Goal: Task Accomplishment & Management: Manage account settings

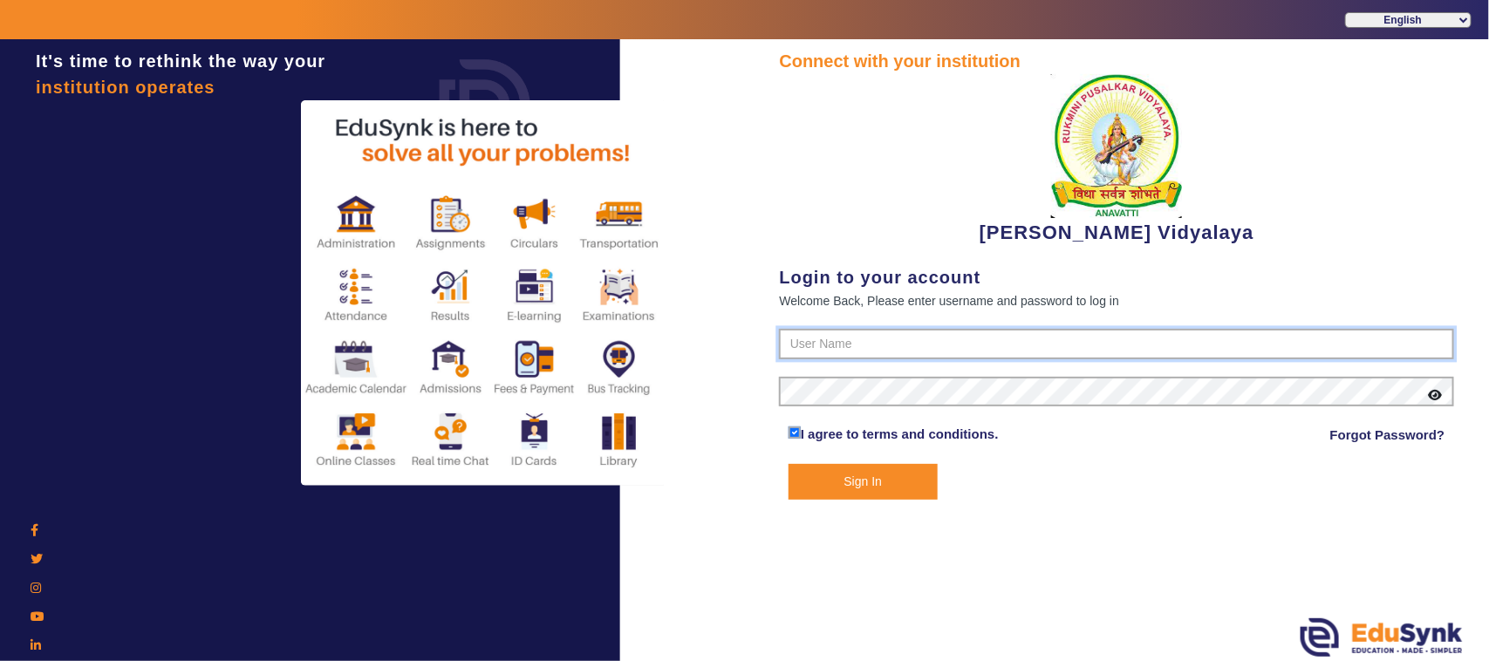
type input "1236547891"
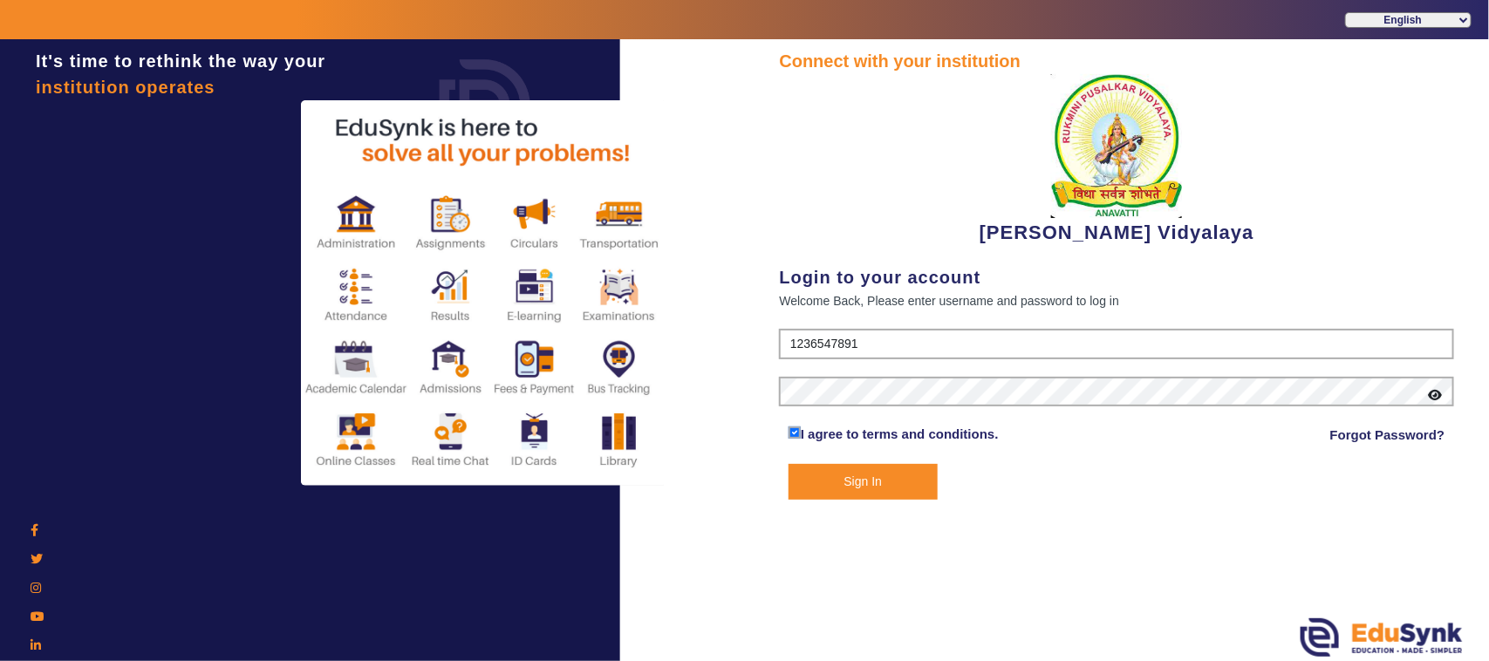
click at [866, 489] on button "Sign In" at bounding box center [862, 482] width 149 height 36
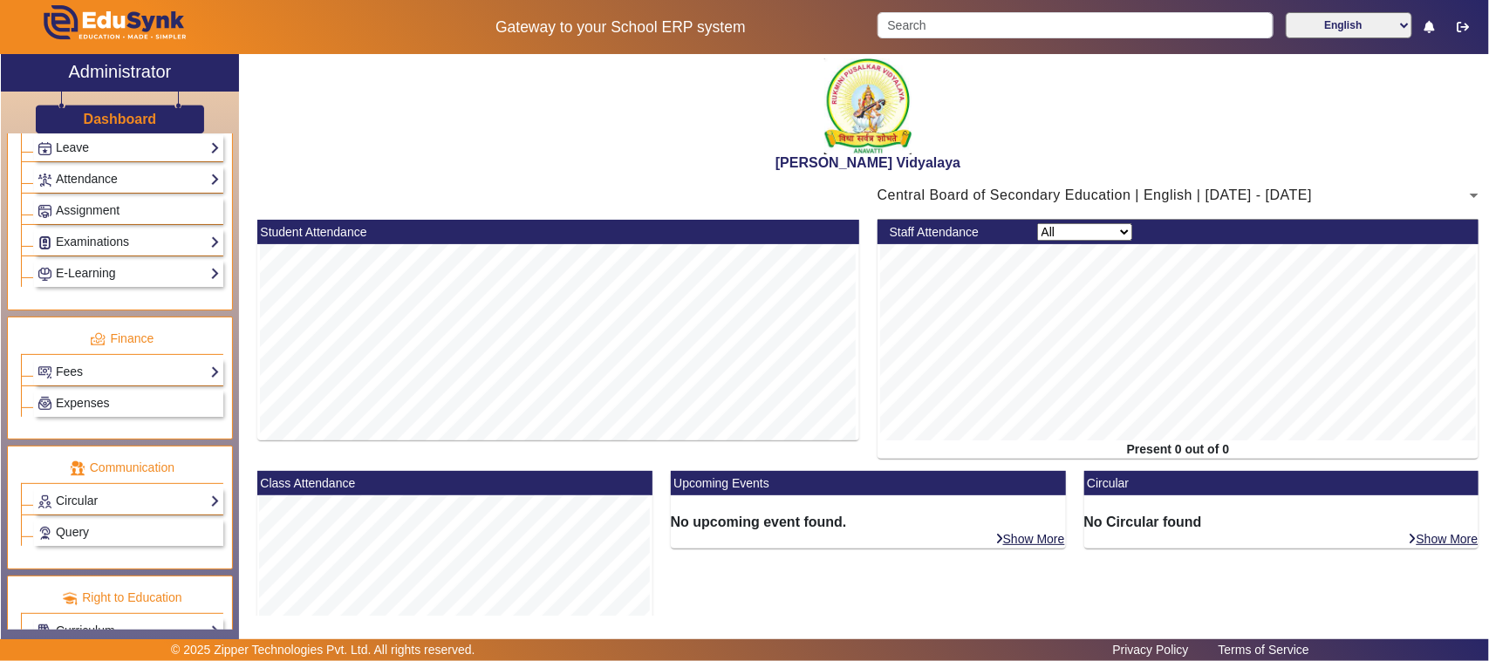
scroll to position [792, 0]
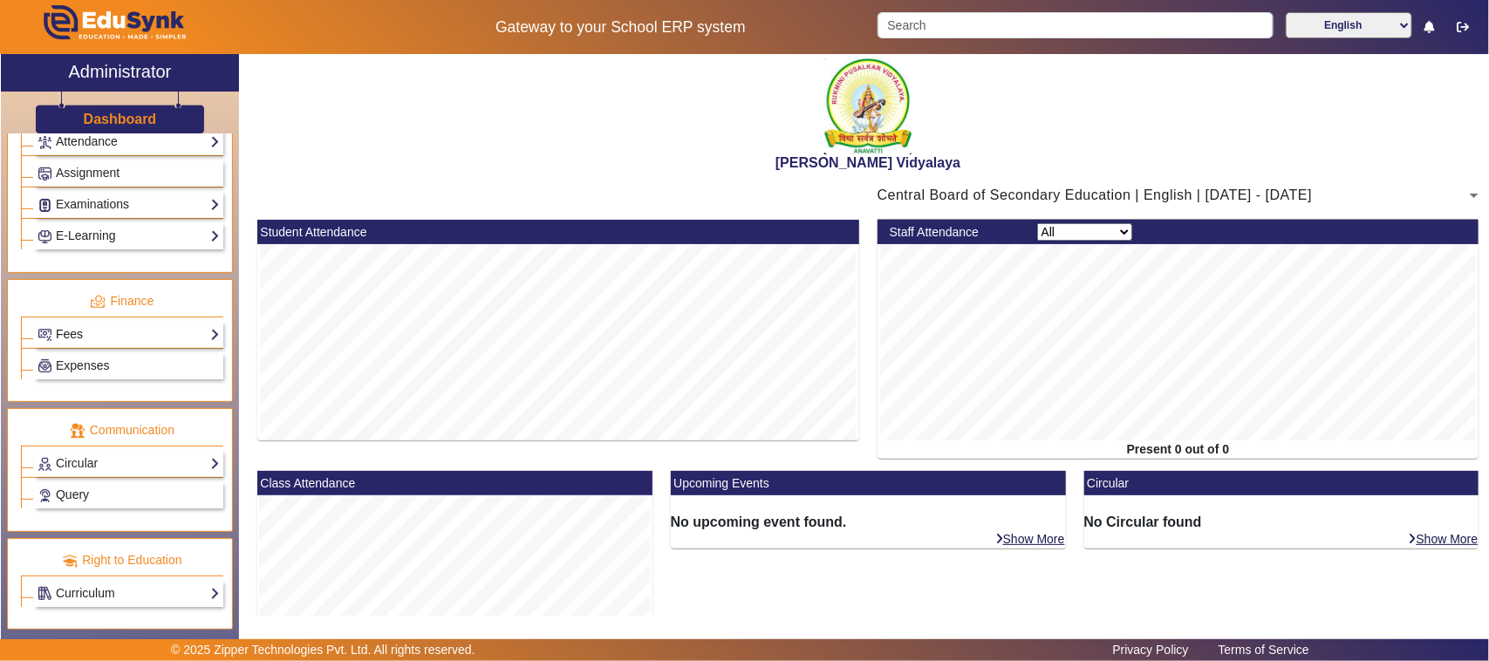
click at [85, 325] on link "Fees" at bounding box center [129, 334] width 182 height 20
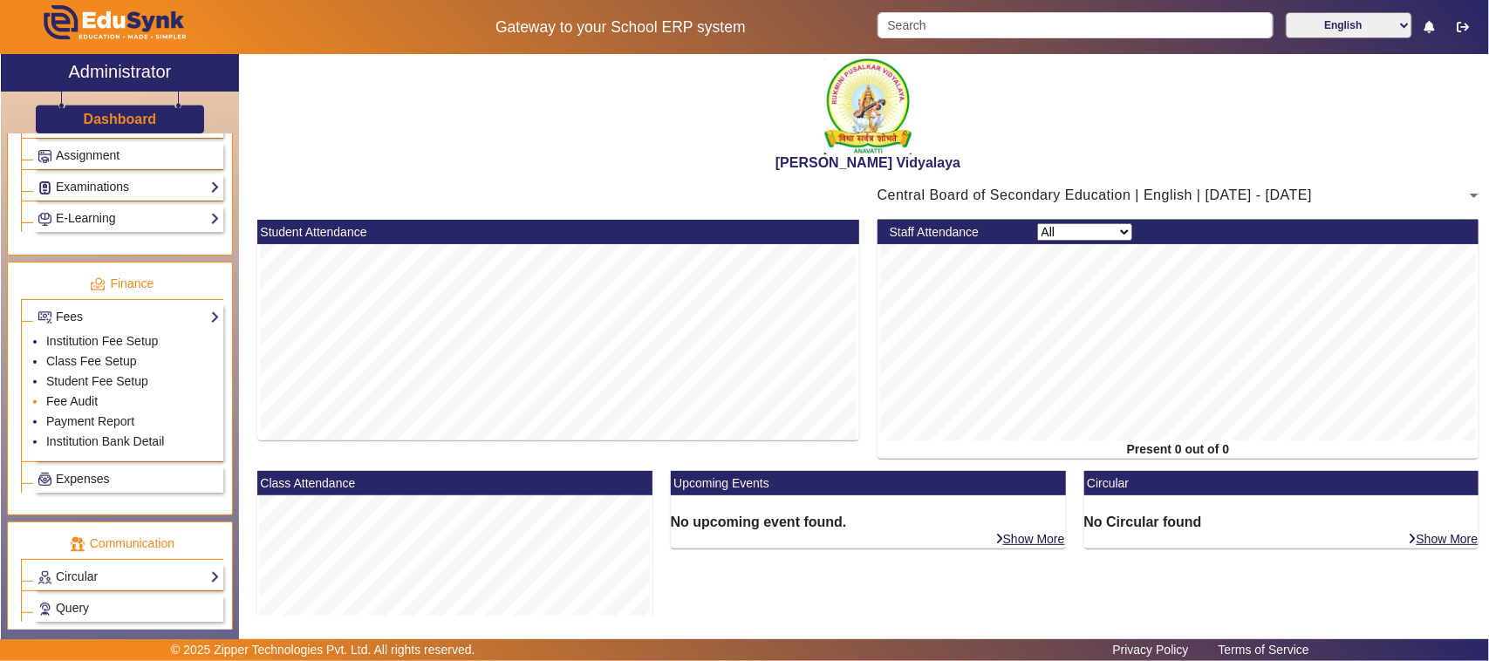
click at [76, 408] on link "Fee Audit" at bounding box center [71, 401] width 51 height 14
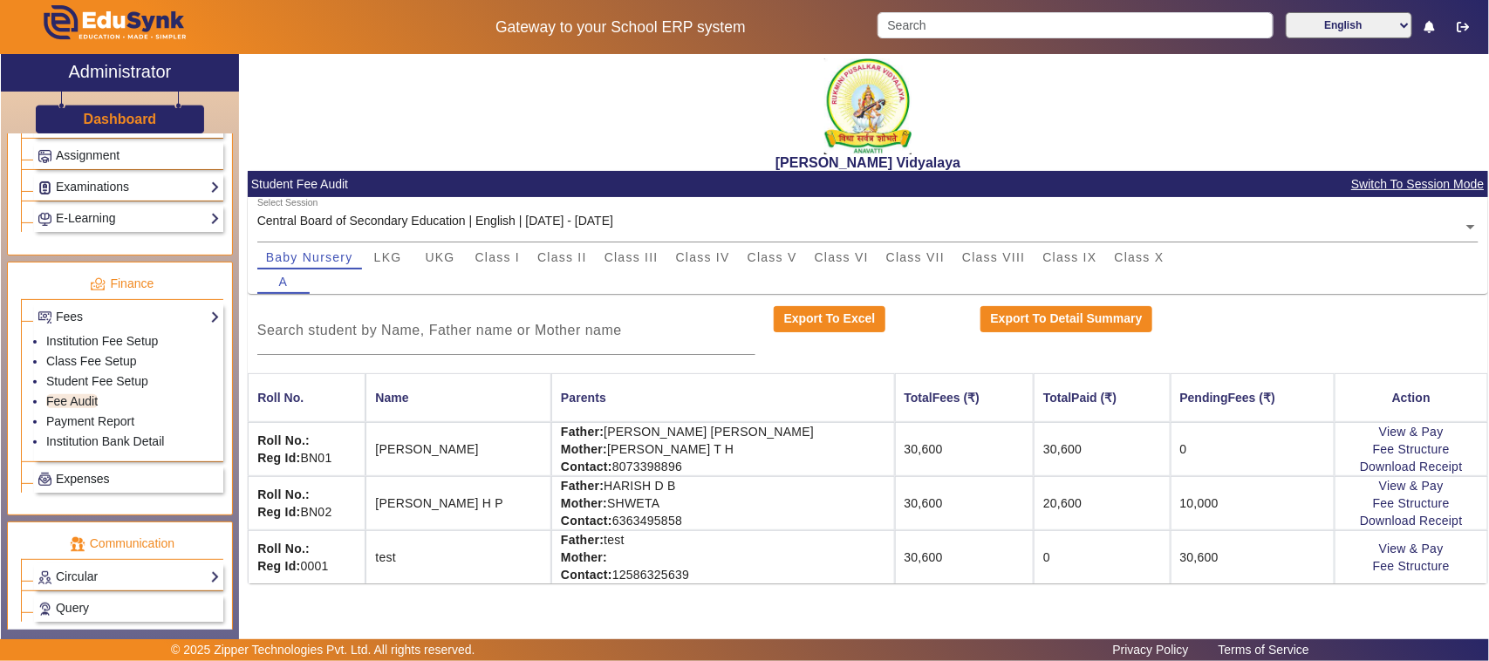
click at [87, 486] on span "Expenses" at bounding box center [82, 479] width 53 height 14
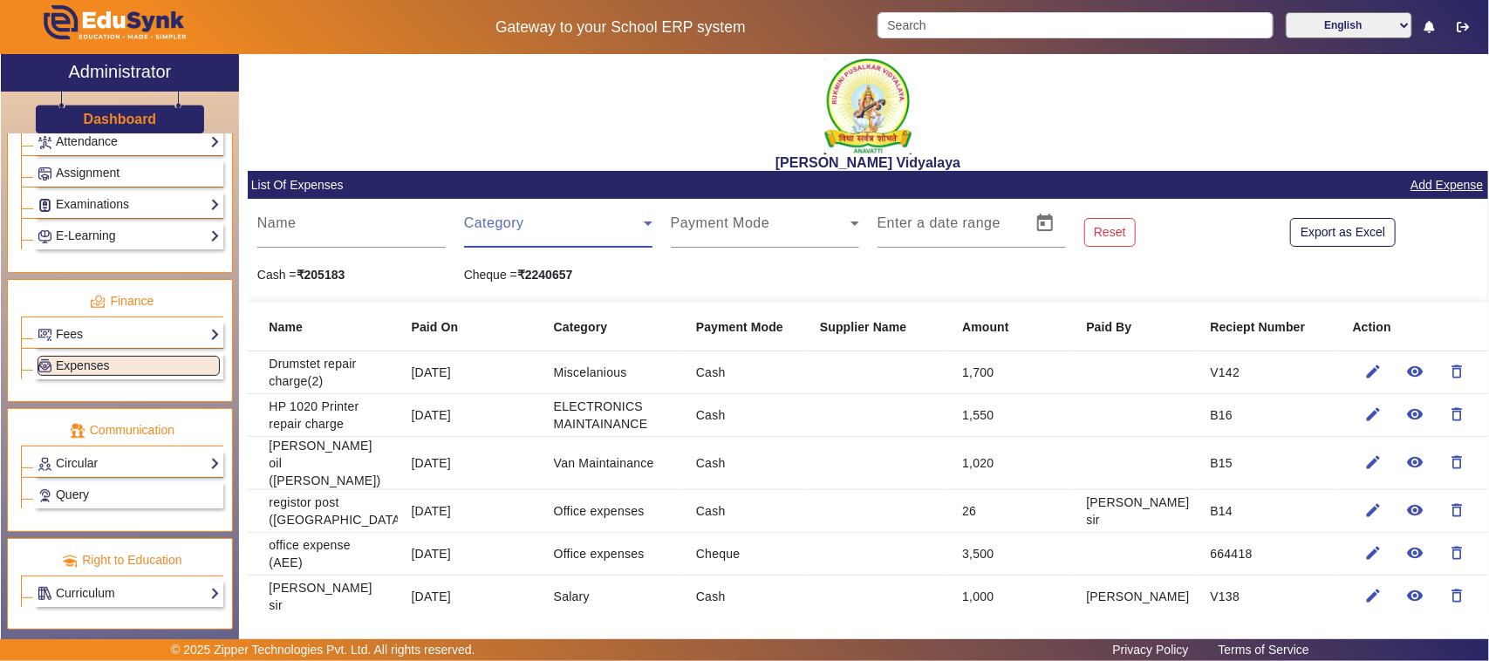
click at [484, 228] on span at bounding box center [554, 230] width 180 height 21
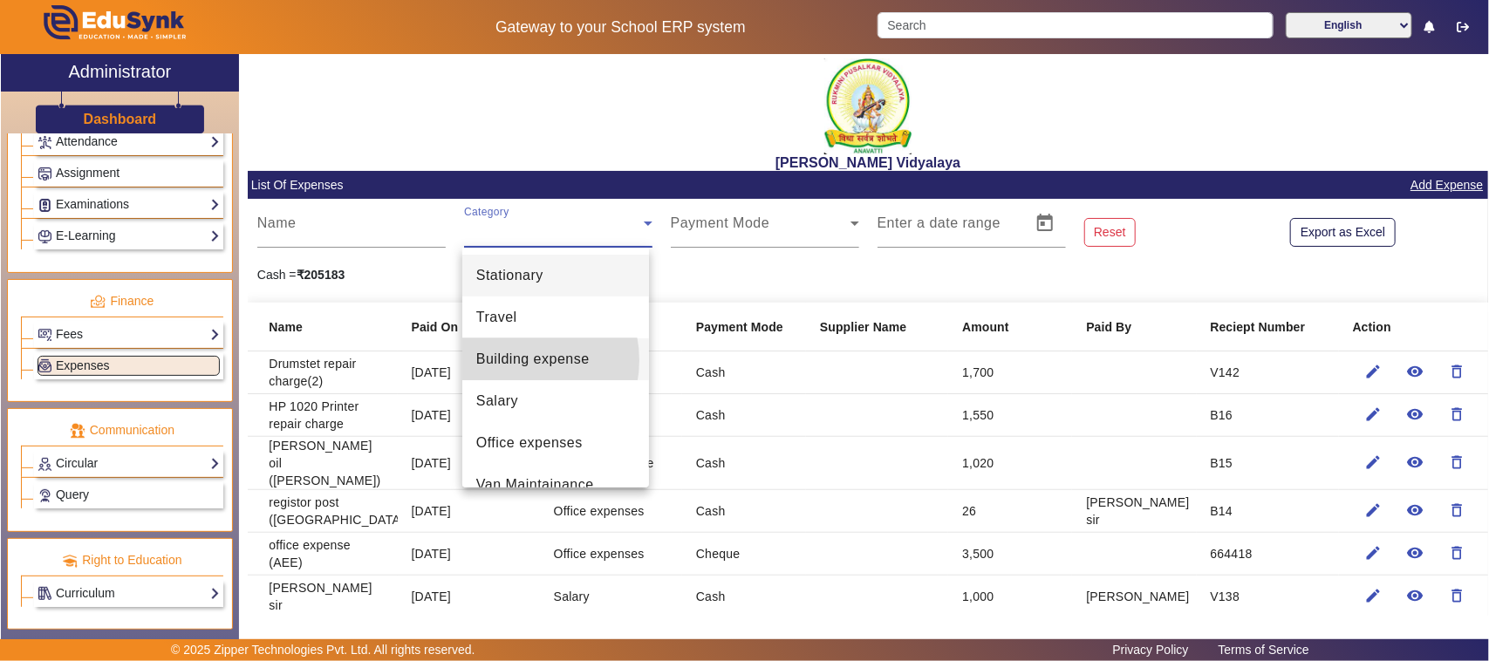
click at [515, 360] on span "Building expense" at bounding box center [532, 359] width 113 height 21
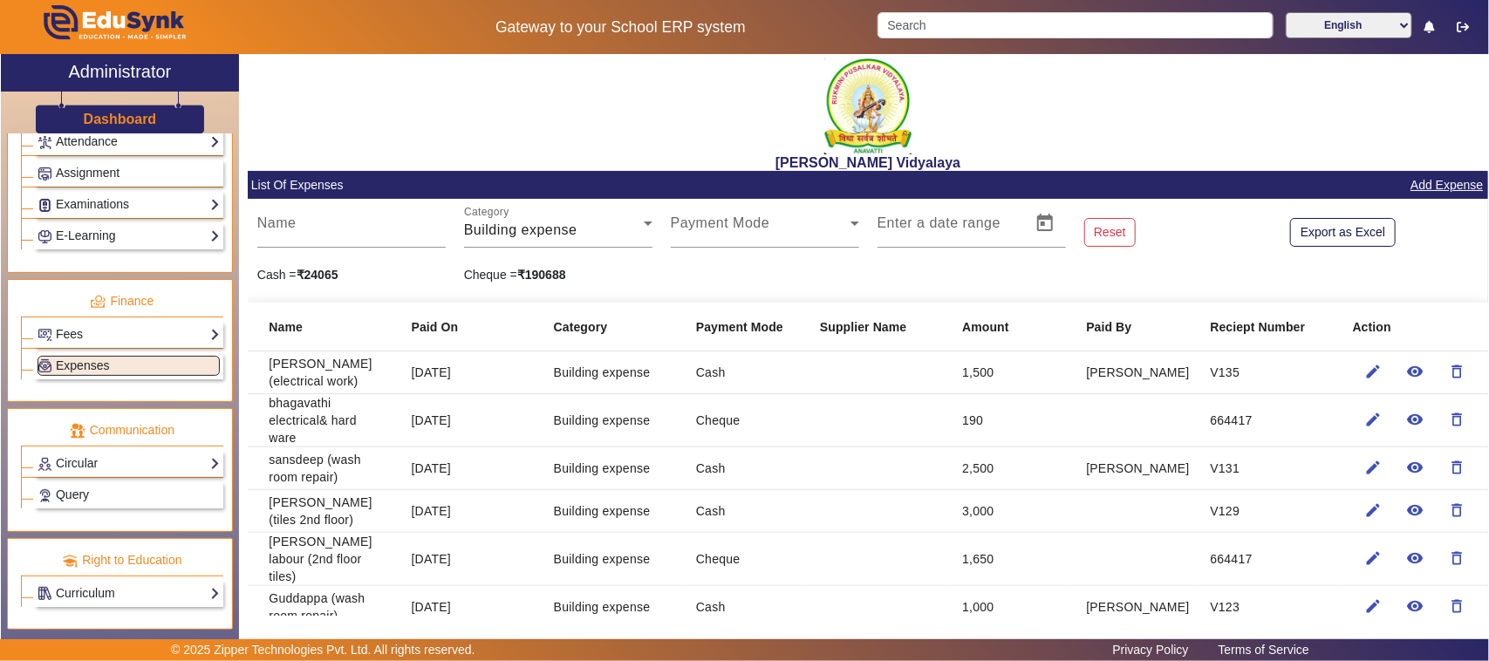
click at [1435, 188] on link "Add Expense" at bounding box center [1446, 185] width 76 height 22
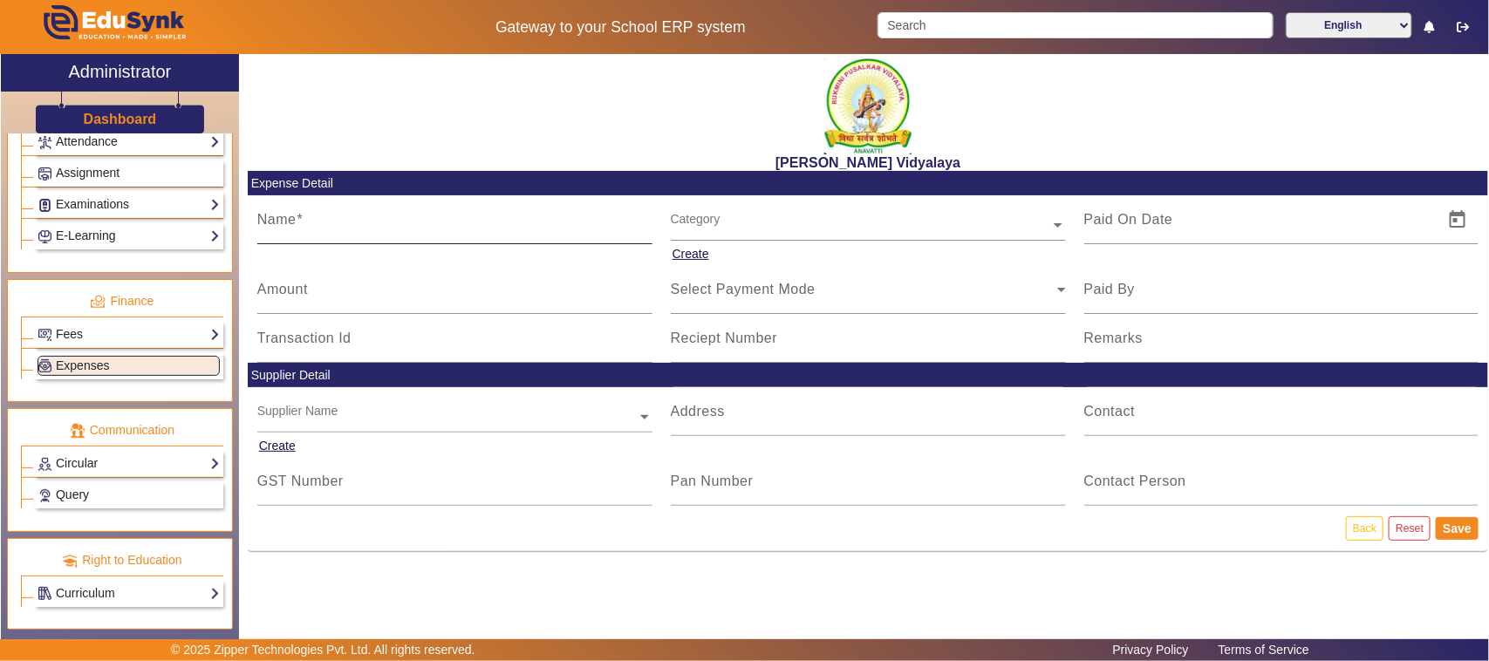
click at [298, 212] on span at bounding box center [299, 219] width 7 height 15
click at [298, 216] on input "Name" at bounding box center [454, 226] width 395 height 21
type input "[PERSON_NAME] (child helpline board writing charge)"
click at [333, 294] on input "Amount" at bounding box center [454, 296] width 395 height 21
type input "800"
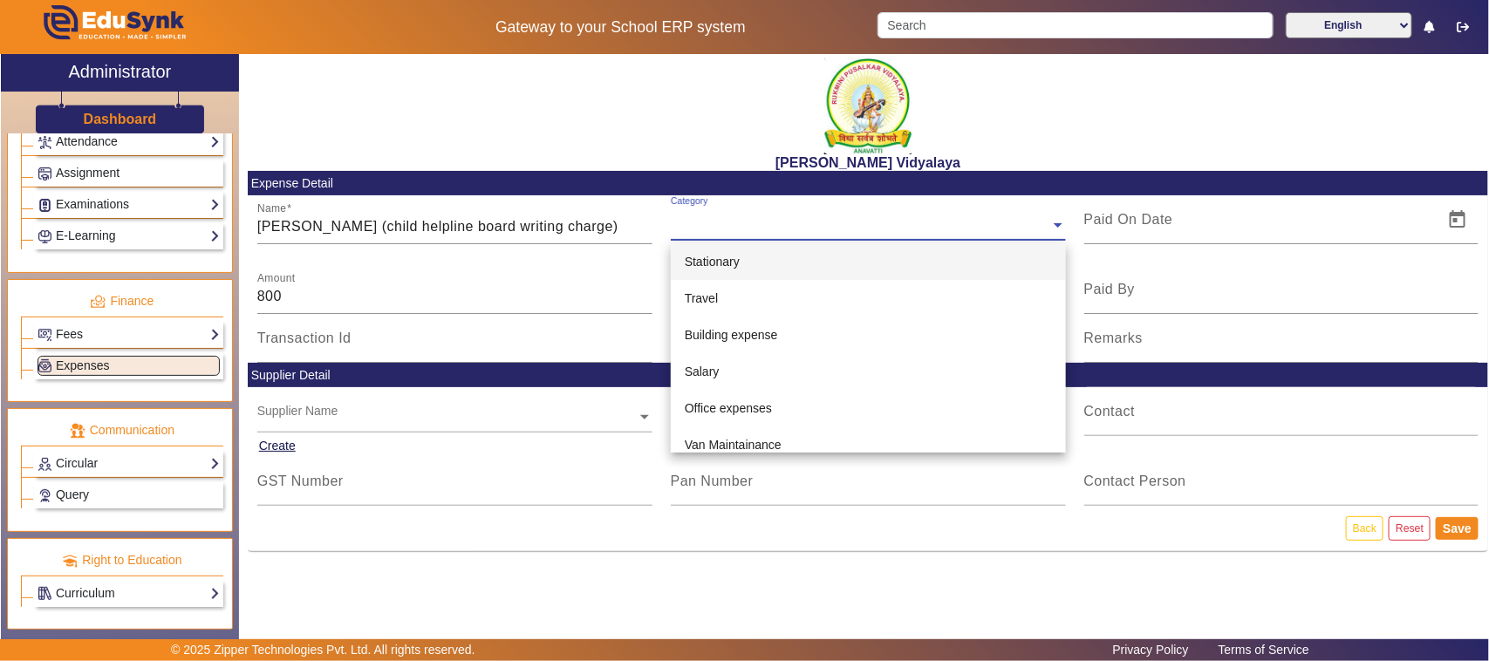
click at [742, 236] on div "Category" at bounding box center [868, 217] width 395 height 45
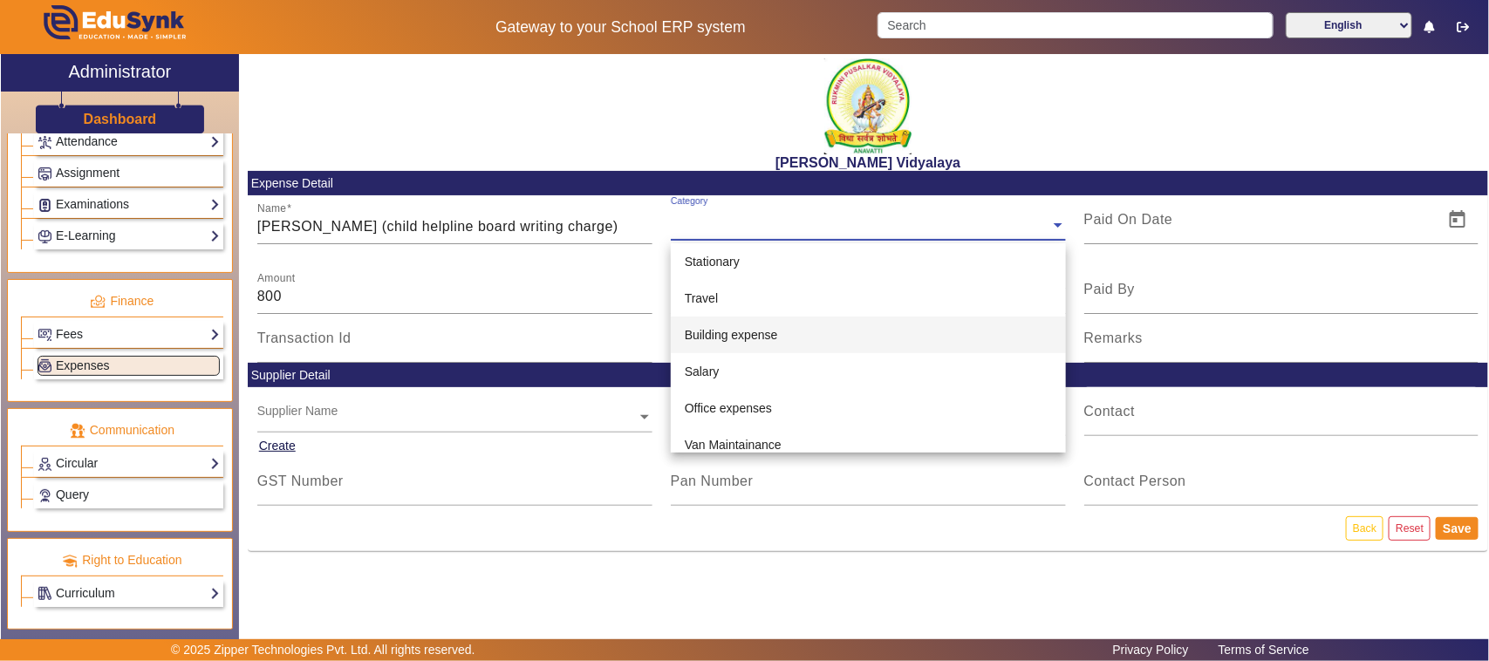
click at [757, 336] on span "Building expense" at bounding box center [731, 335] width 93 height 14
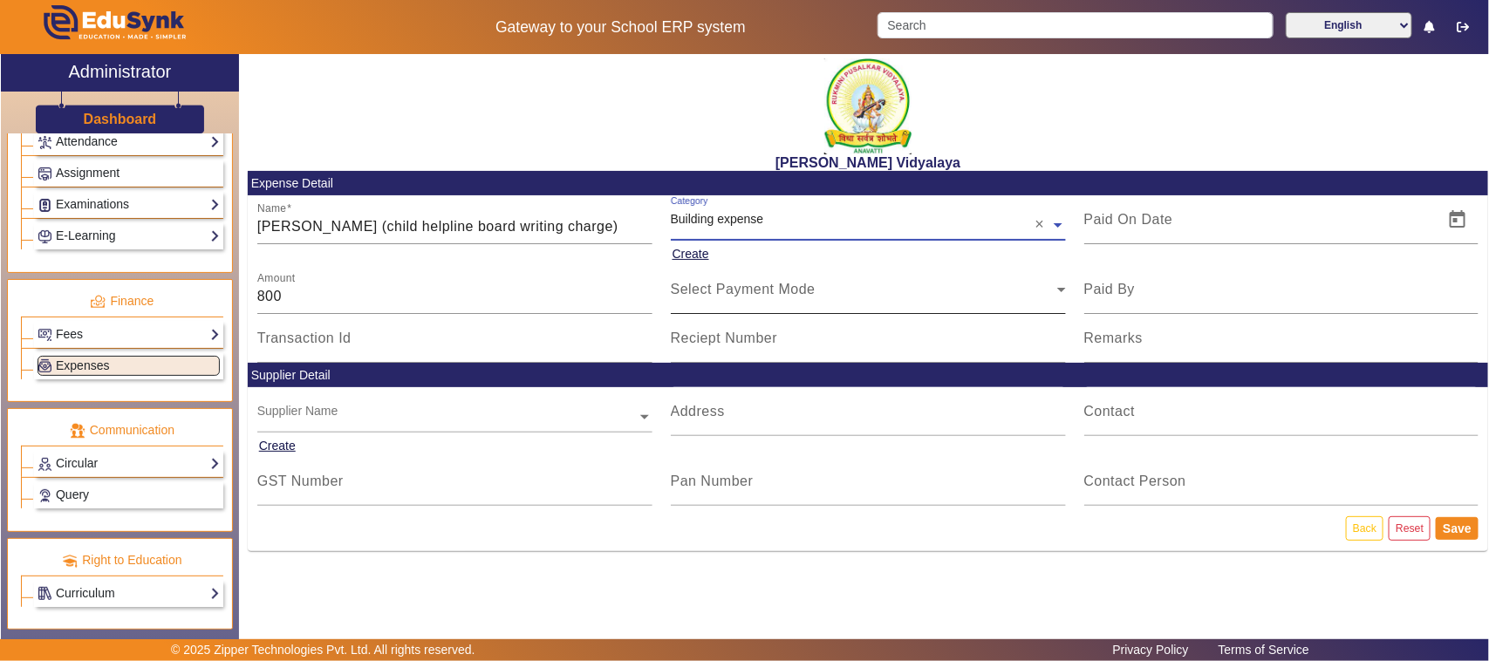
click at [722, 302] on div "Select Payment Mode" at bounding box center [868, 289] width 395 height 49
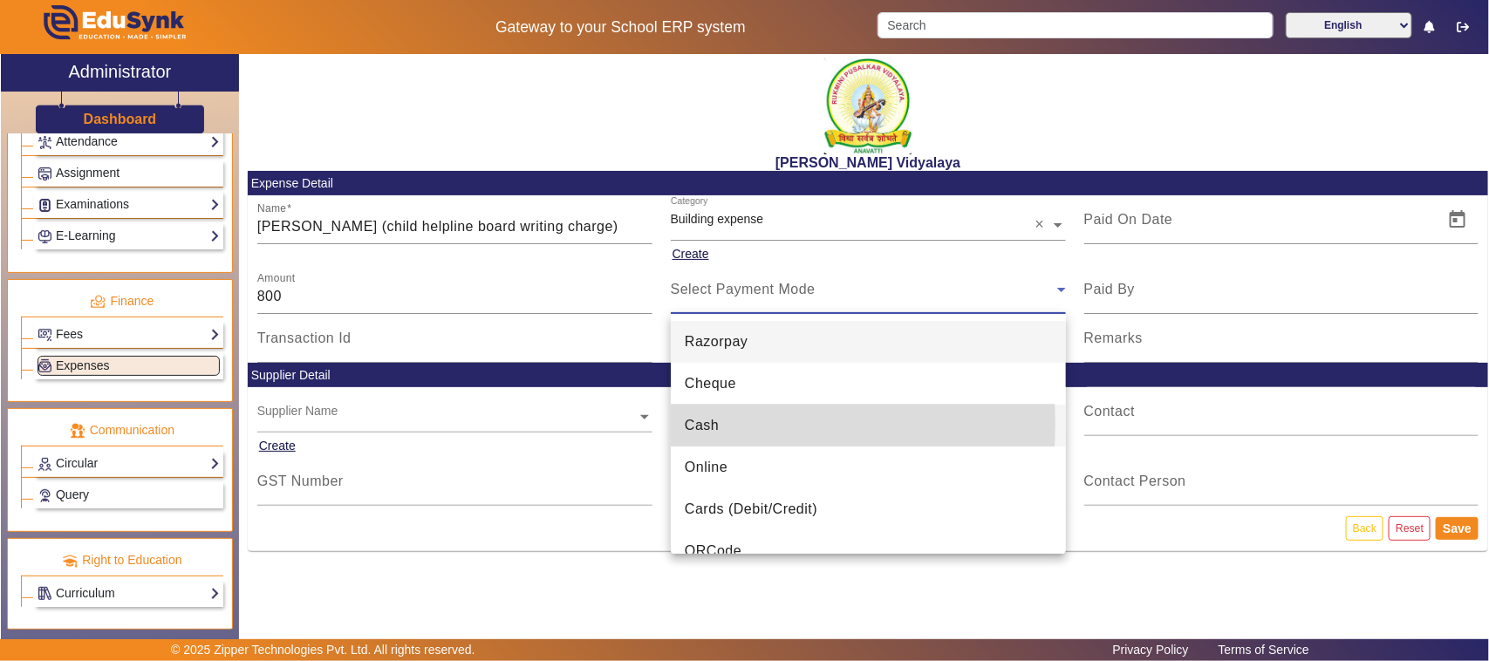
click at [705, 424] on span "Cash" at bounding box center [702, 425] width 34 height 21
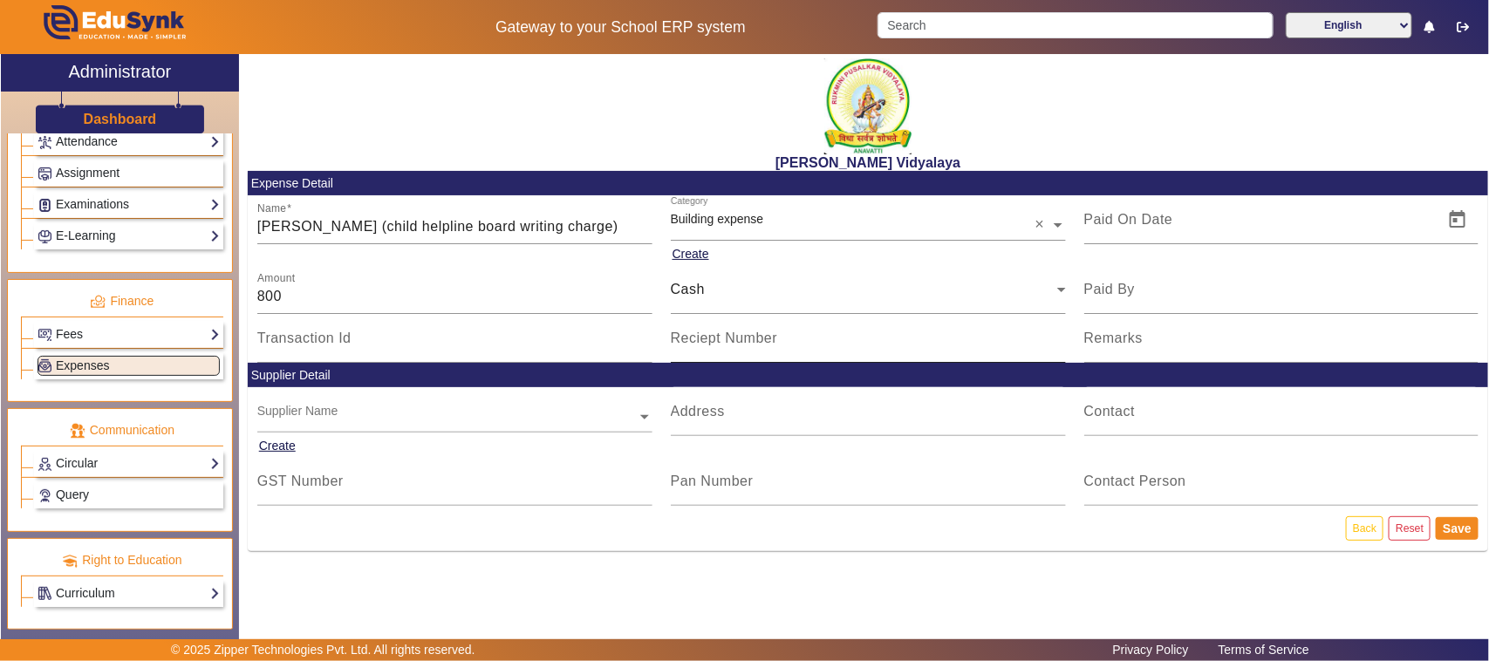
click at [708, 345] on mat-label "Reciept Number" at bounding box center [724, 338] width 107 height 15
click at [708, 346] on input "Reciept Number" at bounding box center [868, 345] width 395 height 21
type input "V140"
click at [1446, 223] on span "Open calendar" at bounding box center [1457, 220] width 42 height 42
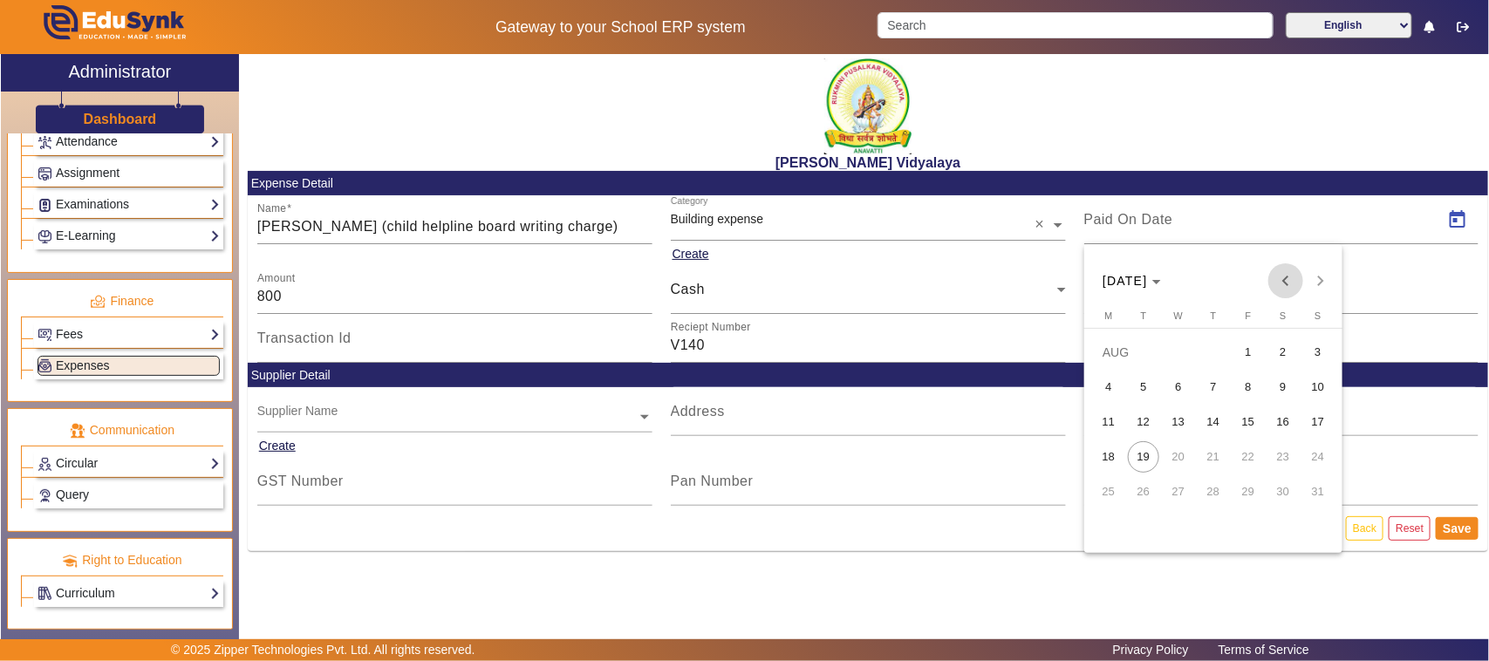
click at [1289, 279] on span "Previous month" at bounding box center [1285, 280] width 35 height 35
click at [1210, 526] on span "31" at bounding box center [1212, 526] width 31 height 31
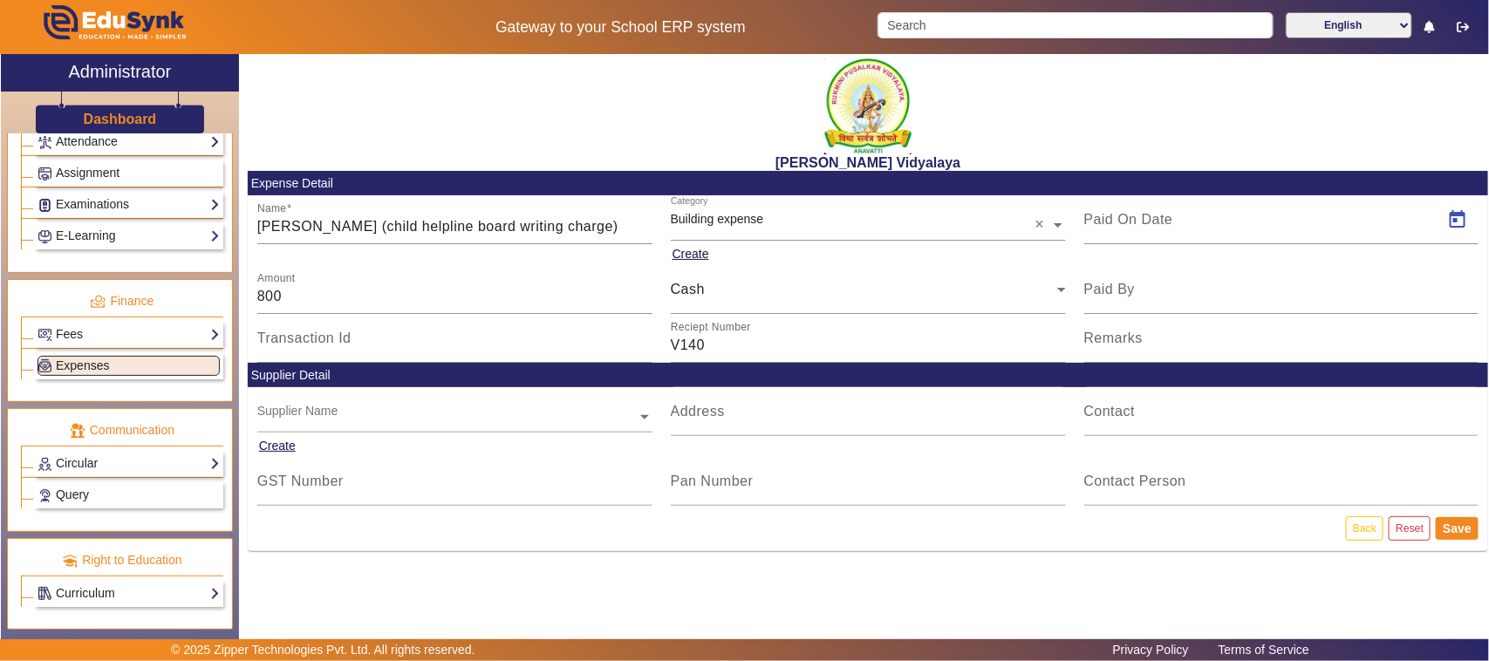
type input "[DATE]"
click at [1454, 529] on button "Save" at bounding box center [1456, 528] width 43 height 23
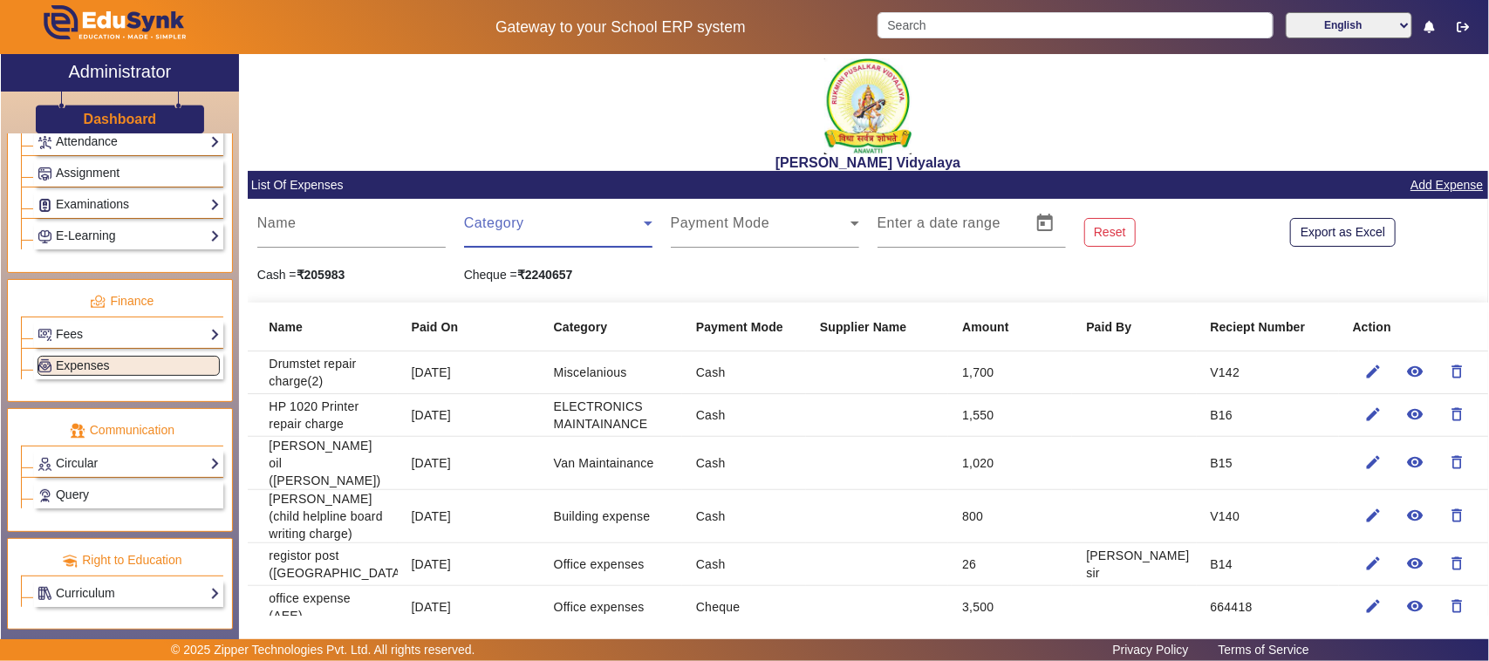
click at [499, 225] on span at bounding box center [554, 230] width 180 height 21
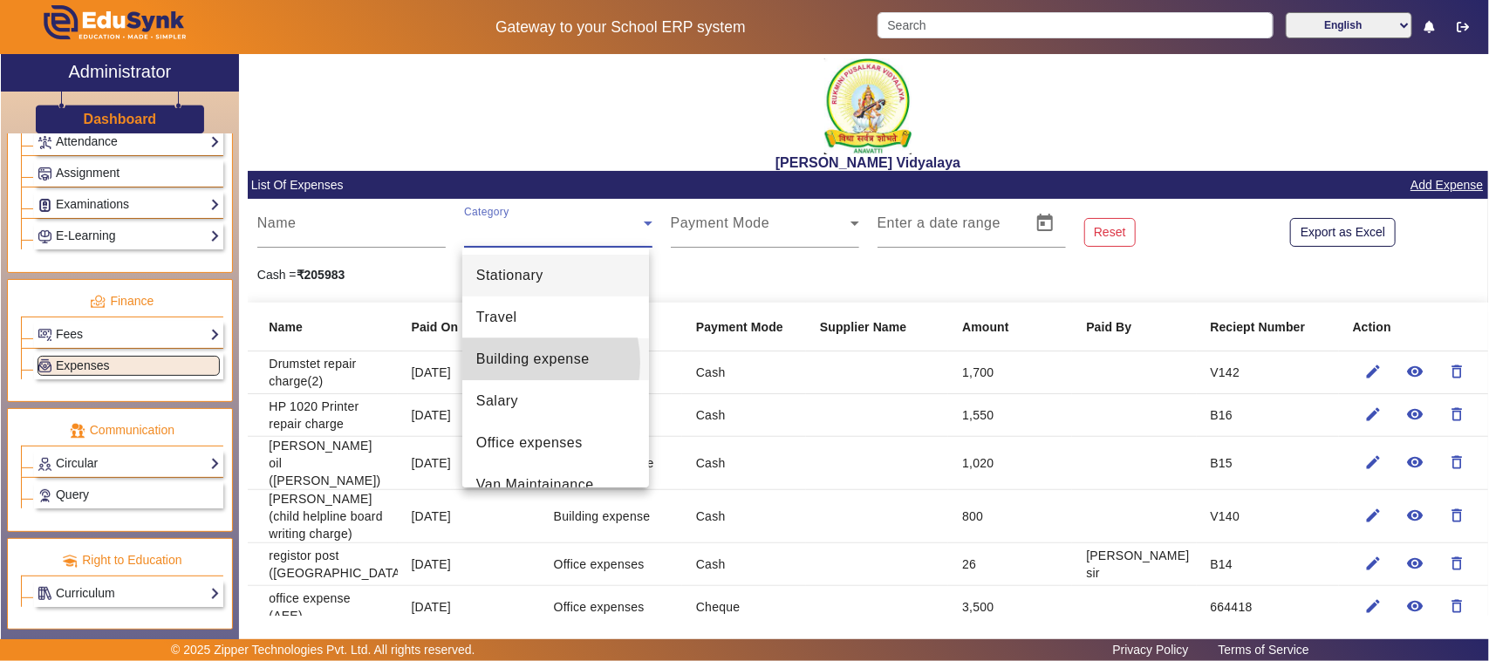
click at [515, 363] on span "Building expense" at bounding box center [532, 359] width 113 height 21
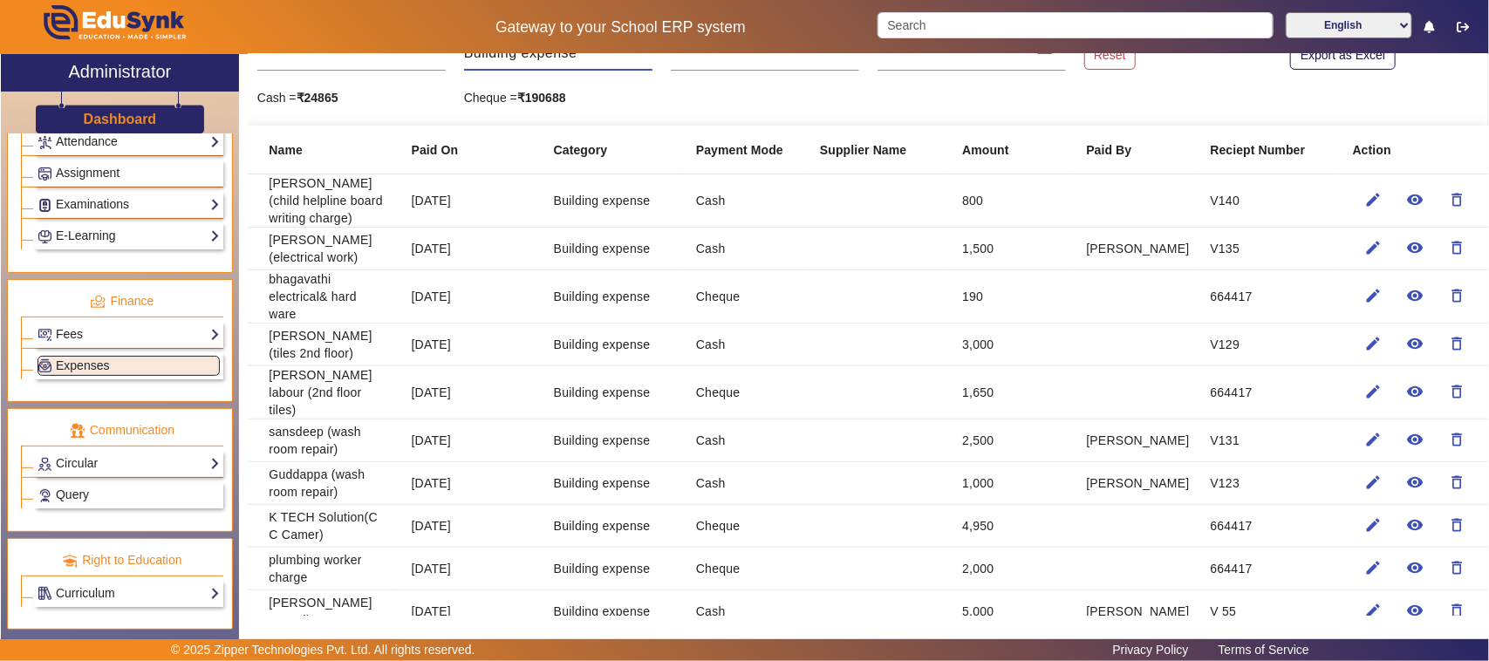
scroll to position [109, 0]
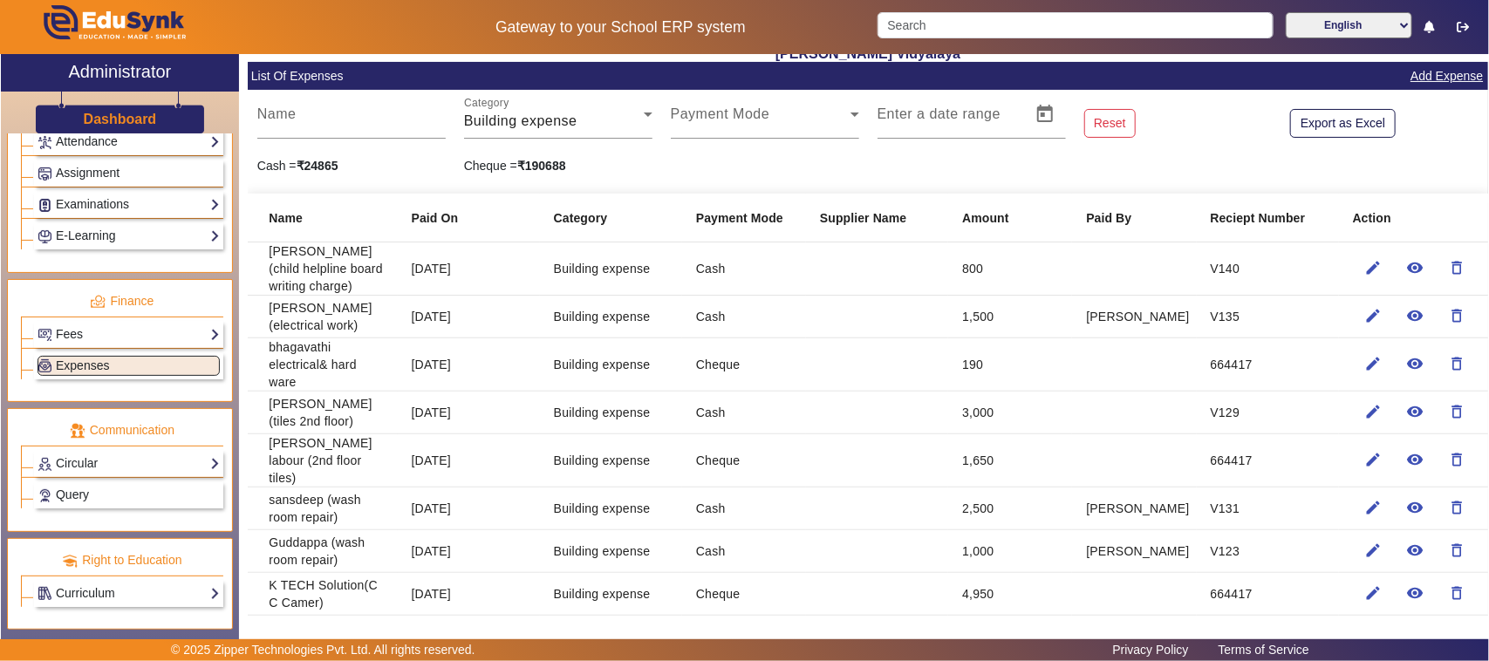
click at [1437, 83] on link "Add Expense" at bounding box center [1446, 76] width 76 height 22
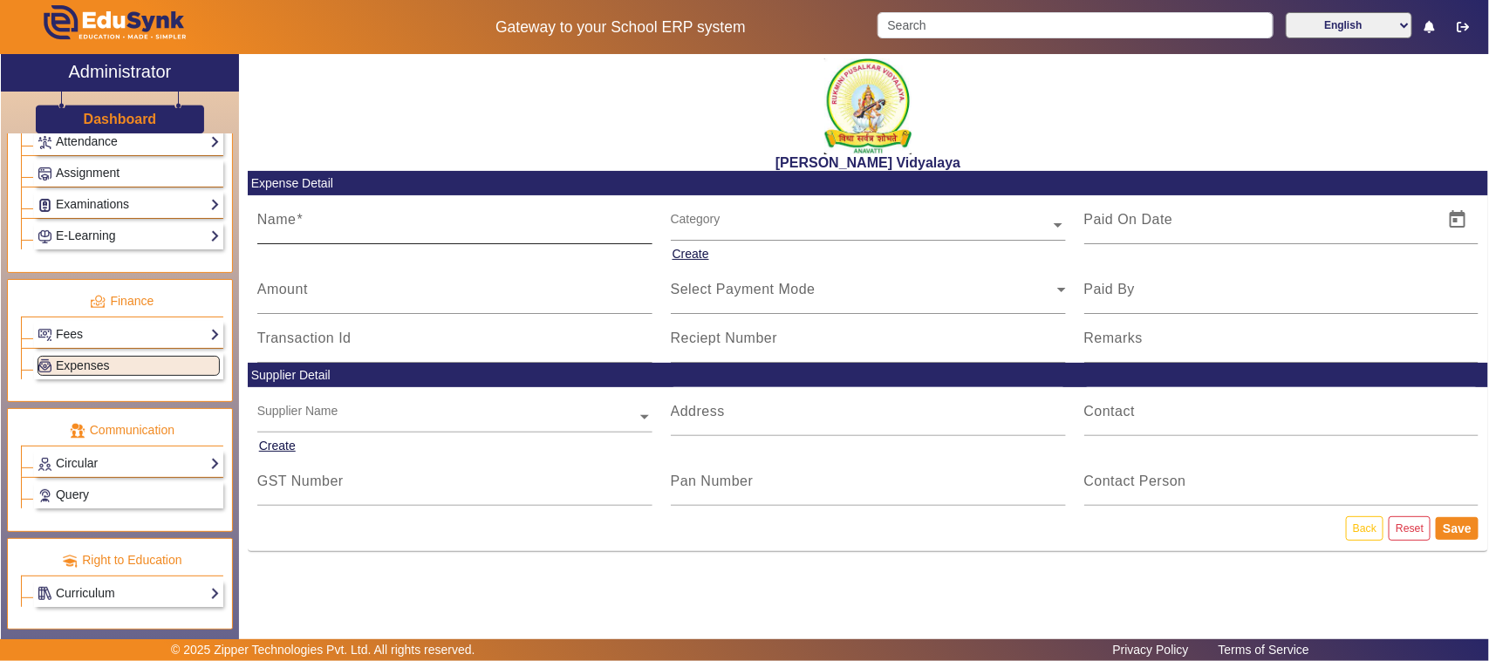
click at [434, 228] on input "Name" at bounding box center [454, 226] width 395 height 21
type input "Sweet for [PERSON_NAME]"
click at [310, 303] on input "Amount" at bounding box center [454, 296] width 395 height 21
type input "430"
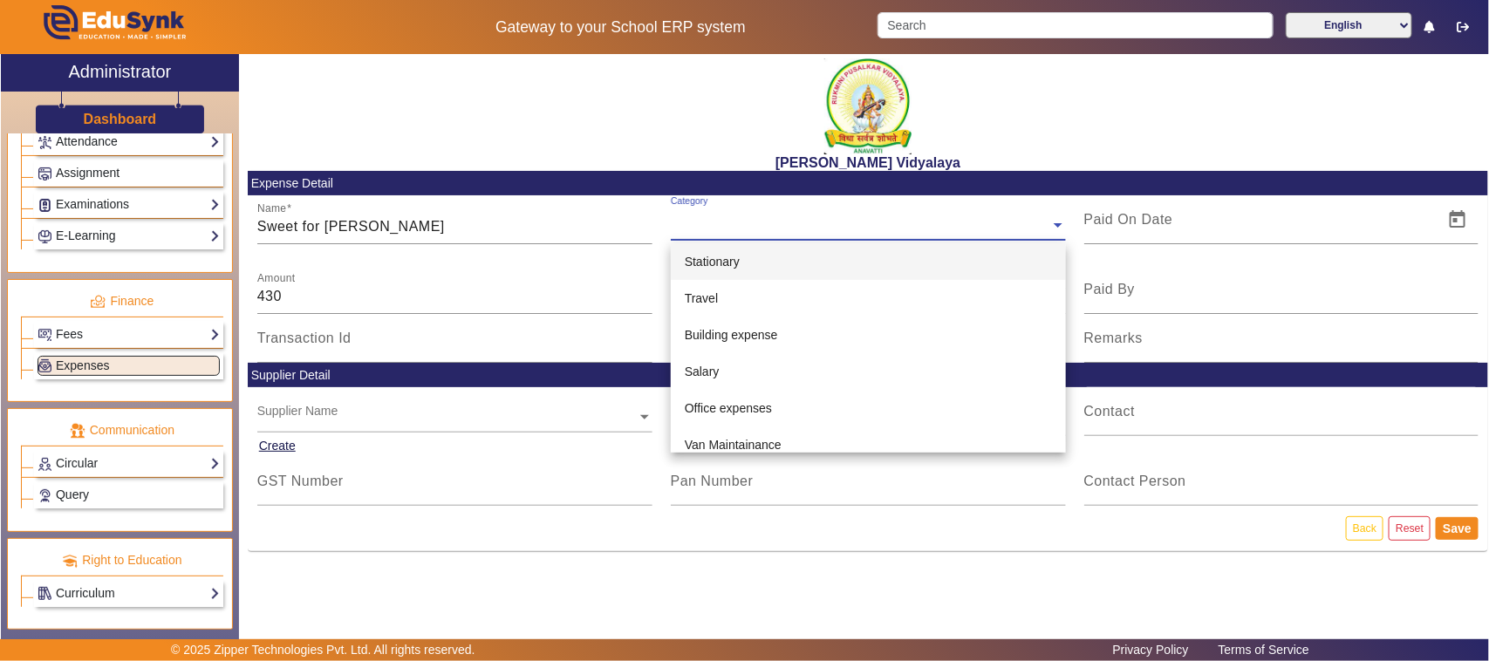
click at [726, 222] on input "text" at bounding box center [868, 225] width 395 height 18
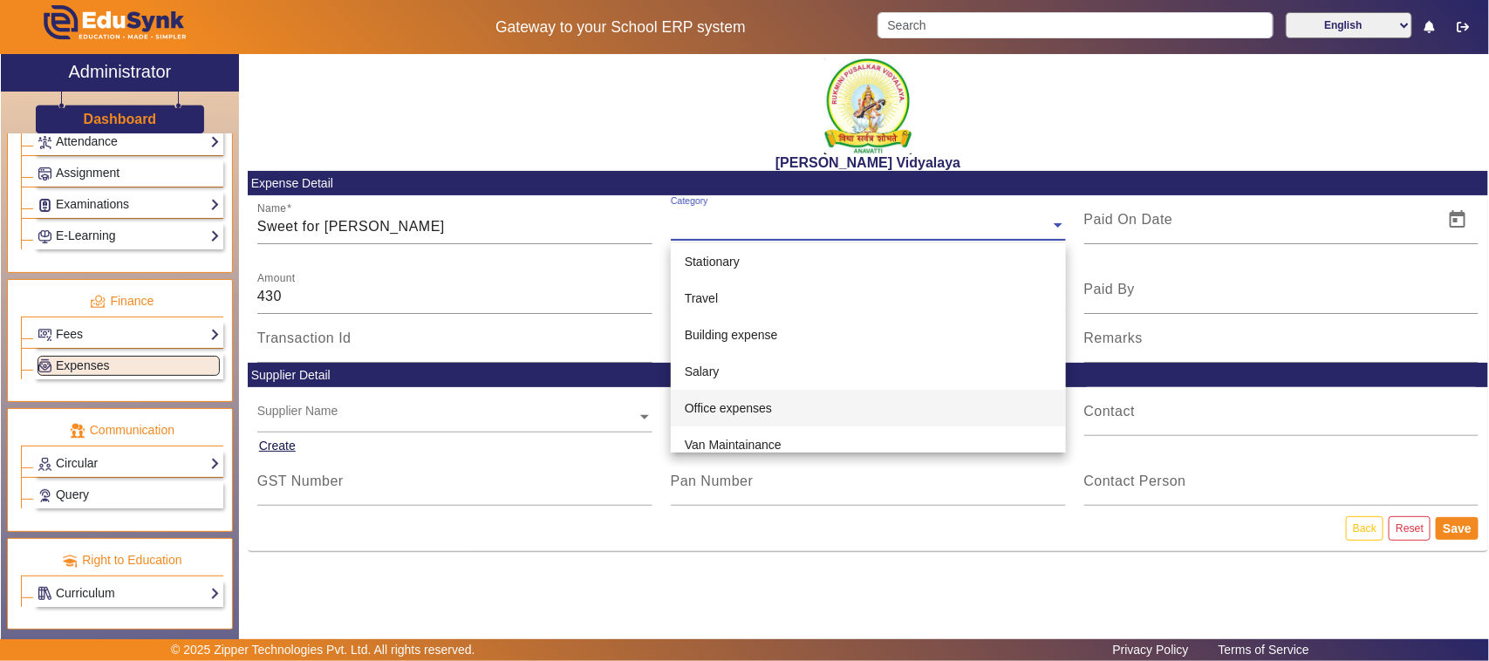
scroll to position [109, 0]
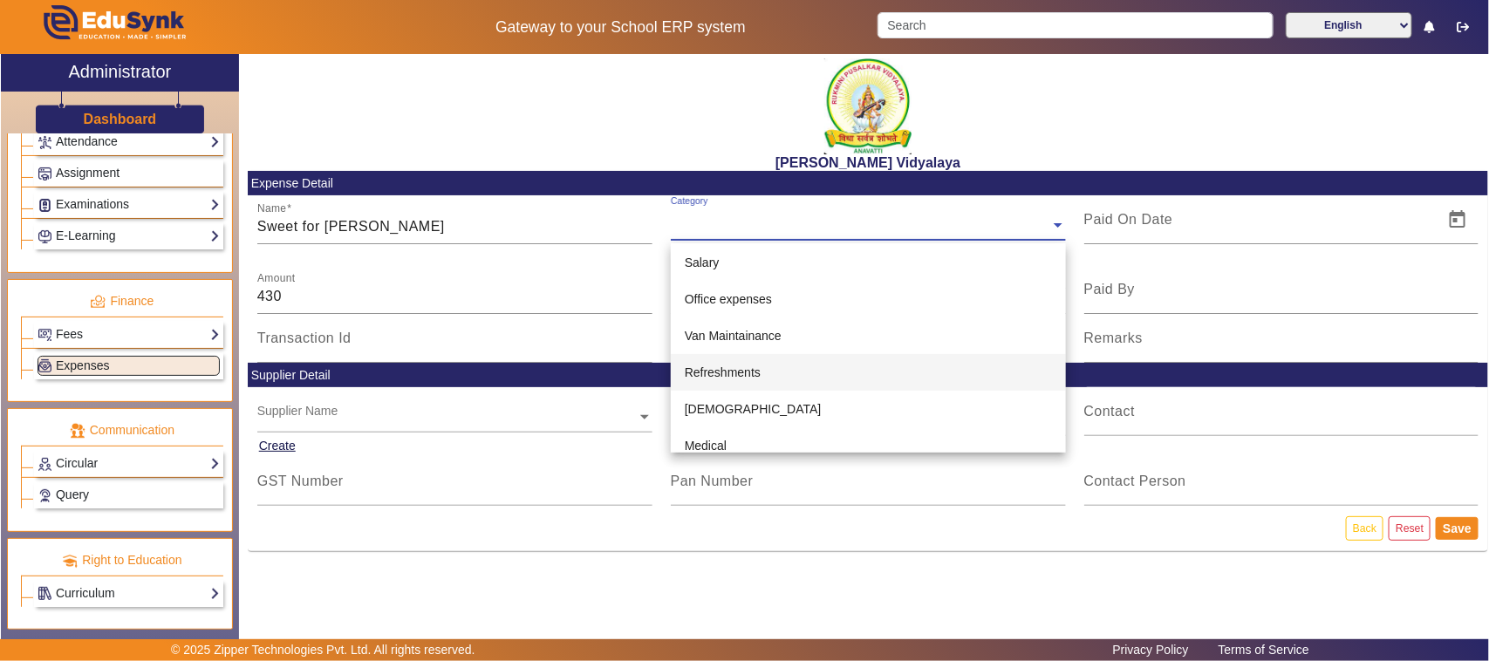
click at [734, 368] on span "Refreshments" at bounding box center [723, 372] width 76 height 14
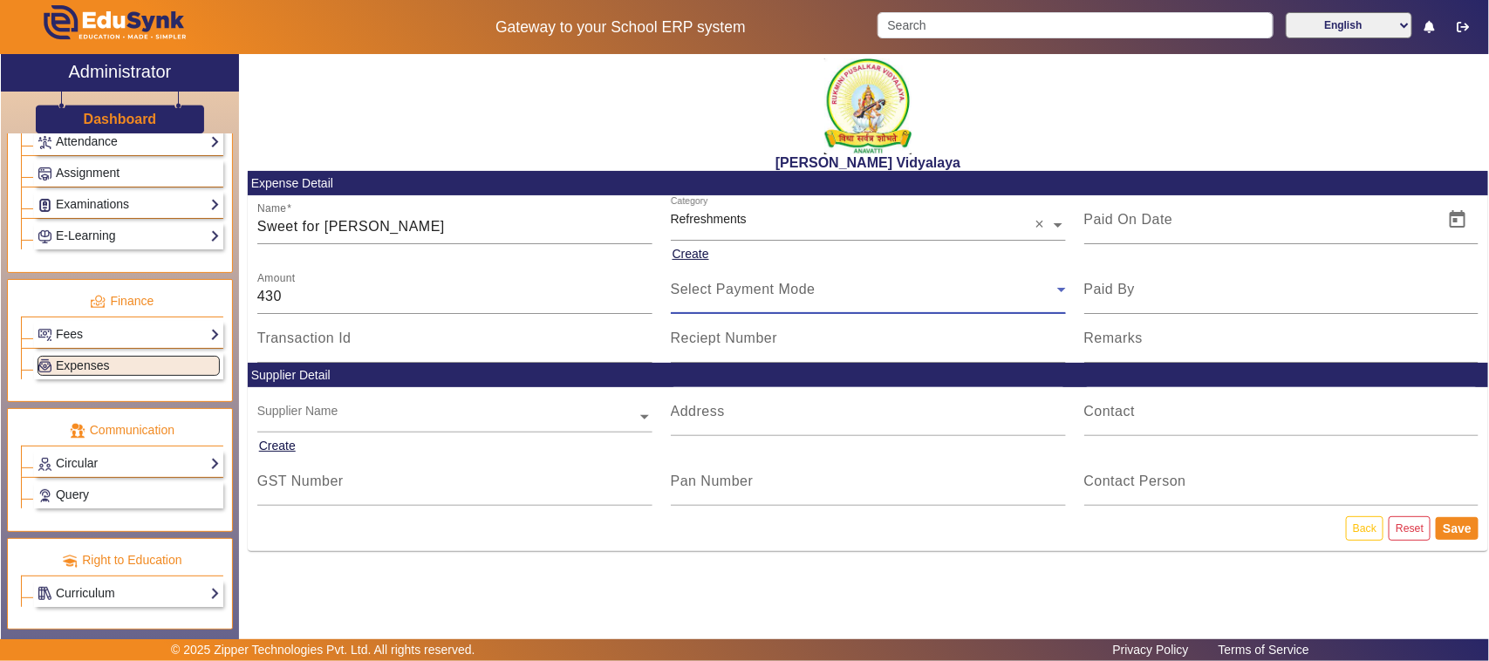
click at [713, 284] on span "Select Payment Mode" at bounding box center [743, 289] width 145 height 15
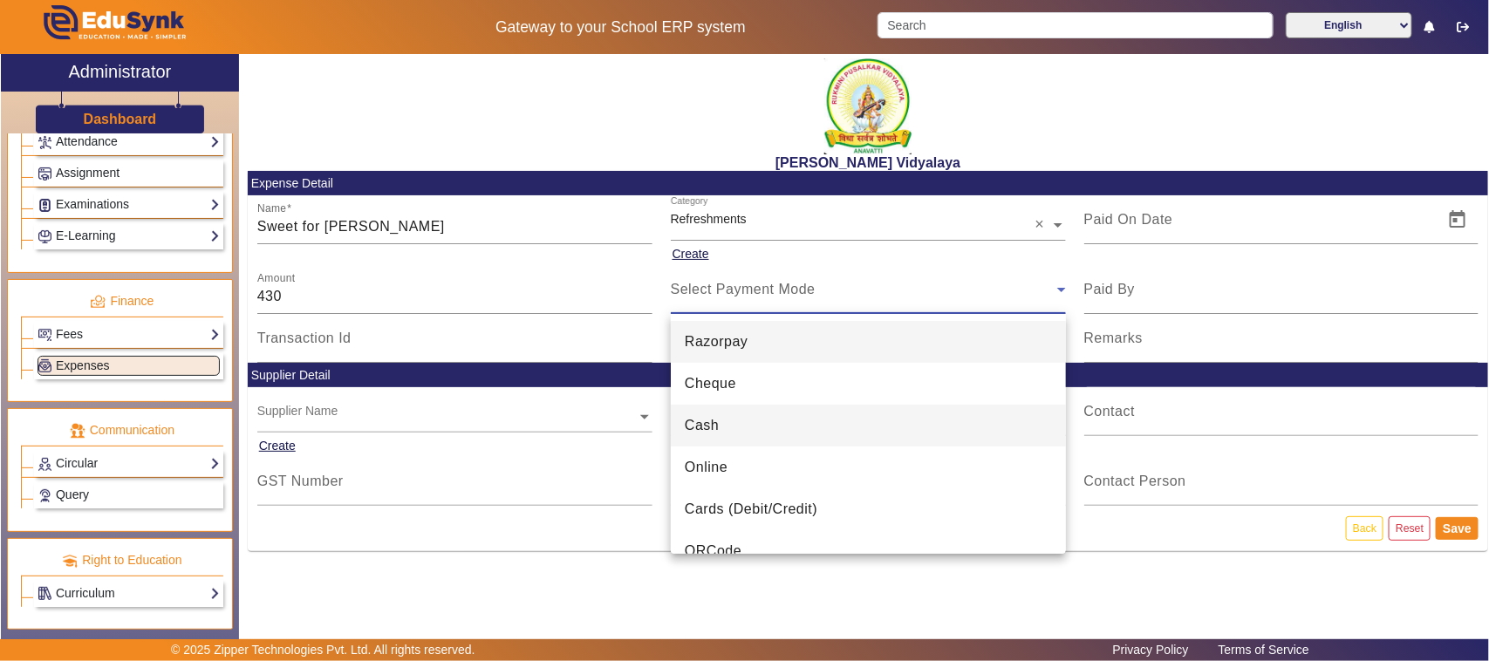
click at [705, 432] on span "Cash" at bounding box center [702, 425] width 34 height 21
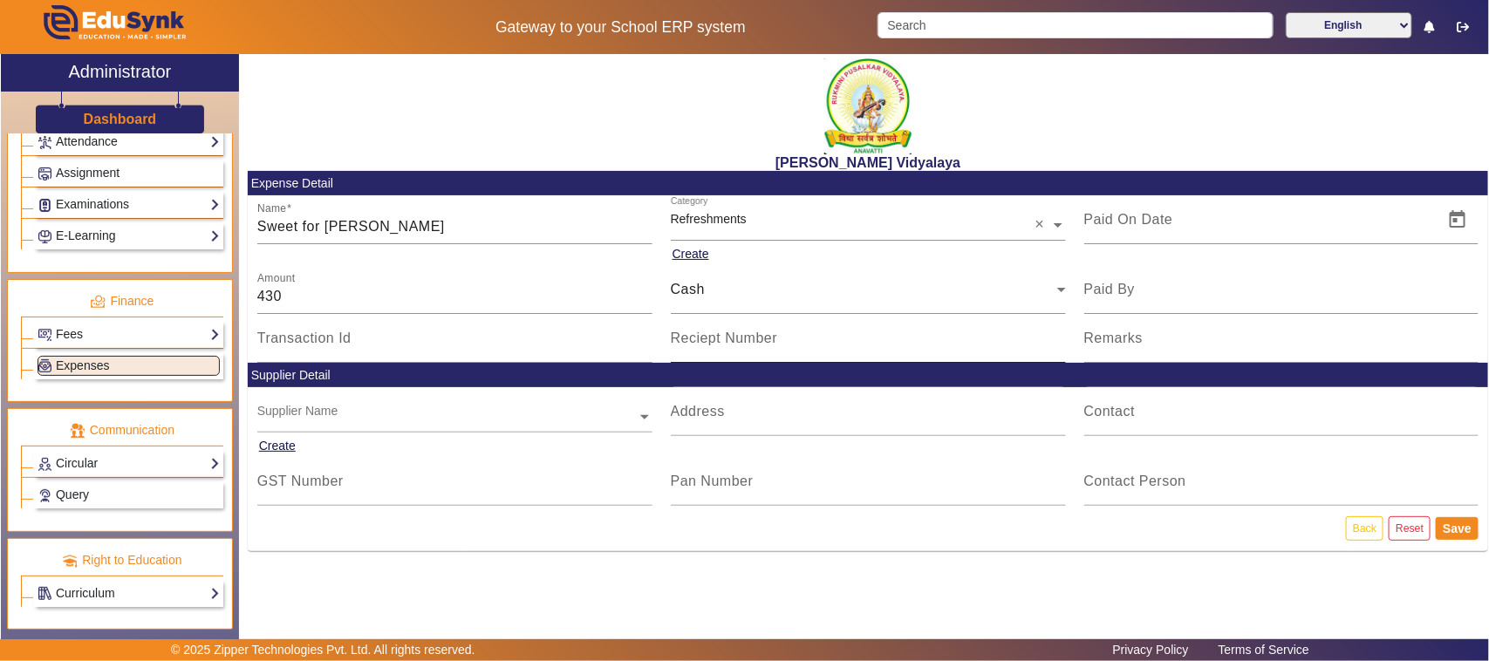
click at [712, 340] on mat-label "Reciept Number" at bounding box center [724, 338] width 107 height 15
click at [712, 340] on input "Reciept Number" at bounding box center [868, 345] width 395 height 21
type input "V143"
click at [1454, 220] on span "Open calendar" at bounding box center [1457, 220] width 42 height 42
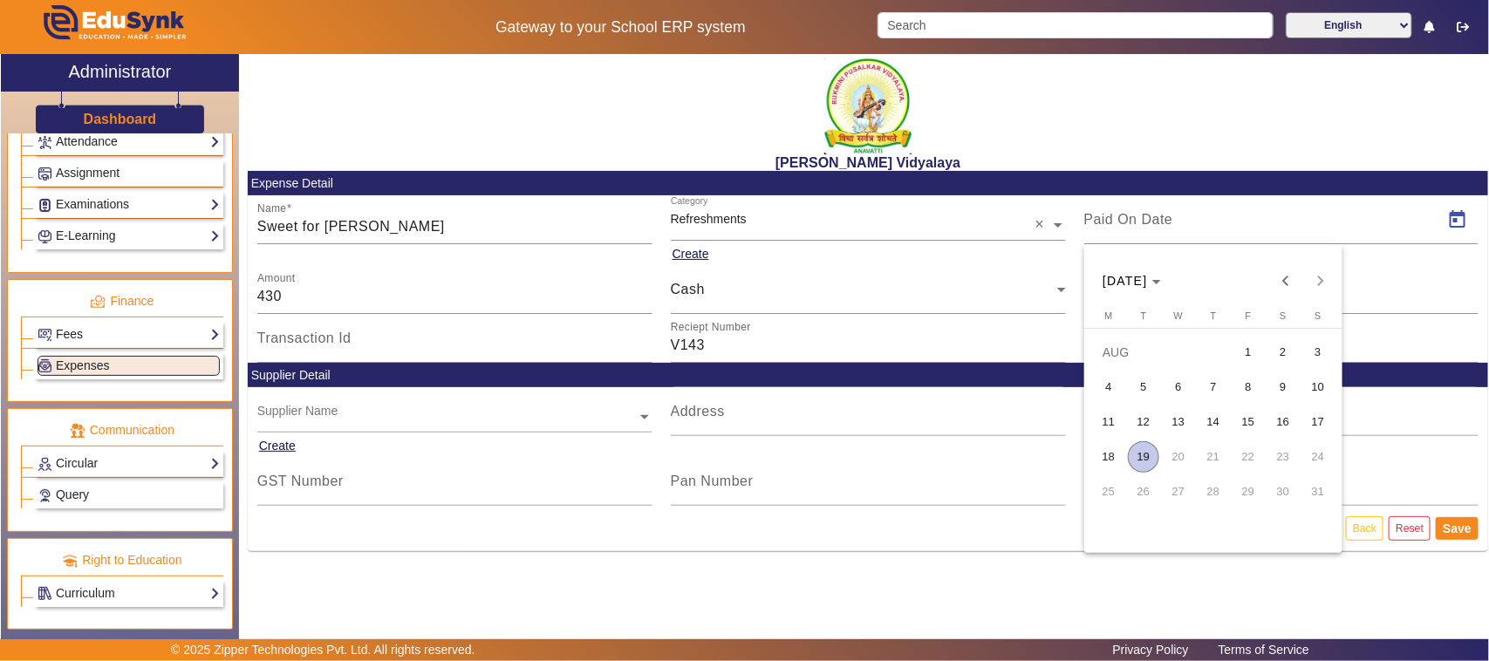
click at [1274, 426] on span "16" at bounding box center [1282, 421] width 31 height 31
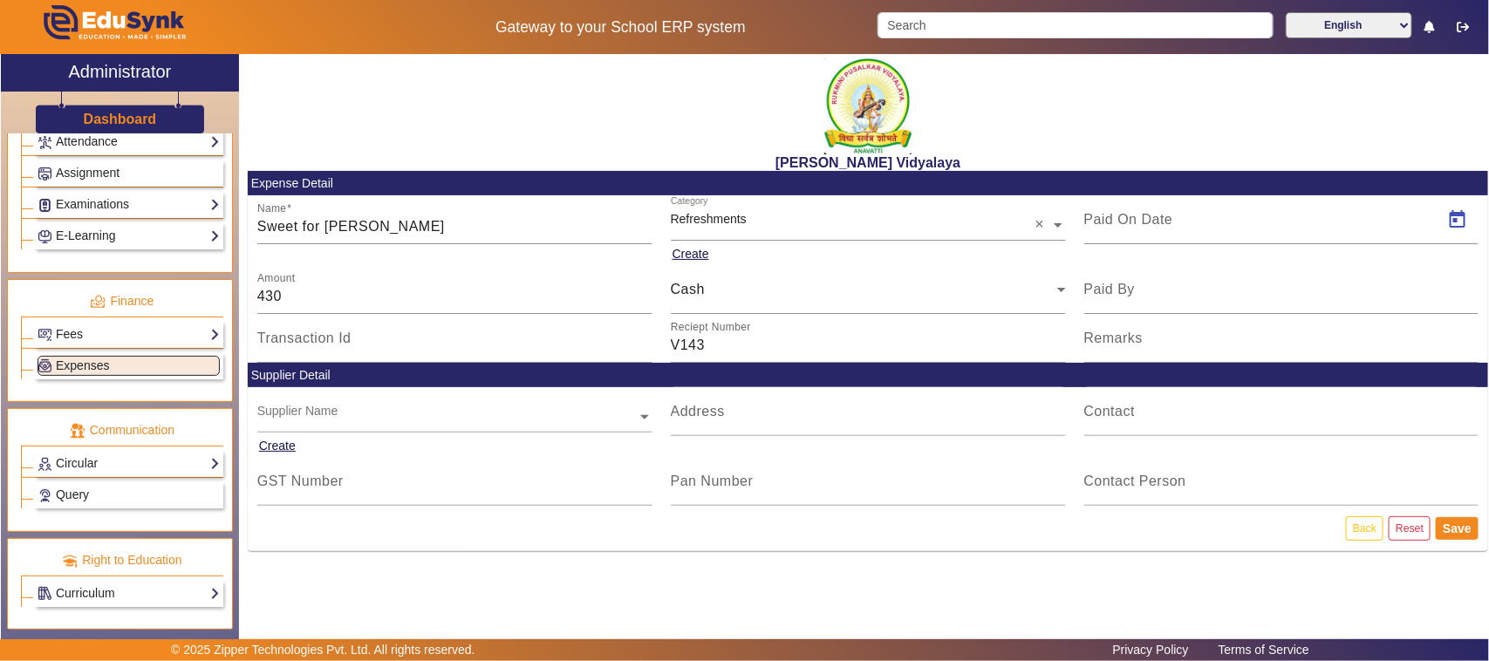
type input "[DATE]"
click at [1454, 529] on button "Save" at bounding box center [1456, 528] width 43 height 23
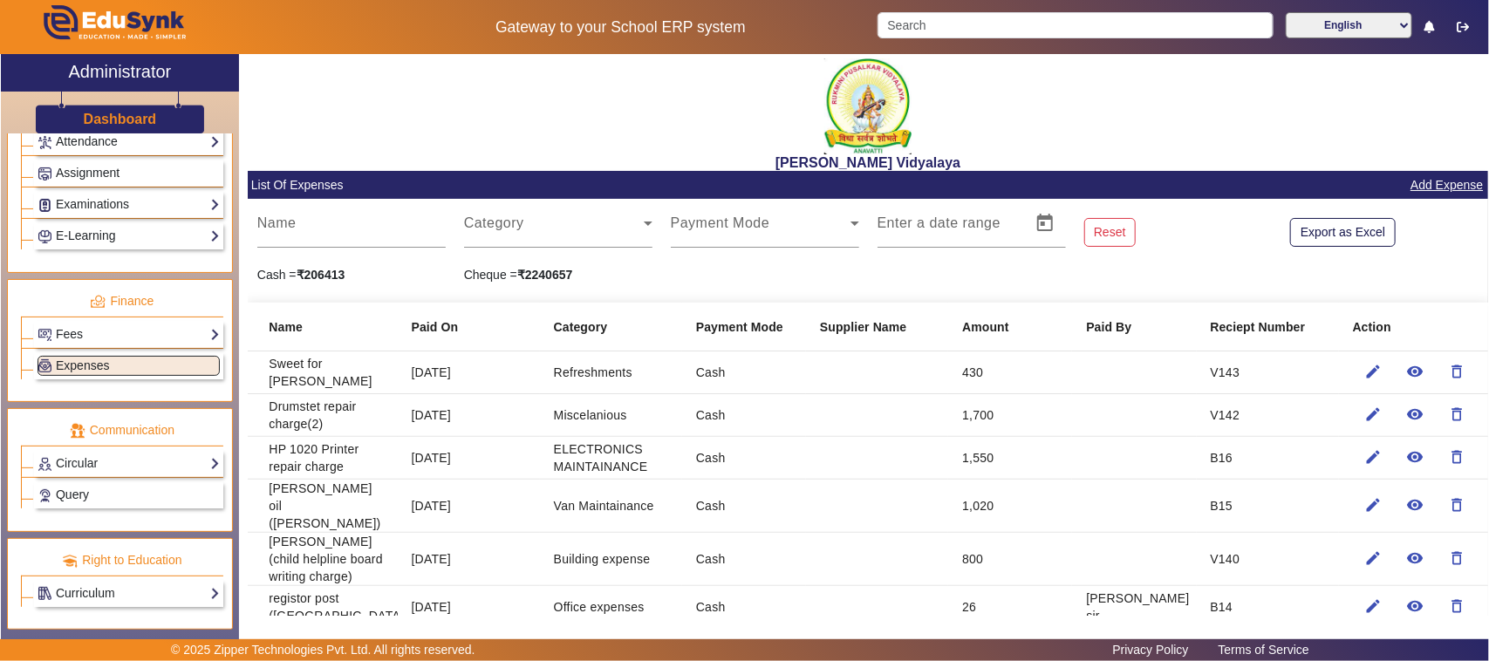
click at [1449, 186] on link "Add Expense" at bounding box center [1446, 185] width 76 height 22
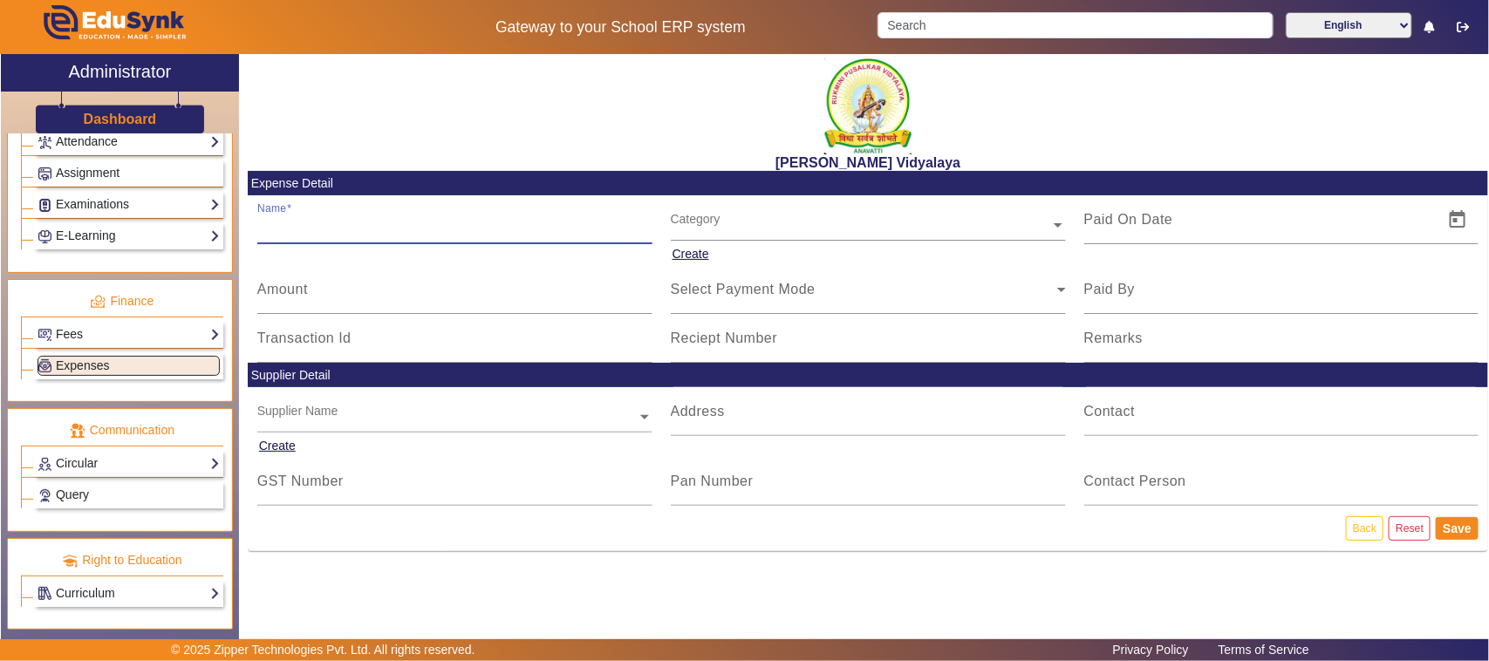
click at [329, 228] on input "Name" at bounding box center [454, 226] width 395 height 21
type input "Bolt (2 [PERSON_NAME] van )"
click at [333, 279] on div "Amount" at bounding box center [454, 289] width 395 height 49
type input "720"
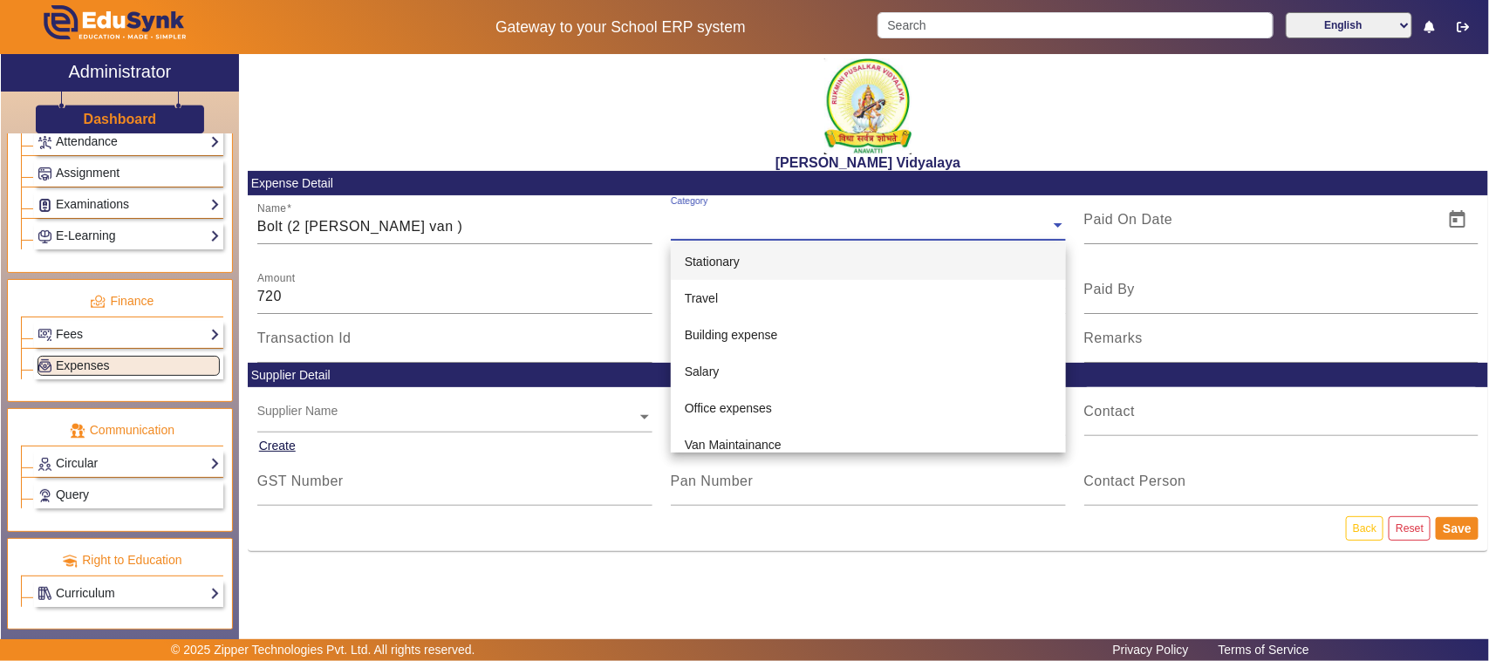
click at [759, 214] on div "Category" at bounding box center [860, 205] width 379 height 20
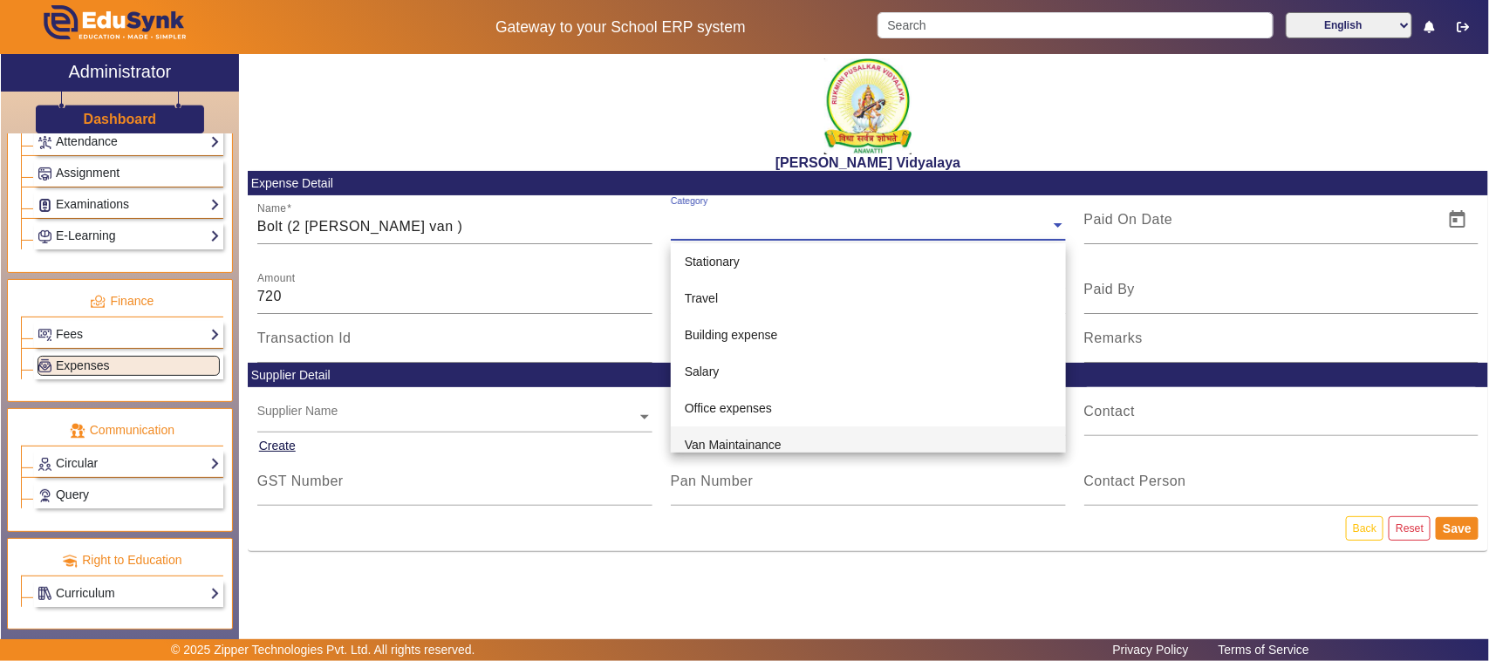
click at [713, 440] on span "Van Maintainance" at bounding box center [733, 445] width 97 height 14
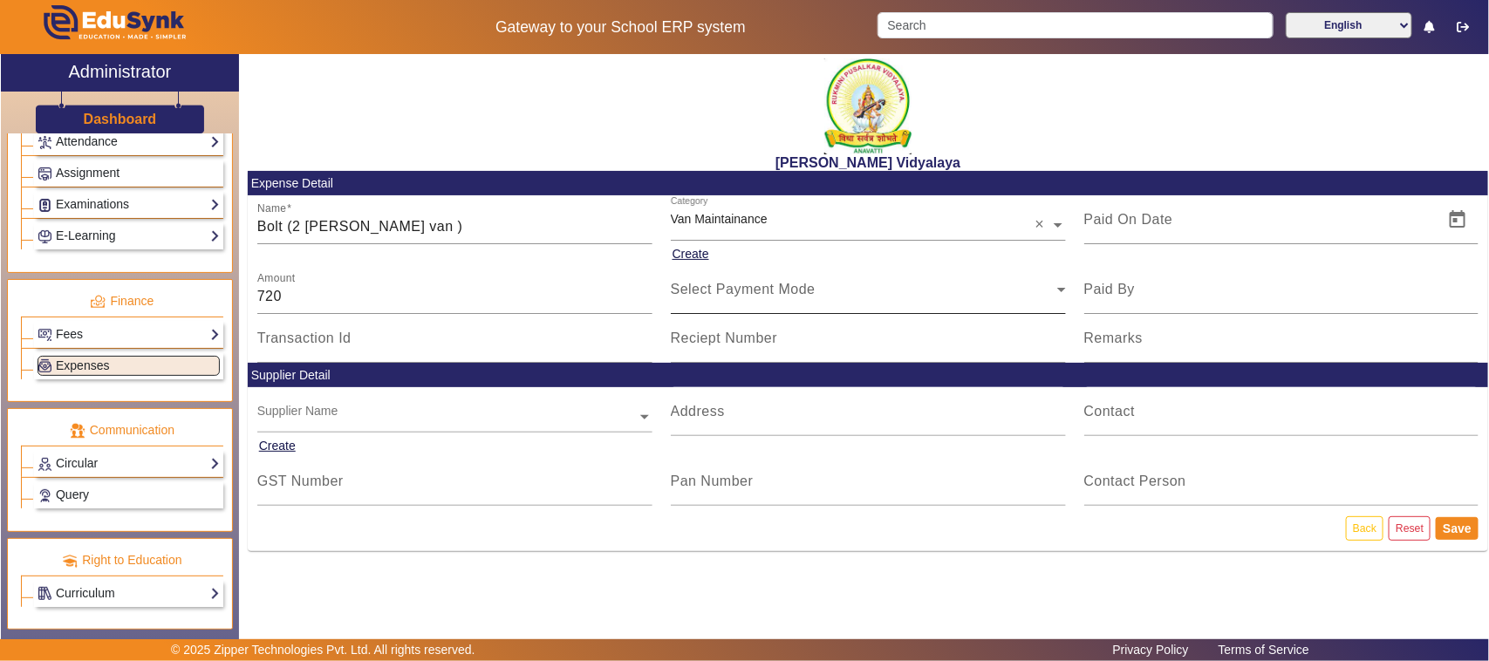
click at [715, 301] on div "Select Payment Mode" at bounding box center [868, 289] width 395 height 49
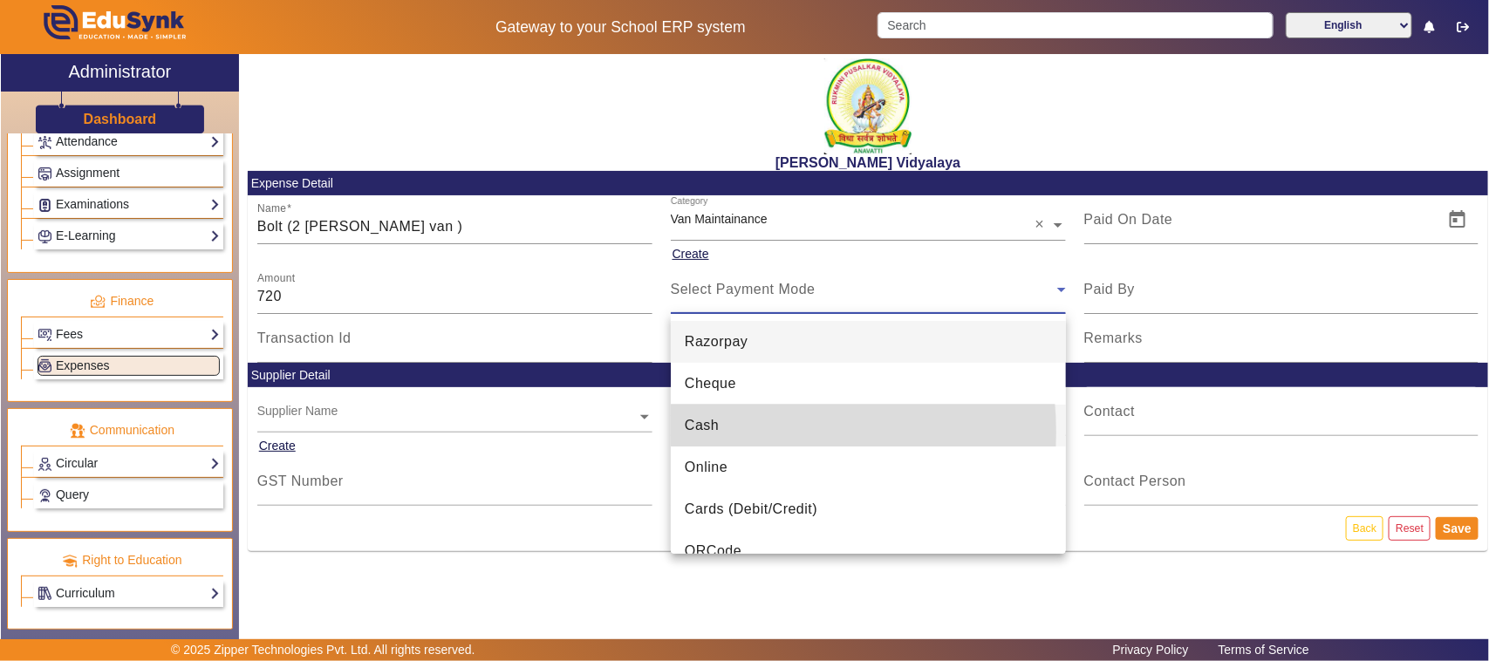
click at [703, 433] on span "Cash" at bounding box center [702, 425] width 34 height 21
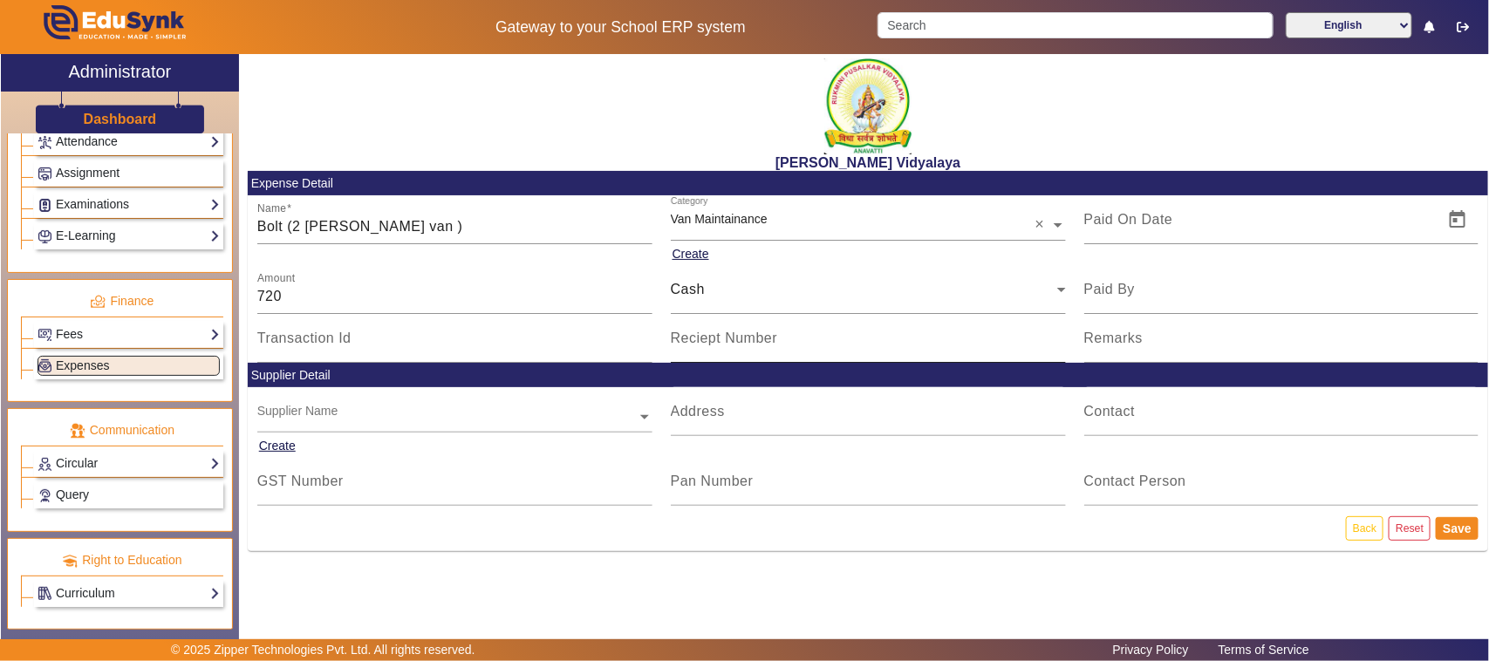
click at [722, 344] on mat-label "Reciept Number" at bounding box center [724, 338] width 107 height 15
click at [722, 344] on input "Reciept Number" at bounding box center [868, 345] width 395 height 21
click at [1352, 526] on link "Back" at bounding box center [1365, 528] width 38 height 24
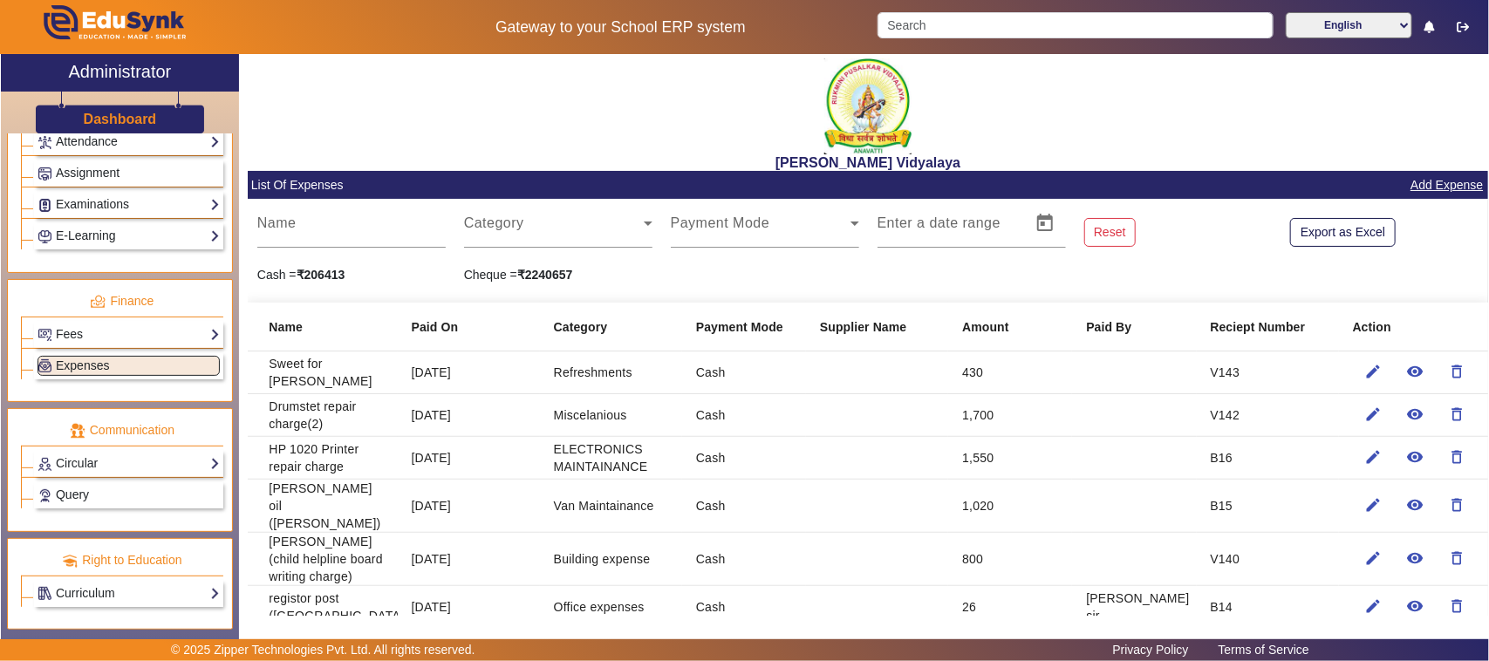
click at [1450, 194] on link "Add Expense" at bounding box center [1446, 185] width 76 height 22
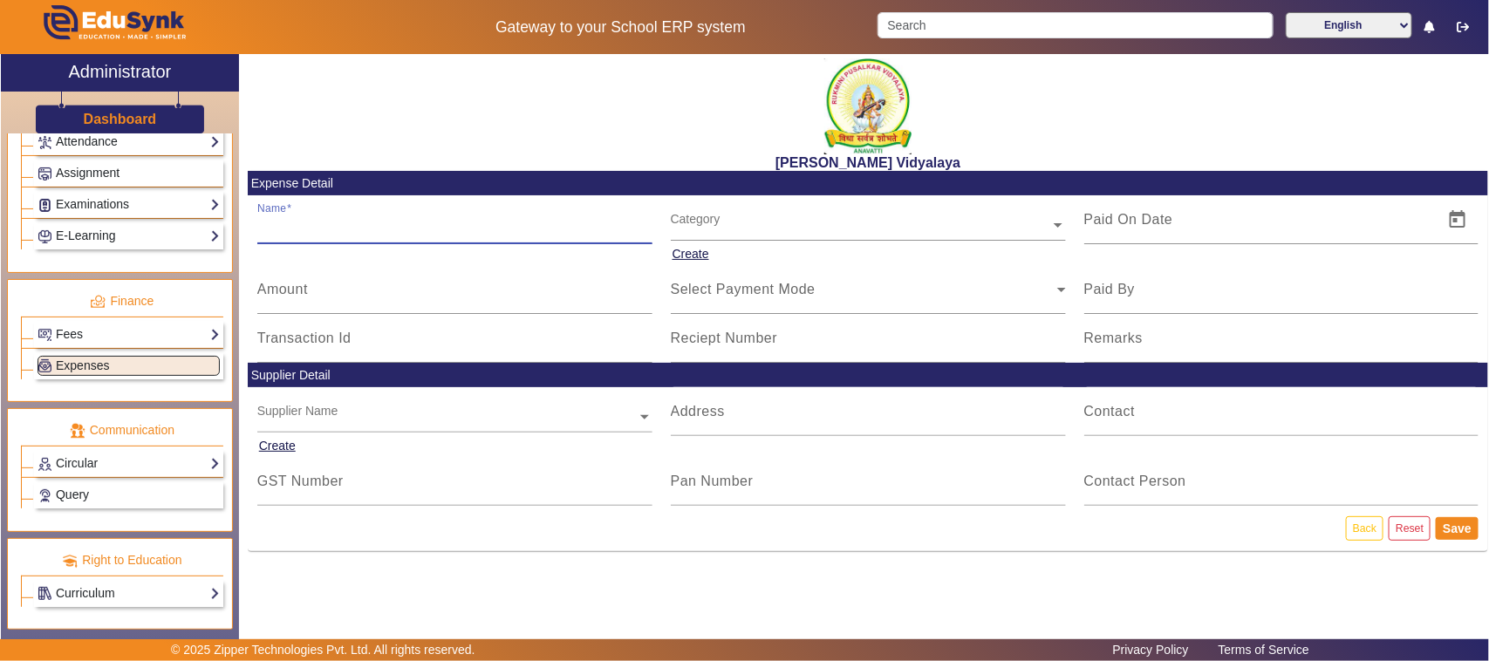
click at [282, 228] on input "Name" at bounding box center [454, 226] width 395 height 21
type input "c"
type input "Certificate 500(buscharge)"
click at [306, 297] on mat-label "Amount" at bounding box center [282, 289] width 51 height 15
click at [306, 297] on input "Amount" at bounding box center [454, 296] width 395 height 21
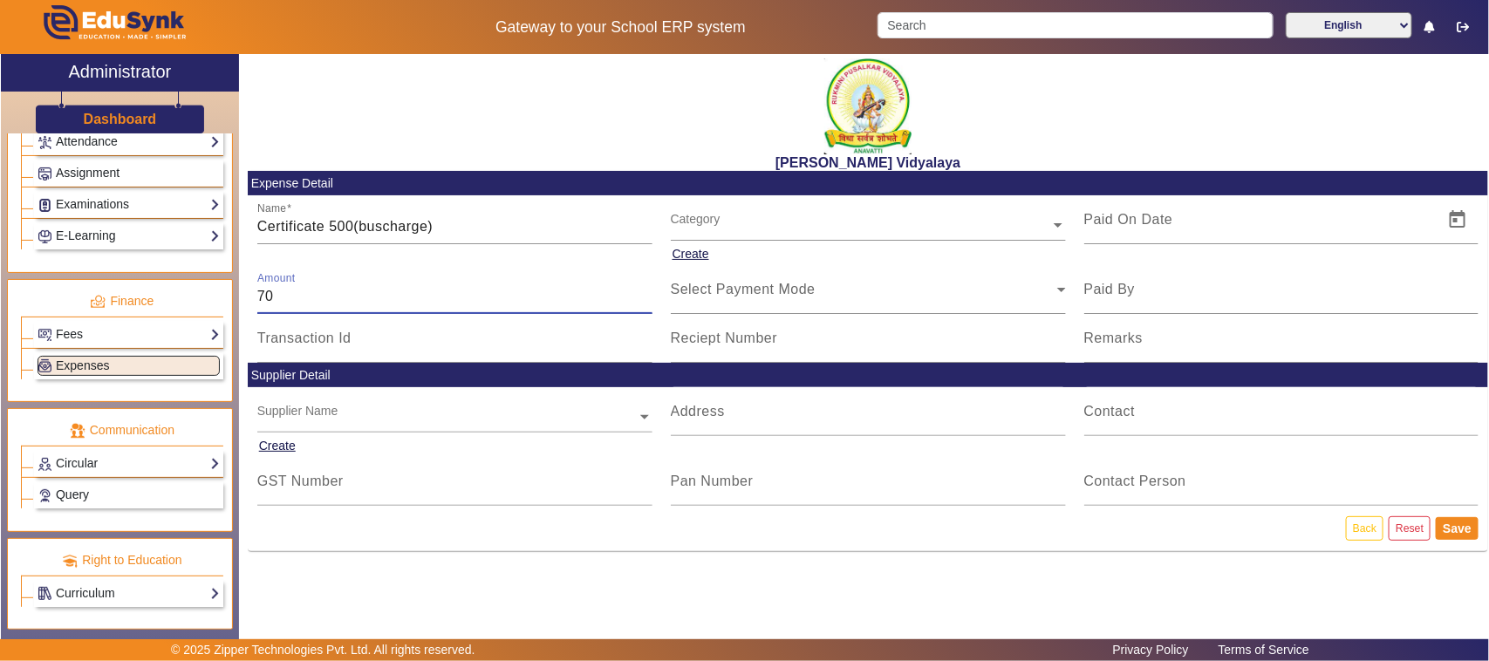
type input "70"
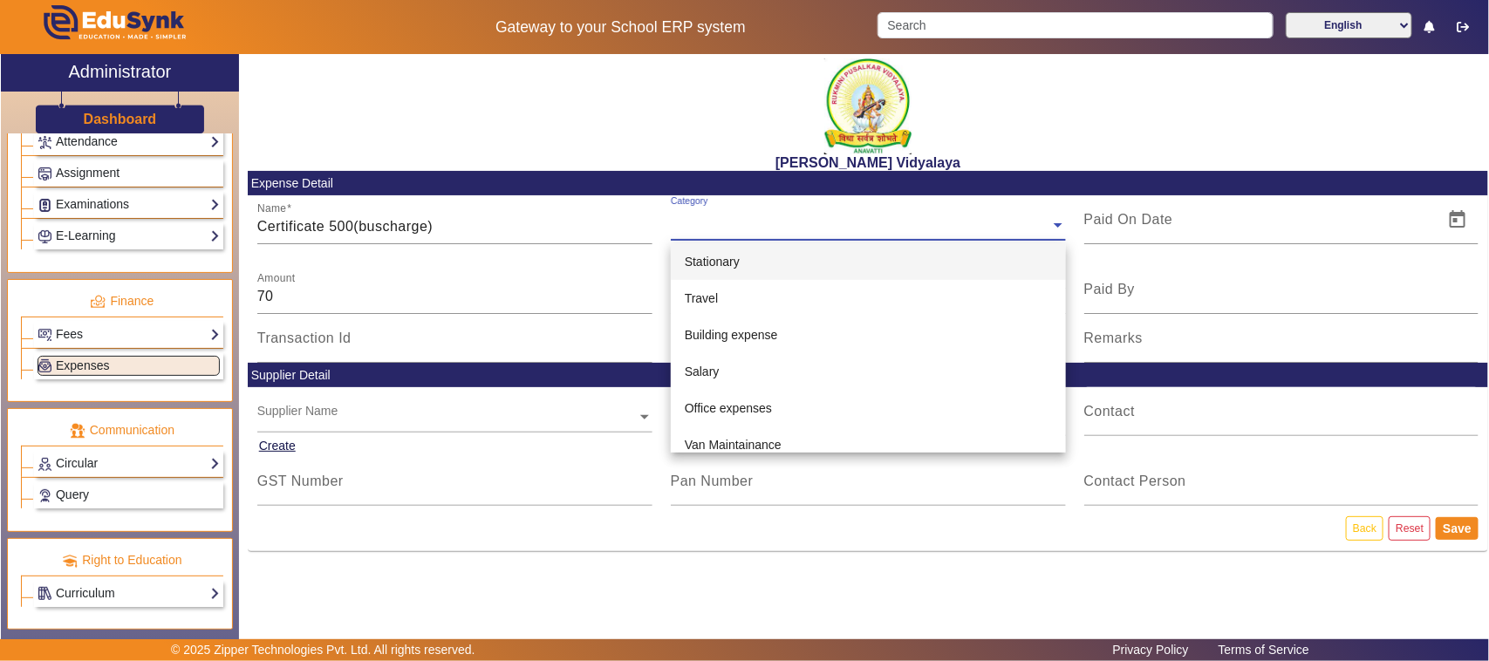
click at [712, 227] on input "text" at bounding box center [868, 225] width 395 height 18
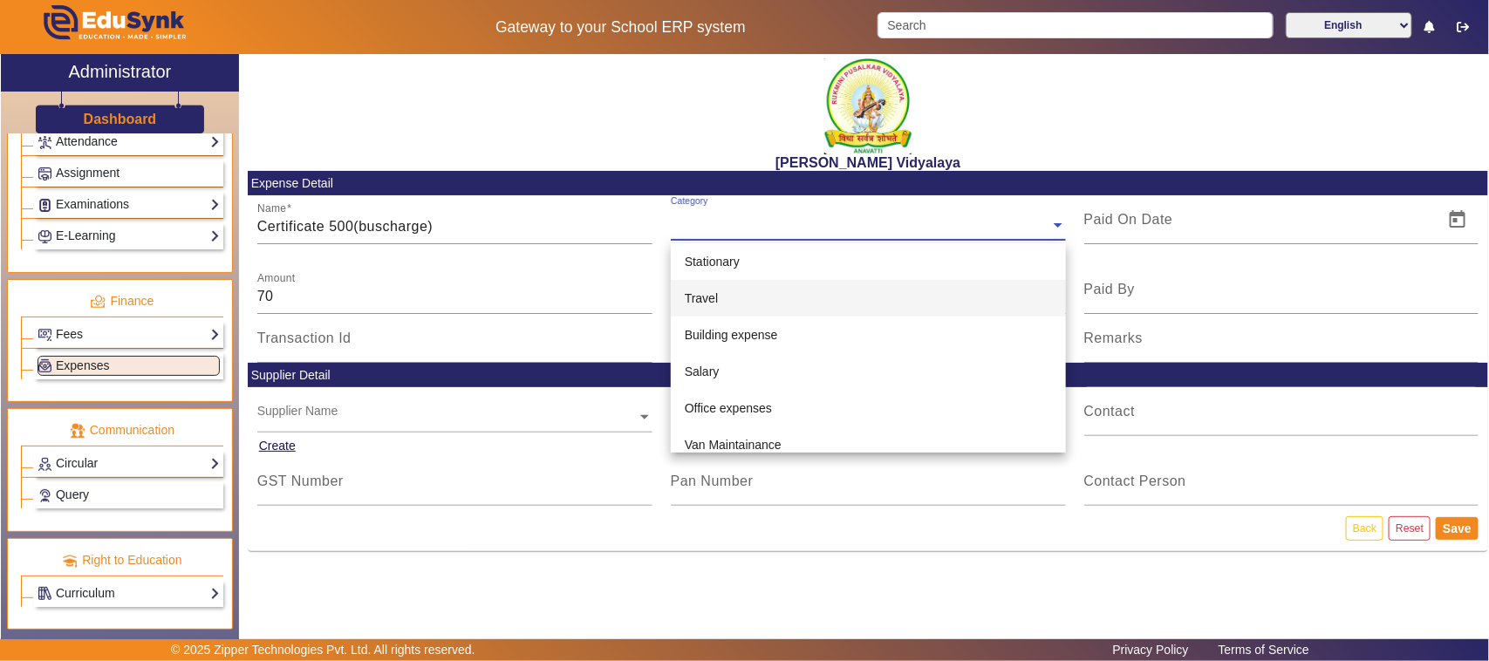
click at [737, 288] on div "Travel" at bounding box center [868, 298] width 395 height 37
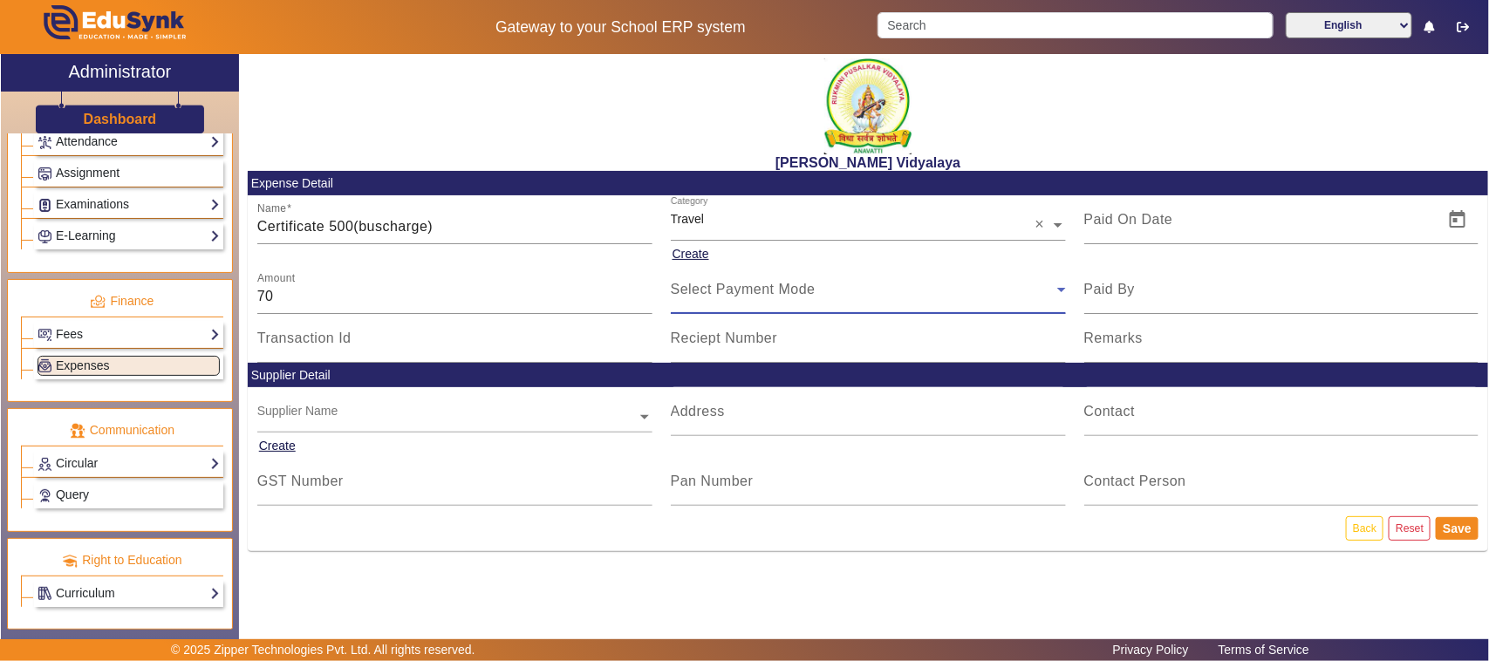
click at [733, 297] on span "Select Payment Mode" at bounding box center [743, 289] width 145 height 15
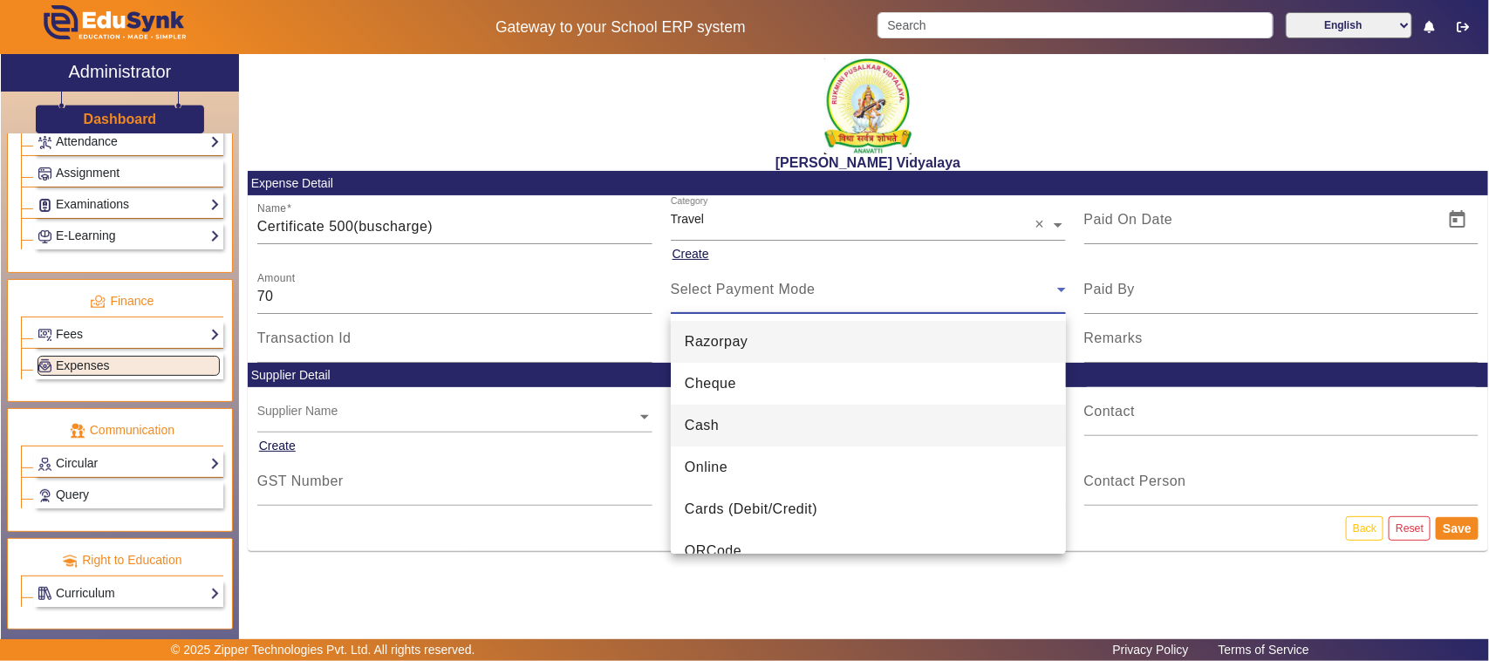
click at [700, 430] on span "Cash" at bounding box center [702, 425] width 34 height 21
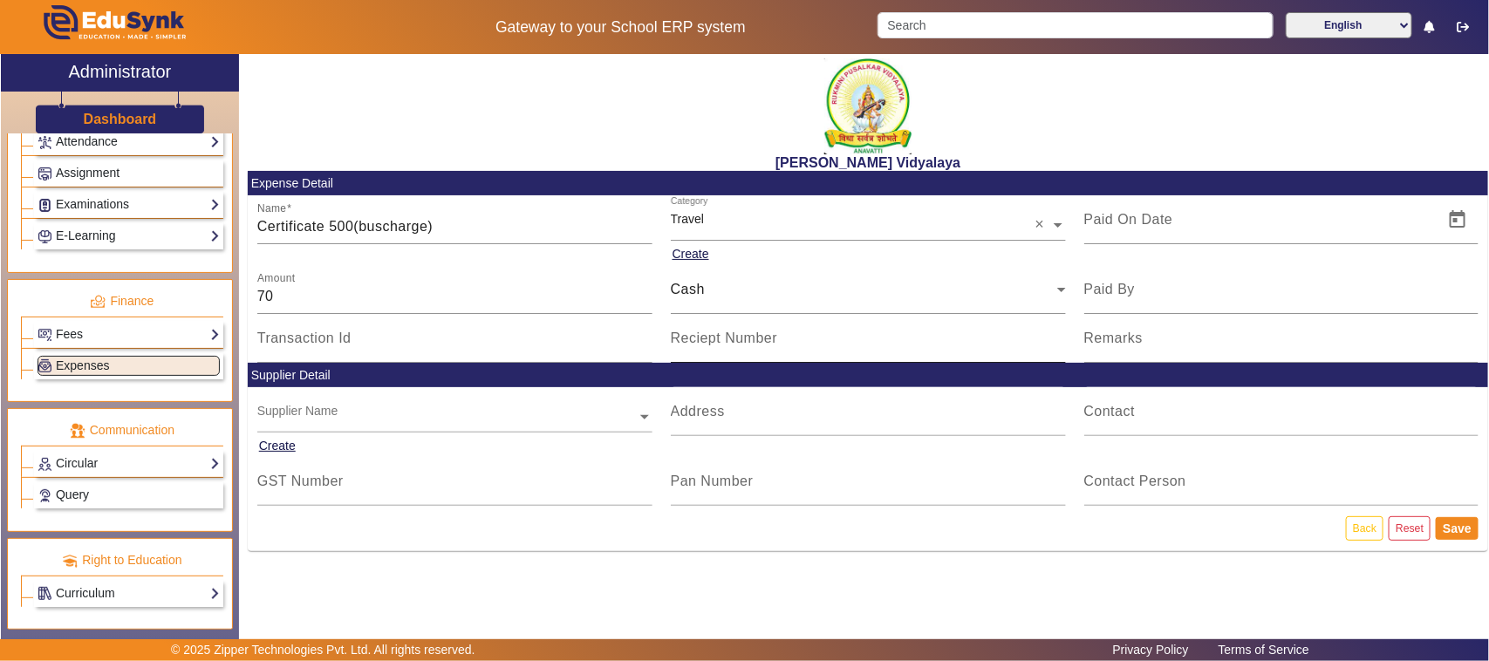
click at [719, 360] on div "Reciept Number" at bounding box center [868, 338] width 395 height 49
type input "V145"
click at [1463, 225] on span "Open calendar" at bounding box center [1457, 220] width 42 height 42
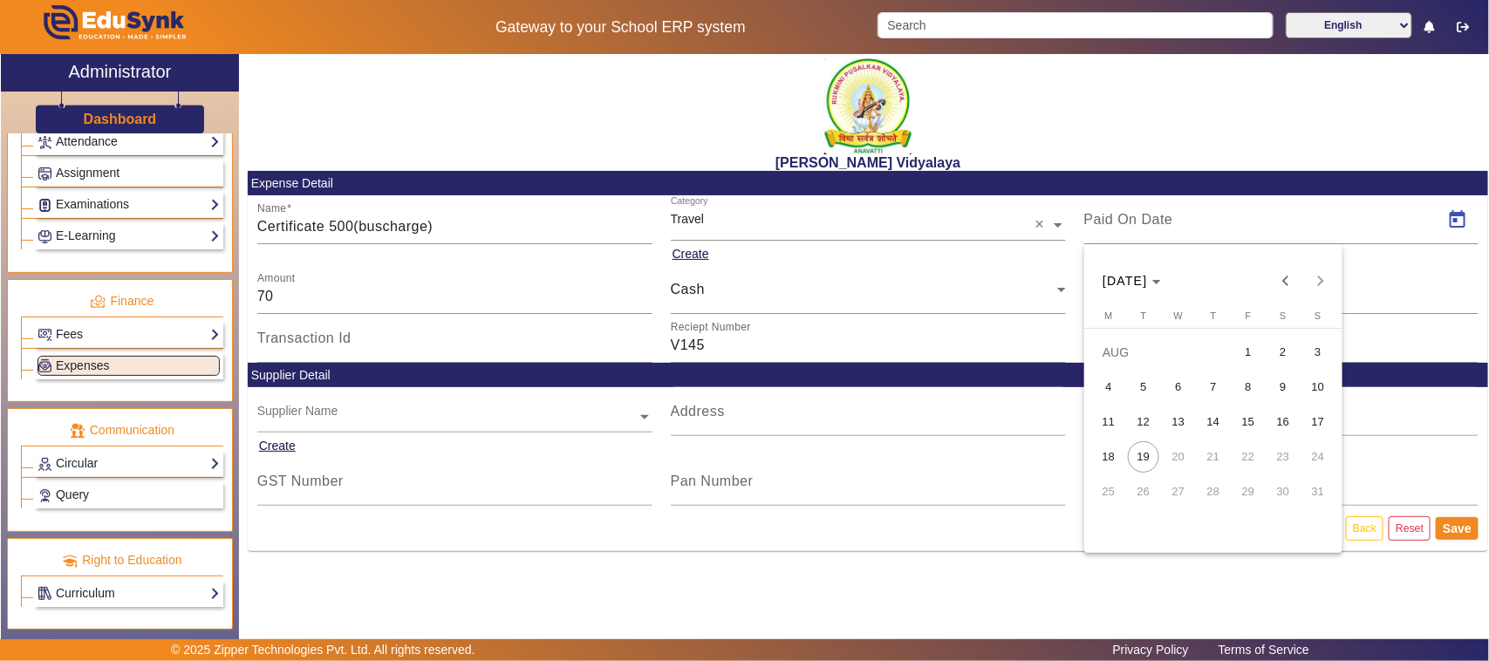
click at [1209, 420] on span "14" at bounding box center [1212, 421] width 31 height 31
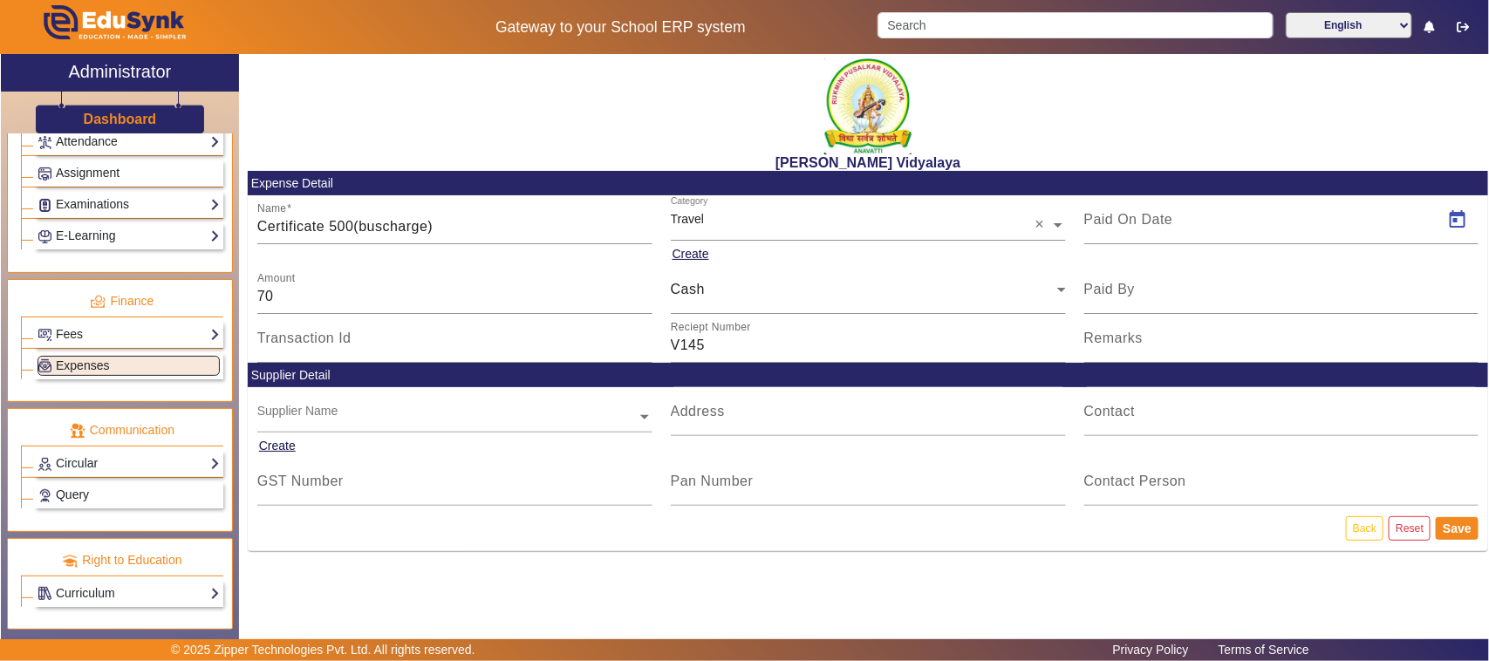
type input "[DATE]"
click at [1453, 530] on button "Save" at bounding box center [1456, 528] width 43 height 23
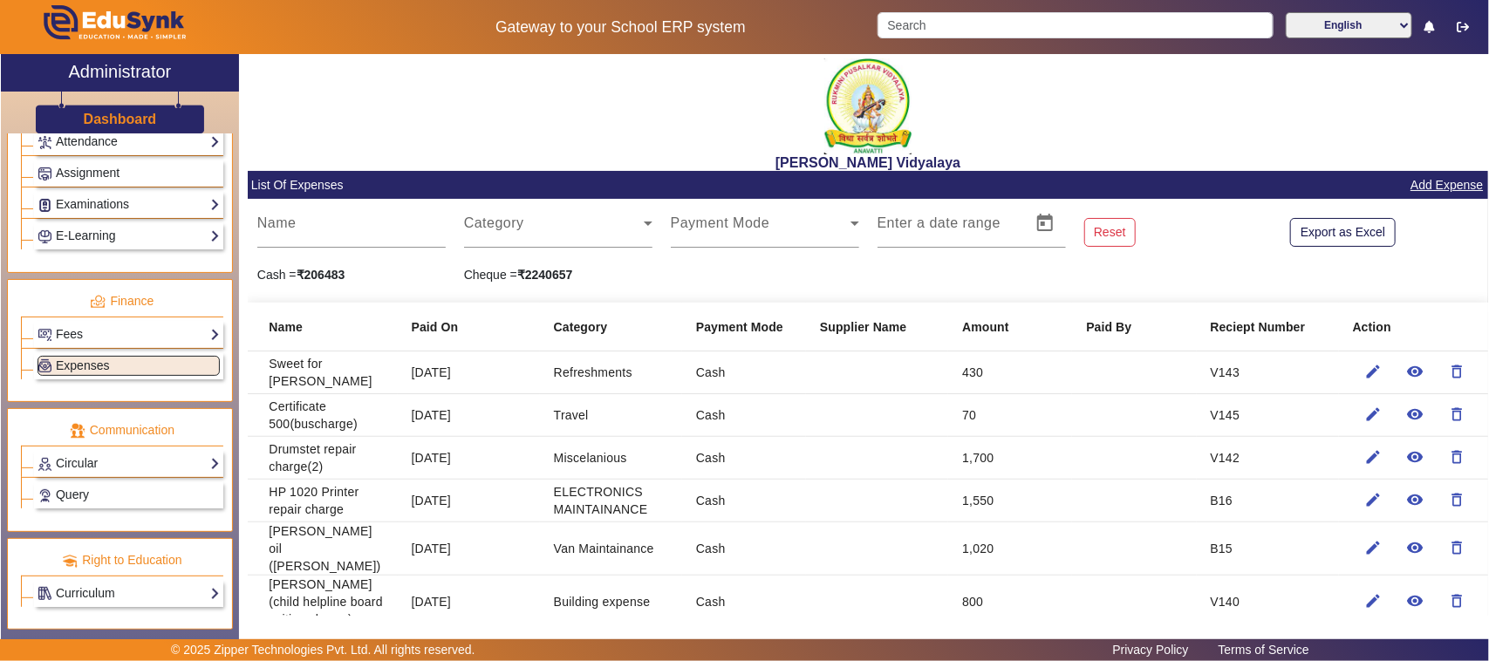
click at [1418, 175] on link "Add Expense" at bounding box center [1446, 185] width 76 height 22
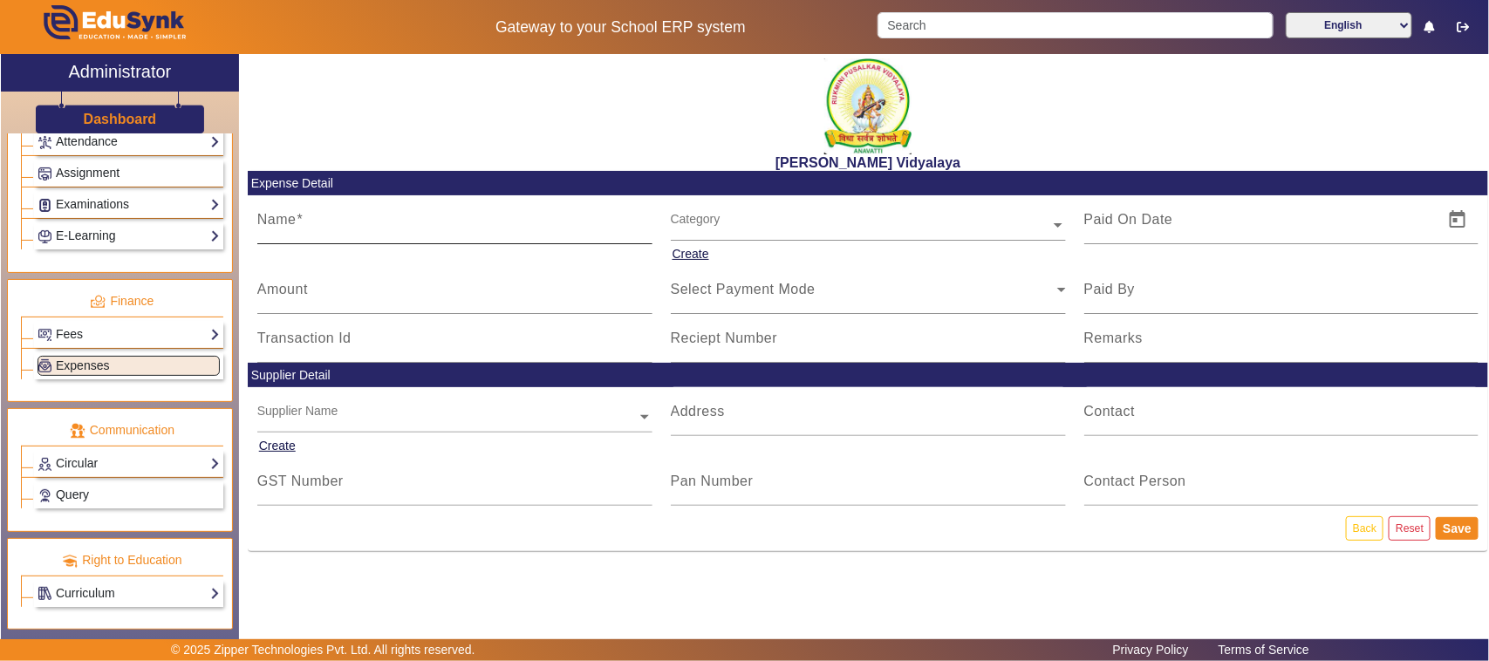
drag, startPoint x: 340, startPoint y: 215, endPoint x: 338, endPoint y: 225, distance: 9.8
click at [338, 225] on input "Name" at bounding box center [454, 226] width 395 height 21
type input "A"
type input "Geeta book store (A4 Sheet rim 1)"
click at [297, 290] on mat-label "Amount" at bounding box center [282, 289] width 51 height 15
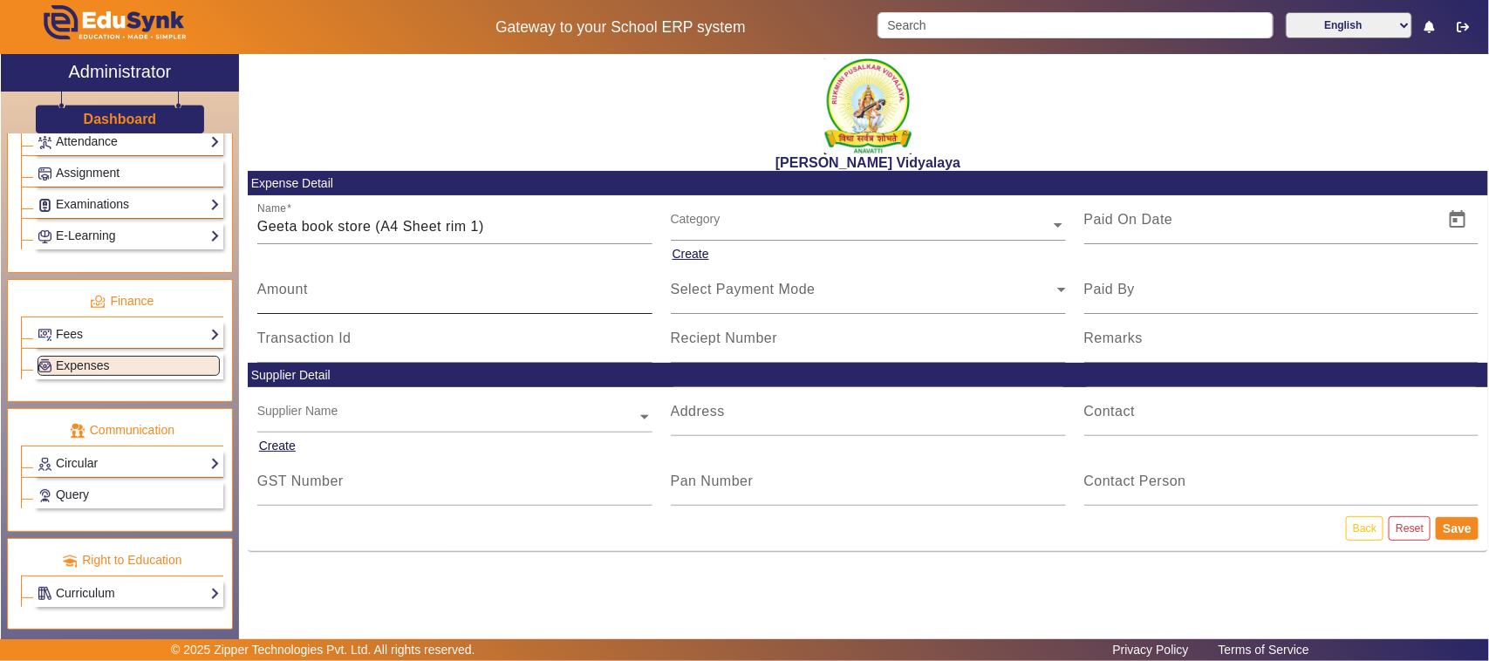
click at [297, 290] on input "Amount" at bounding box center [454, 296] width 395 height 21
type input "250"
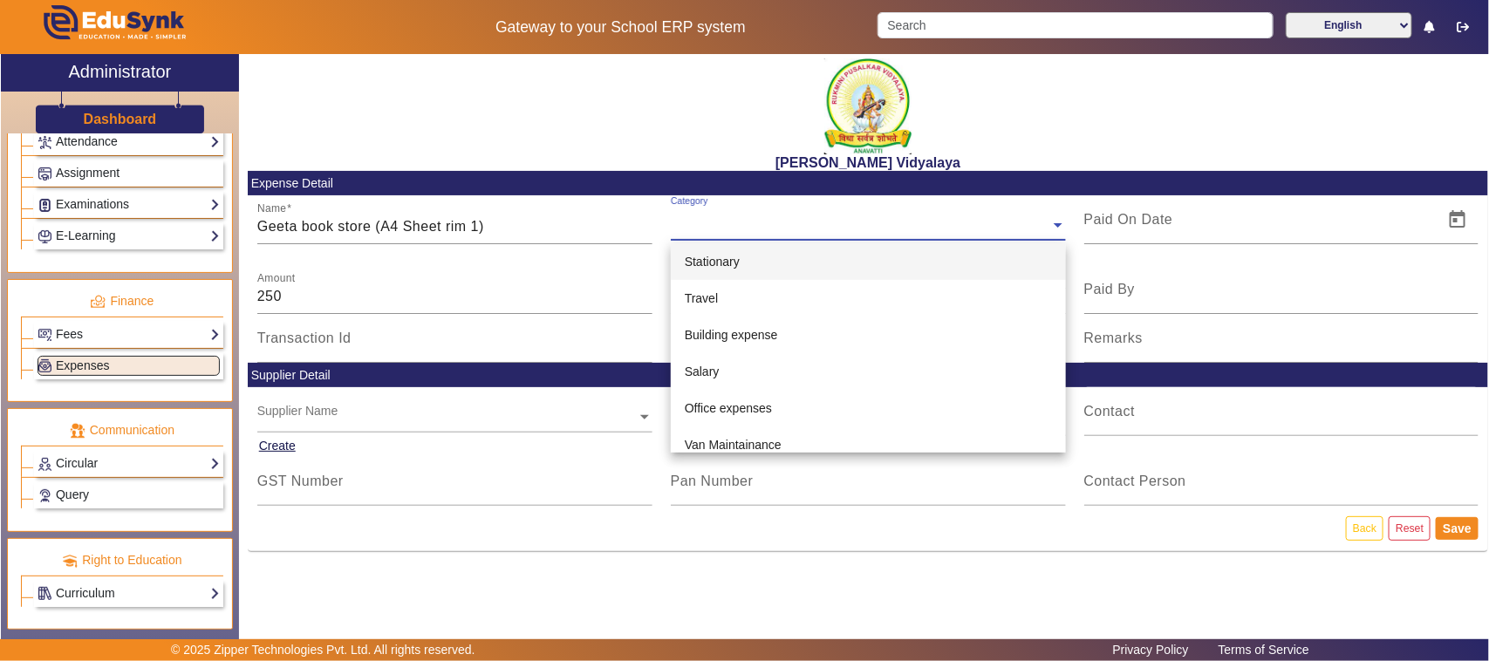
click at [728, 227] on input "text" at bounding box center [868, 225] width 395 height 18
click at [735, 269] on div "Stationary" at bounding box center [868, 261] width 395 height 37
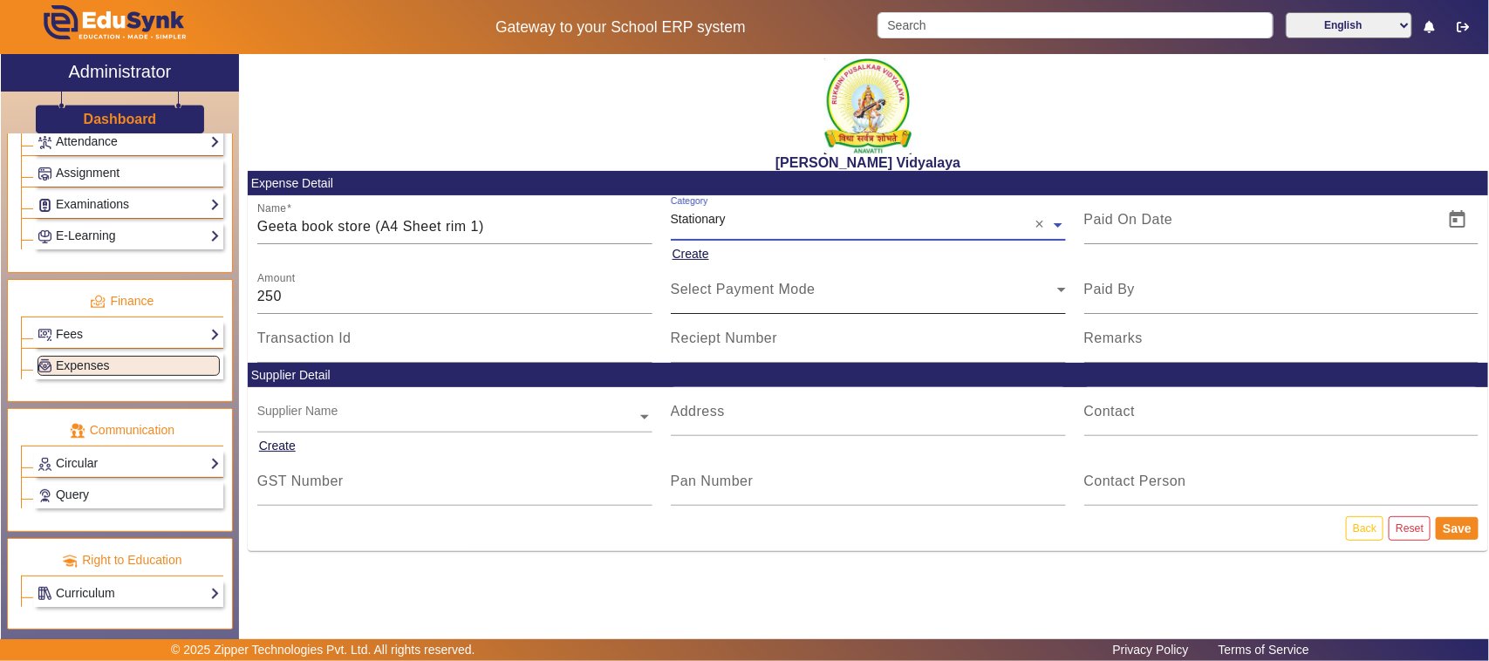
click at [719, 294] on span "Select Payment Mode" at bounding box center [743, 289] width 145 height 15
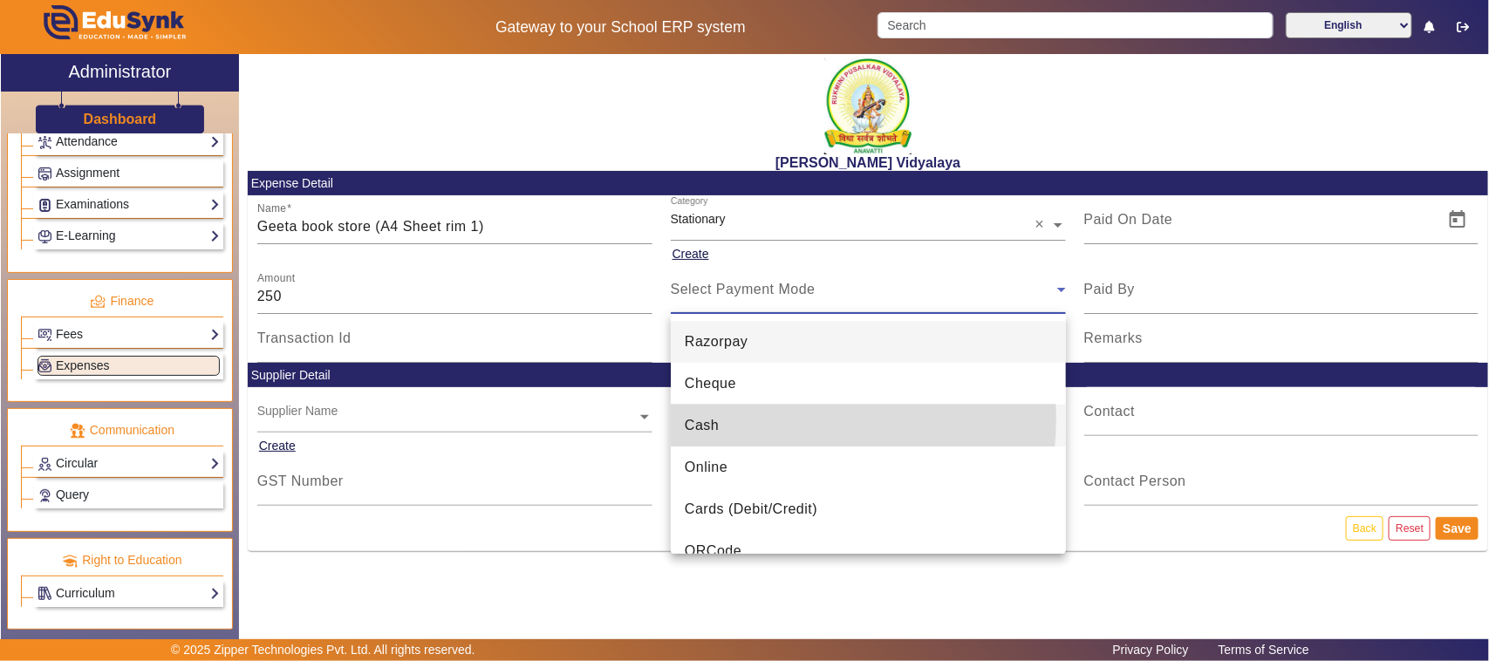
click at [725, 417] on mat-option "Cash" at bounding box center [868, 426] width 395 height 42
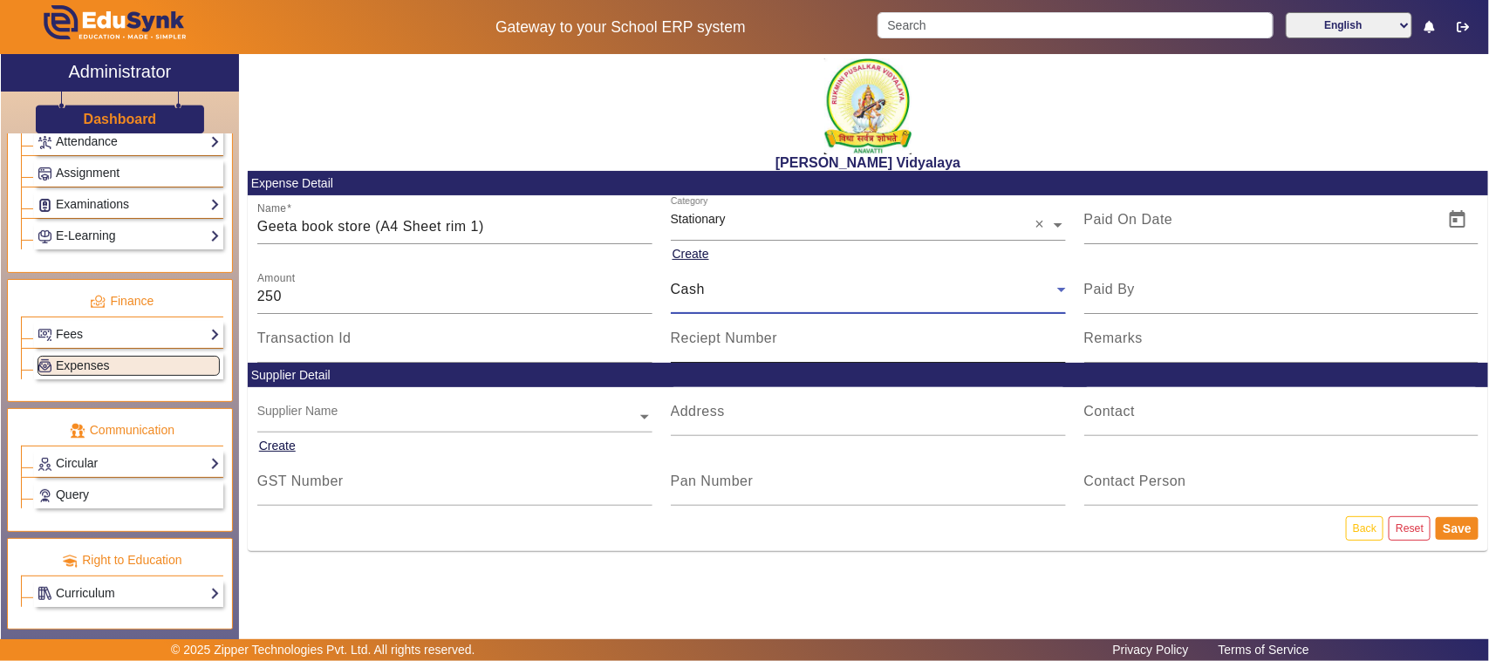
click at [713, 345] on mat-label "Reciept Number" at bounding box center [724, 338] width 107 height 15
click at [713, 345] on input "Reciept Number" at bounding box center [868, 345] width 395 height 21
type input "V146"
click at [1454, 228] on span "Open calendar" at bounding box center [1457, 220] width 42 height 42
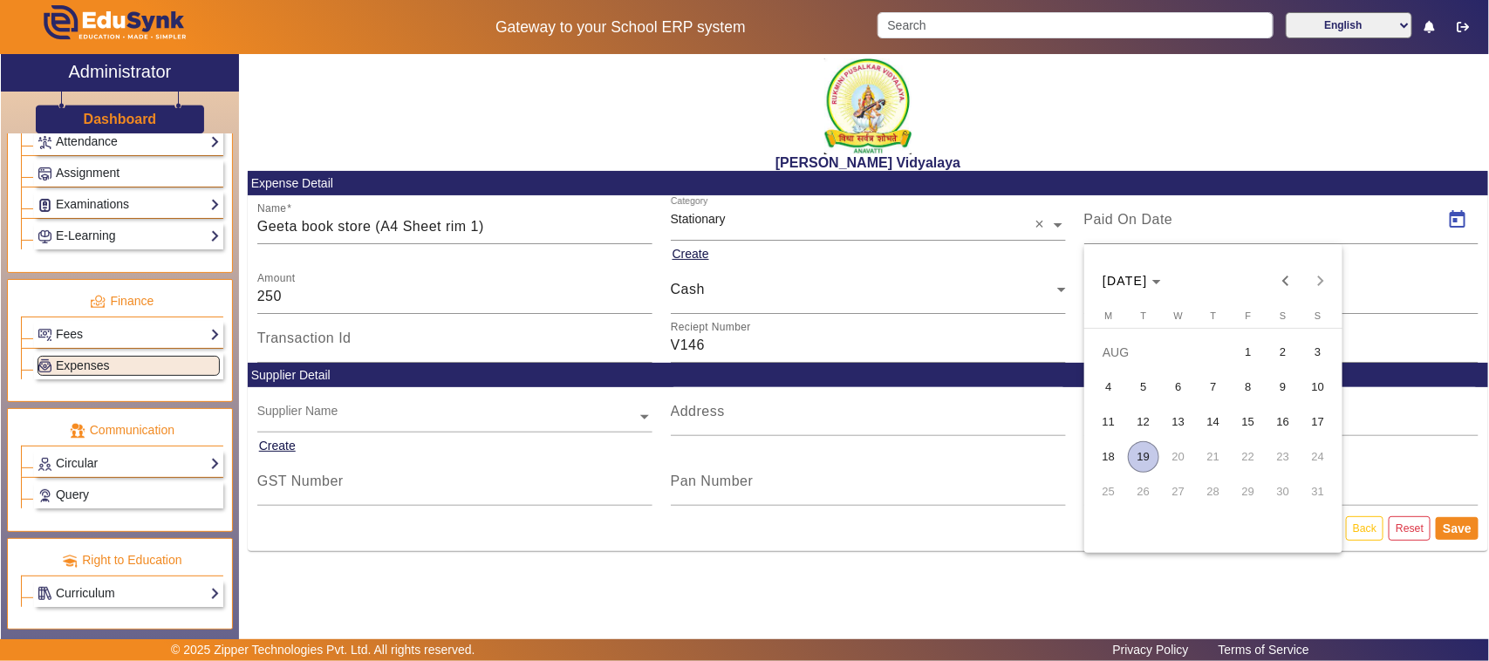
click at [1210, 421] on span "14" at bounding box center [1212, 421] width 31 height 31
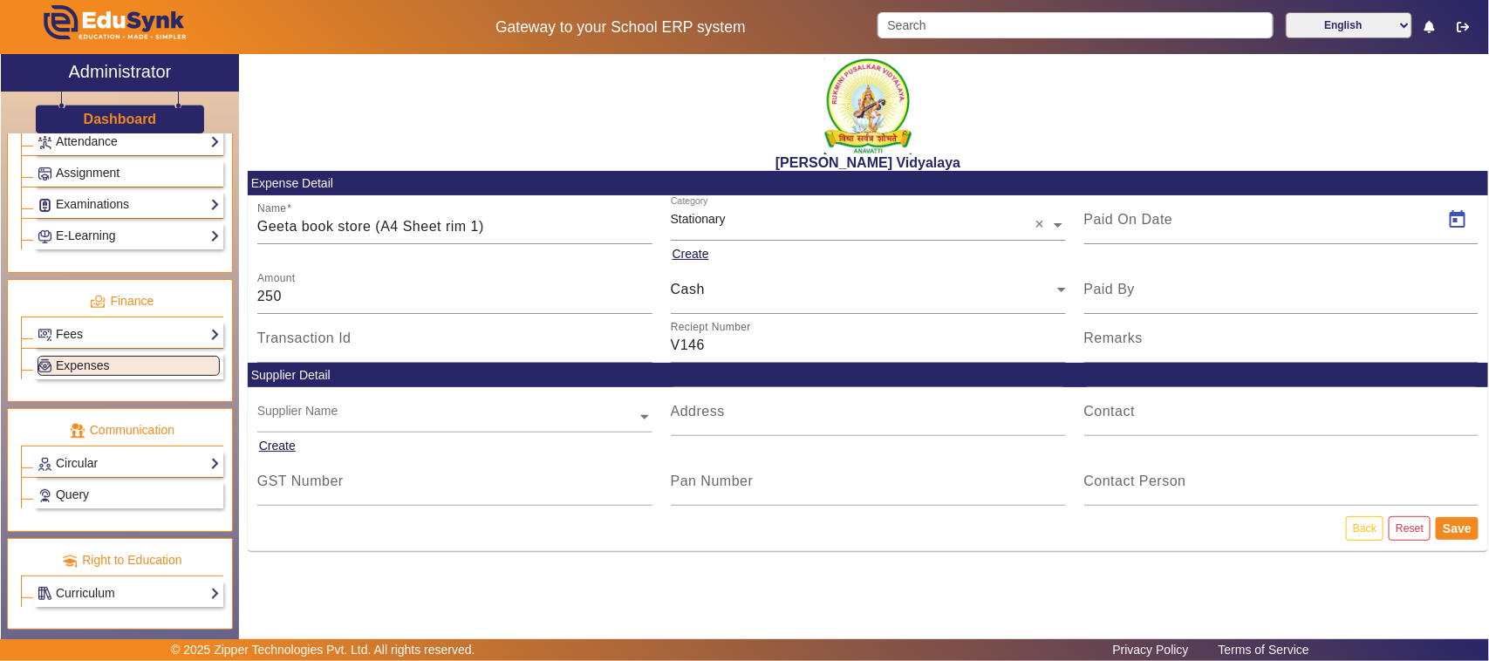
type input "[DATE]"
click at [1461, 528] on button "Save" at bounding box center [1456, 528] width 43 height 23
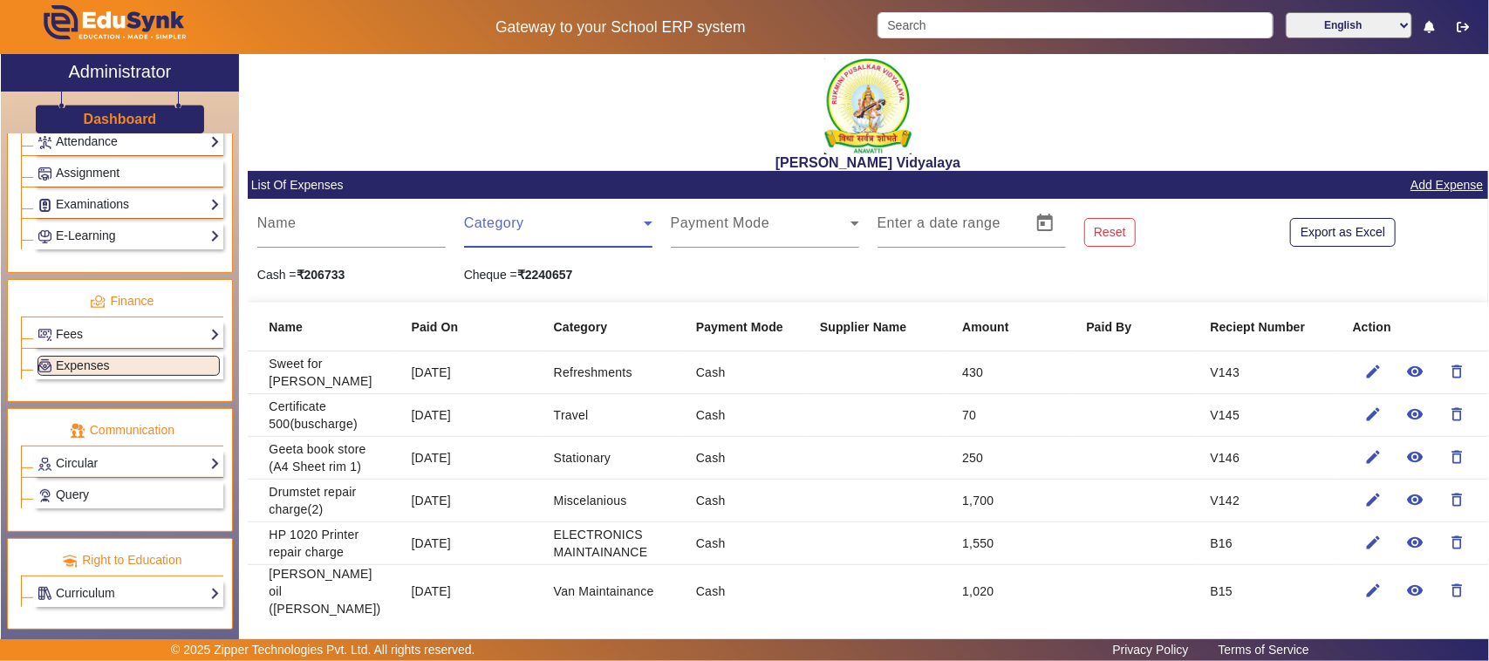
click at [521, 229] on span at bounding box center [554, 230] width 180 height 21
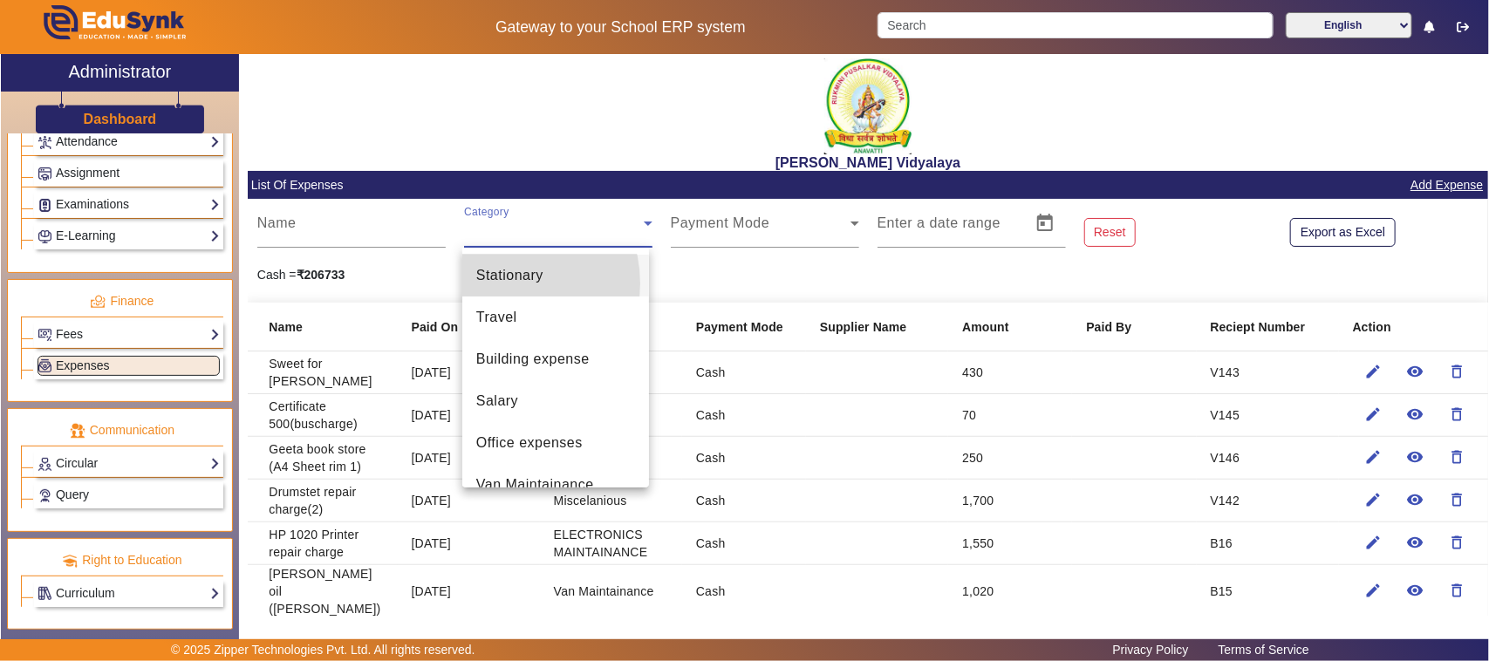
click at [498, 283] on span "Stationary" at bounding box center [509, 275] width 67 height 21
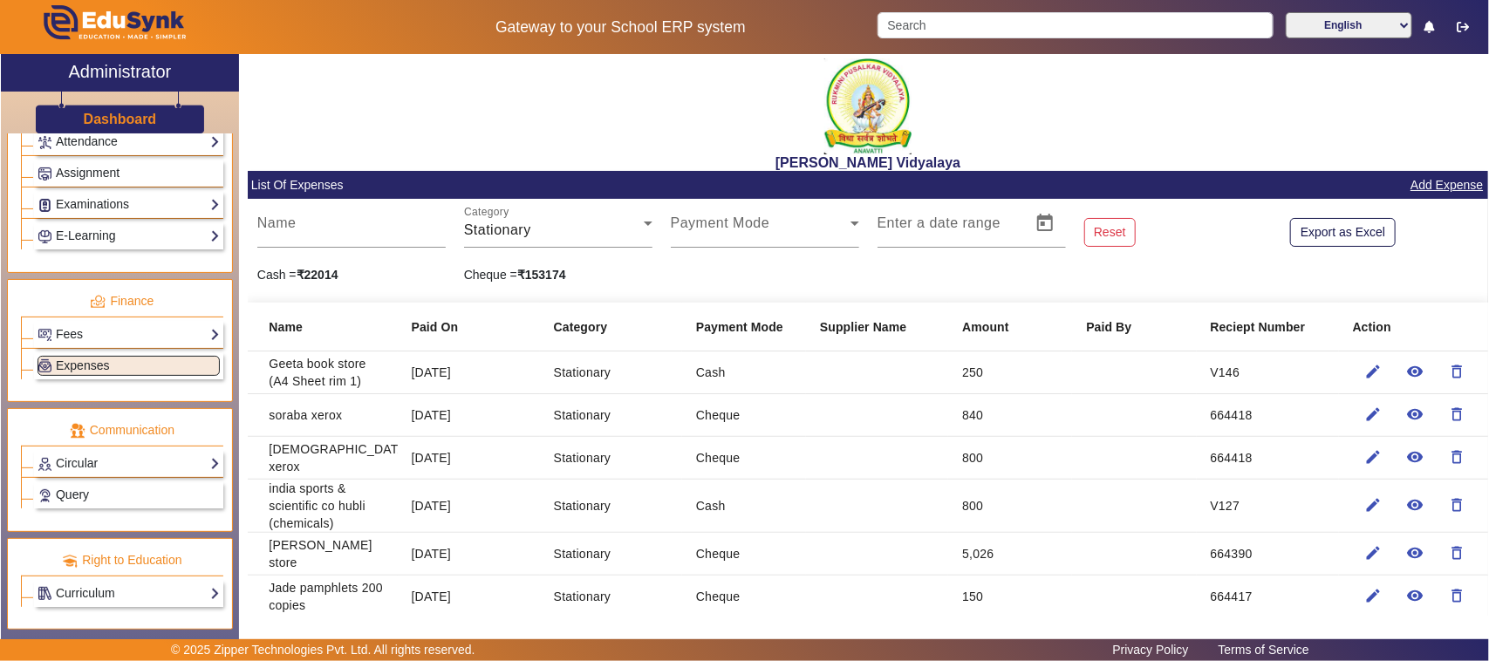
click at [1452, 180] on link "Add Expense" at bounding box center [1446, 185] width 76 height 22
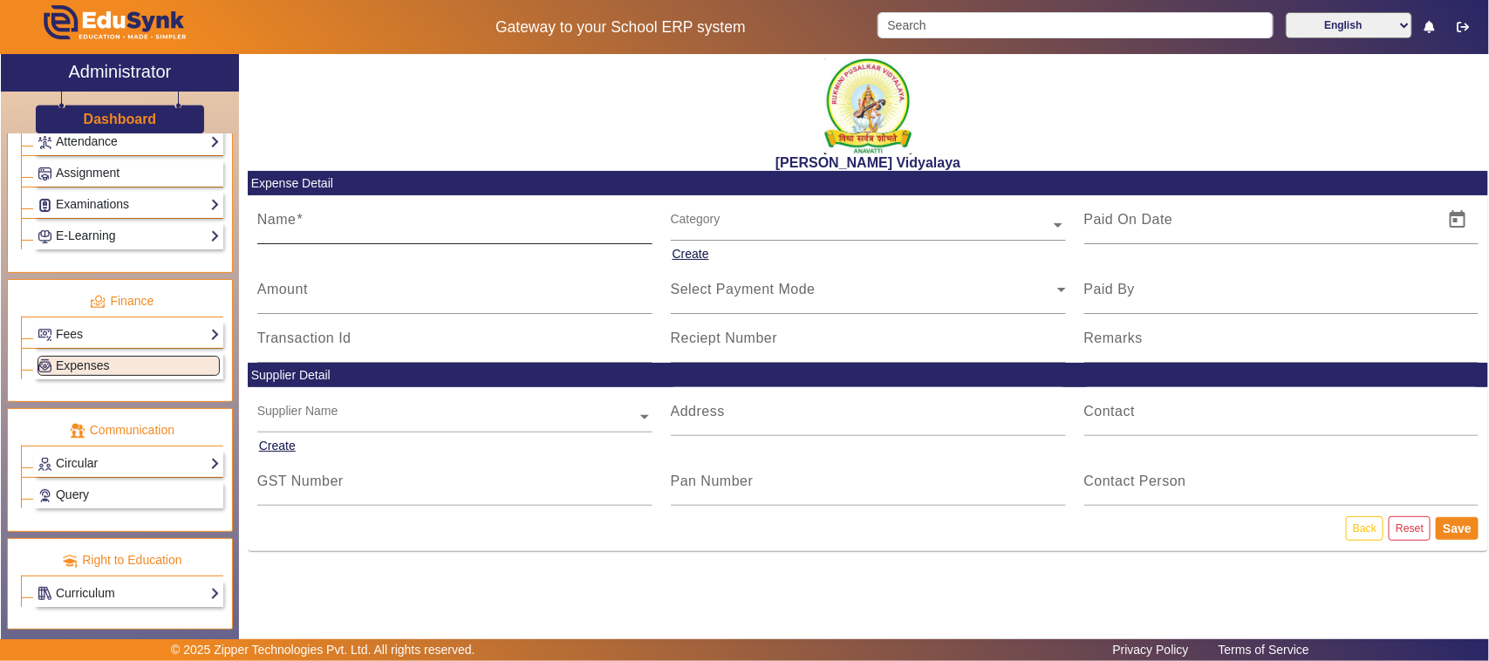
click at [363, 237] on div "Name" at bounding box center [454, 219] width 395 height 49
type input "F"
type input "[PERSON_NAME] stationery (file 70)"
click at [284, 297] on mat-label "Amount" at bounding box center [282, 289] width 51 height 15
click at [284, 297] on input "Amount" at bounding box center [454, 296] width 395 height 21
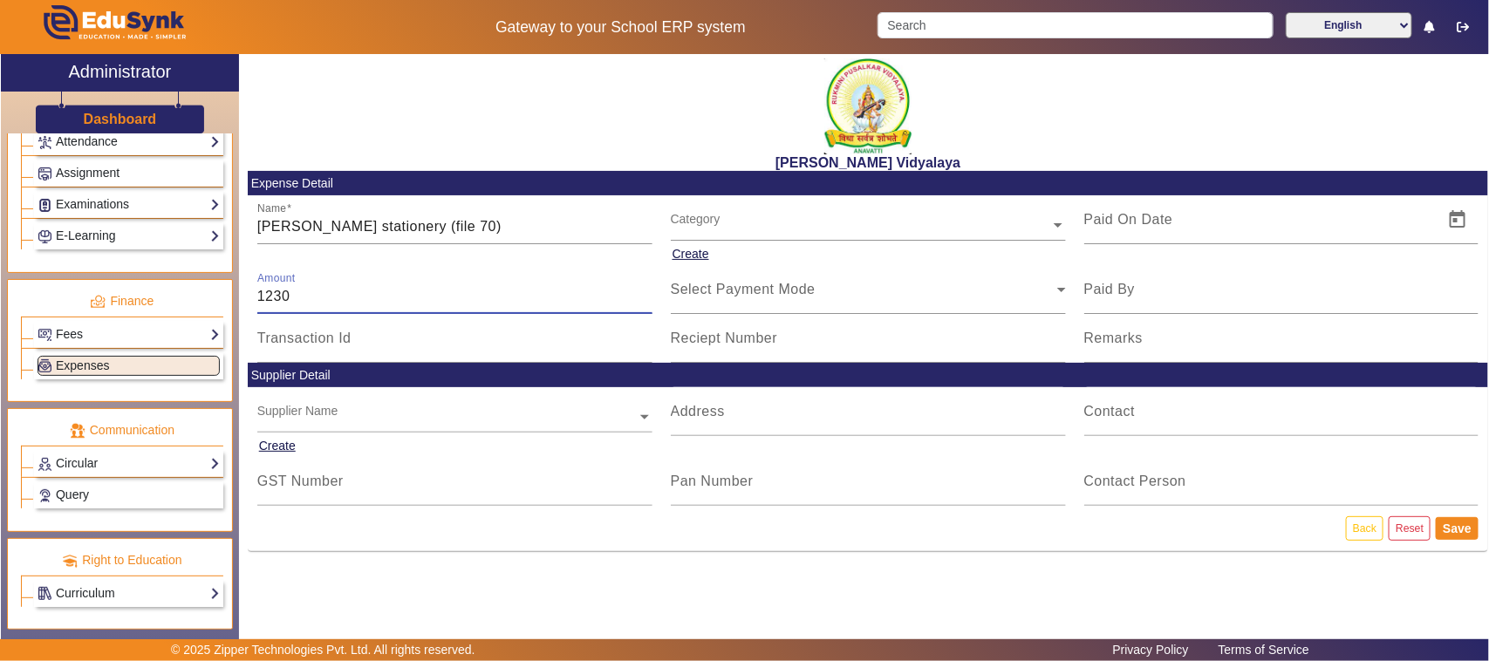
type input "1230"
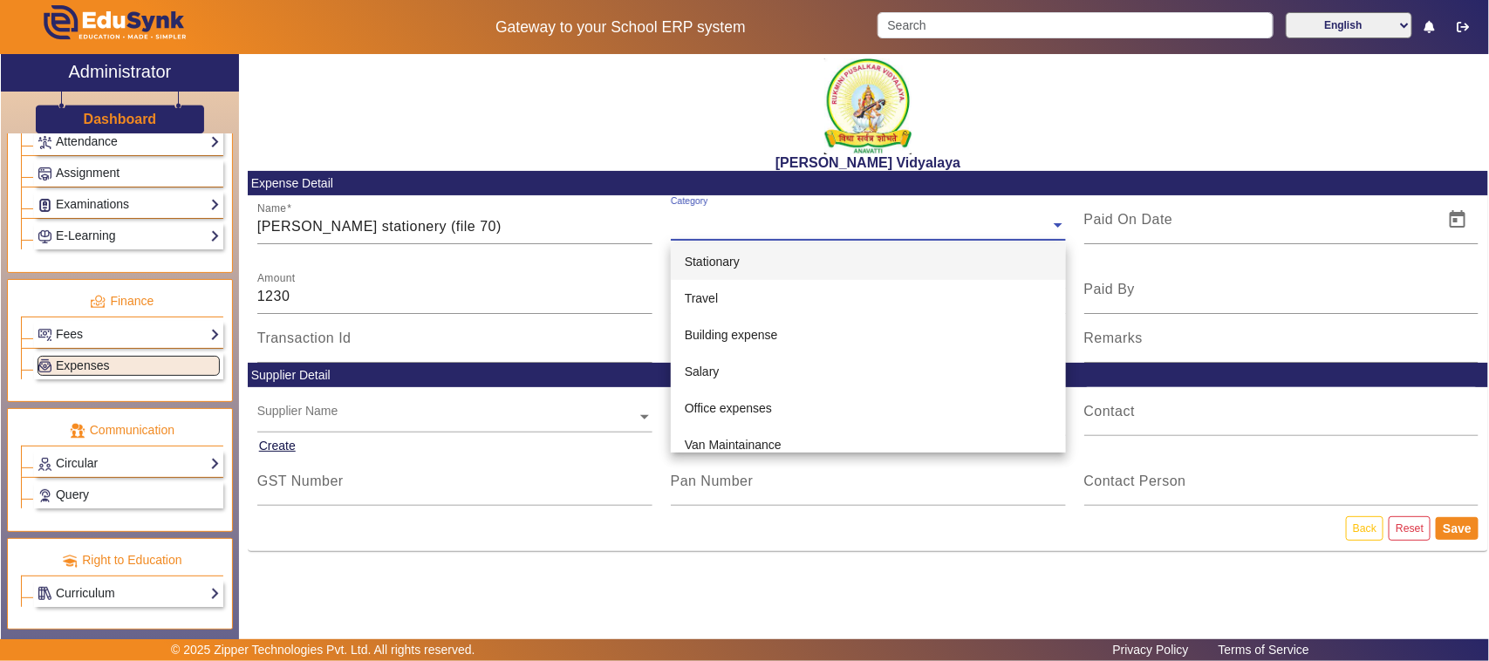
drag, startPoint x: 741, startPoint y: 199, endPoint x: 730, endPoint y: 228, distance: 30.9
click at [741, 198] on div "Category" at bounding box center [860, 205] width 379 height 20
click at [733, 258] on span "Stationary" at bounding box center [712, 262] width 55 height 14
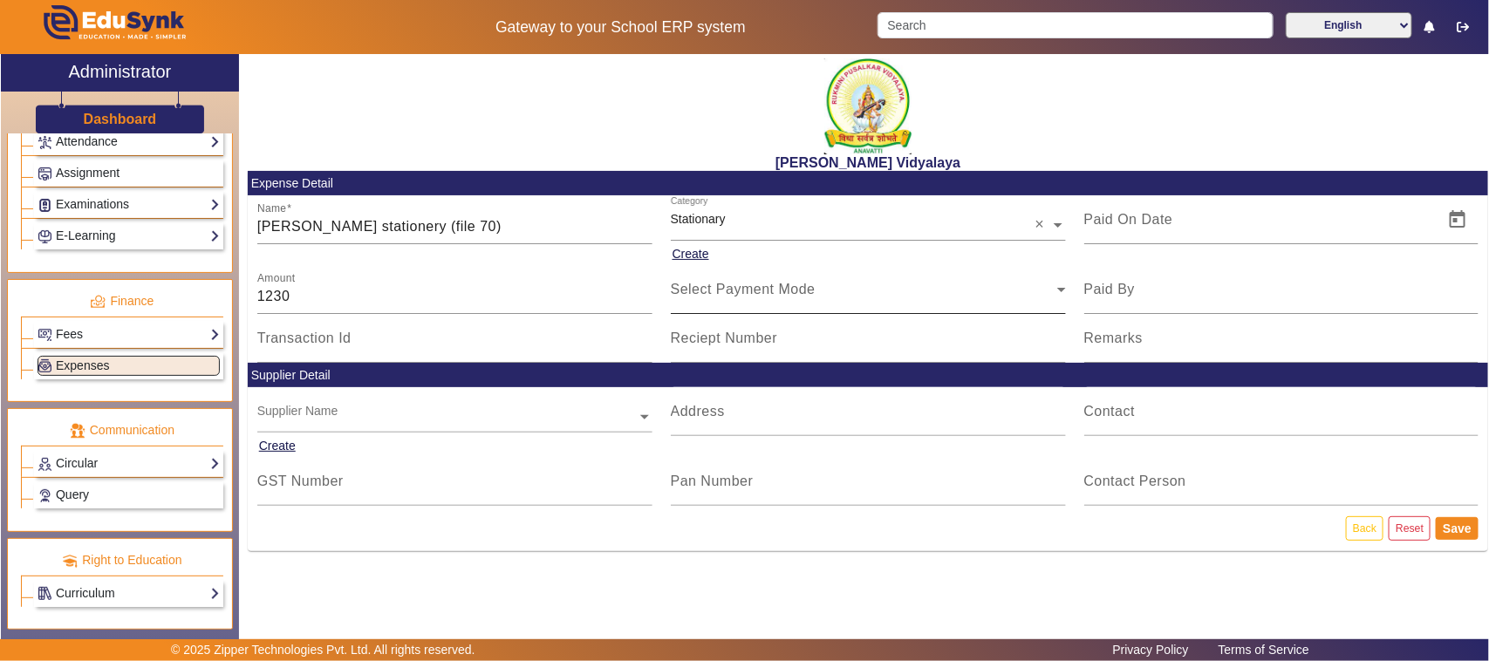
click at [719, 266] on div "Select Payment Mode" at bounding box center [868, 289] width 395 height 49
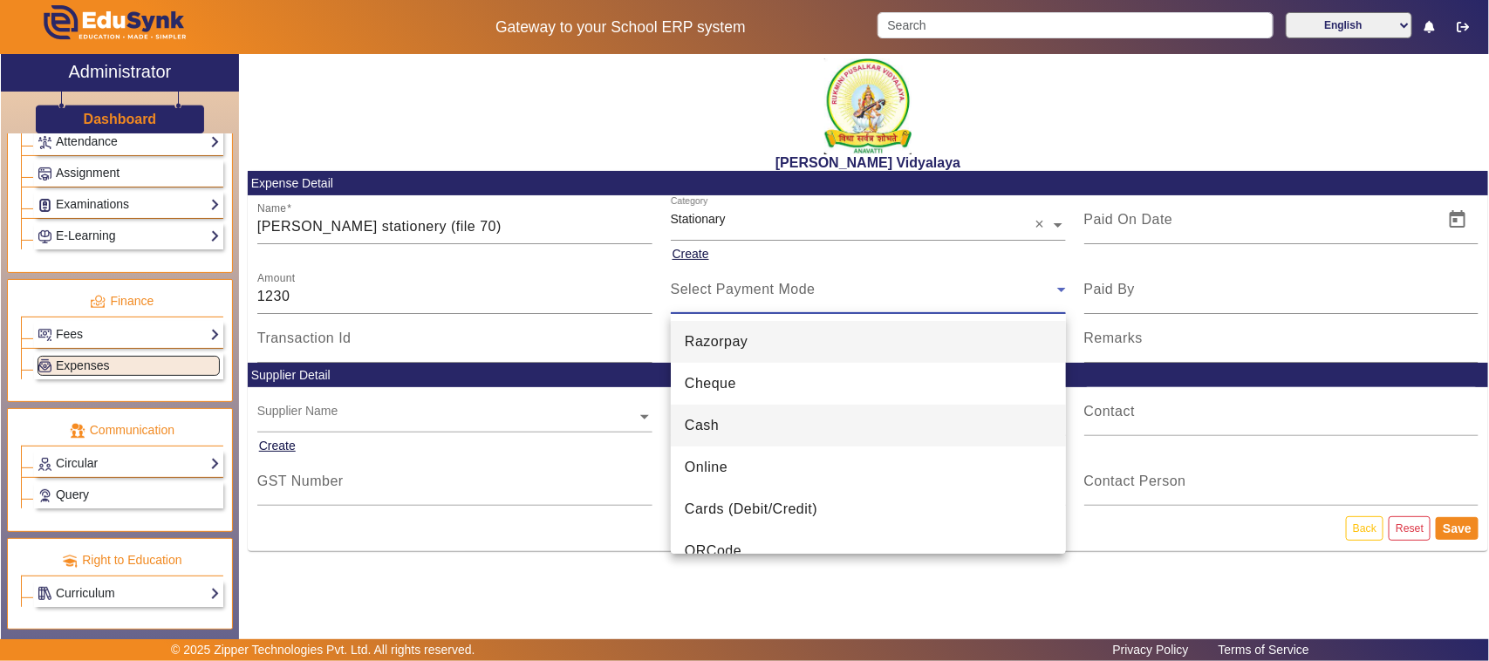
click at [722, 426] on mat-option "Cash" at bounding box center [868, 426] width 395 height 42
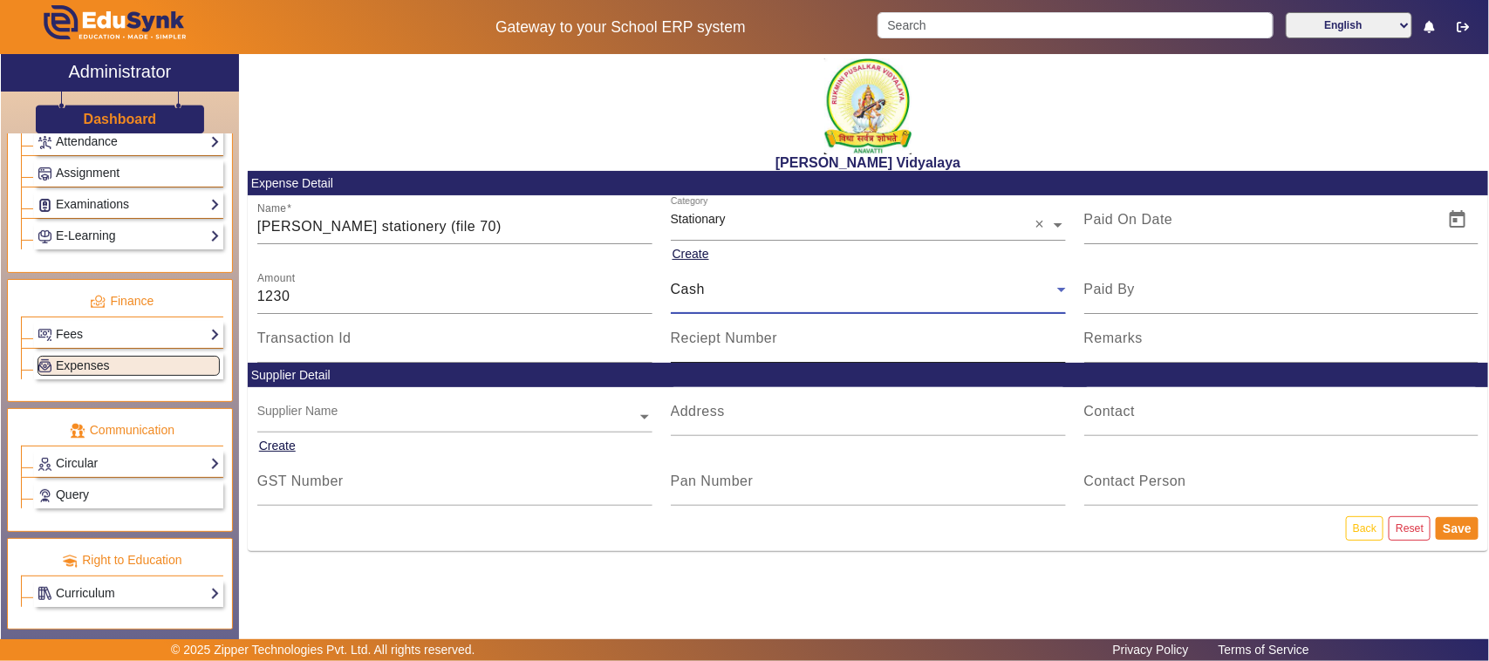
click at [729, 347] on input "Reciept Number" at bounding box center [868, 345] width 395 height 21
type input "V144"
click at [1449, 228] on span "Open calendar" at bounding box center [1457, 220] width 42 height 42
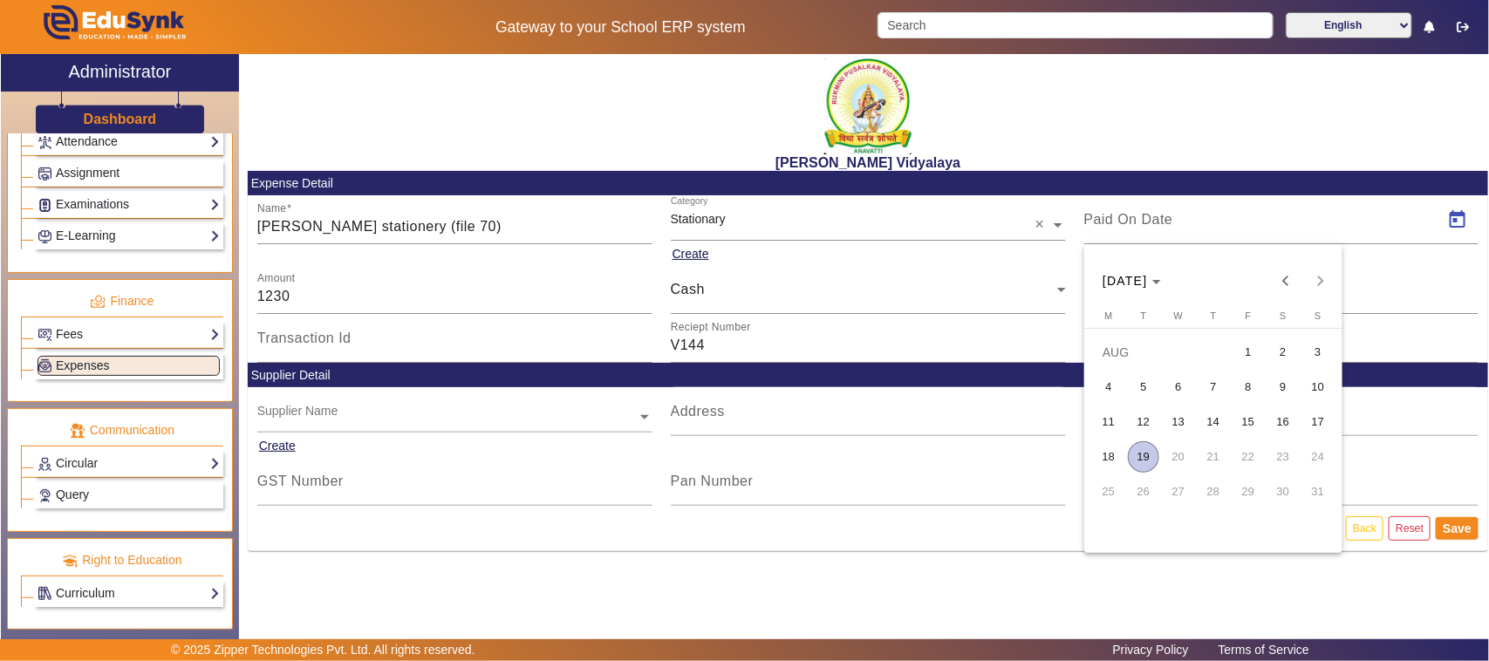
click at [1208, 420] on span "14" at bounding box center [1212, 421] width 31 height 31
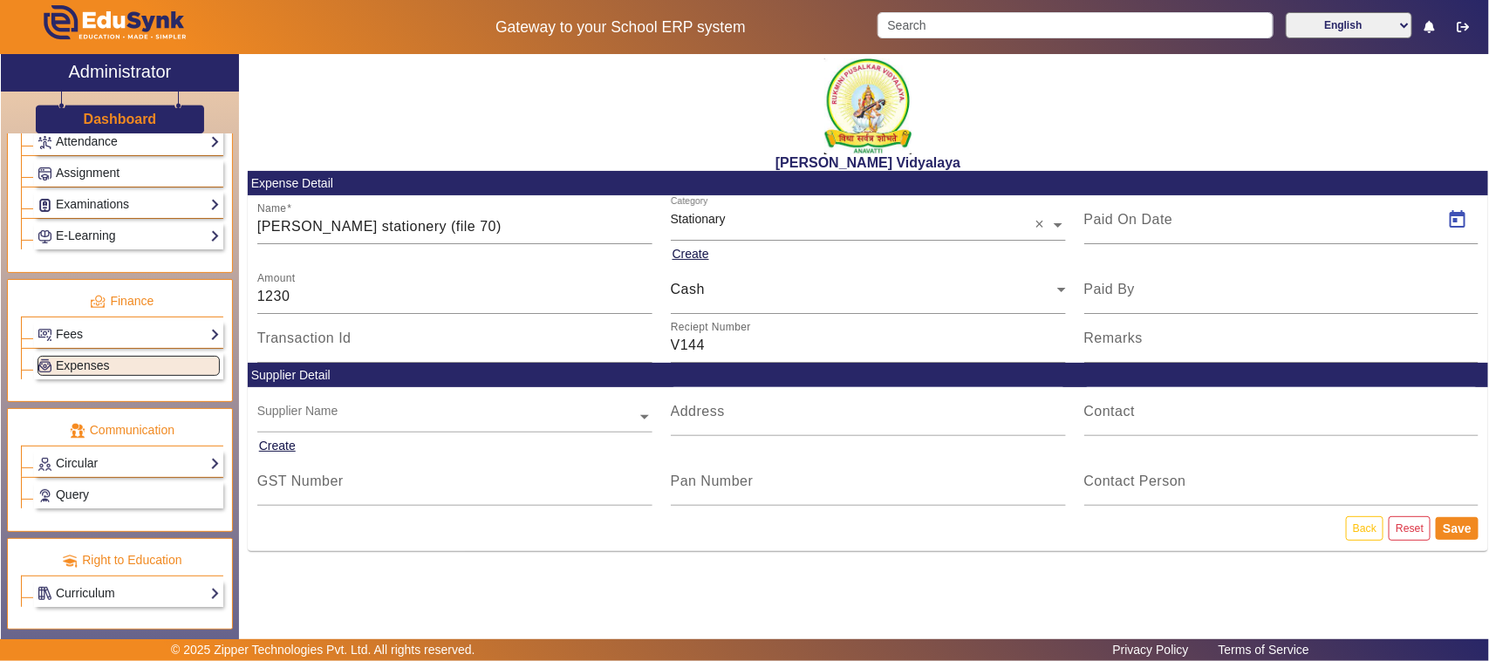
type input "[DATE]"
click at [1450, 530] on button "Save" at bounding box center [1456, 528] width 43 height 23
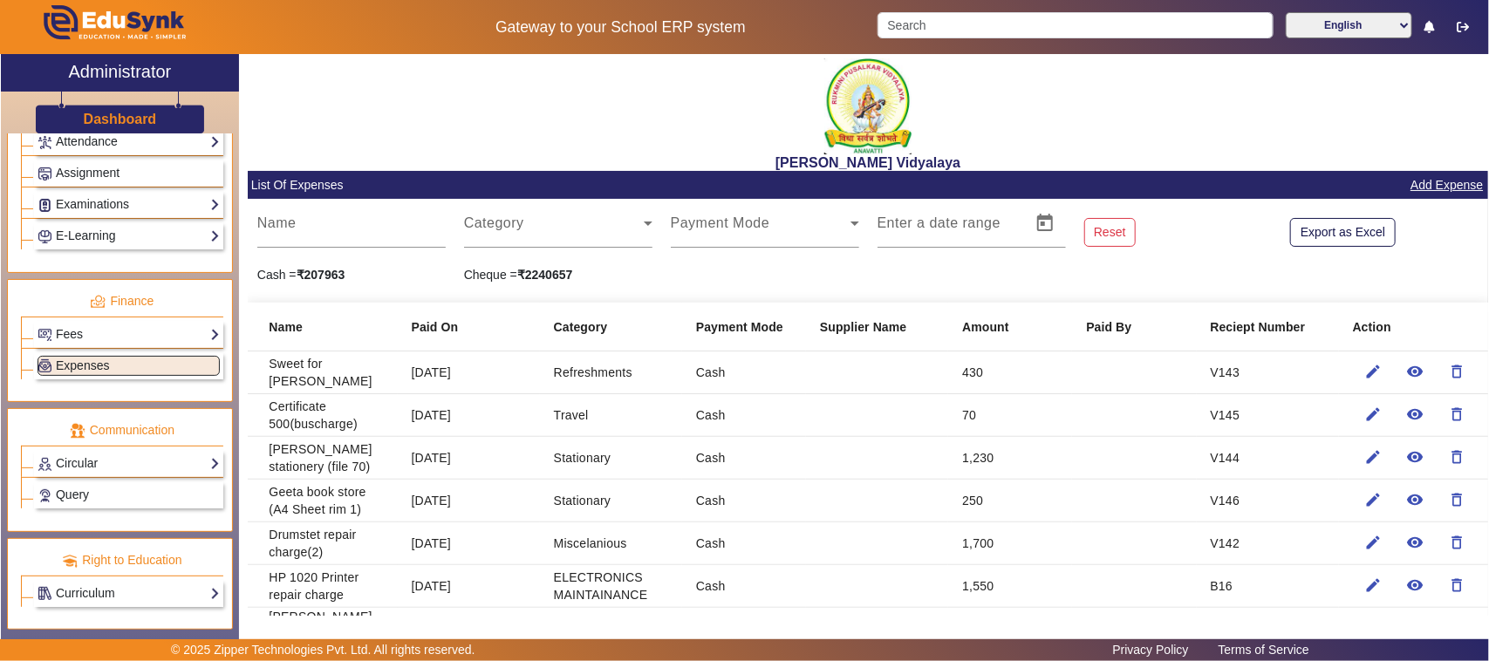
click at [1413, 188] on link "Add Expense" at bounding box center [1446, 185] width 76 height 22
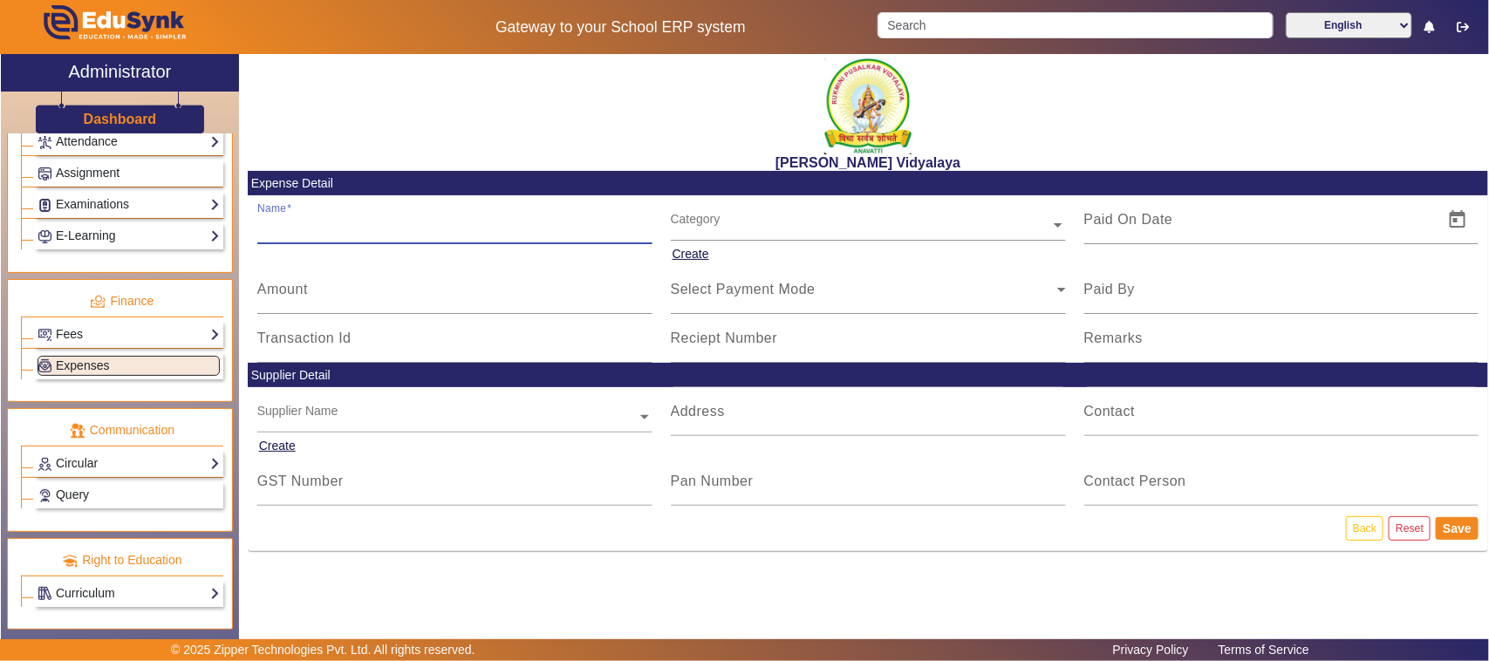
click at [327, 231] on input "Name" at bounding box center [454, 226] width 395 height 21
type input "V"
type input "Senbin huri"
click at [298, 289] on mat-label "Amount" at bounding box center [282, 289] width 51 height 15
click at [298, 289] on input "Amount" at bounding box center [454, 296] width 395 height 21
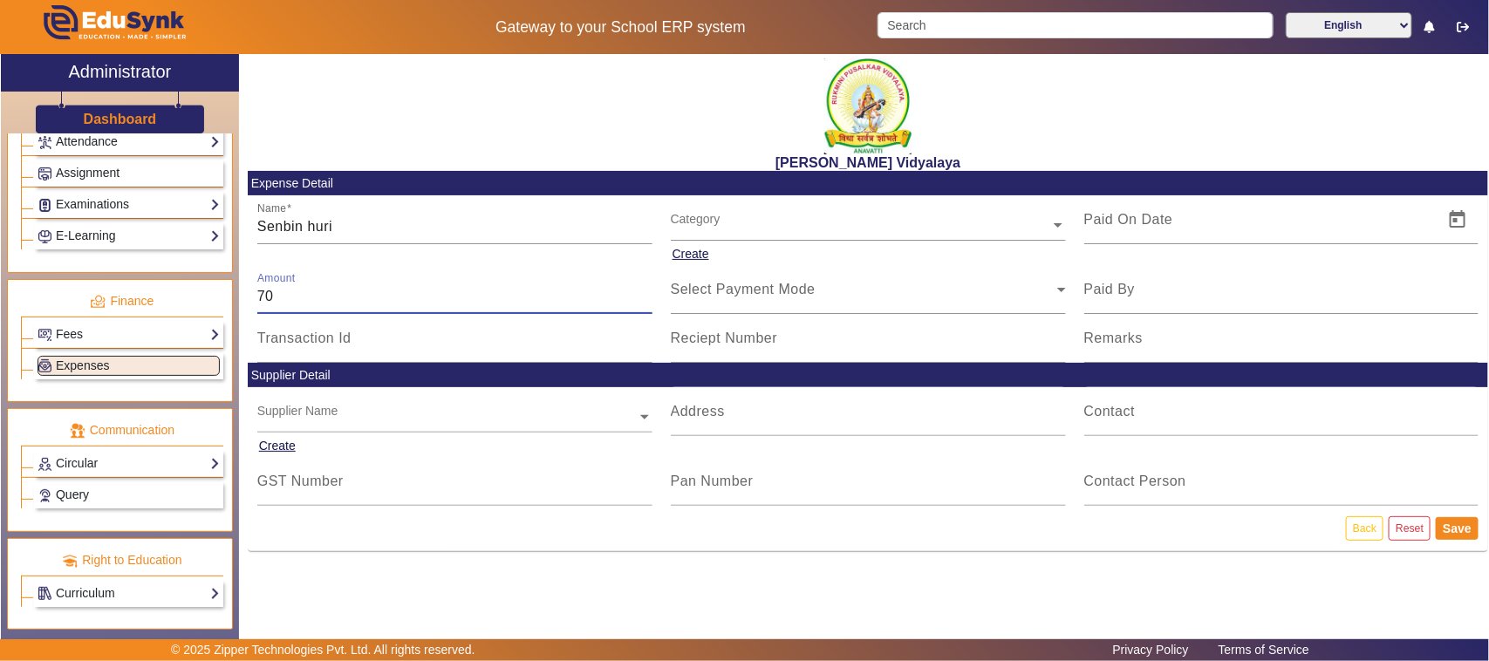
type input "70"
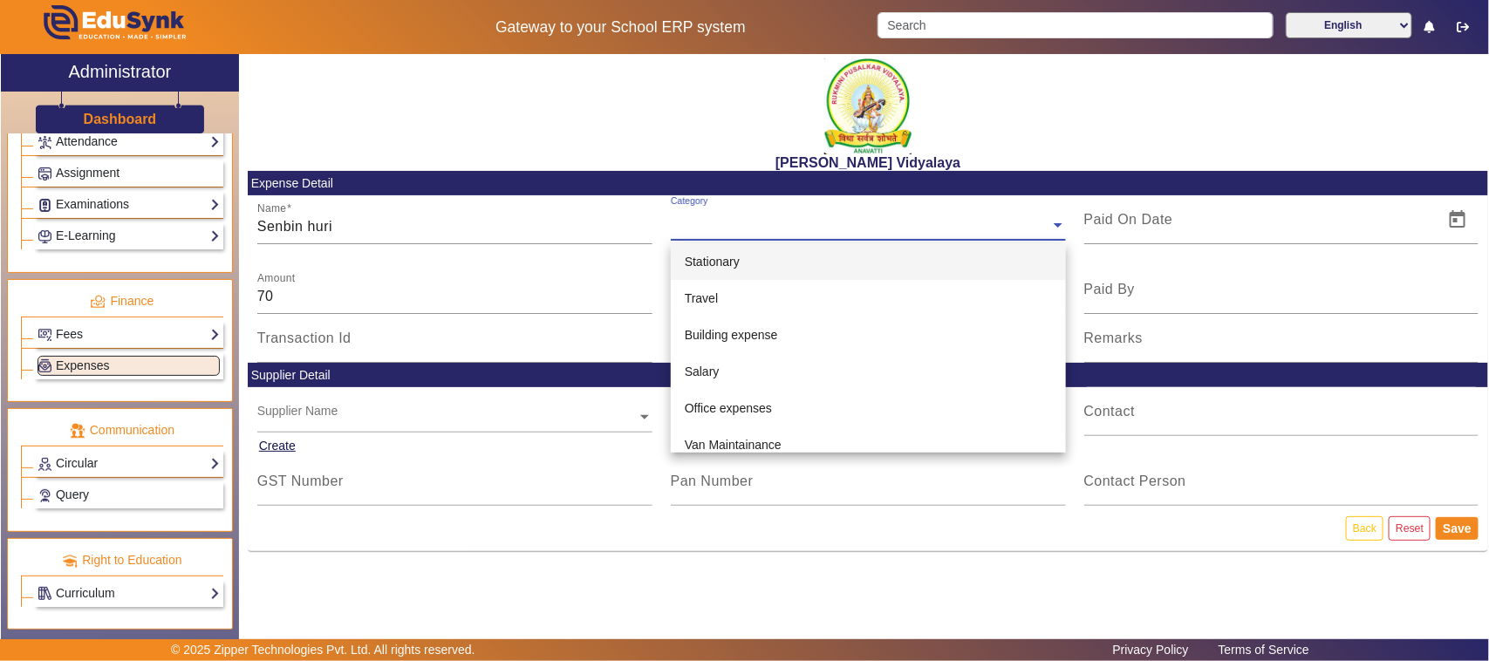
drag, startPoint x: 729, startPoint y: 214, endPoint x: 721, endPoint y: 235, distance: 23.2
click at [726, 215] on div "Category" at bounding box center [860, 205] width 379 height 20
click at [733, 262] on span "Stationary" at bounding box center [712, 262] width 55 height 14
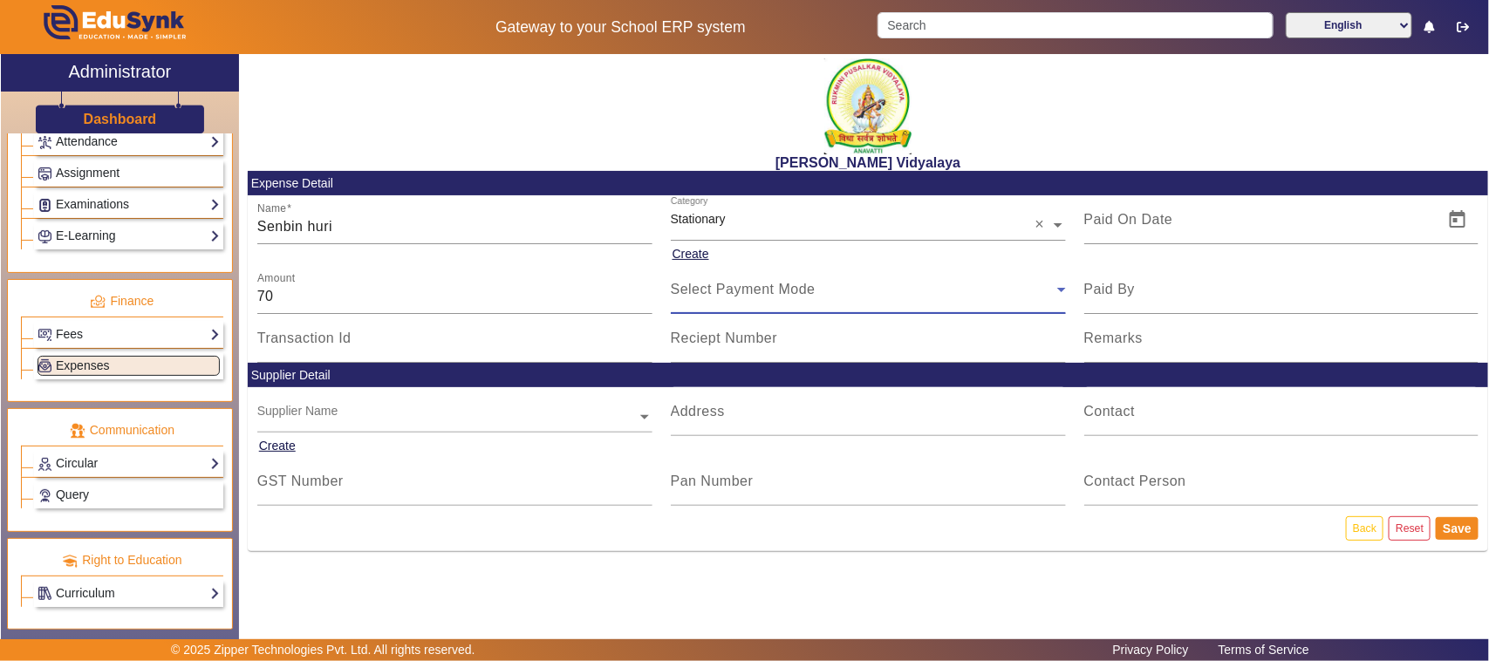
click at [724, 295] on span "Select Payment Mode" at bounding box center [743, 289] width 145 height 15
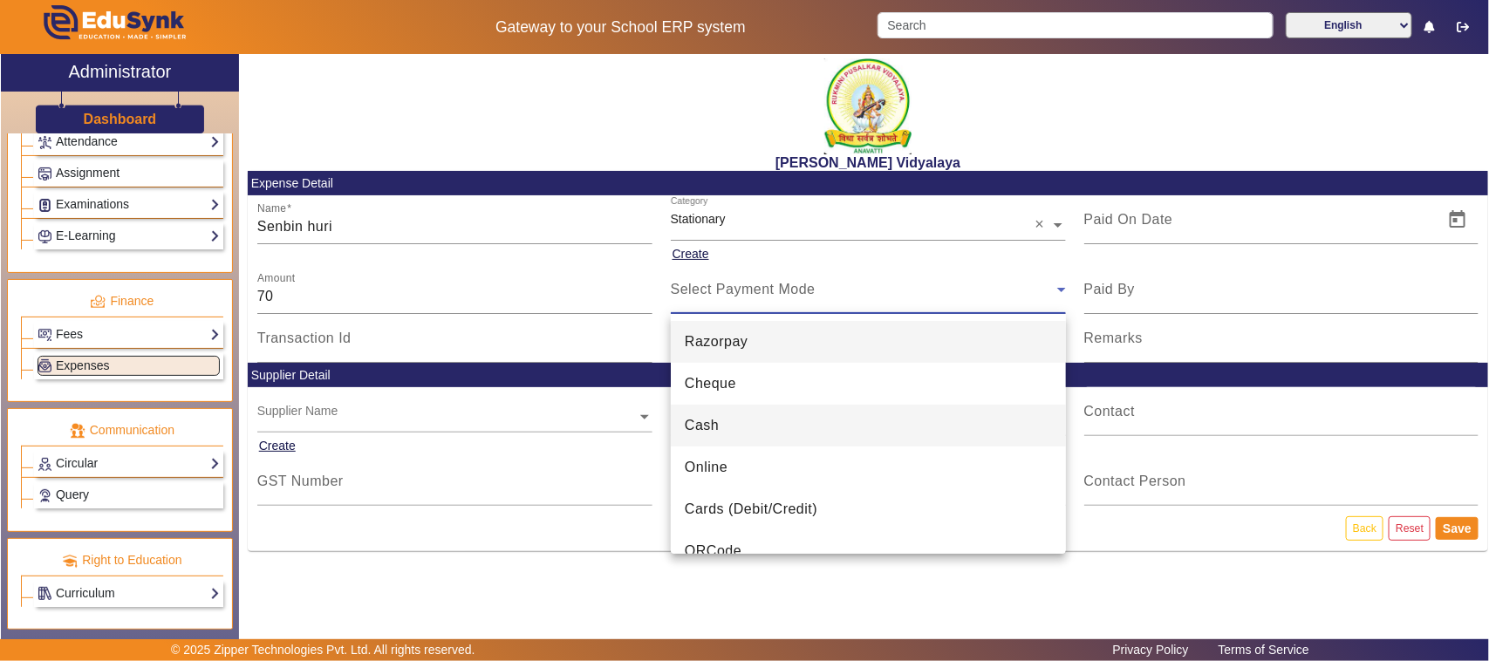
click at [719, 421] on mat-option "Cash" at bounding box center [868, 426] width 395 height 42
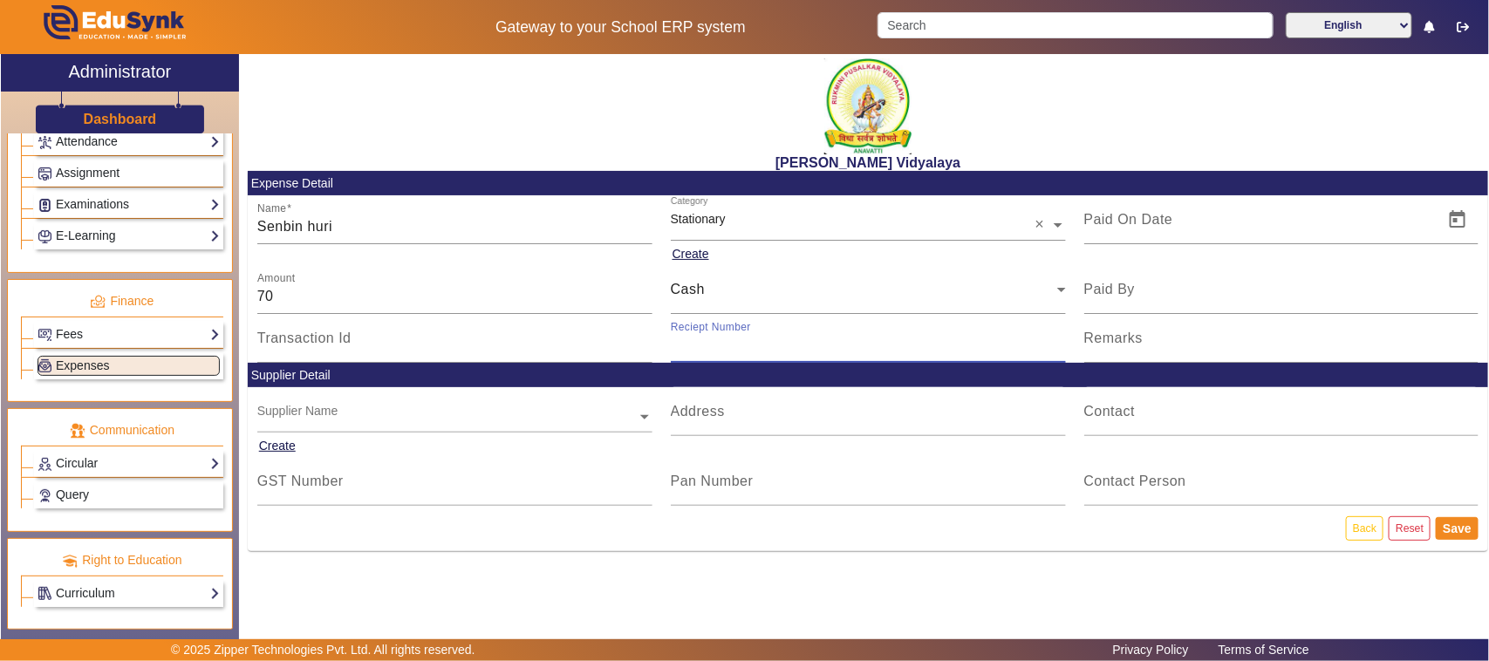
click at [735, 353] on input "Reciept Number" at bounding box center [868, 345] width 395 height 21
type input "v"
type input "V145"
click at [1444, 220] on span "Open calendar" at bounding box center [1457, 220] width 42 height 42
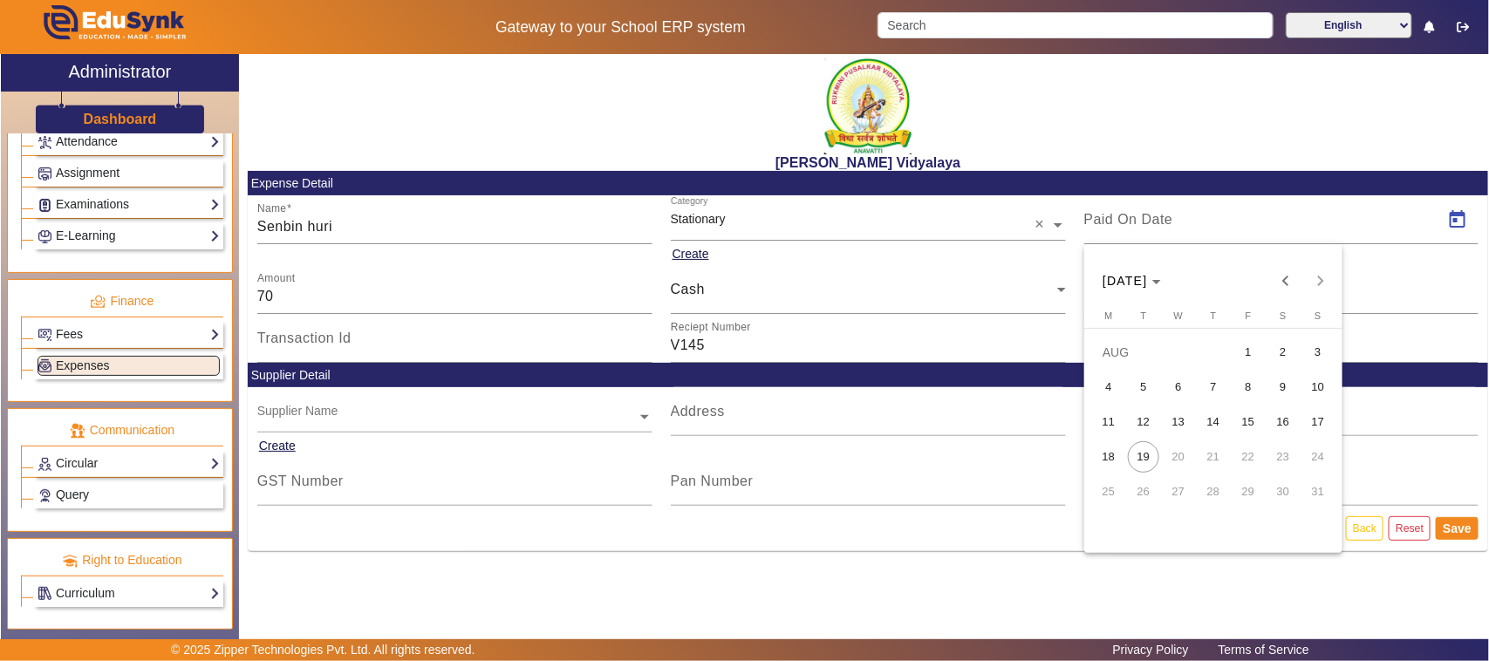
click at [1215, 423] on span "14" at bounding box center [1212, 421] width 31 height 31
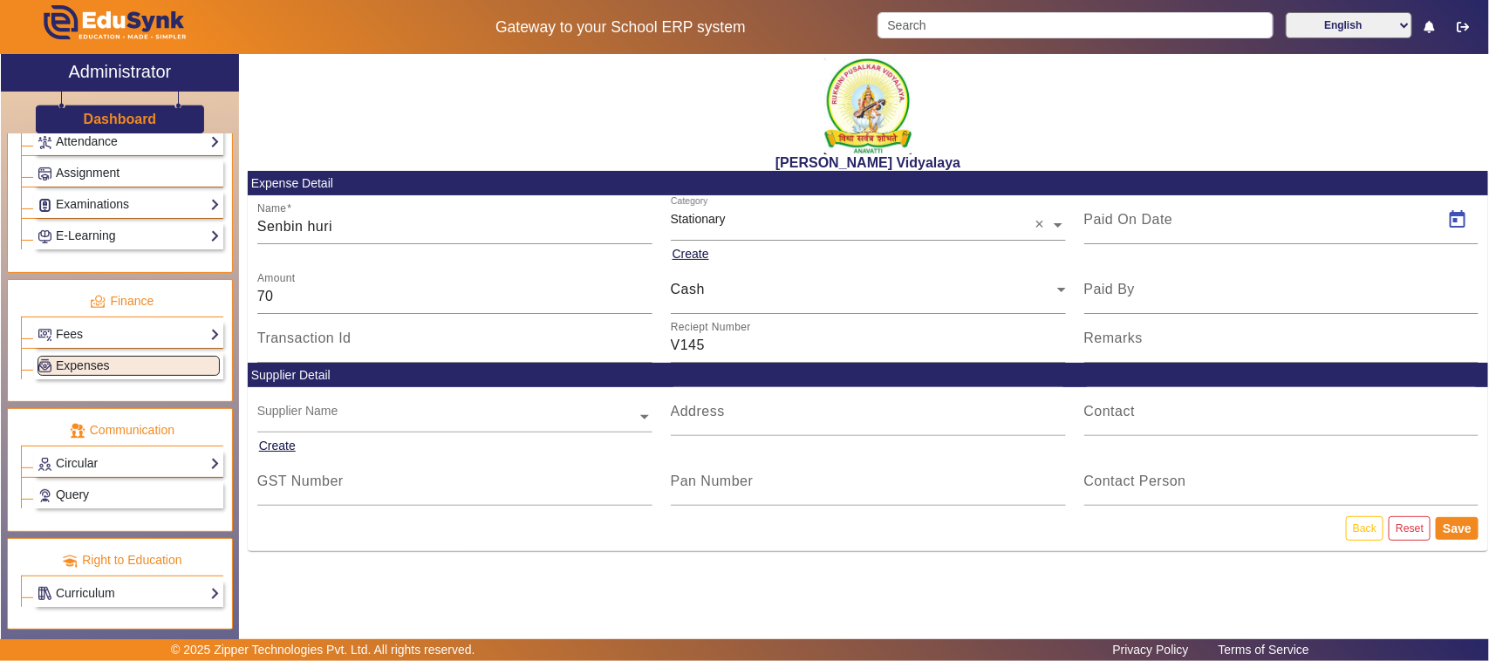
type input "[DATE]"
click at [1462, 528] on button "Save" at bounding box center [1456, 528] width 43 height 23
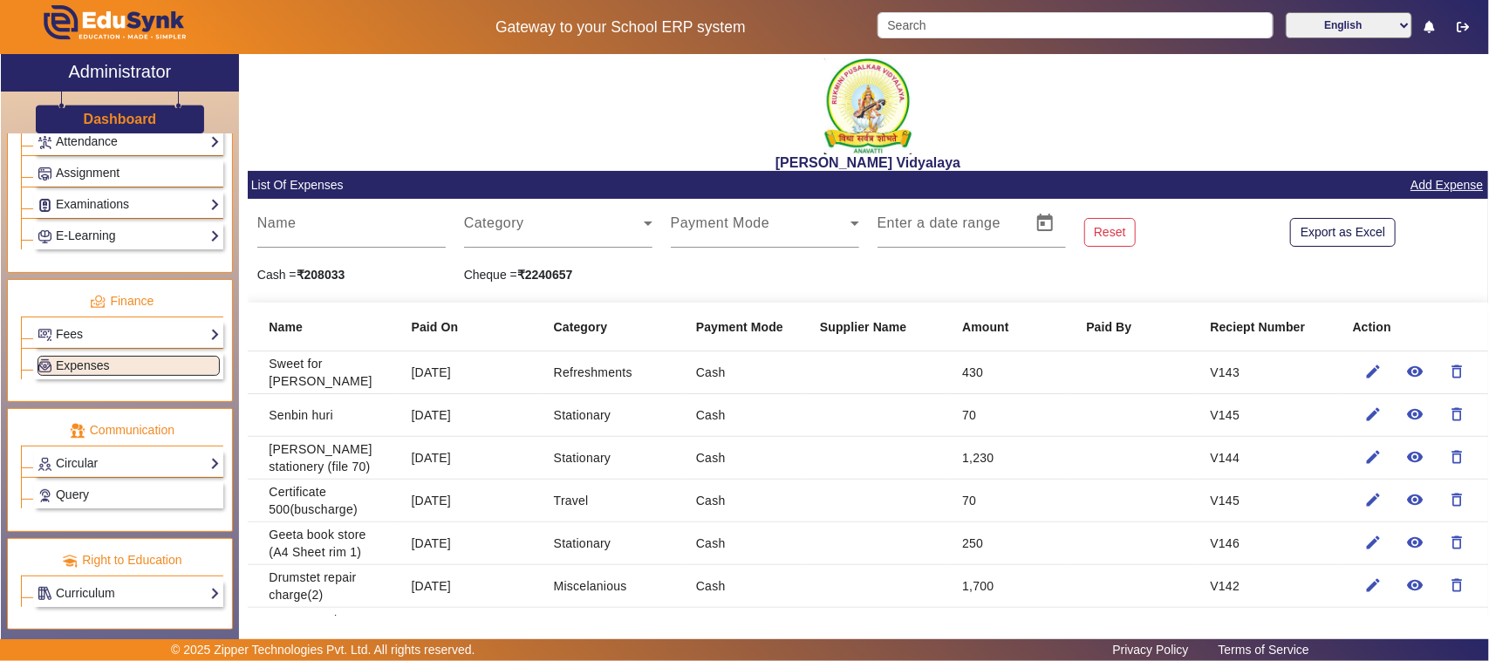
drag, startPoint x: 1435, startPoint y: 167, endPoint x: 1431, endPoint y: 177, distance: 11.0
click at [1430, 185] on link "Add Expense" at bounding box center [1446, 185] width 76 height 22
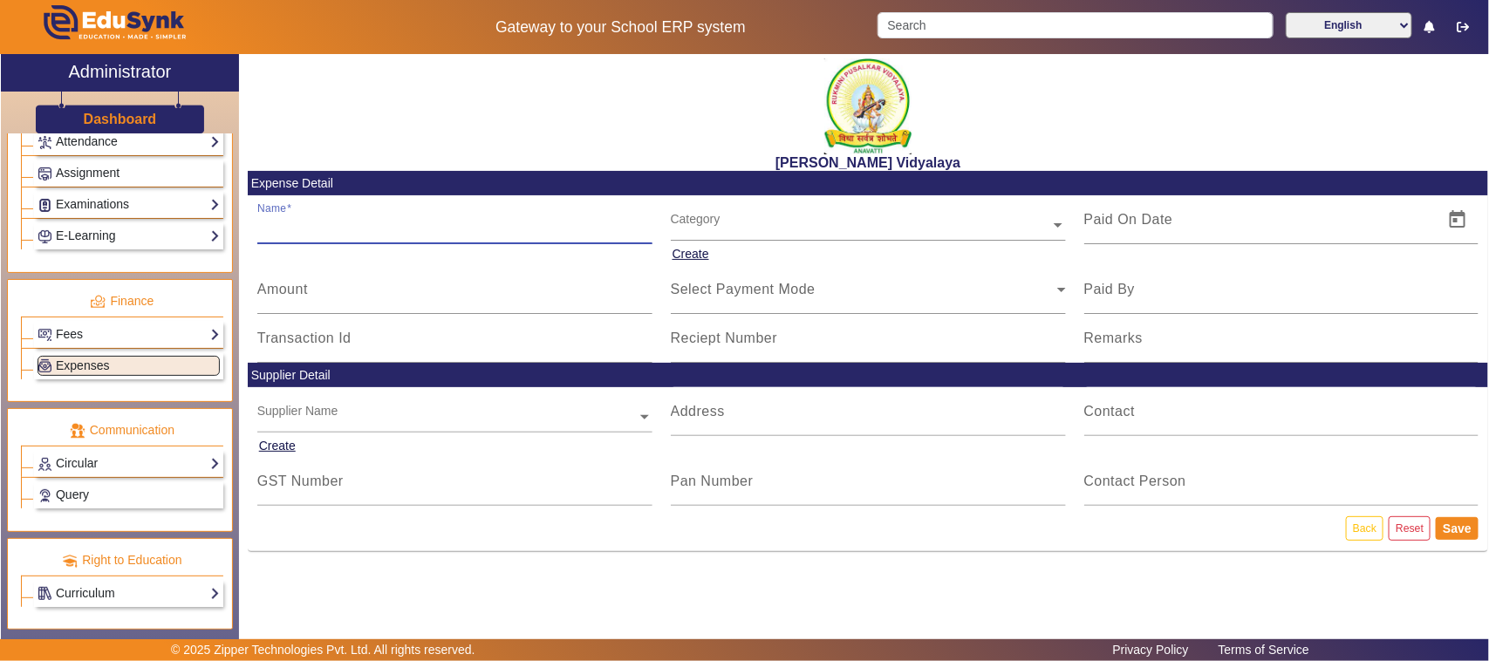
click at [311, 231] on input "Name" at bounding box center [454, 226] width 395 height 21
type input "Balaji store (gliter powder 4 pack)"
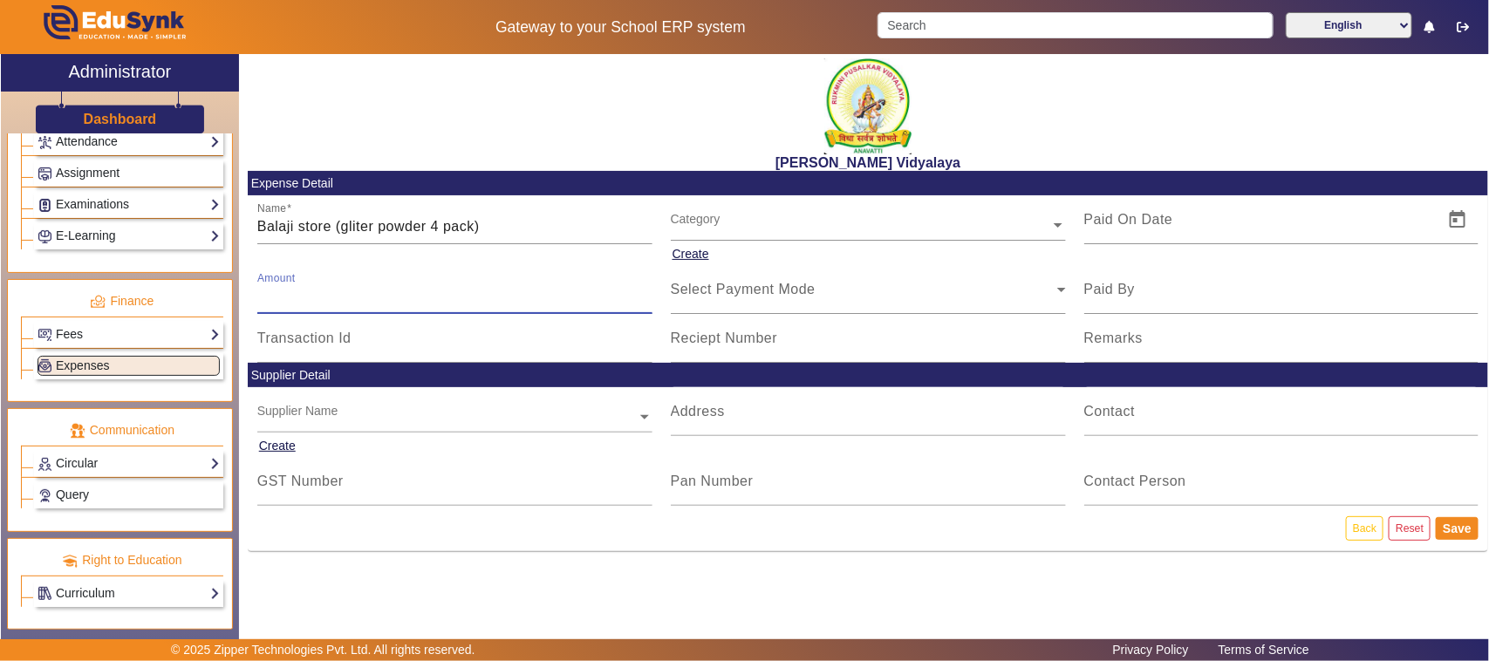
click at [340, 297] on input "Amount" at bounding box center [454, 296] width 395 height 21
type input "40"
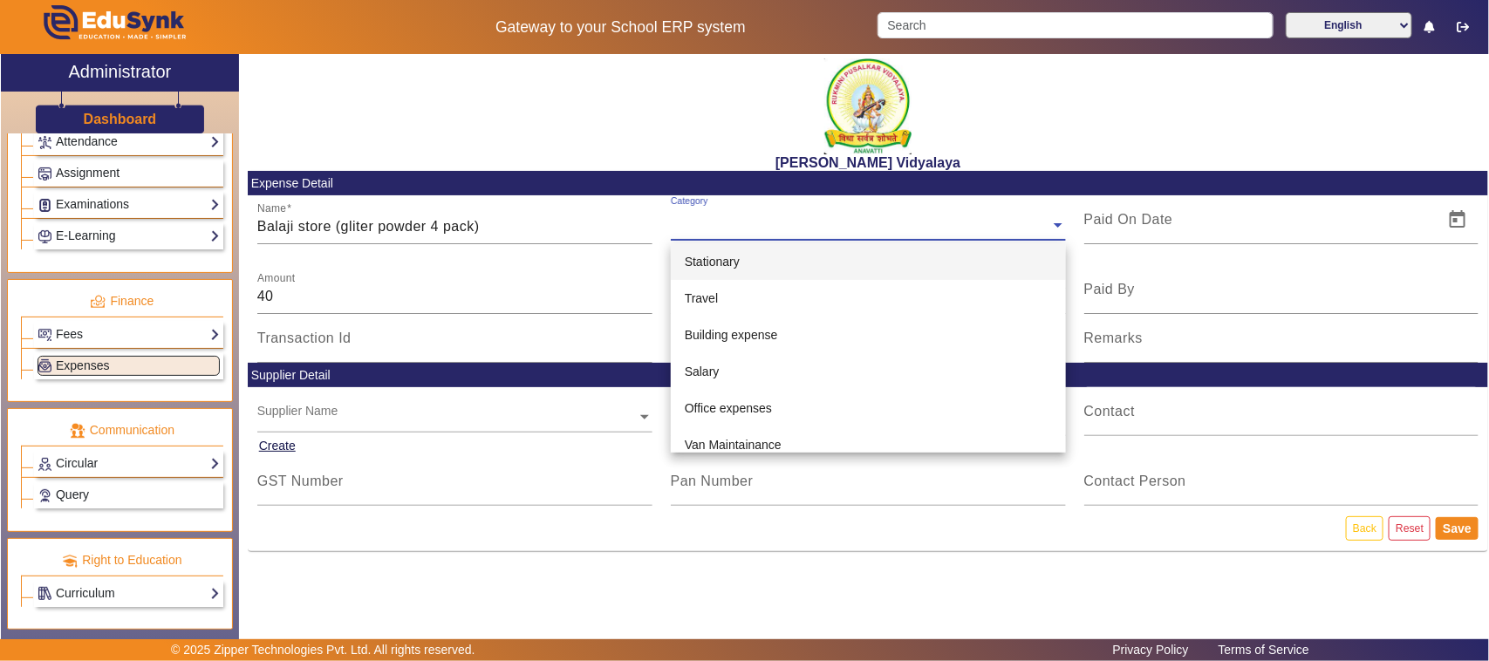
click at [778, 220] on input "text" at bounding box center [868, 225] width 395 height 18
click at [739, 259] on span "Stationary" at bounding box center [712, 262] width 55 height 14
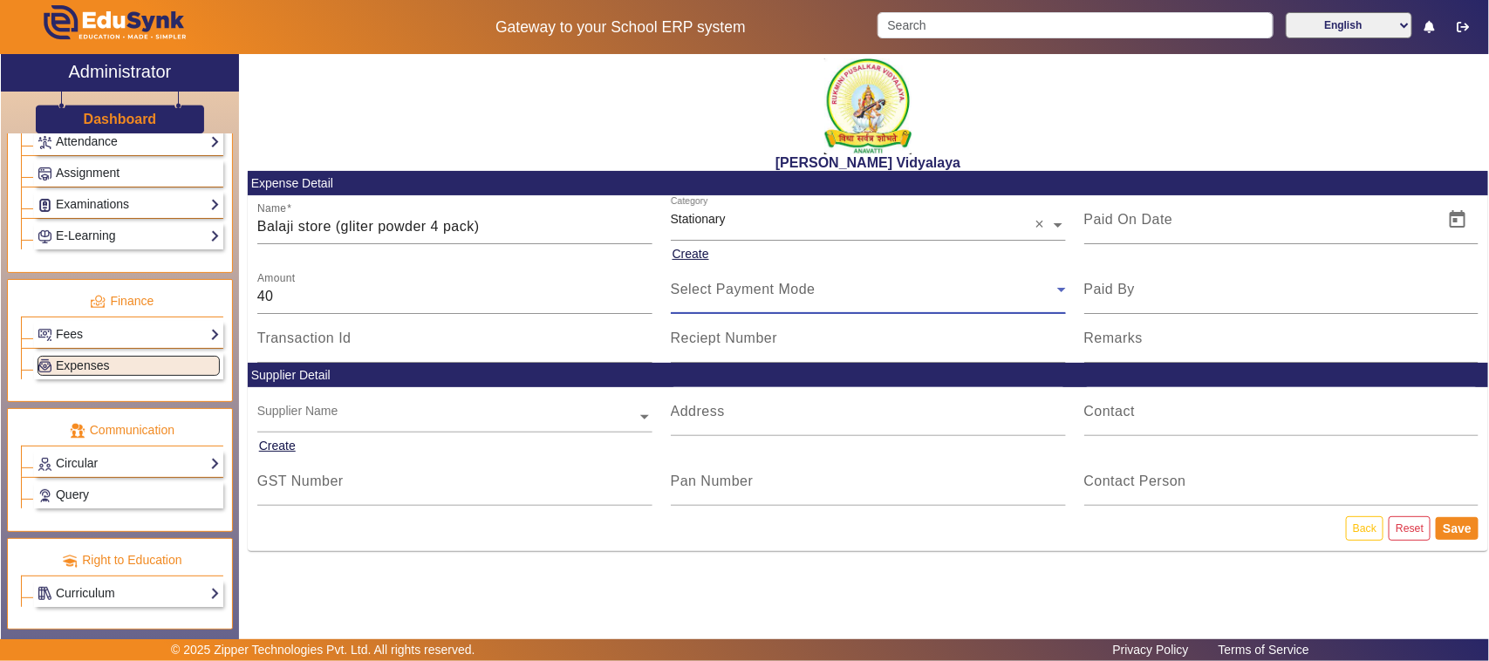
click at [713, 282] on span "Select Payment Mode" at bounding box center [743, 289] width 145 height 15
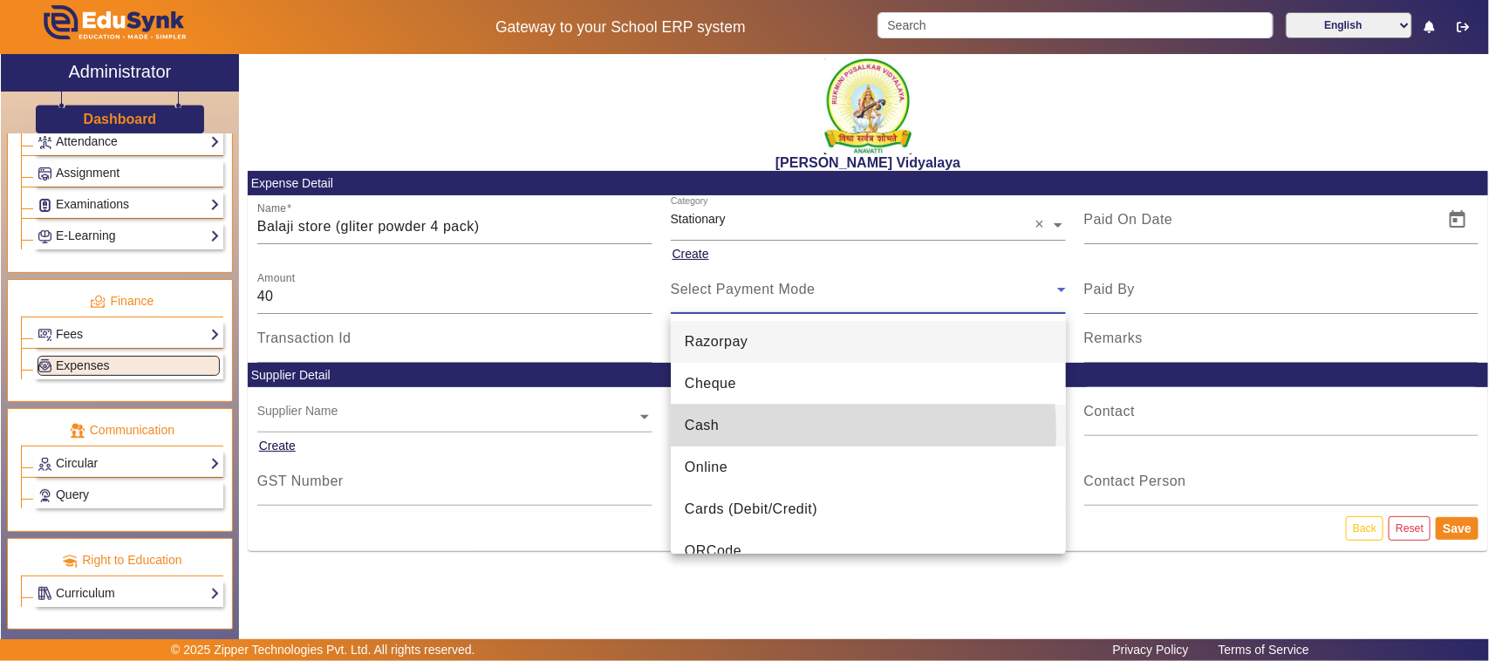
click at [715, 433] on span "Cash" at bounding box center [702, 425] width 34 height 21
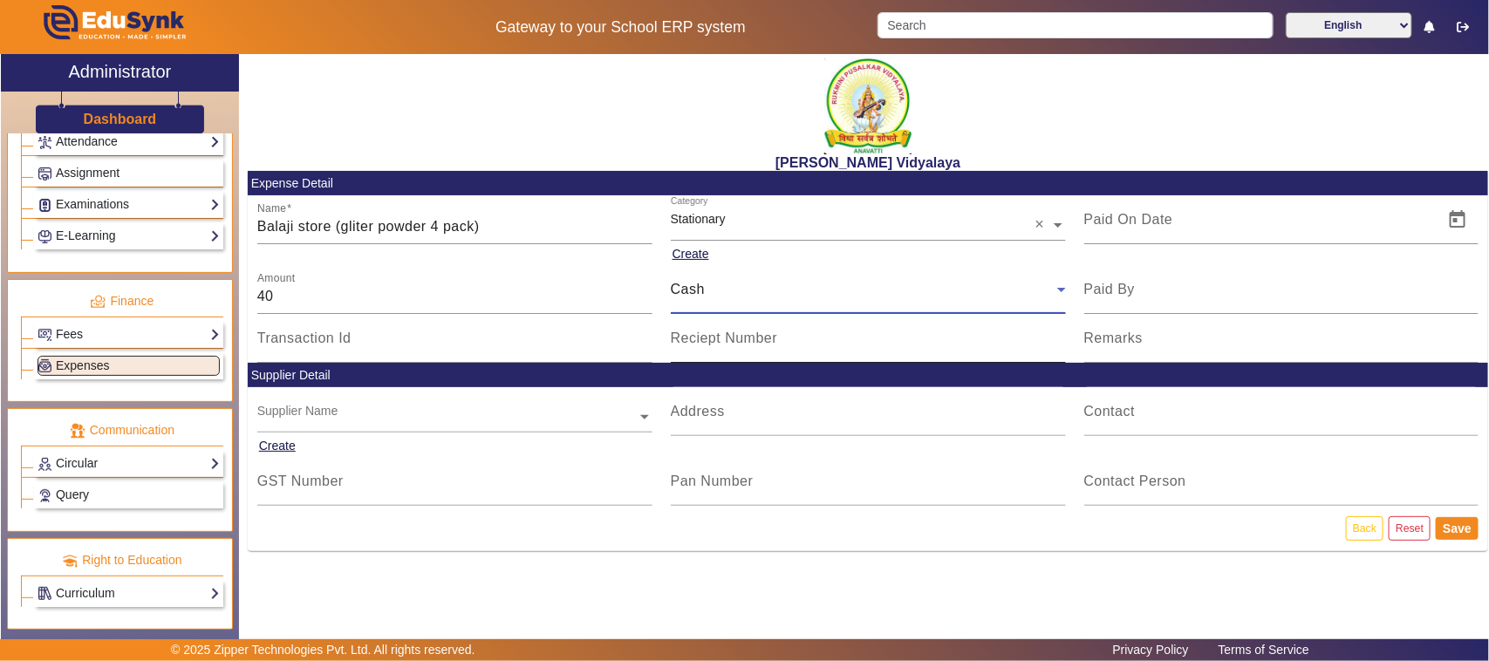
click at [704, 351] on input "Reciept Number" at bounding box center [868, 345] width 395 height 21
type input "v"
type input "V145"
click at [1459, 222] on span "Open calendar" at bounding box center [1457, 220] width 42 height 42
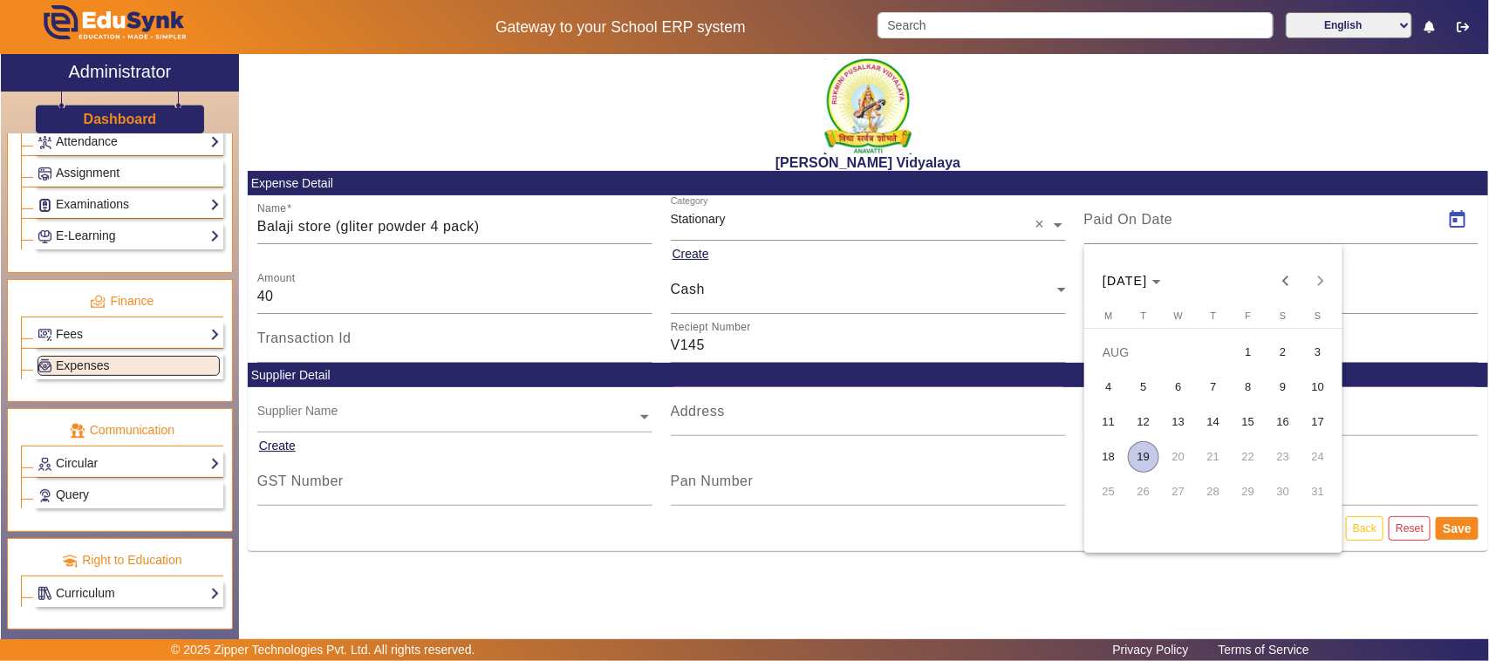
click at [1210, 427] on span "14" at bounding box center [1212, 421] width 31 height 31
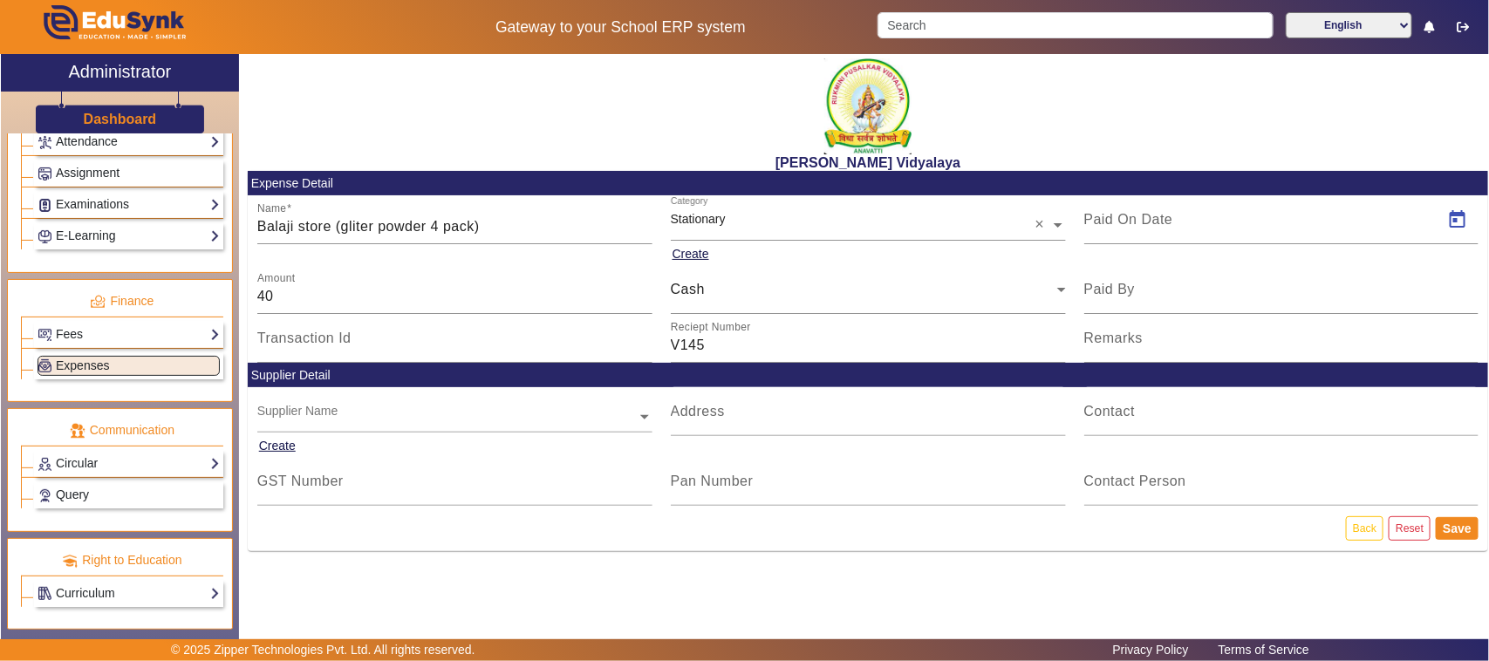
type input "[DATE]"
click at [1462, 530] on button "Save" at bounding box center [1456, 528] width 43 height 23
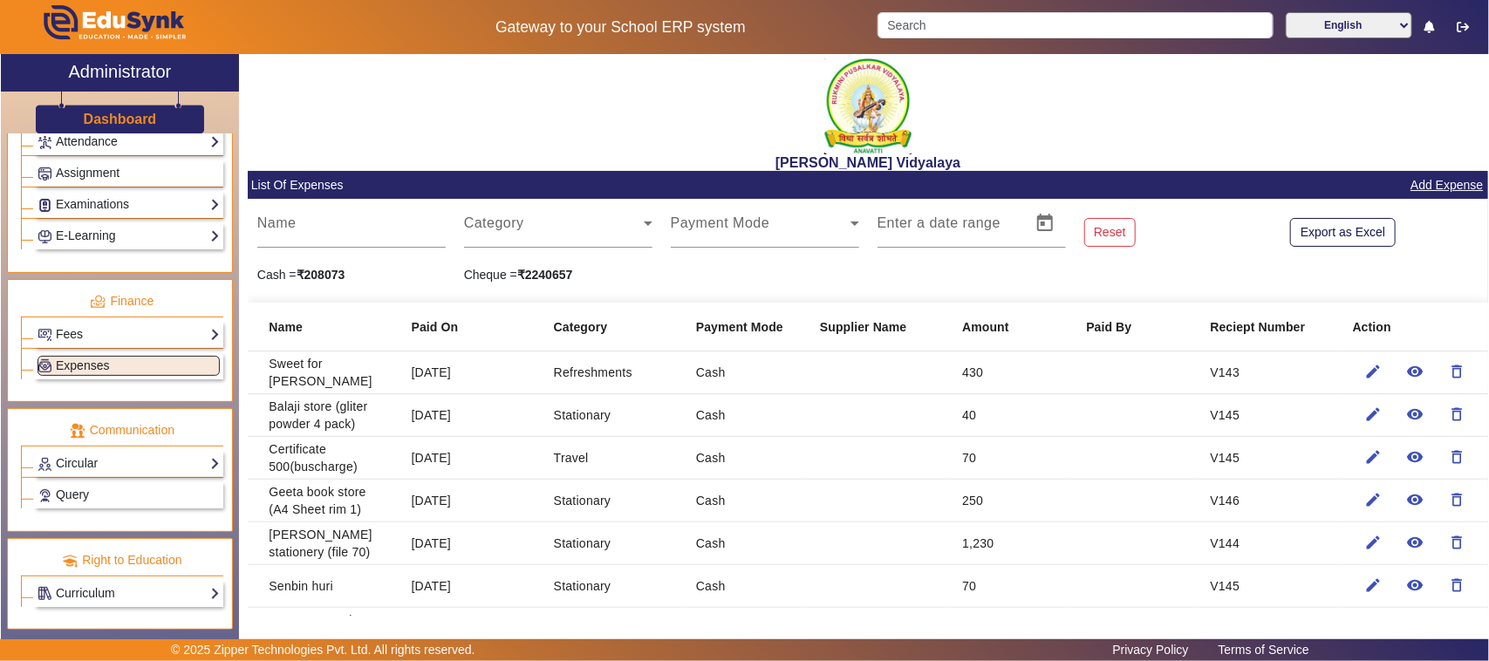
click at [1419, 201] on div "Export as Excel" at bounding box center [1384, 223] width 207 height 49
click at [1422, 189] on link "Add Expense" at bounding box center [1446, 185] width 76 height 22
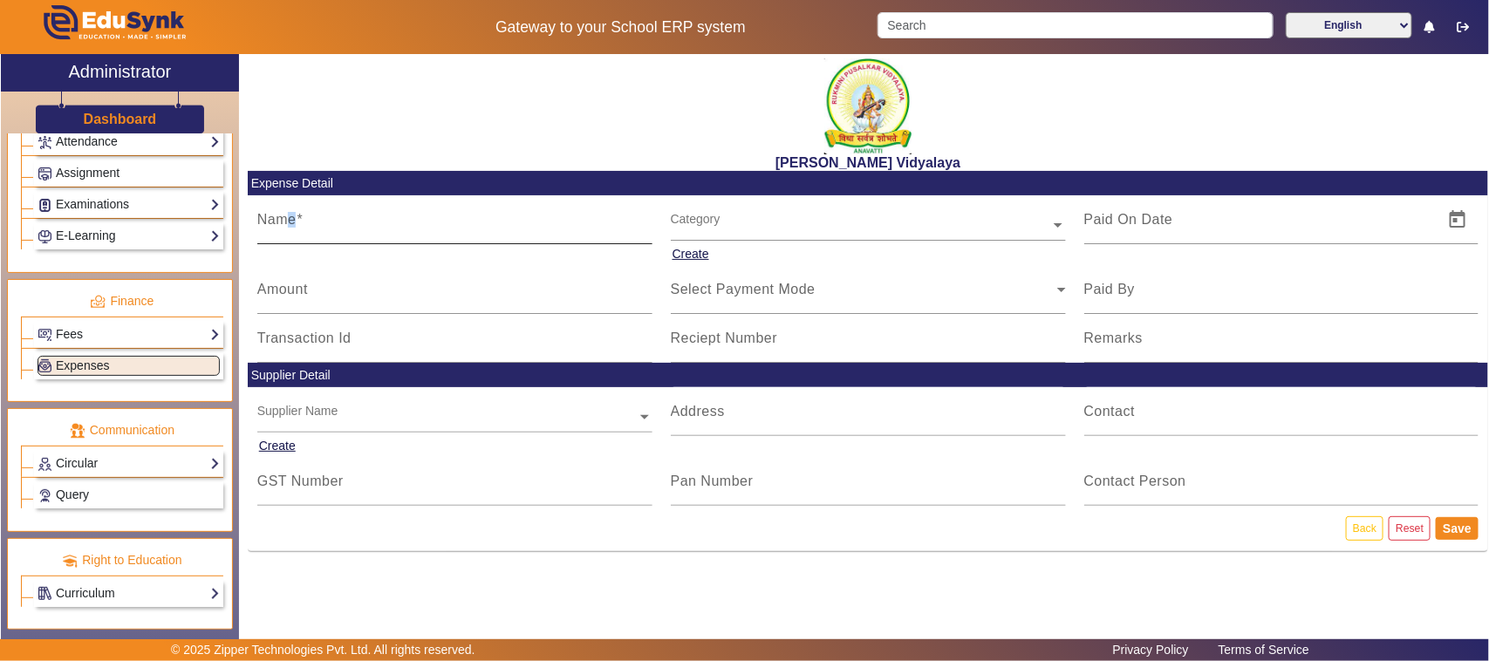
click at [292, 224] on mat-label "Name" at bounding box center [276, 219] width 39 height 15
click at [292, 224] on input "Name" at bounding box center [454, 226] width 395 height 21
type input "Medal lece (3 Rol)"
click at [315, 297] on input "Amount" at bounding box center [454, 296] width 395 height 21
type input "60"
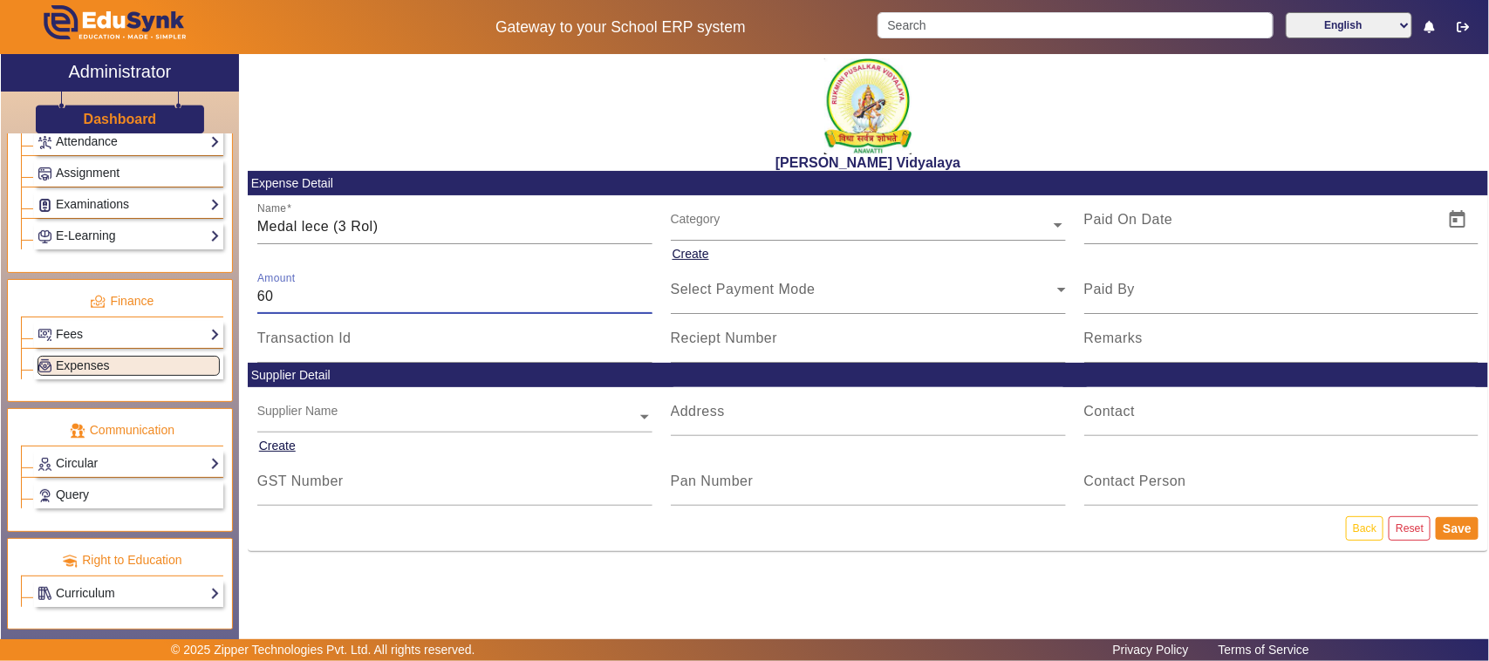
click at [733, 228] on input "text" at bounding box center [868, 225] width 395 height 18
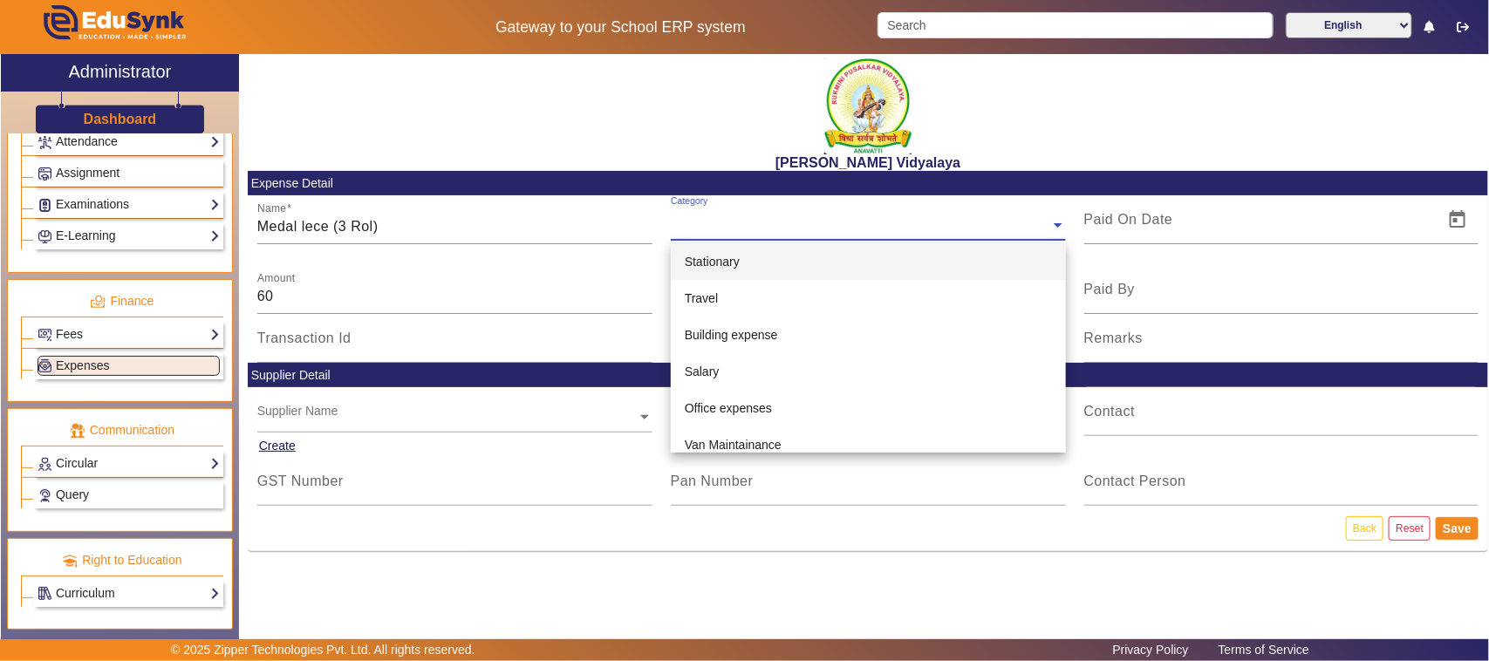
click at [720, 262] on span "Stationary" at bounding box center [712, 262] width 55 height 14
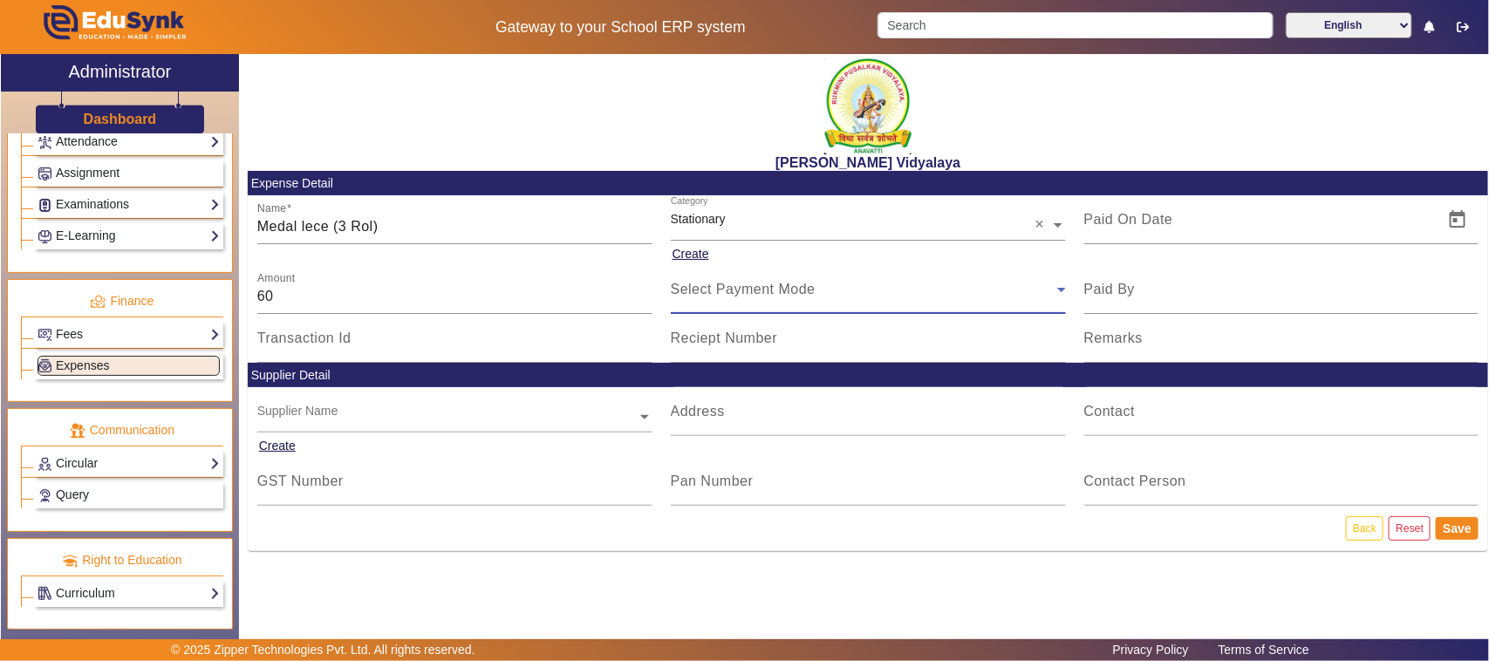
click at [703, 288] on span "Select Payment Mode" at bounding box center [743, 289] width 145 height 15
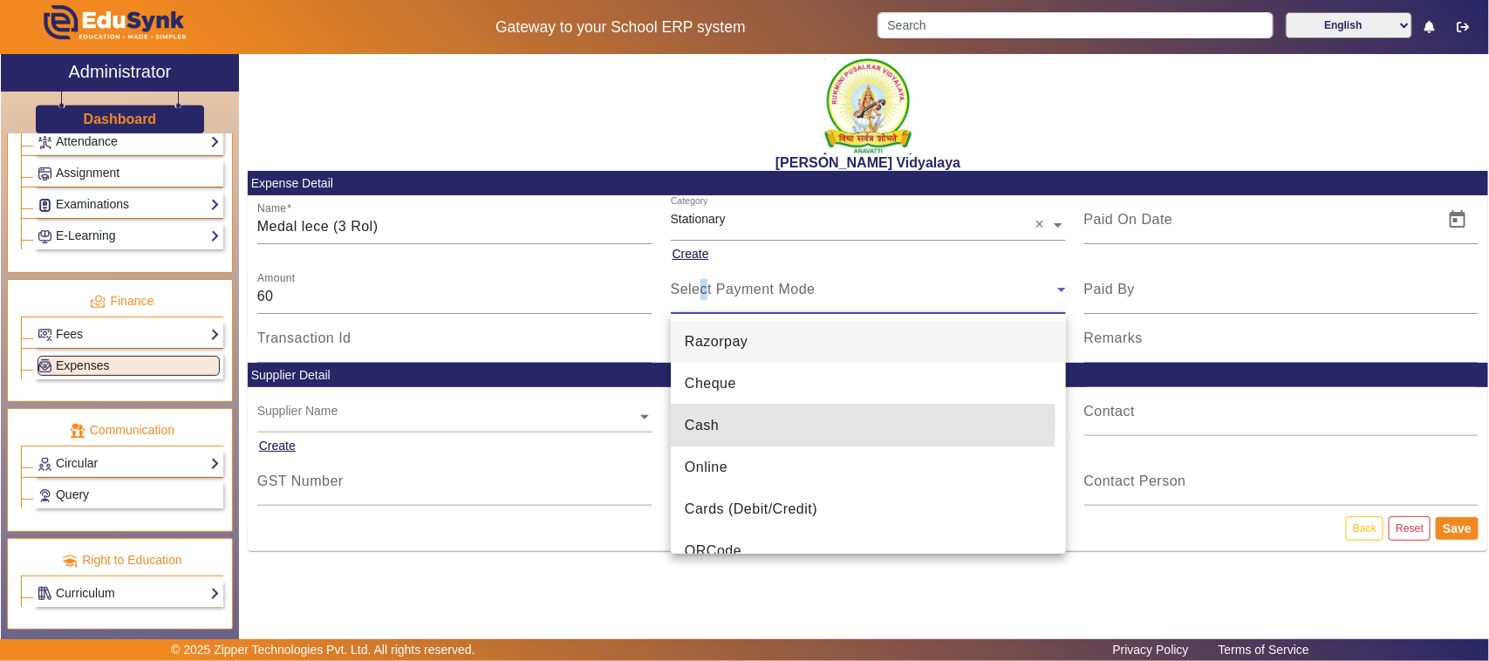
click at [699, 424] on span "Cash" at bounding box center [702, 425] width 34 height 21
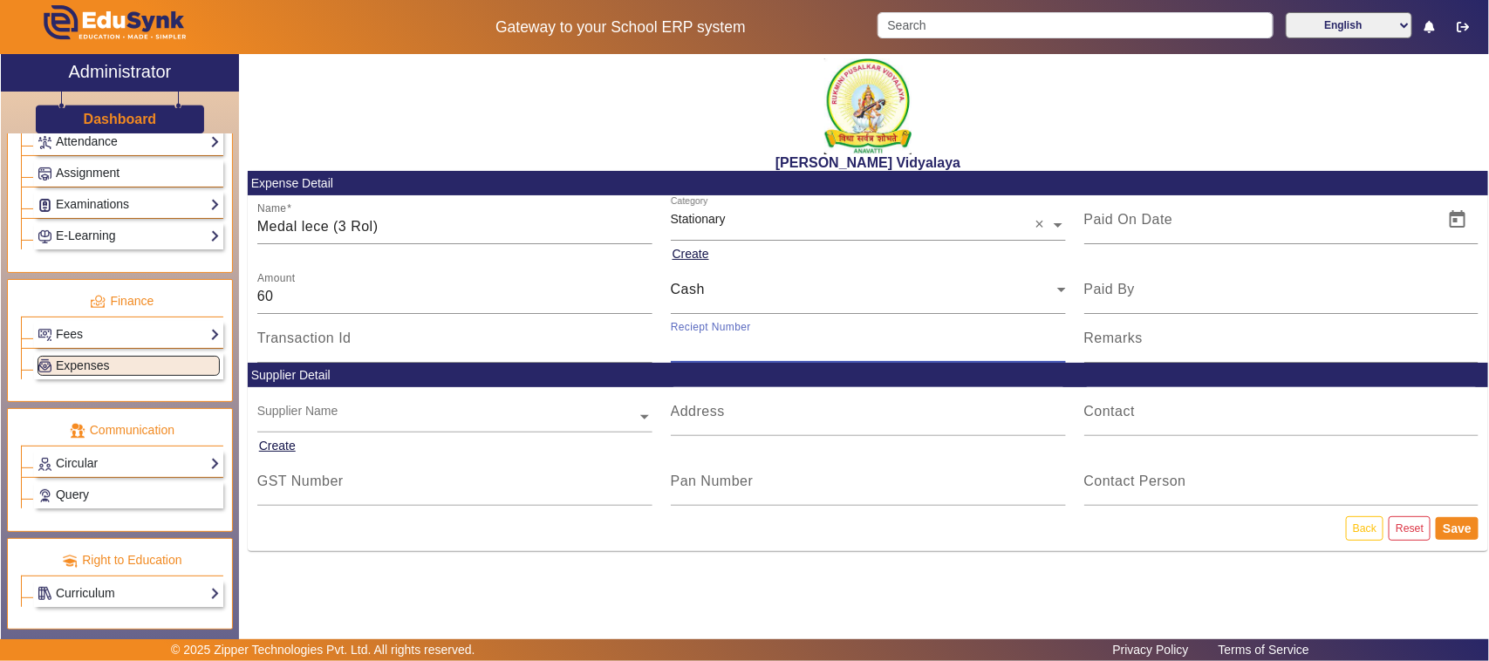
click at [726, 351] on input "Reciept Number" at bounding box center [868, 345] width 395 height 21
type input "V145"
click at [1457, 224] on span "Open calendar" at bounding box center [1457, 220] width 42 height 42
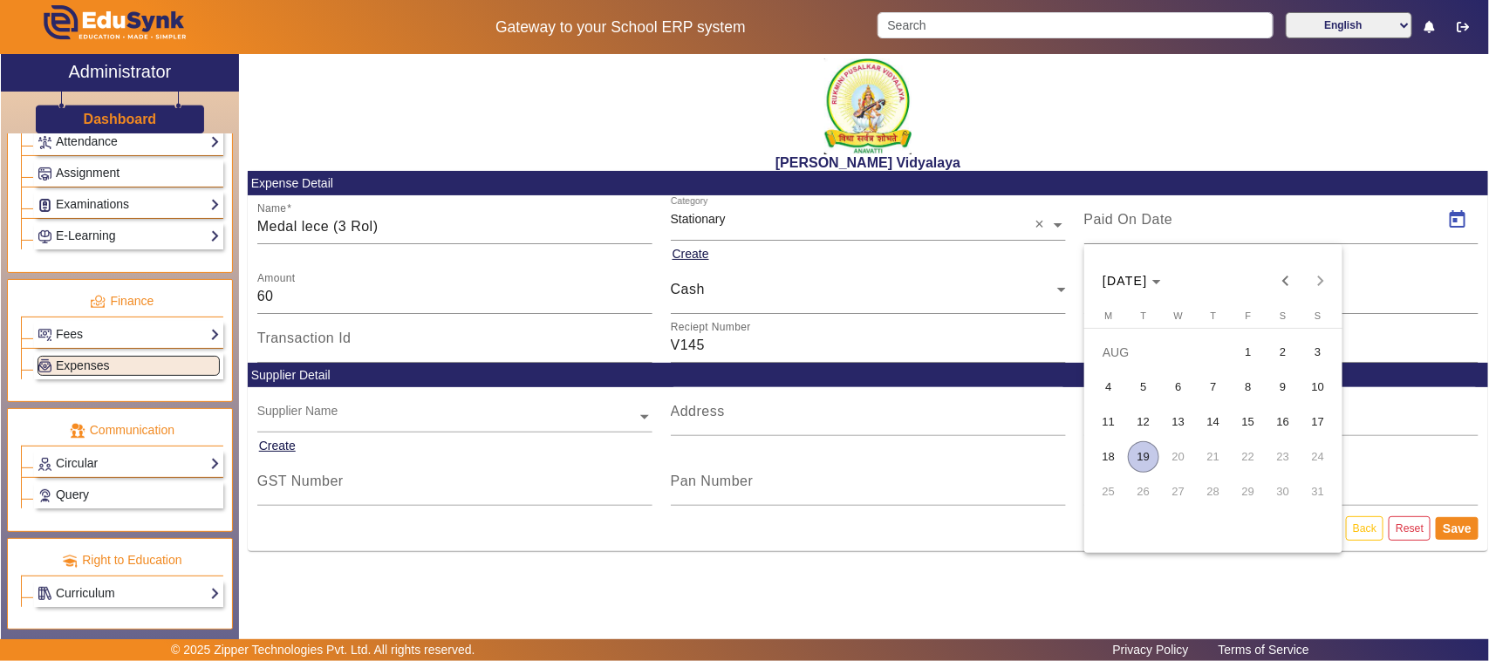
click at [1210, 425] on span "14" at bounding box center [1212, 421] width 31 height 31
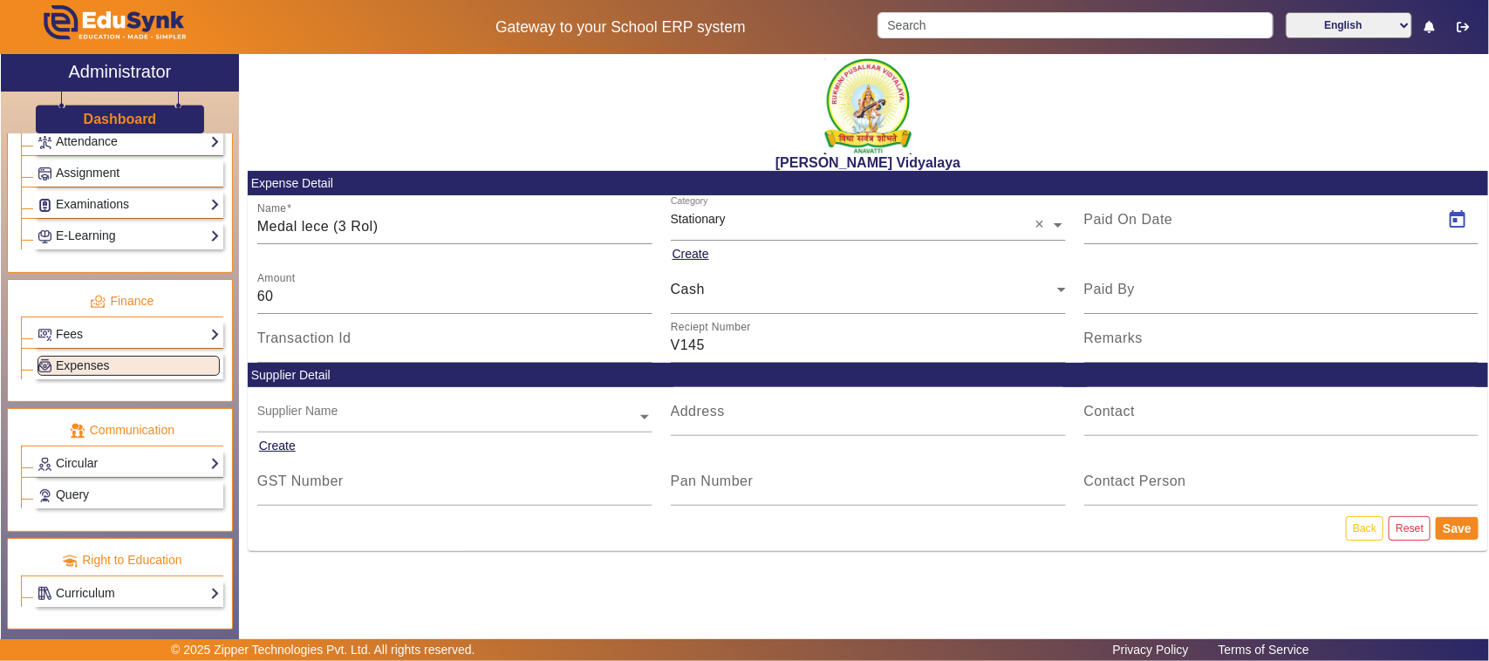
type input "[DATE]"
click at [1461, 528] on button "Save" at bounding box center [1456, 528] width 43 height 23
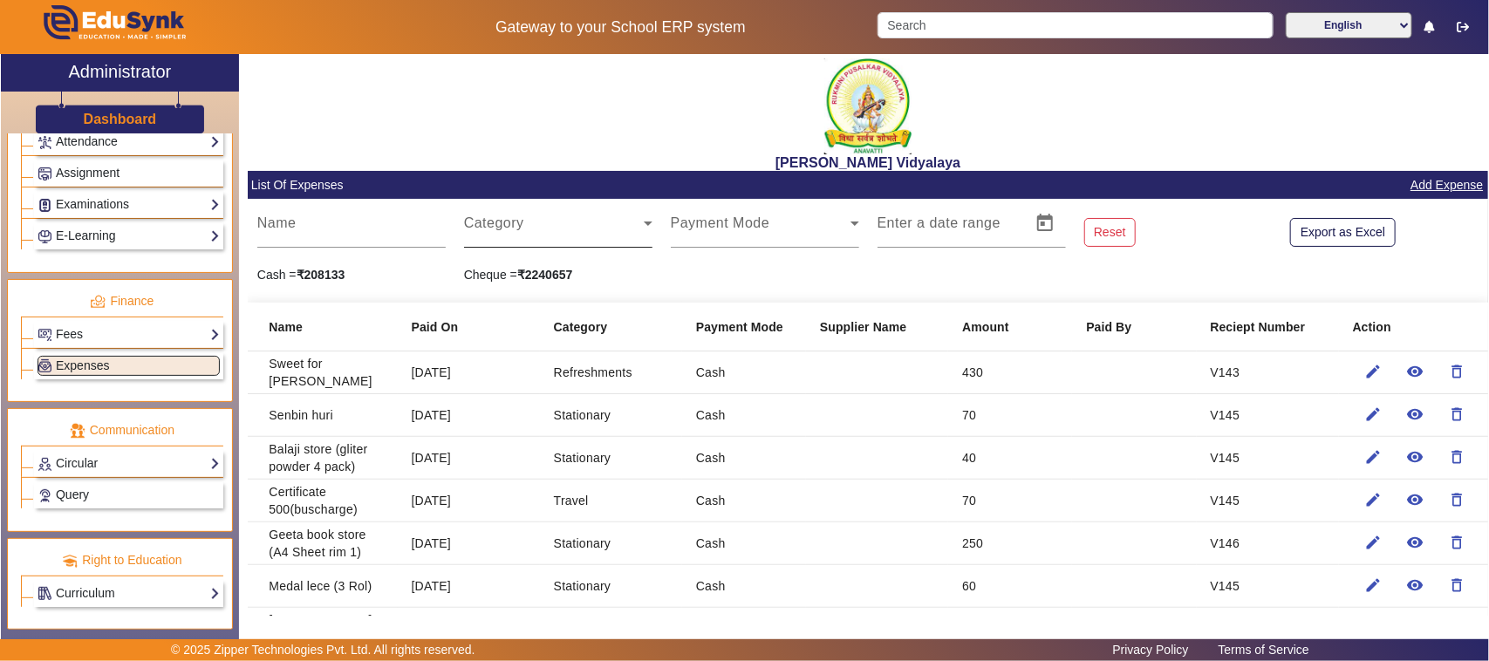
drag, startPoint x: 532, startPoint y: 212, endPoint x: 525, endPoint y: 227, distance: 16.4
click at [528, 221] on div "Category" at bounding box center [558, 223] width 188 height 49
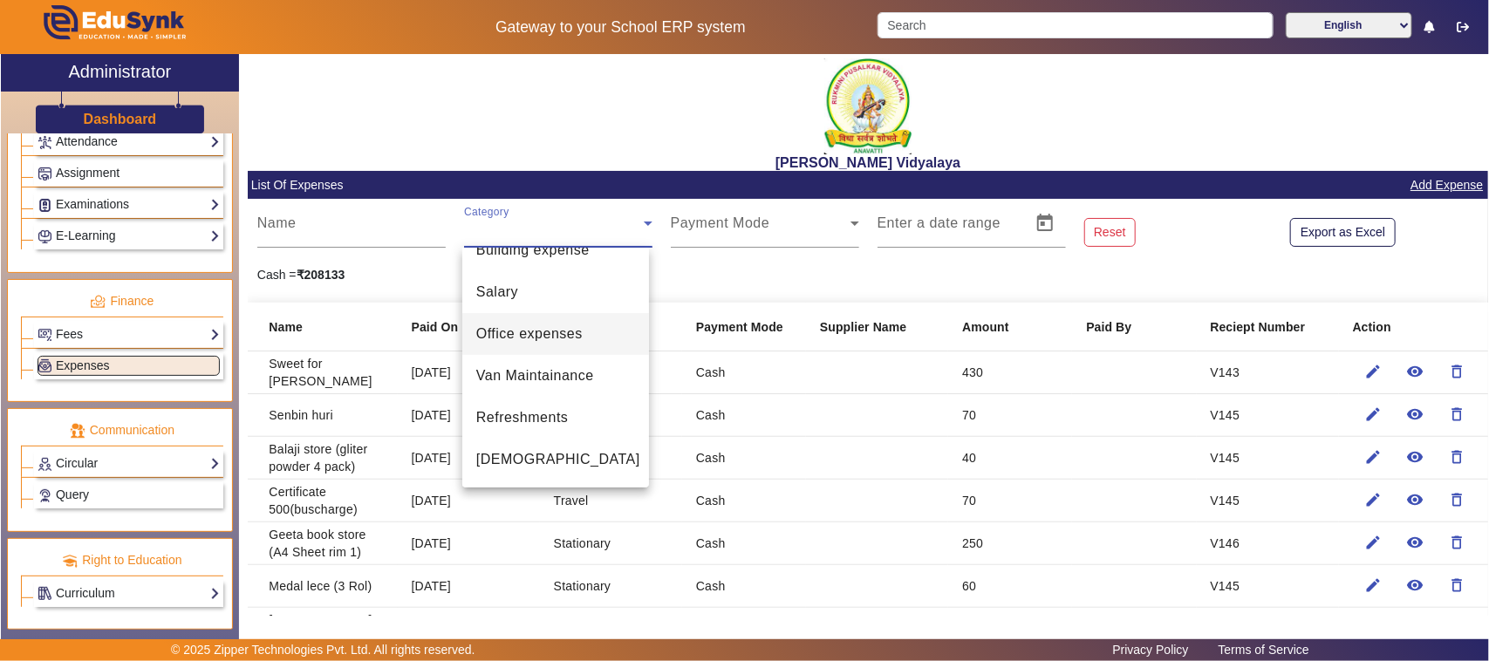
scroll to position [218, 0]
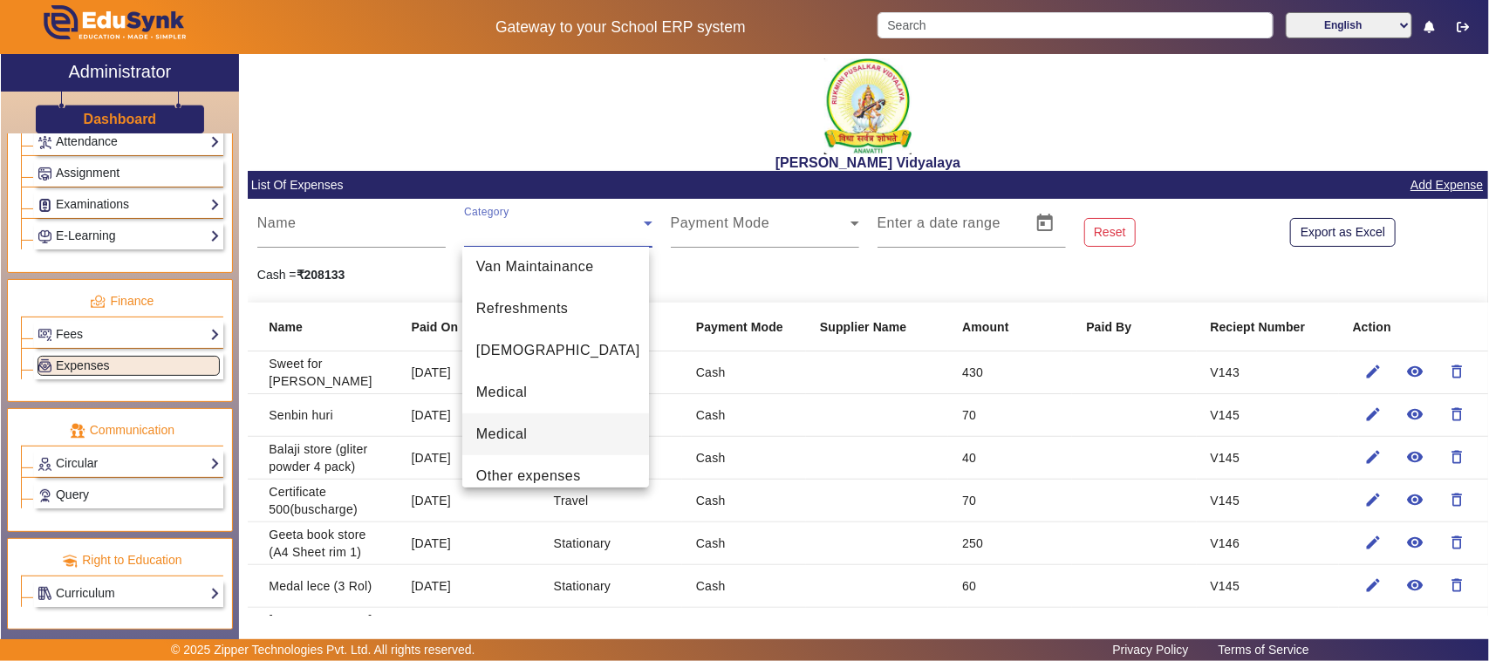
click at [516, 428] on span "Medical" at bounding box center [501, 434] width 51 height 21
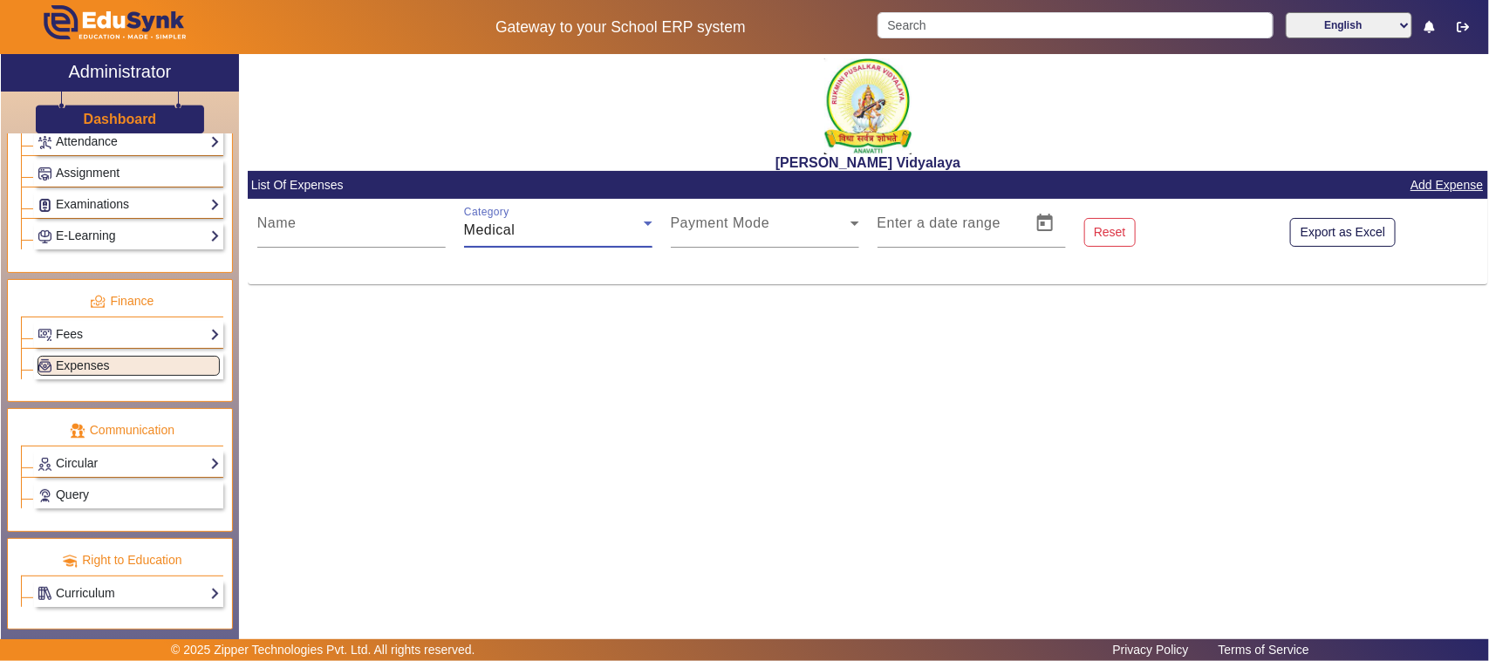
click at [498, 220] on div "Medical" at bounding box center [554, 230] width 180 height 21
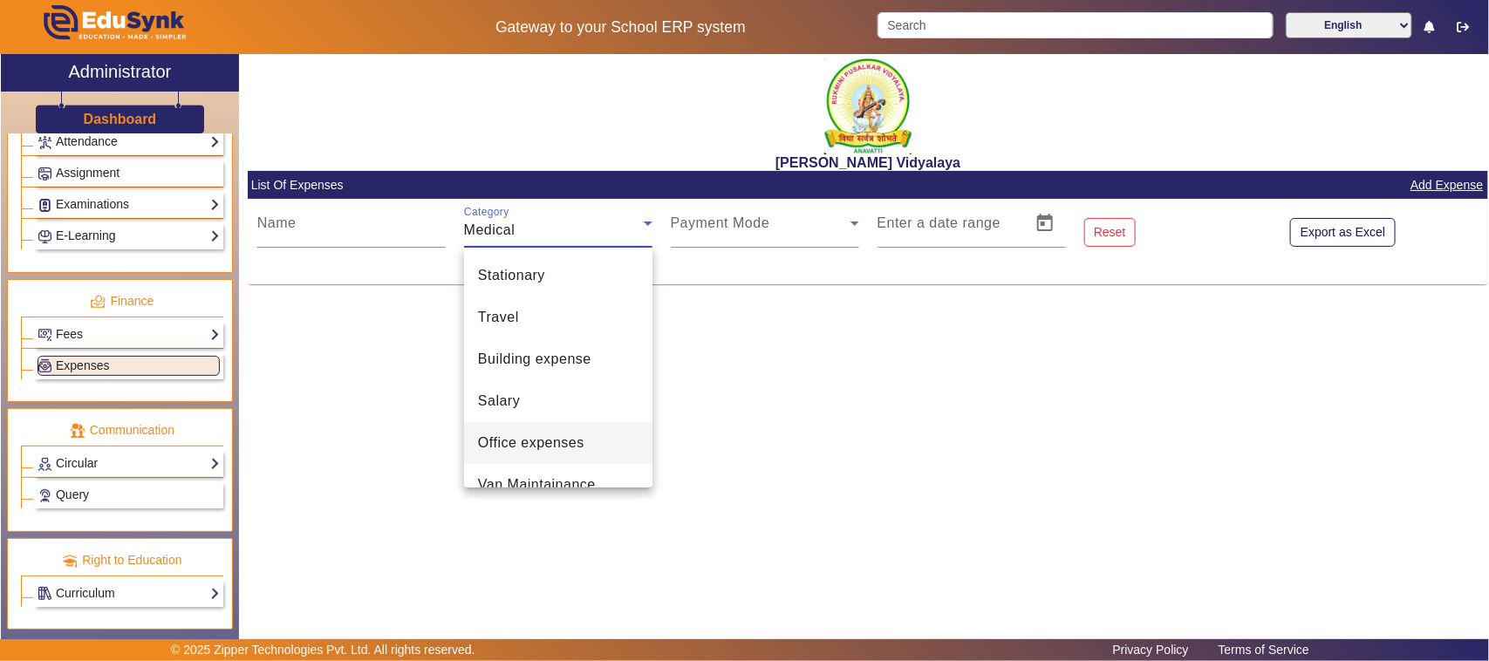
scroll to position [185, 0]
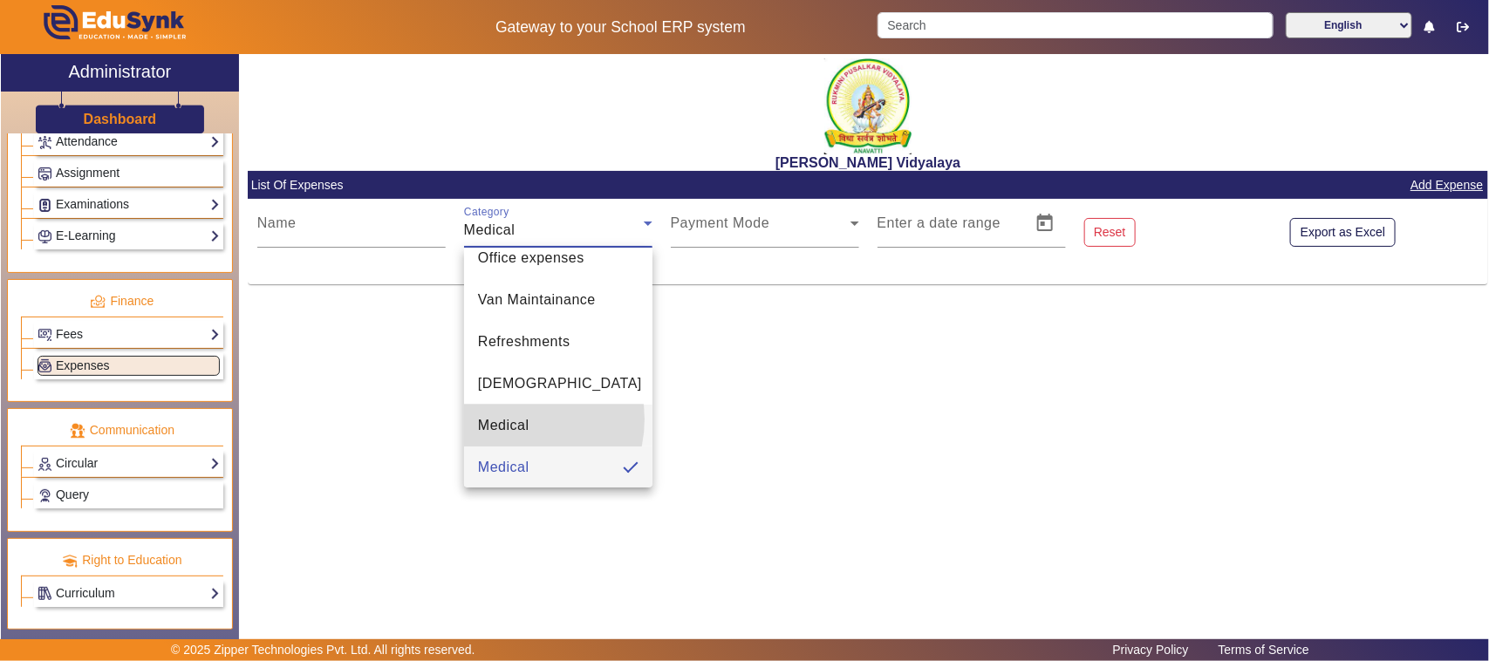
click at [508, 419] on span "Medical" at bounding box center [503, 425] width 51 height 21
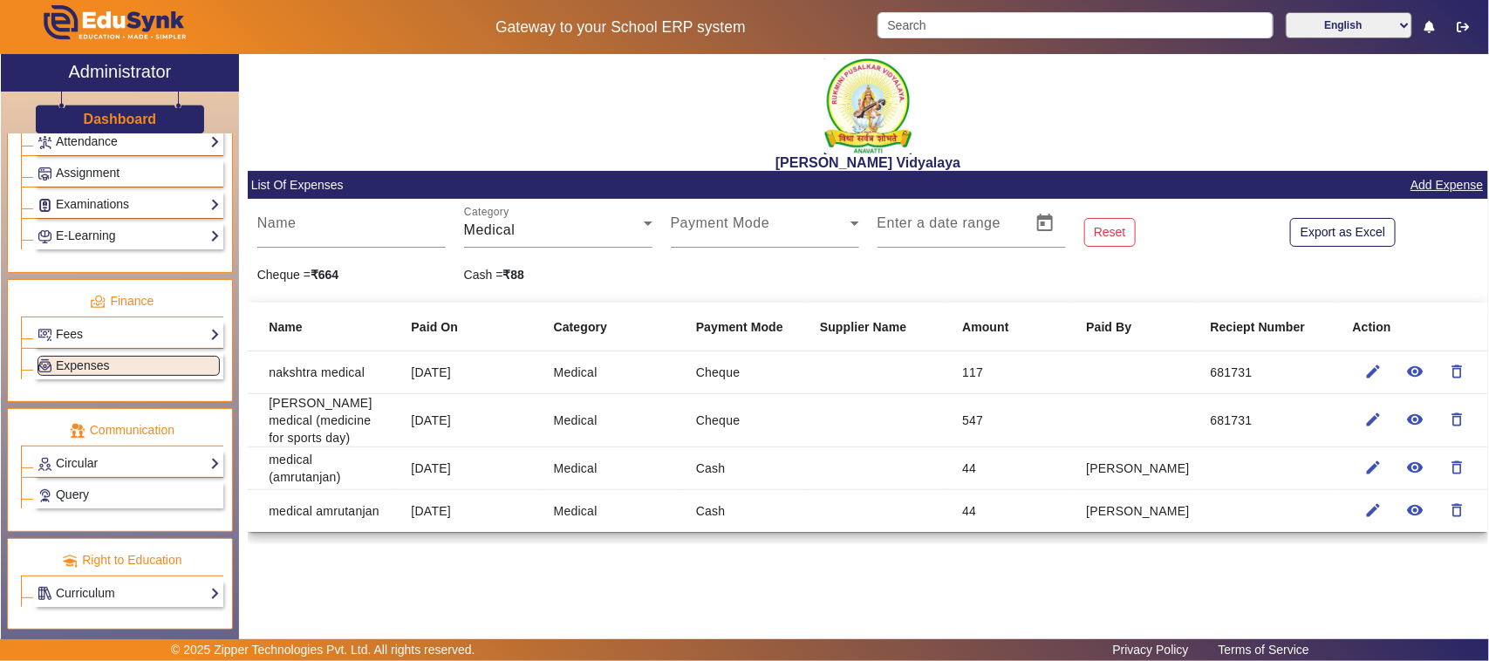
click at [1453, 189] on link "Add Expense" at bounding box center [1446, 185] width 76 height 22
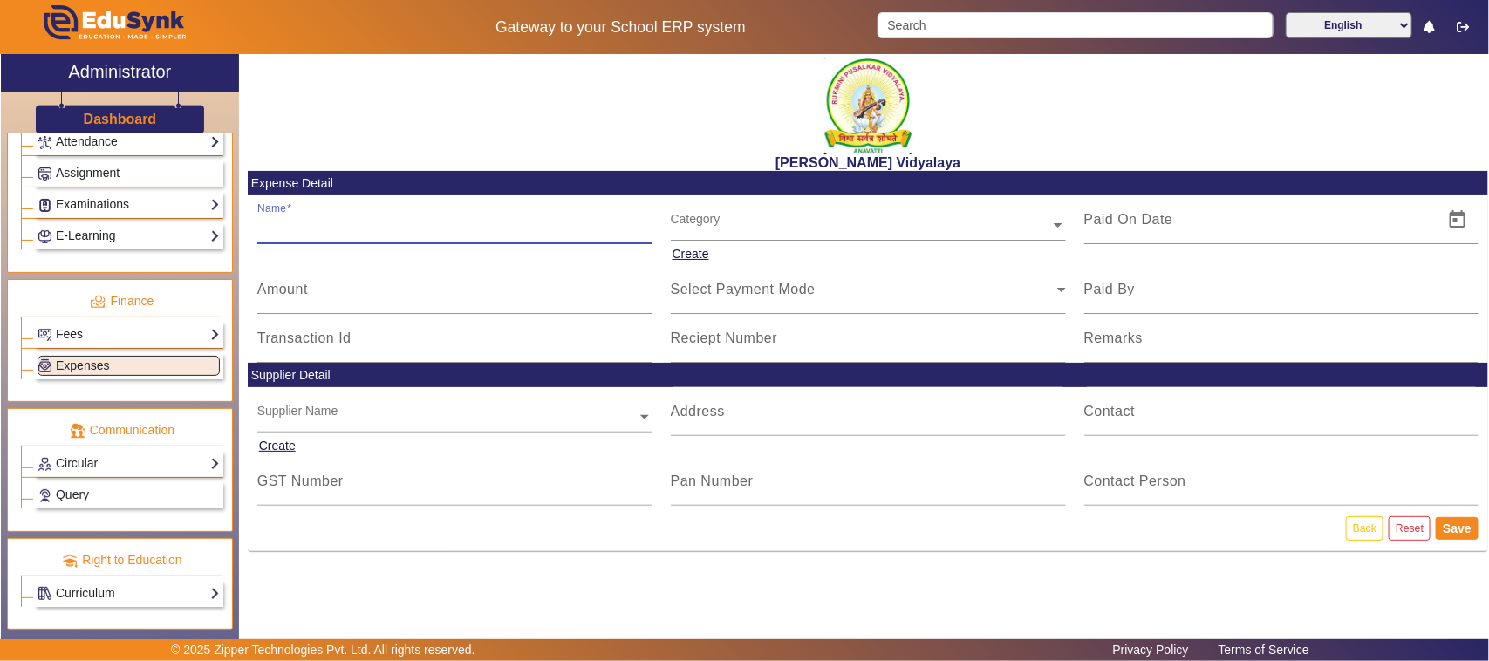
click at [347, 228] on input "Name" at bounding box center [454, 226] width 395 height 21
type input "Jade local chikkeri van [PERSON_NAME]"
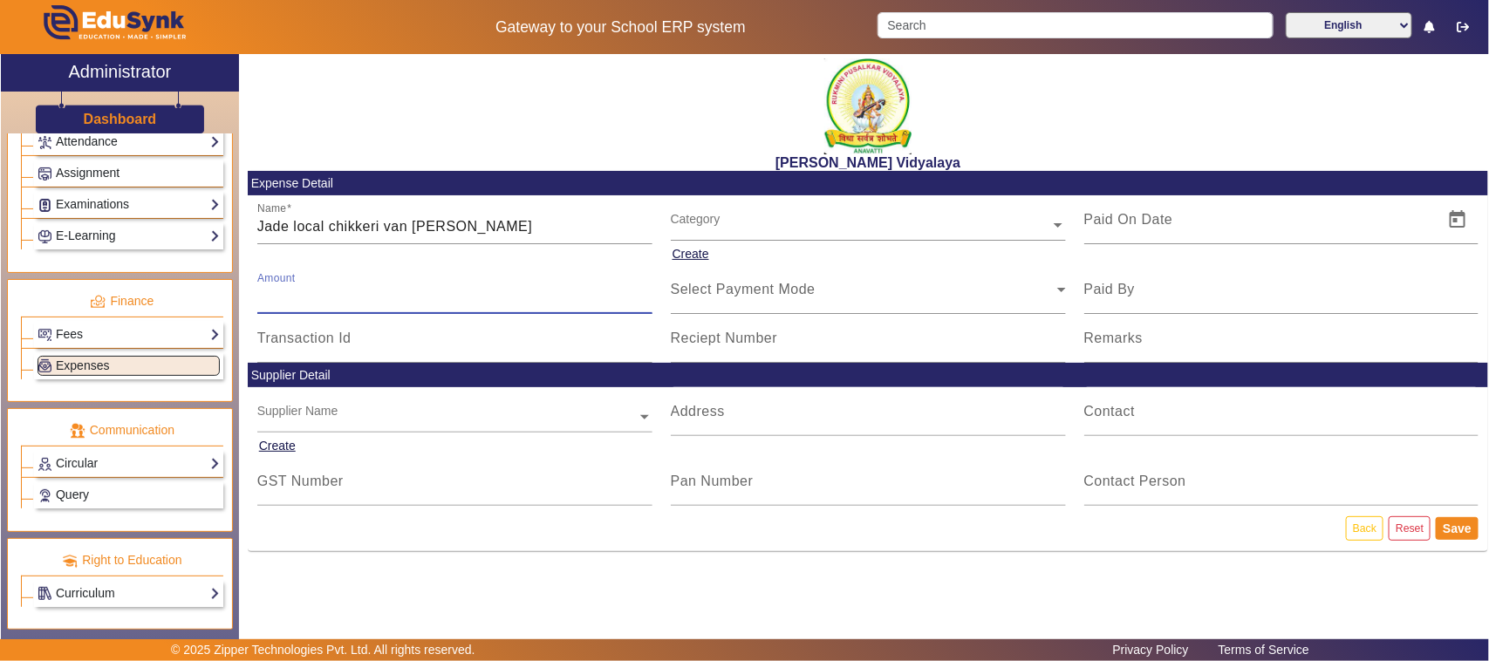
click at [289, 299] on input "Amount" at bounding box center [454, 296] width 395 height 21
type input "51000"
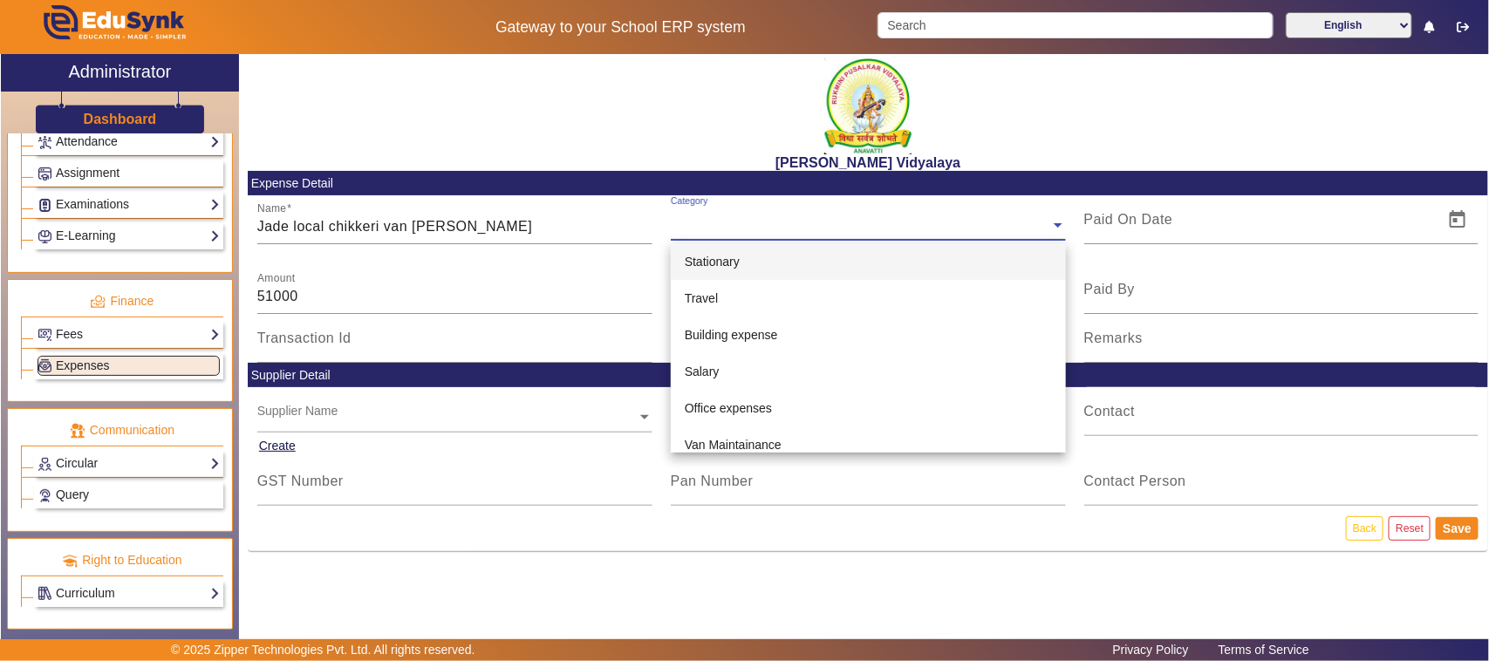
click at [698, 225] on input "text" at bounding box center [868, 225] width 395 height 18
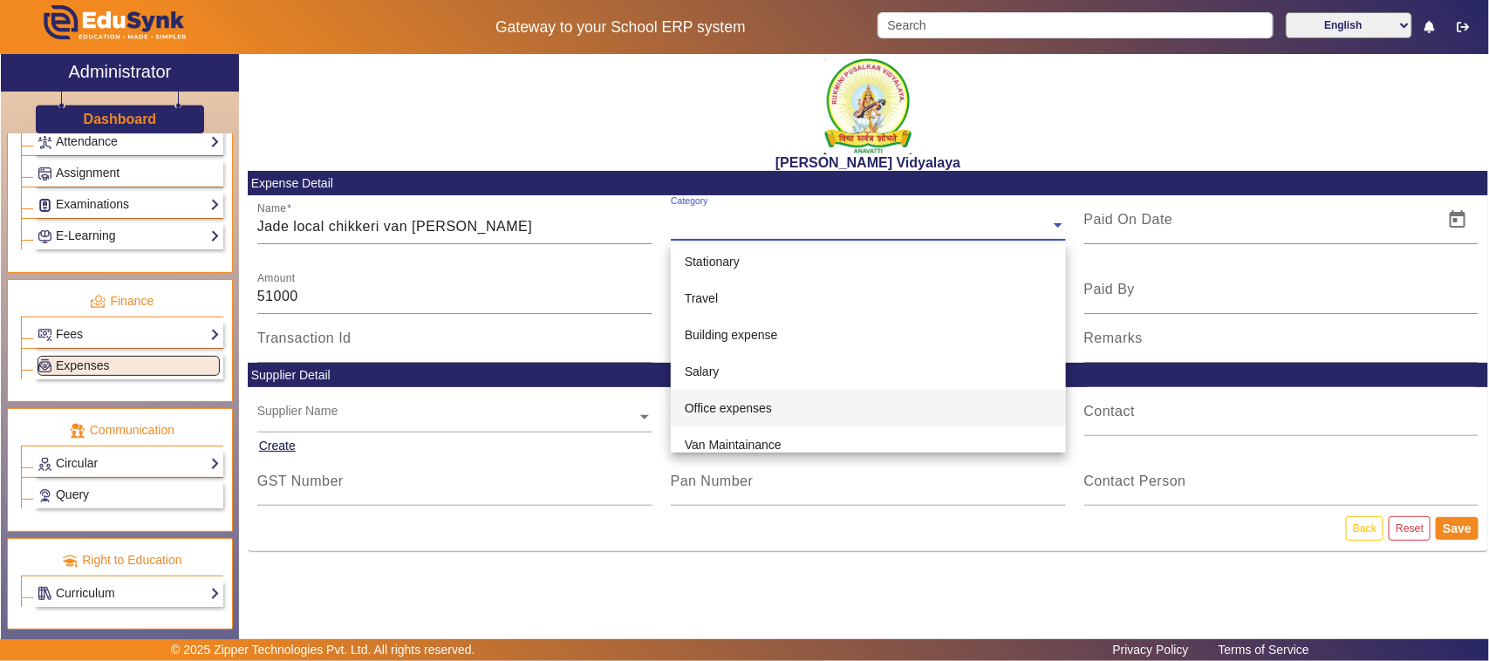
scroll to position [109, 0]
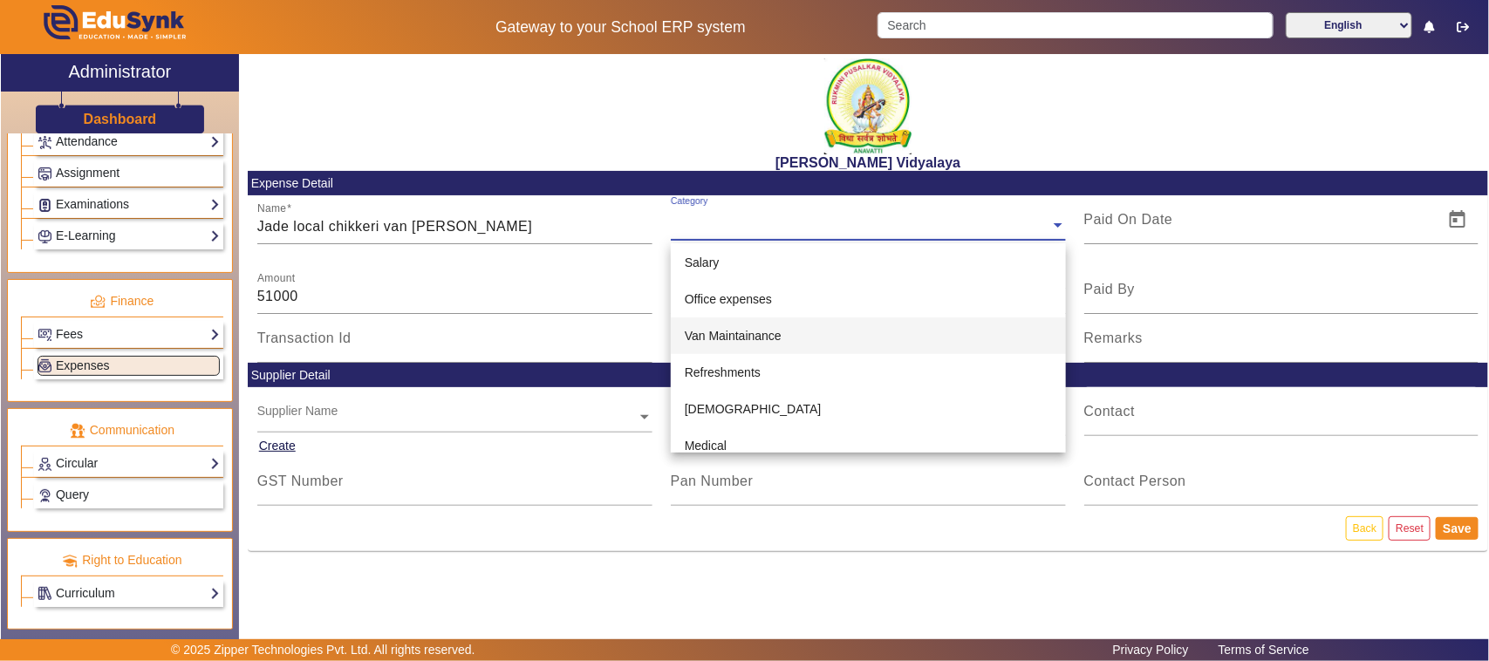
click at [733, 334] on span "Van Maintainance" at bounding box center [733, 336] width 97 height 14
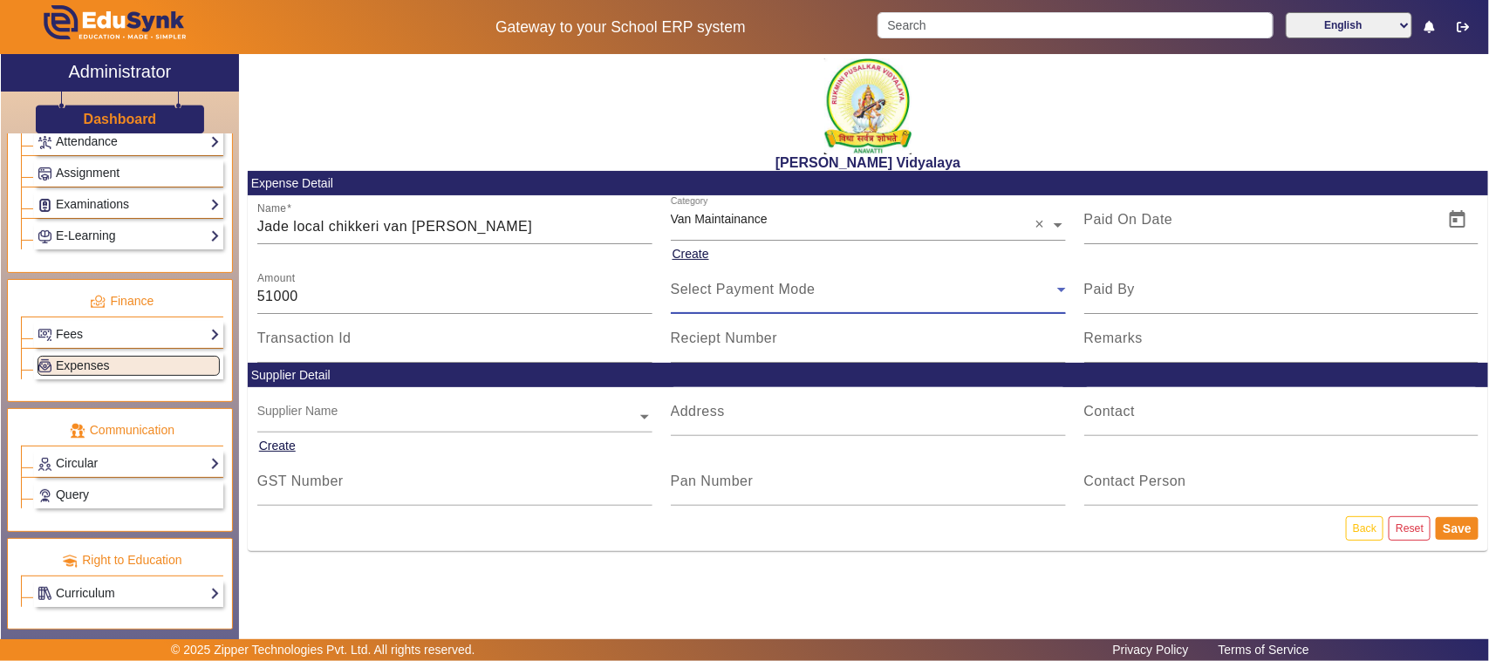
click at [733, 297] on span "Select Payment Mode" at bounding box center [743, 289] width 145 height 15
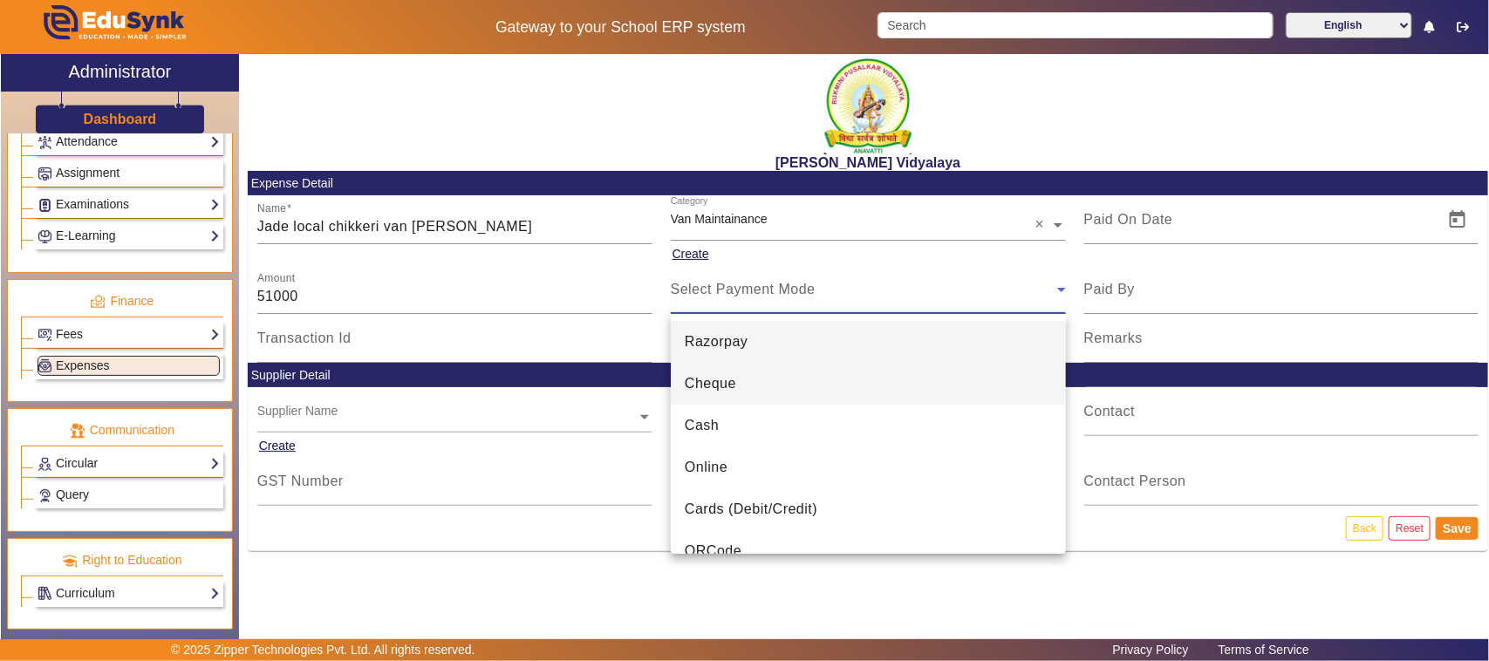
click at [733, 381] on span "Cheque" at bounding box center [710, 383] width 51 height 21
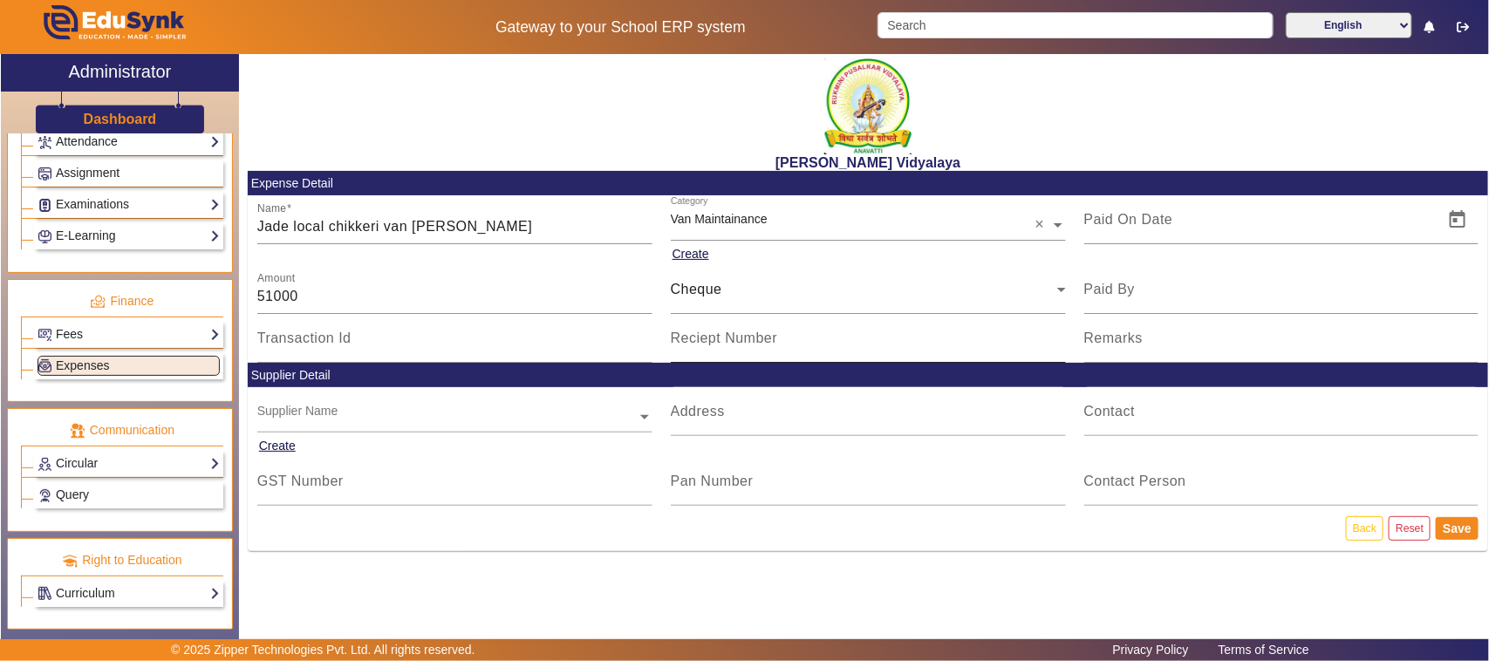
click at [733, 338] on mat-label "Reciept Number" at bounding box center [724, 338] width 107 height 15
click at [733, 338] on input "Reciept Number" at bounding box center [868, 345] width 395 height 21
type input "664424"
click at [1457, 222] on span "Open calendar" at bounding box center [1457, 220] width 42 height 42
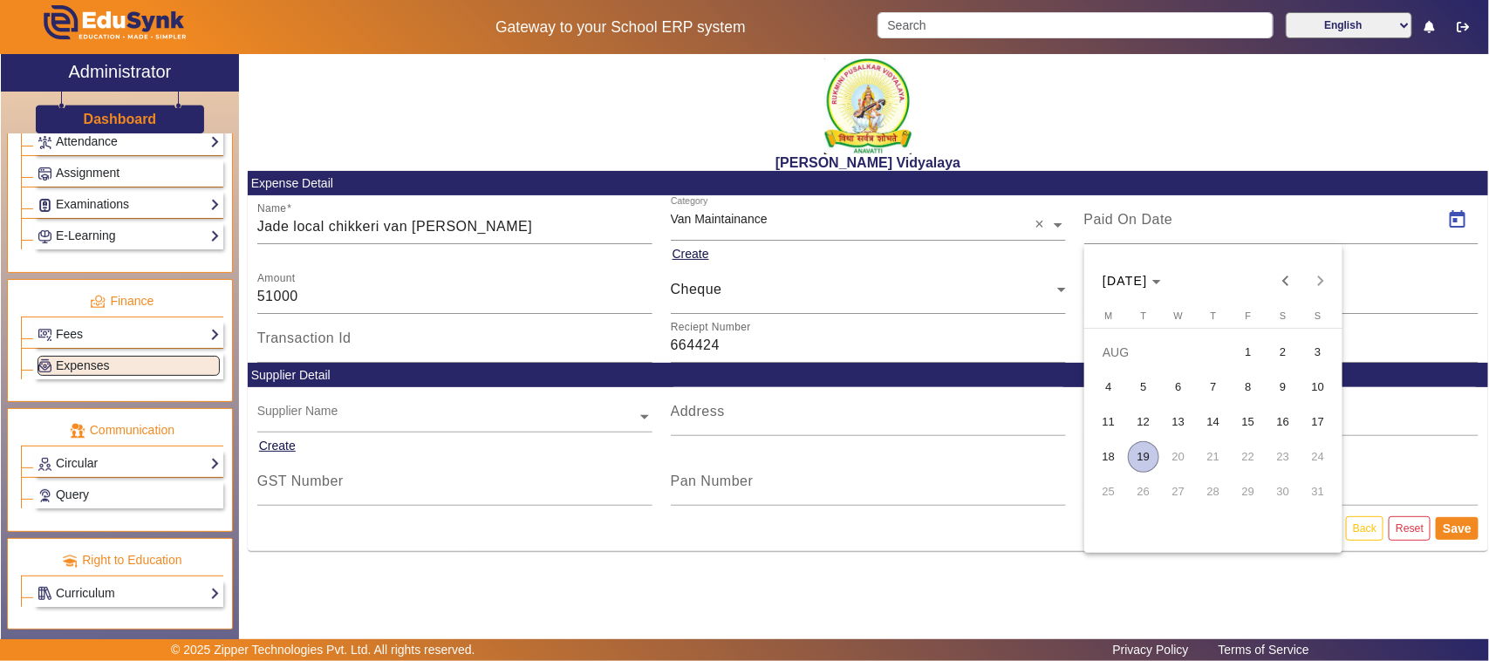
click at [1118, 421] on span "11" at bounding box center [1108, 421] width 31 height 31
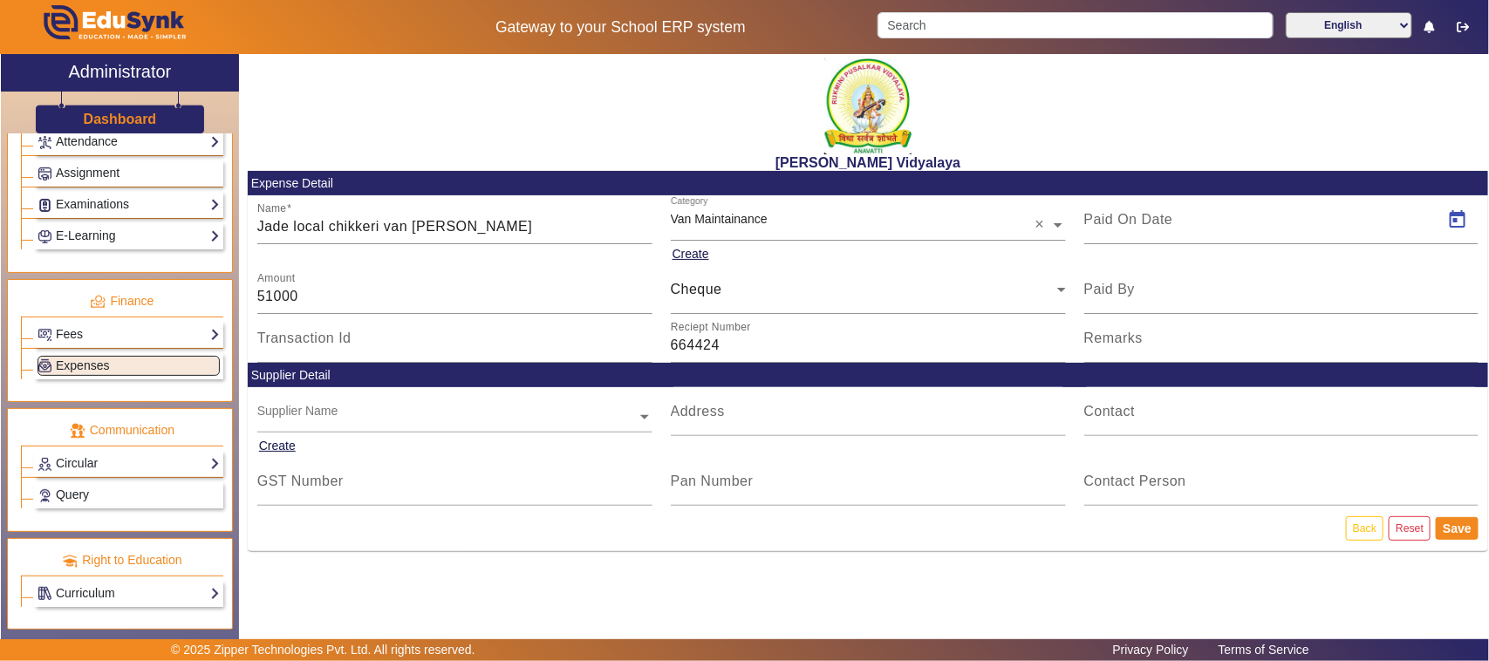
type input "[DATE]"
click at [1455, 528] on button "Save" at bounding box center [1456, 528] width 43 height 23
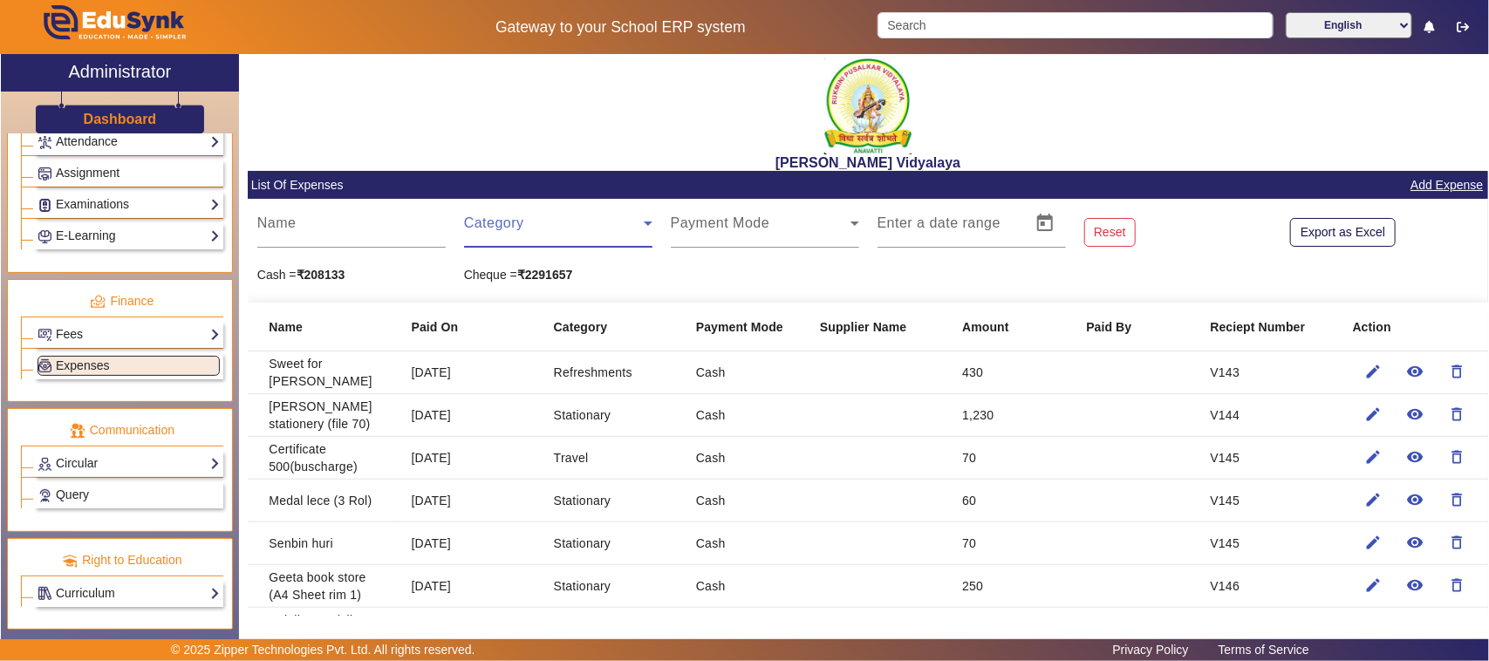
click at [515, 237] on span at bounding box center [554, 230] width 180 height 21
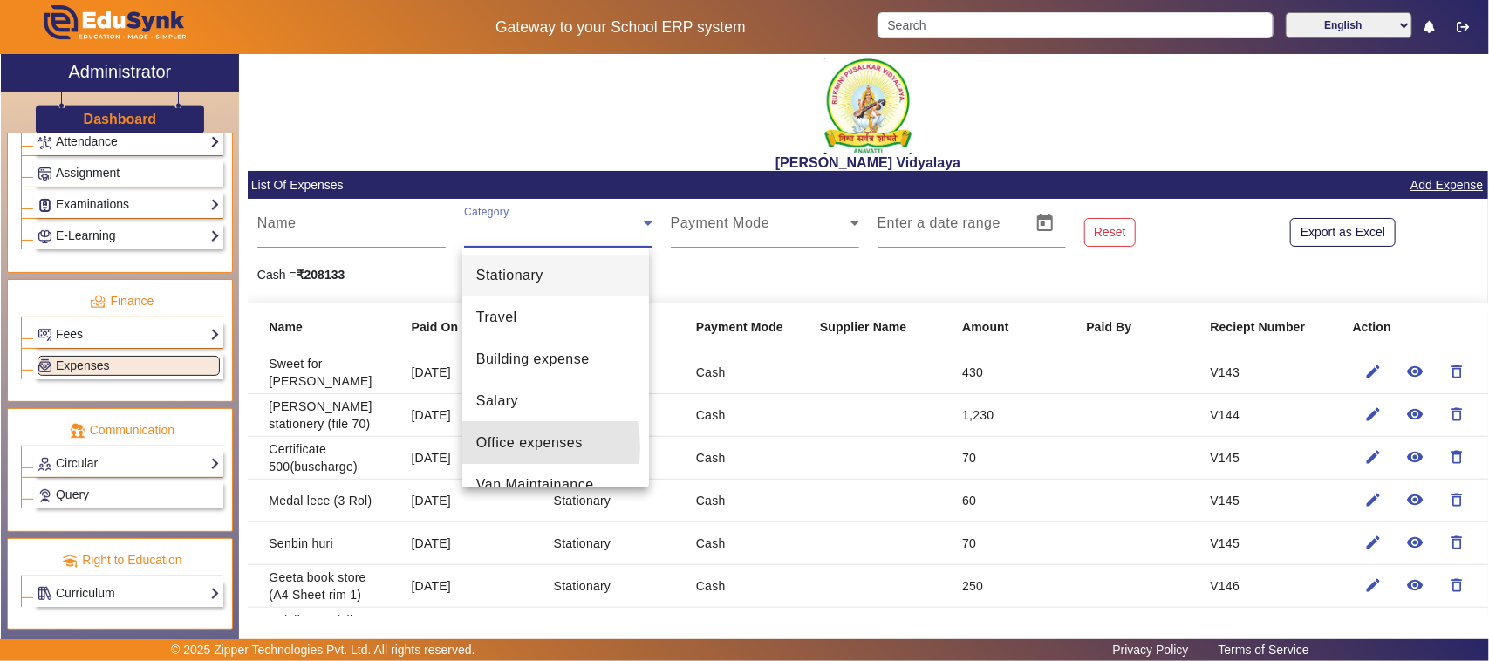
click at [516, 447] on span "Office expenses" at bounding box center [529, 443] width 106 height 21
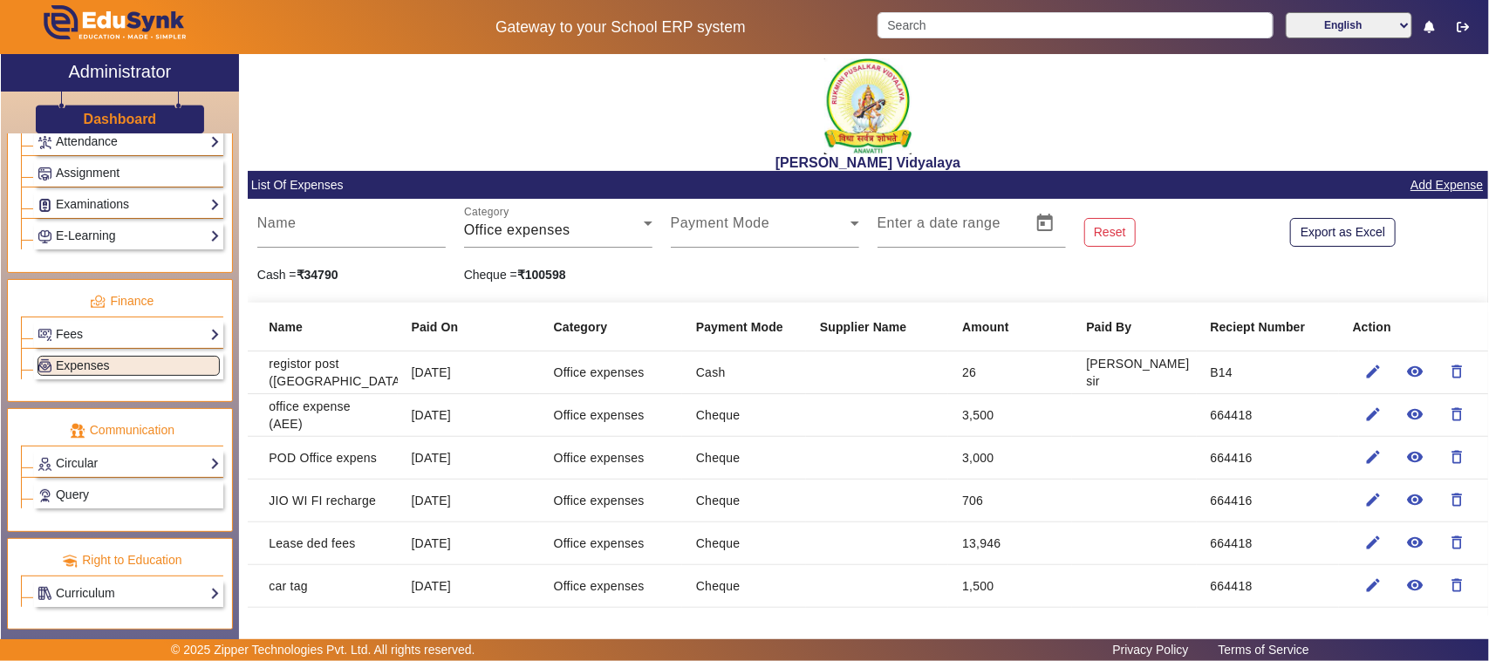
click at [1443, 181] on link "Add Expense" at bounding box center [1446, 185] width 76 height 22
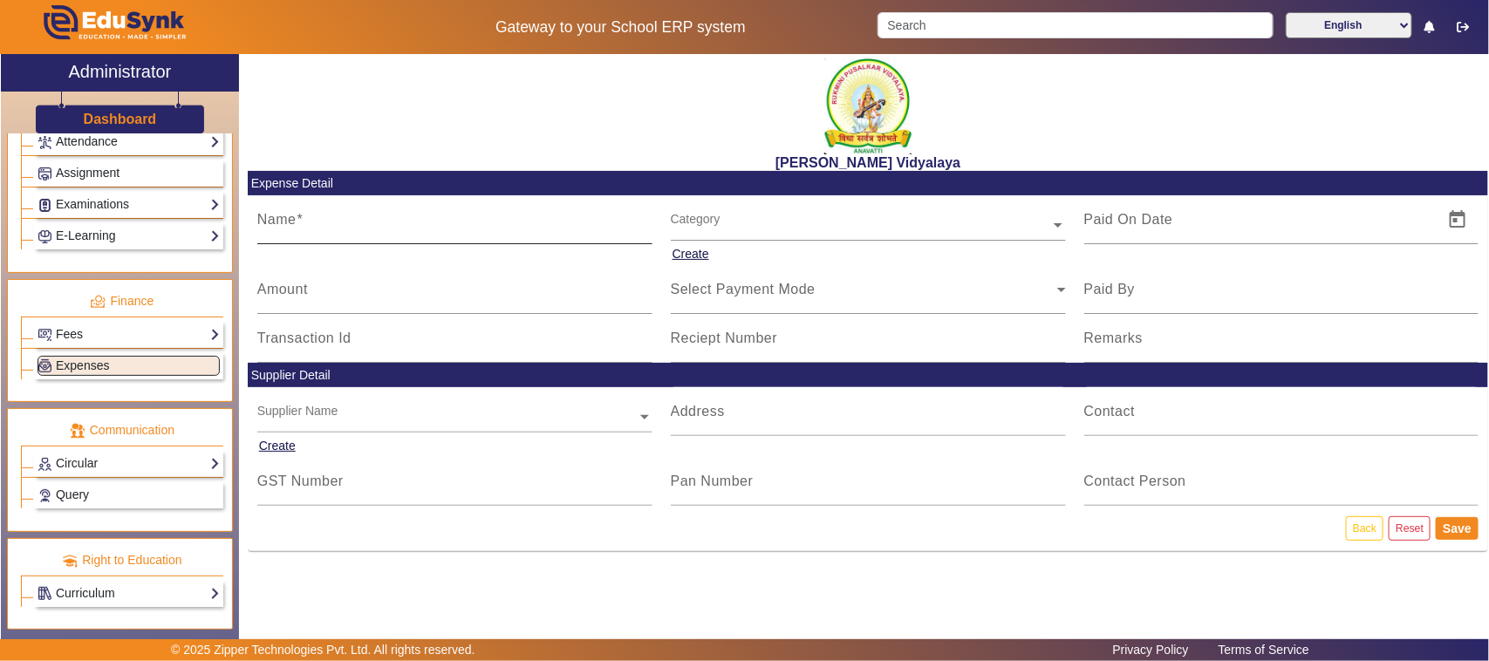
click at [406, 232] on input "Name" at bounding box center [454, 226] width 395 height 21
type input "serway department"
click at [299, 305] on input "Amount" at bounding box center [454, 296] width 395 height 21
type input "1000"
click at [728, 215] on div "Category" at bounding box center [860, 205] width 379 height 20
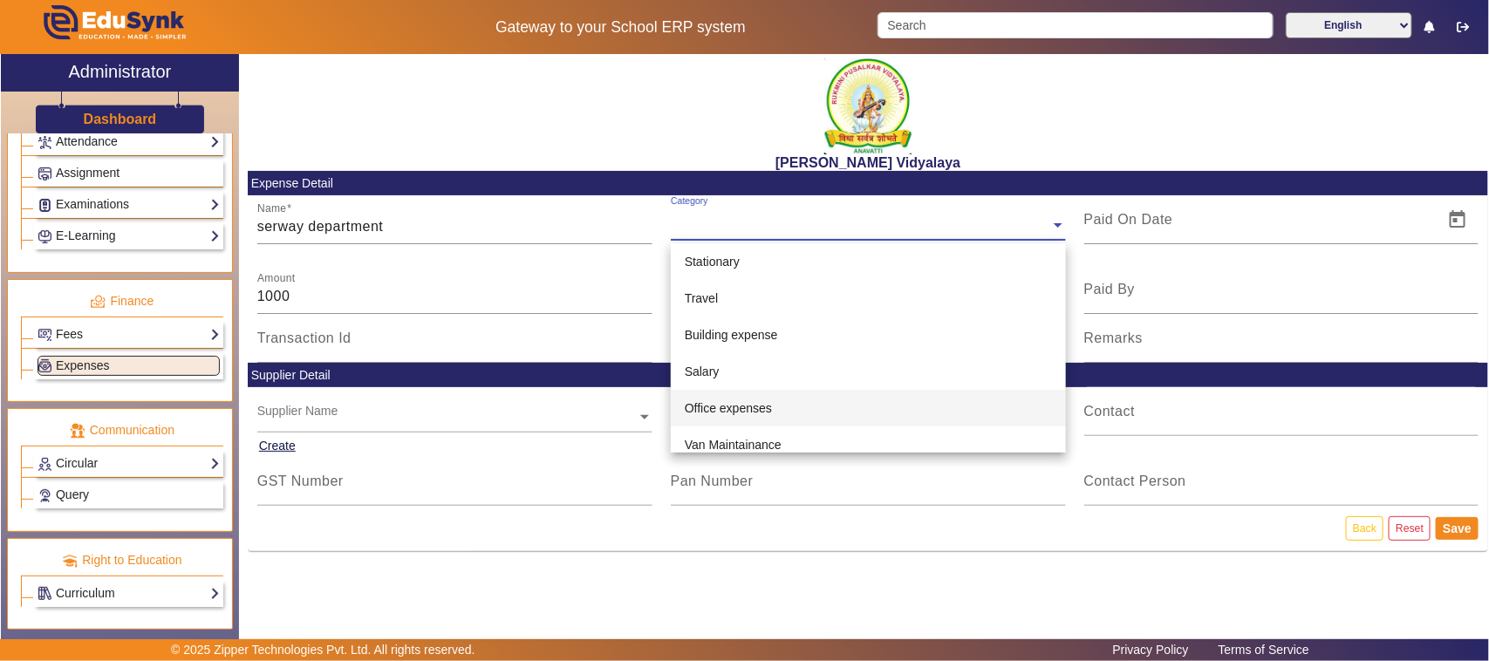
click at [711, 406] on span "Office expenses" at bounding box center [728, 408] width 87 height 14
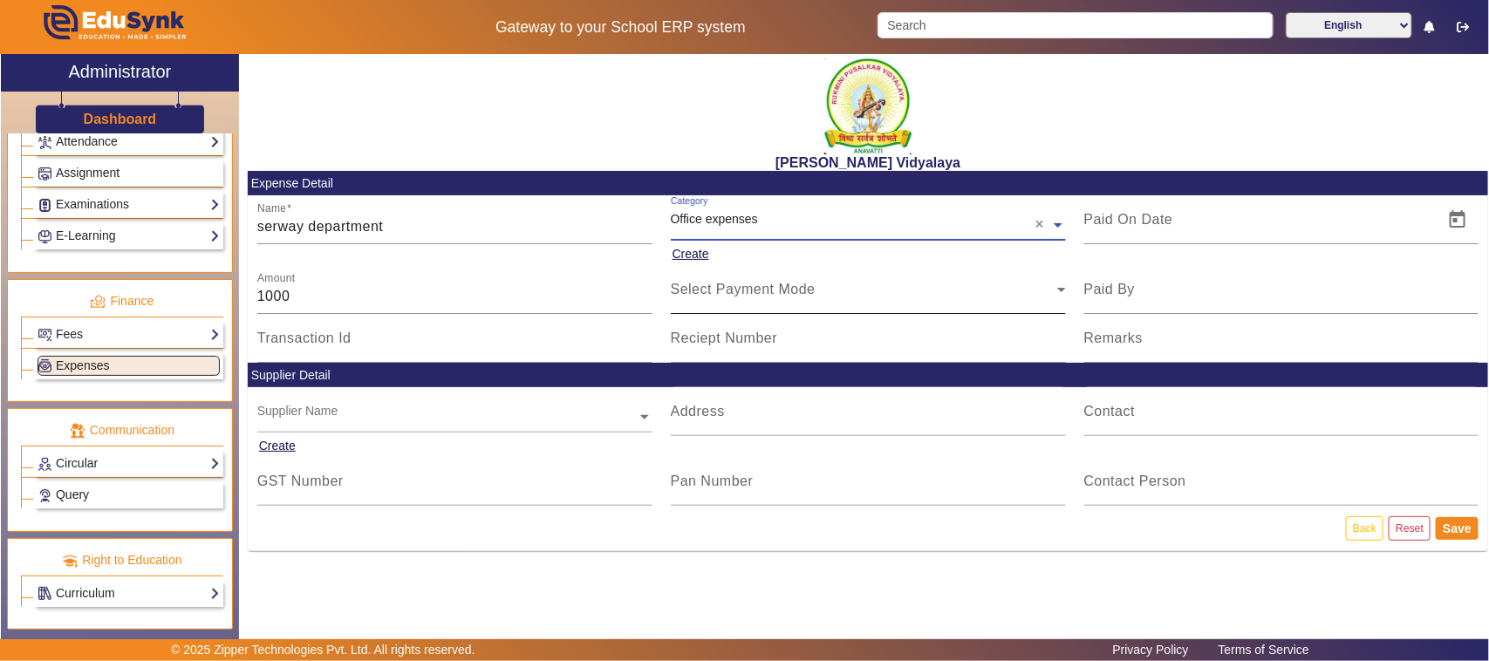
click at [724, 302] on div "Select Payment Mode" at bounding box center [868, 289] width 395 height 49
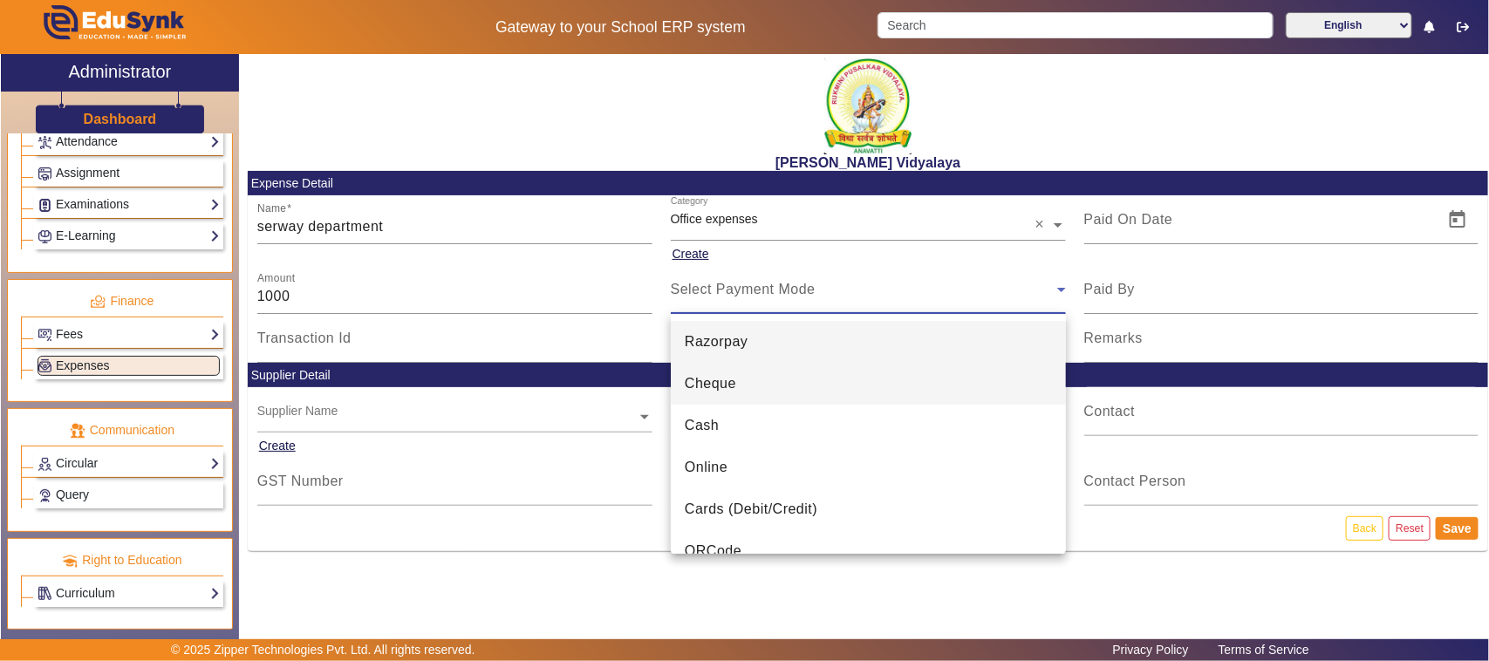
click at [708, 391] on span "Cheque" at bounding box center [710, 383] width 51 height 21
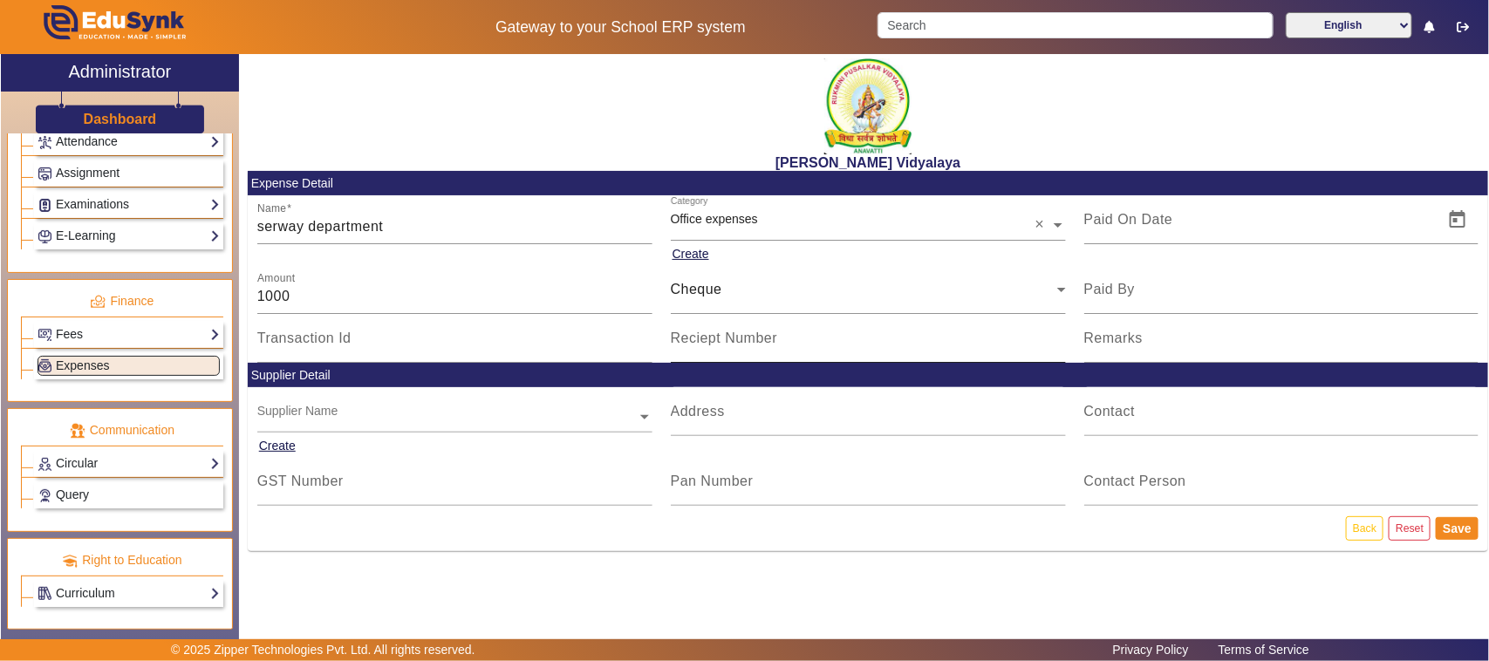
click at [716, 338] on mat-label "Reciept Number" at bounding box center [724, 338] width 107 height 15
click at [716, 338] on input "Reciept Number" at bounding box center [868, 345] width 395 height 21
type input "664418"
click at [1459, 216] on span "Open calendar" at bounding box center [1457, 220] width 42 height 42
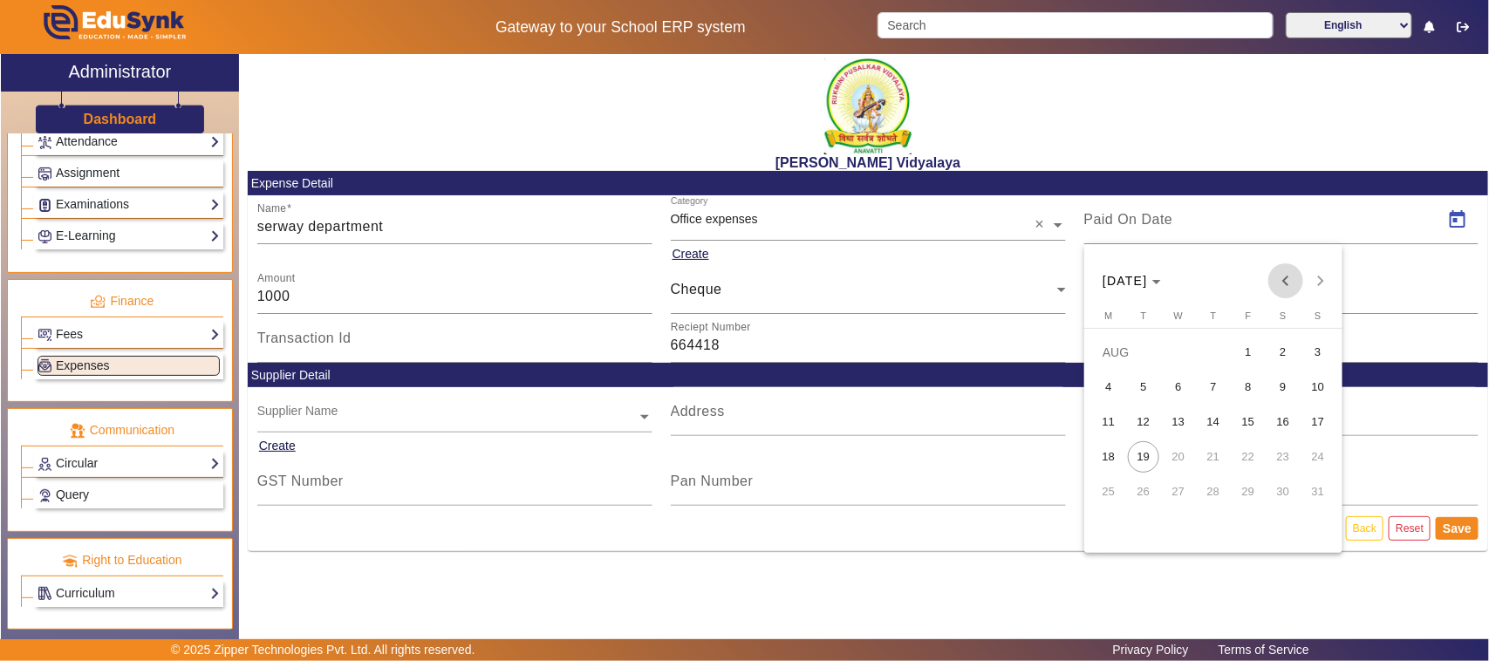
click at [1287, 275] on span "Previous month" at bounding box center [1285, 280] width 35 height 35
click at [1108, 427] on span "7" at bounding box center [1108, 421] width 31 height 31
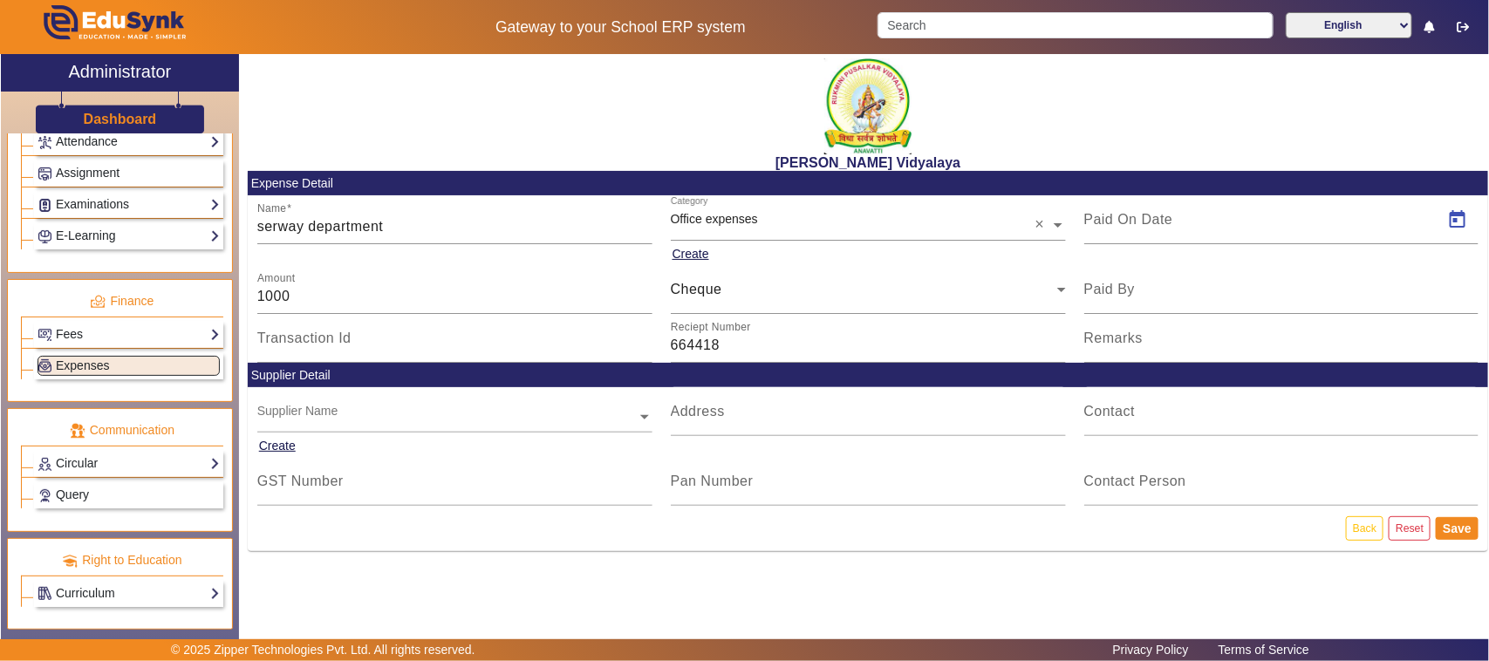
type input "[DATE]"
click at [1461, 528] on button "Save" at bounding box center [1456, 528] width 43 height 23
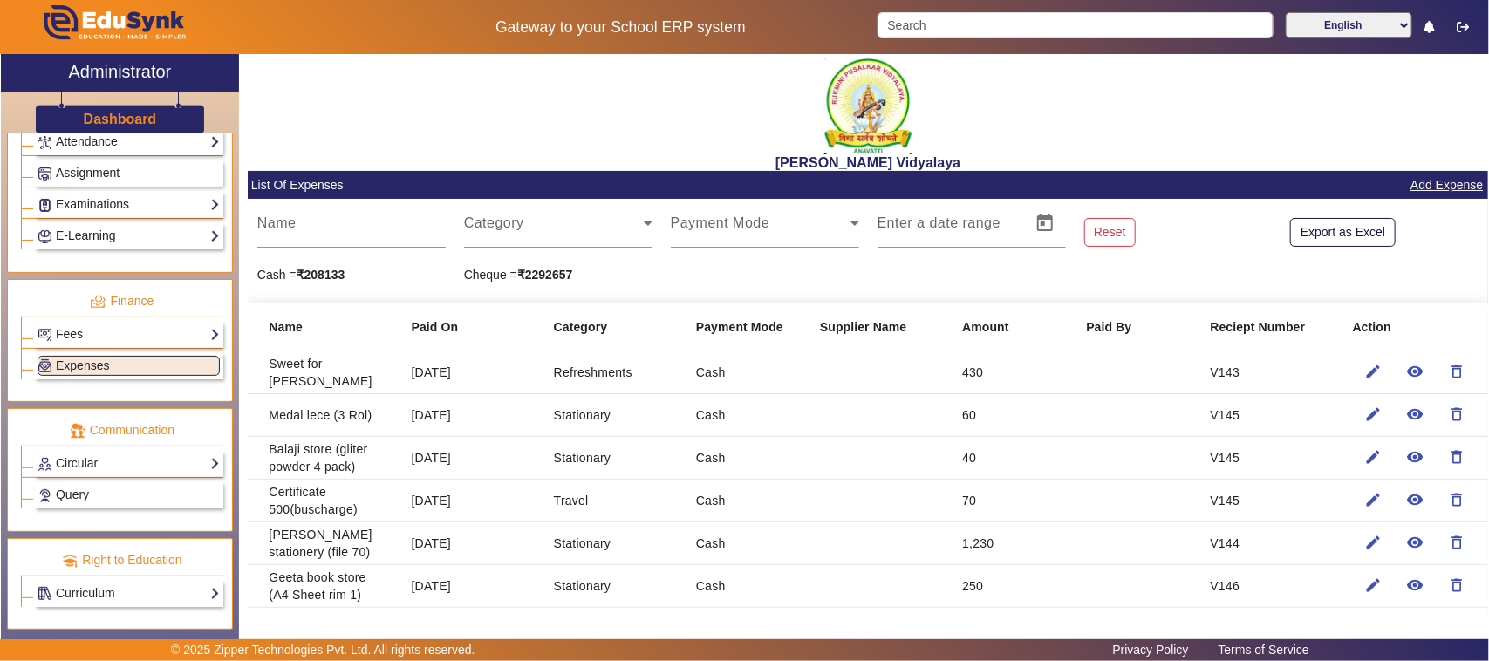
click at [1417, 183] on link "Add Expense" at bounding box center [1446, 185] width 76 height 22
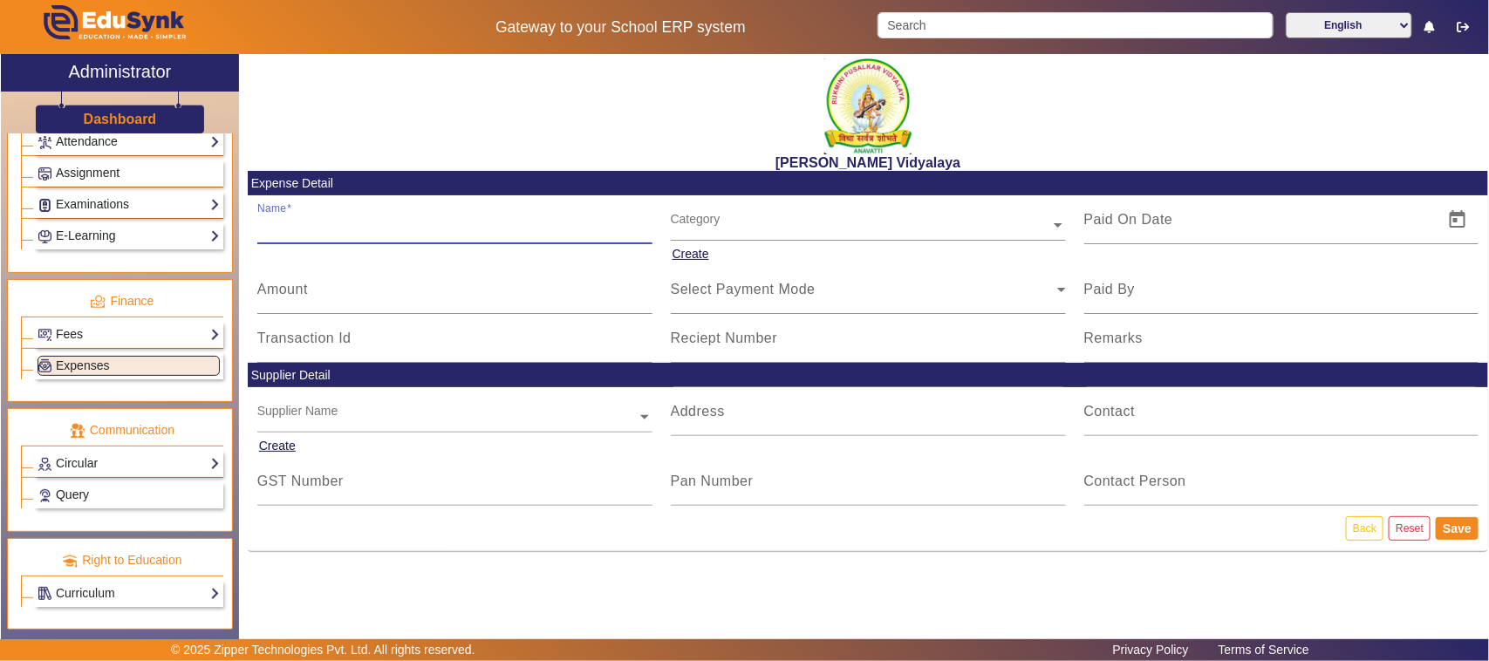
click at [311, 233] on input "Name" at bounding box center [454, 226] width 395 height 21
type input "r"
type input "[PERSON_NAME] papers (A4 Sheet Rim 10 tansheet rim 10)"
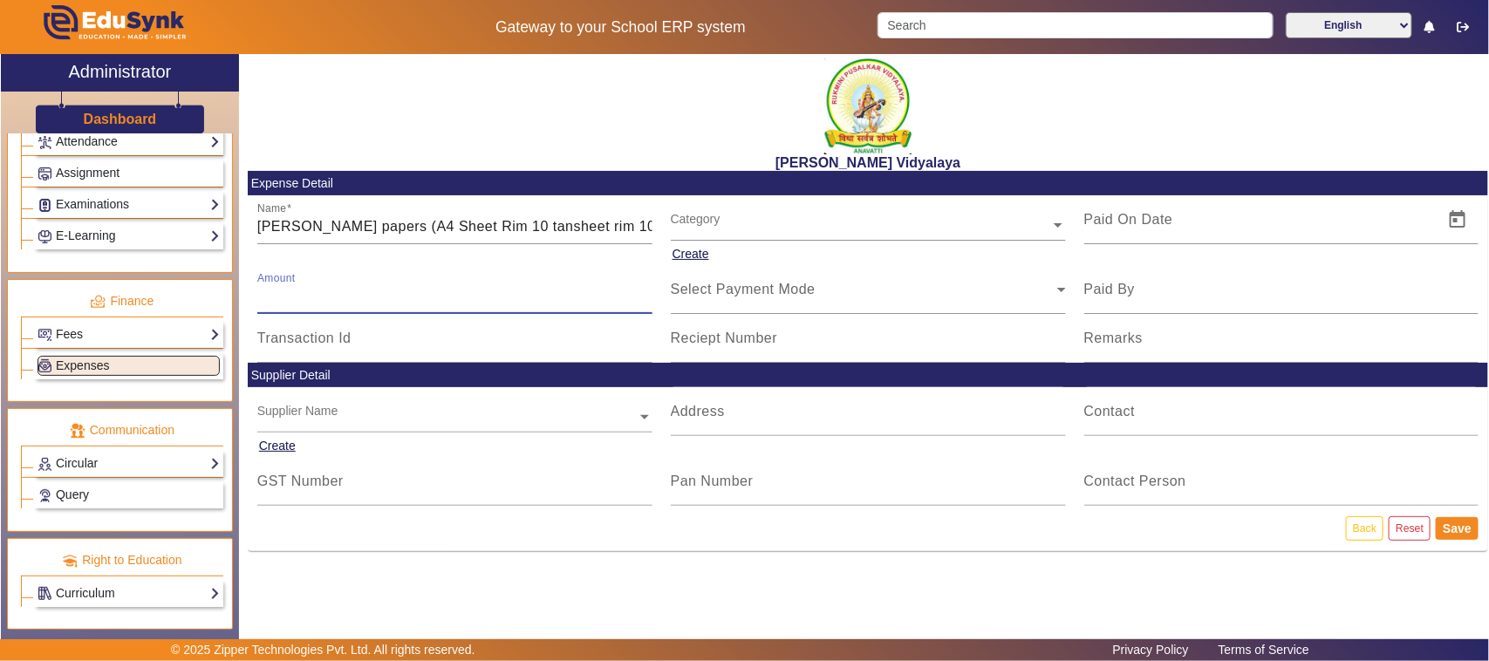
click at [282, 303] on input "Amount" at bounding box center [454, 296] width 395 height 21
type input "3890"
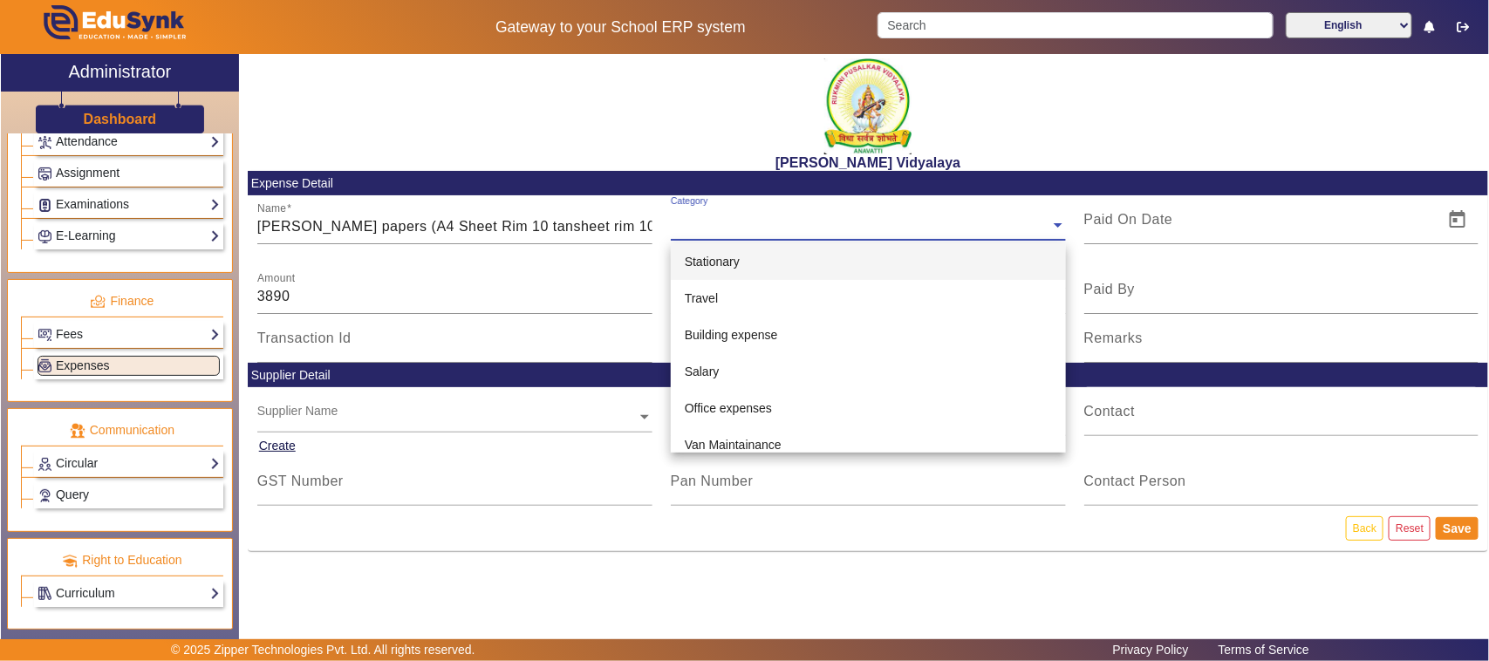
click at [713, 228] on input "text" at bounding box center [868, 225] width 395 height 18
click at [717, 268] on div "Stationary" at bounding box center [868, 261] width 395 height 37
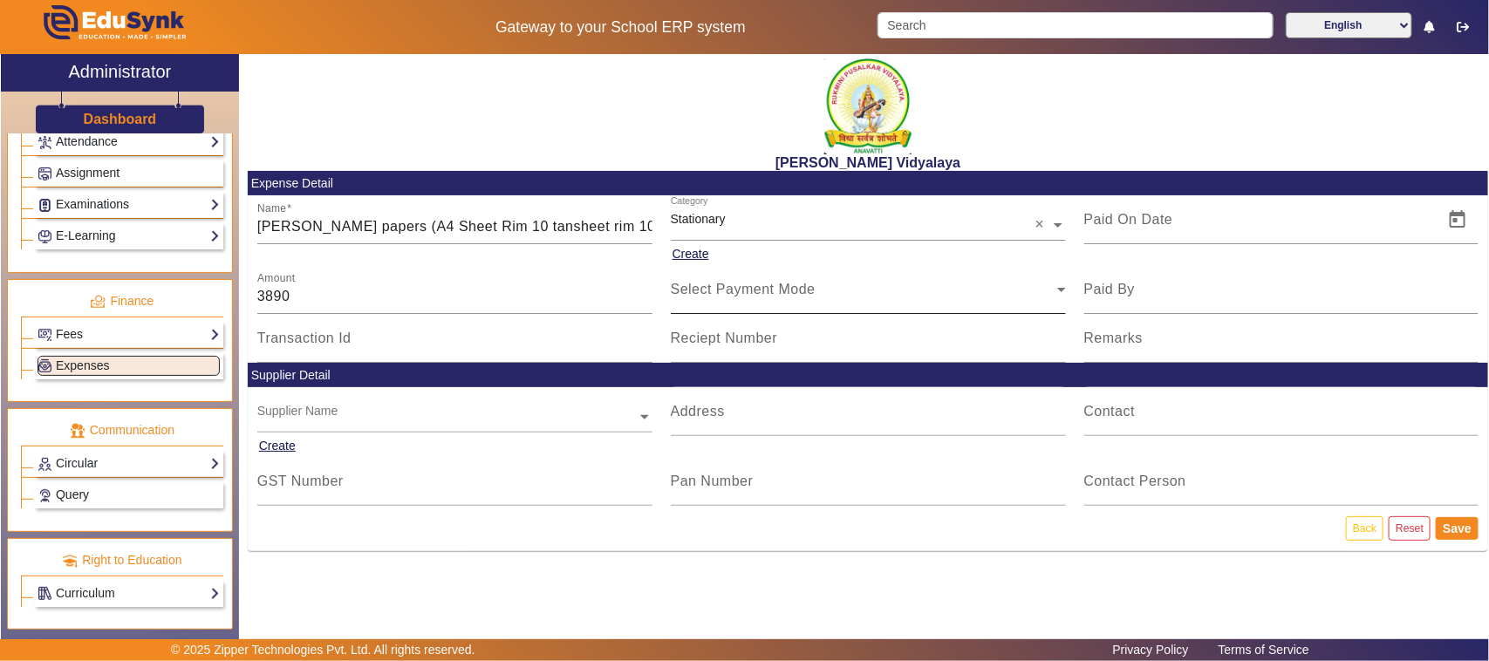
click at [715, 305] on div "Select Payment Mode" at bounding box center [868, 289] width 395 height 49
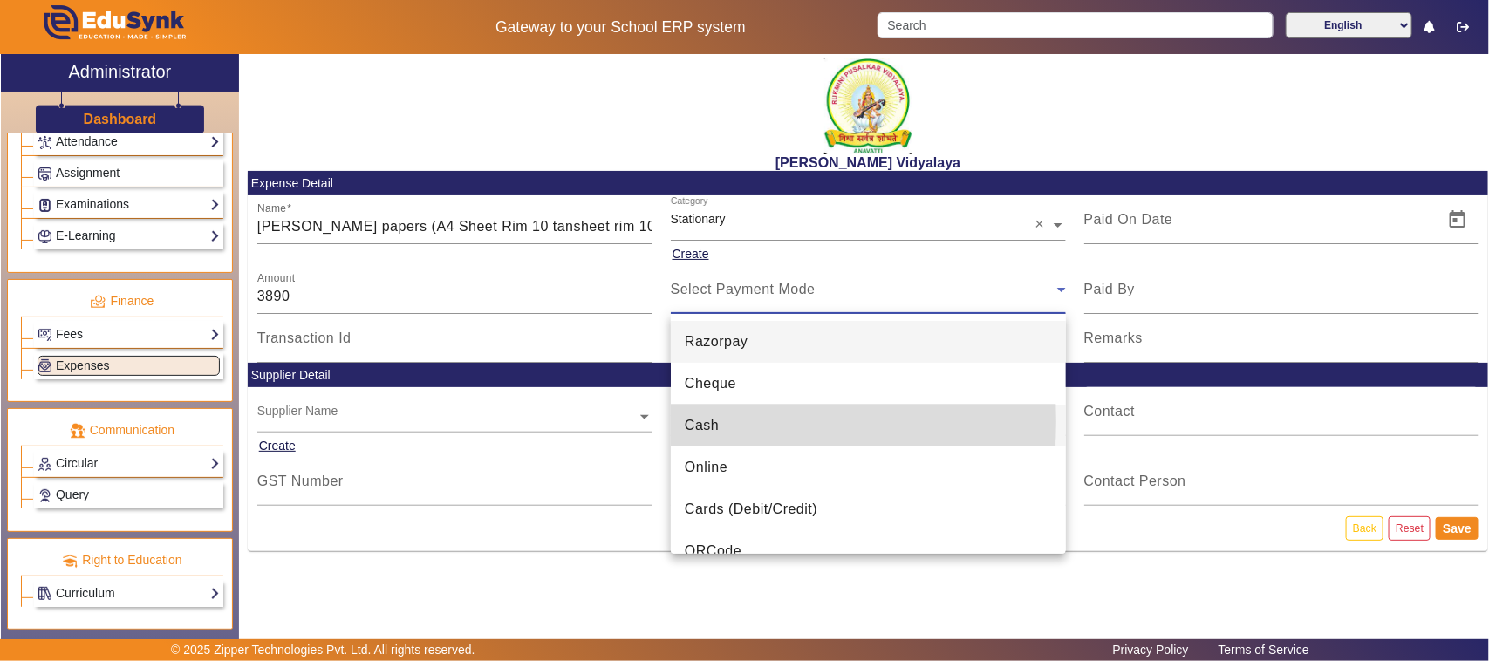
click at [724, 421] on mat-option "Cash" at bounding box center [868, 426] width 395 height 42
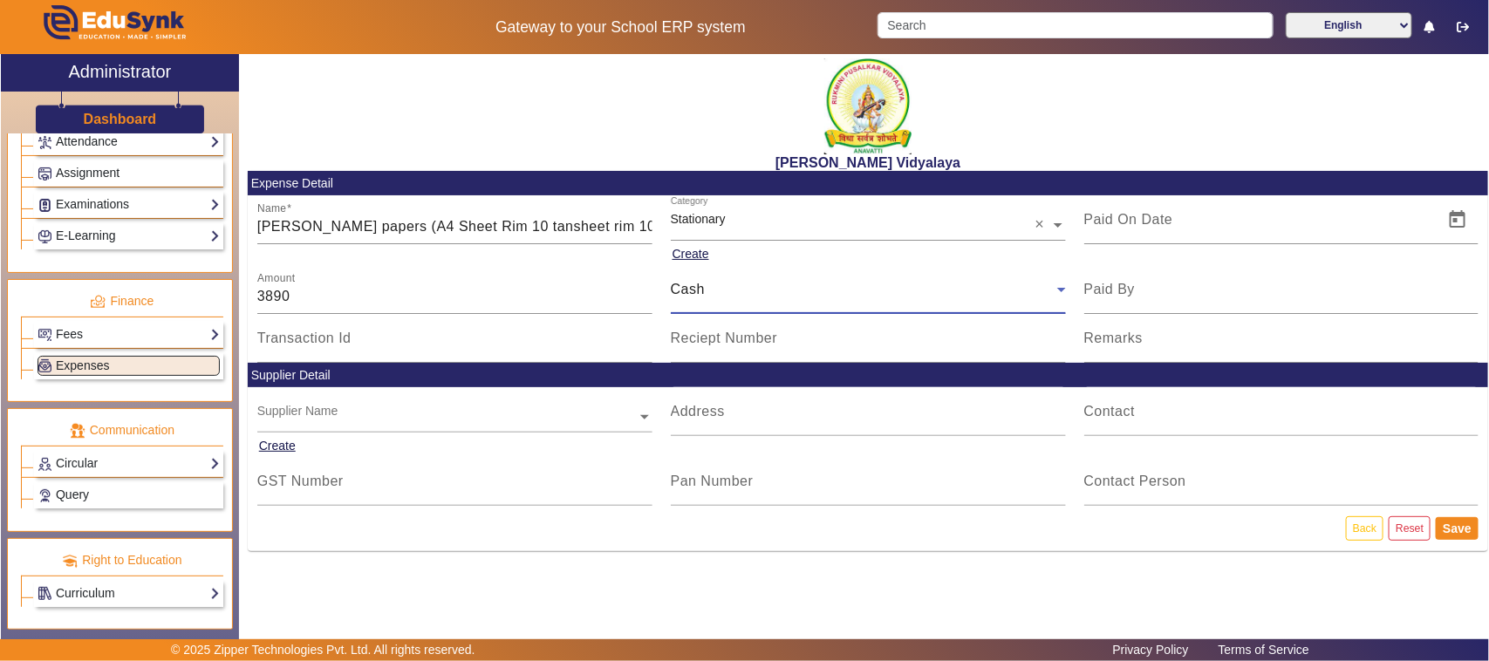
click at [691, 303] on div "Cash" at bounding box center [868, 289] width 395 height 49
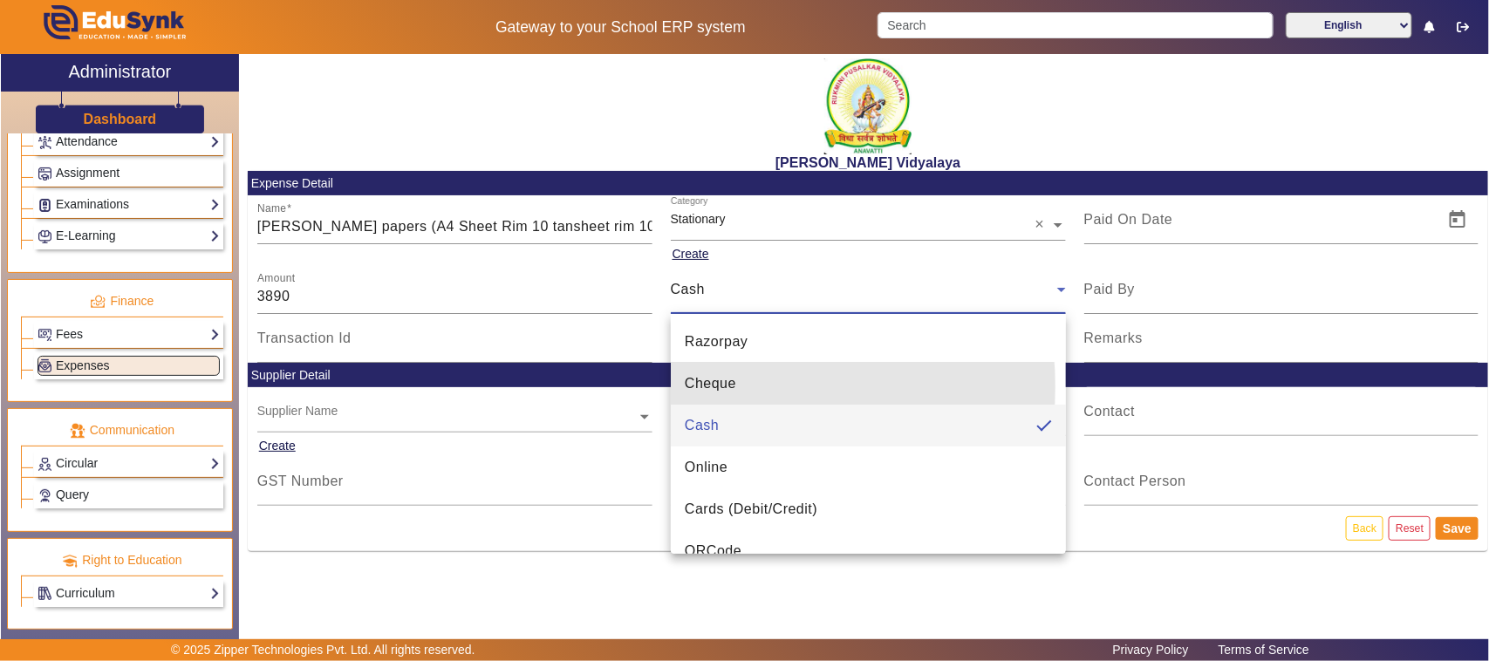
click at [713, 385] on span "Cheque" at bounding box center [710, 383] width 51 height 21
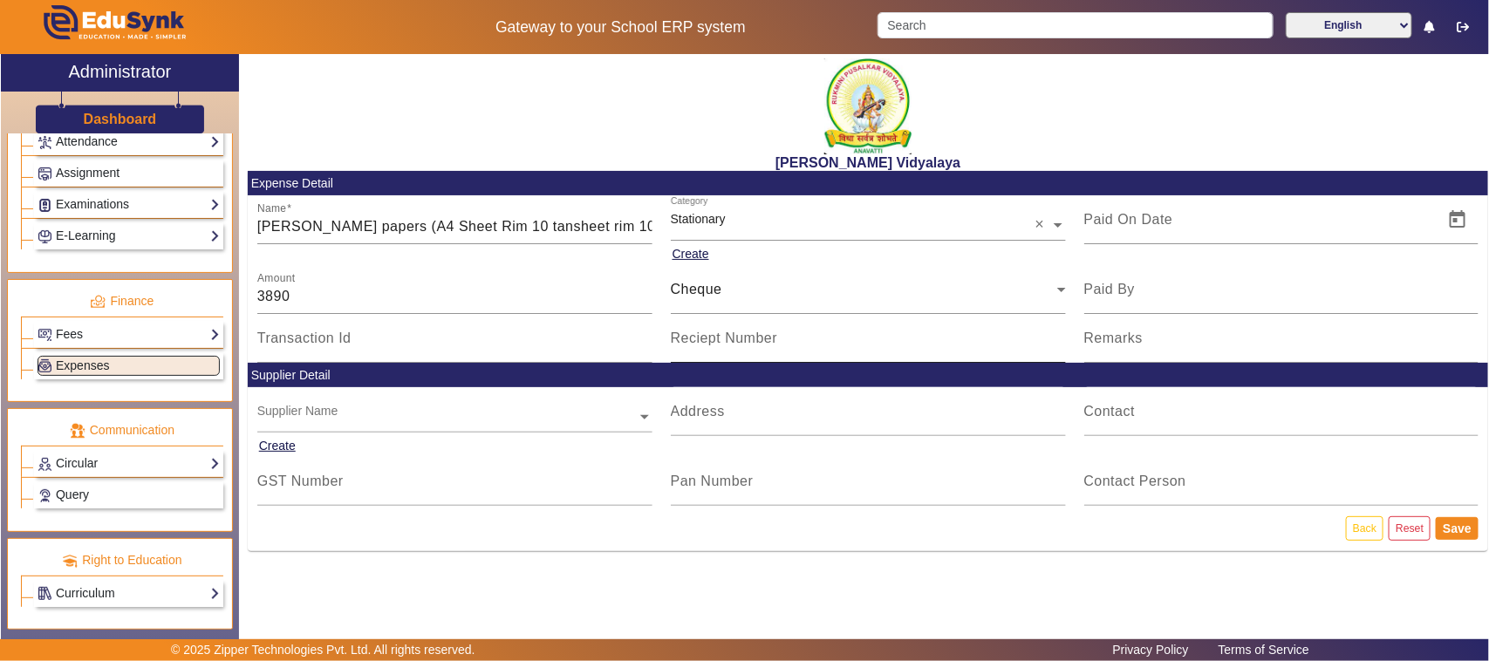
click at [716, 343] on mat-label "Reciept Number" at bounding box center [724, 338] width 107 height 15
click at [716, 343] on input "Reciept Number" at bounding box center [868, 345] width 395 height 21
type input "664427"
click at [1458, 223] on span "Open calendar" at bounding box center [1457, 220] width 42 height 42
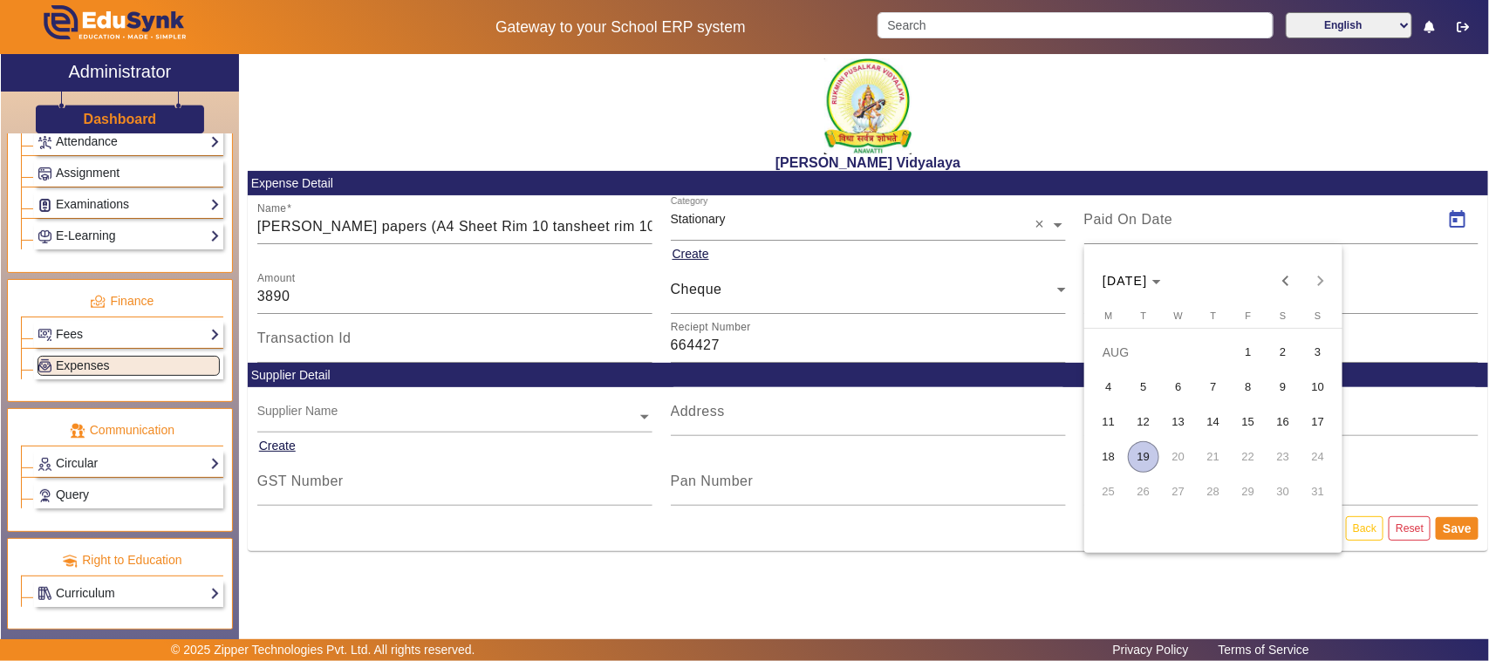
click at [1115, 415] on span "11" at bounding box center [1108, 421] width 31 height 31
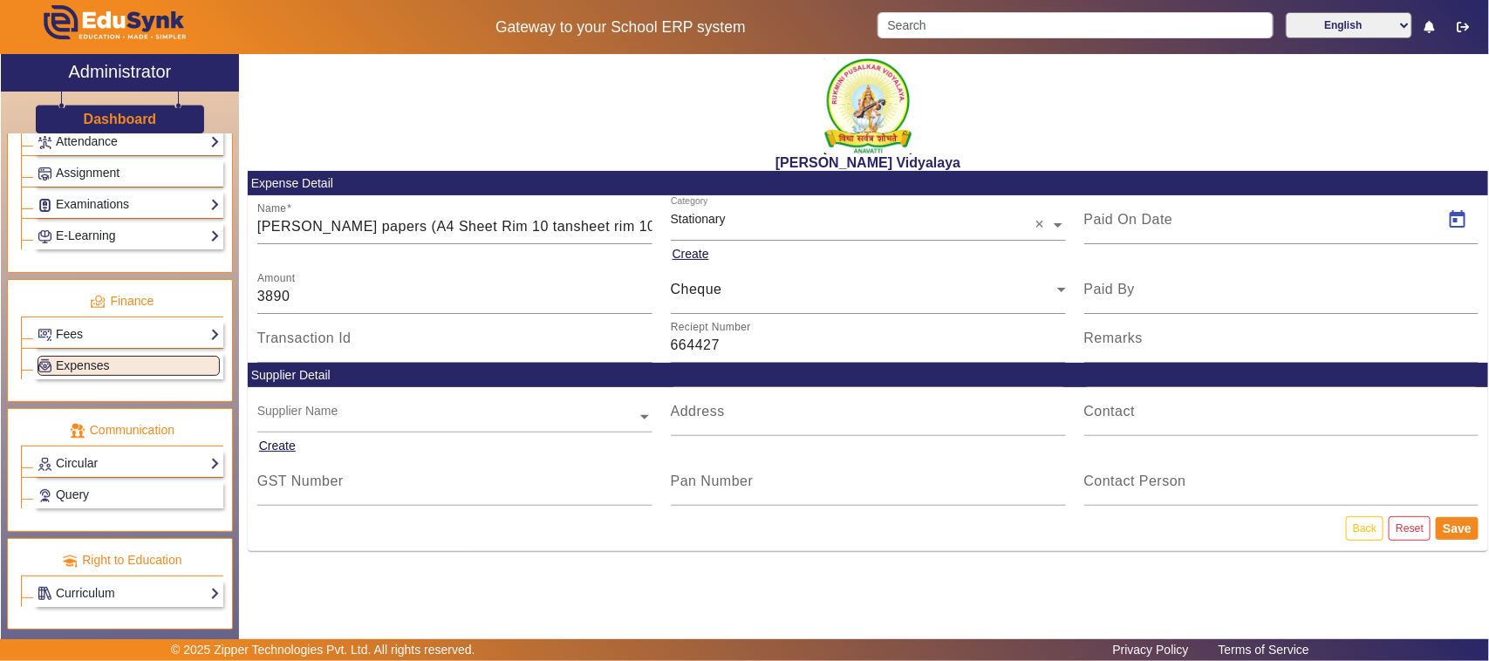
type input "[DATE]"
click at [1449, 526] on button "Save" at bounding box center [1456, 528] width 43 height 23
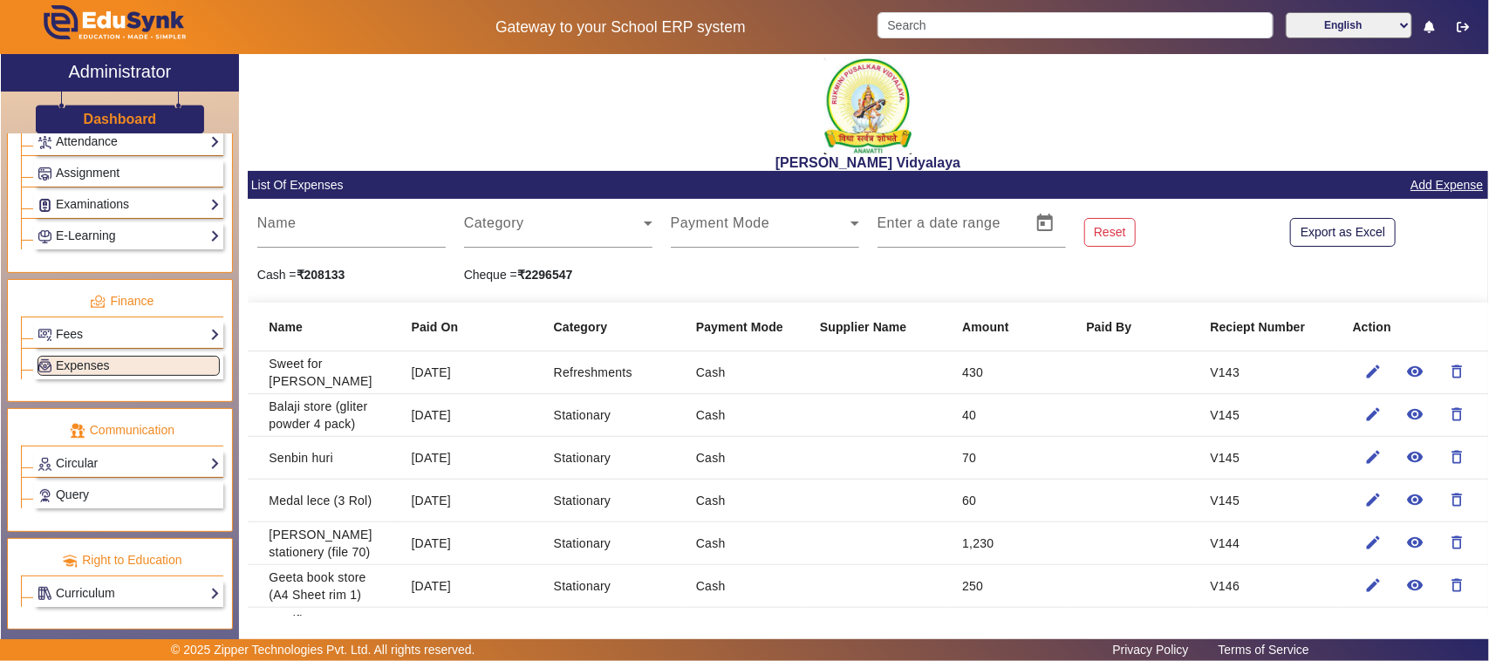
click at [1424, 185] on link "Add Expense" at bounding box center [1446, 185] width 76 height 22
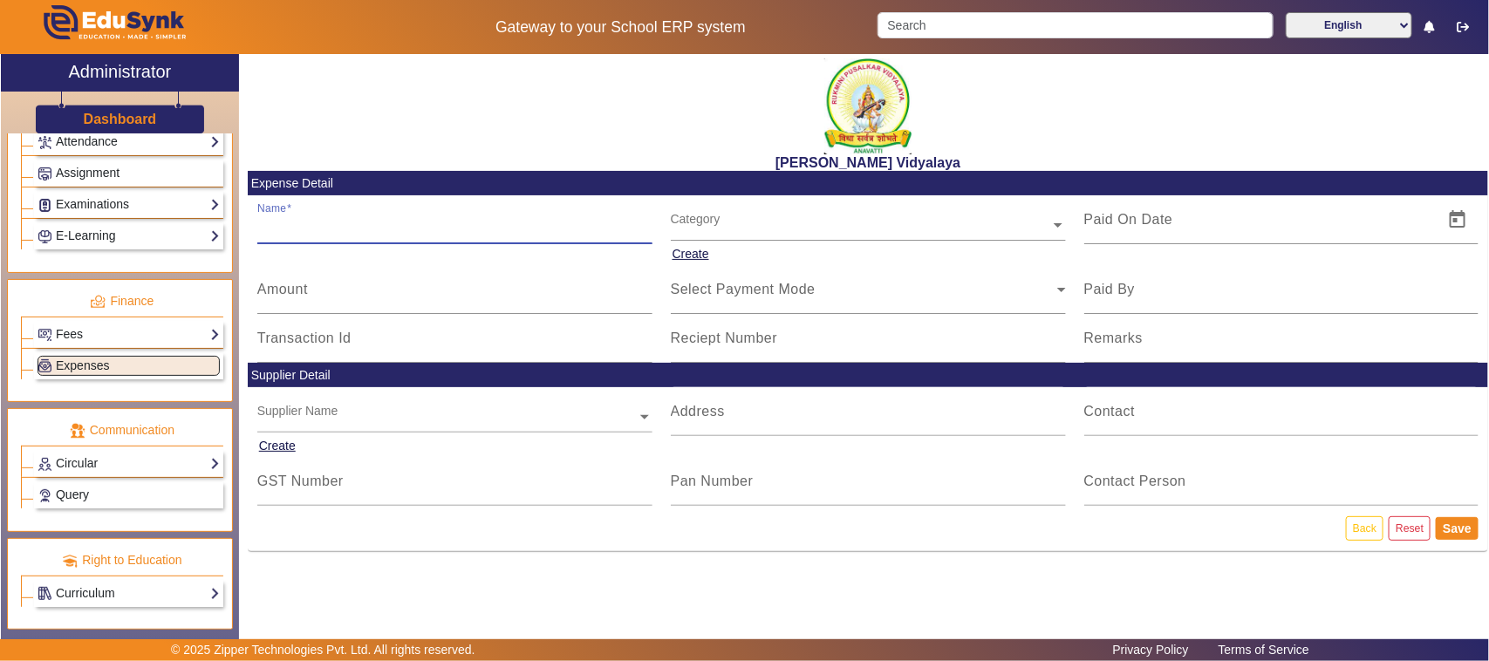
click at [325, 225] on input "Name" at bounding box center [454, 226] width 395 height 21
type input "g"
type input "Grass cuting charge"
click at [331, 363] on div "Transaction Id" at bounding box center [454, 338] width 395 height 49
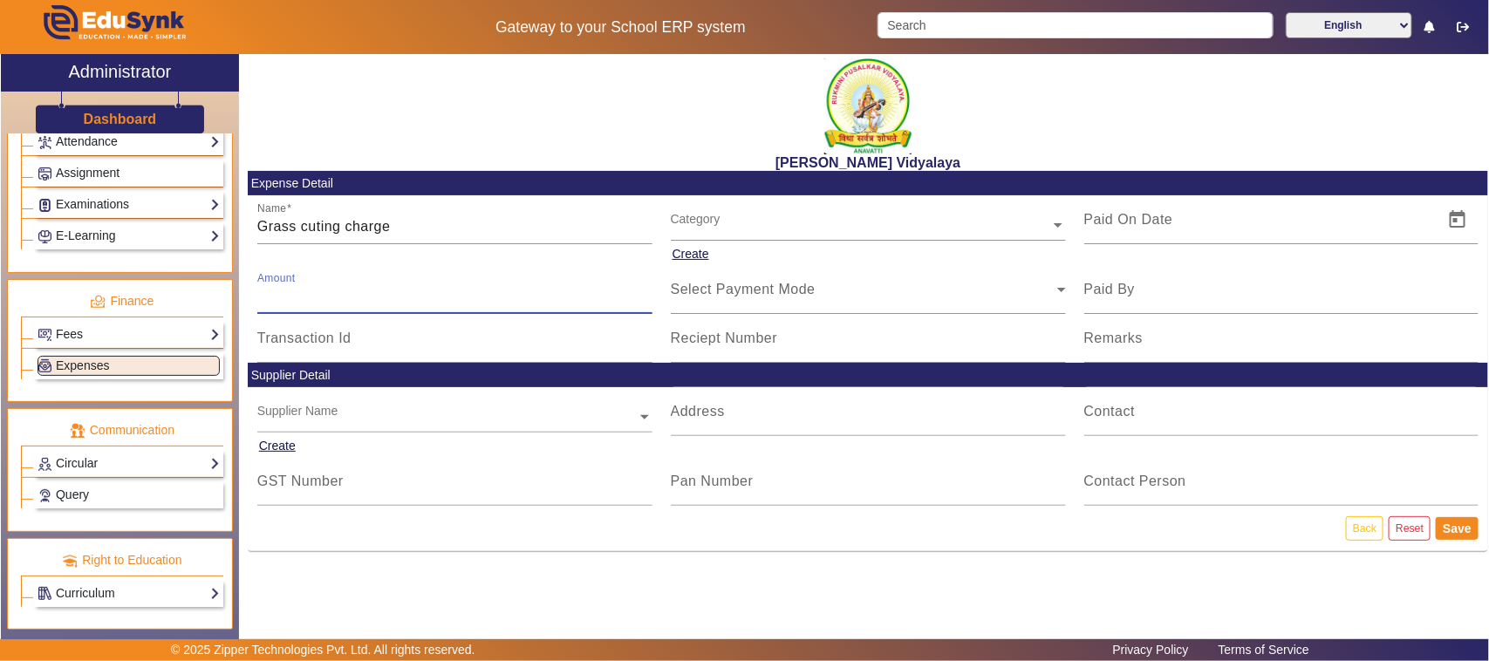
click at [312, 290] on input "Amount" at bounding box center [454, 296] width 395 height 21
type input "500"
click at [708, 227] on input "text" at bounding box center [868, 225] width 395 height 18
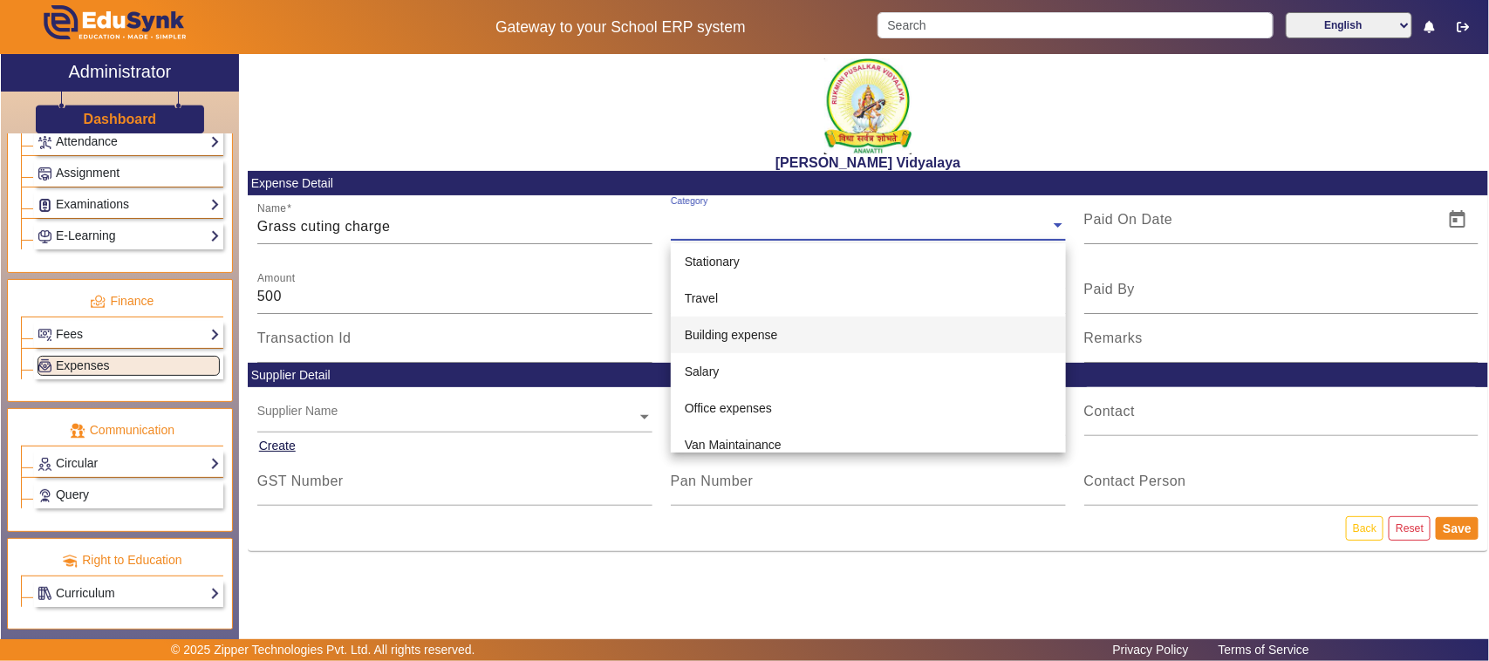
click at [728, 334] on span "Building expense" at bounding box center [731, 335] width 93 height 14
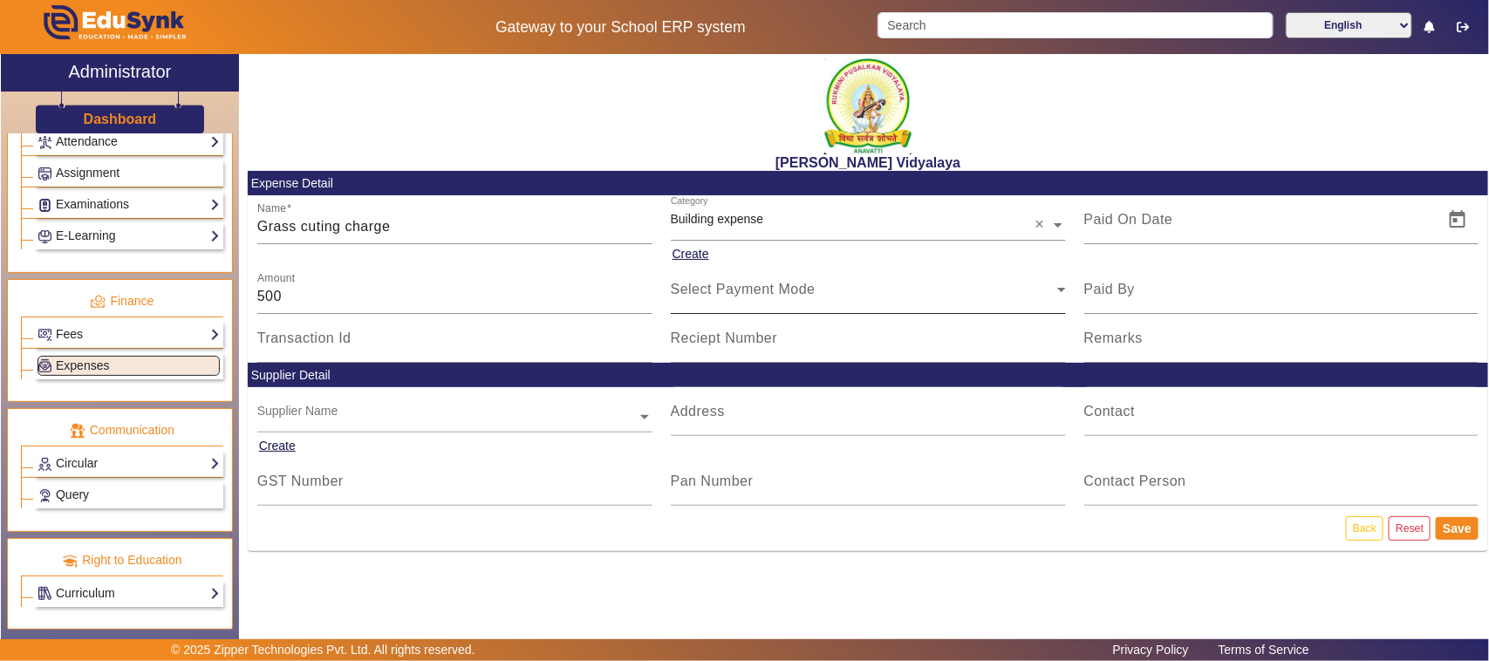
click at [694, 302] on div "Select Payment Mode" at bounding box center [868, 289] width 395 height 49
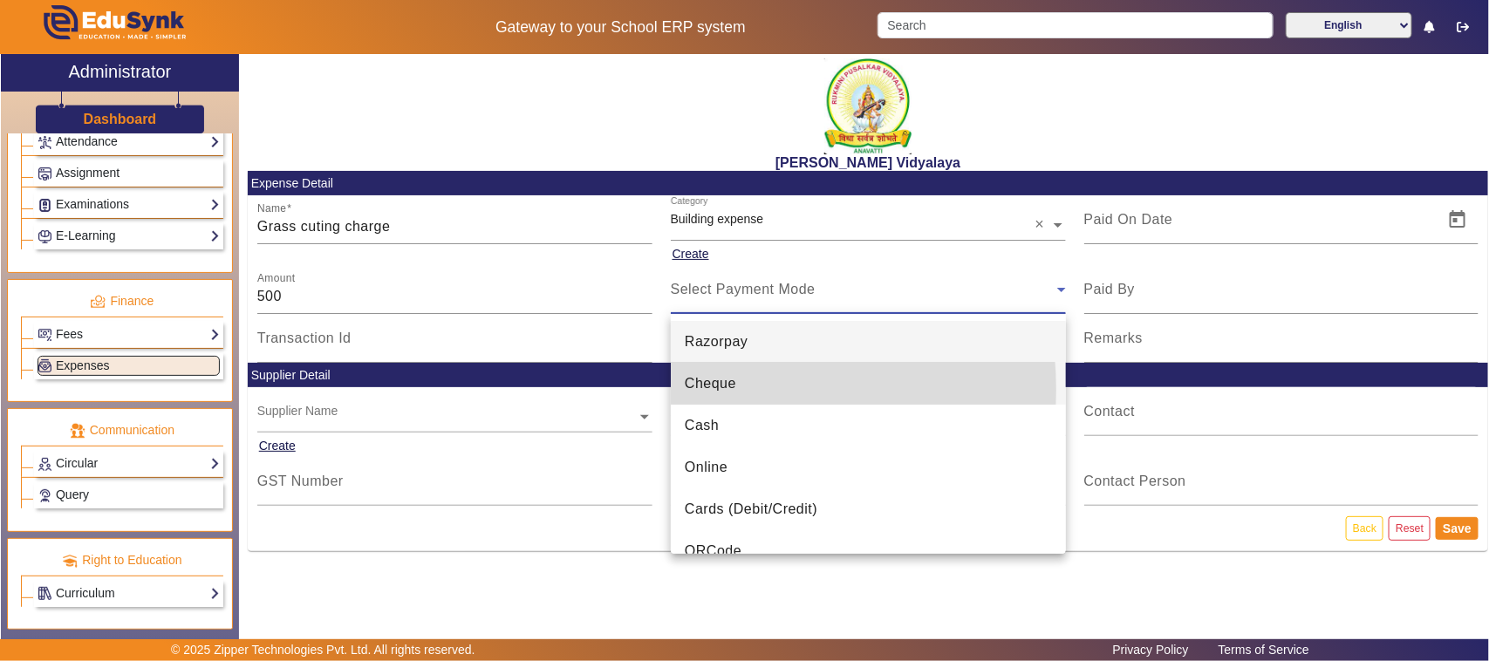
click at [713, 390] on span "Cheque" at bounding box center [710, 383] width 51 height 21
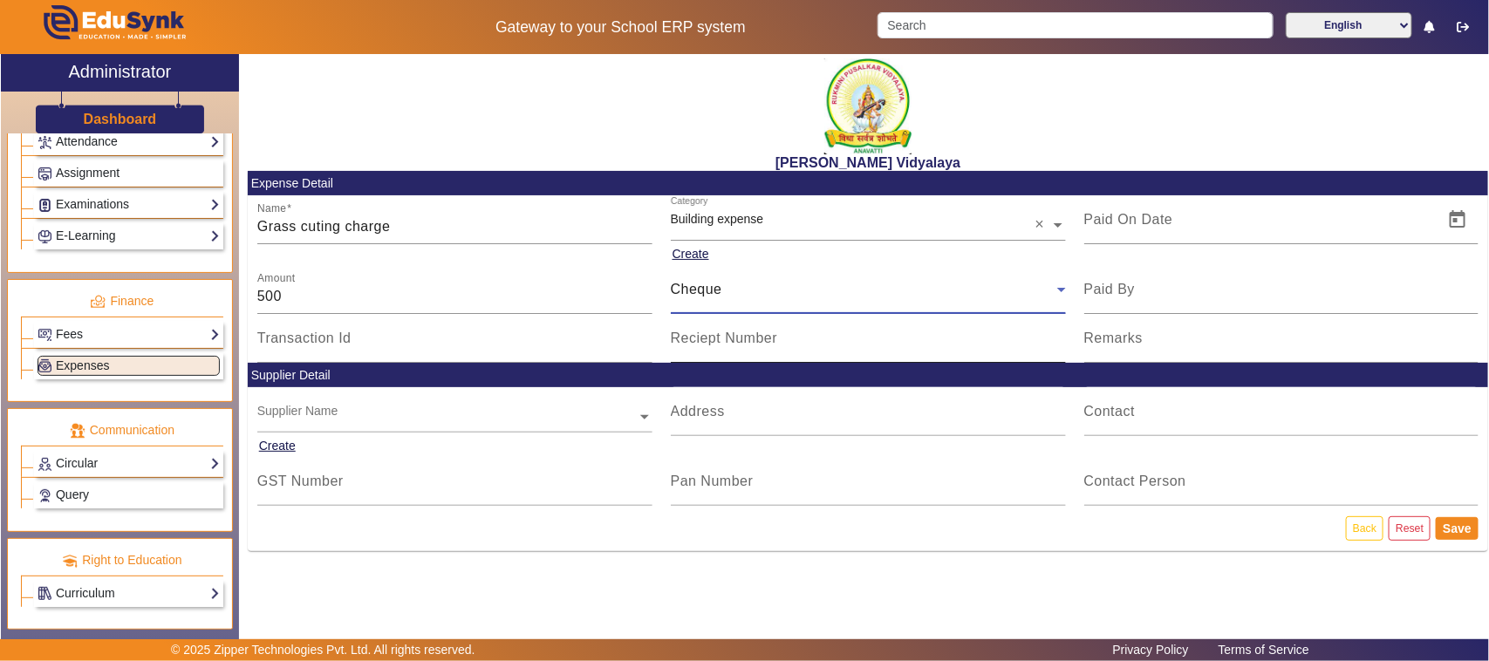
click at [706, 359] on div "Reciept Number" at bounding box center [868, 338] width 395 height 49
type input "664427"
click at [1467, 220] on span "Open calendar" at bounding box center [1457, 220] width 42 height 42
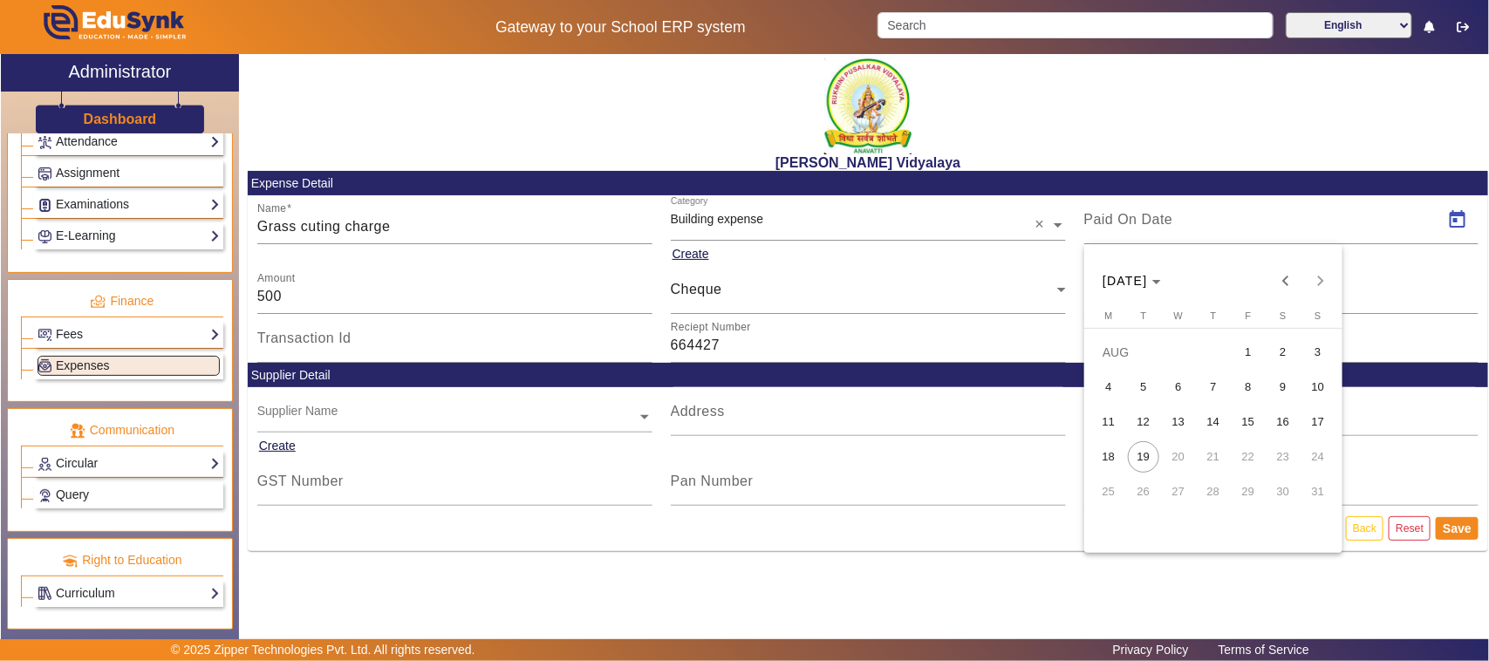
click at [1119, 420] on span "11" at bounding box center [1108, 421] width 31 height 31
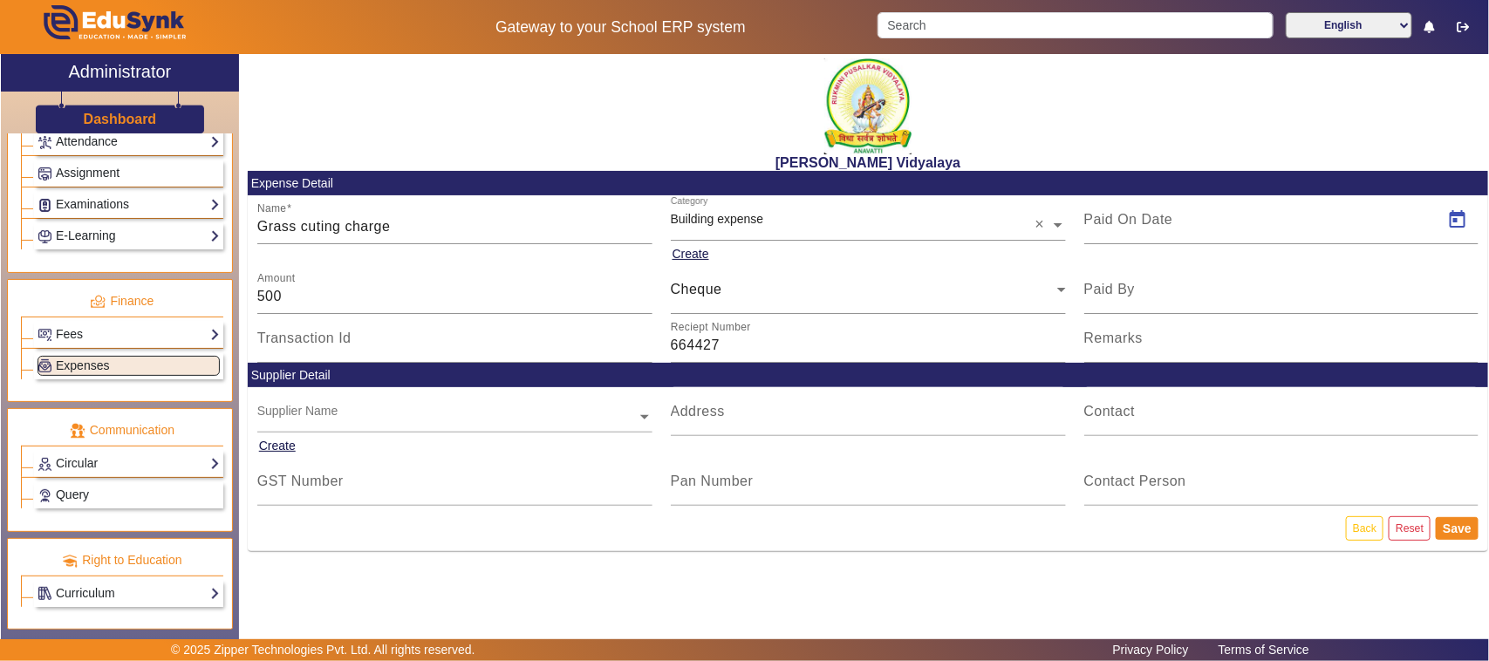
type input "[DATE]"
click at [1465, 529] on button "Save" at bounding box center [1456, 528] width 43 height 23
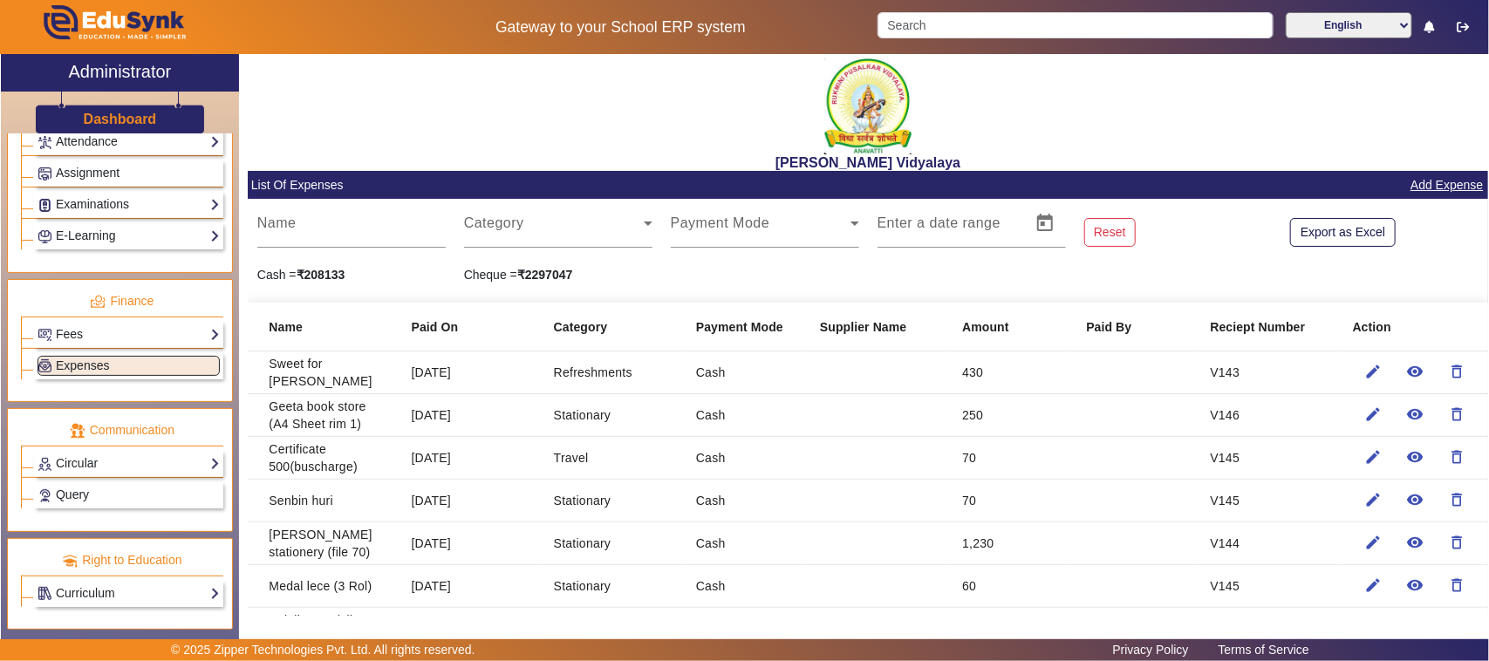
click at [1429, 180] on link "Add Expense" at bounding box center [1446, 185] width 76 height 22
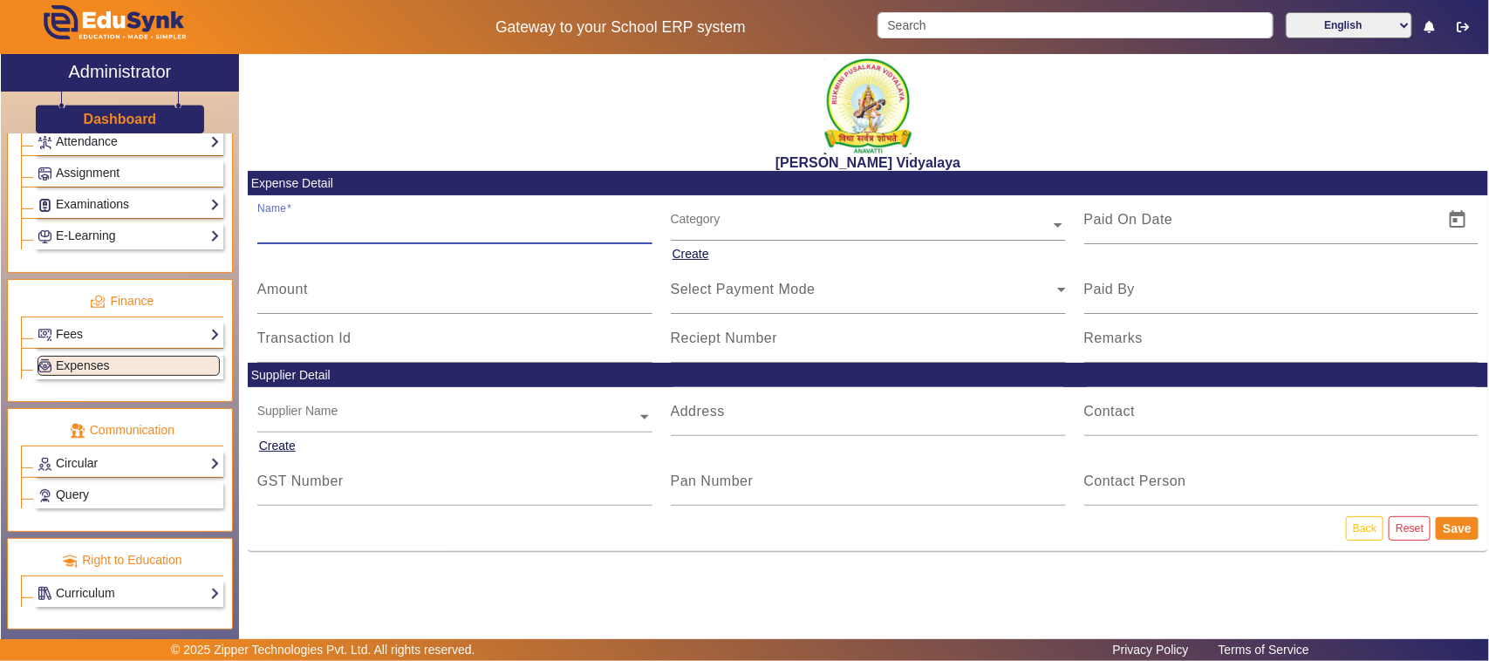
click at [341, 218] on input "Name" at bounding box center [454, 226] width 395 height 21
type input "e"
type input "E"
type input "mescom anvatti"
click at [279, 289] on mat-label "Amount" at bounding box center [282, 289] width 51 height 15
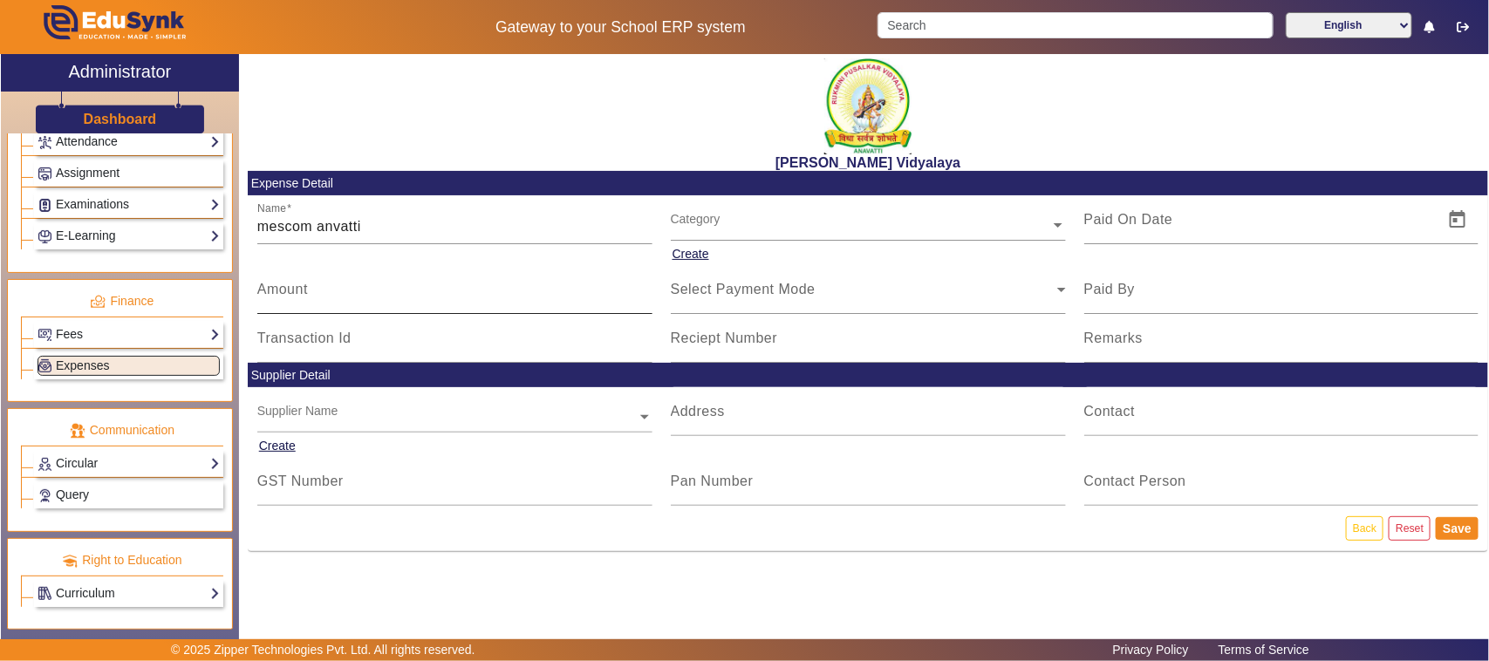
click at [279, 289] on input "Amount" at bounding box center [454, 296] width 395 height 21
type input "2766"
click at [687, 228] on input "text" at bounding box center [868, 225] width 395 height 18
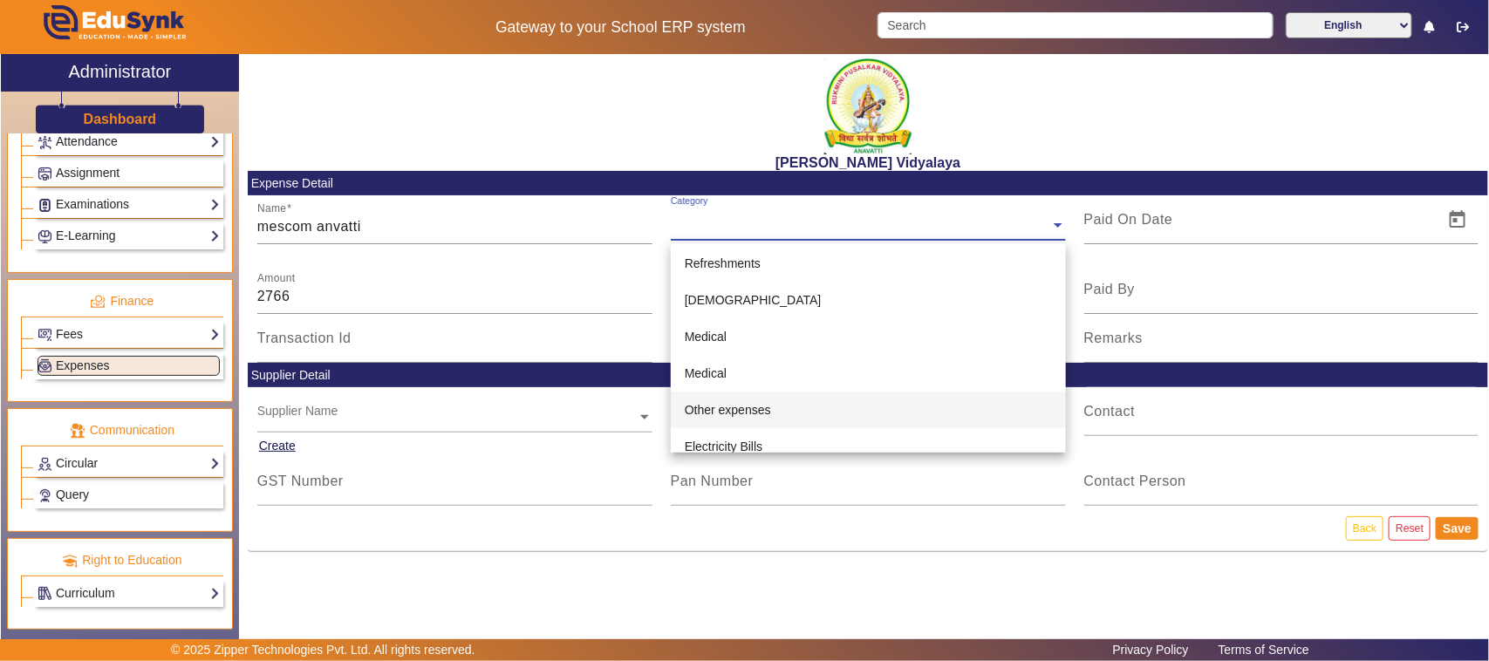
scroll to position [327, 0]
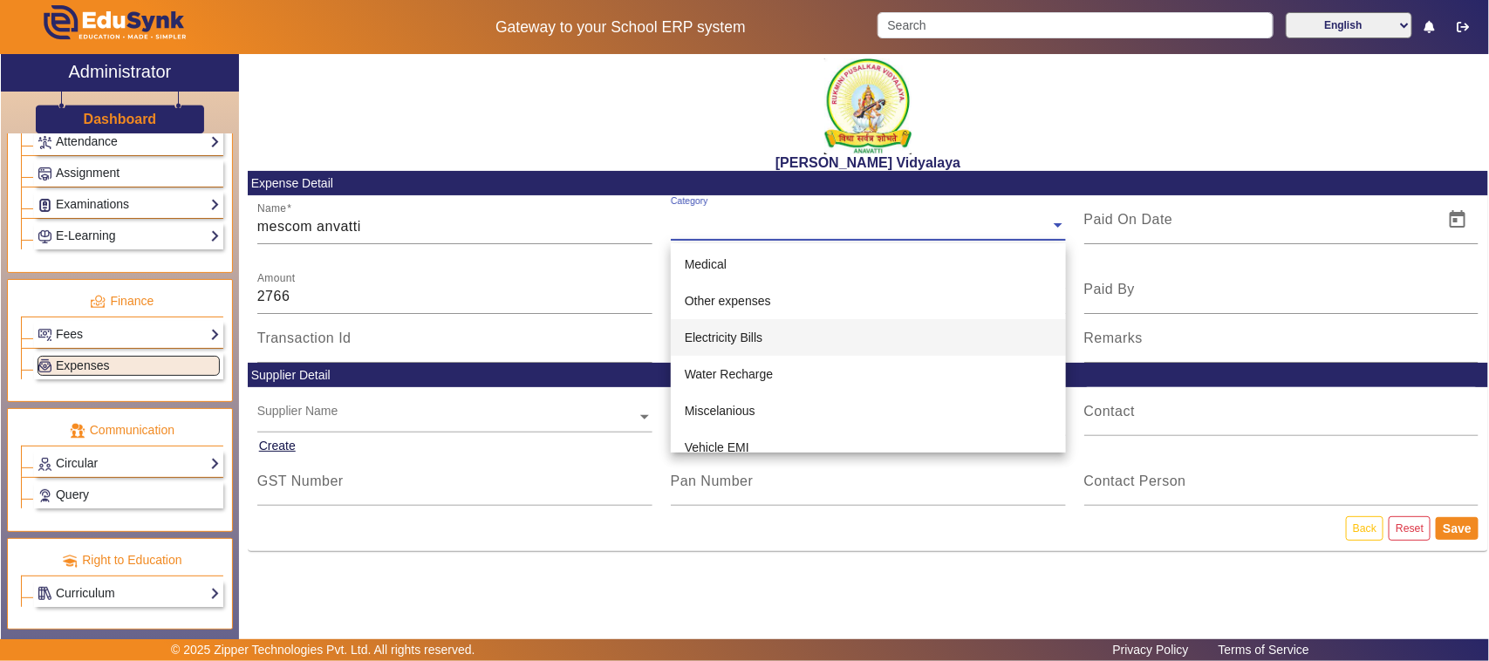
click at [728, 338] on span "Electricity Bills" at bounding box center [724, 338] width 78 height 14
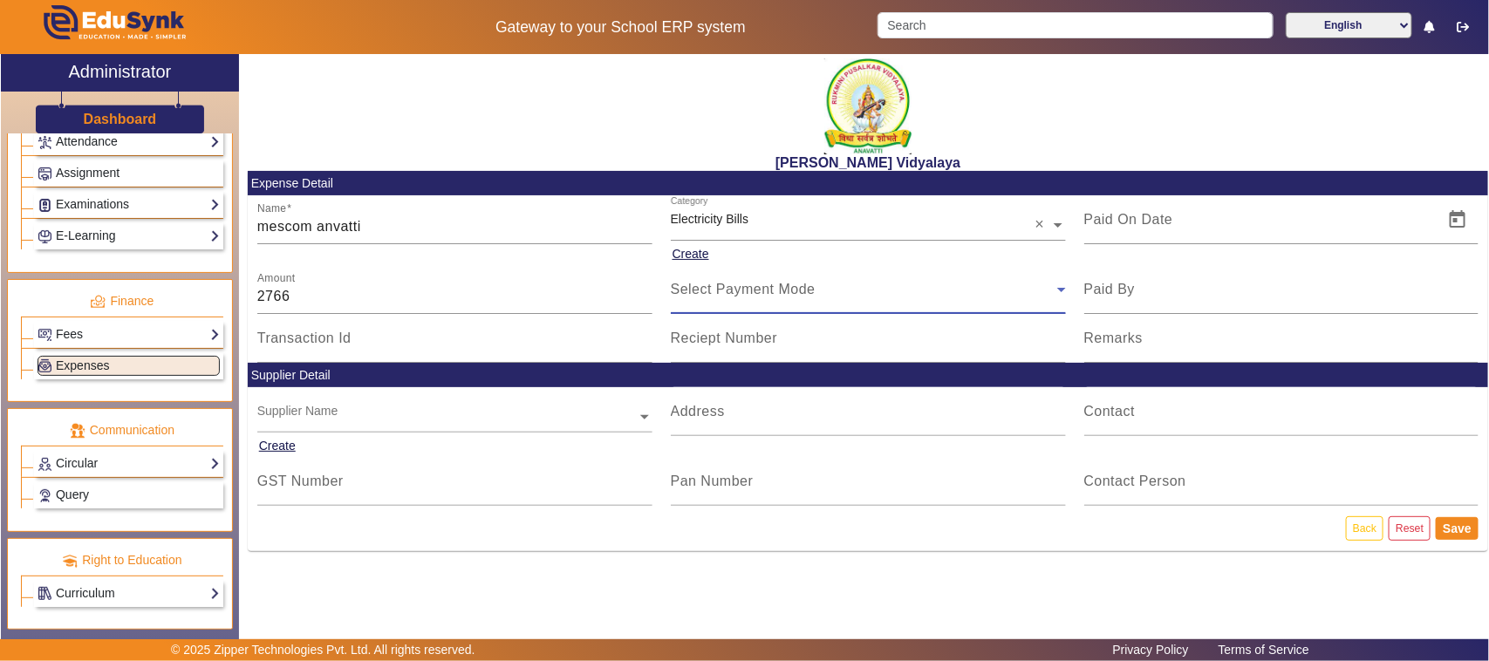
click at [721, 293] on span "Select Payment Mode" at bounding box center [743, 289] width 145 height 15
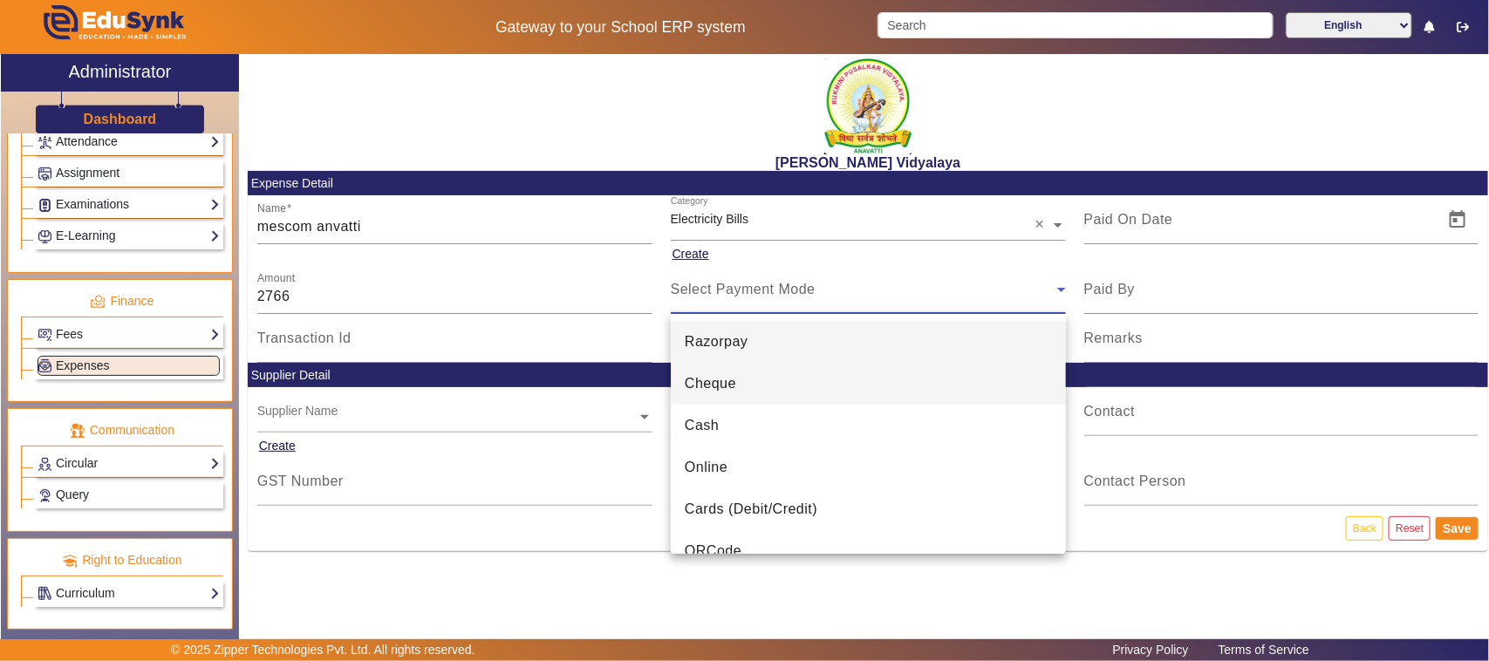
click at [707, 385] on span "Cheque" at bounding box center [710, 383] width 51 height 21
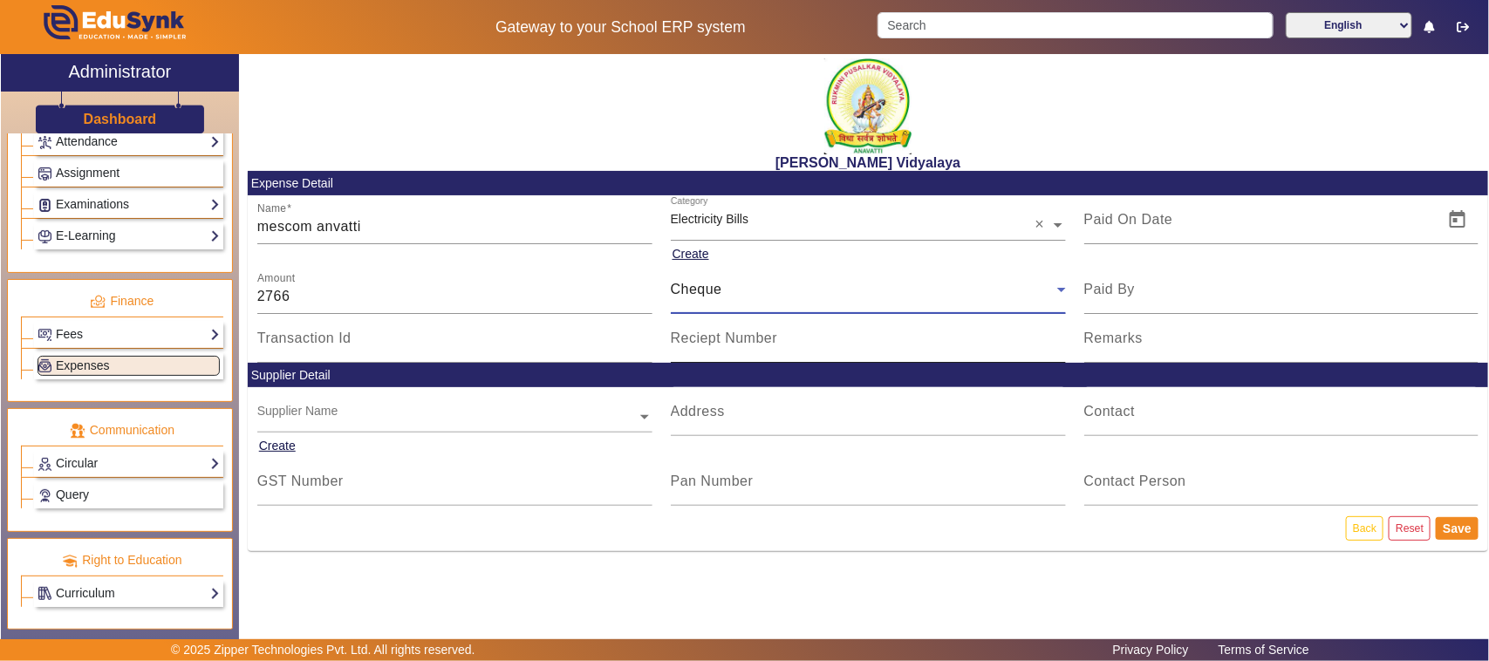
click at [703, 340] on mat-label "Reciept Number" at bounding box center [724, 338] width 107 height 15
click at [703, 340] on input "Reciept Number" at bounding box center [868, 345] width 395 height 21
type input "664425"
click at [1439, 223] on span "Open calendar" at bounding box center [1457, 220] width 42 height 42
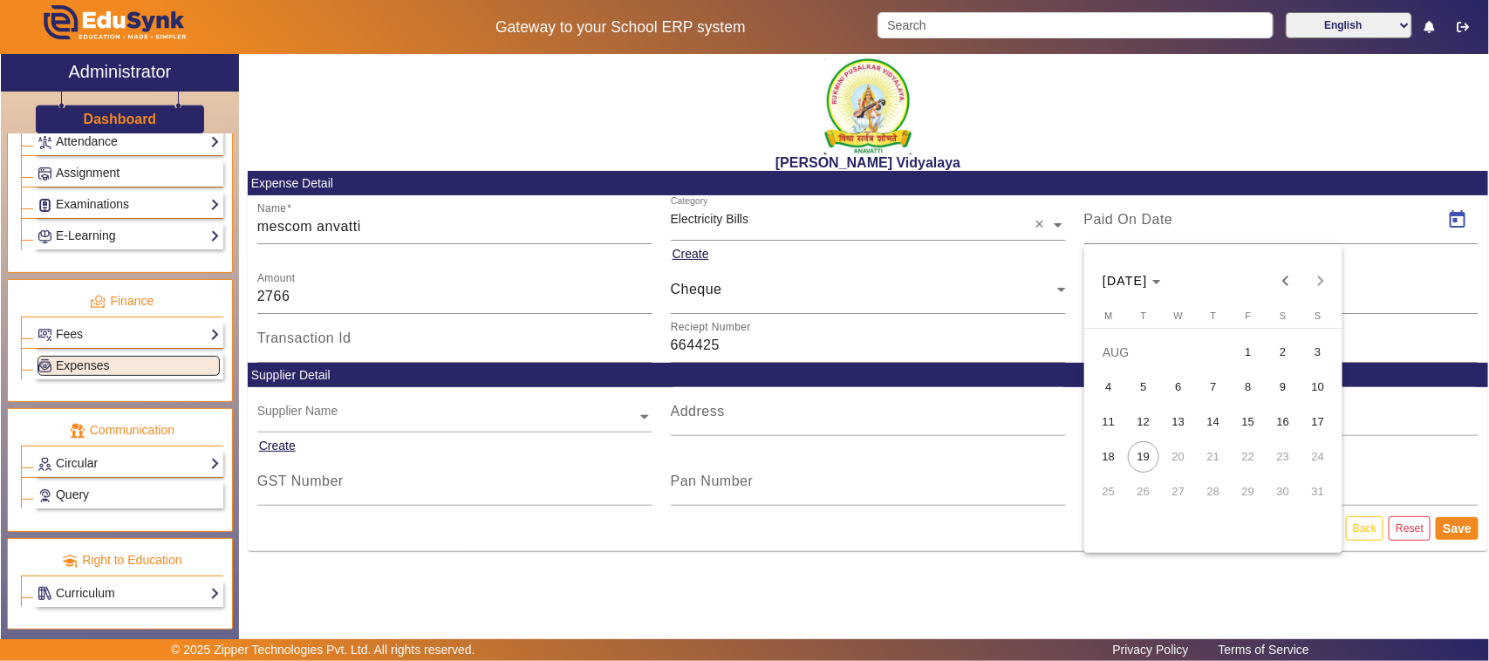
click at [1112, 423] on span "11" at bounding box center [1108, 421] width 31 height 31
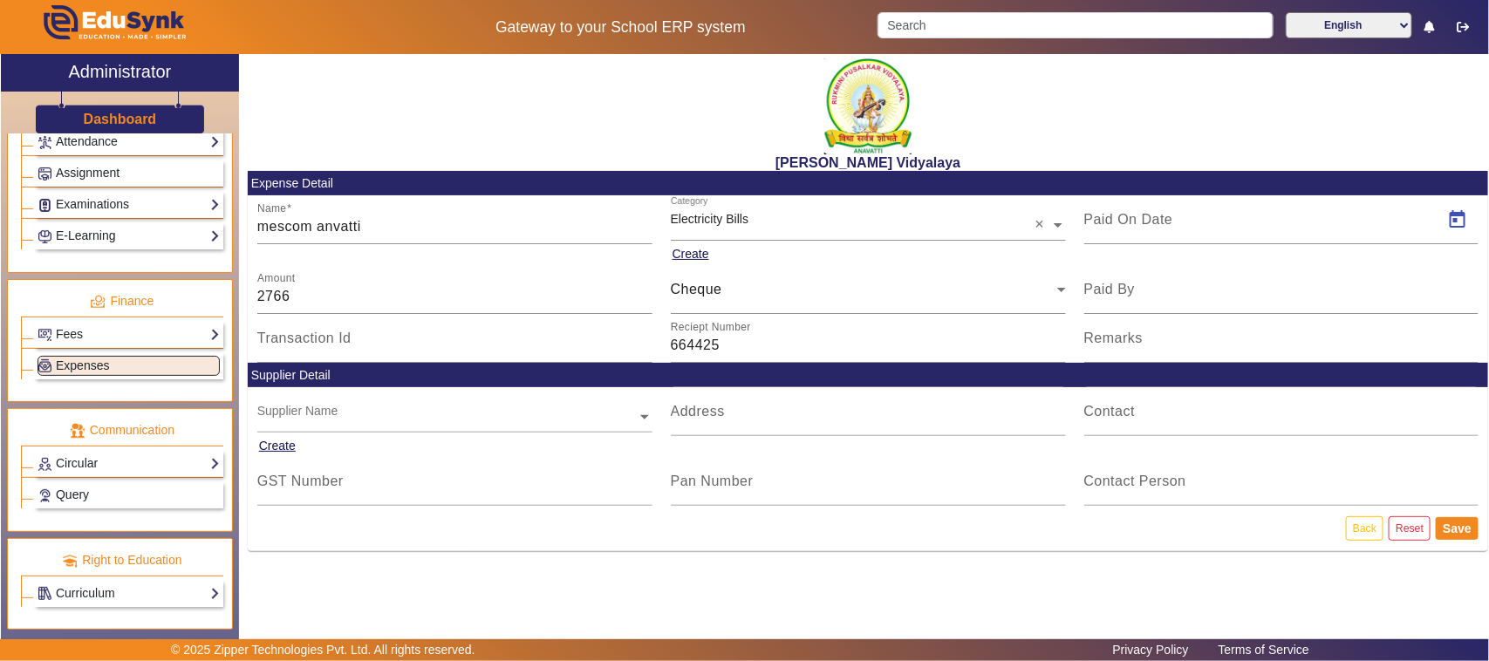
type input "[DATE]"
click at [1462, 528] on button "Save" at bounding box center [1456, 528] width 43 height 23
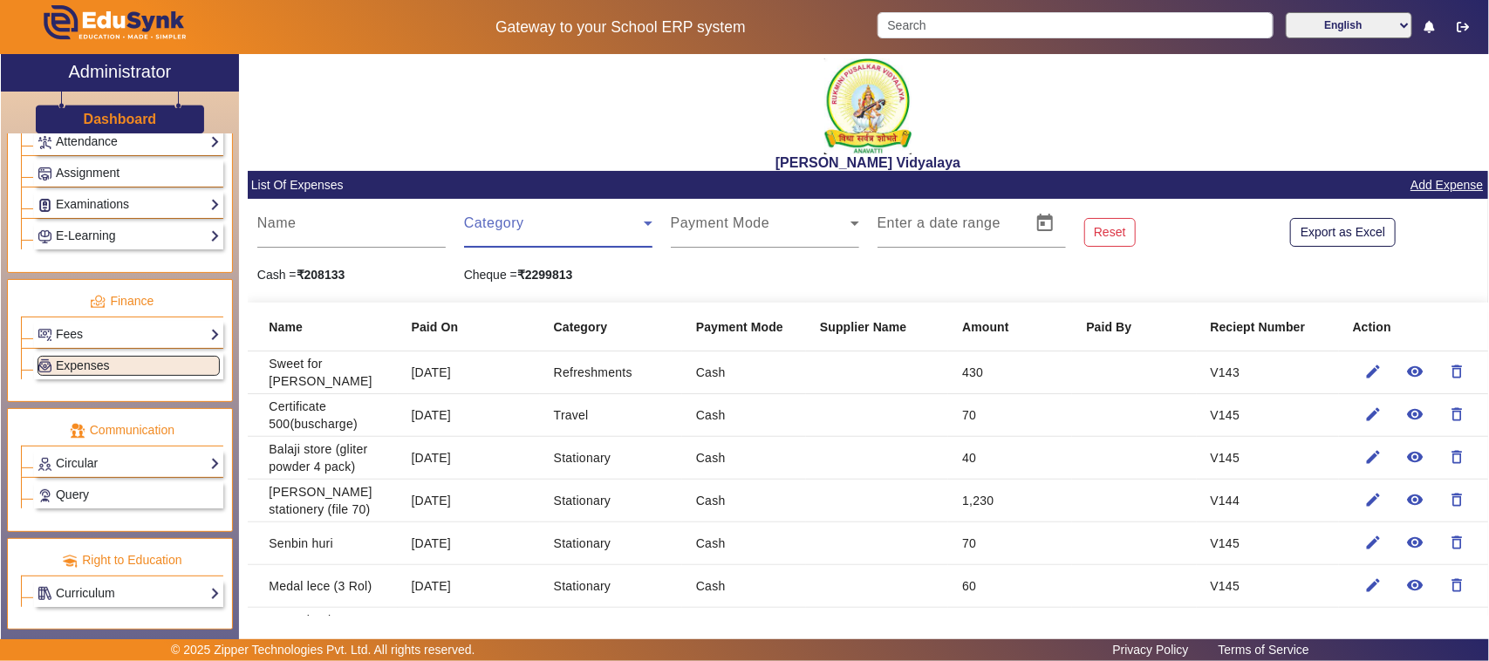
click at [497, 232] on span at bounding box center [554, 230] width 180 height 21
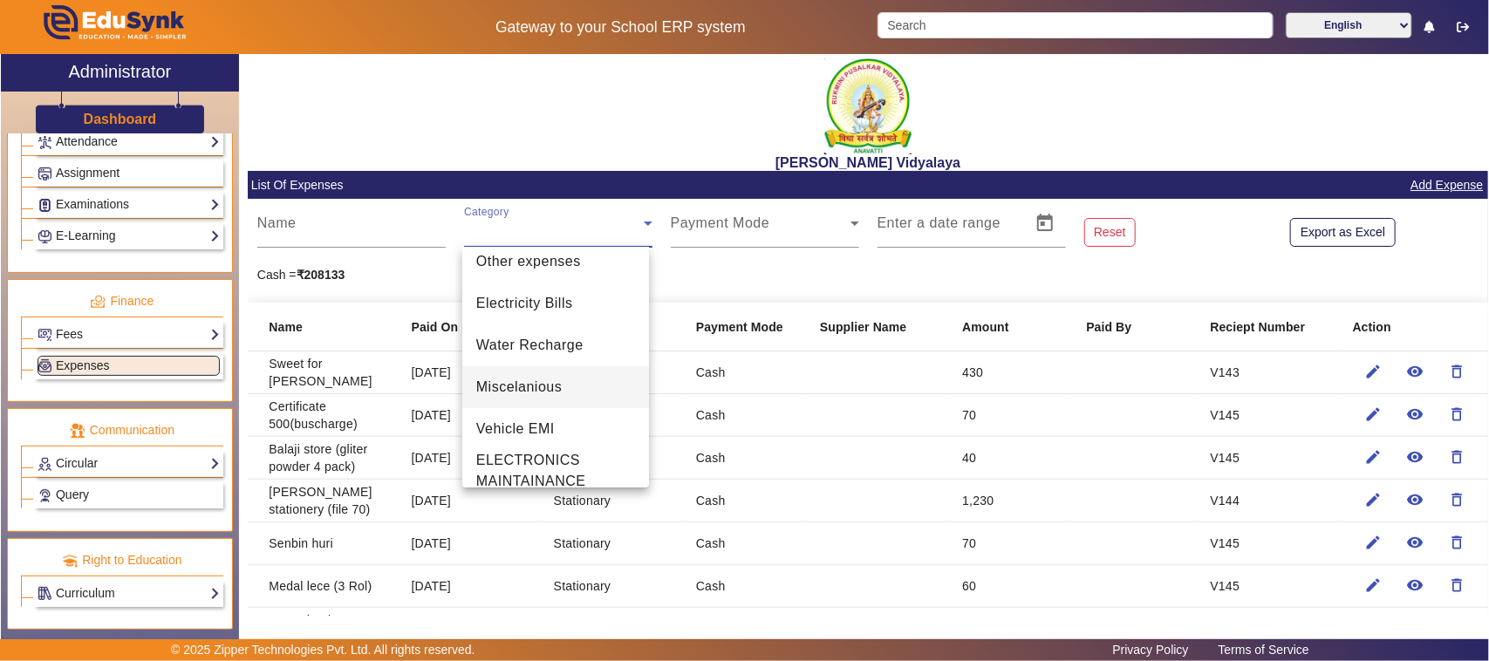
scroll to position [436, 0]
click at [528, 468] on span "ELECTRONICS MAINTAINANCE" at bounding box center [555, 468] width 159 height 42
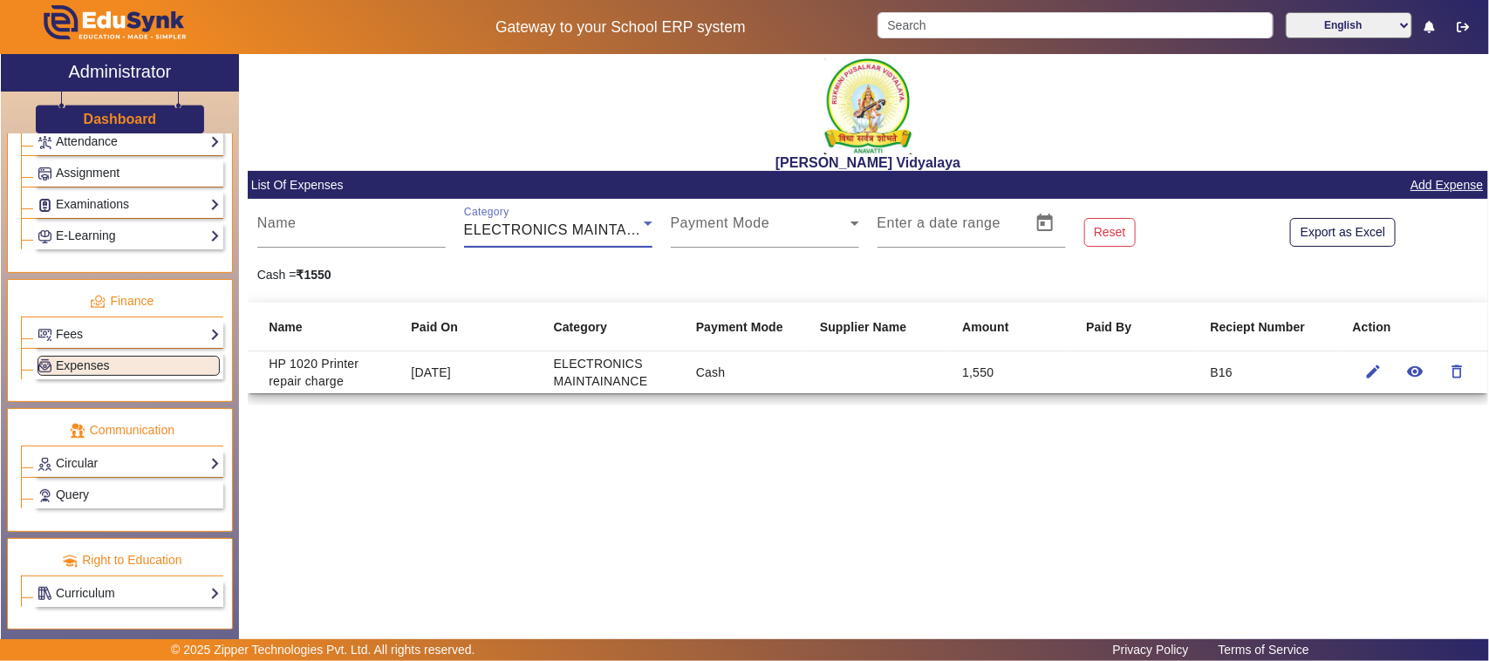
scroll to position [437, 0]
click at [1446, 179] on link "Add Expense" at bounding box center [1446, 185] width 76 height 22
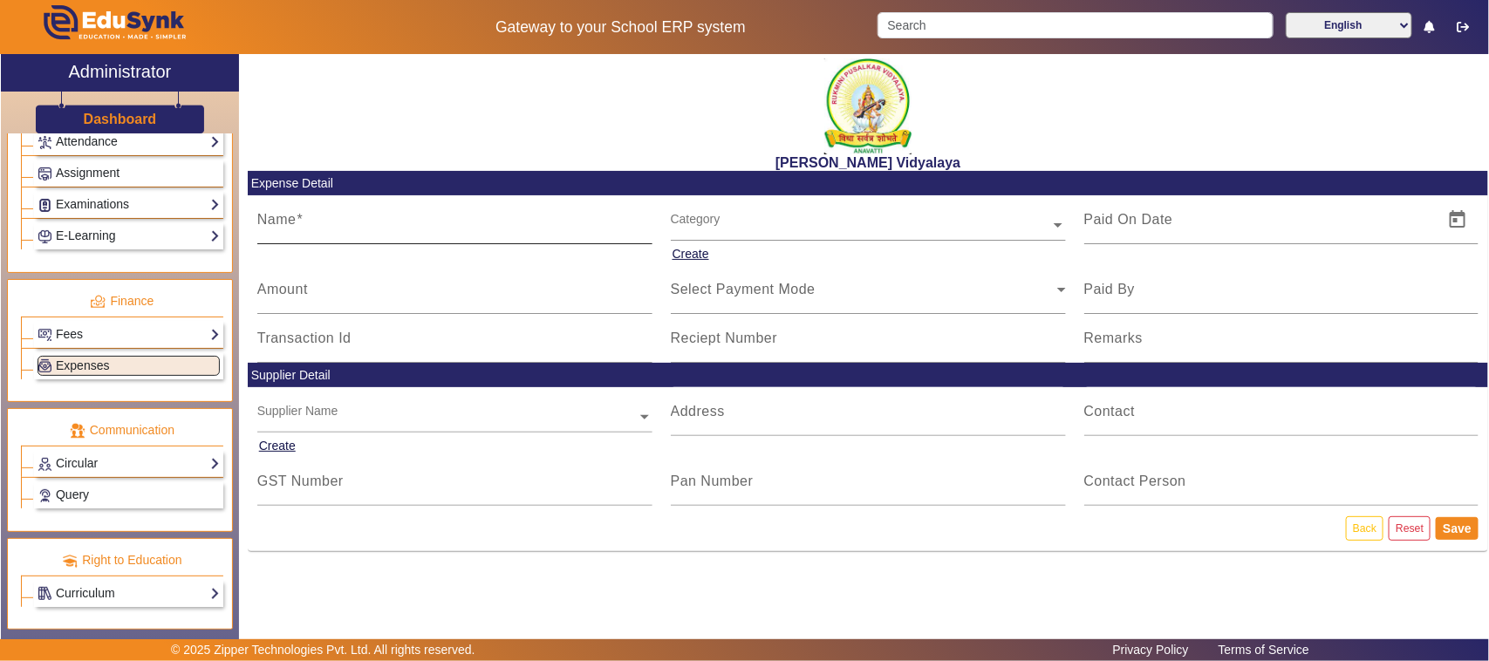
click at [338, 238] on div "Name" at bounding box center [454, 219] width 395 height 49
type input "l"
type input "[PERSON_NAME]"
click at [330, 290] on input "Amount" at bounding box center [454, 296] width 395 height 21
type input "25000"
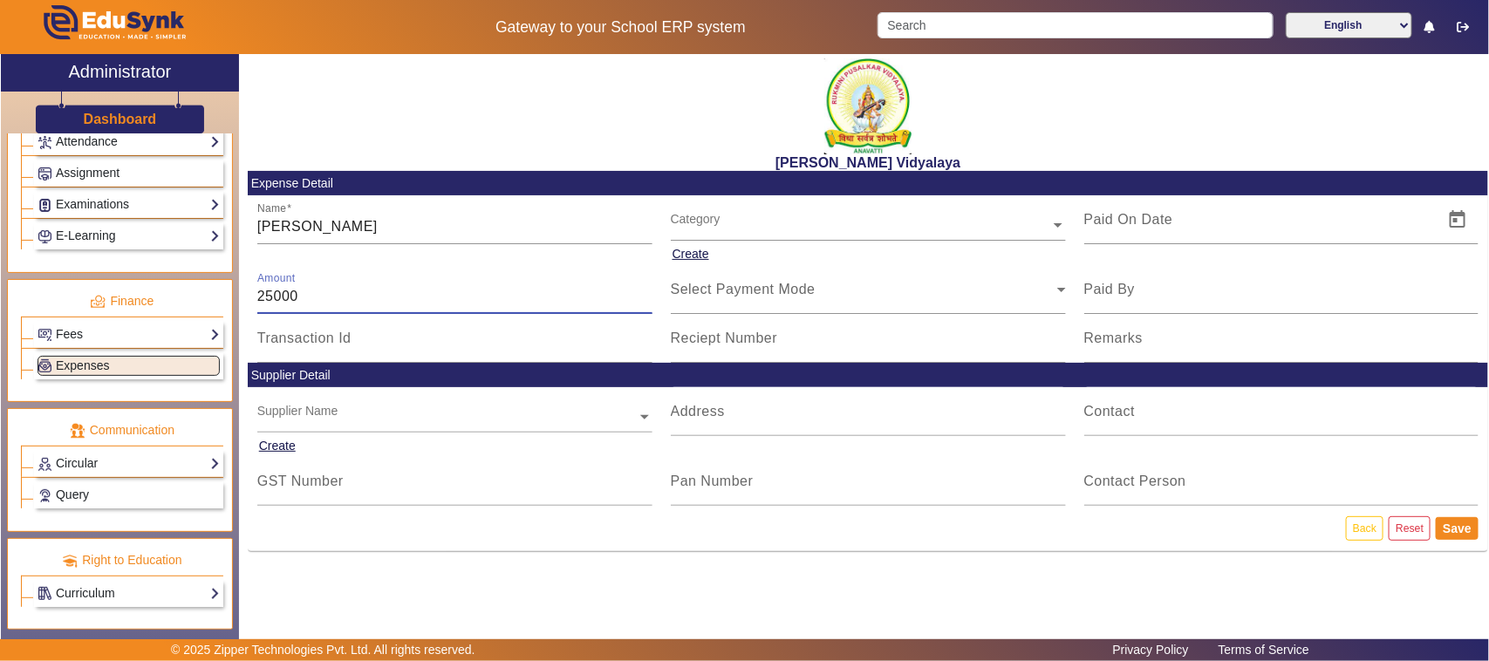
click at [702, 216] on input "text" at bounding box center [868, 225] width 395 height 18
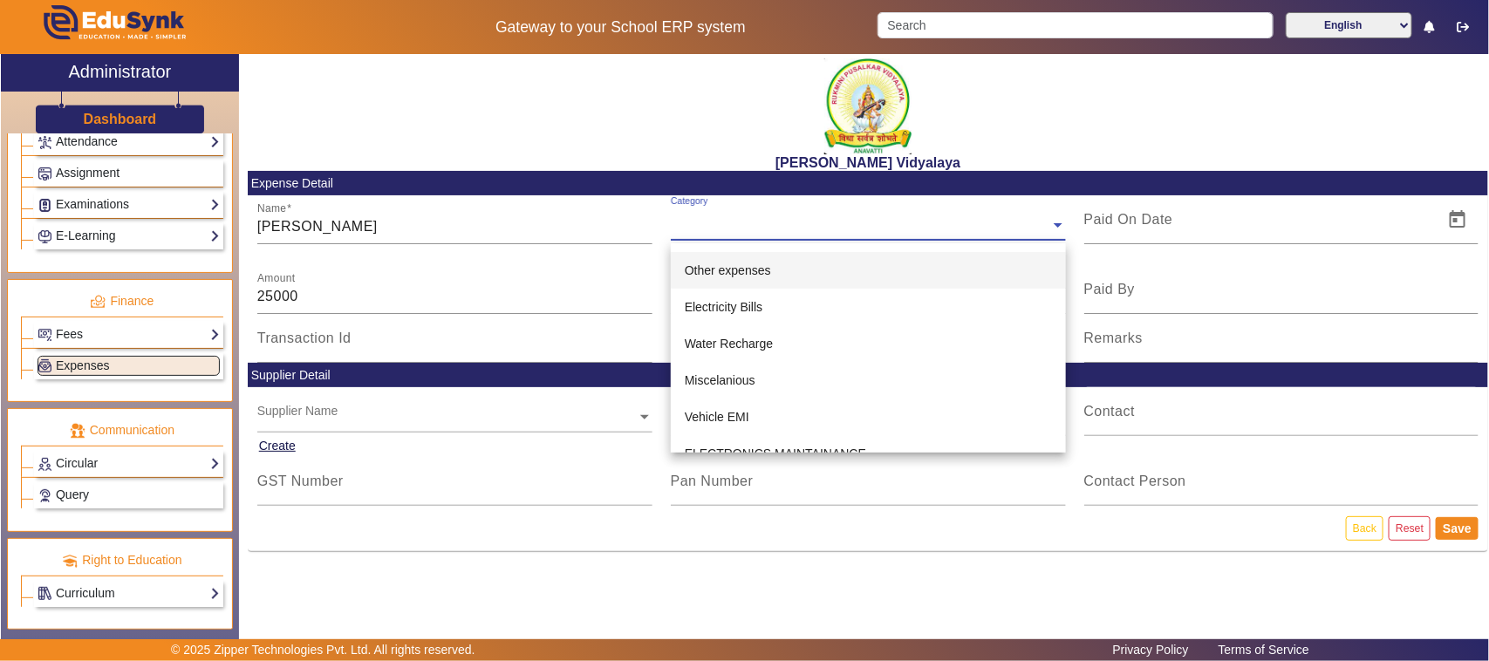
scroll to position [377, 0]
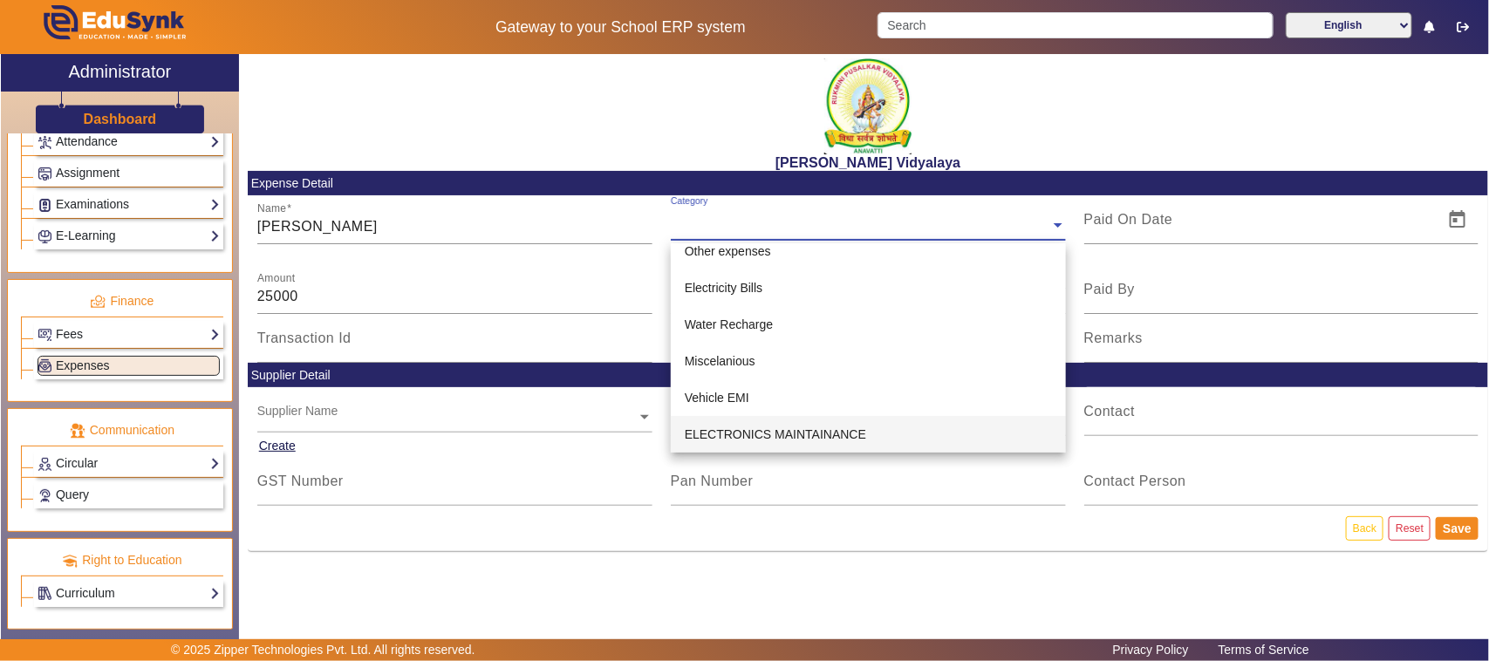
click at [756, 432] on span "ELECTRONICS MAINTAINANCE" at bounding box center [775, 434] width 181 height 14
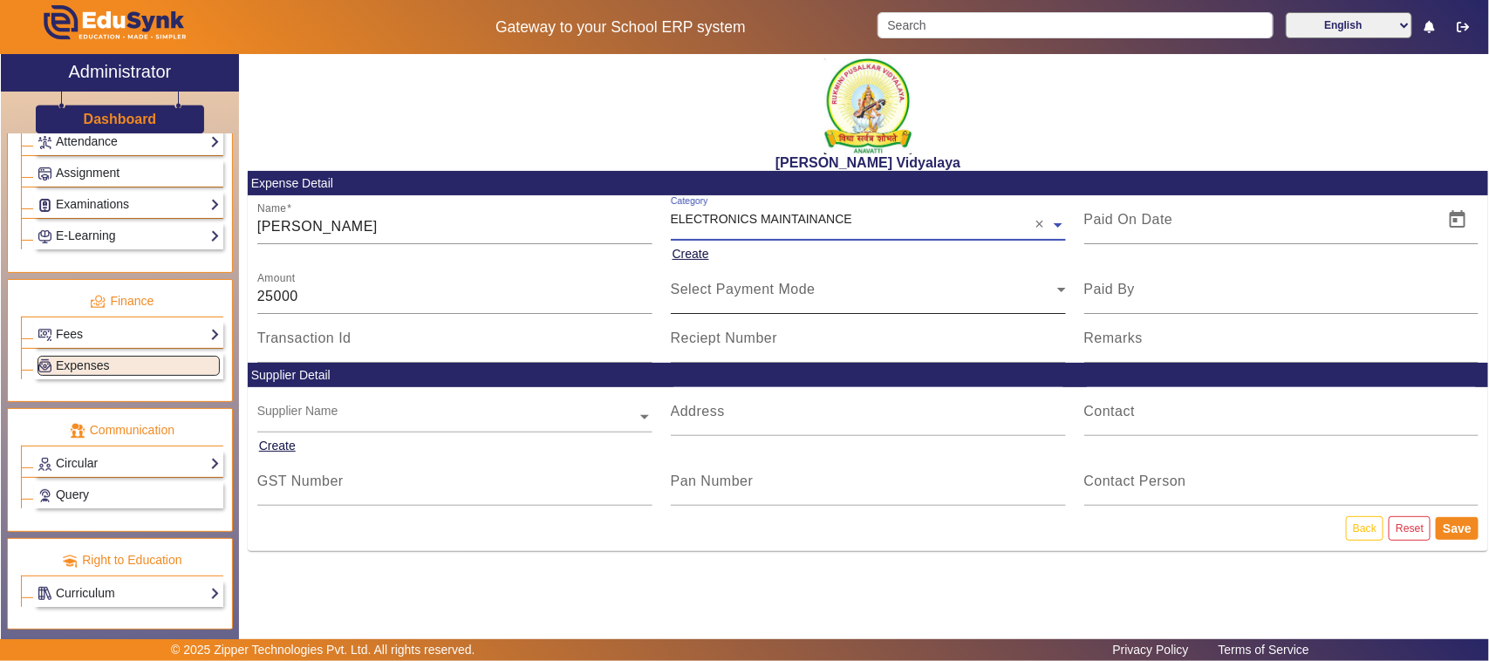
click at [748, 303] on div "Select Payment Mode" at bounding box center [868, 289] width 395 height 49
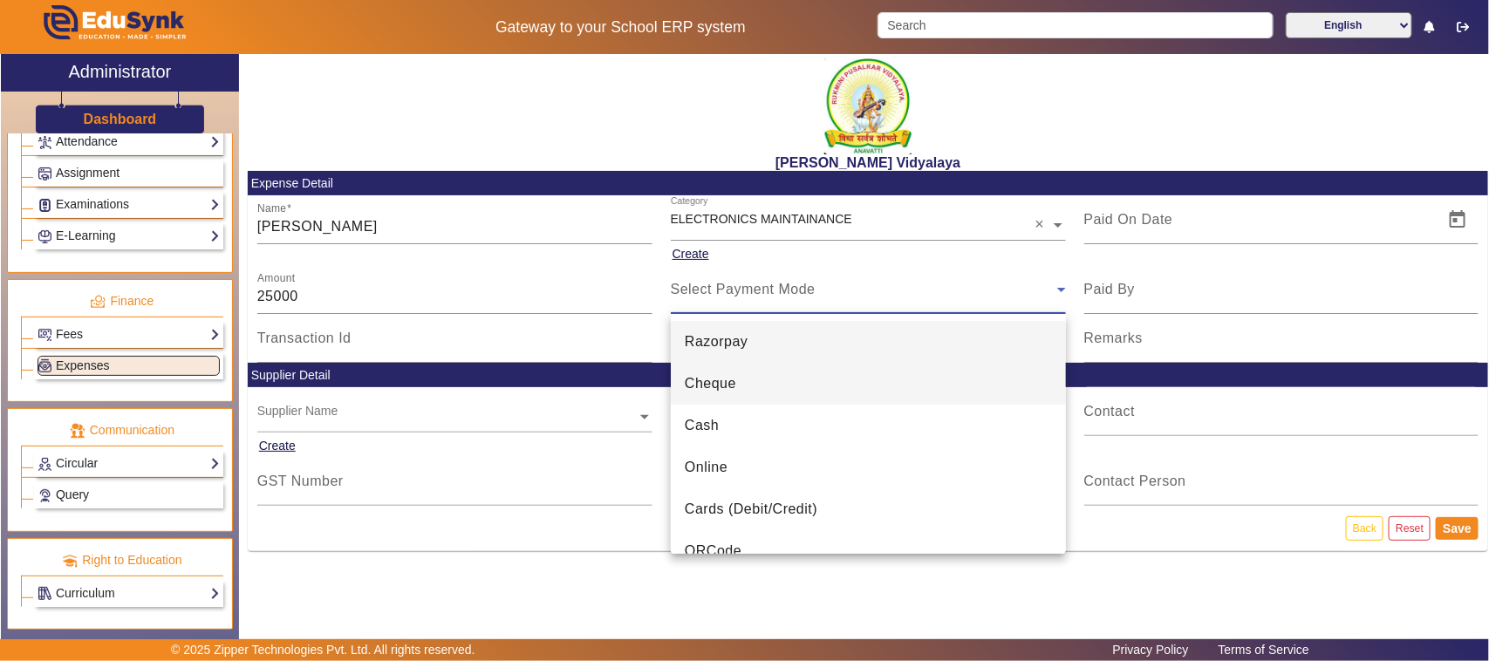
click at [726, 386] on span "Cheque" at bounding box center [710, 383] width 51 height 21
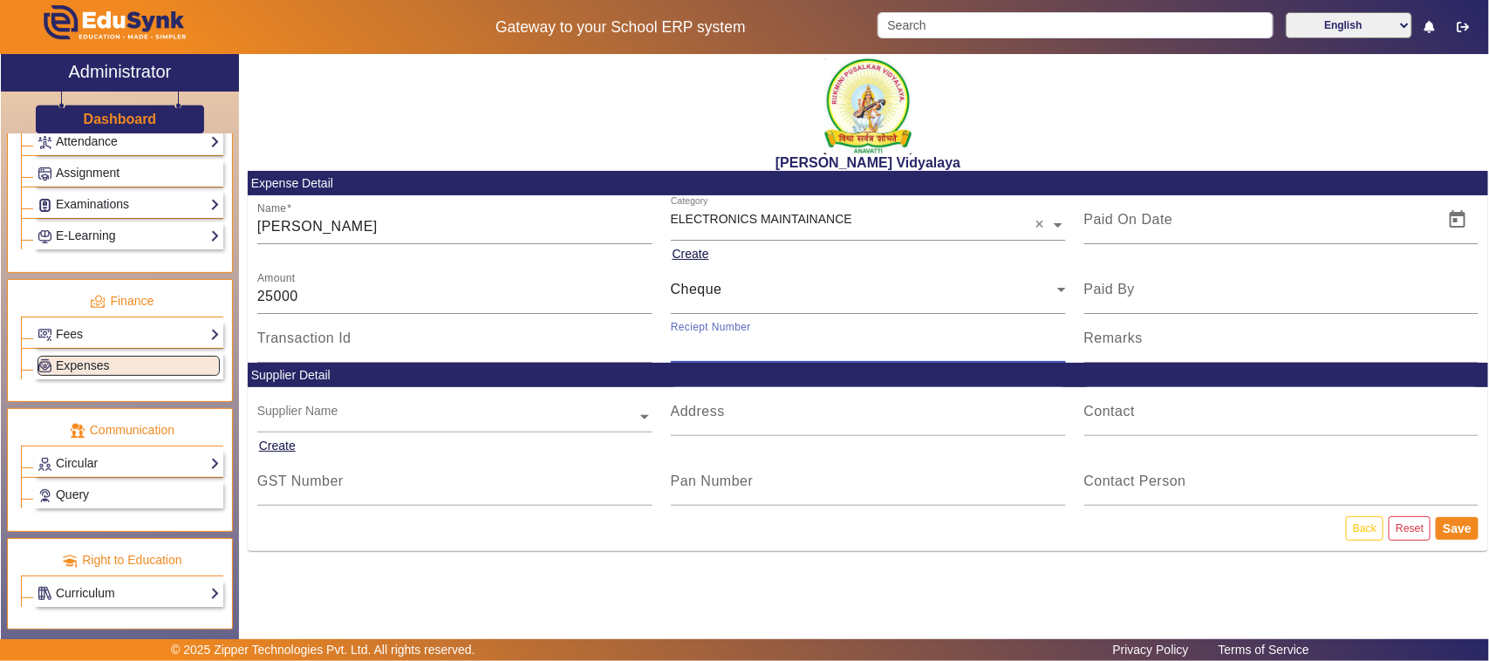
click at [729, 351] on input "Reciept Number" at bounding box center [868, 345] width 395 height 21
type input "664411"
click at [1454, 221] on span "Open calendar" at bounding box center [1457, 220] width 42 height 42
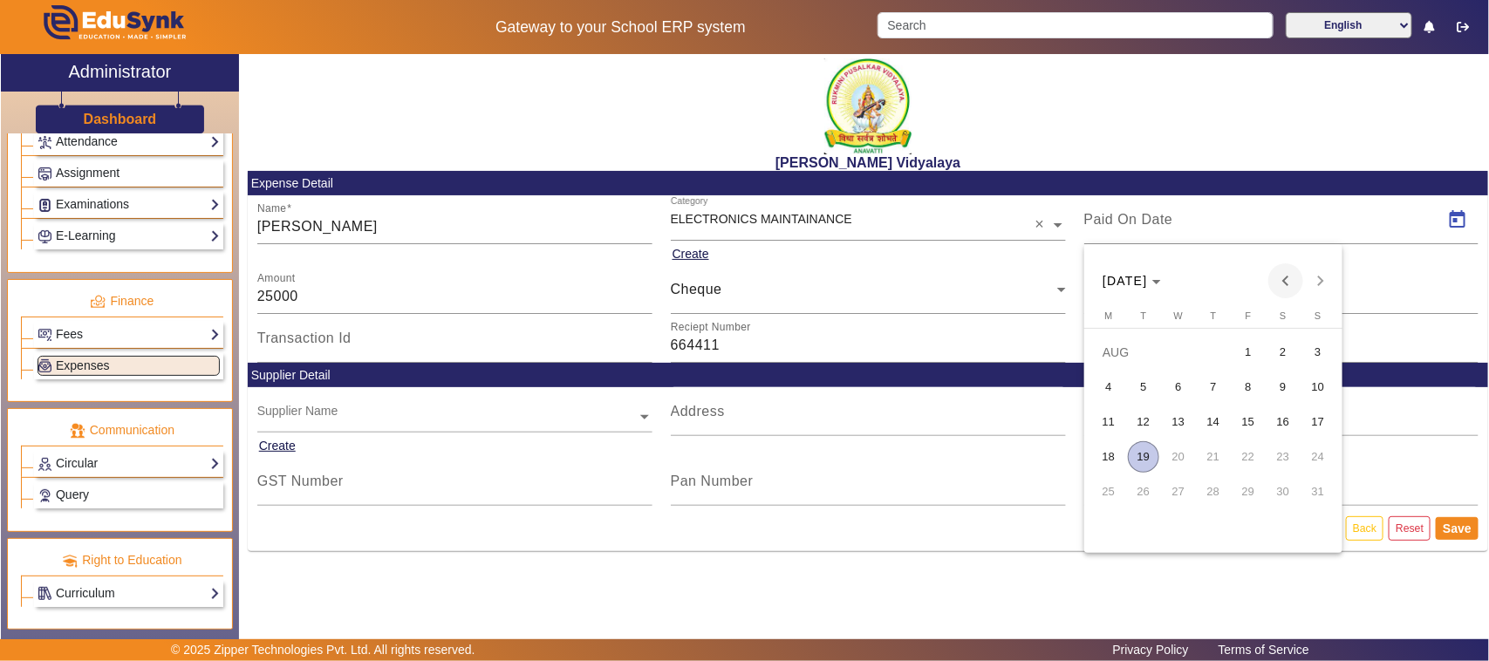
click at [1292, 280] on span "Previous month" at bounding box center [1285, 280] width 35 height 35
click at [1221, 460] on span "17" at bounding box center [1212, 456] width 31 height 31
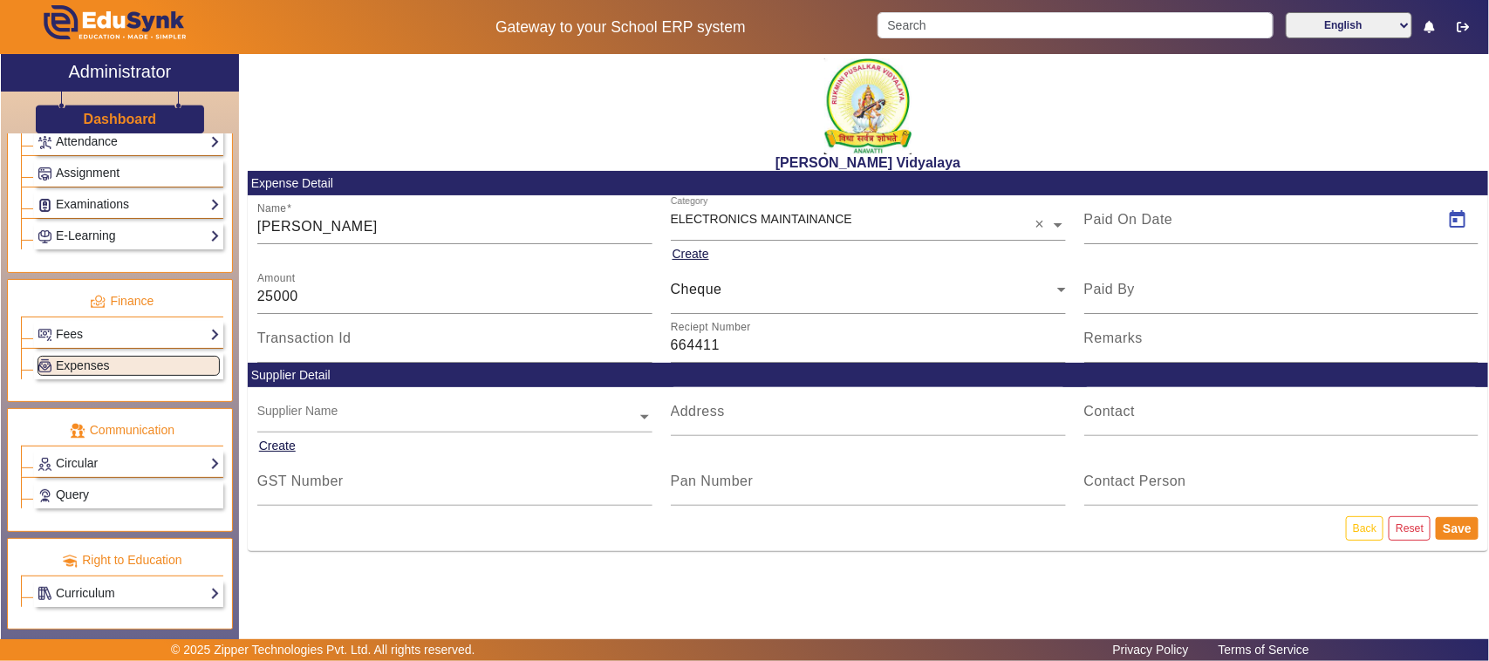
type input "[DATE]"
click at [1463, 528] on button "Save" at bounding box center [1456, 528] width 43 height 23
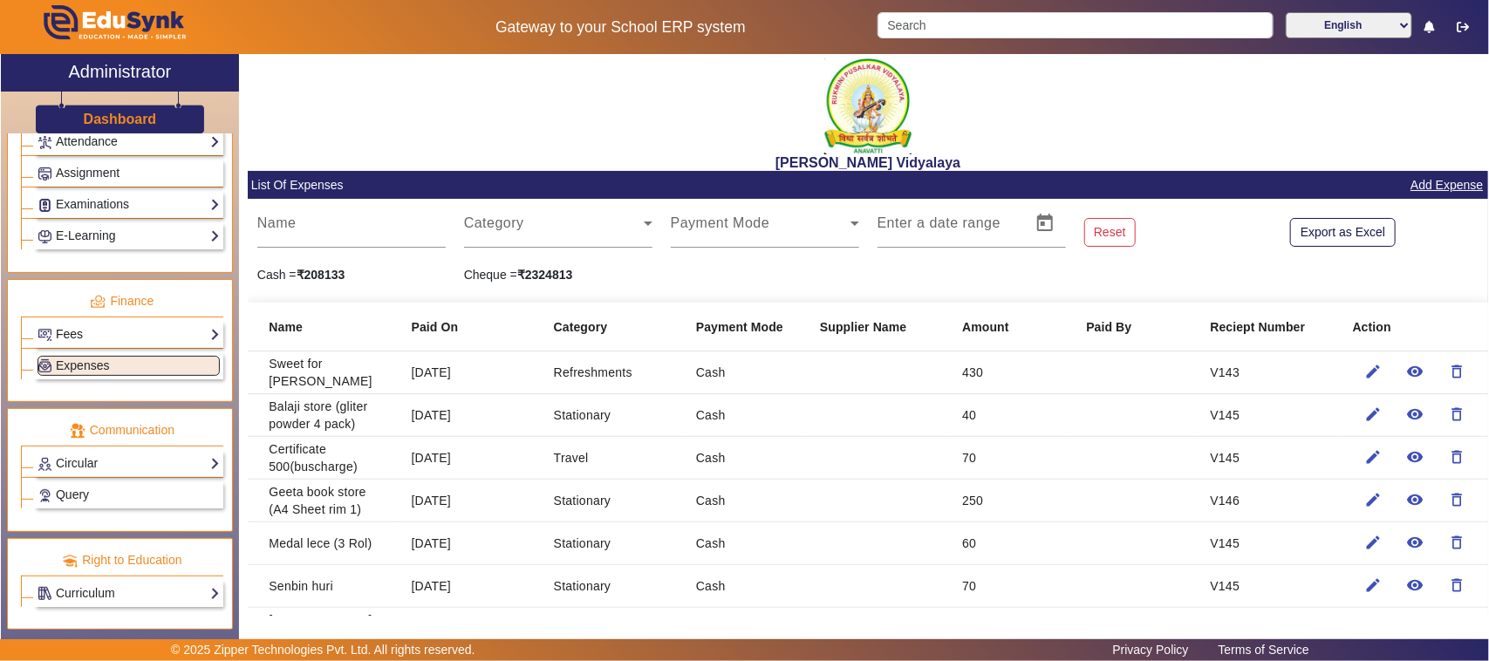
click at [75, 334] on link "Fees" at bounding box center [129, 334] width 182 height 20
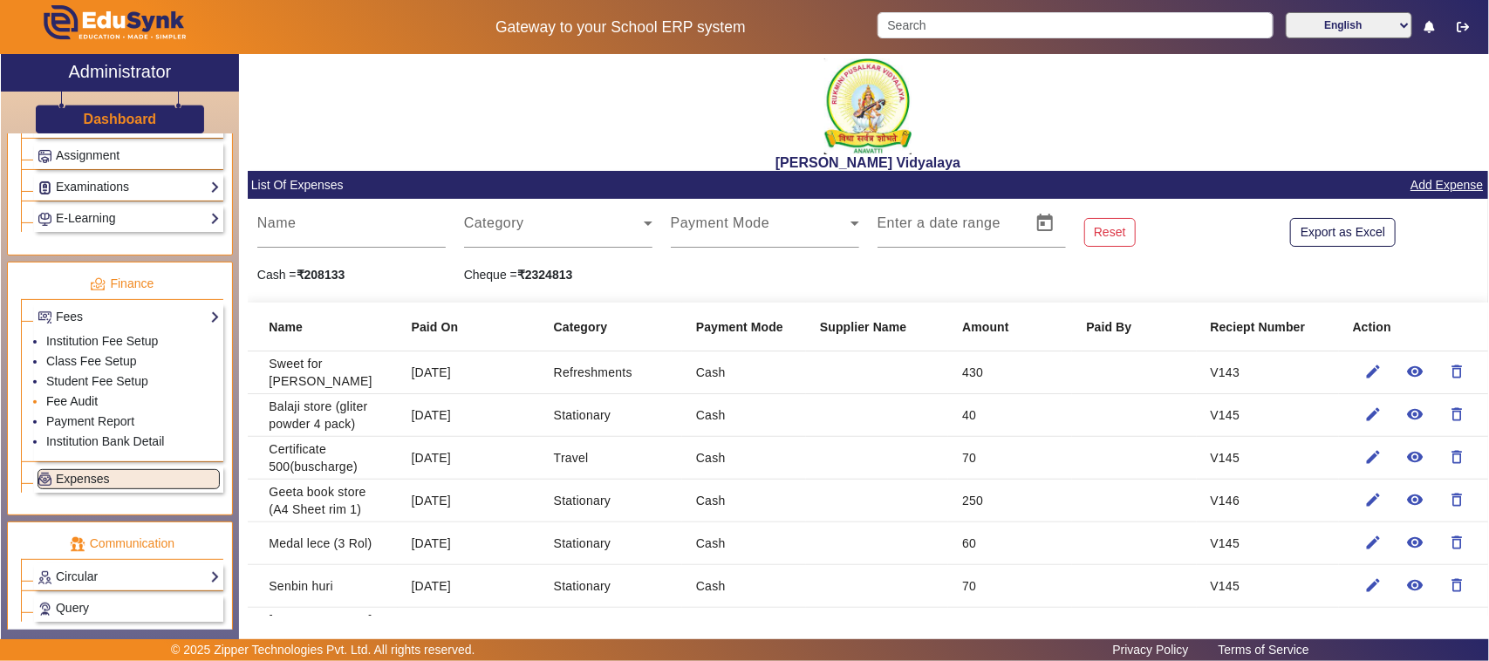
click at [98, 411] on li "Fee Audit" at bounding box center [133, 402] width 174 height 20
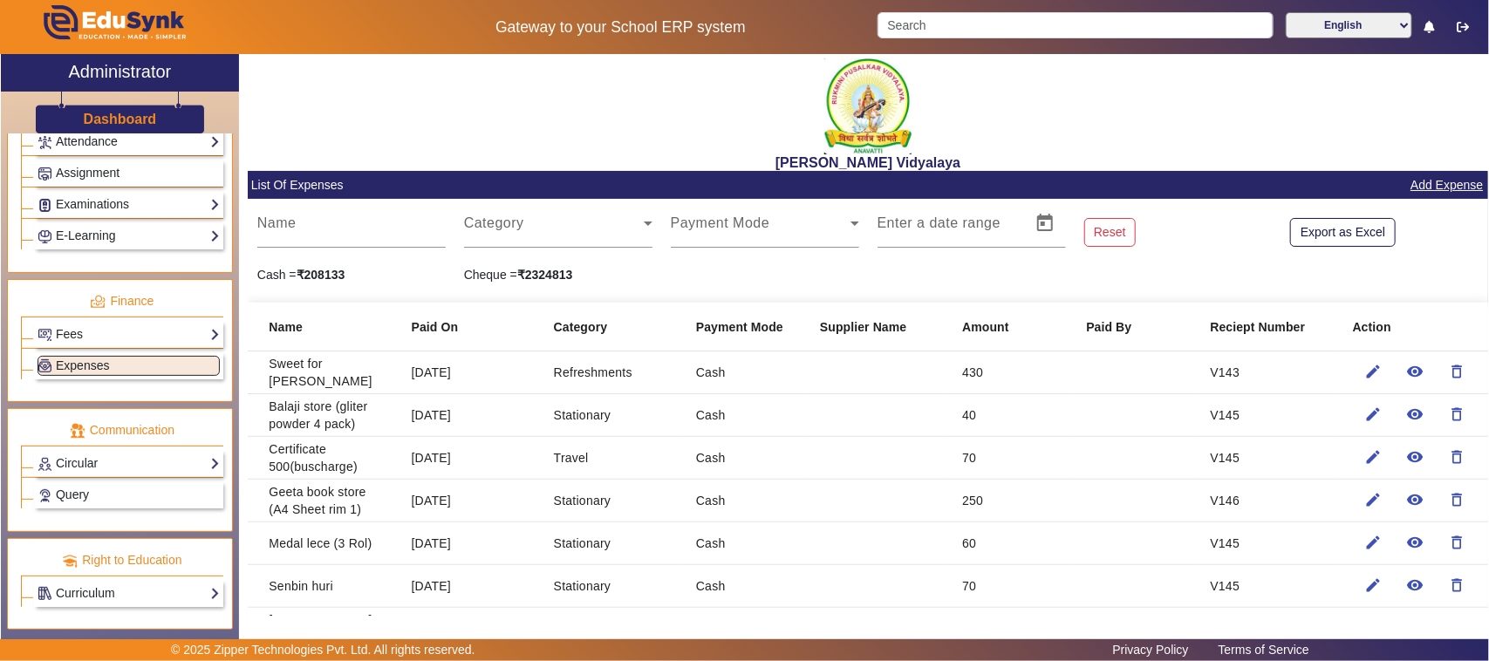
drag, startPoint x: 93, startPoint y: 332, endPoint x: 90, endPoint y: 344, distance: 12.7
click at [93, 337] on link "Fees" at bounding box center [129, 334] width 182 height 20
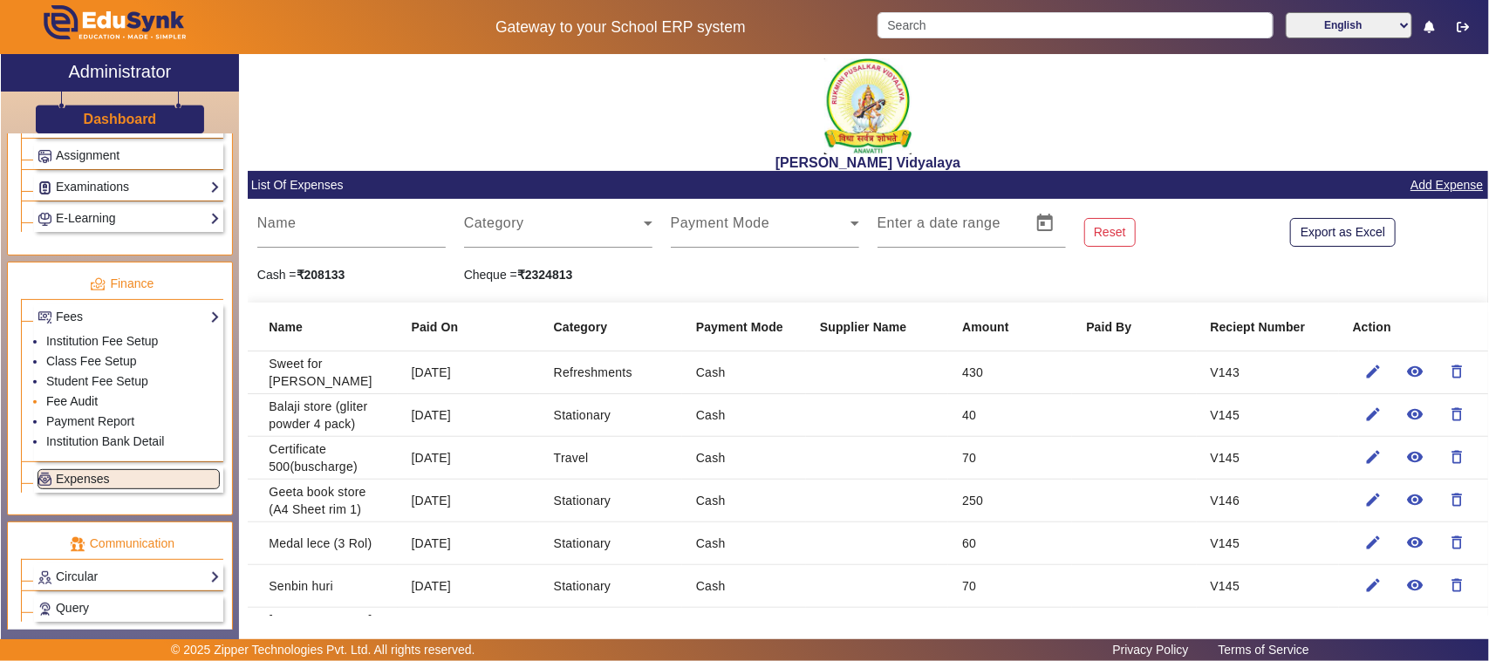
click at [81, 408] on link "Fee Audit" at bounding box center [71, 401] width 51 height 14
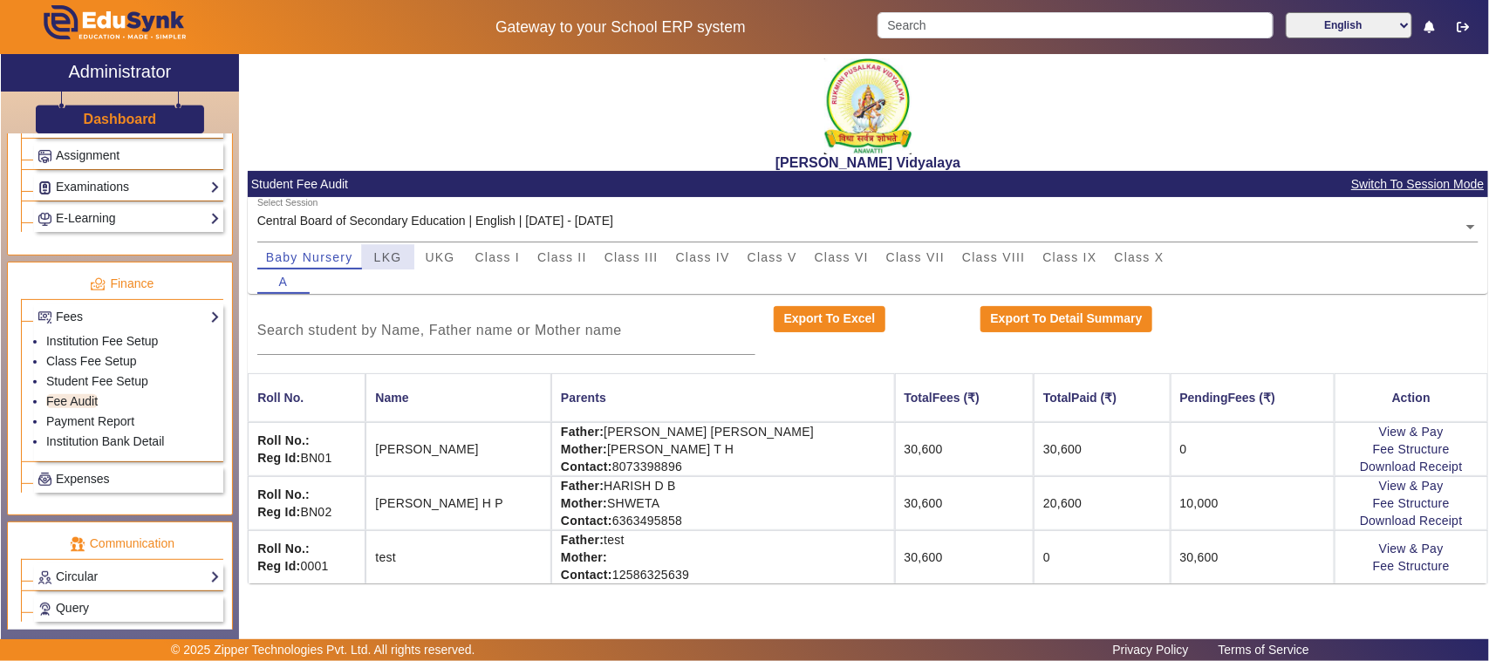
click at [406, 255] on div "LKG" at bounding box center [388, 257] width 52 height 24
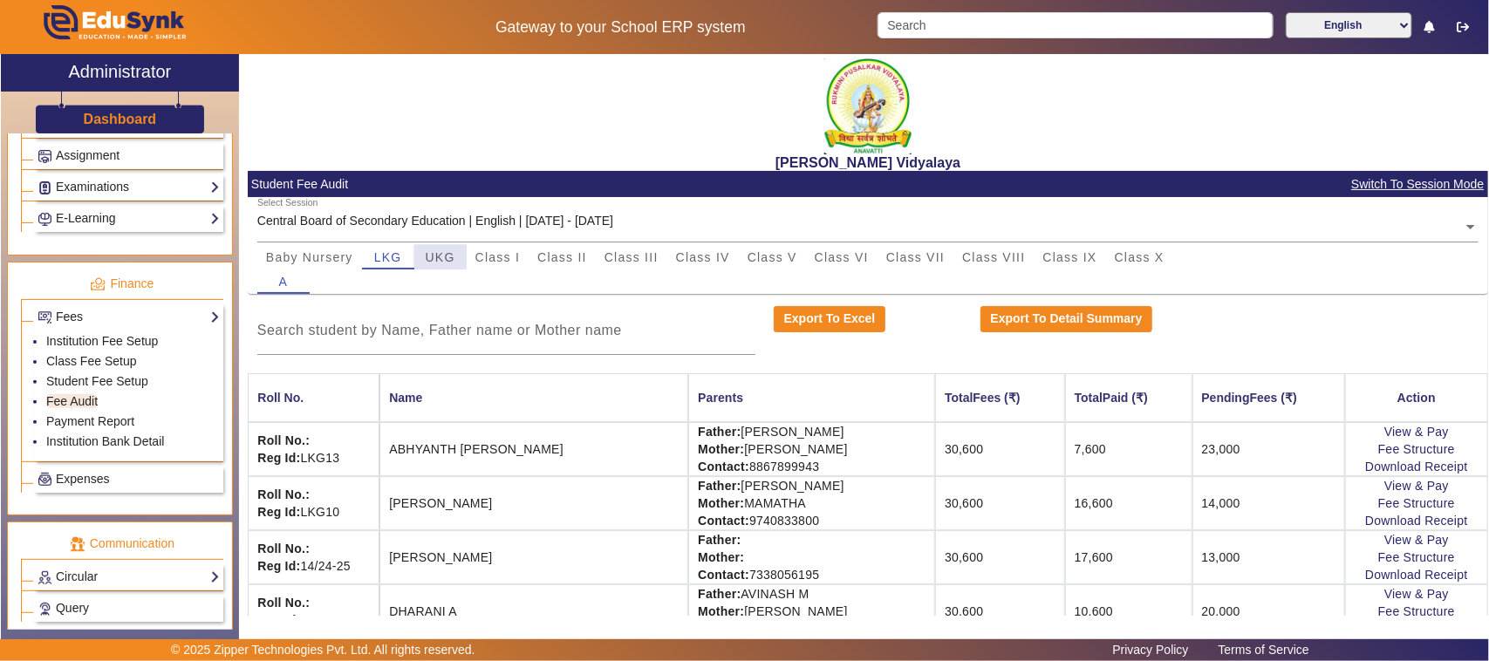
click at [446, 262] on span "UKG" at bounding box center [441, 257] width 30 height 12
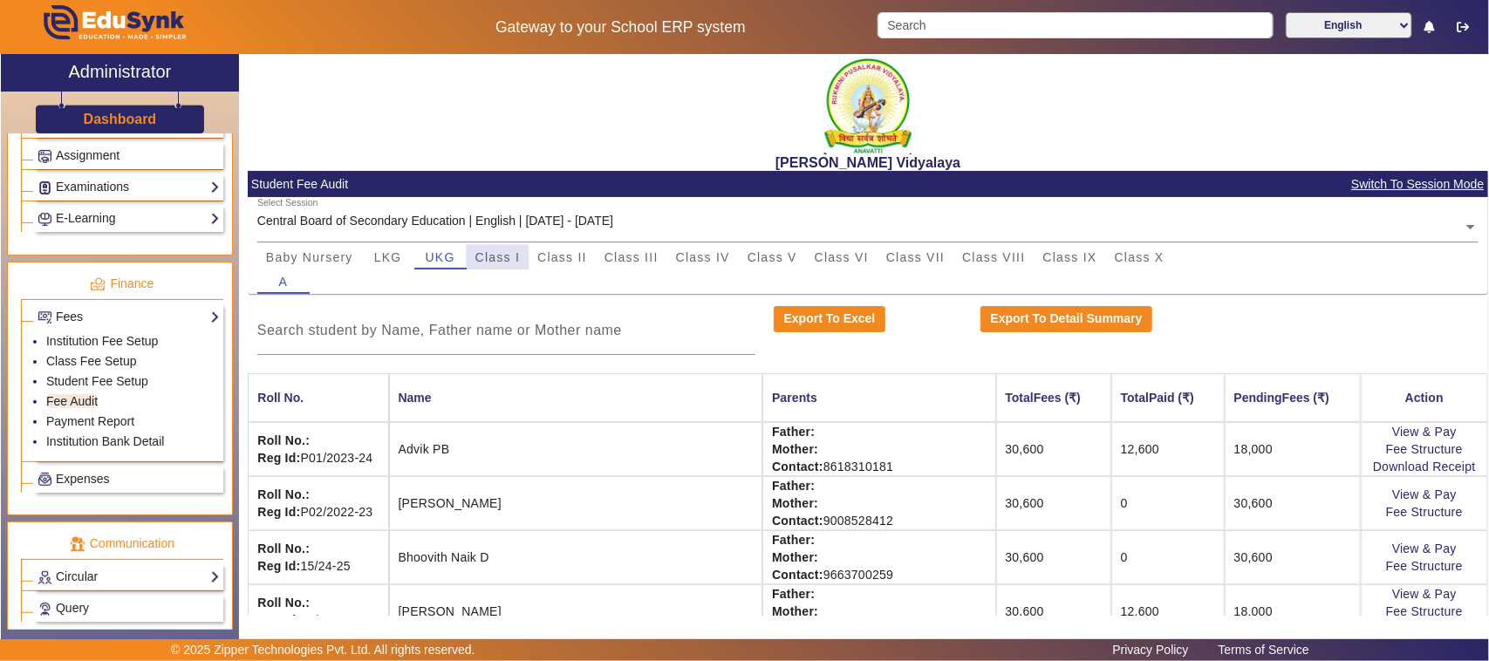
click at [490, 260] on span "Class I" at bounding box center [497, 257] width 45 height 12
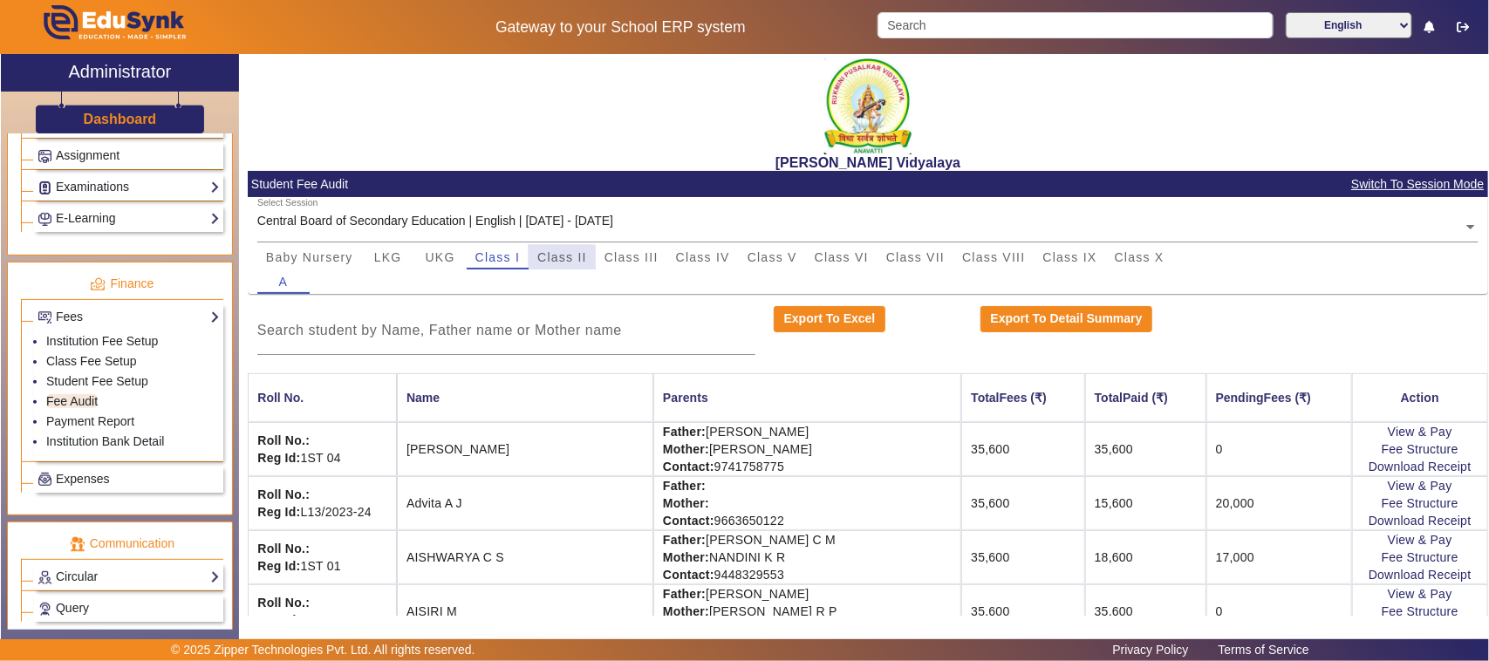
click at [560, 260] on span "Class II" at bounding box center [562, 257] width 50 height 12
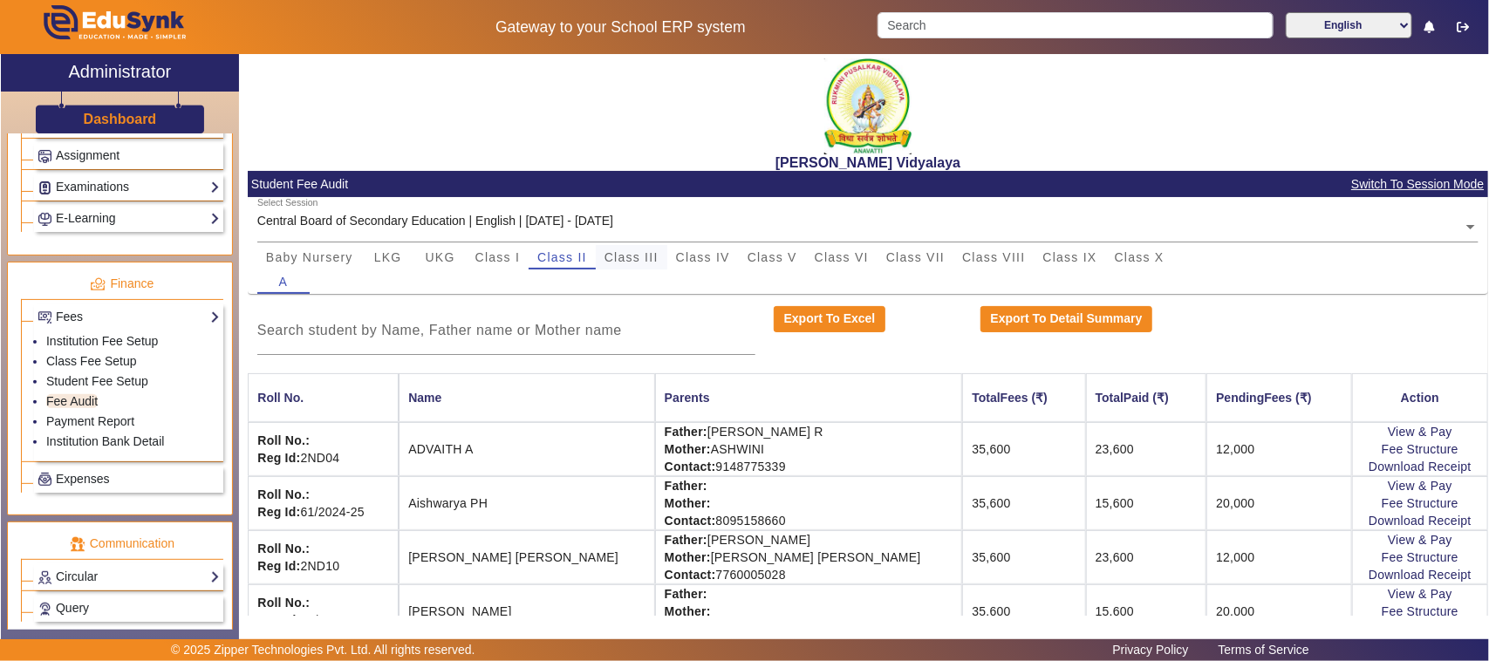
click at [635, 256] on span "Class III" at bounding box center [631, 257] width 54 height 12
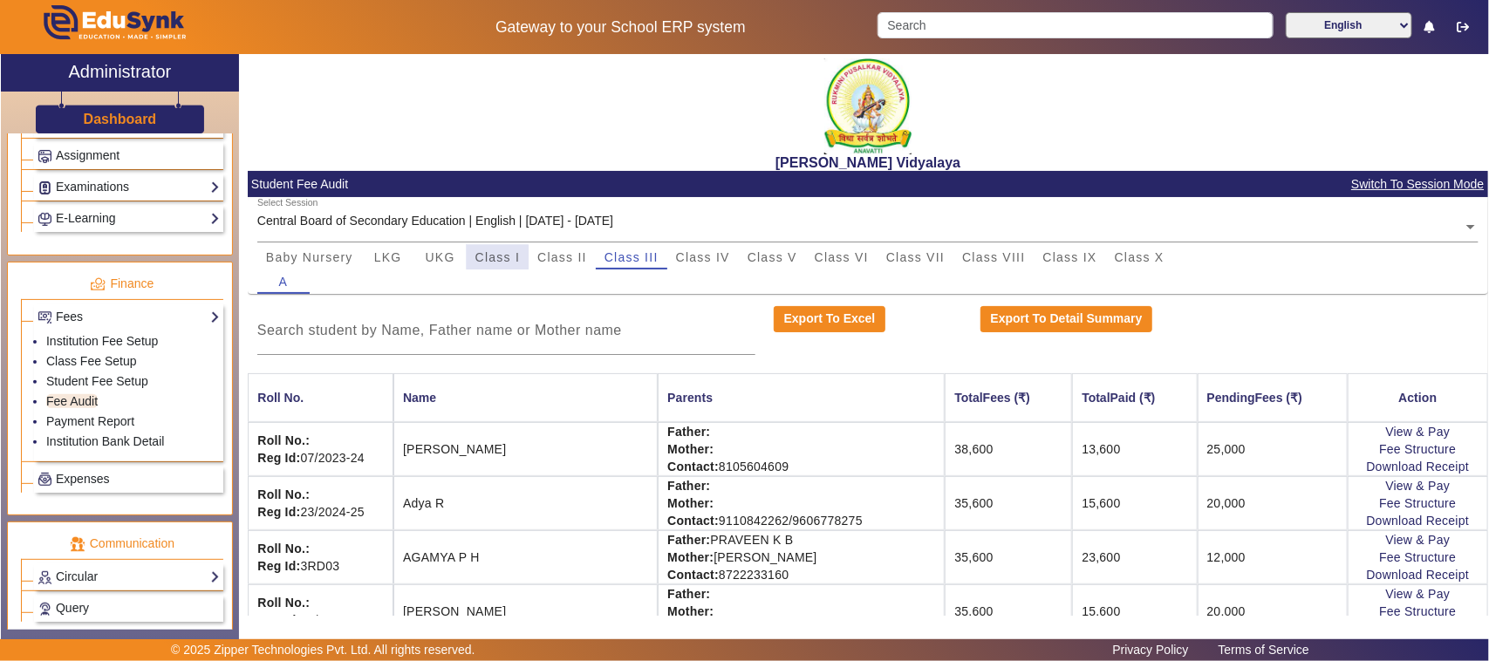
click at [490, 263] on span "Class I" at bounding box center [497, 257] width 45 height 24
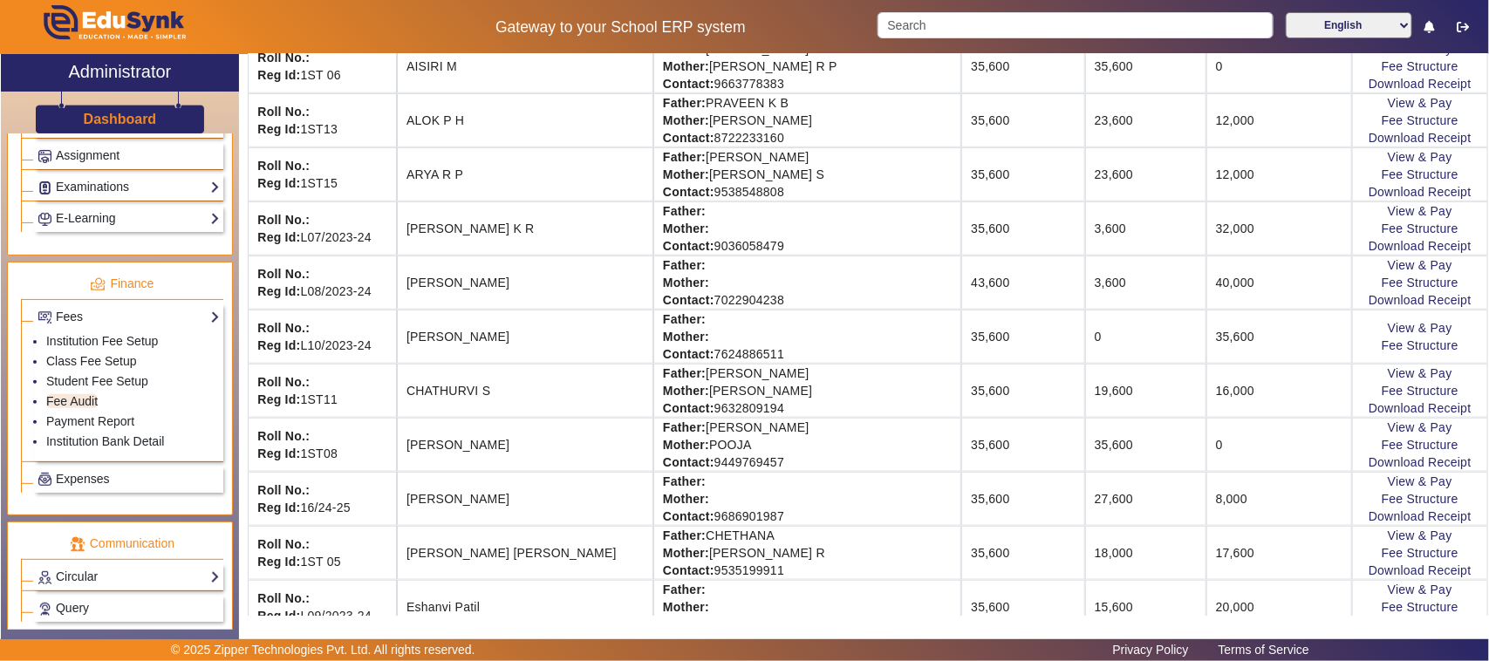
scroll to position [109, 0]
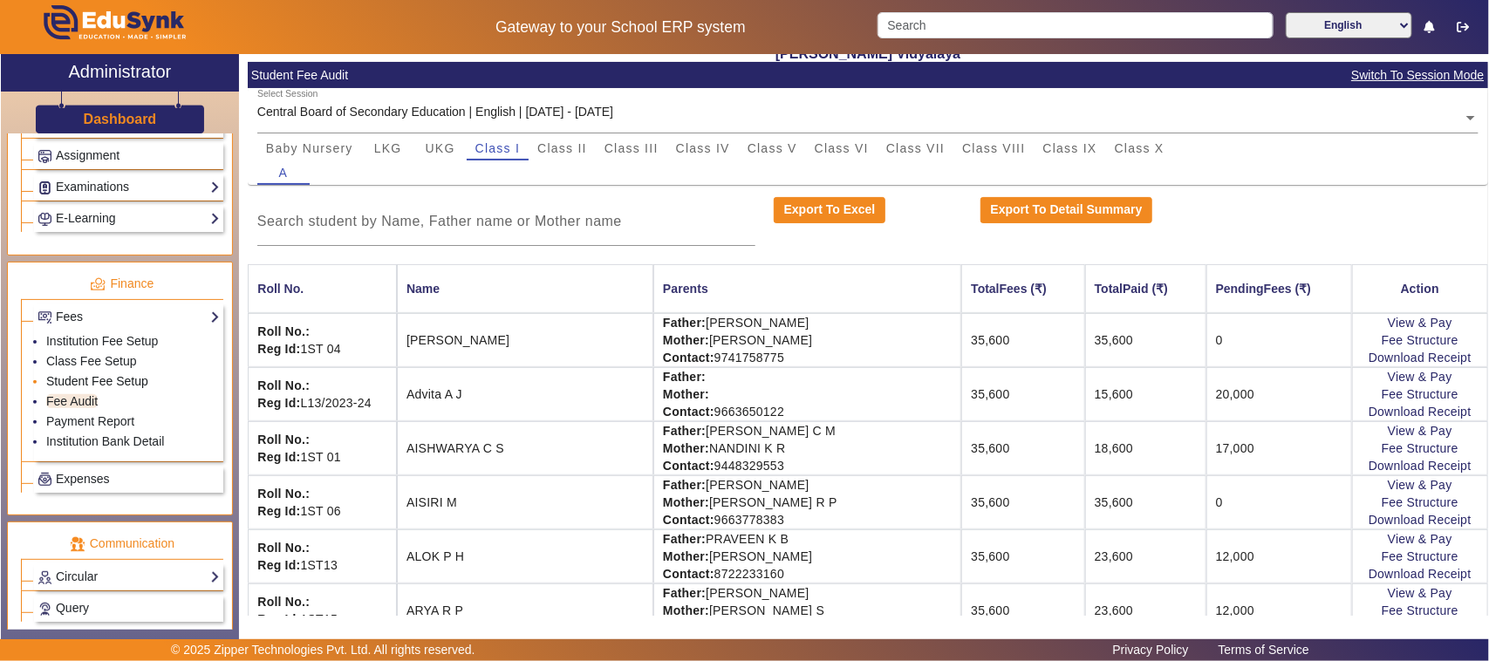
click at [98, 388] on link "Student Fee Setup" at bounding box center [97, 381] width 102 height 14
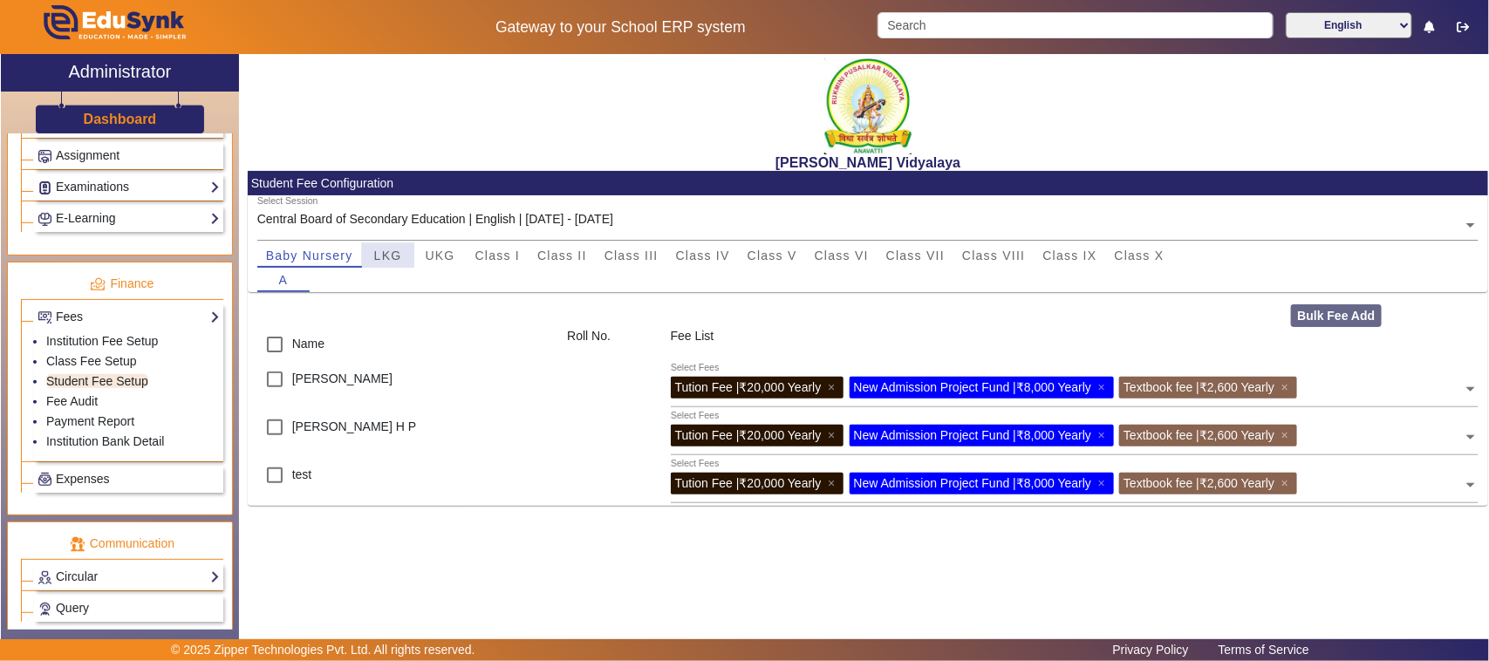
click at [372, 255] on div "LKG" at bounding box center [388, 255] width 52 height 24
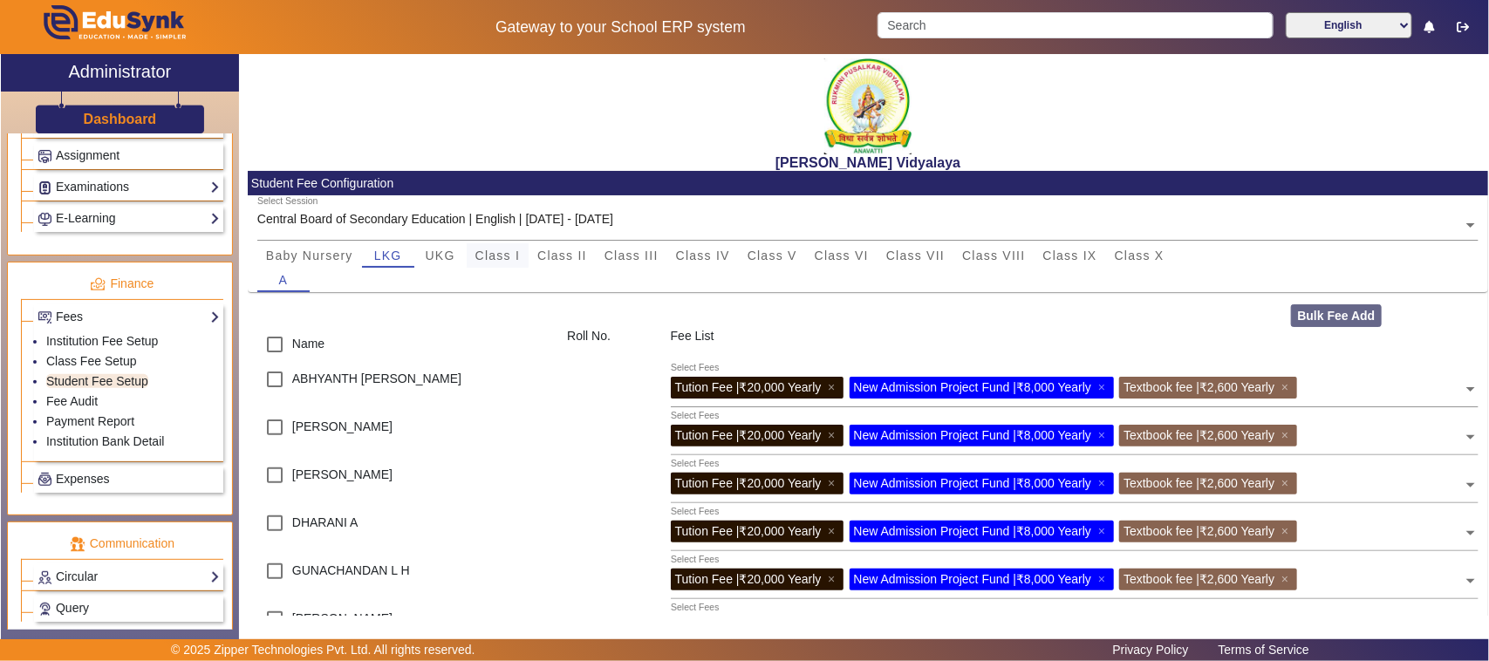
click at [523, 254] on div "Class I" at bounding box center [498, 255] width 63 height 24
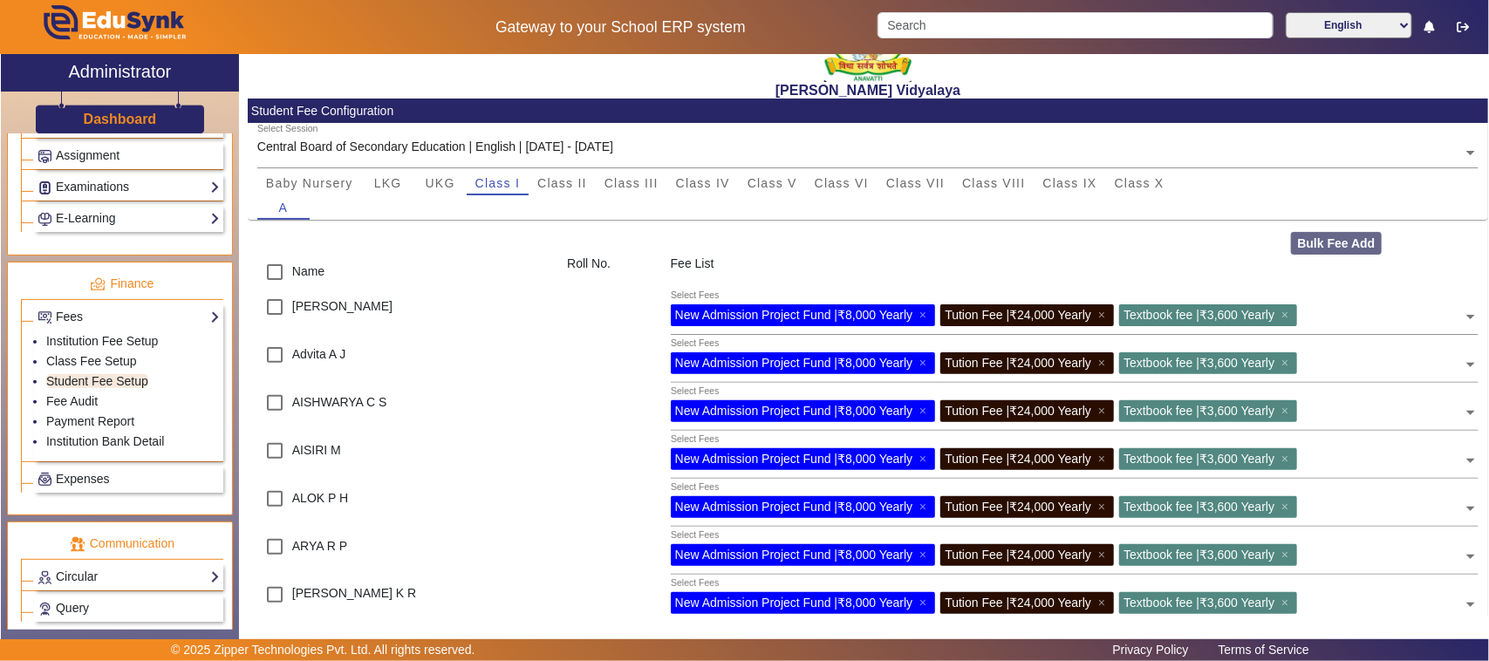
scroll to position [66, 0]
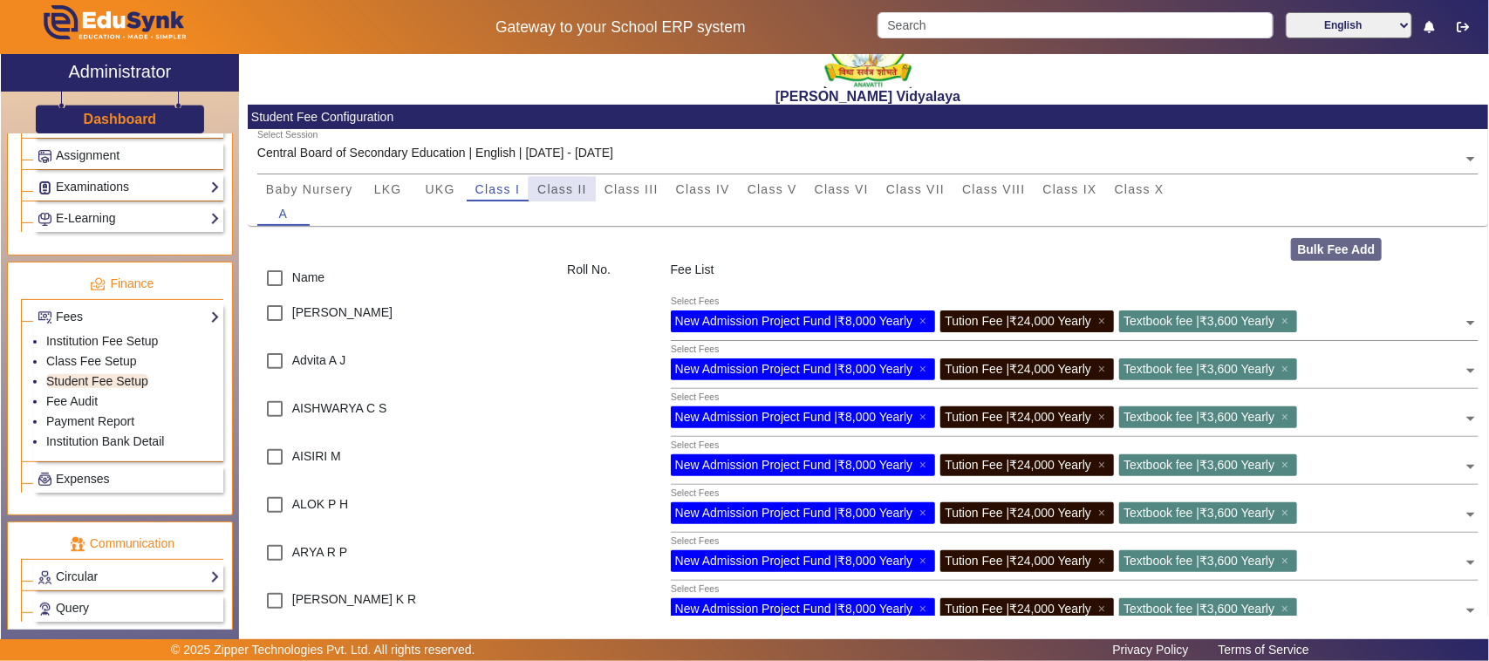
click at [577, 188] on span "Class II" at bounding box center [562, 189] width 50 height 12
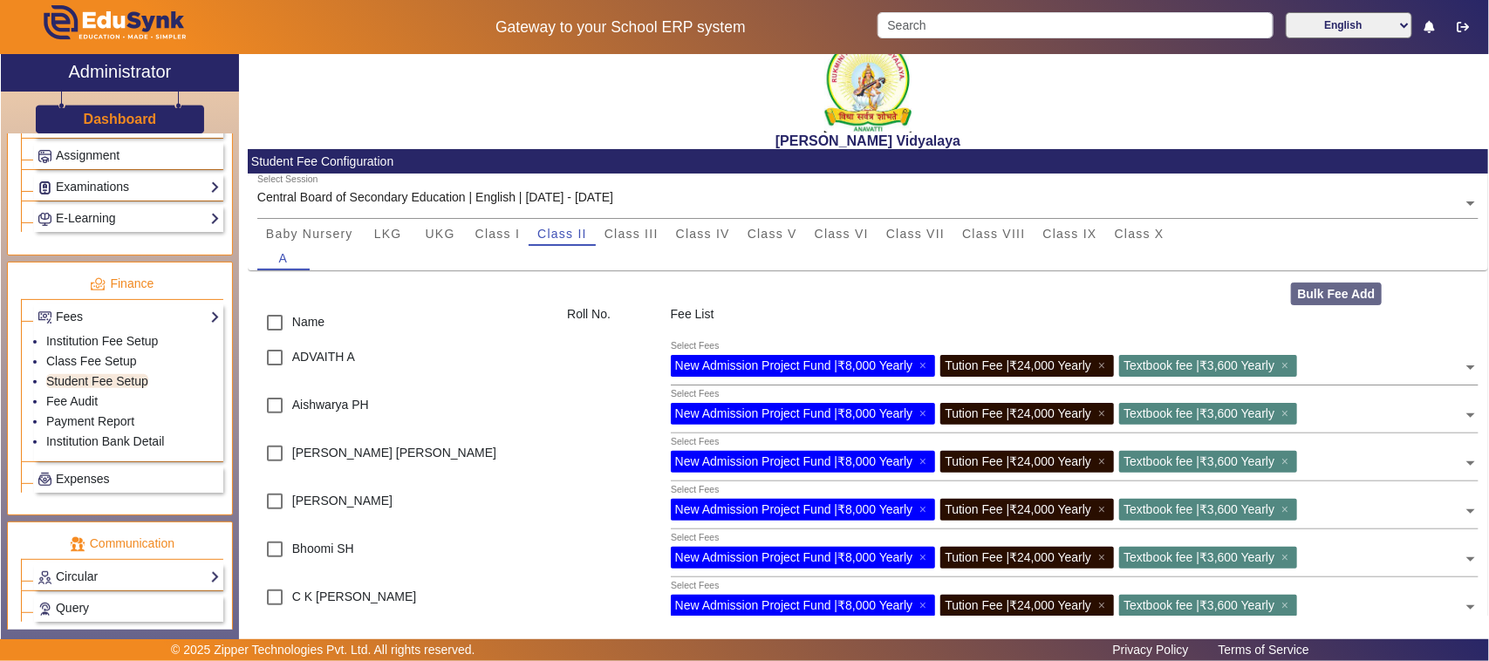
scroll to position [0, 0]
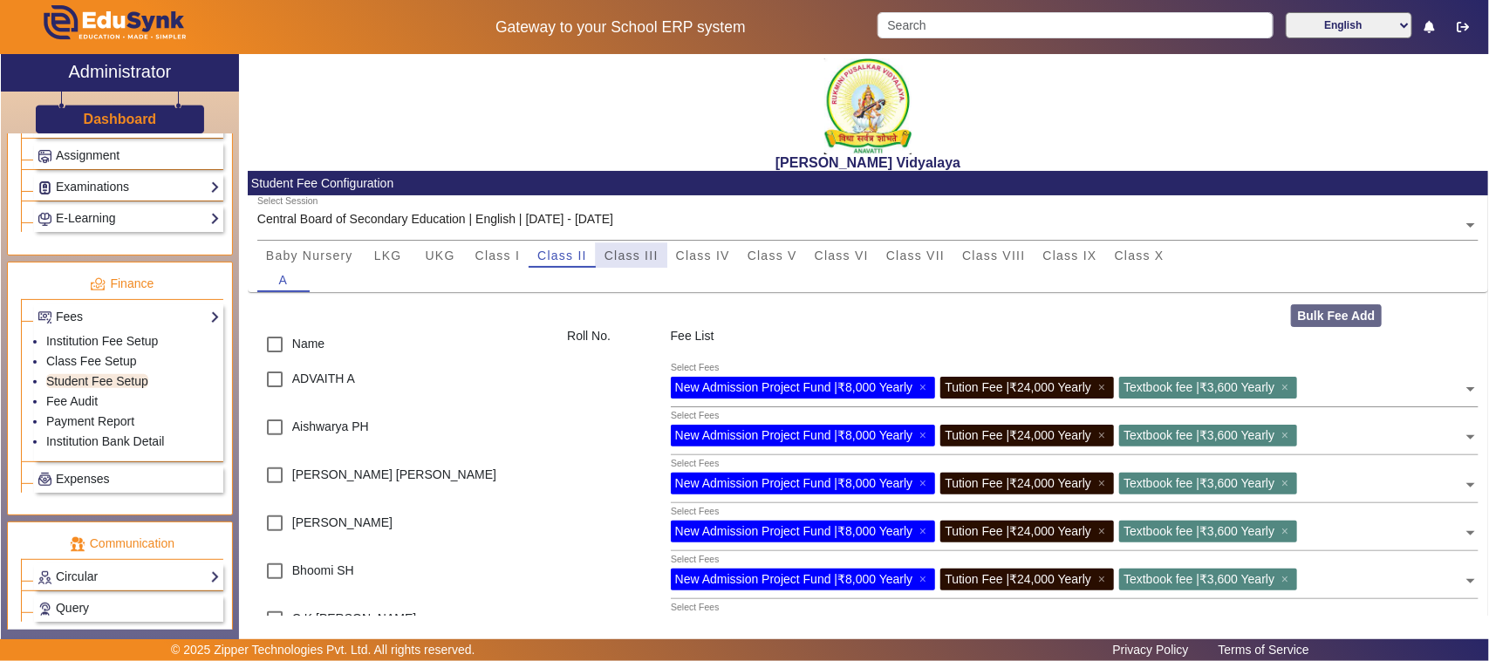
click at [644, 253] on span "Class III" at bounding box center [631, 255] width 54 height 12
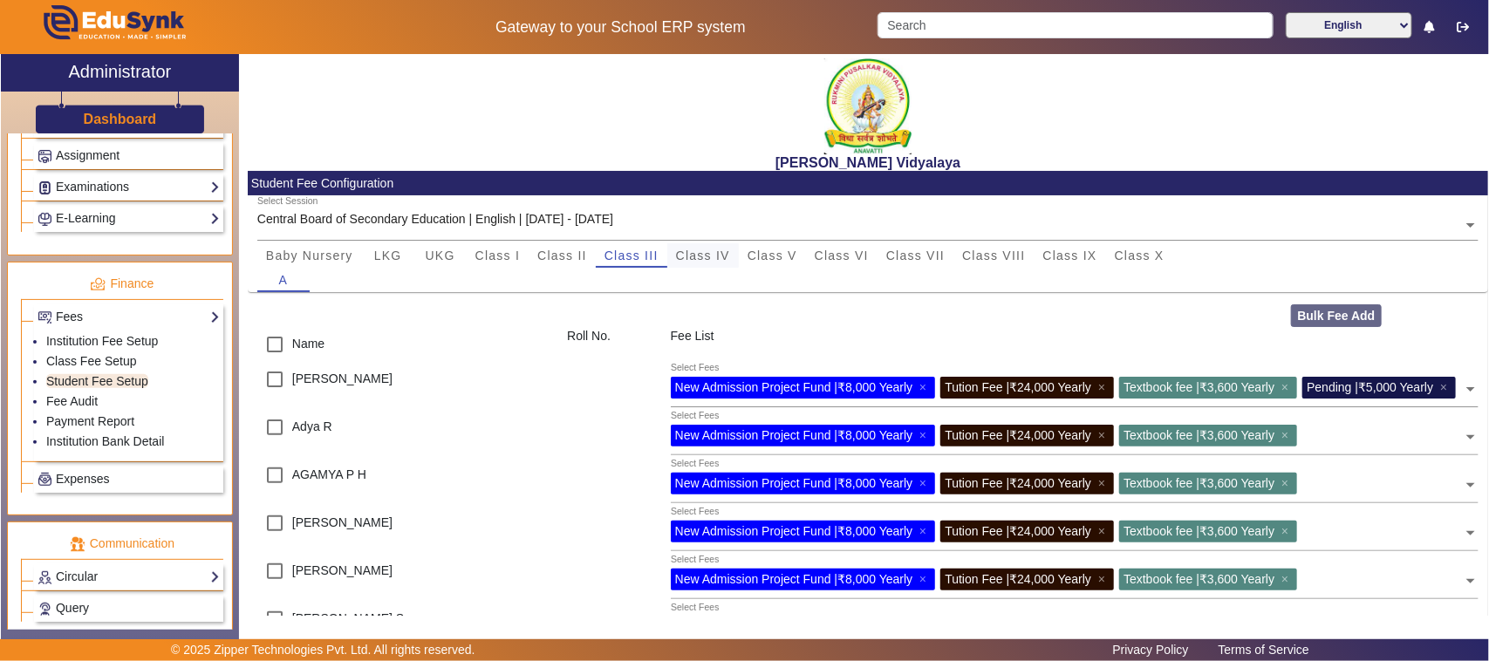
click at [703, 259] on span "Class IV" at bounding box center [703, 255] width 54 height 12
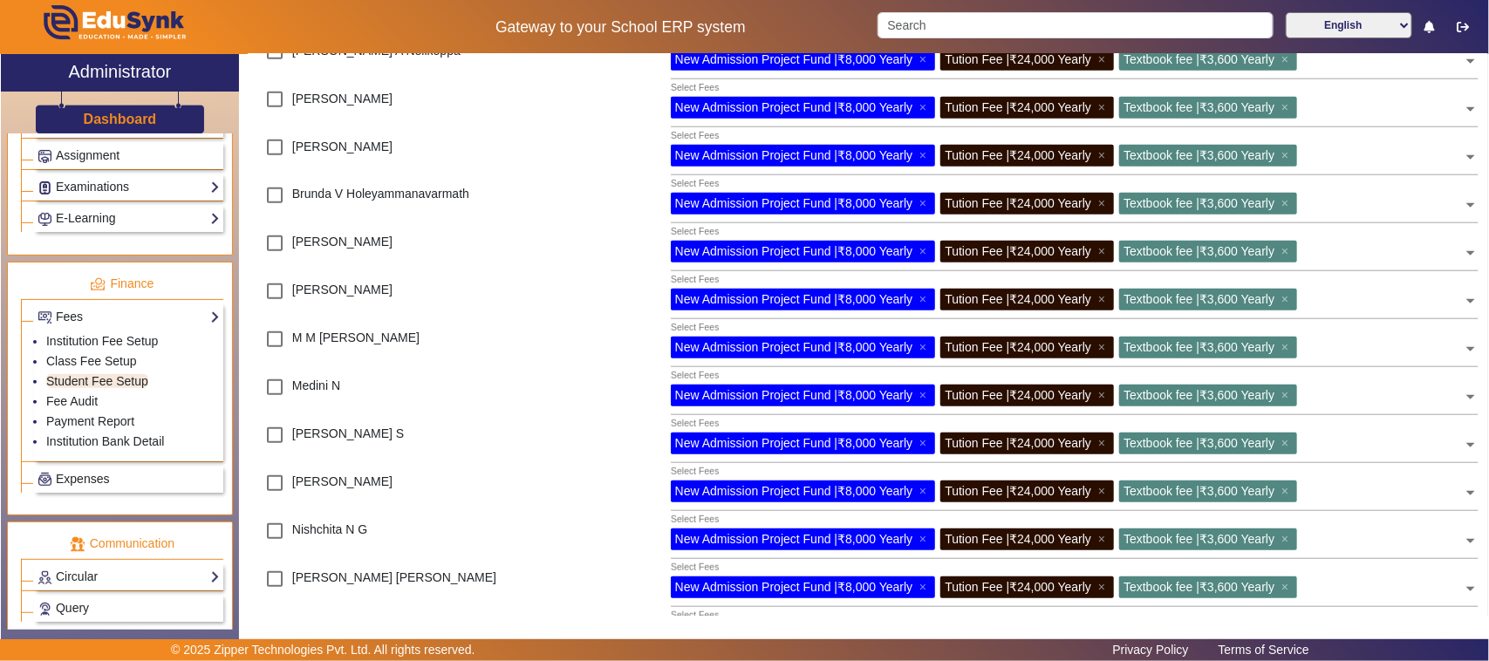
scroll to position [175, 0]
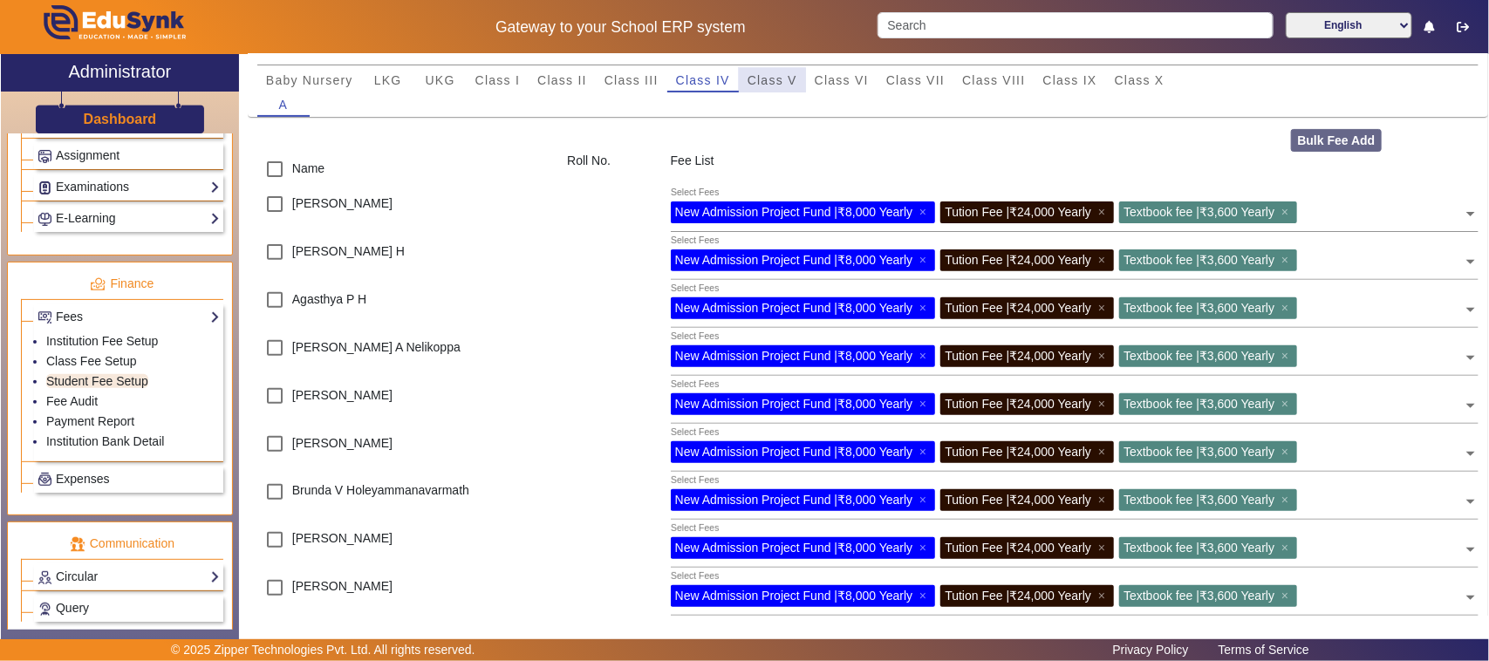
click at [764, 83] on span "Class V" at bounding box center [772, 80] width 50 height 12
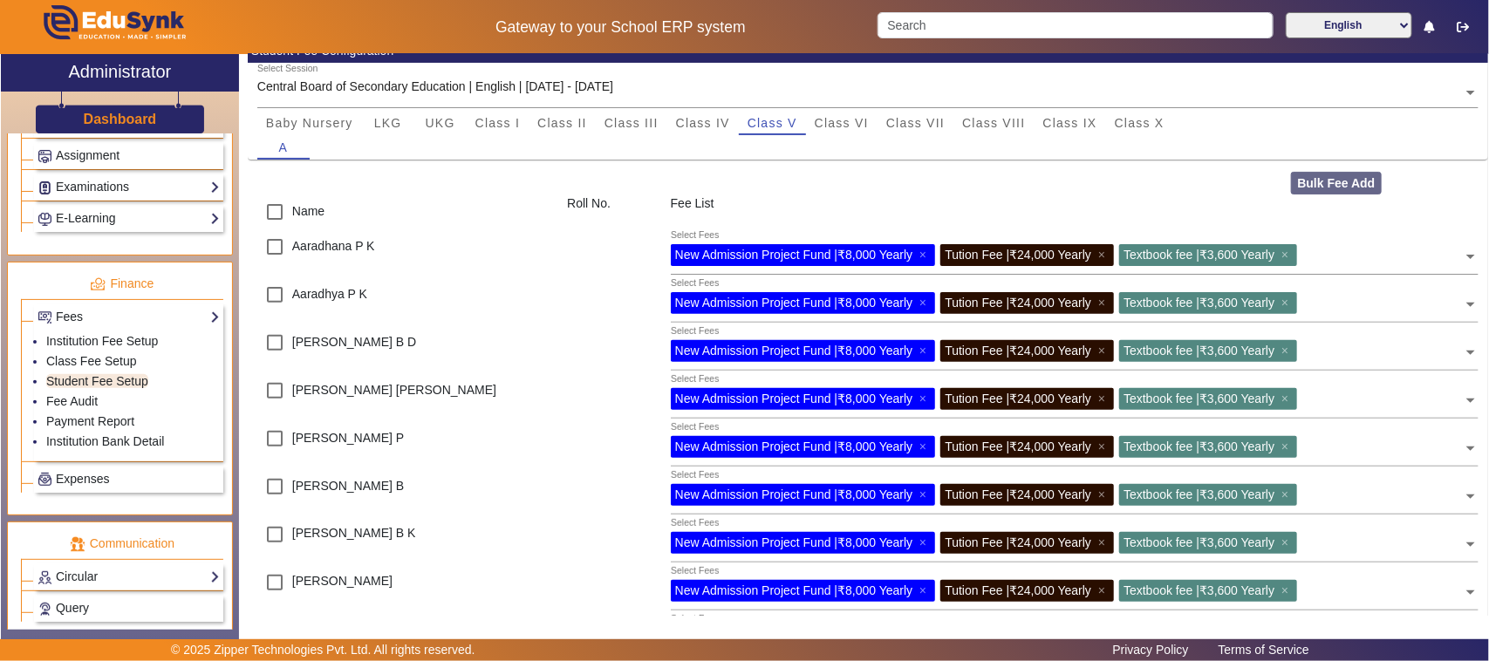
scroll to position [0, 0]
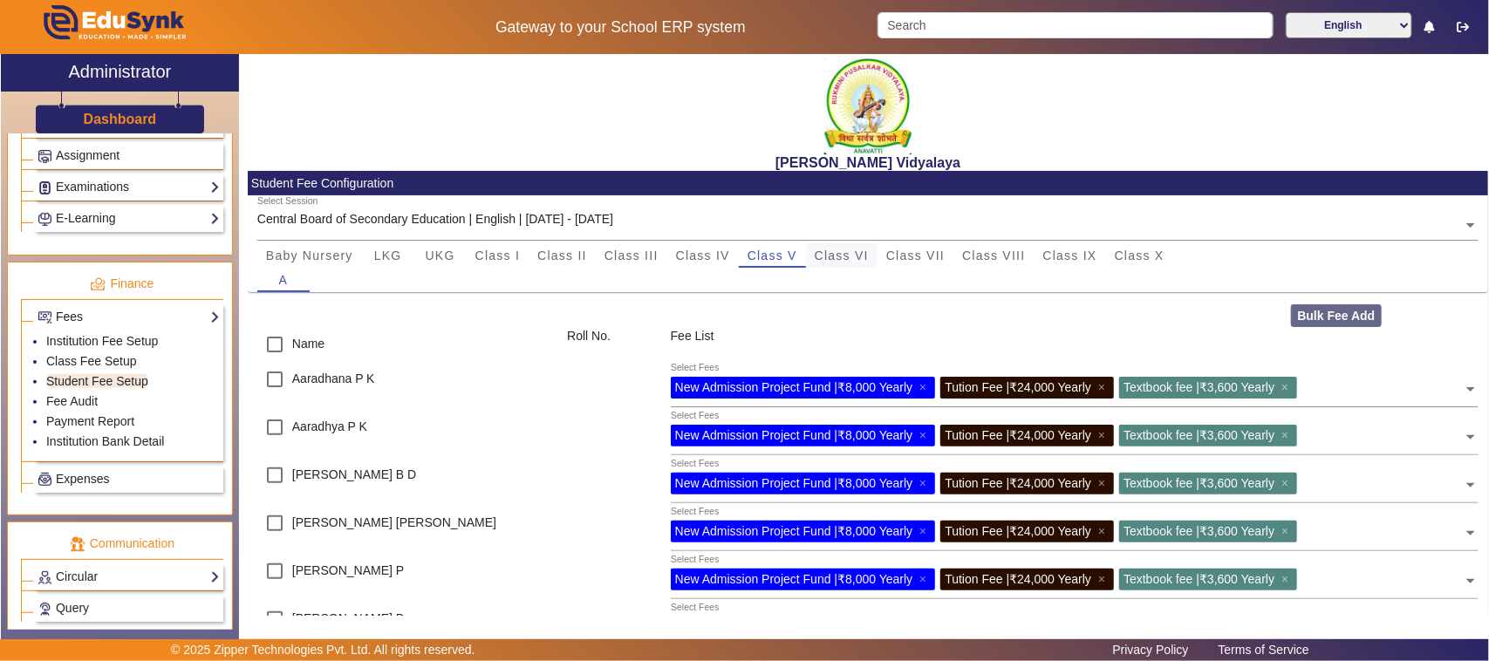
click at [848, 260] on span "Class VI" at bounding box center [842, 255] width 54 height 12
click at [943, 260] on span "Class VII" at bounding box center [915, 255] width 58 height 12
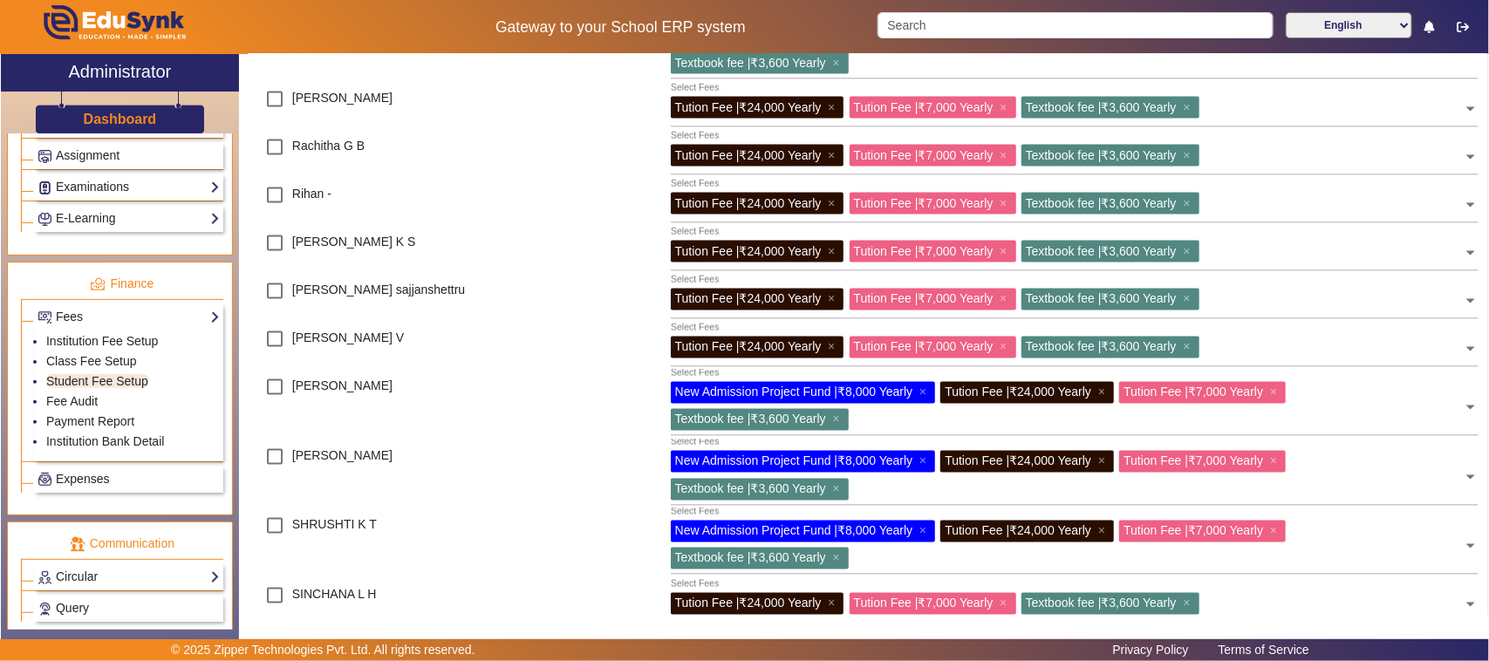
scroll to position [1308, 0]
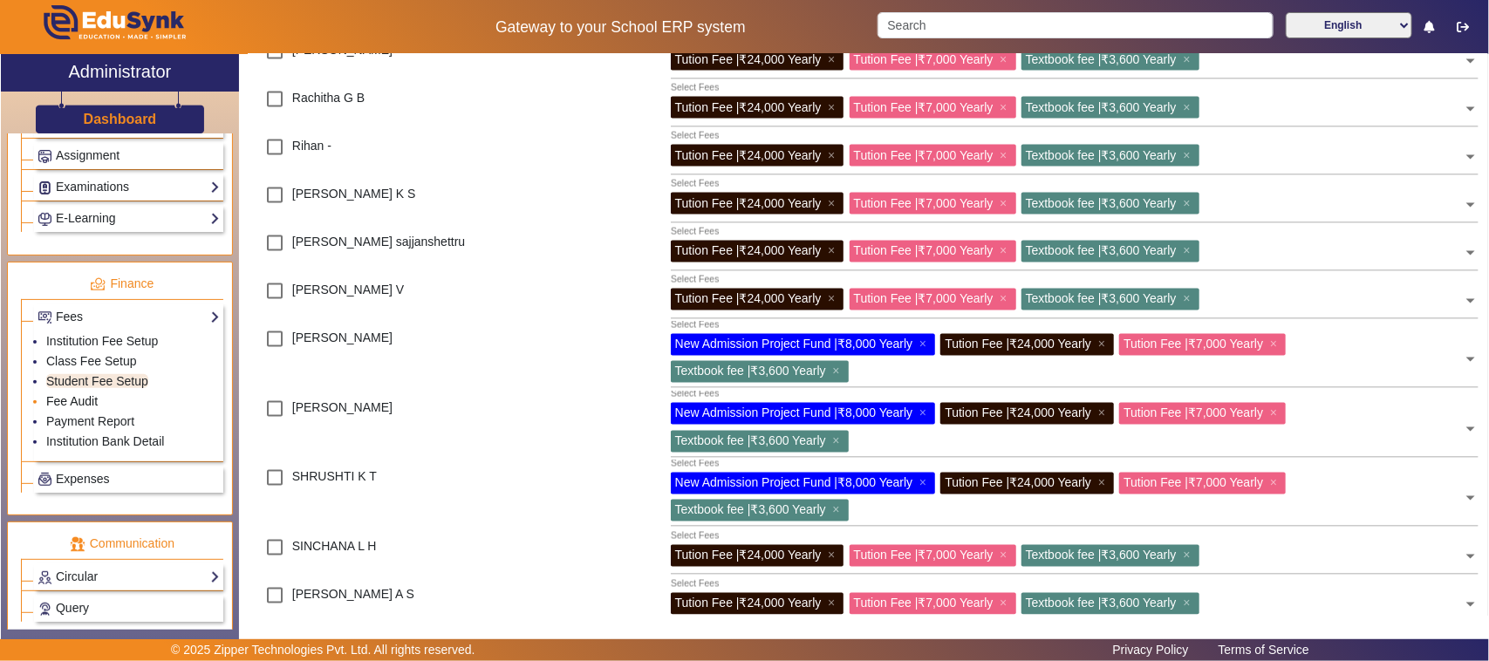
click at [80, 408] on link "Fee Audit" at bounding box center [71, 401] width 51 height 14
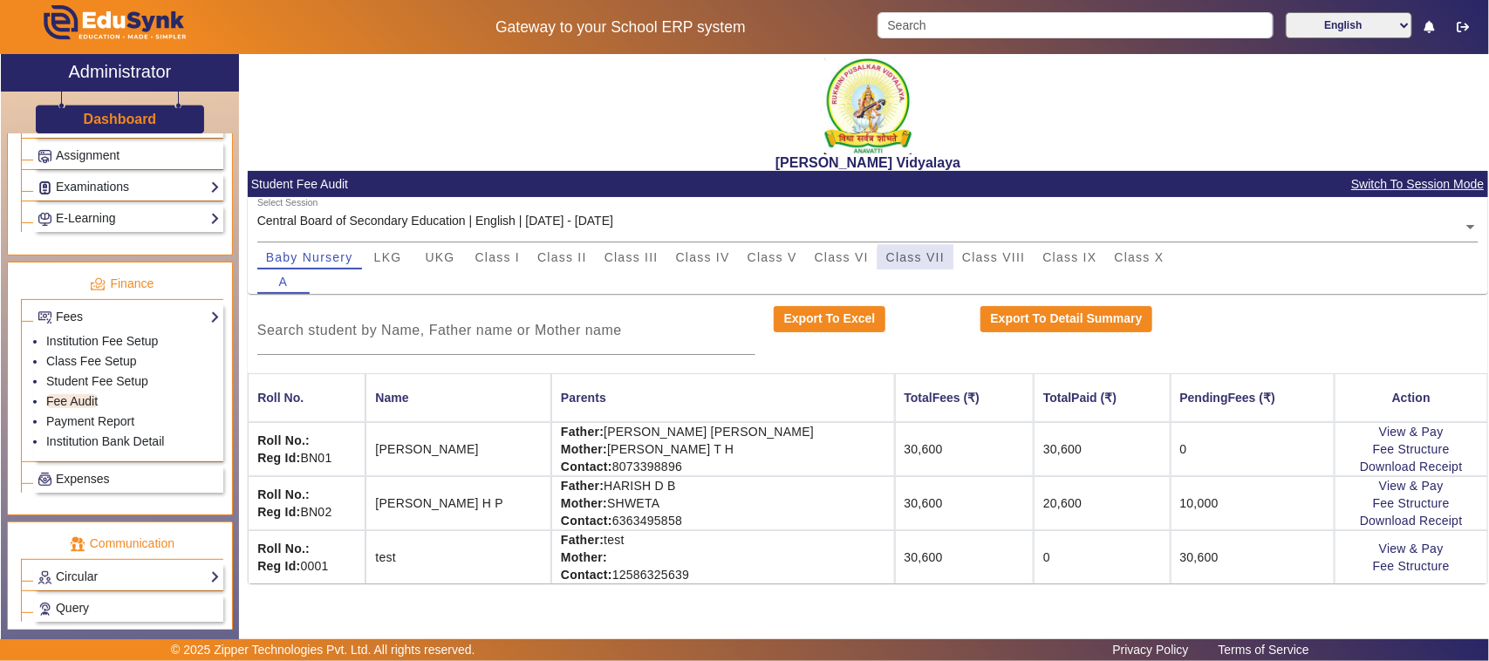
drag, startPoint x: 939, startPoint y: 263, endPoint x: 930, endPoint y: 268, distance: 10.5
click at [938, 263] on span "Class VII" at bounding box center [915, 257] width 58 height 24
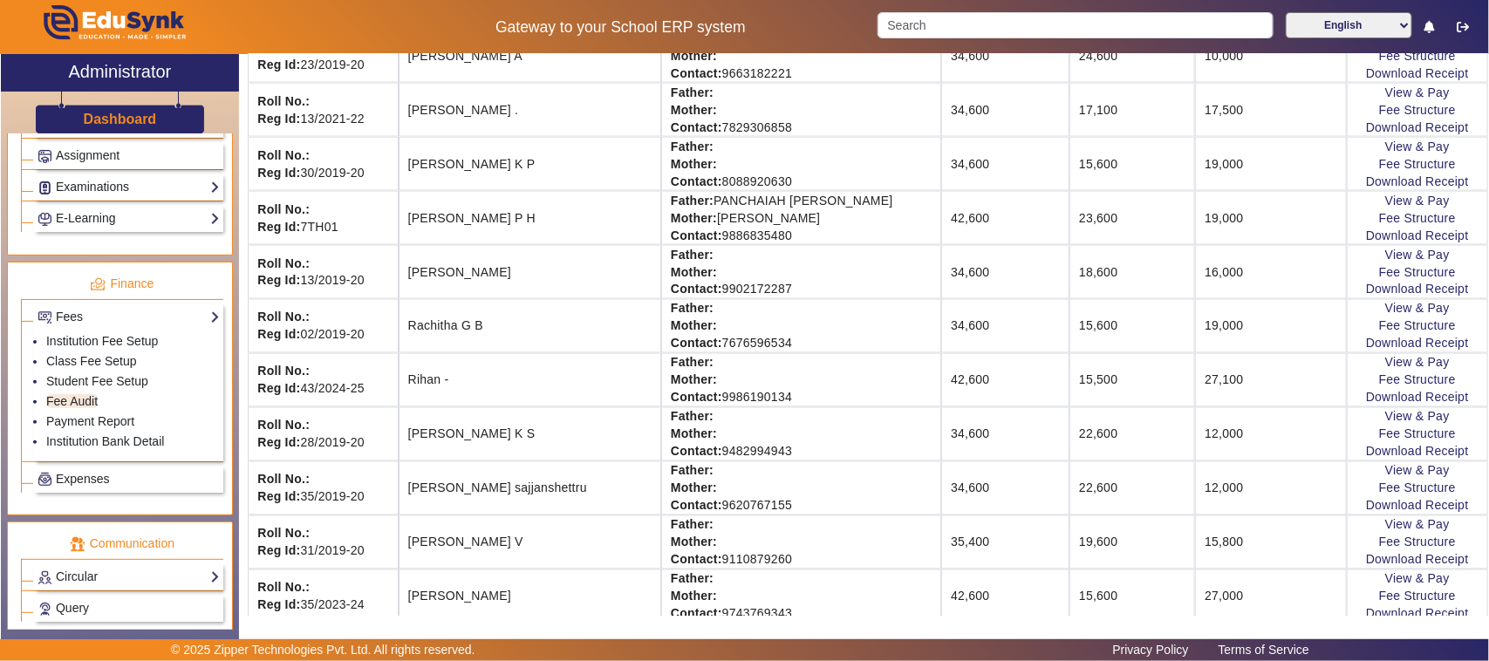
scroll to position [1308, 0]
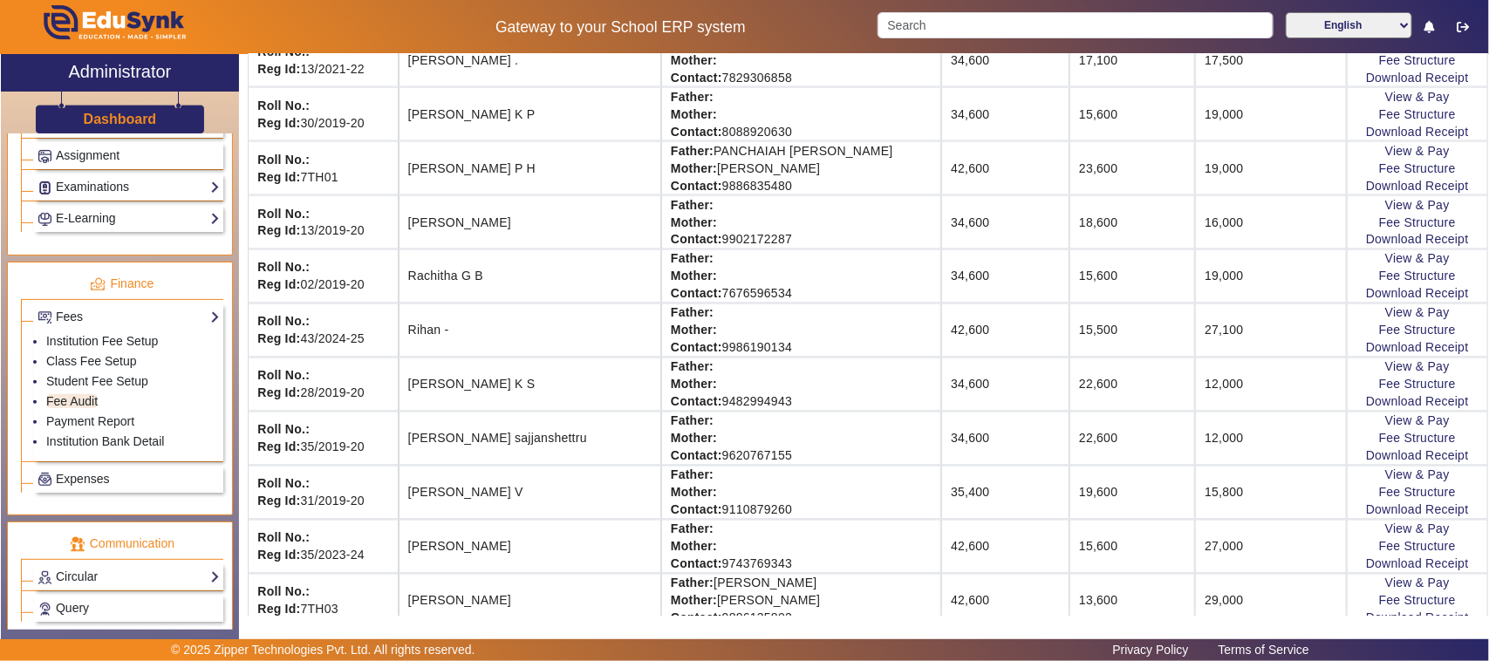
click at [1408, 550] on td "View & Pay Fee Structure Download Receipt" at bounding box center [1417, 547] width 141 height 54
click at [1400, 536] on link "View & Pay" at bounding box center [1417, 529] width 65 height 14
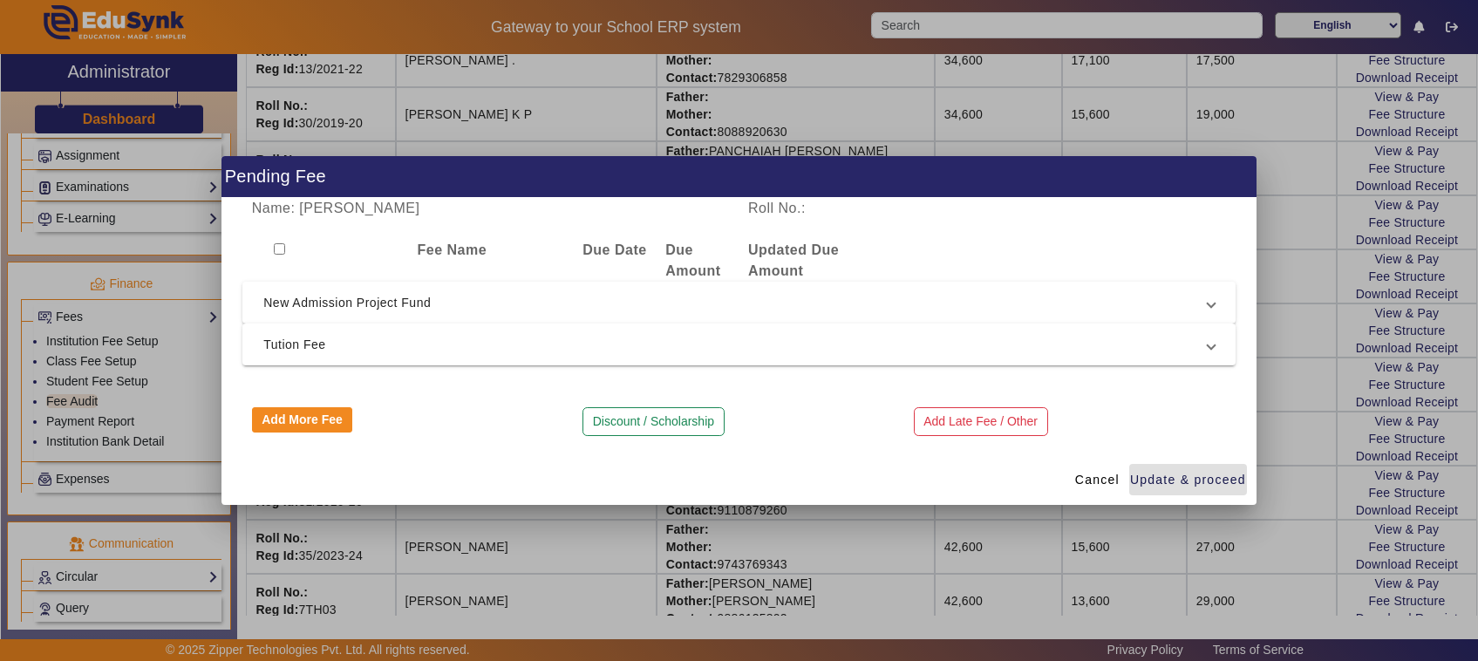
click at [507, 516] on div at bounding box center [739, 330] width 1478 height 661
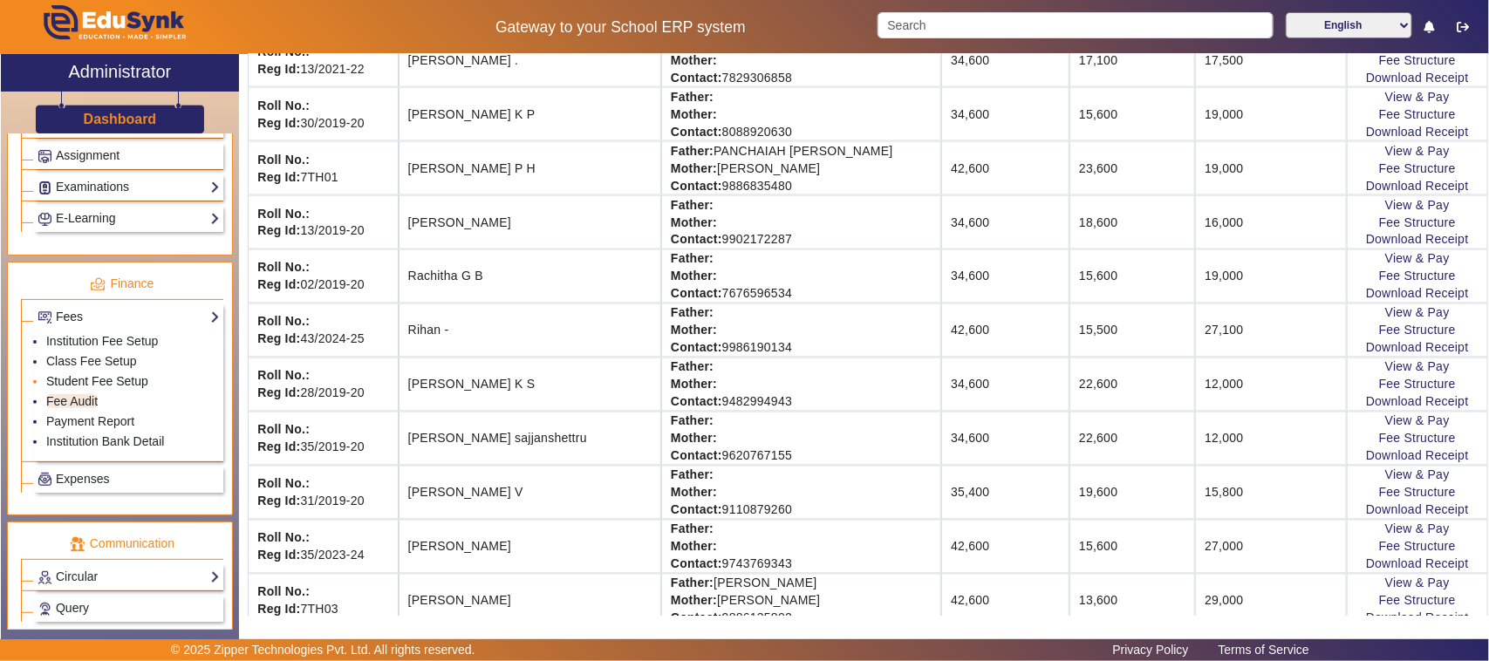
click at [90, 388] on link "Student Fee Setup" at bounding box center [97, 381] width 102 height 14
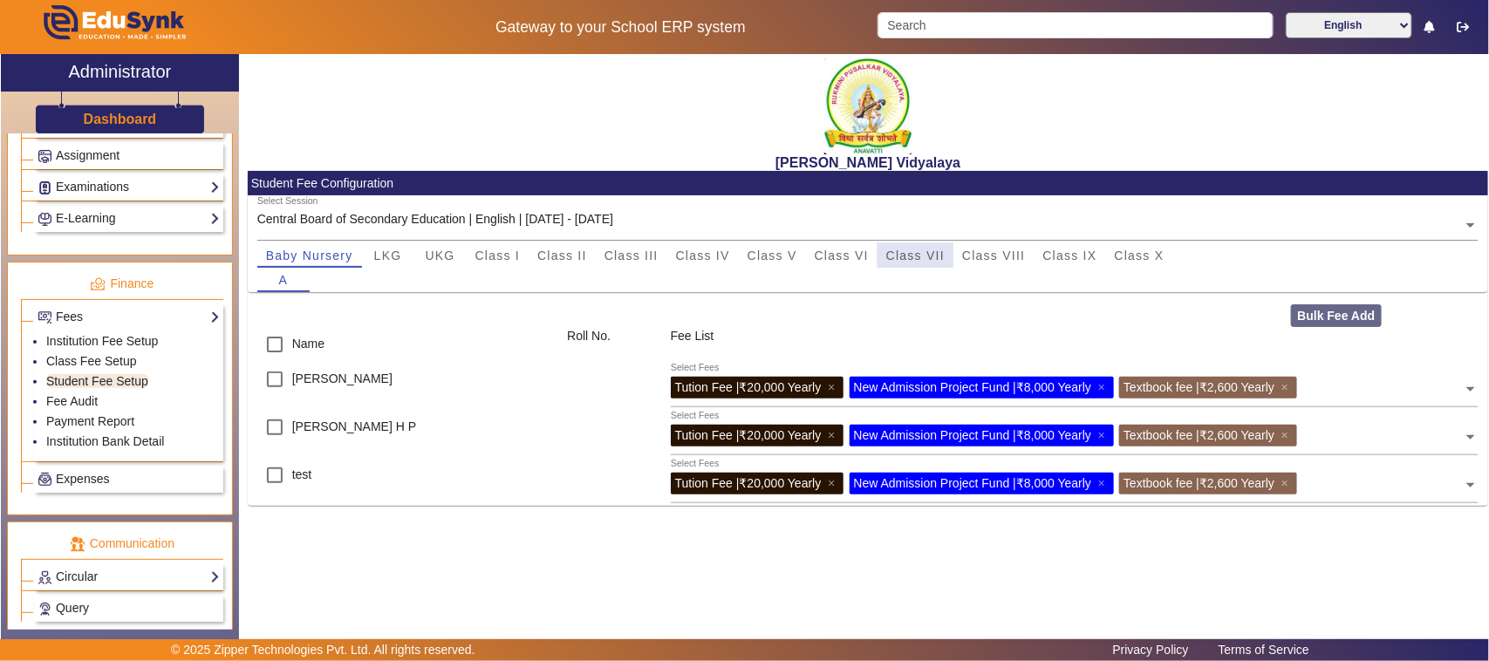
click at [934, 255] on span "Class VII" at bounding box center [915, 255] width 58 height 12
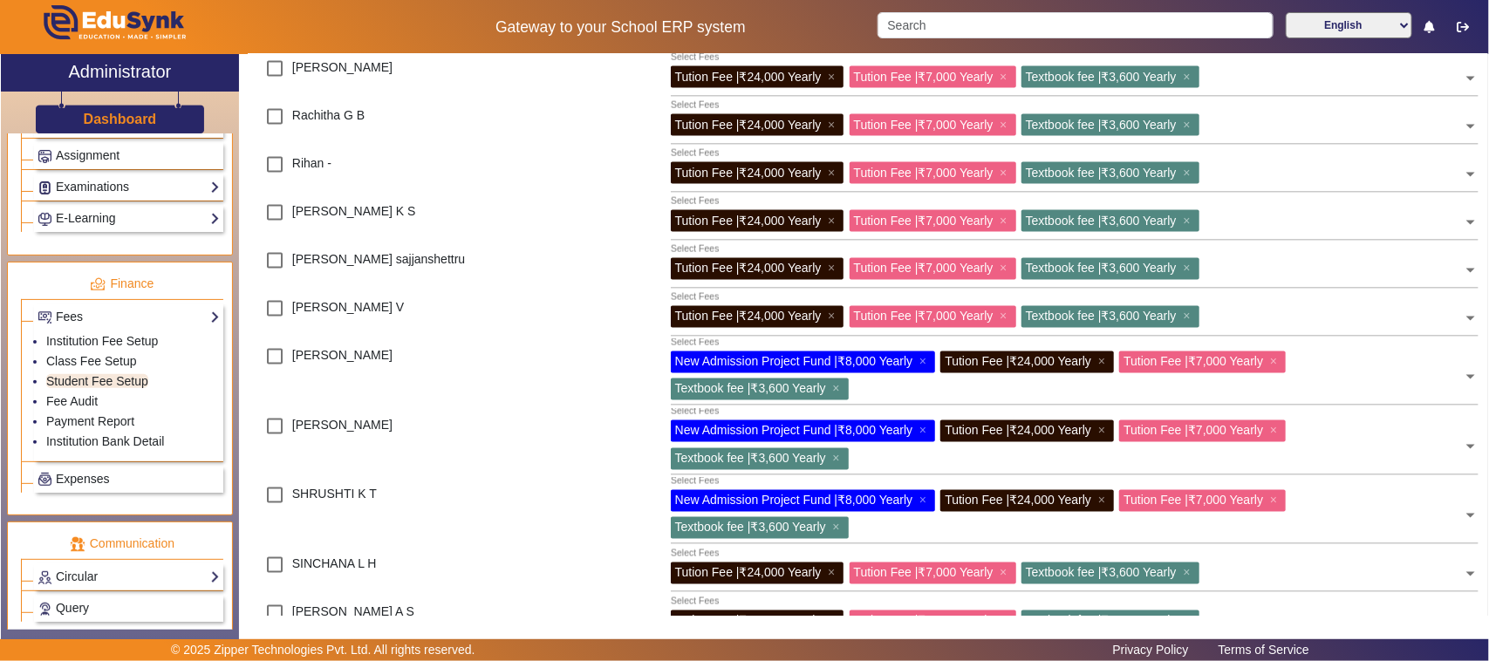
scroll to position [1308, 0]
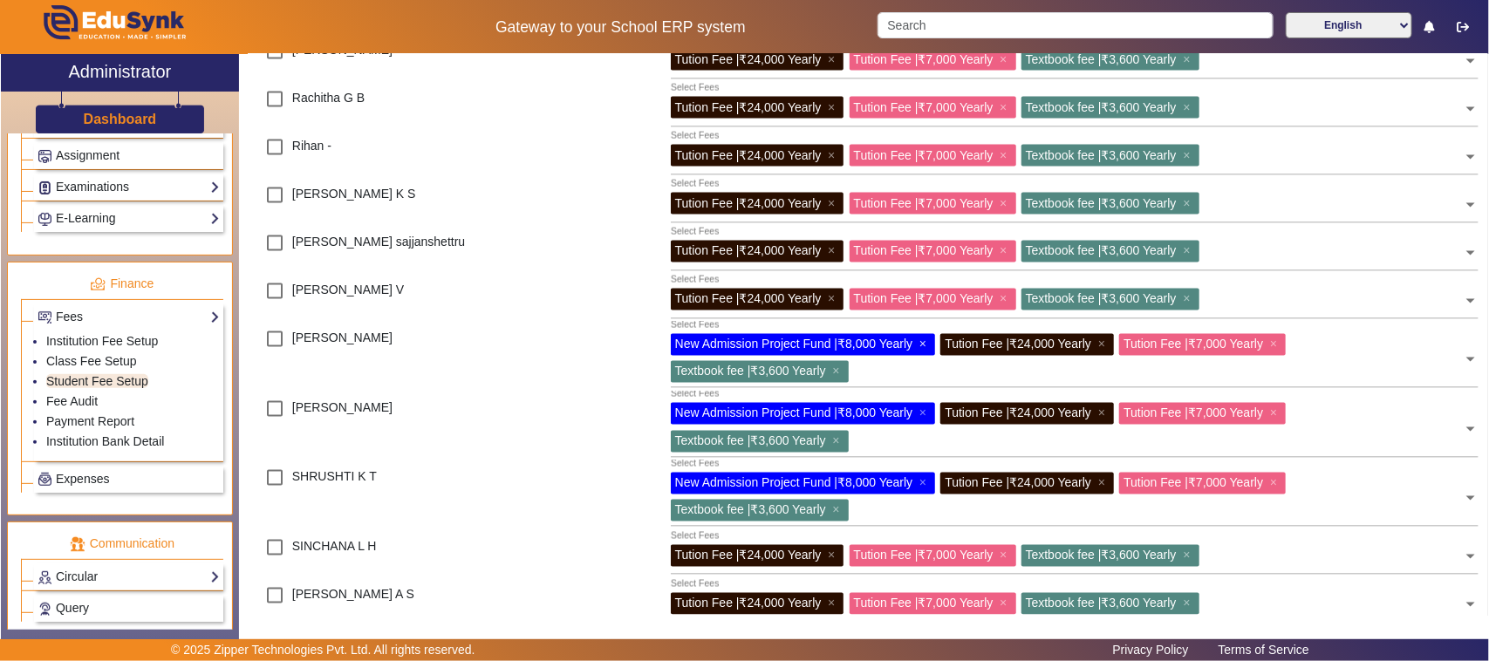
click at [923, 347] on span "×" at bounding box center [924, 345] width 11 height 14
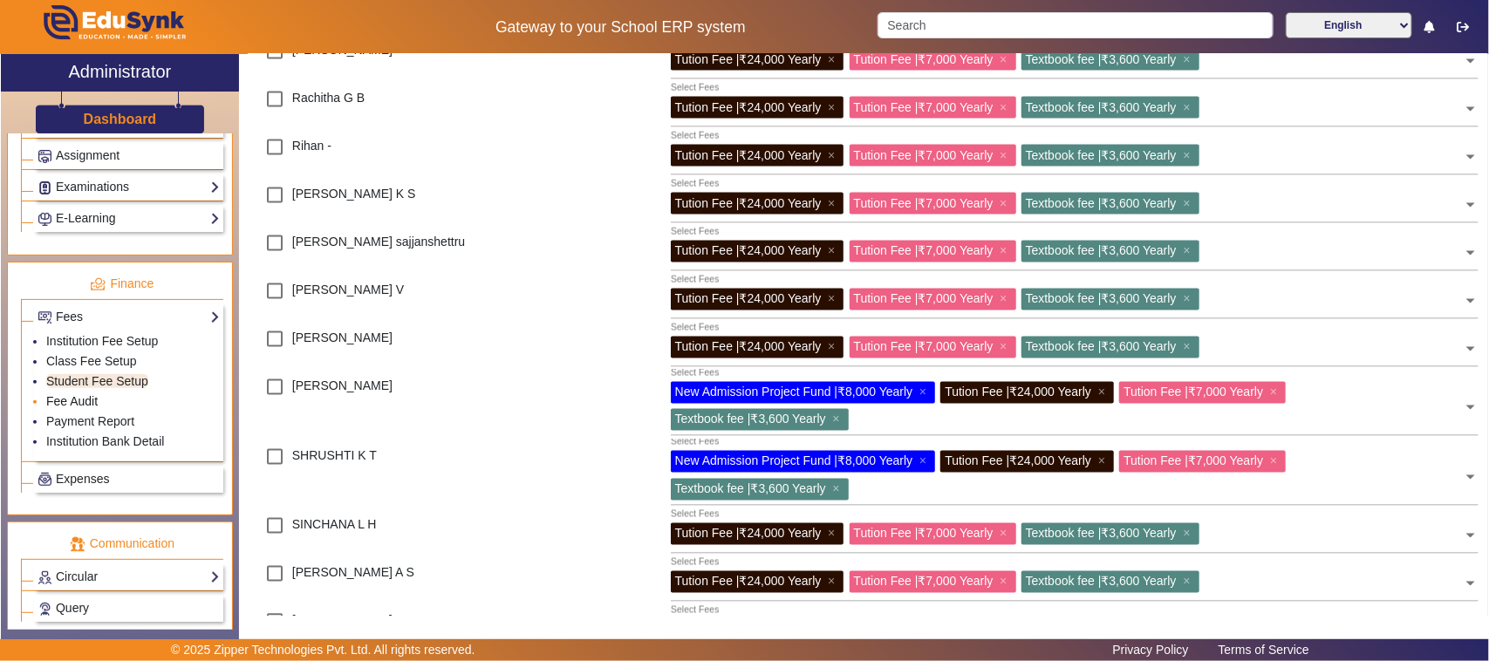
click at [72, 408] on link "Fee Audit" at bounding box center [71, 401] width 51 height 14
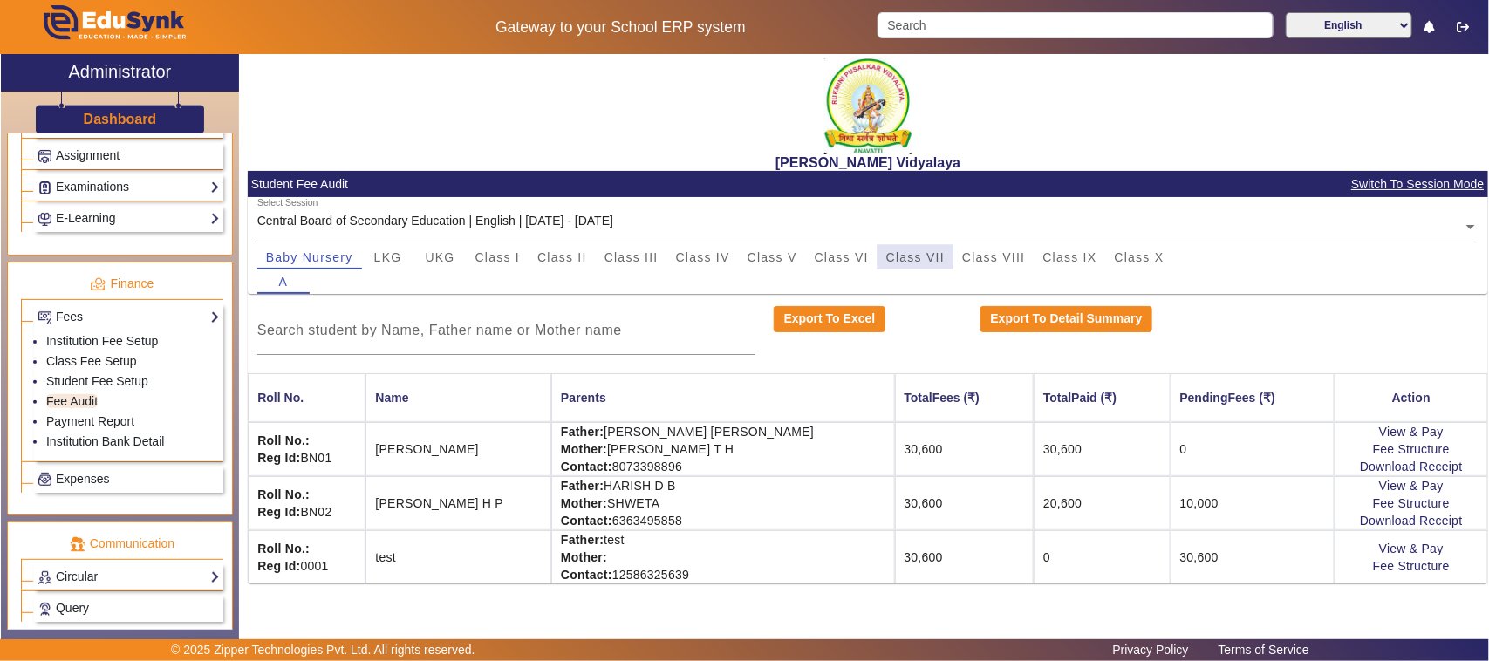
click at [909, 257] on span "Class VII" at bounding box center [915, 257] width 58 height 12
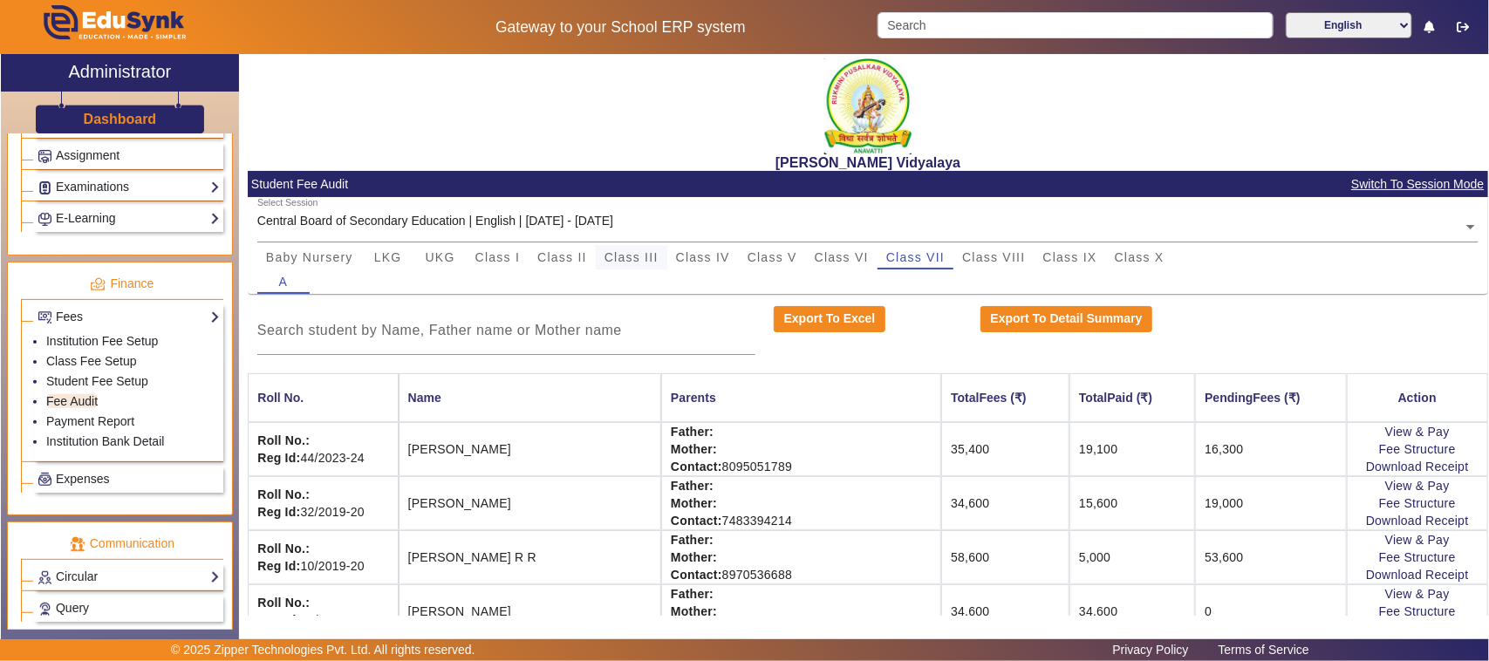
click at [631, 256] on span "Class III" at bounding box center [631, 257] width 54 height 12
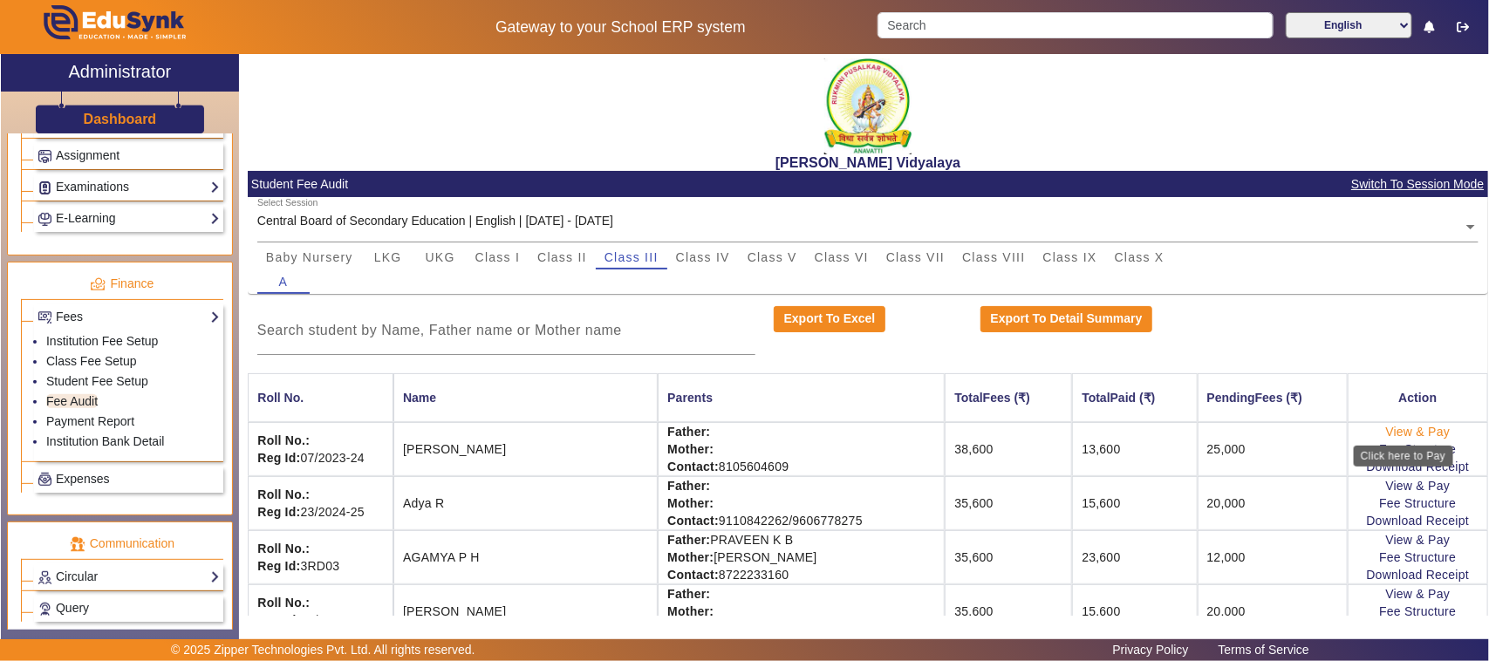
click at [1407, 433] on link "View & Pay" at bounding box center [1418, 432] width 65 height 14
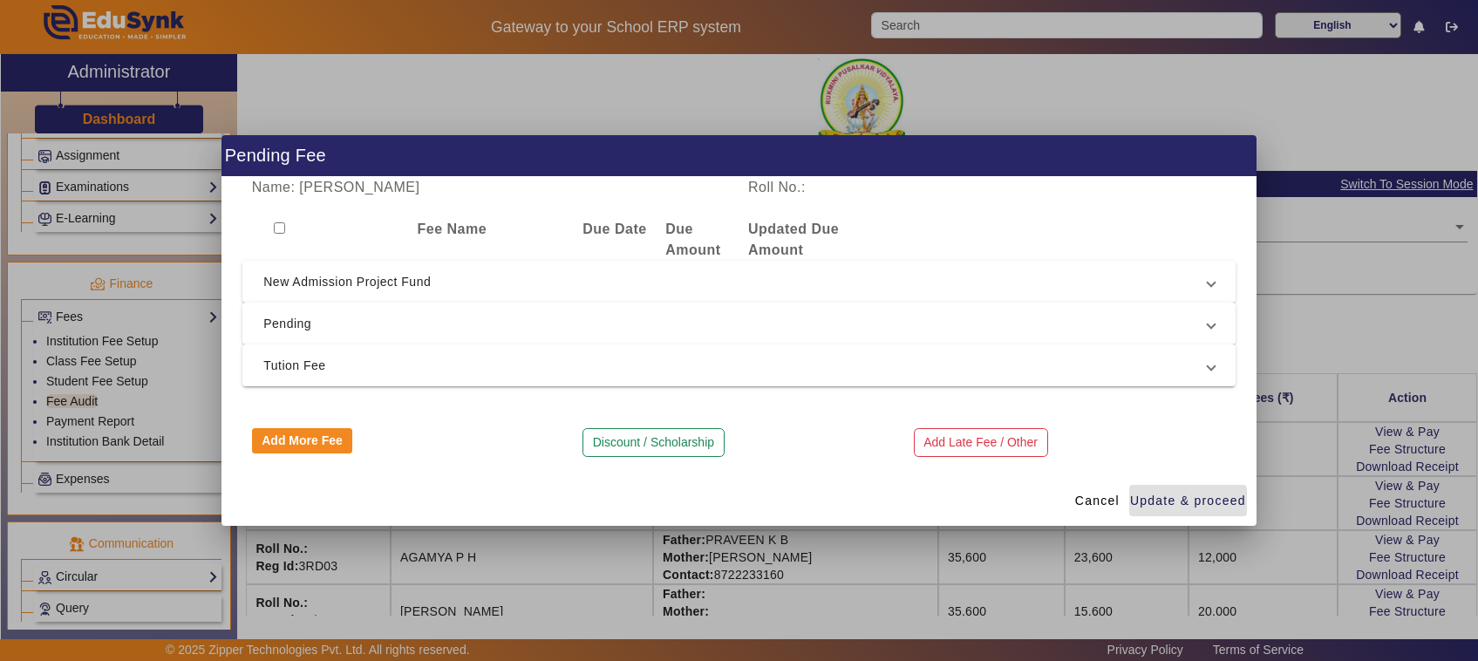
click at [849, 554] on div at bounding box center [739, 330] width 1478 height 661
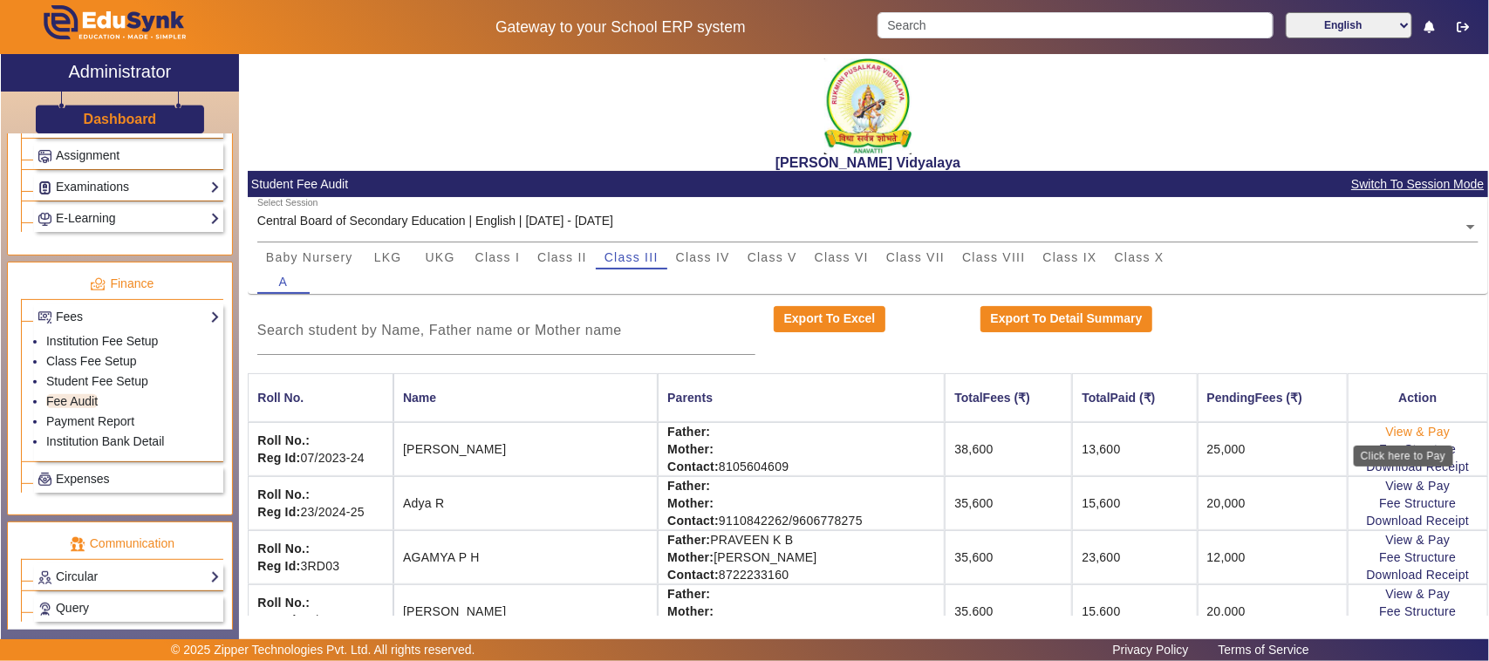
click at [1406, 432] on link "View & Pay" at bounding box center [1418, 432] width 65 height 14
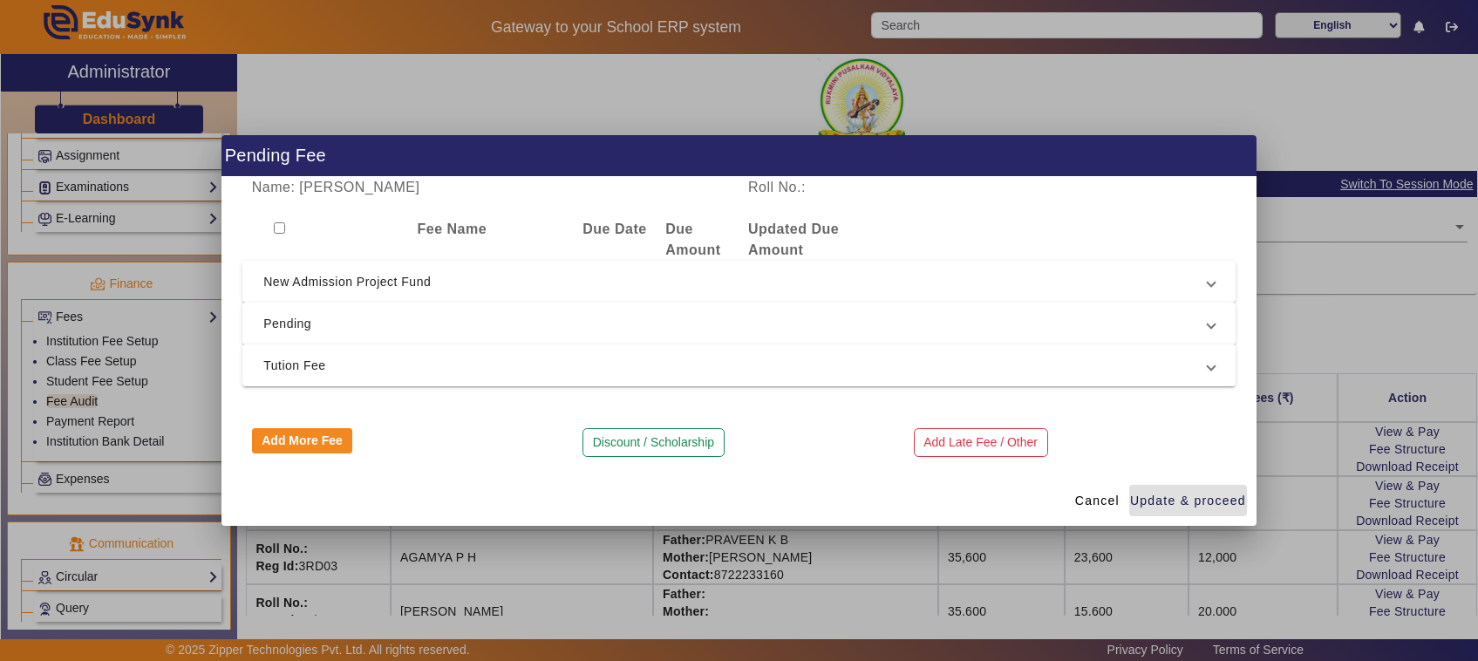
click at [324, 324] on span "Pending" at bounding box center [735, 323] width 944 height 21
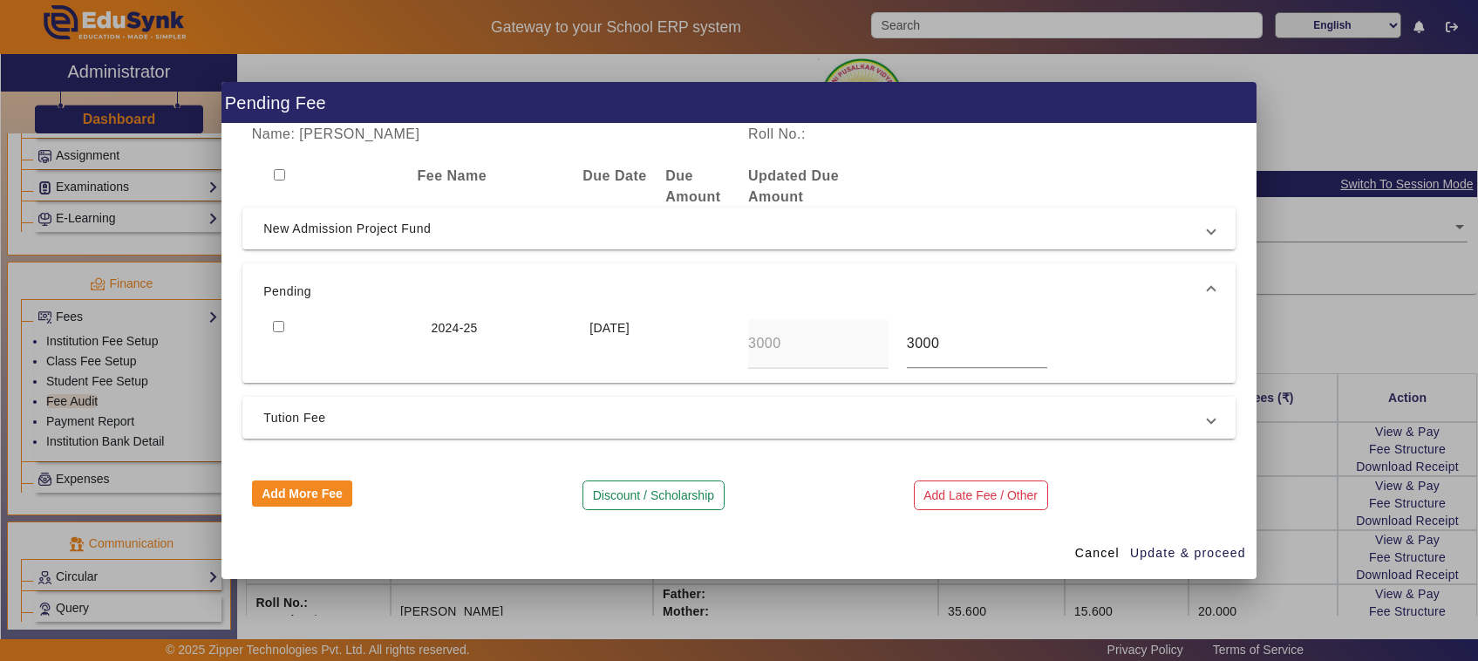
click at [1388, 249] on div at bounding box center [739, 330] width 1478 height 661
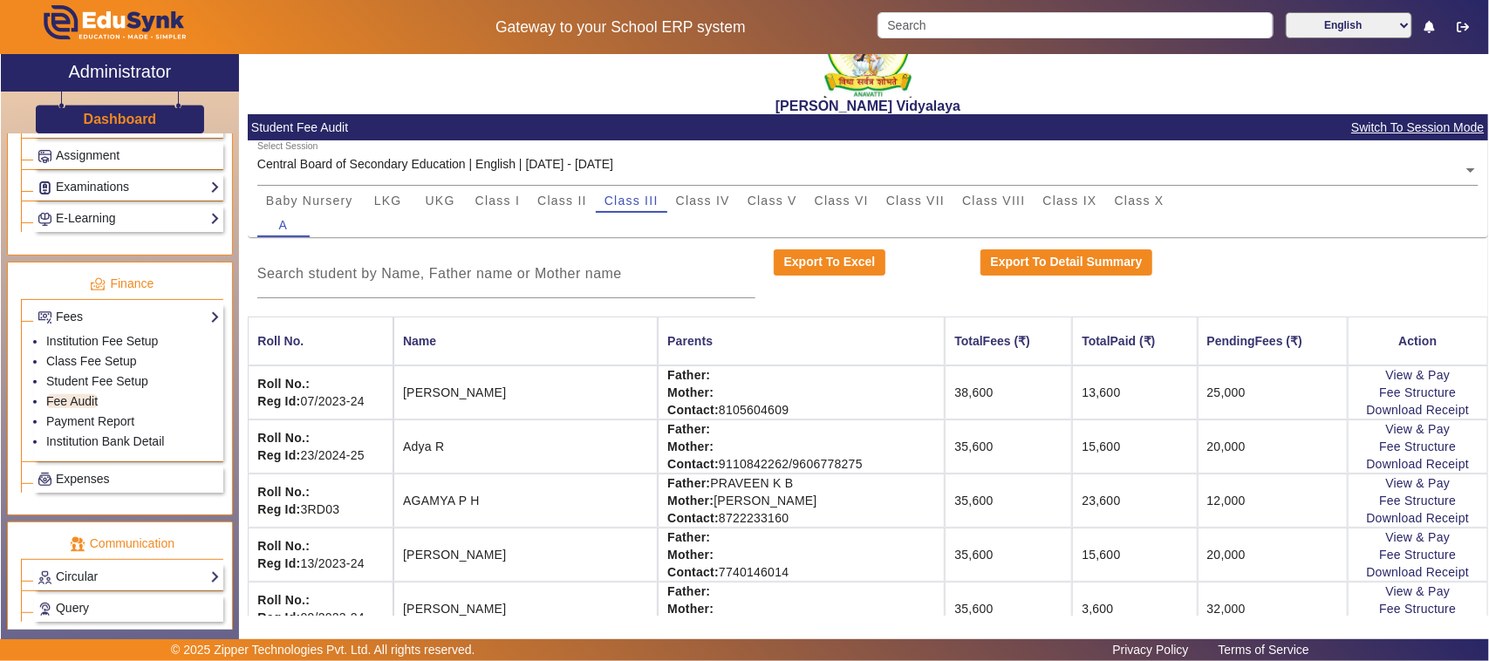
scroll to position [109, 0]
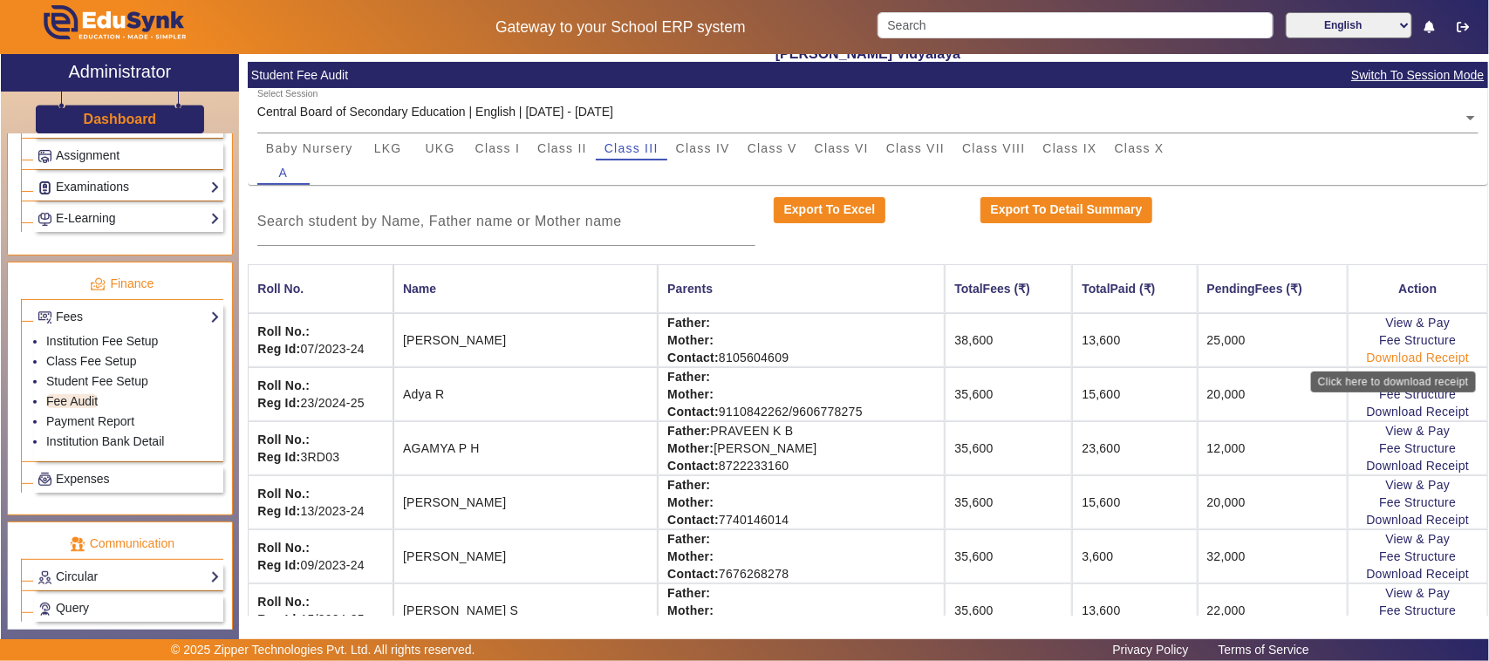
click at [1420, 355] on link "Download Receipt" at bounding box center [1418, 358] width 103 height 14
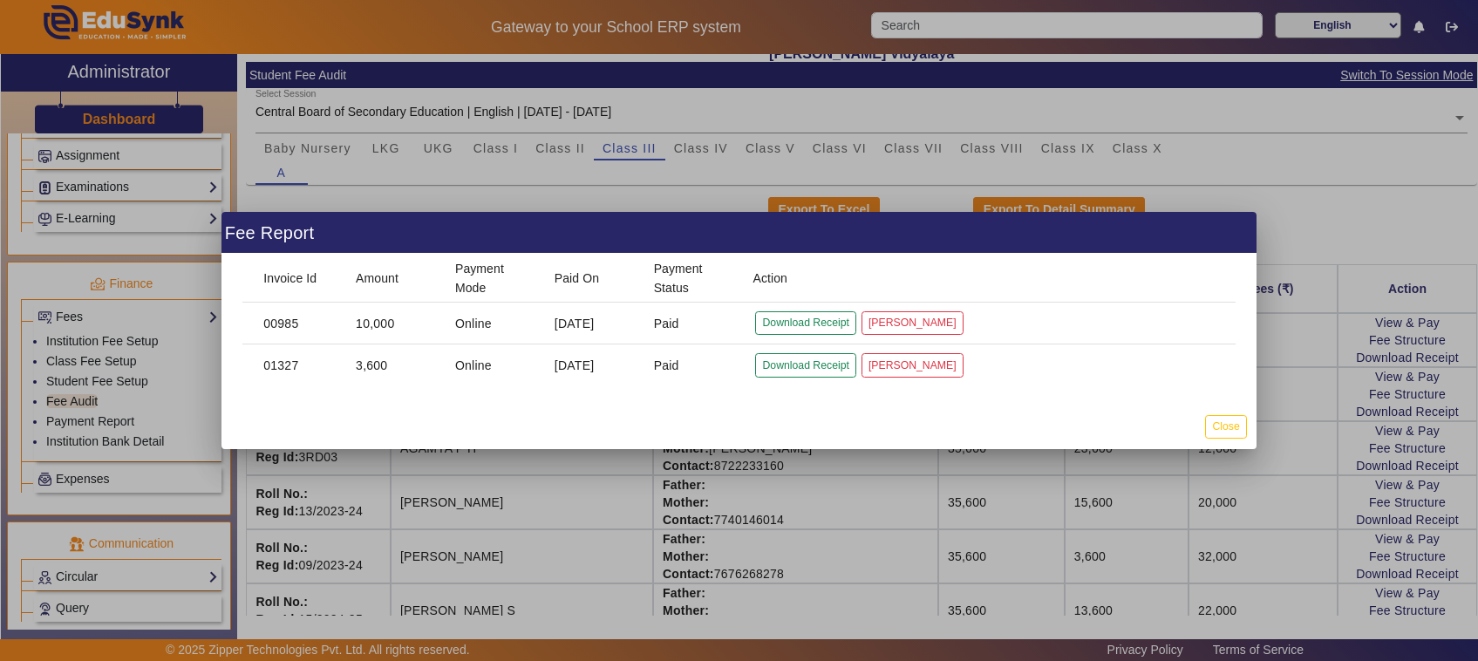
click at [1266, 452] on div at bounding box center [739, 330] width 1478 height 661
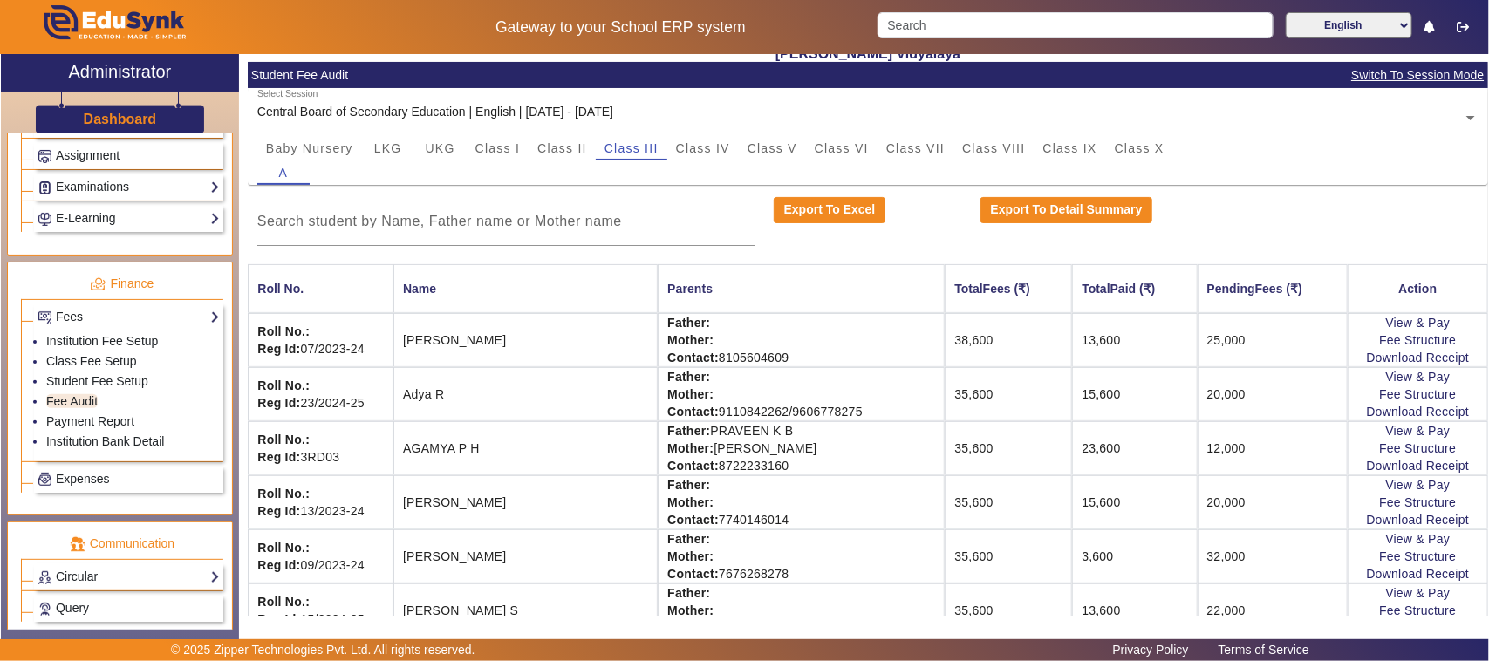
click at [1379, 332] on td "View & Pay Fee Structure Download Receipt" at bounding box center [1417, 340] width 140 height 54
click at [1386, 325] on link "View & Pay" at bounding box center [1418, 323] width 65 height 14
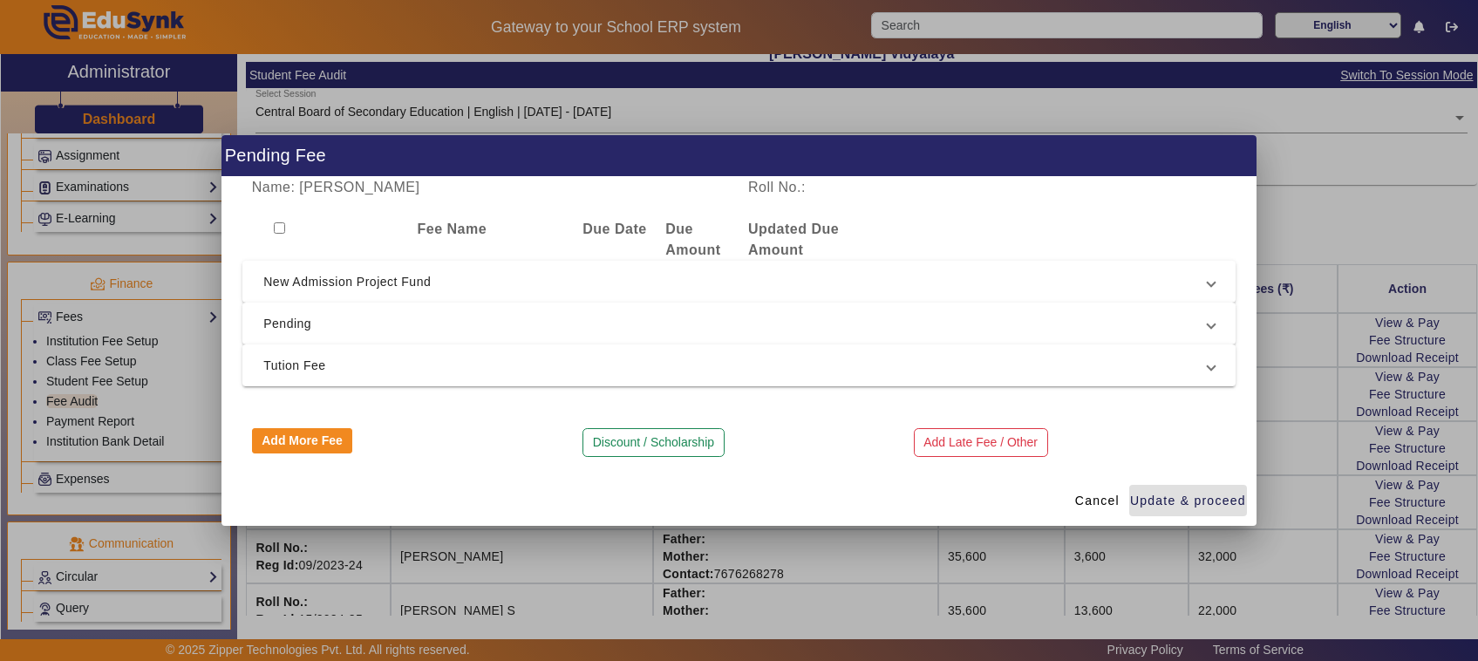
click at [1319, 430] on div at bounding box center [739, 330] width 1478 height 661
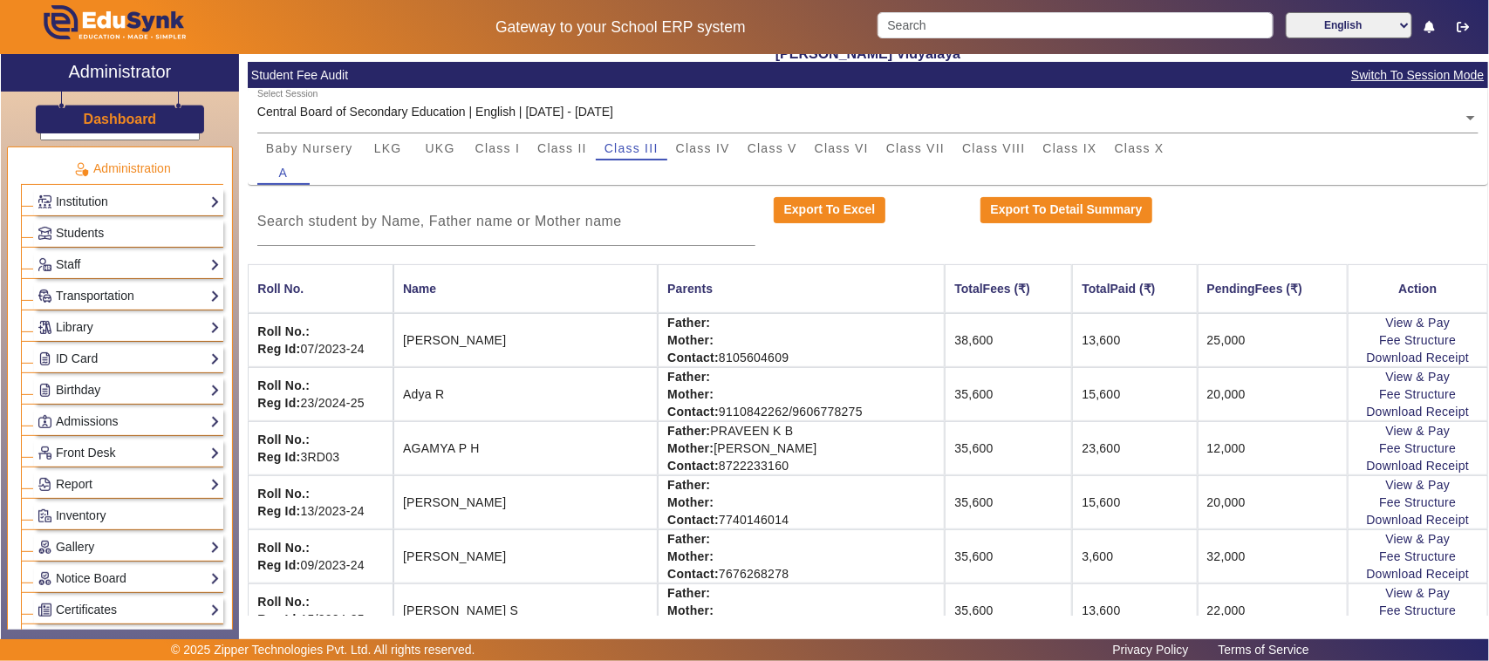
scroll to position [0, 0]
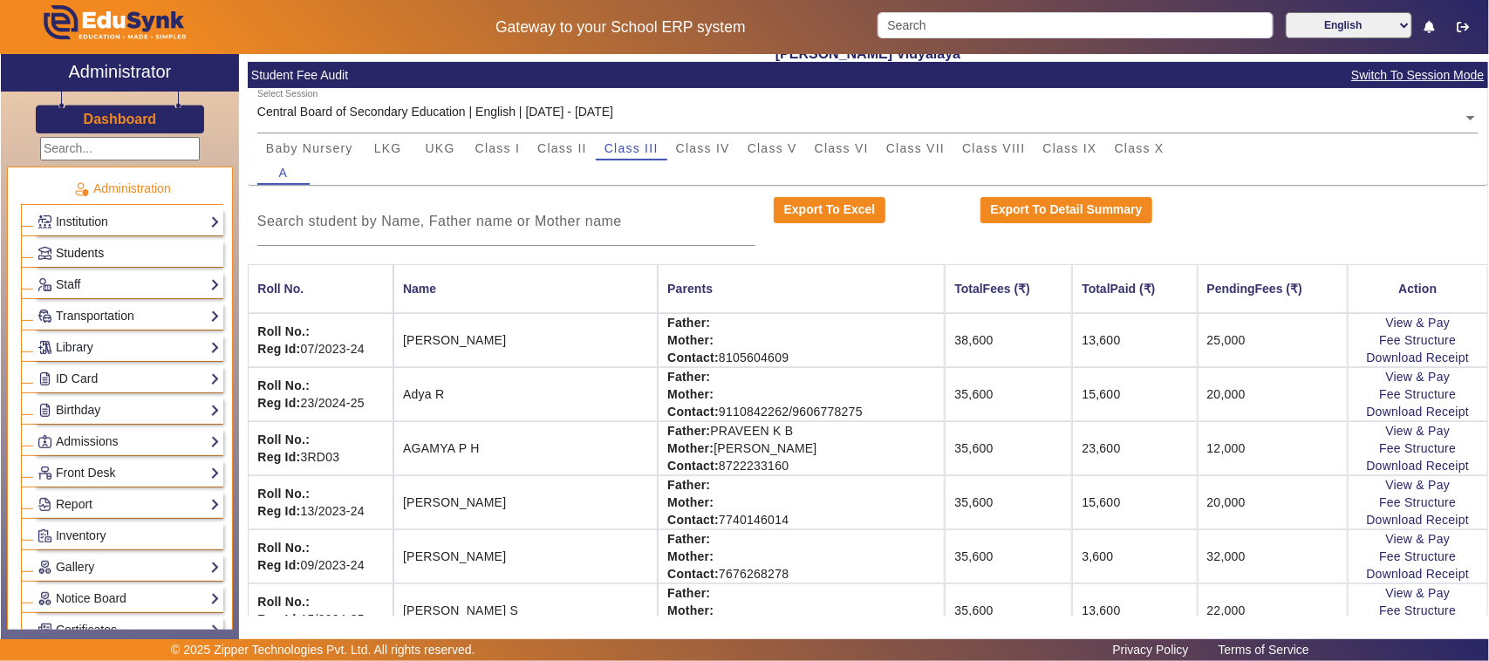
click at [106, 243] on link "Students" at bounding box center [129, 253] width 182 height 20
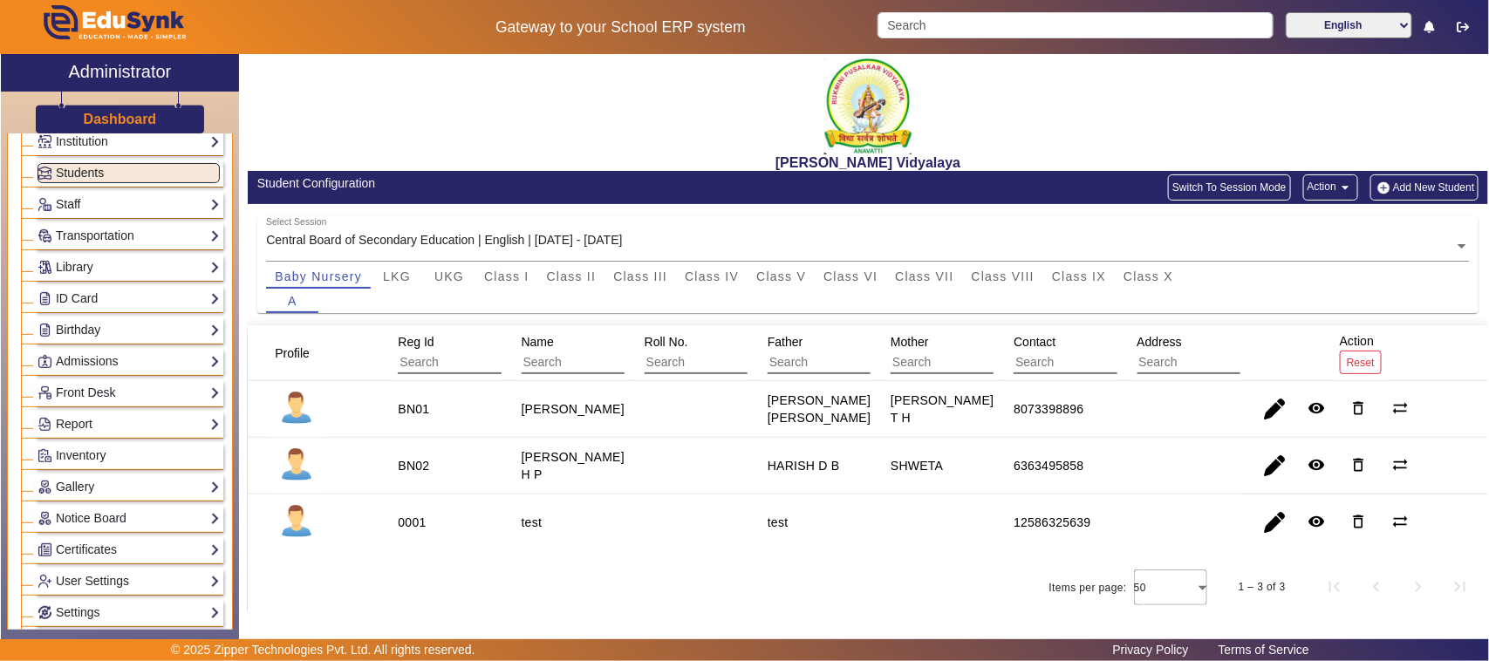
scroll to position [29, 0]
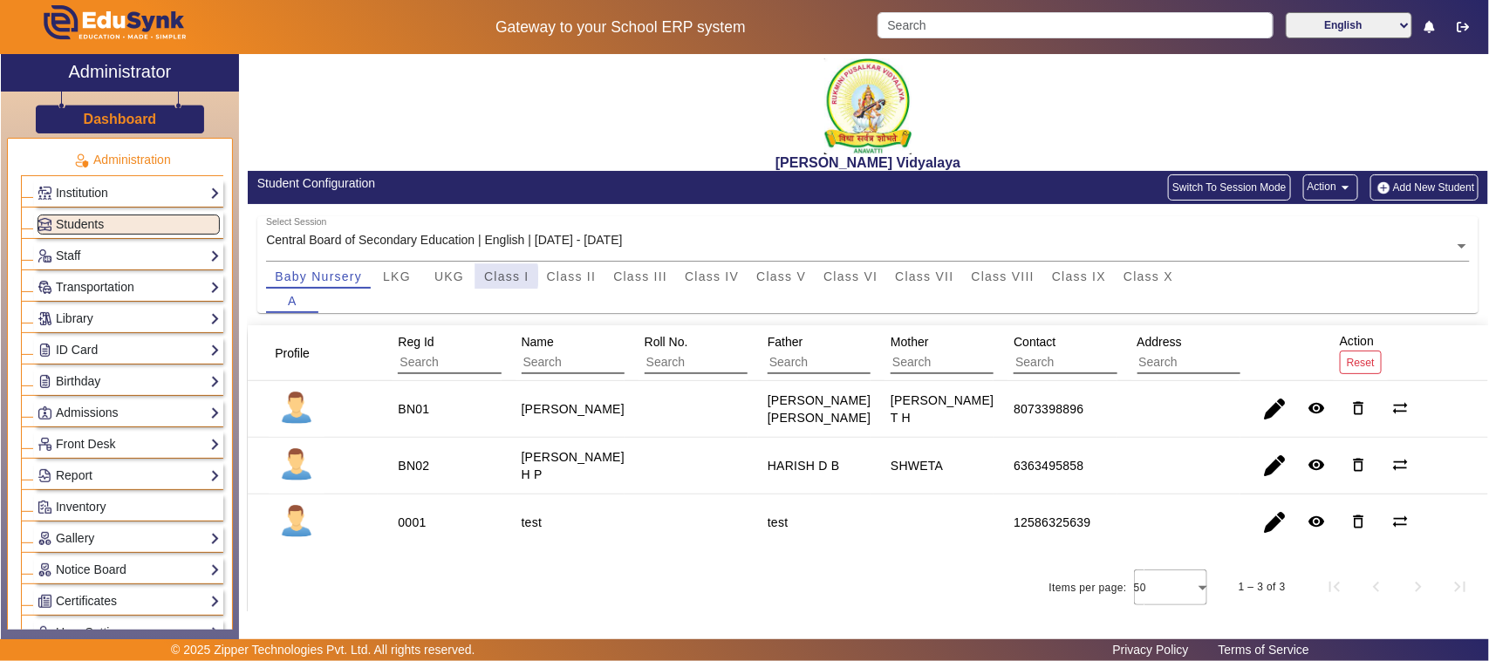
click at [488, 276] on span "Class I" at bounding box center [506, 276] width 45 height 12
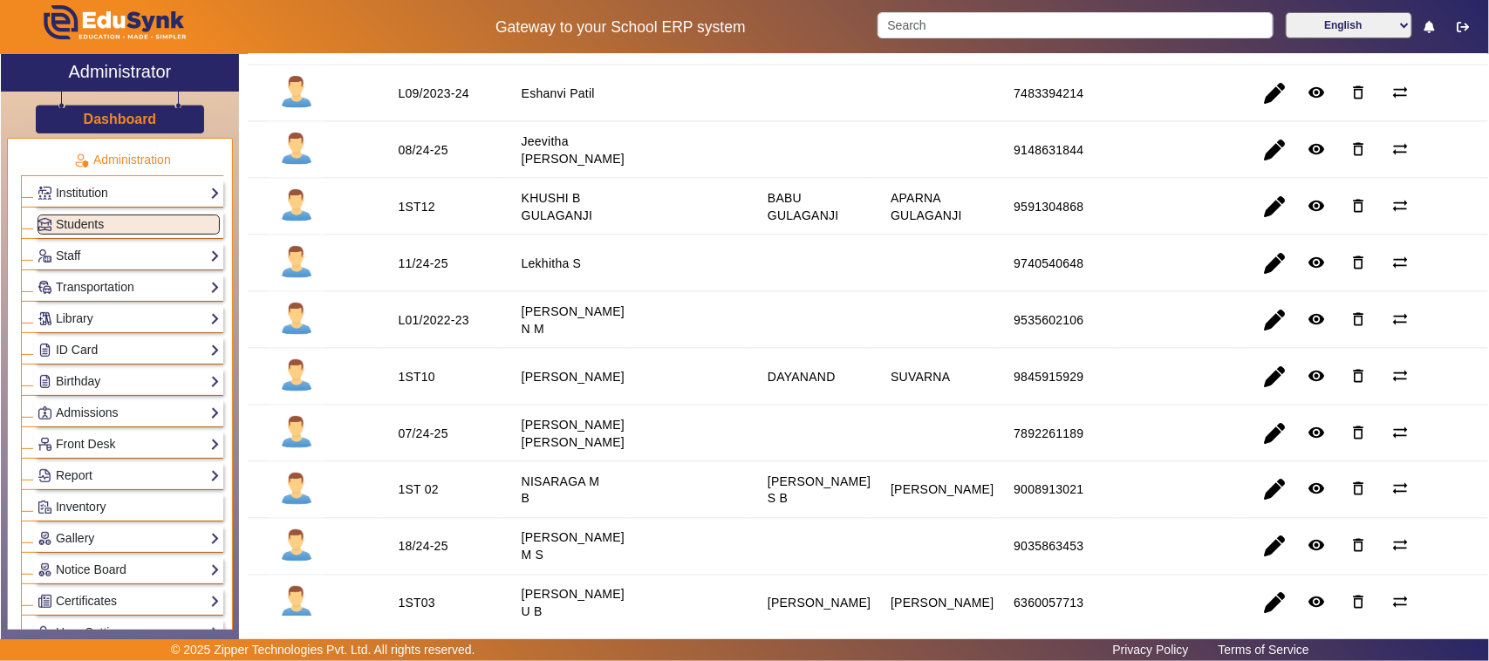
scroll to position [1090, 0]
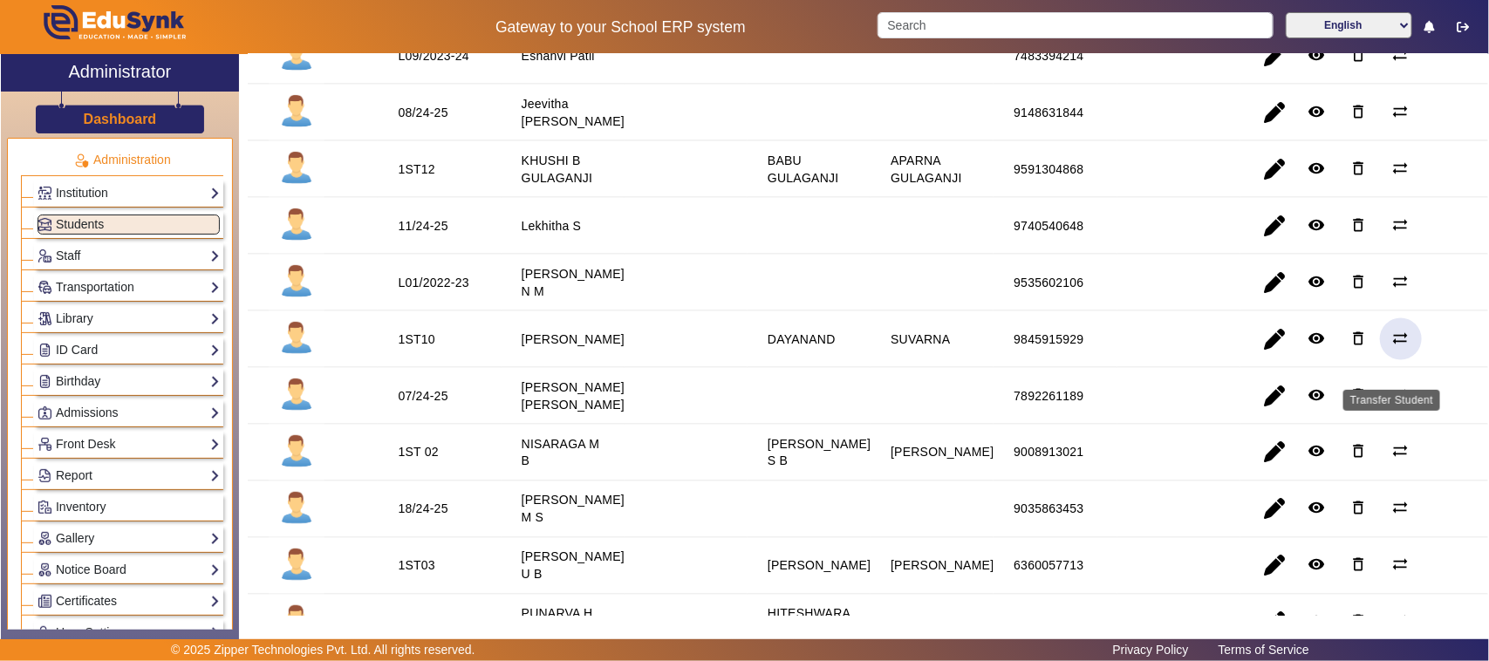
click at [1392, 347] on mat-icon "sync_alt" at bounding box center [1400, 338] width 17 height 17
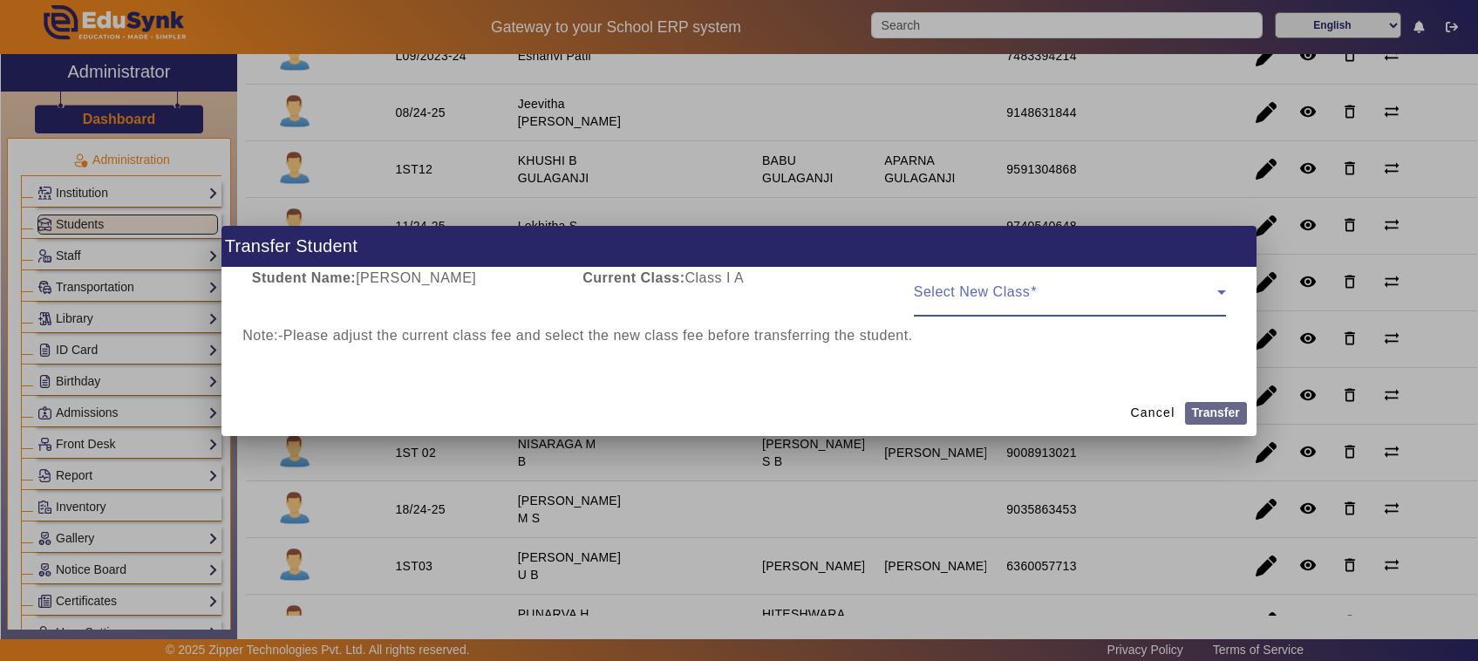
click at [1223, 290] on icon at bounding box center [1221, 292] width 21 height 21
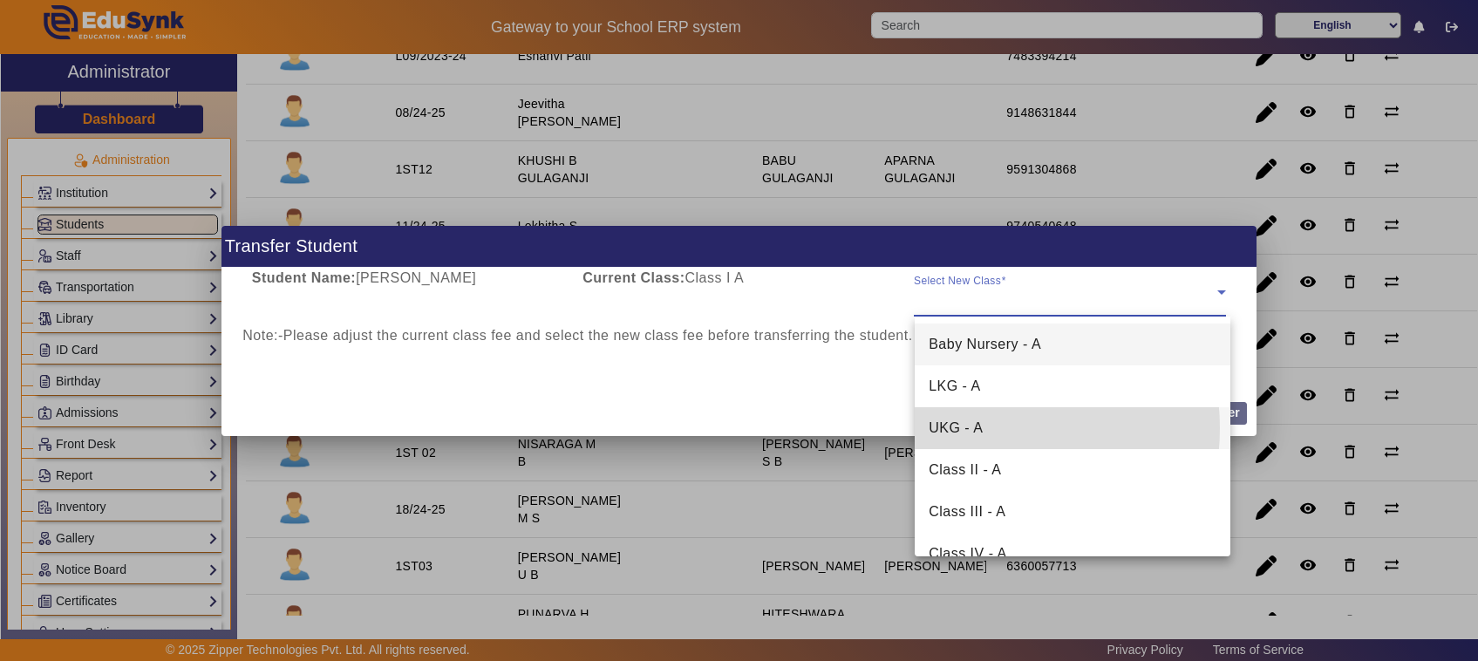
click at [966, 428] on span "UKG - A" at bounding box center [956, 428] width 54 height 21
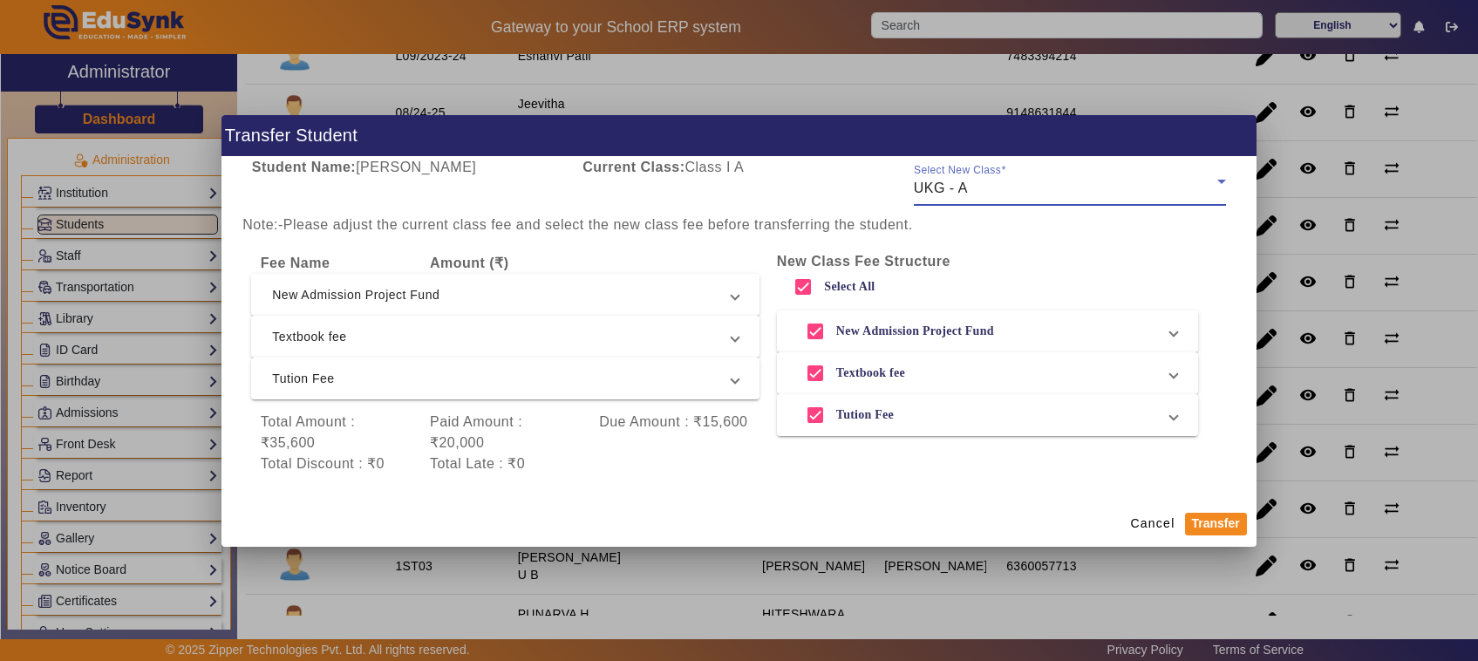
click at [1177, 423] on span at bounding box center [1173, 415] width 7 height 21
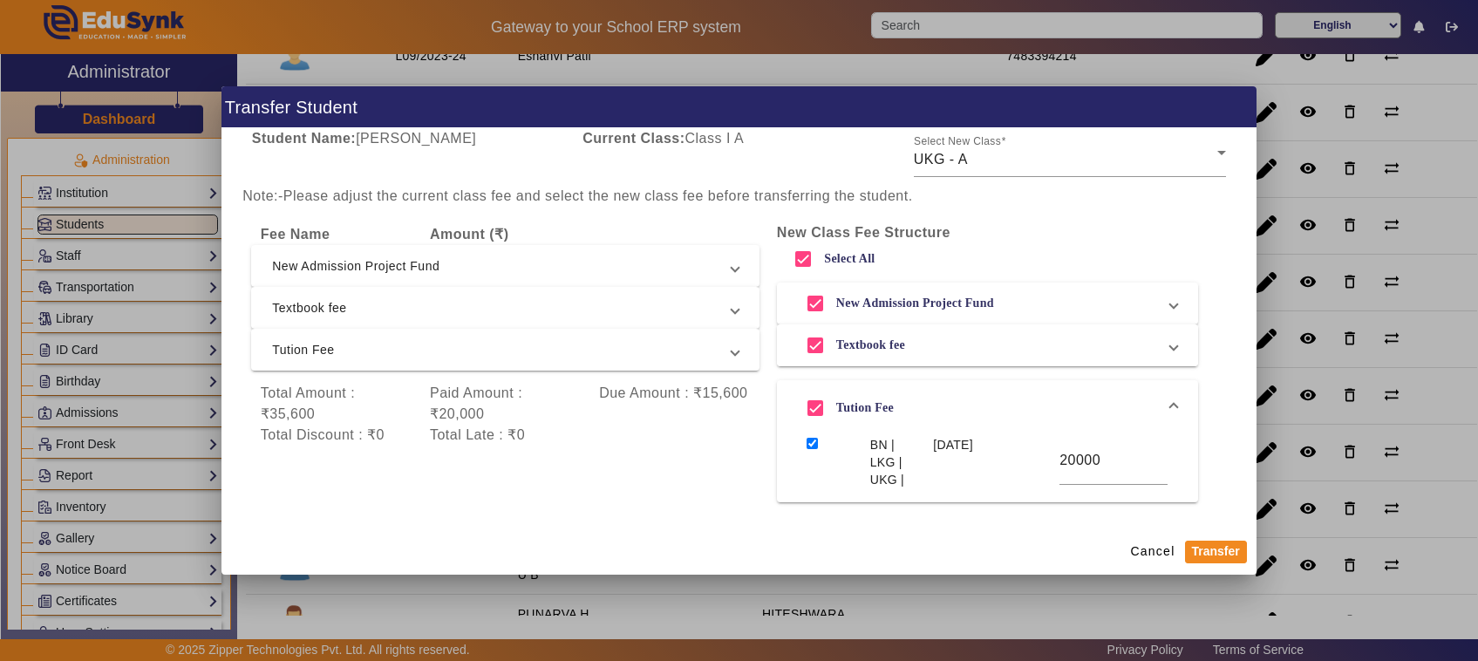
click at [1108, 349] on span "Textbook fee" at bounding box center [984, 345] width 372 height 35
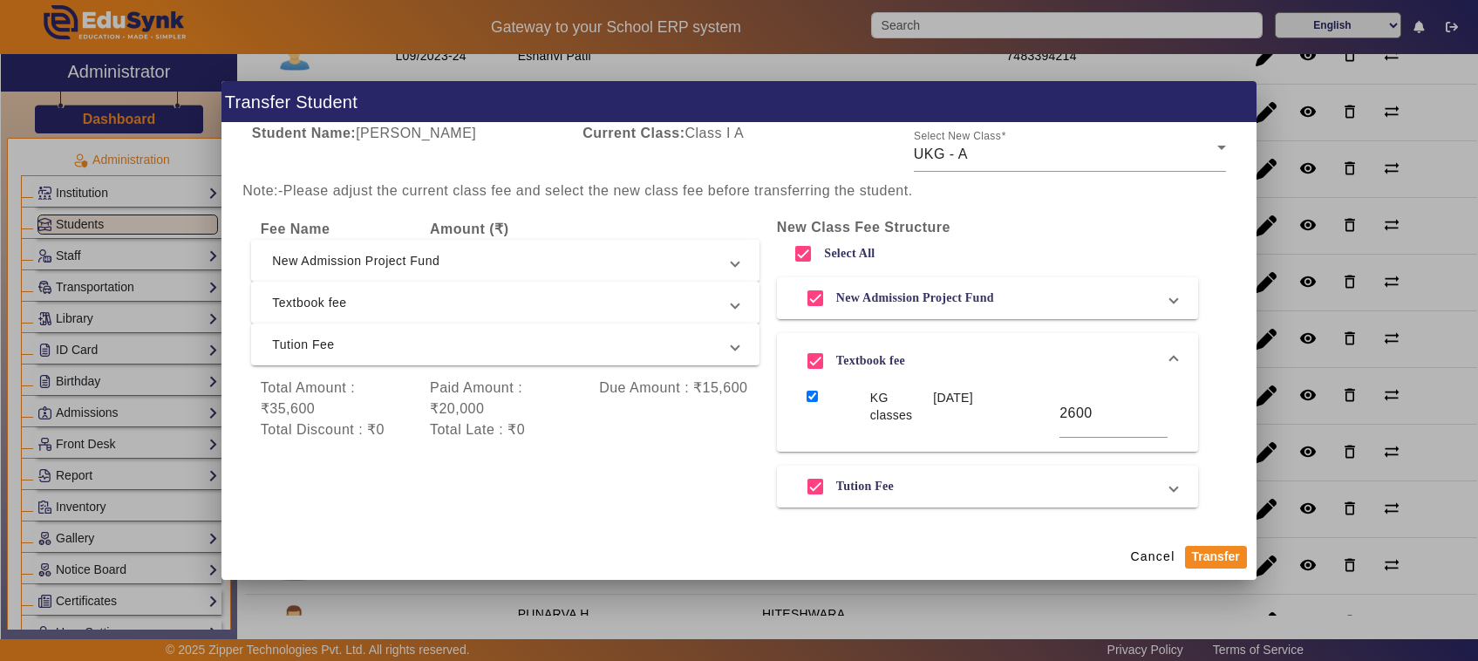
click at [600, 319] on mat-expansion-panel-header "Textbook fee" at bounding box center [505, 303] width 508 height 42
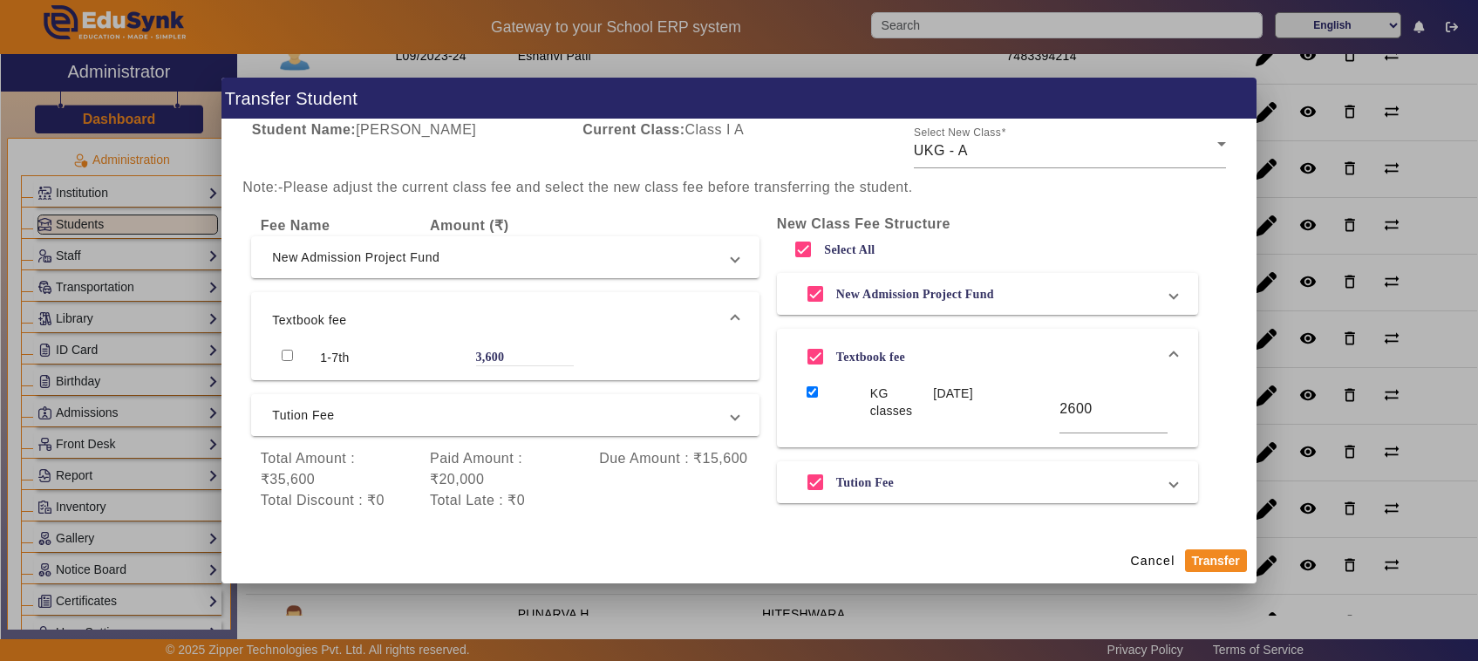
click at [423, 427] on mat-expansion-panel-header "Tution Fee" at bounding box center [505, 415] width 508 height 42
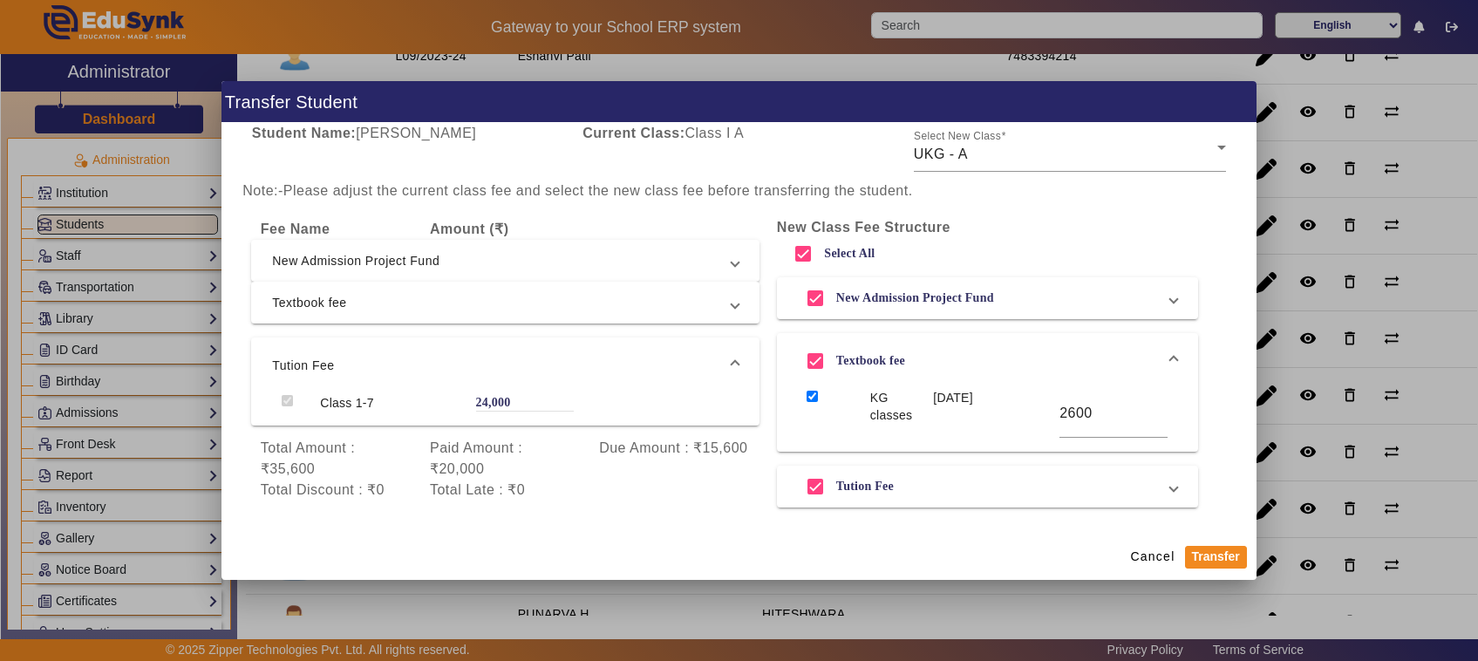
click at [397, 520] on mat-dialog-content "Student Name: NANDAKISHORE D B Current Class: Class I A Select New Class UKG - …" at bounding box center [739, 328] width 1035 height 410
click at [881, 481] on label "Tution Fee" at bounding box center [863, 486] width 61 height 15
click at [833, 481] on input "Tution Fee" at bounding box center [815, 486] width 35 height 35
checkbox input "false"
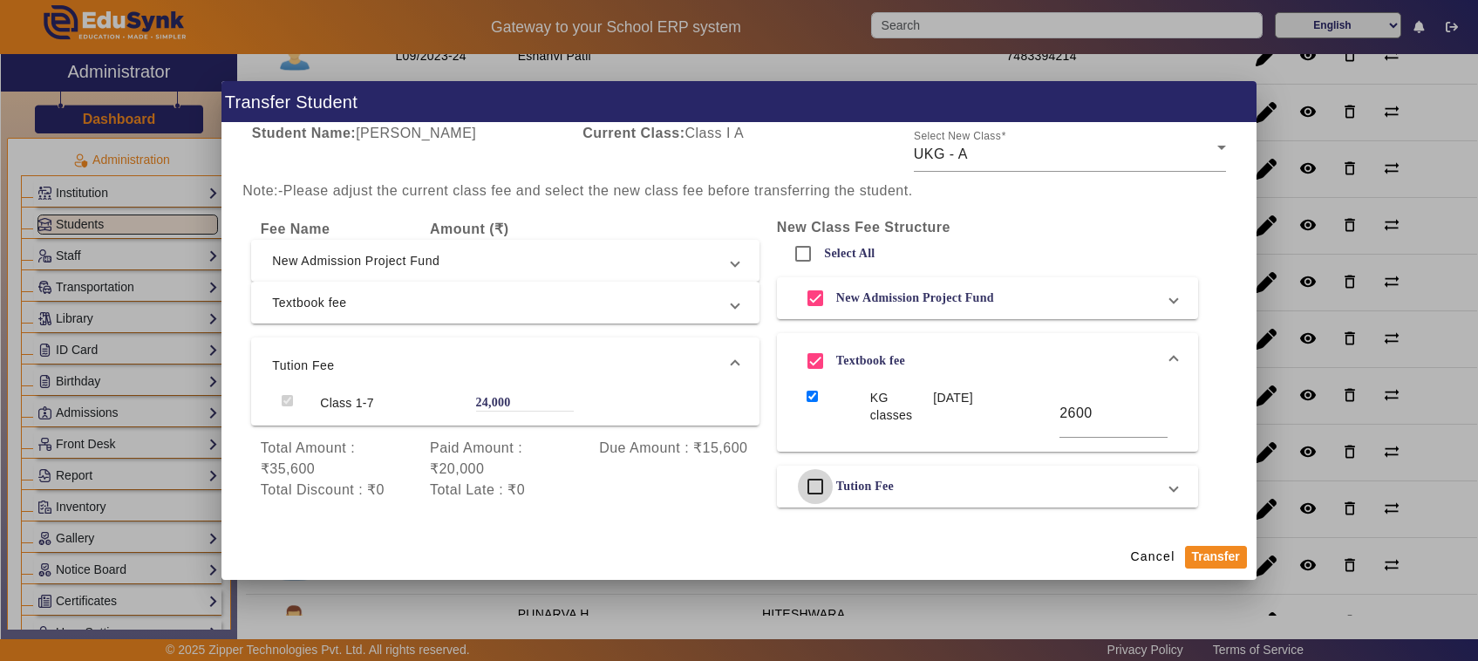
checkbox input "false"
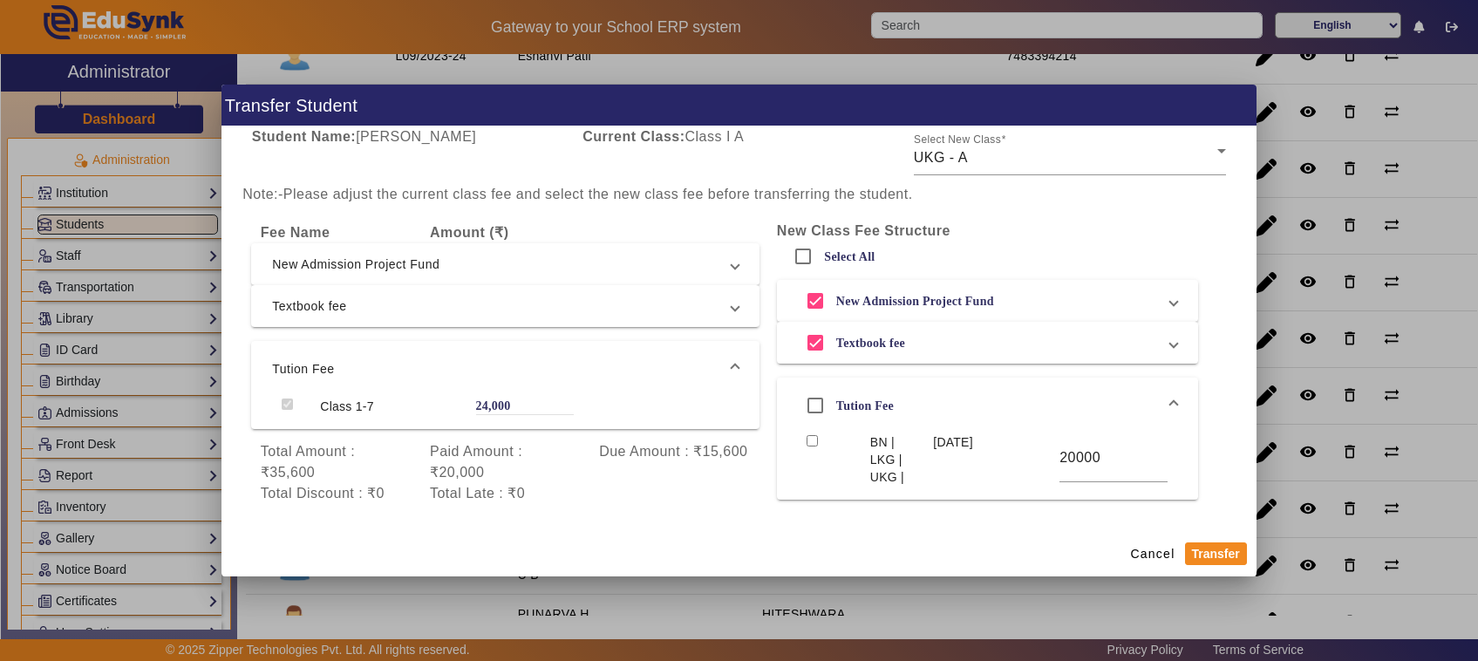
click at [228, 397] on mat-dialog-content "Student Name: NANDAKISHORE D B Current Class: Class I A Select New Class UKG - …" at bounding box center [739, 328] width 1035 height 404
click at [777, 467] on div "BN | LKG | UKG | 29 May 2025 20000" at bounding box center [987, 466] width 421 height 66
click at [733, 366] on mat-expansion-panel-header "Tution Fee" at bounding box center [505, 369] width 508 height 56
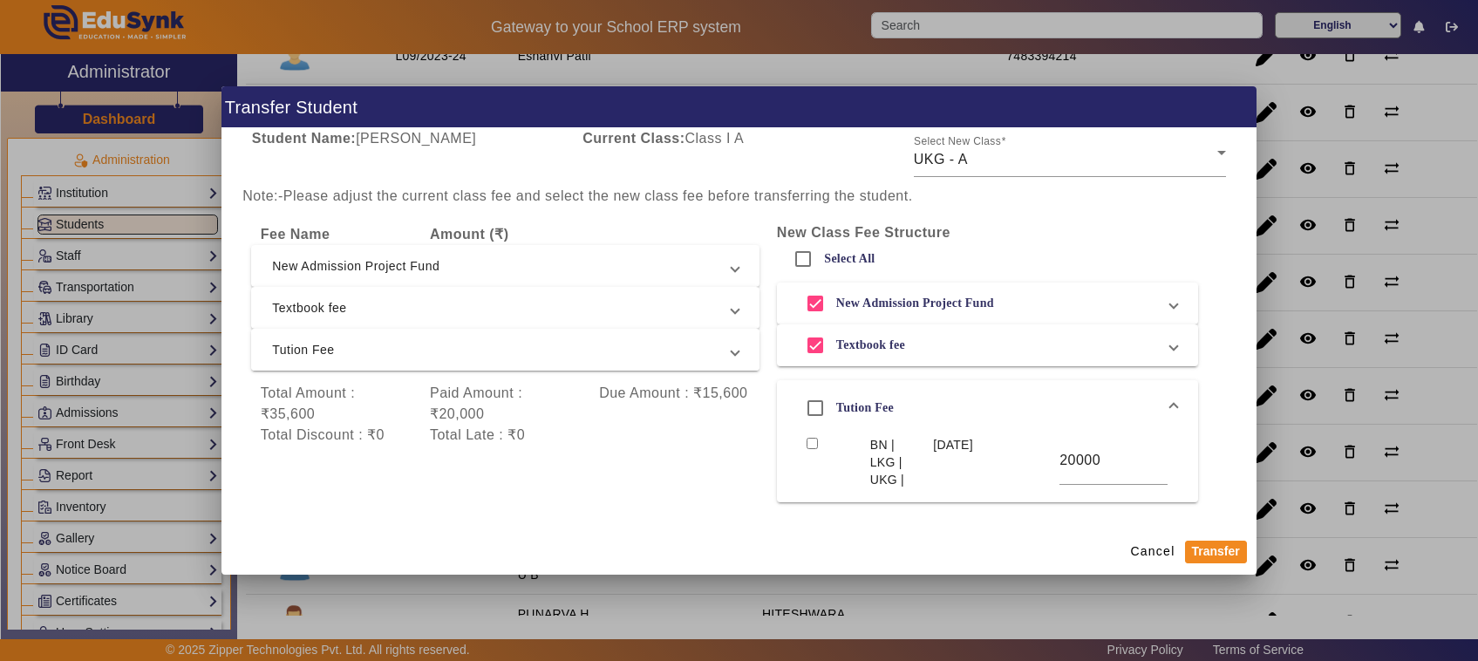
click at [547, 336] on mat-expansion-panel-header "Tution Fee" at bounding box center [505, 350] width 508 height 42
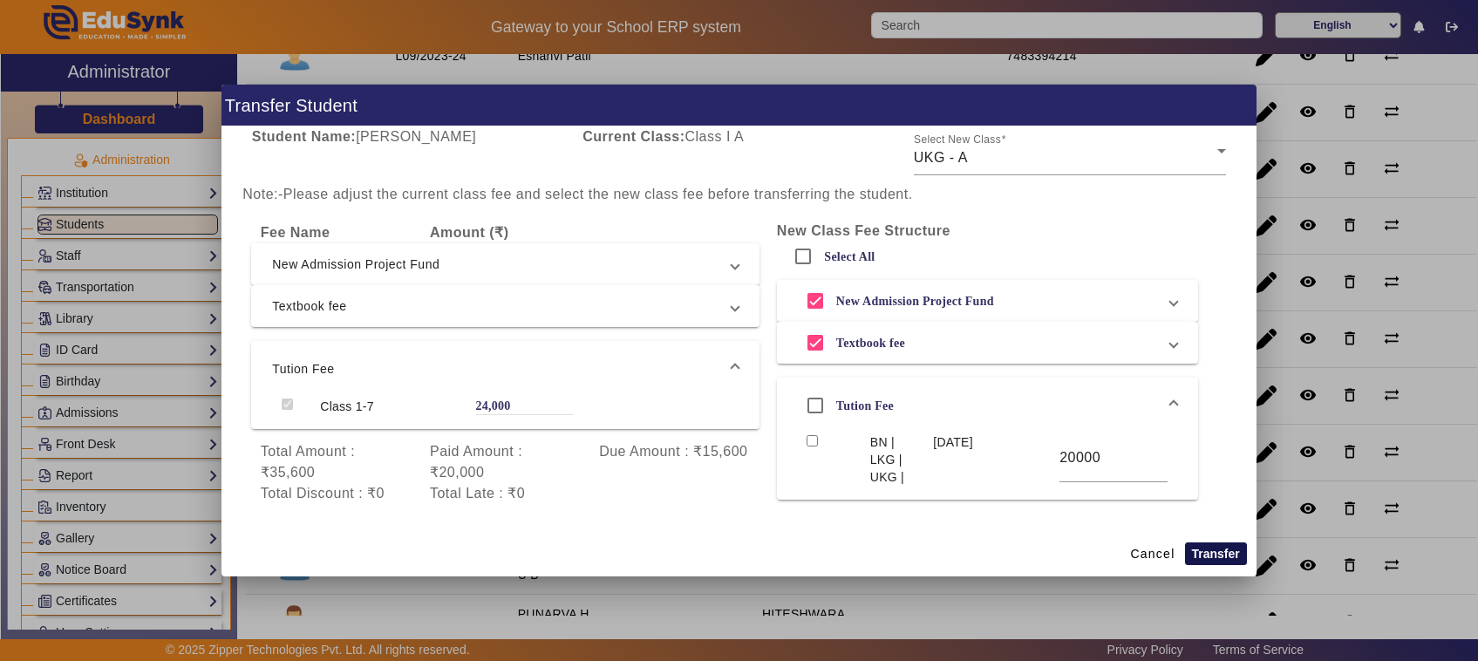
click at [1218, 552] on button "Transfer" at bounding box center [1216, 553] width 62 height 23
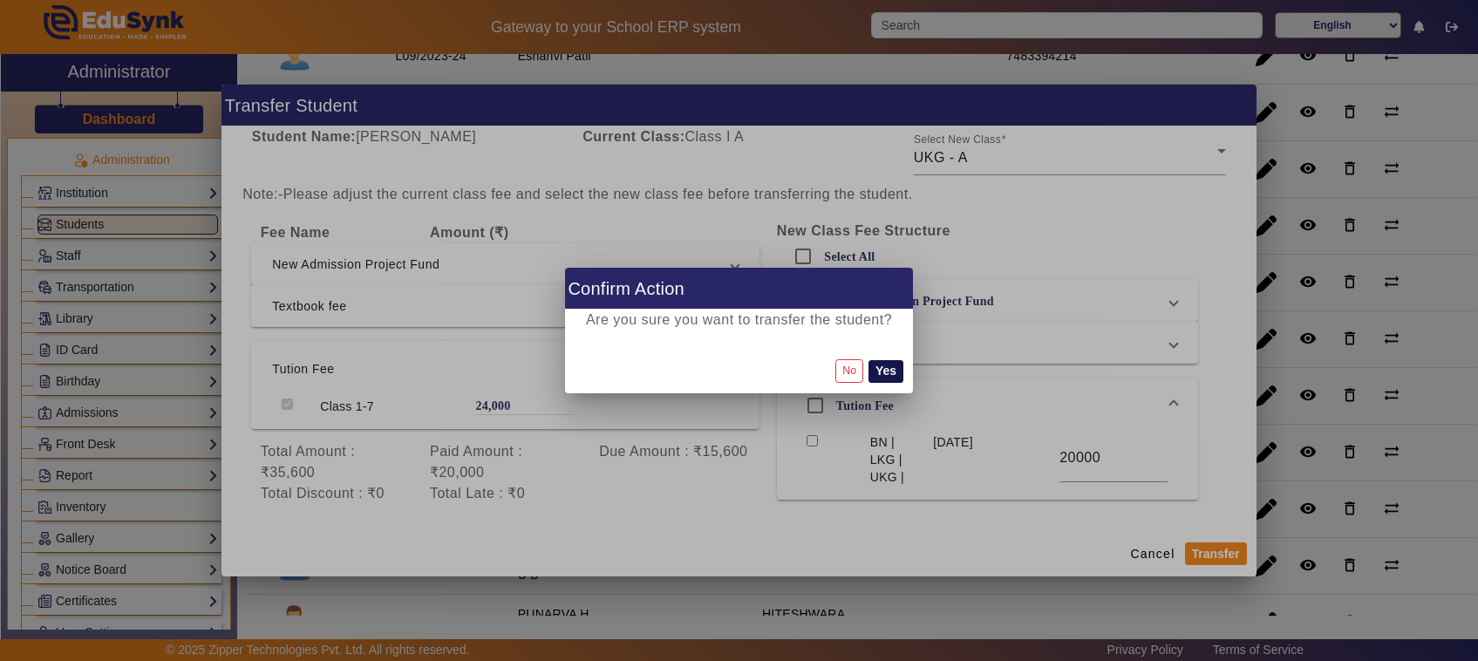
click at [885, 372] on button "Yes" at bounding box center [886, 371] width 35 height 23
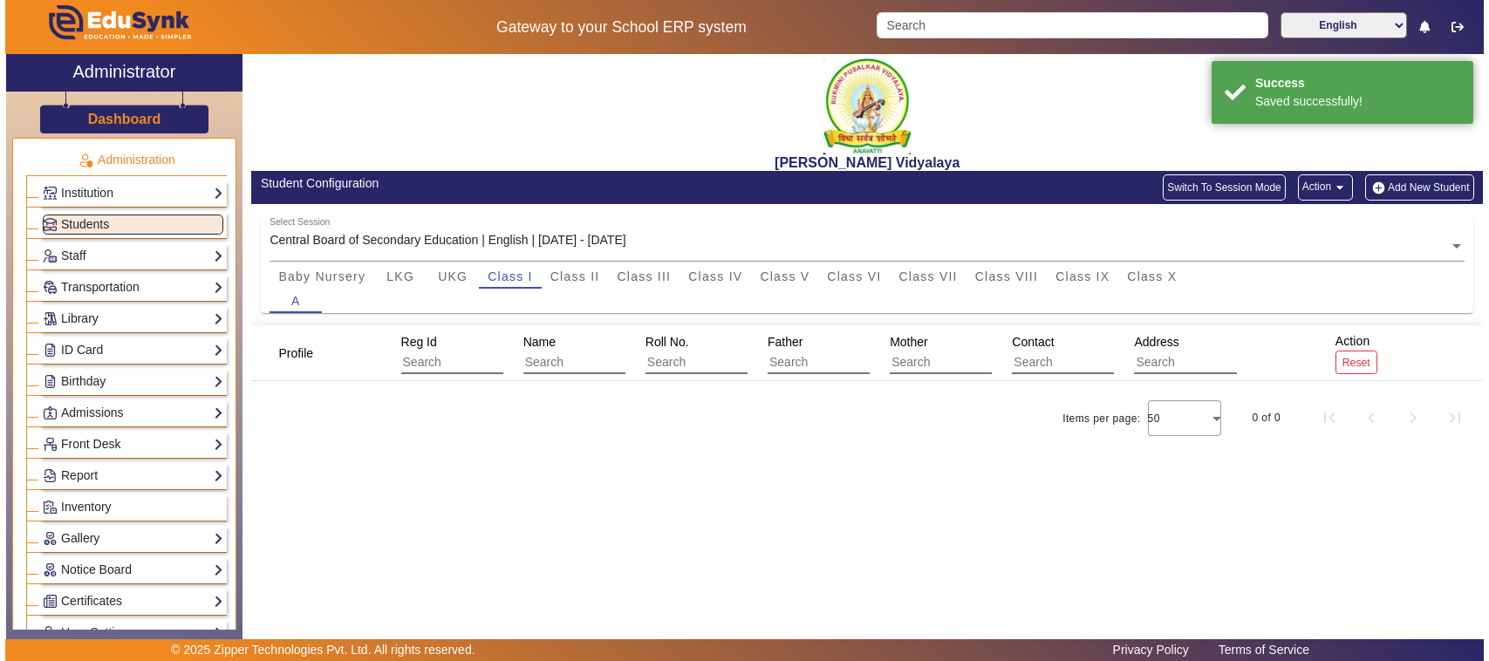
scroll to position [0, 0]
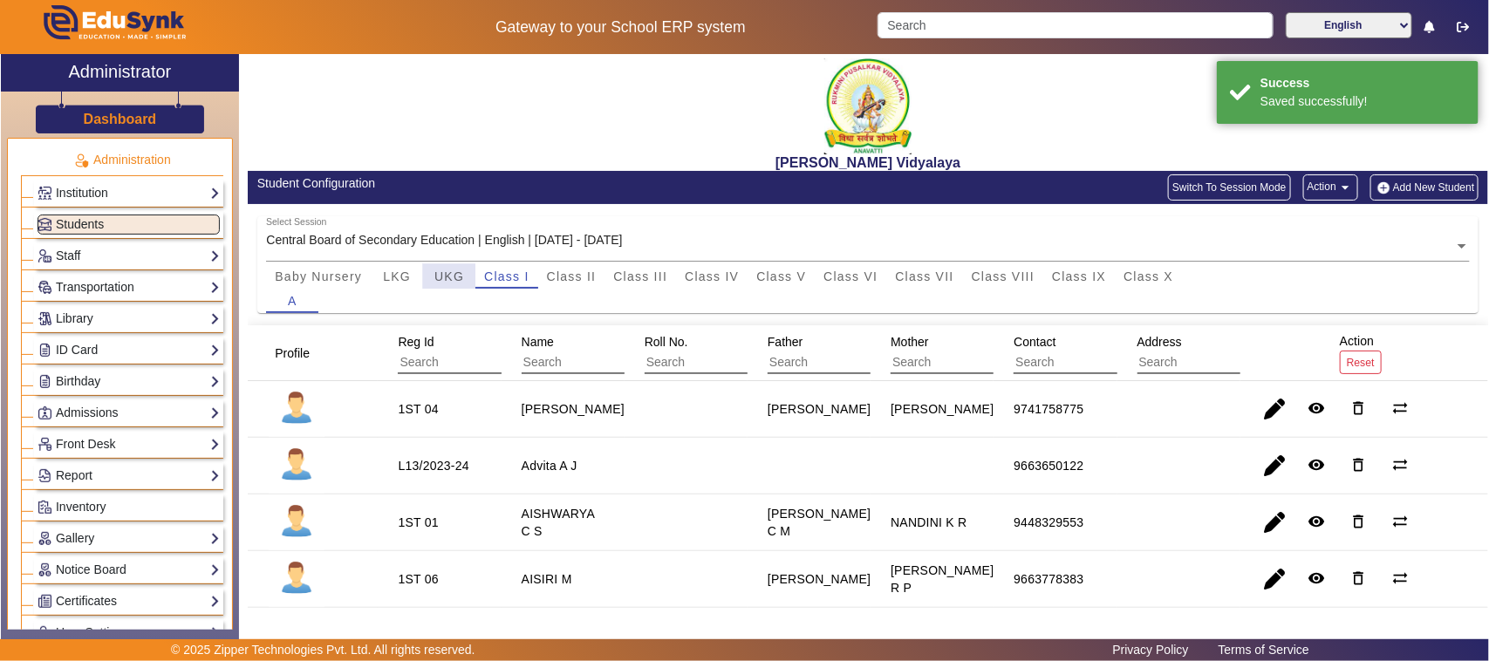
click at [439, 272] on span "UKG" at bounding box center [449, 276] width 30 height 12
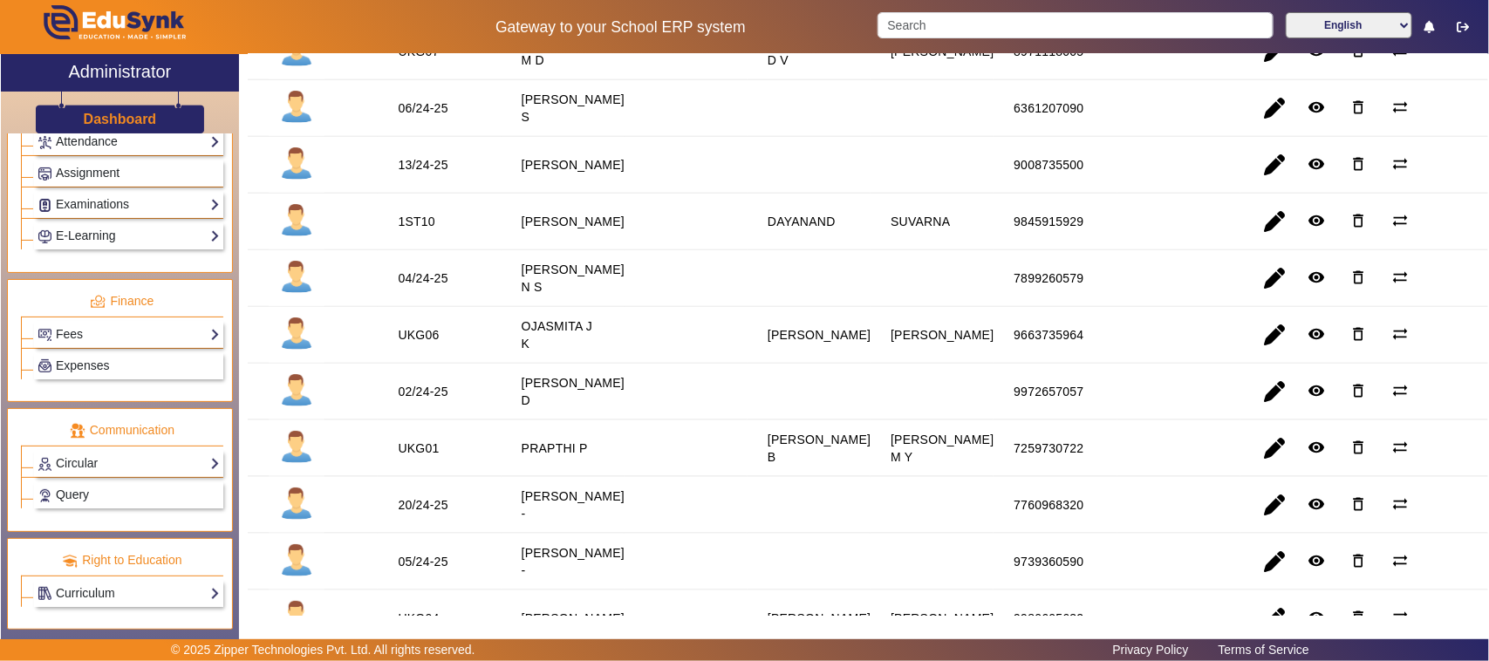
scroll to position [792, 0]
click at [98, 331] on link "Fees" at bounding box center [129, 334] width 182 height 20
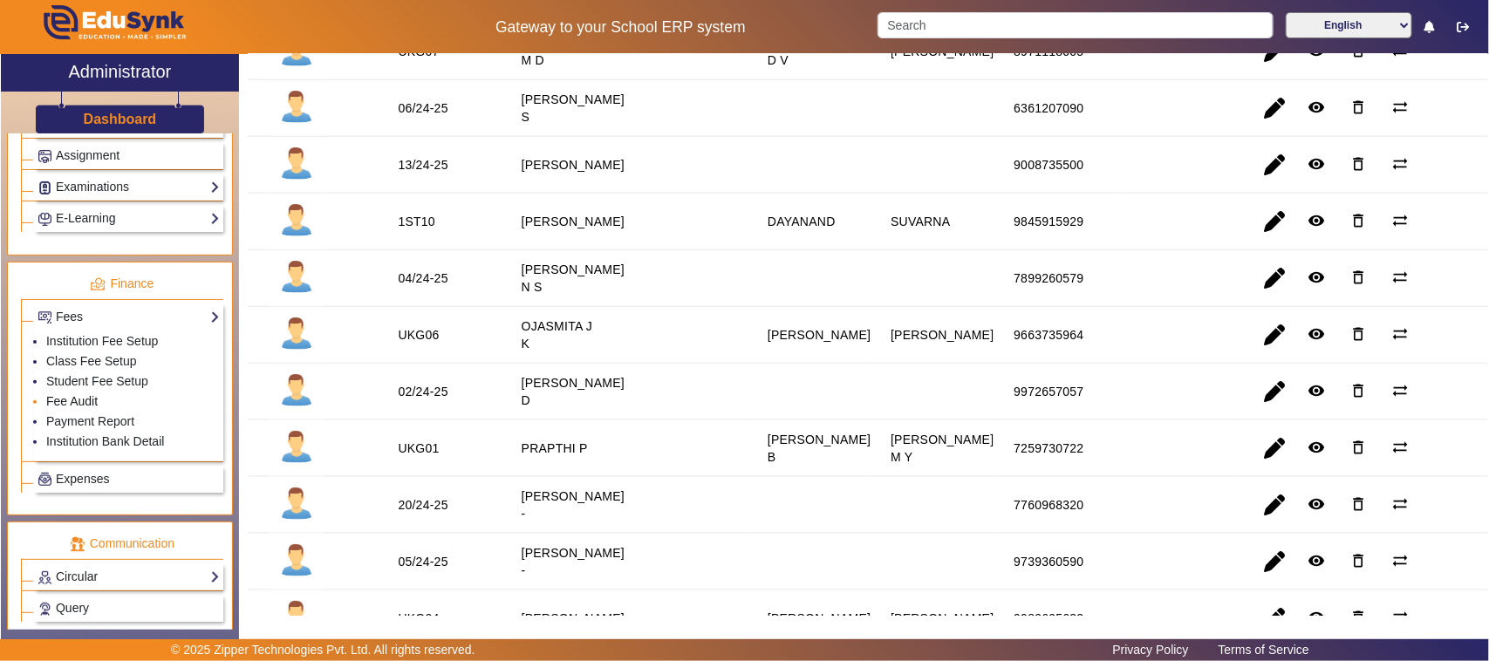
click at [78, 408] on link "Fee Audit" at bounding box center [71, 401] width 51 height 14
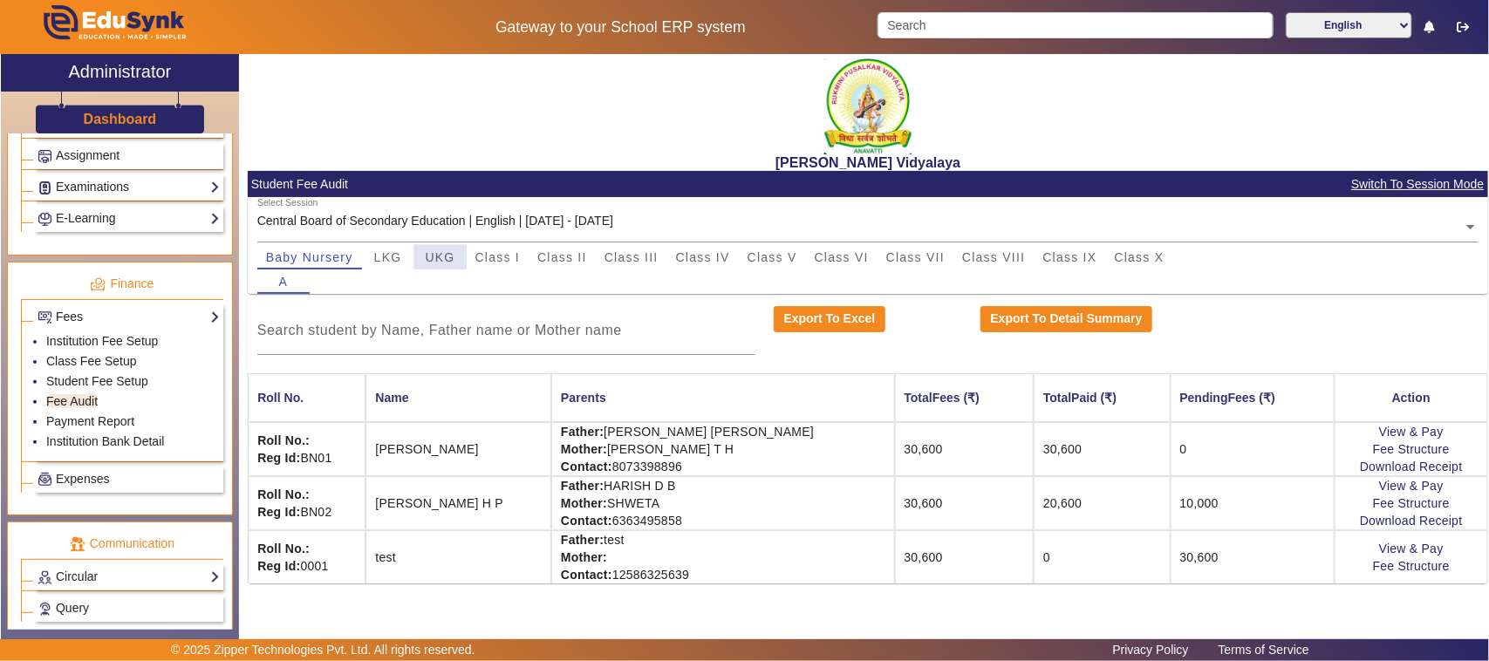
click at [426, 255] on span "UKG" at bounding box center [441, 257] width 30 height 12
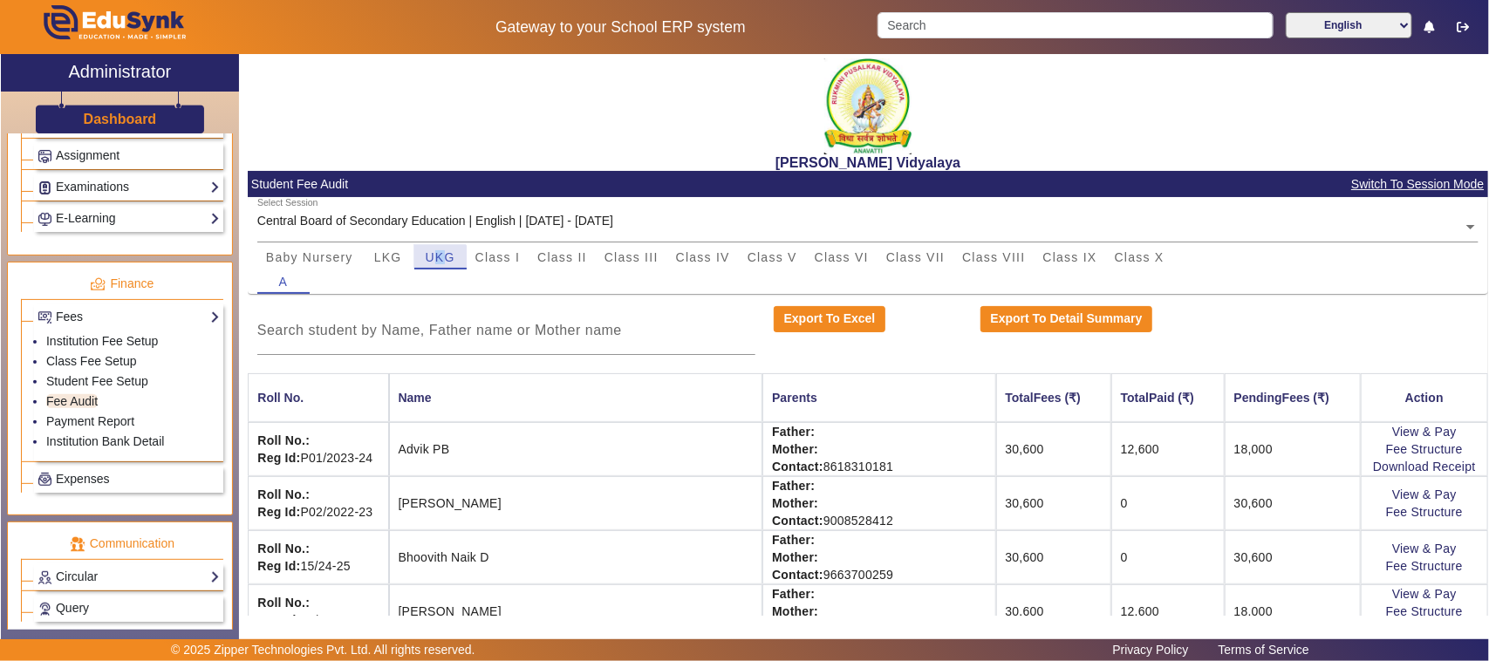
click at [440, 258] on span "UKG" at bounding box center [441, 257] width 30 height 12
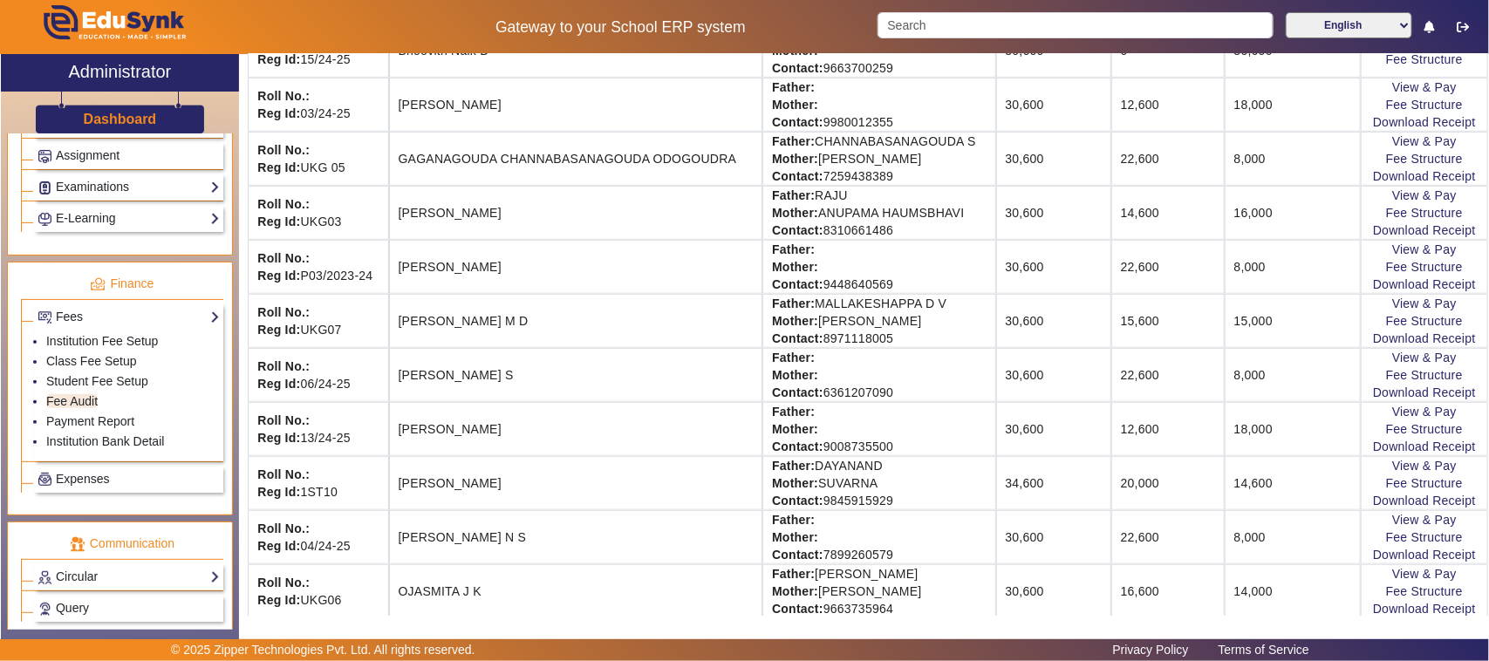
scroll to position [545, 0]
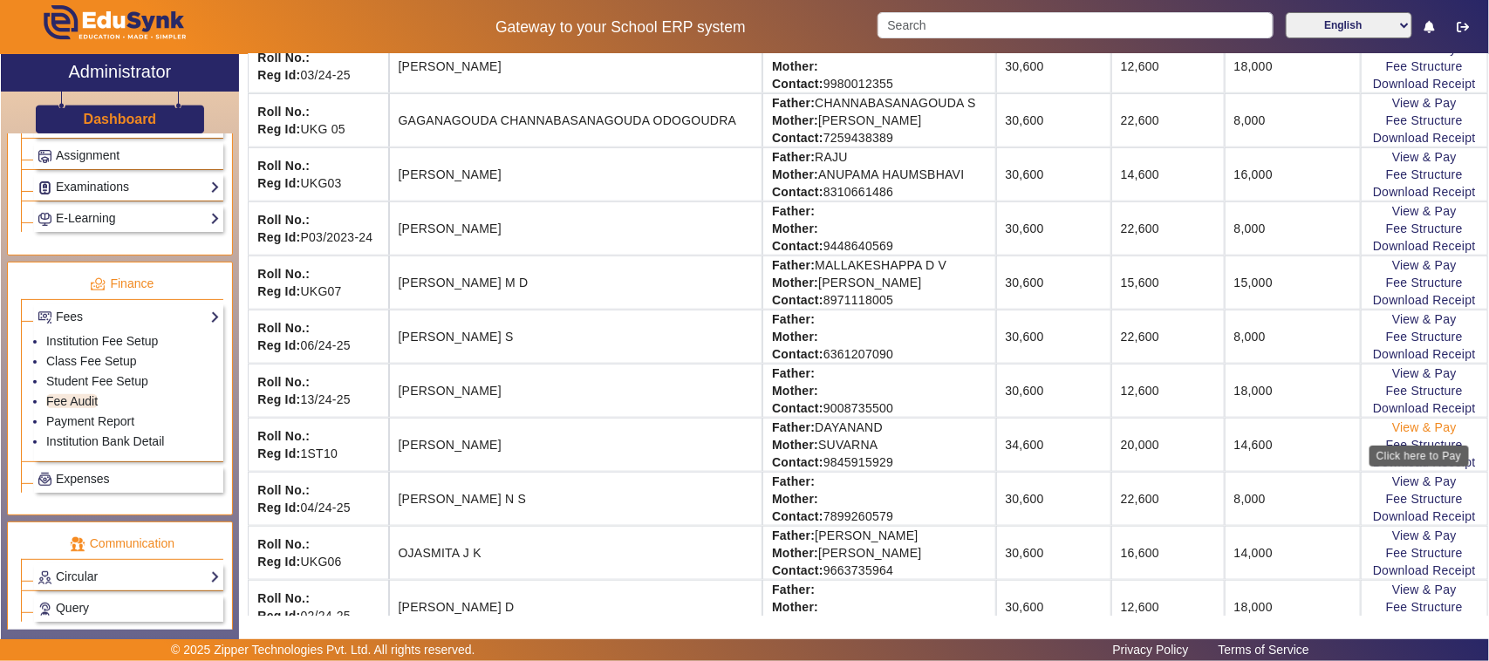
click at [1418, 433] on link "View & Pay" at bounding box center [1424, 427] width 65 height 14
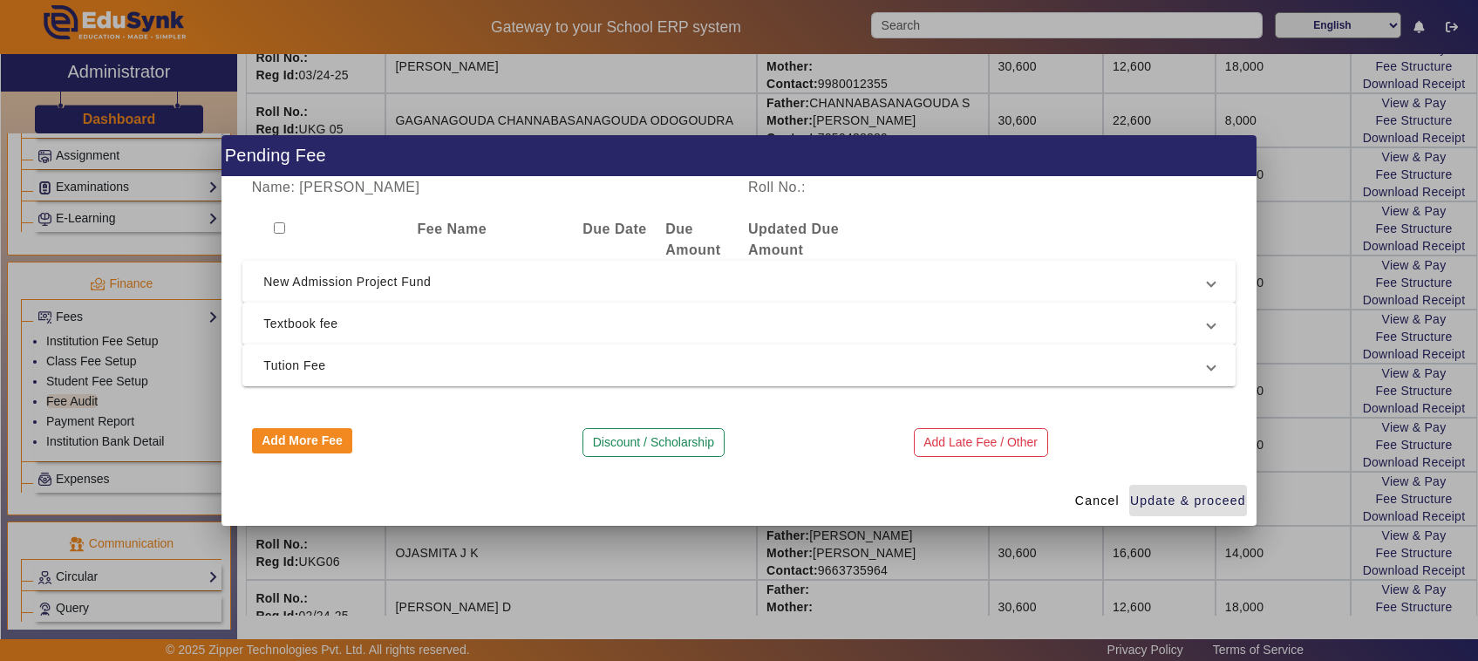
click at [320, 328] on span "Textbook fee" at bounding box center [735, 323] width 944 height 21
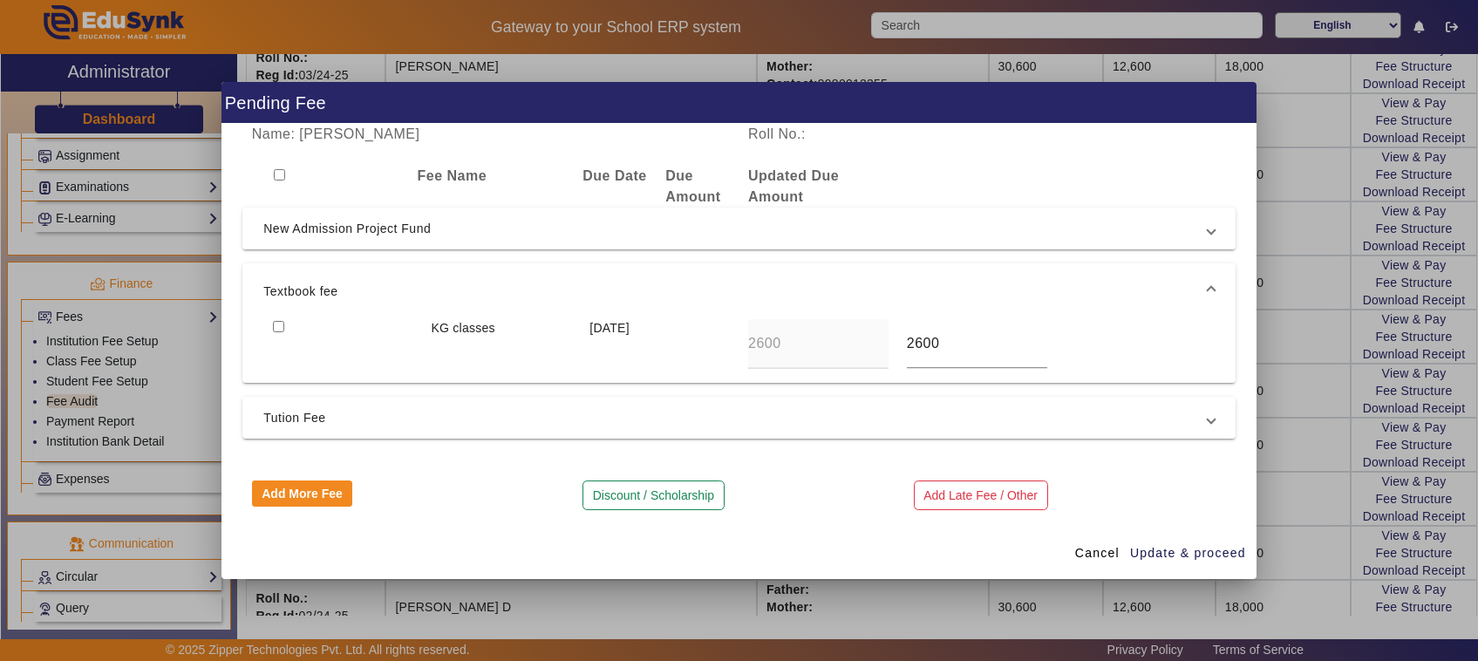
click at [864, 585] on div at bounding box center [739, 330] width 1478 height 661
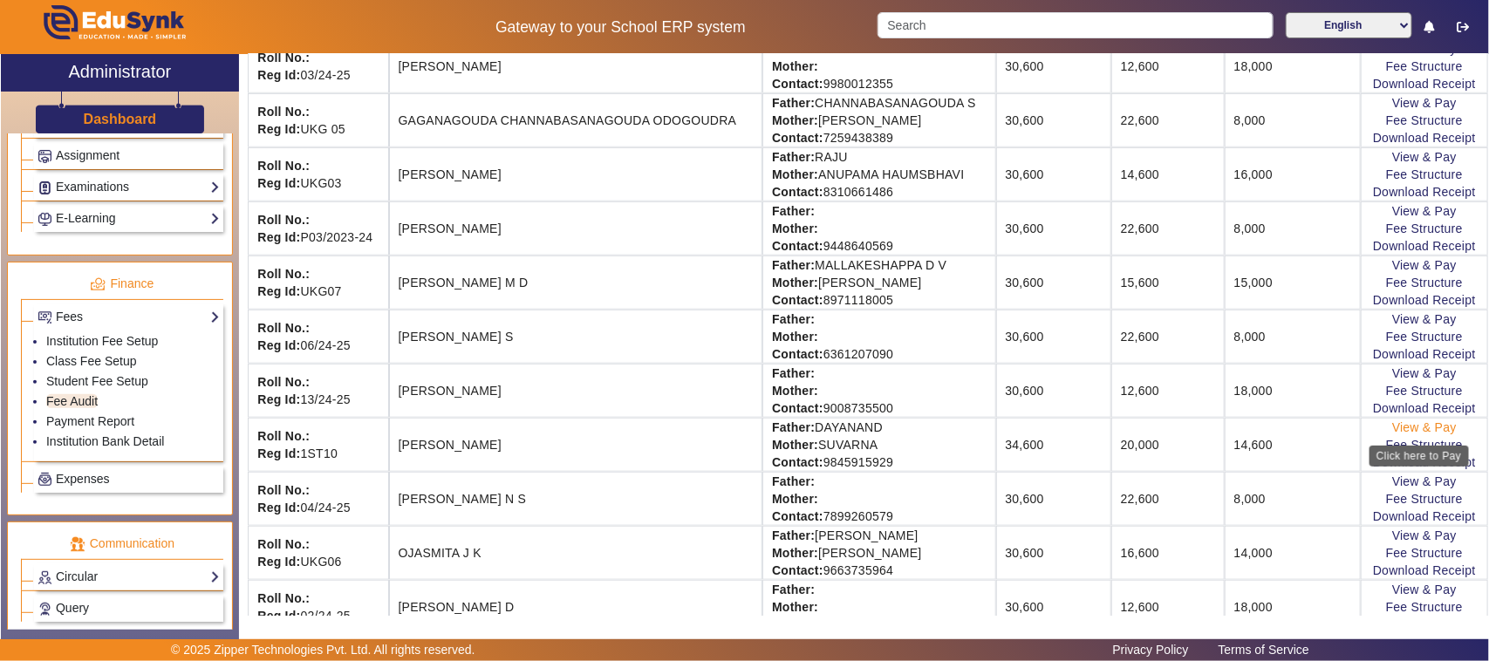
click at [1429, 433] on link "View & Pay" at bounding box center [1424, 427] width 65 height 14
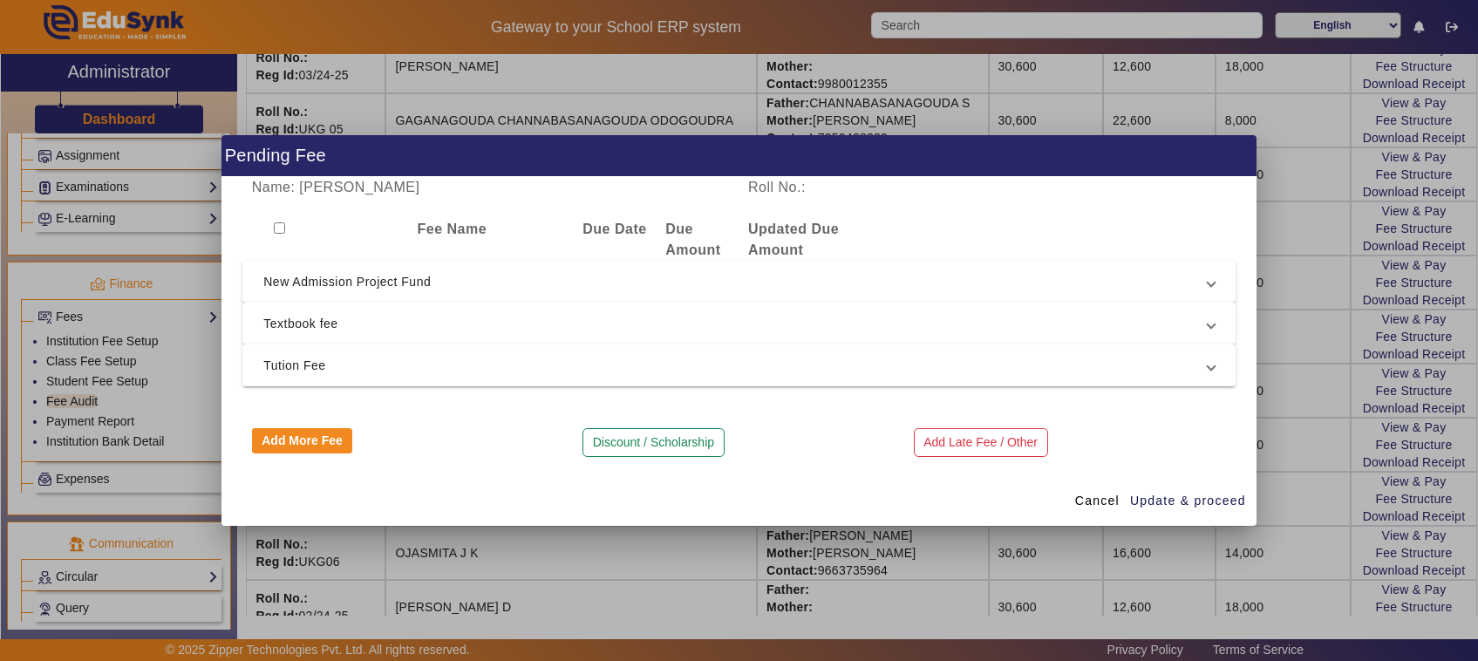
click at [316, 367] on span "Tution Fee" at bounding box center [735, 365] width 944 height 21
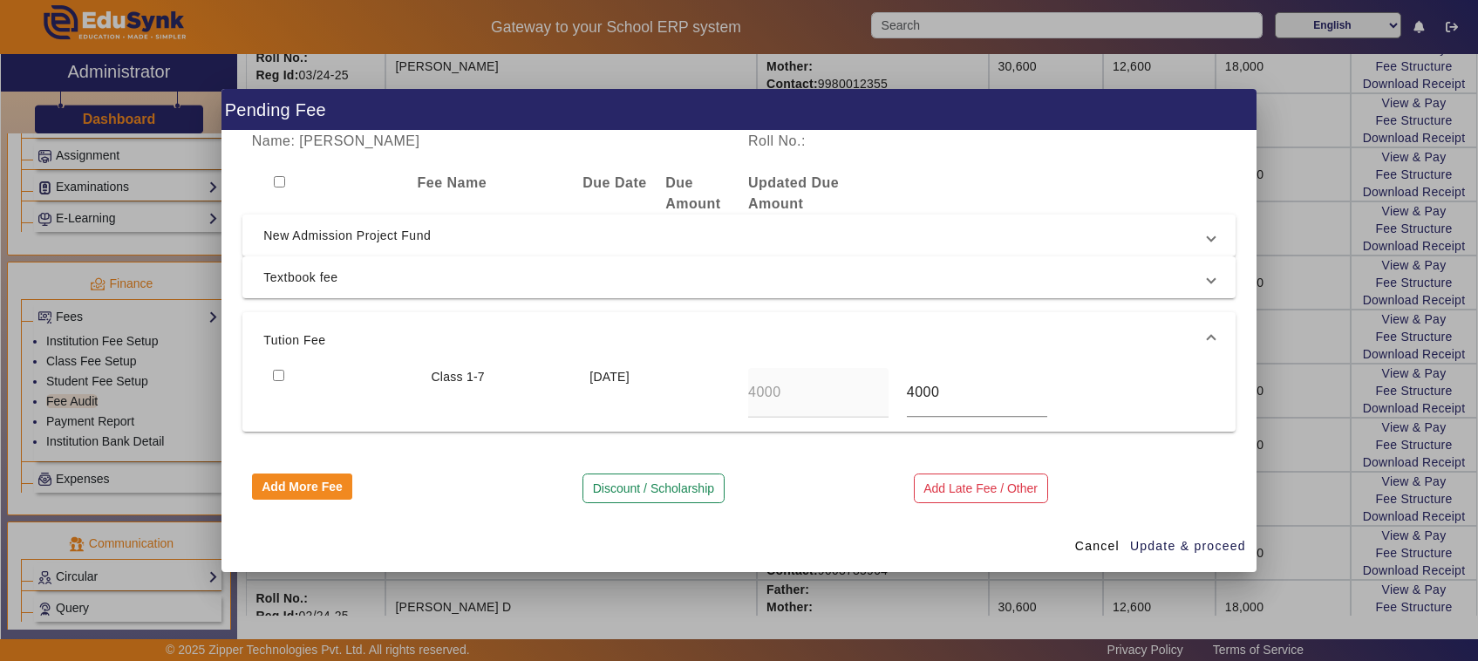
drag, startPoint x: 1317, startPoint y: 394, endPoint x: 1353, endPoint y: 468, distance: 82.3
click at [1353, 468] on div at bounding box center [739, 330] width 1478 height 661
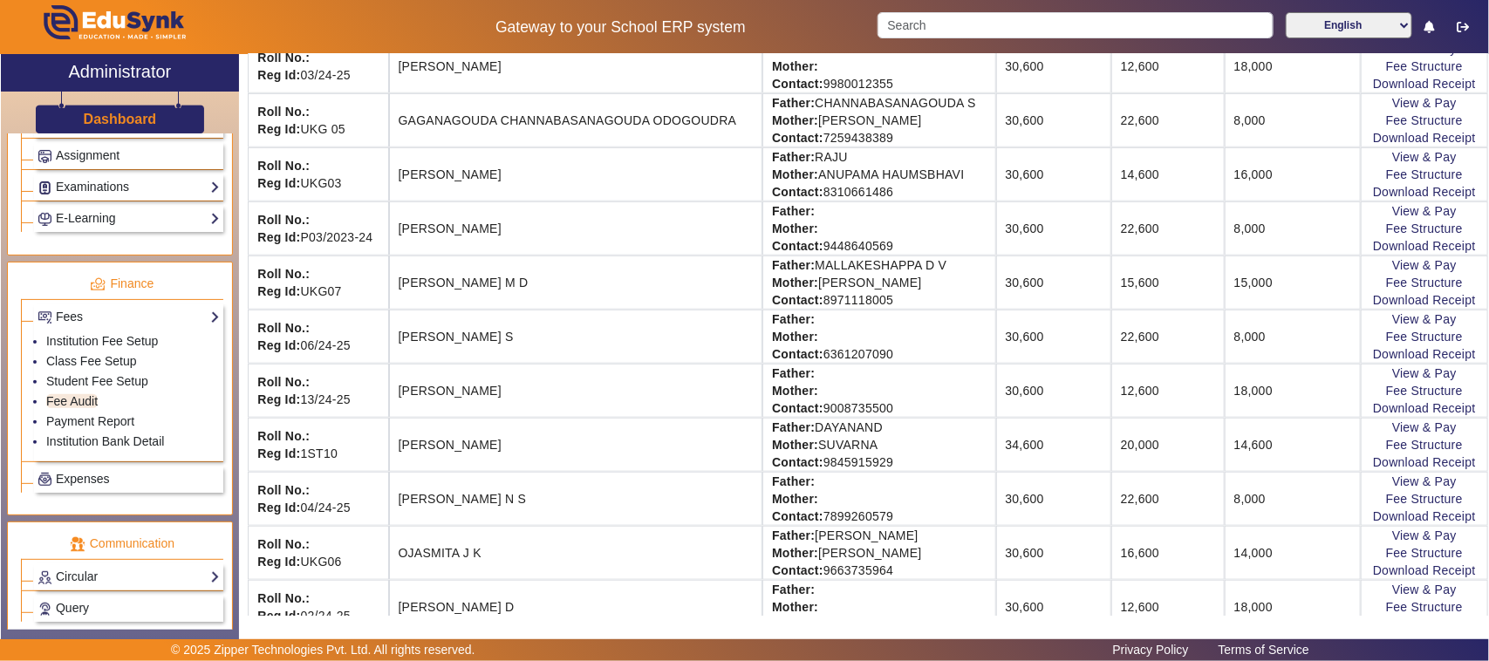
click at [1327, 452] on td "14,600" at bounding box center [1292, 445] width 136 height 54
drag, startPoint x: 1322, startPoint y: 452, endPoint x: 1204, endPoint y: 512, distance: 132.2
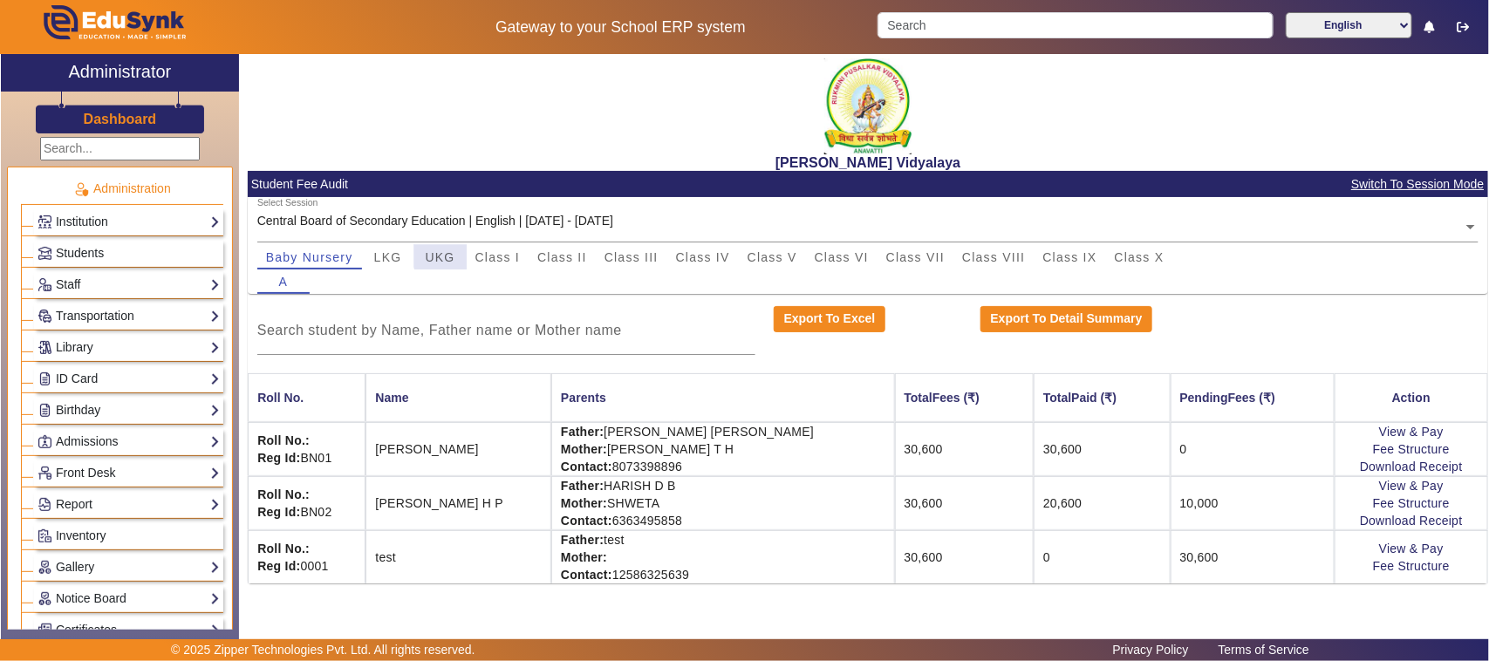
click at [447, 254] on span "UKG" at bounding box center [441, 257] width 30 height 12
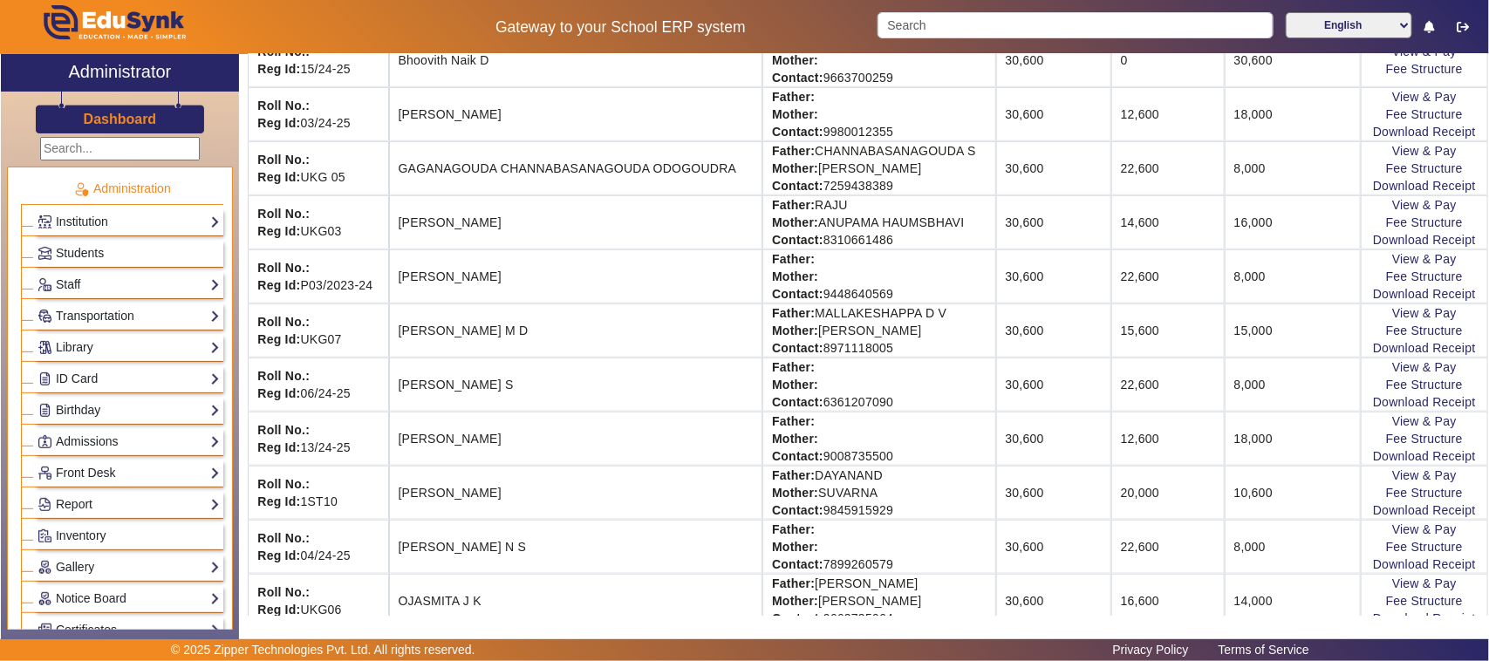
scroll to position [545, 0]
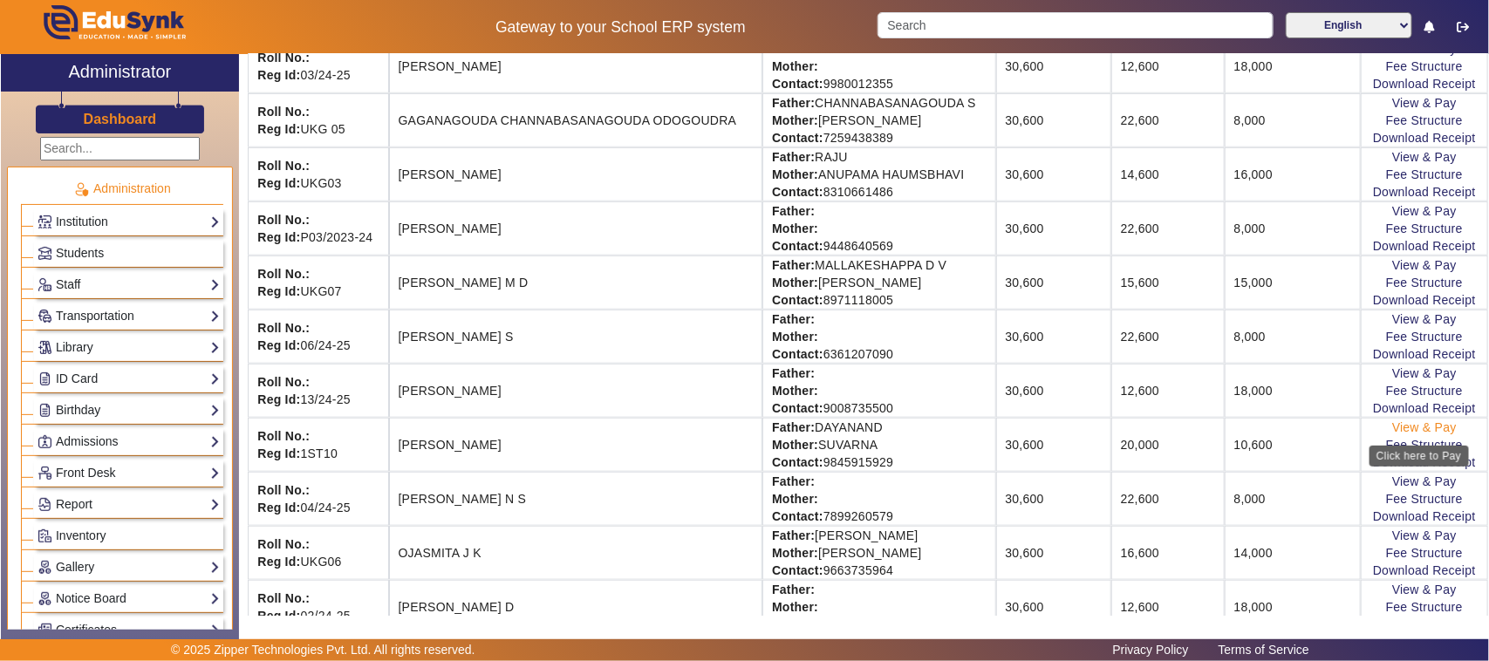
click at [1418, 428] on link "View & Pay" at bounding box center [1424, 427] width 65 height 14
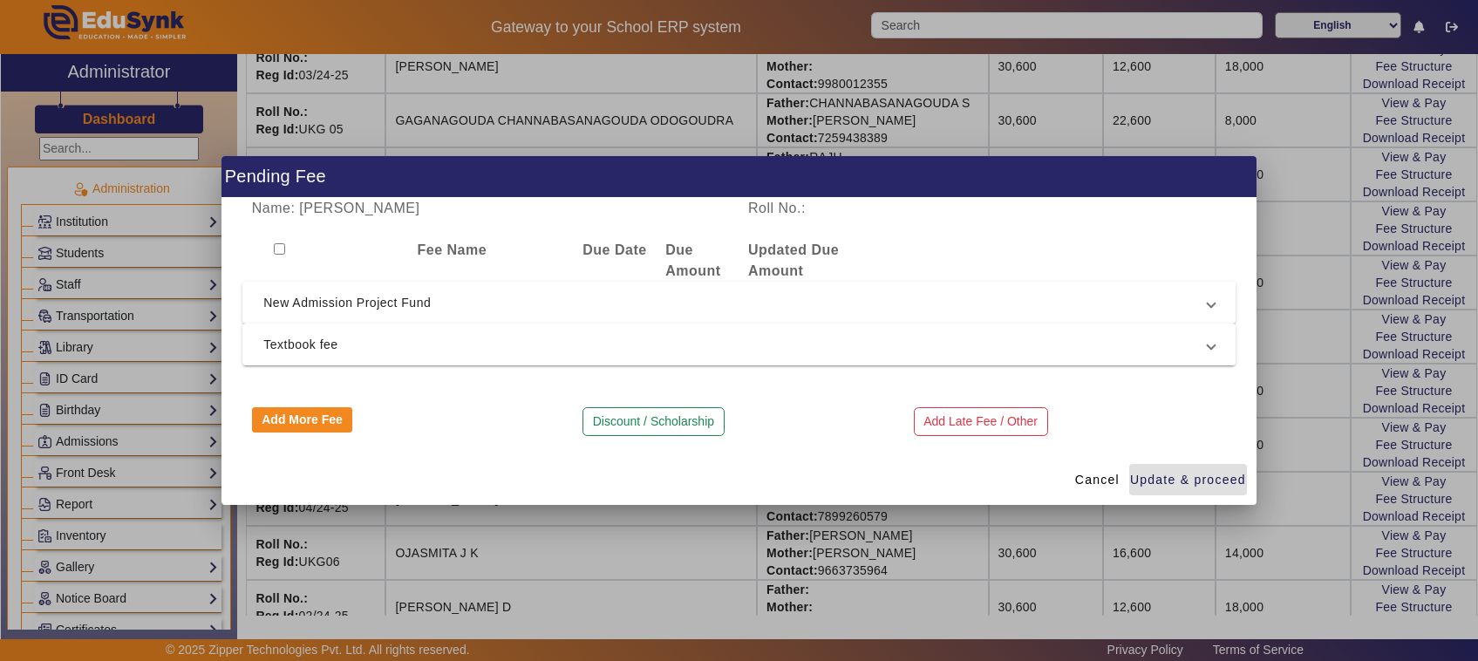
click at [1332, 524] on div at bounding box center [739, 330] width 1478 height 661
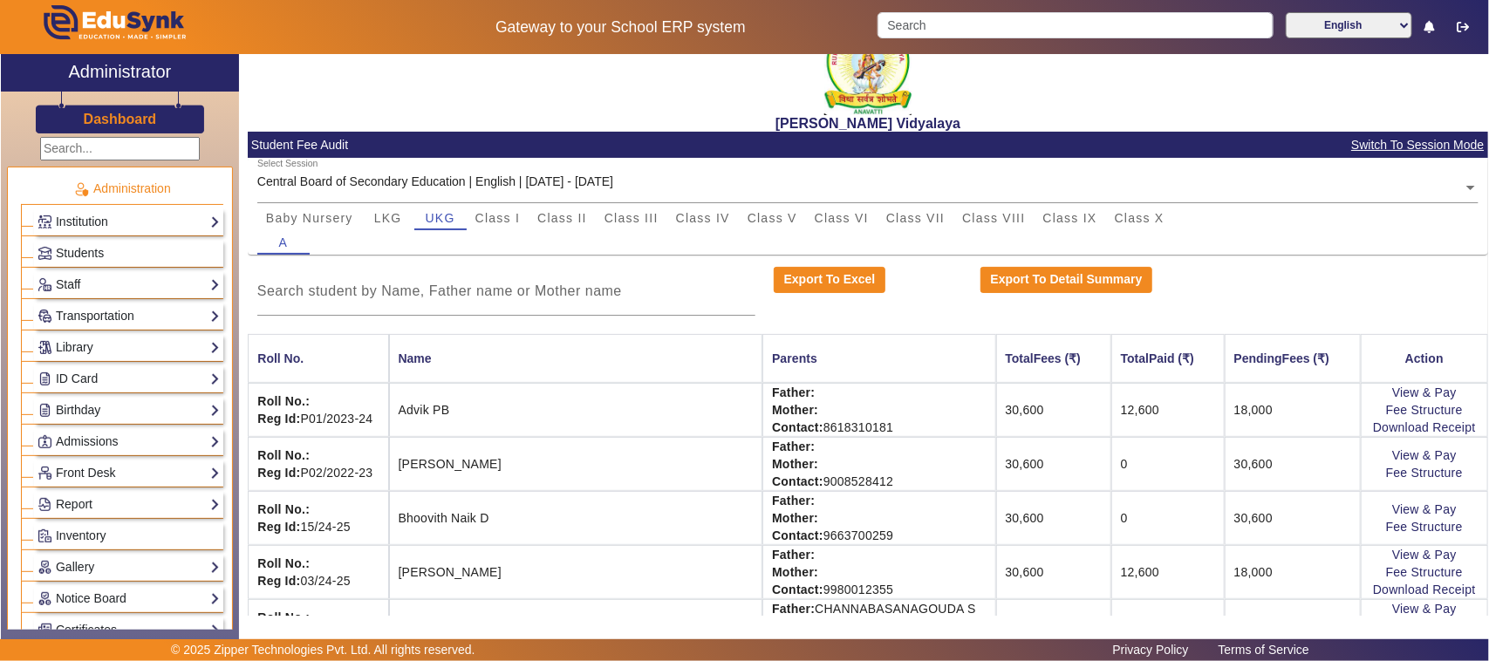
scroll to position [0, 0]
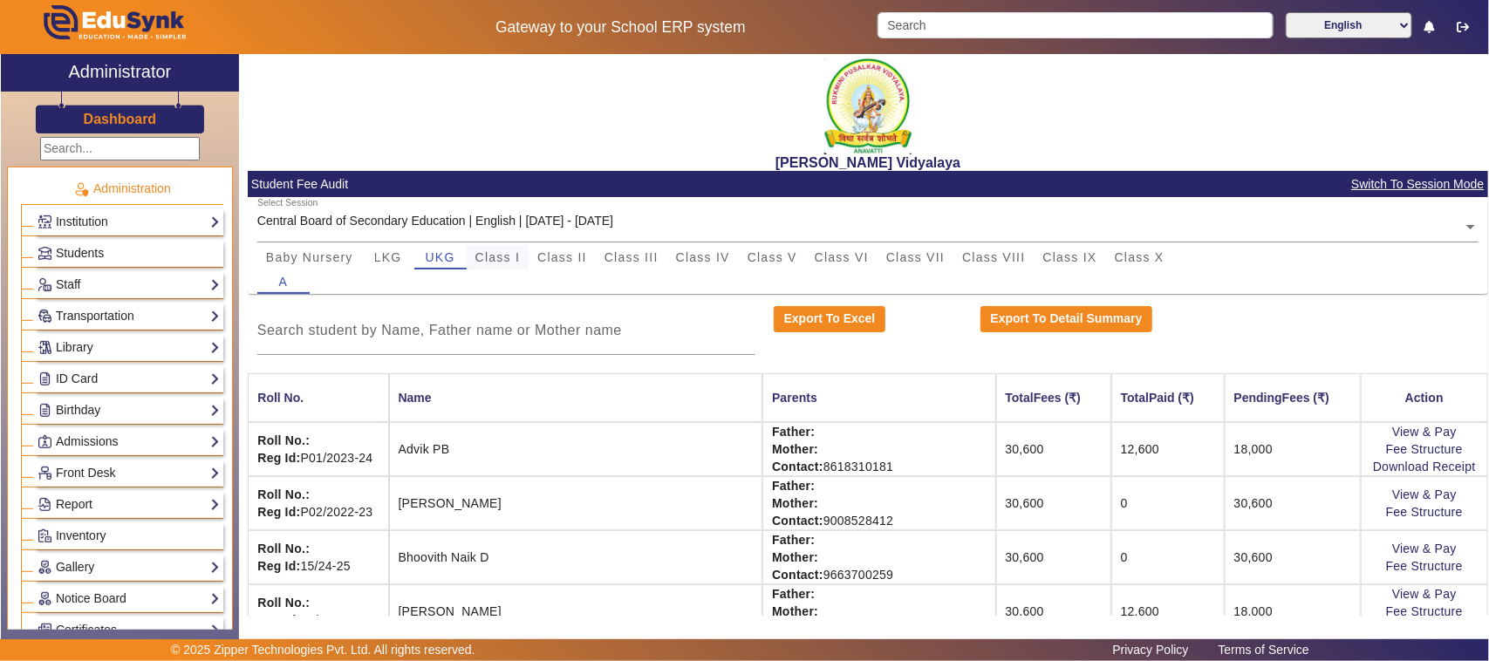
click at [490, 251] on span "Class I" at bounding box center [497, 257] width 45 height 12
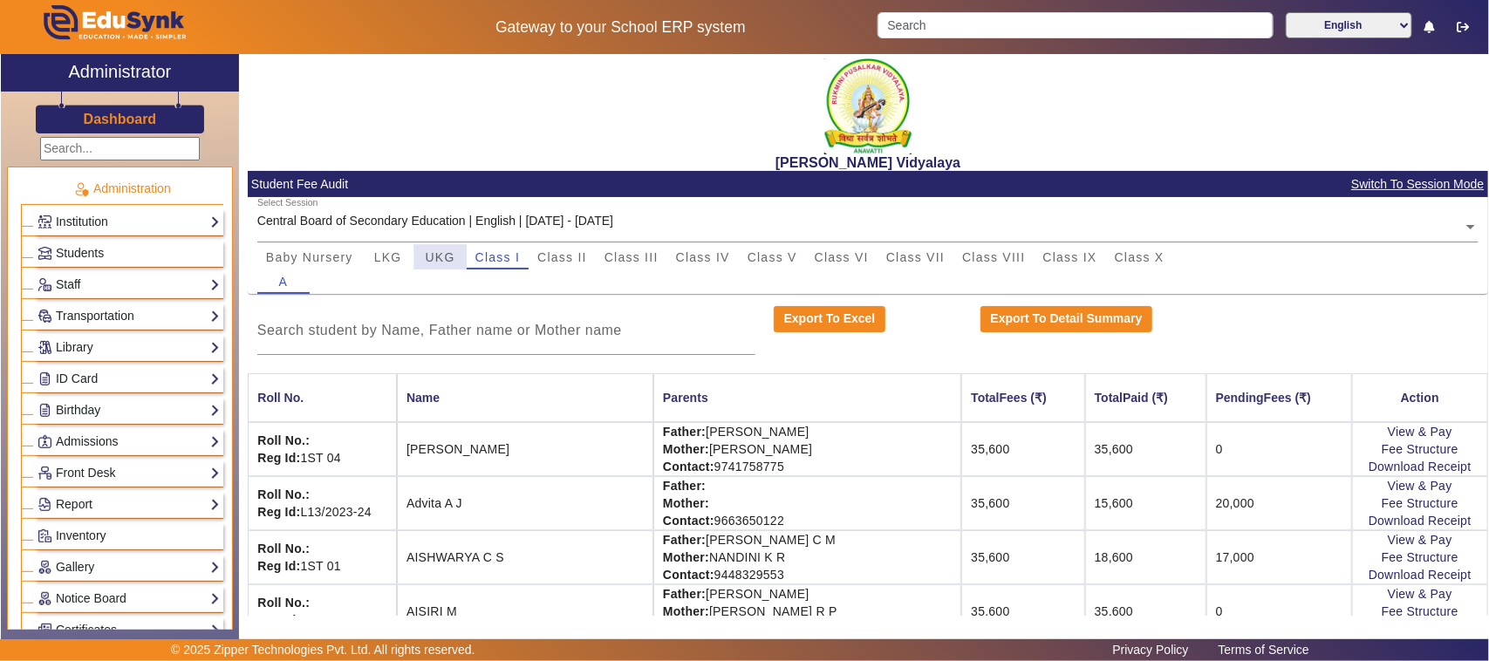
click at [437, 255] on span "UKG" at bounding box center [441, 257] width 30 height 12
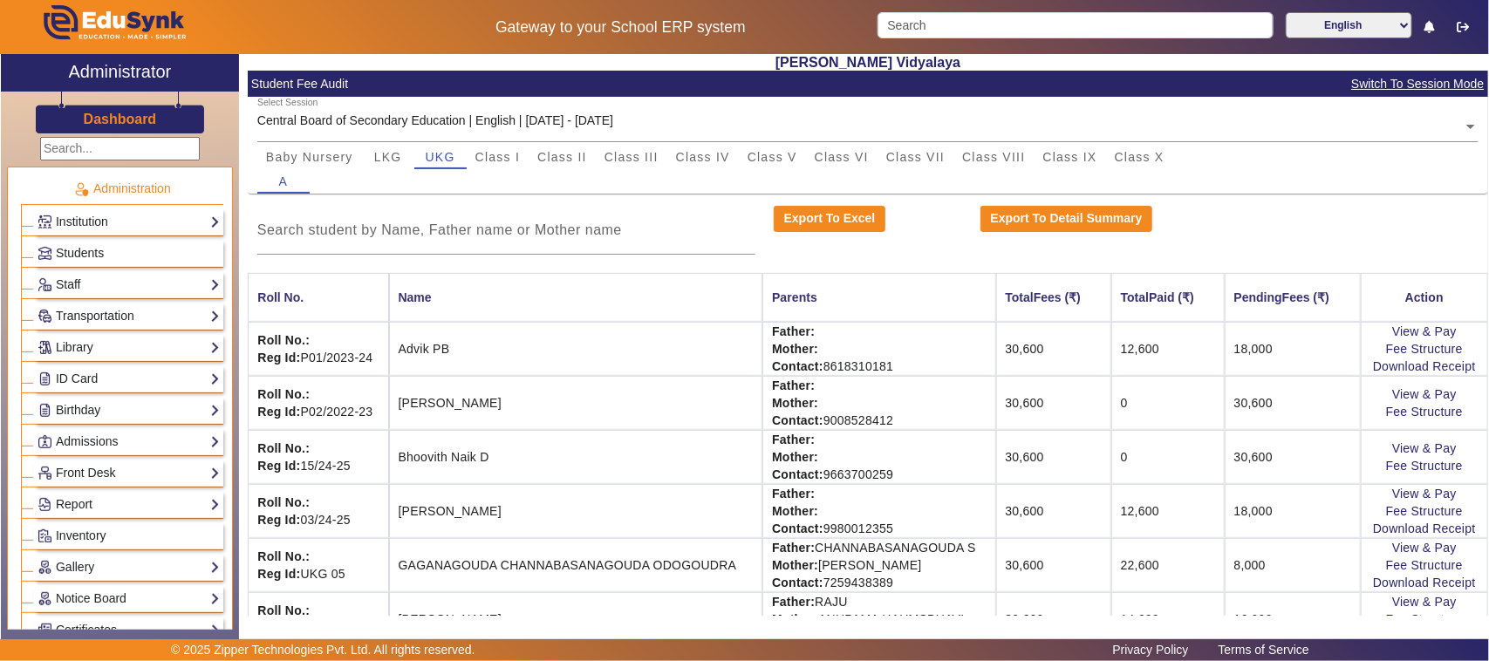
scroll to position [99, 0]
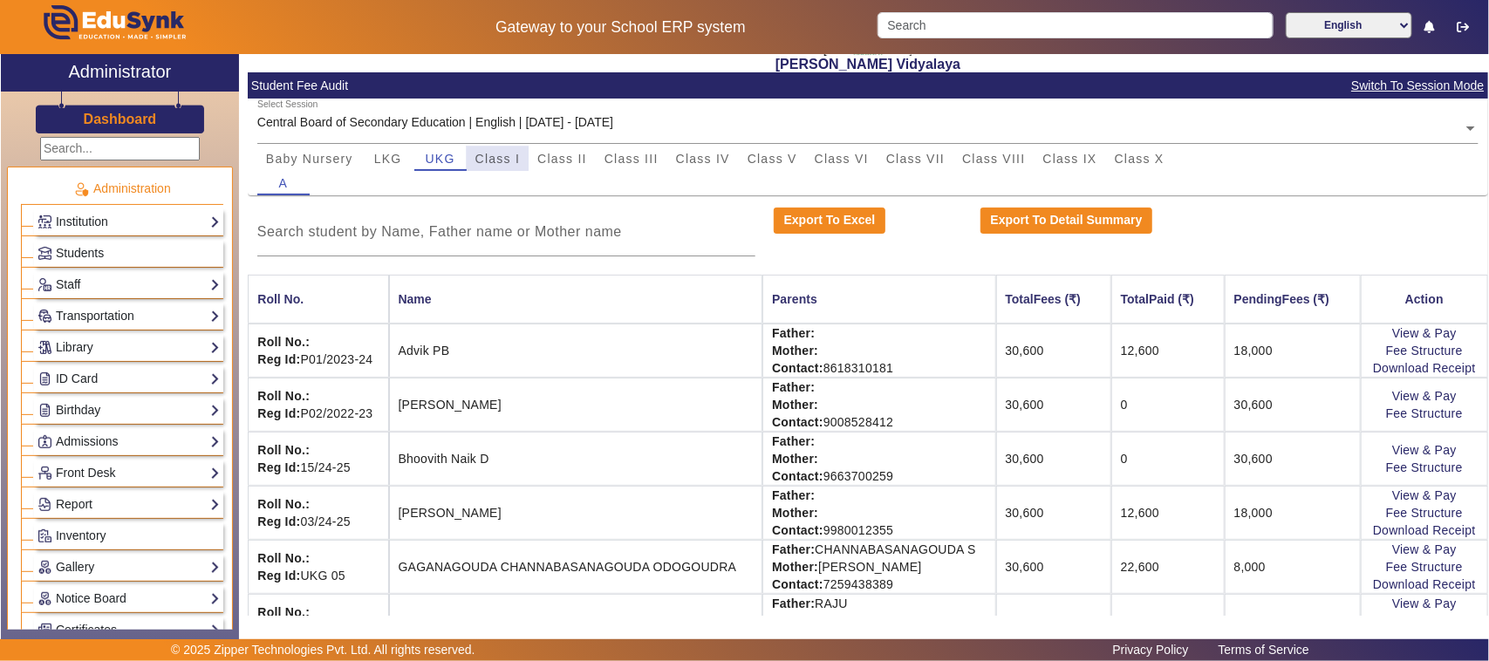
click at [500, 153] on span "Class I" at bounding box center [497, 159] width 45 height 12
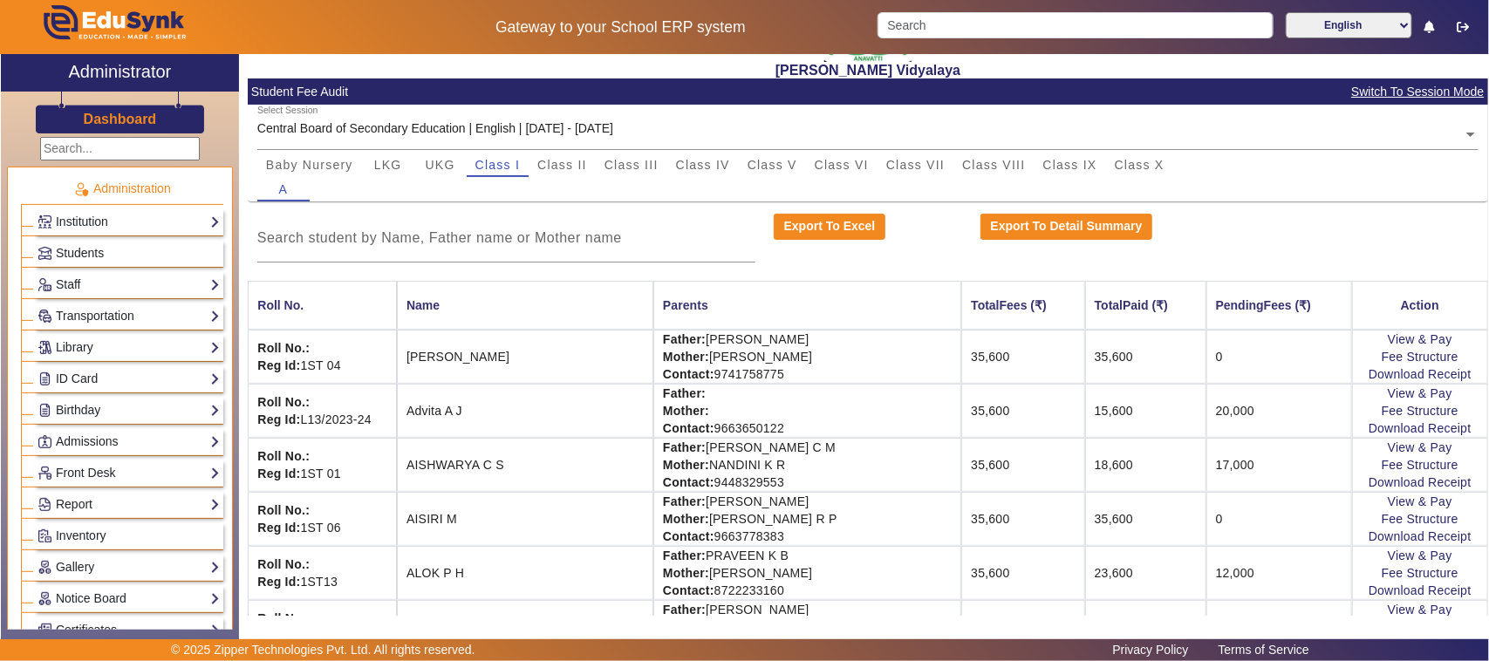
scroll to position [88, 0]
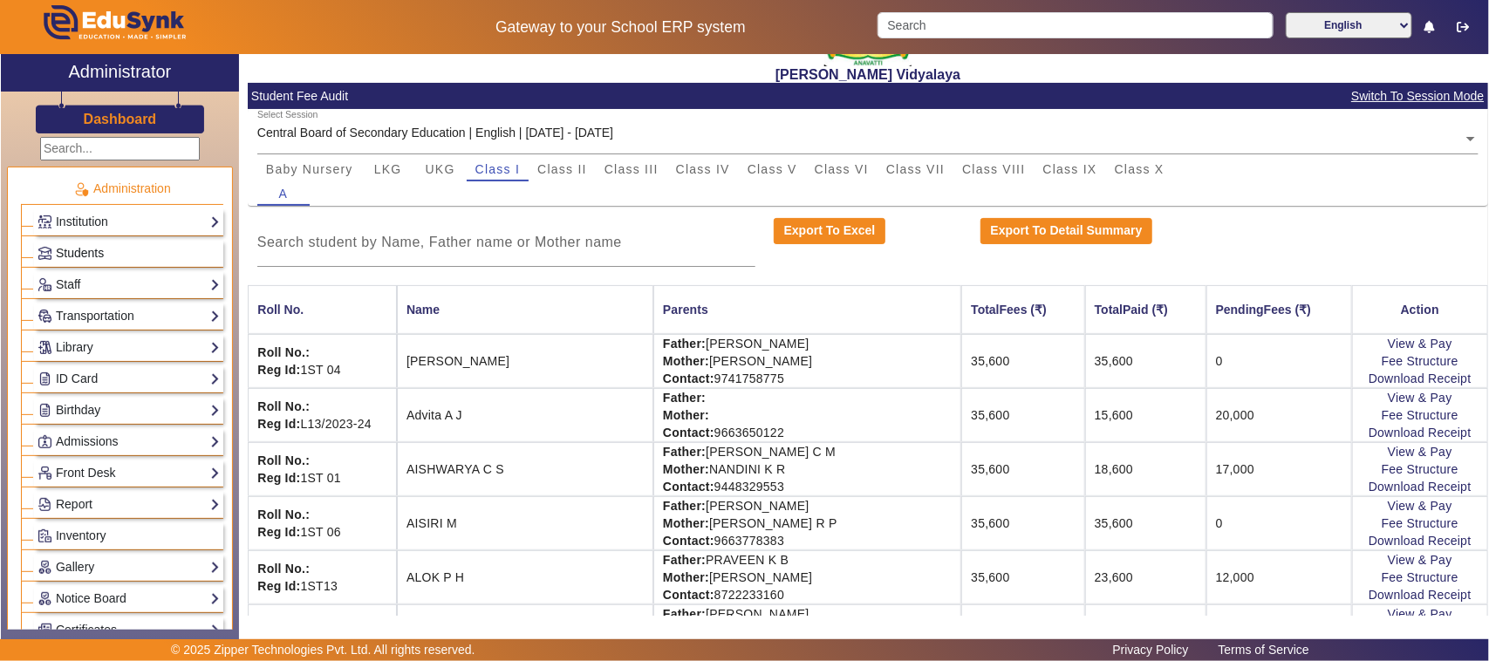
click at [140, 250] on link "Students" at bounding box center [129, 253] width 182 height 20
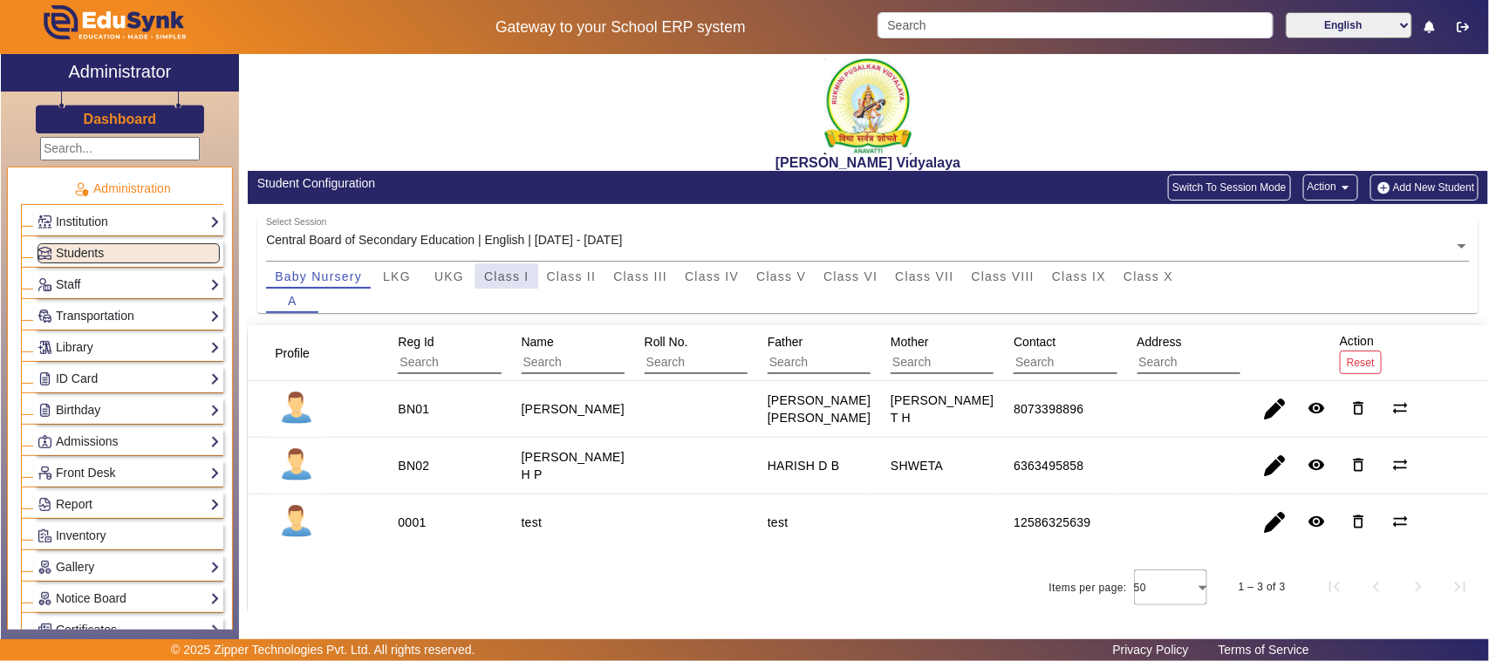
click at [520, 281] on span "Class I" at bounding box center [506, 276] width 45 height 12
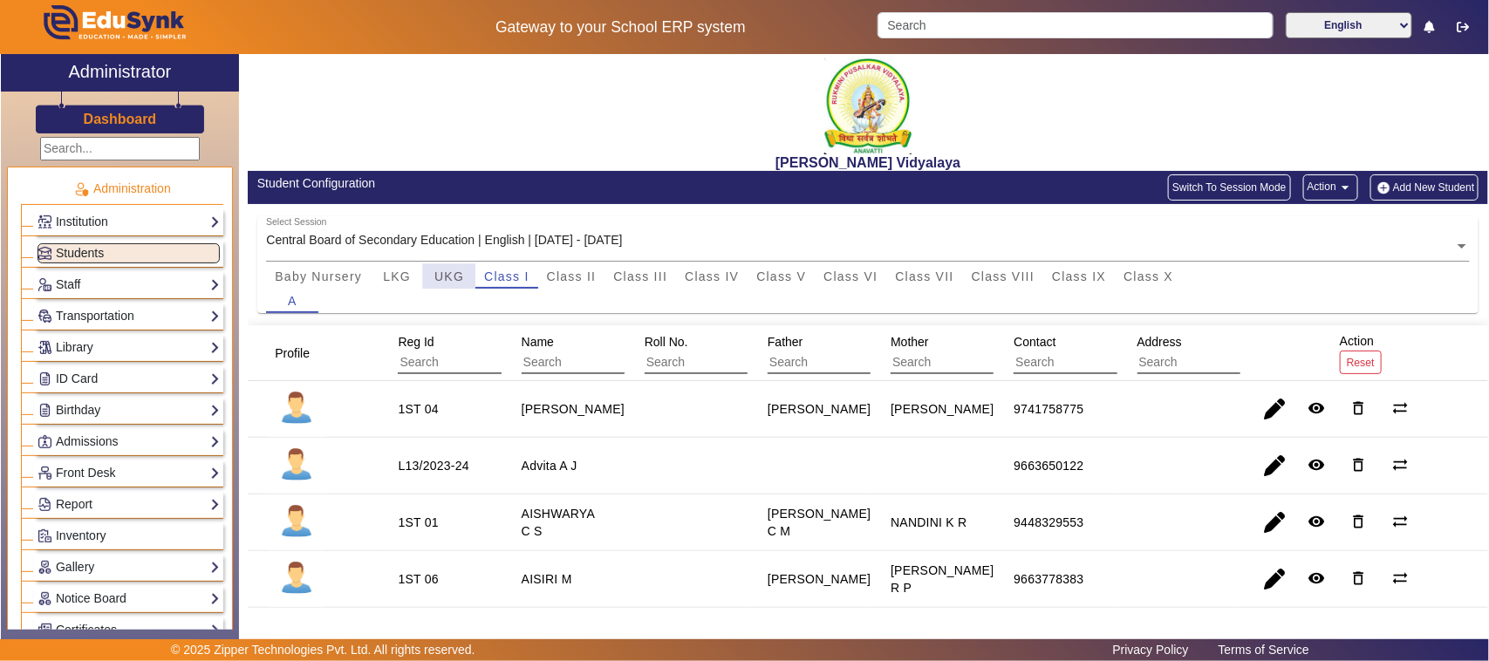
click at [442, 272] on span "UKG" at bounding box center [449, 276] width 30 height 12
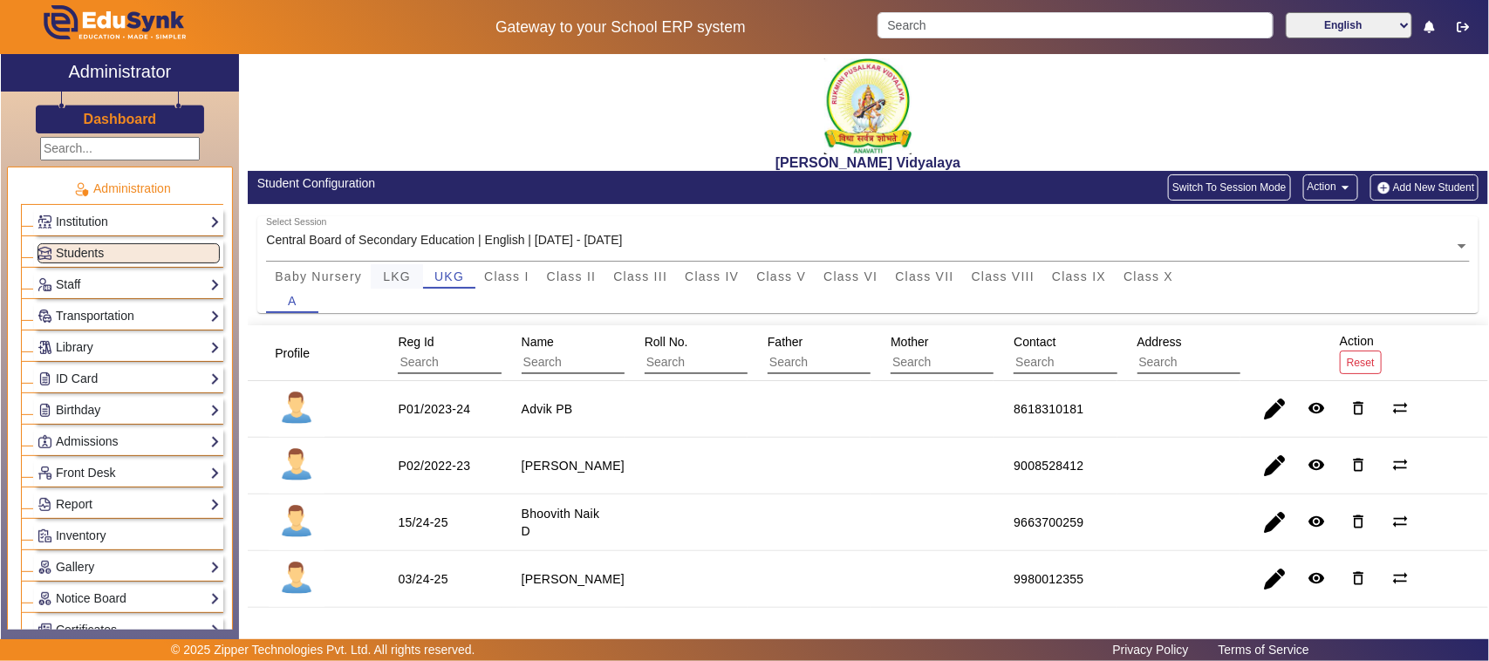
click at [395, 279] on span "LKG" at bounding box center [397, 276] width 28 height 12
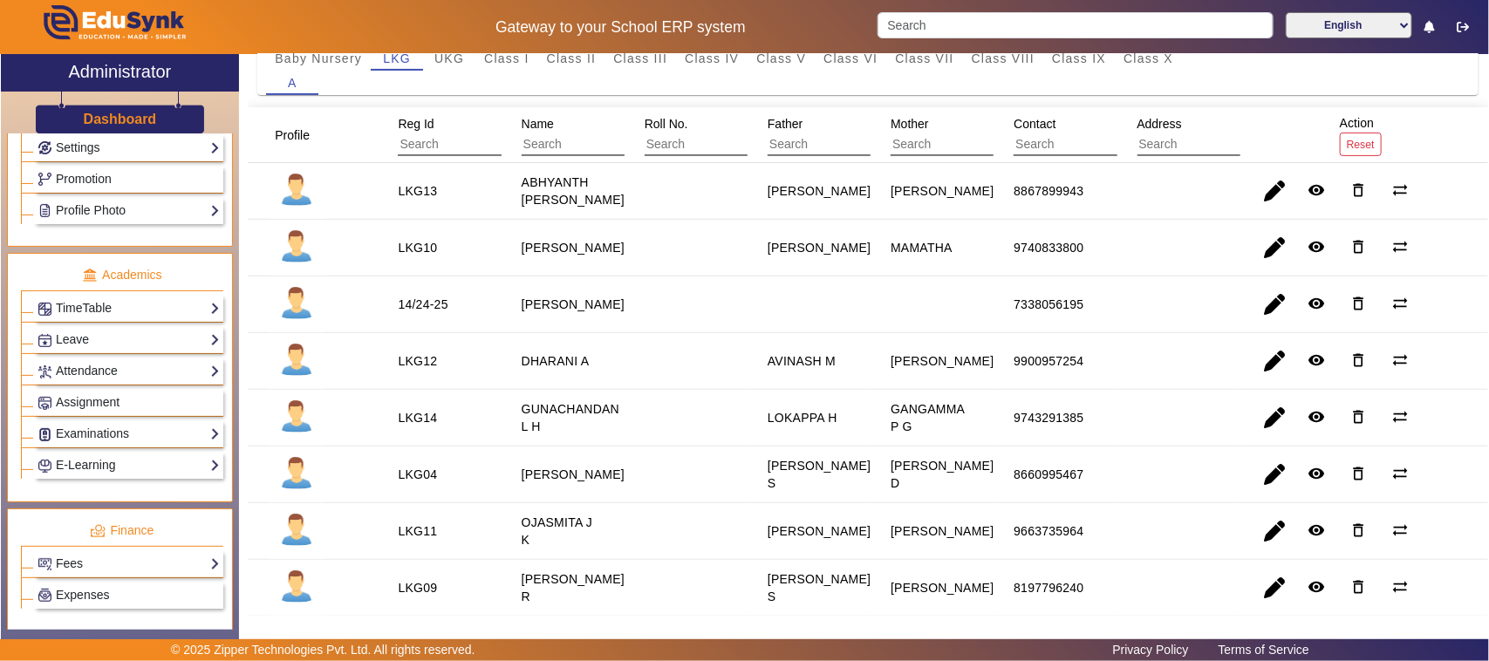
scroll to position [654, 0]
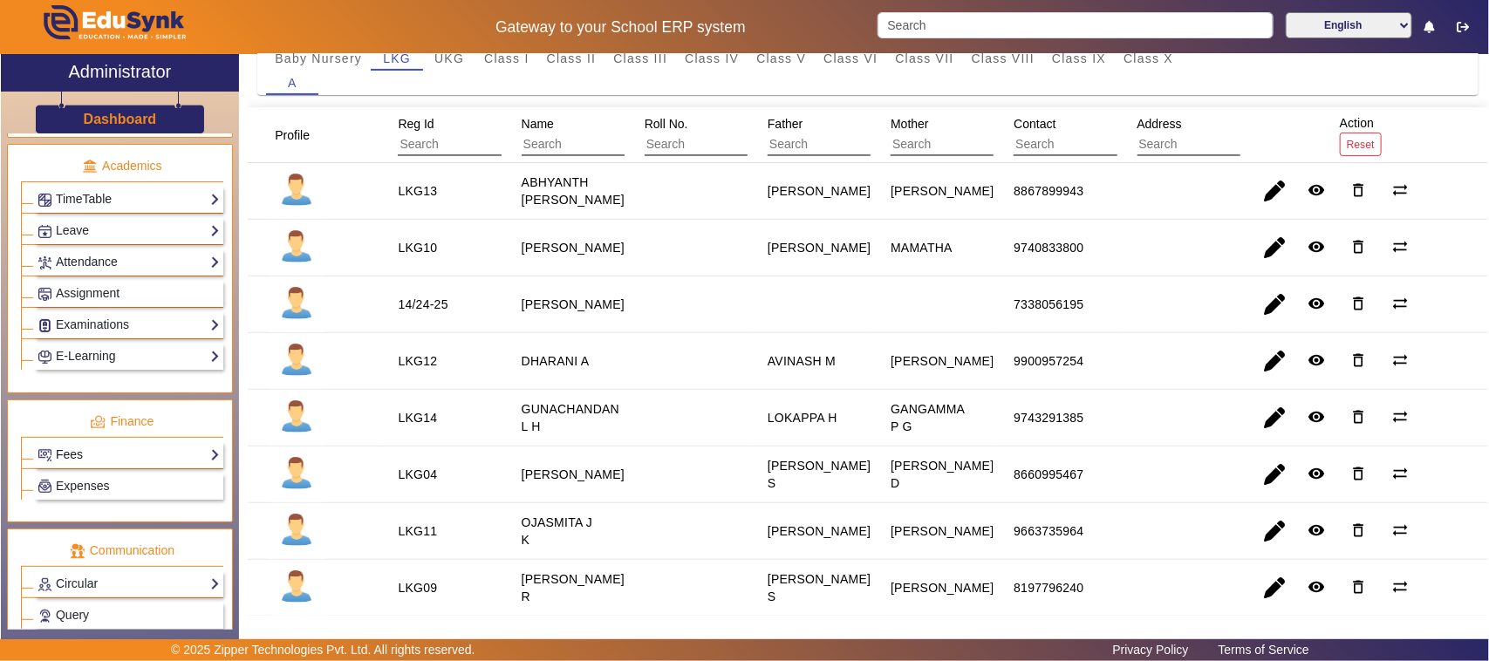
click at [72, 465] on link "Fees" at bounding box center [129, 455] width 182 height 20
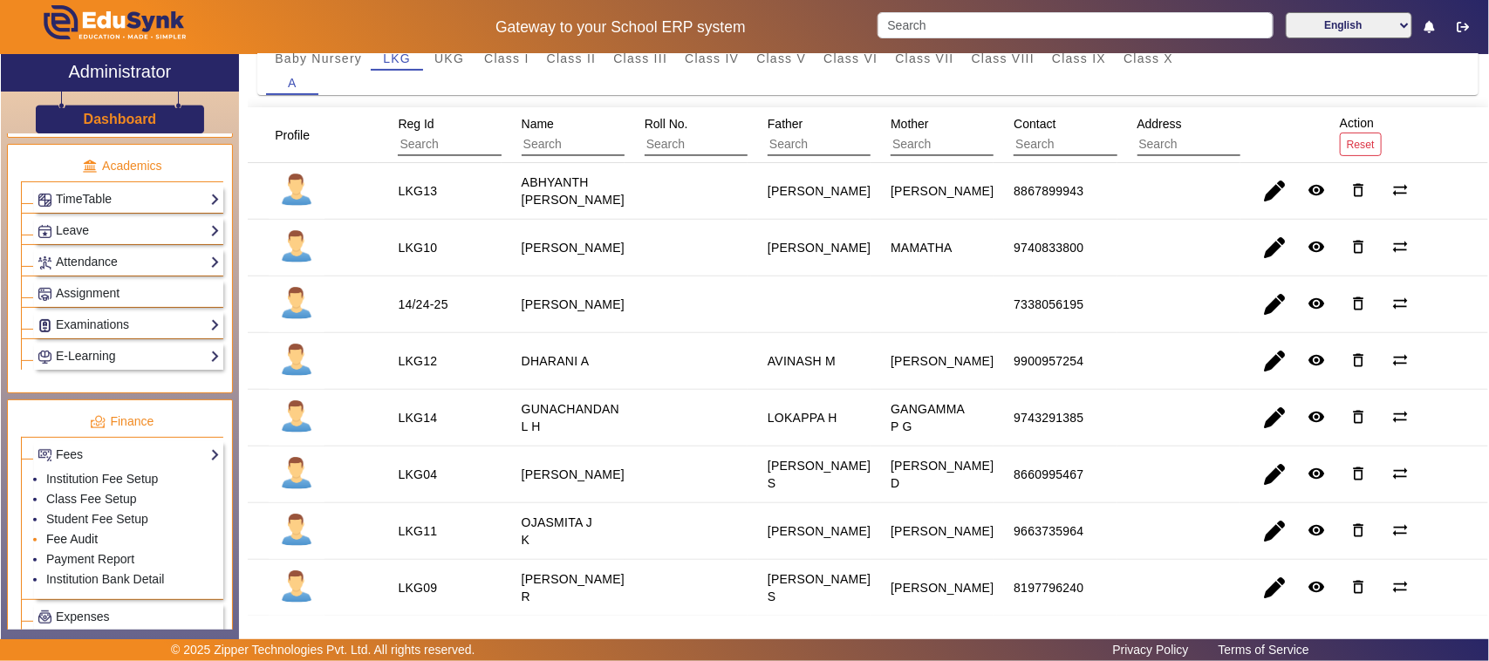
click at [80, 546] on link "Fee Audit" at bounding box center [71, 539] width 51 height 14
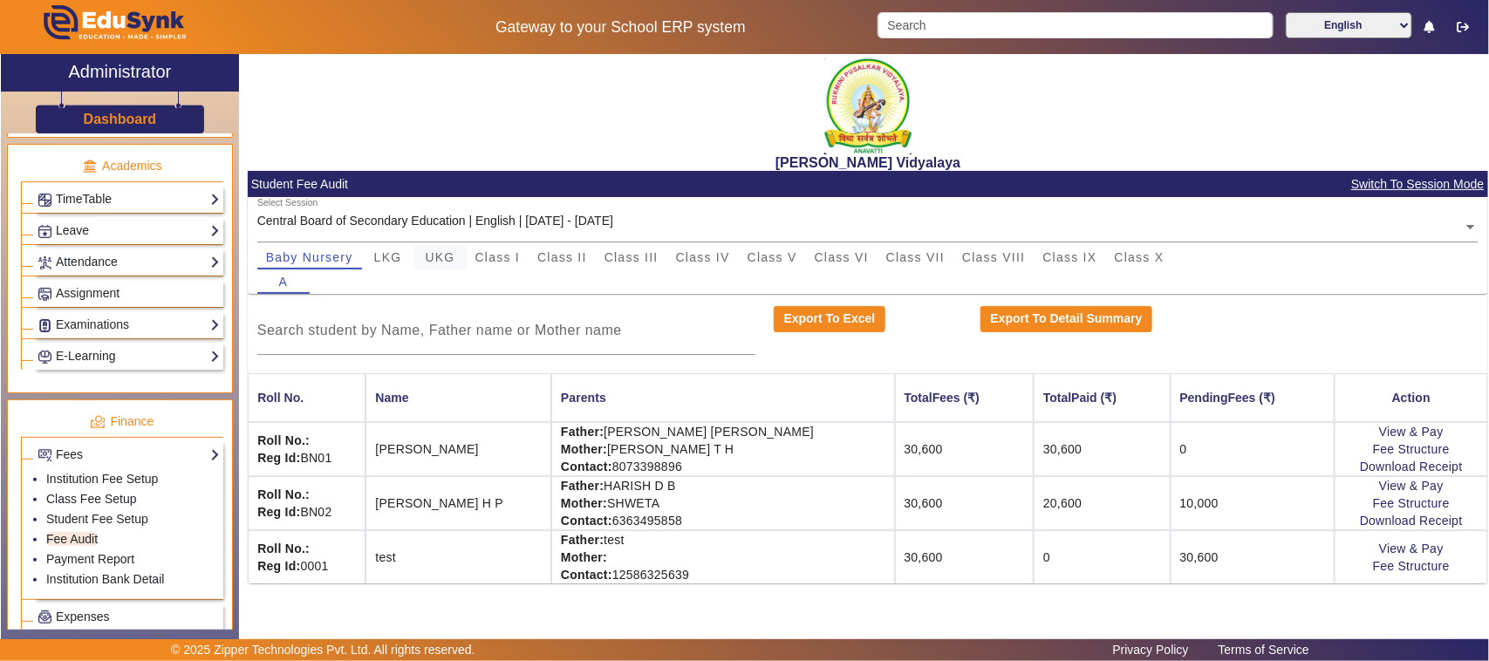
click at [436, 259] on span "UKG" at bounding box center [441, 257] width 30 height 12
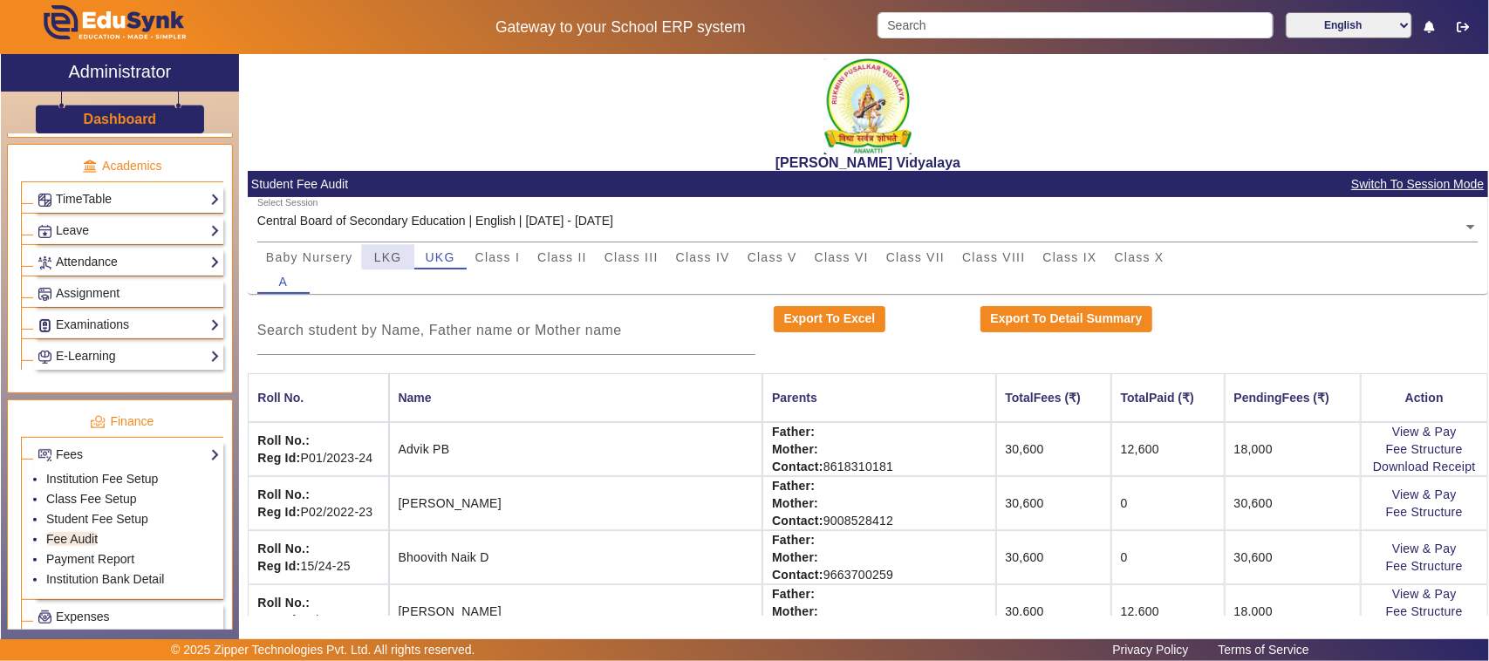
click at [392, 257] on span "LKG" at bounding box center [388, 257] width 28 height 12
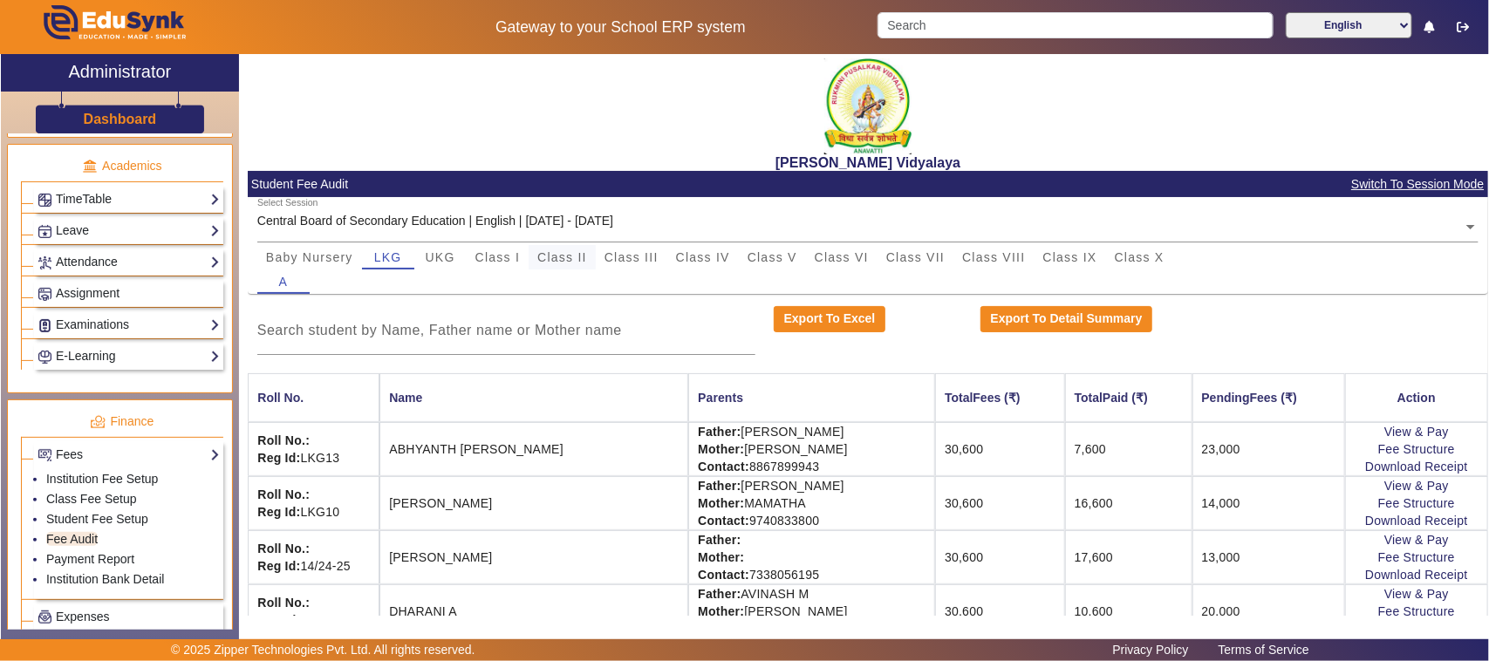
click at [573, 256] on span "Class II" at bounding box center [562, 257] width 50 height 12
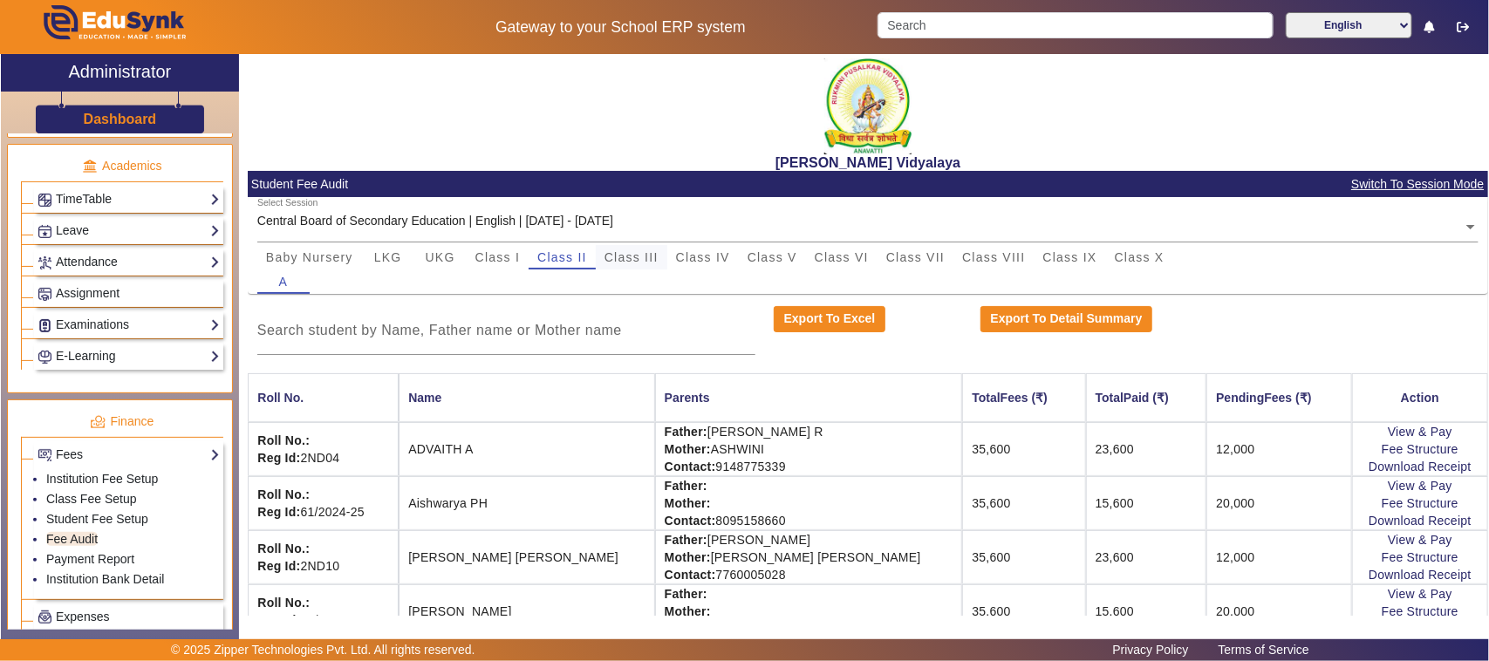
click at [632, 267] on span "Class III" at bounding box center [631, 257] width 54 height 24
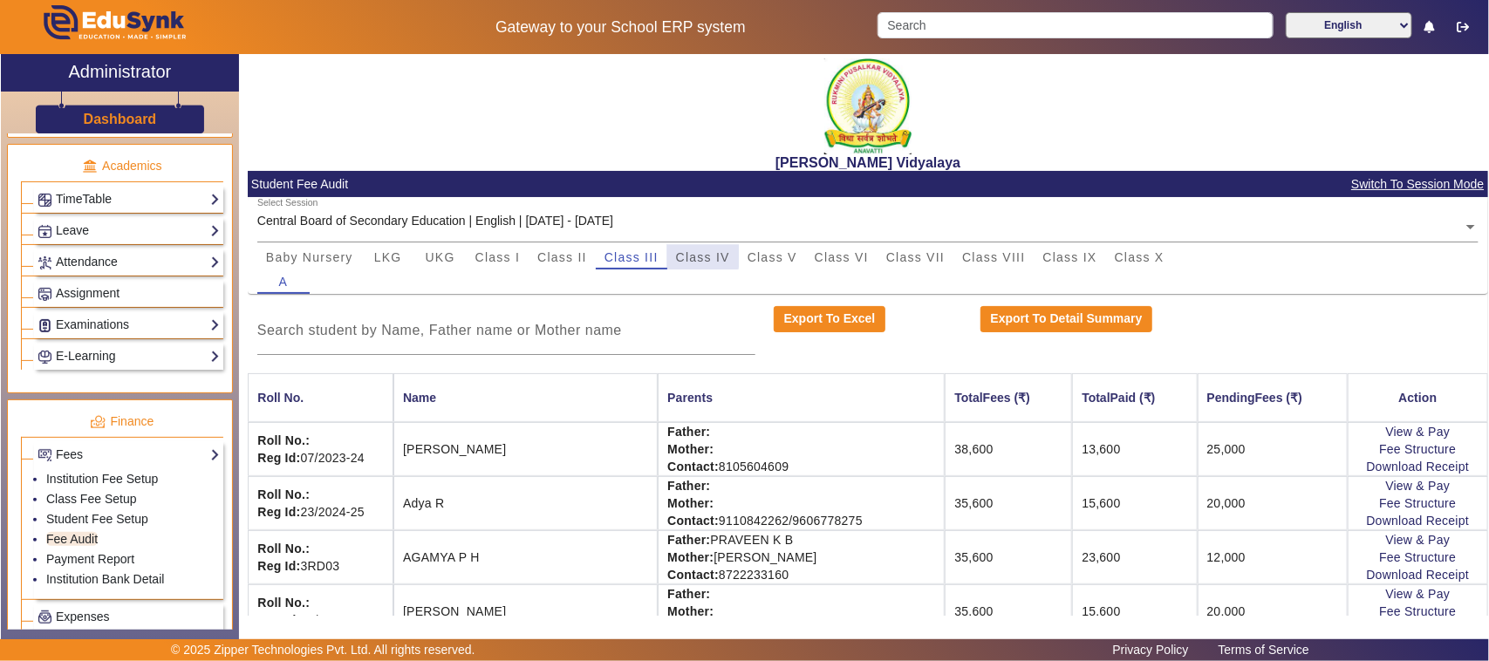
click at [691, 255] on span "Class IV" at bounding box center [703, 257] width 54 height 12
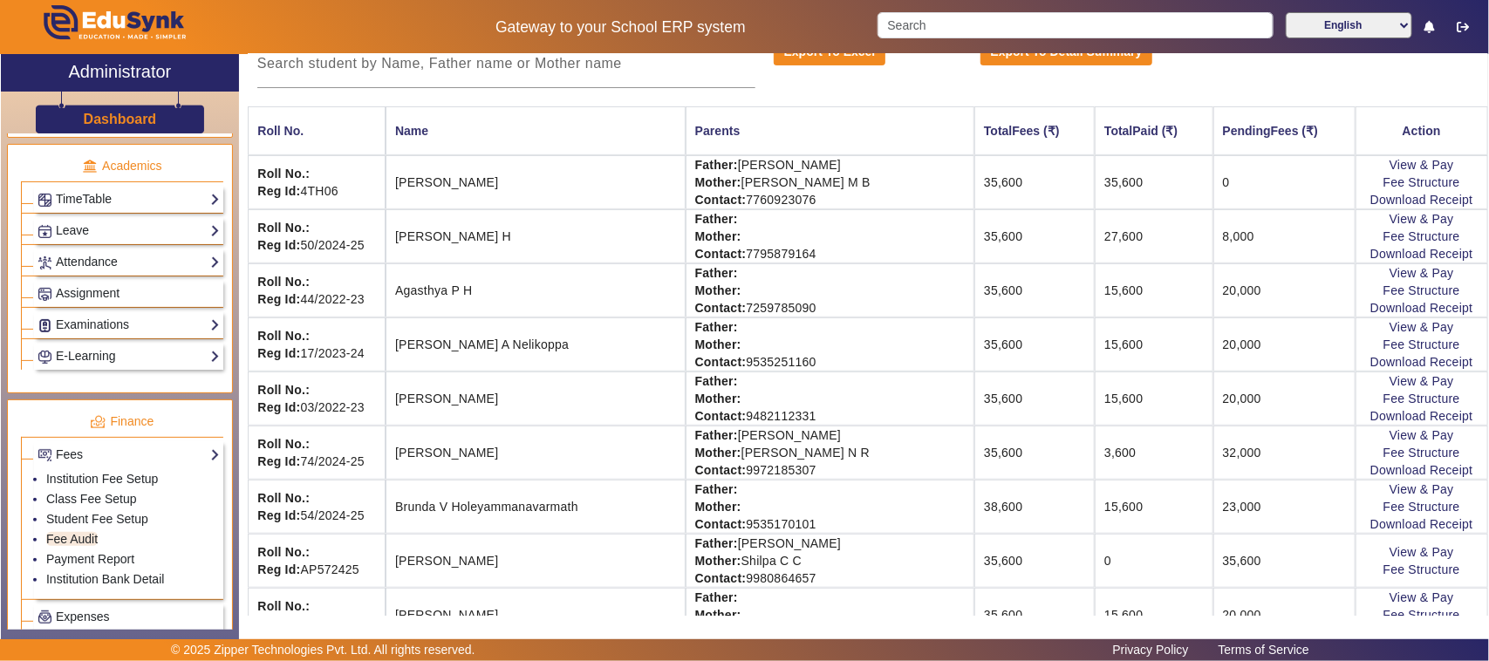
scroll to position [327, 0]
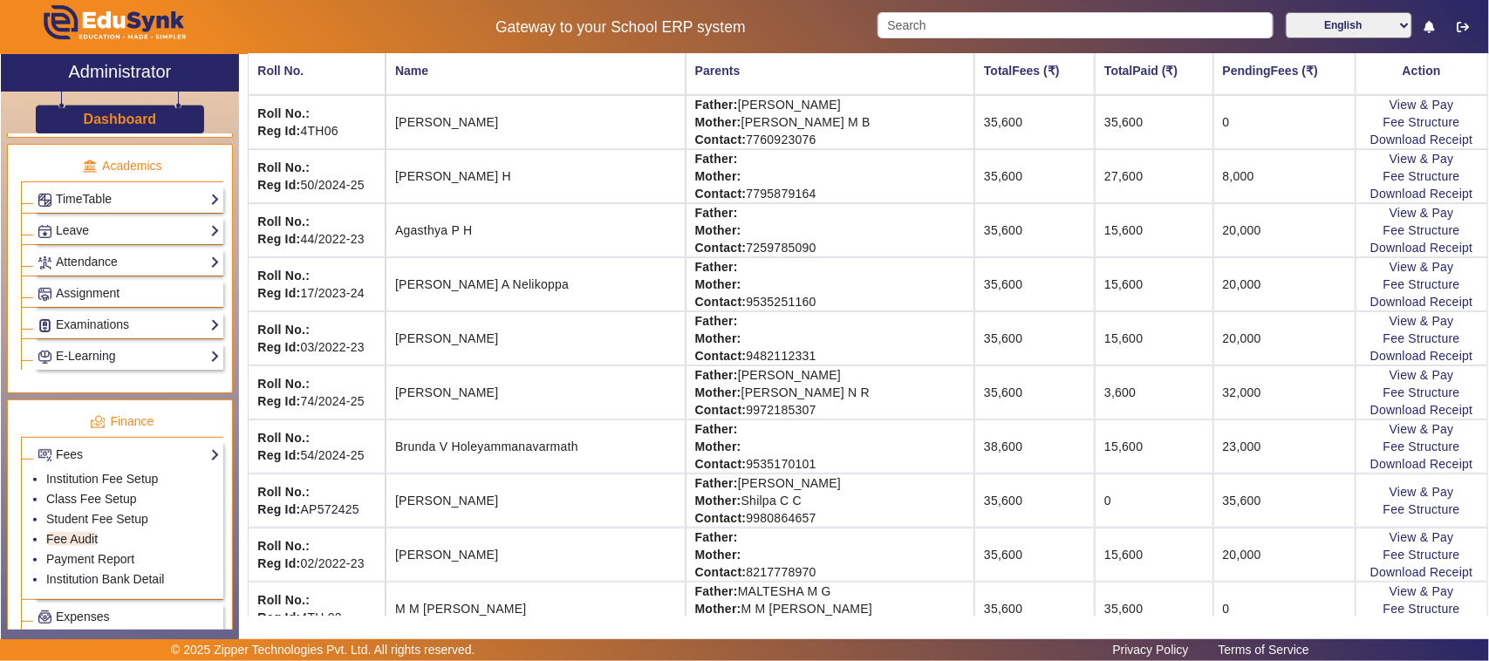
click at [1401, 439] on td "View & Pay Fee Structure Download Receipt" at bounding box center [1421, 446] width 133 height 54
click at [1389, 429] on link "View & Pay" at bounding box center [1421, 429] width 65 height 14
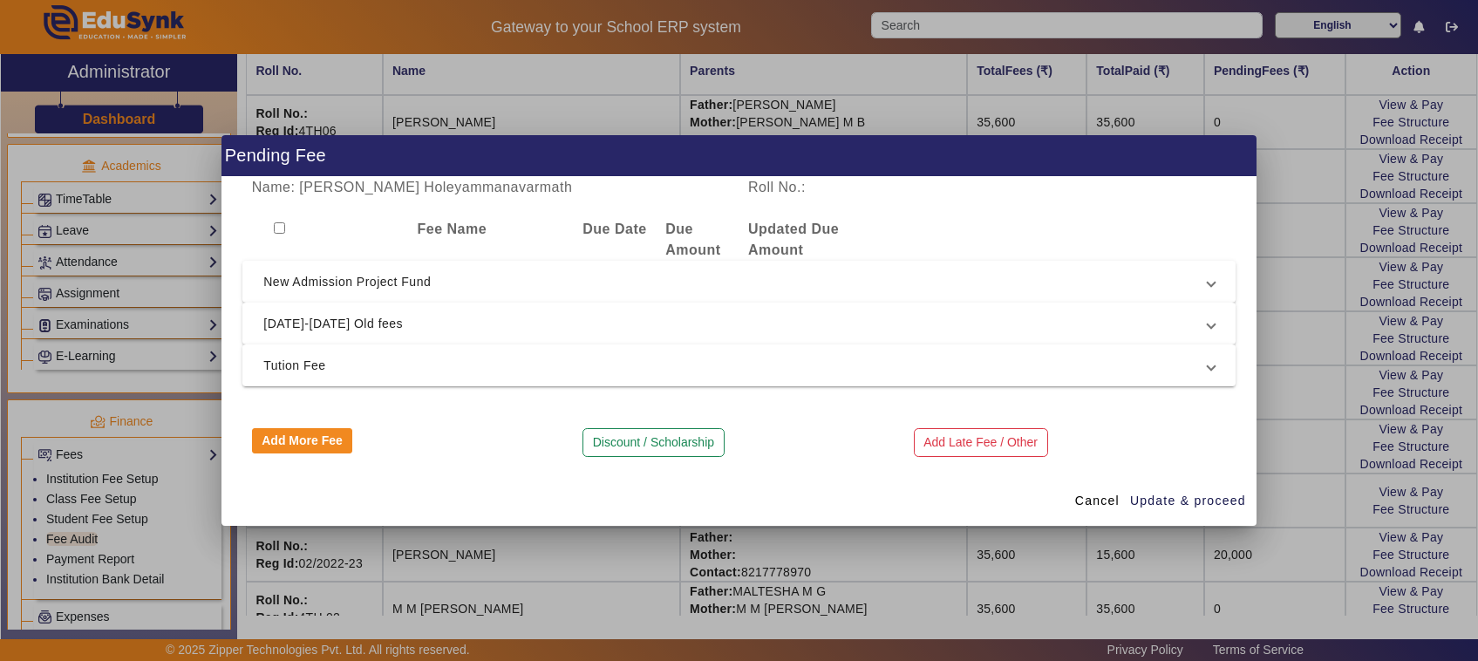
click at [1306, 542] on div at bounding box center [739, 330] width 1478 height 661
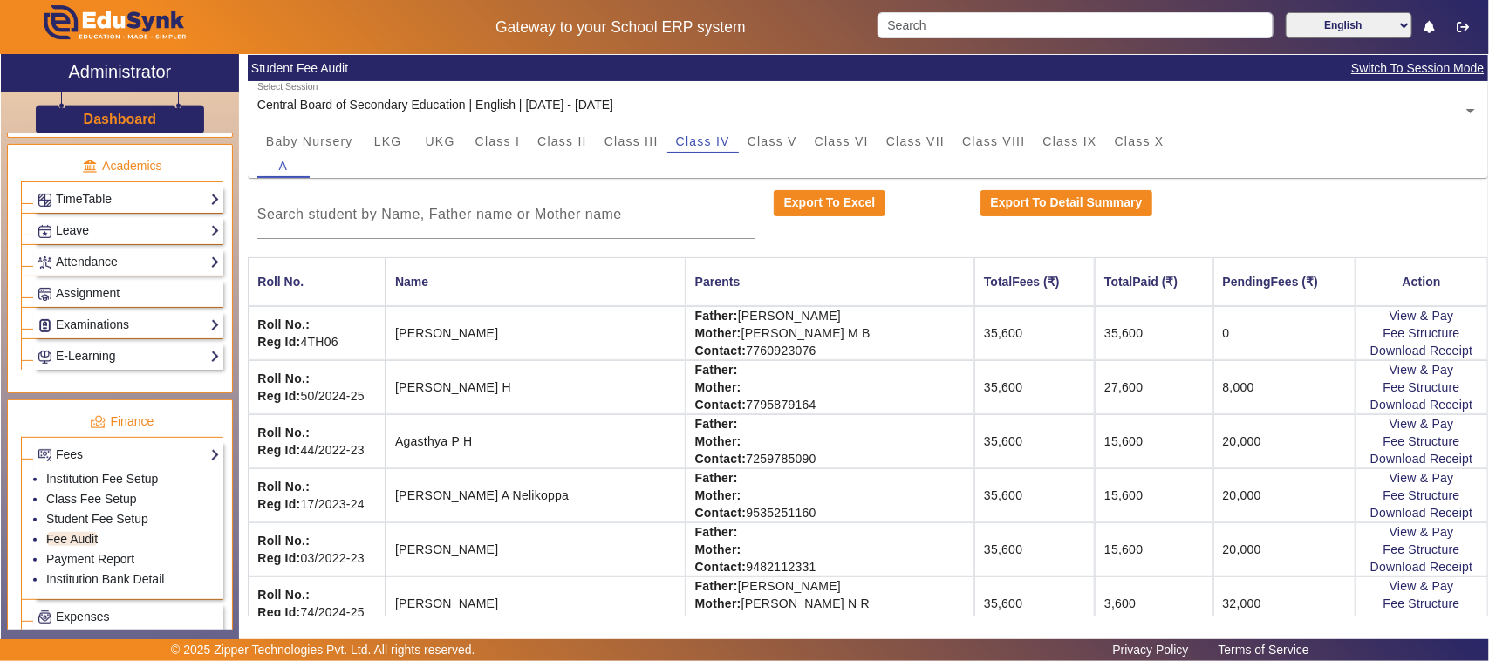
scroll to position [0, 0]
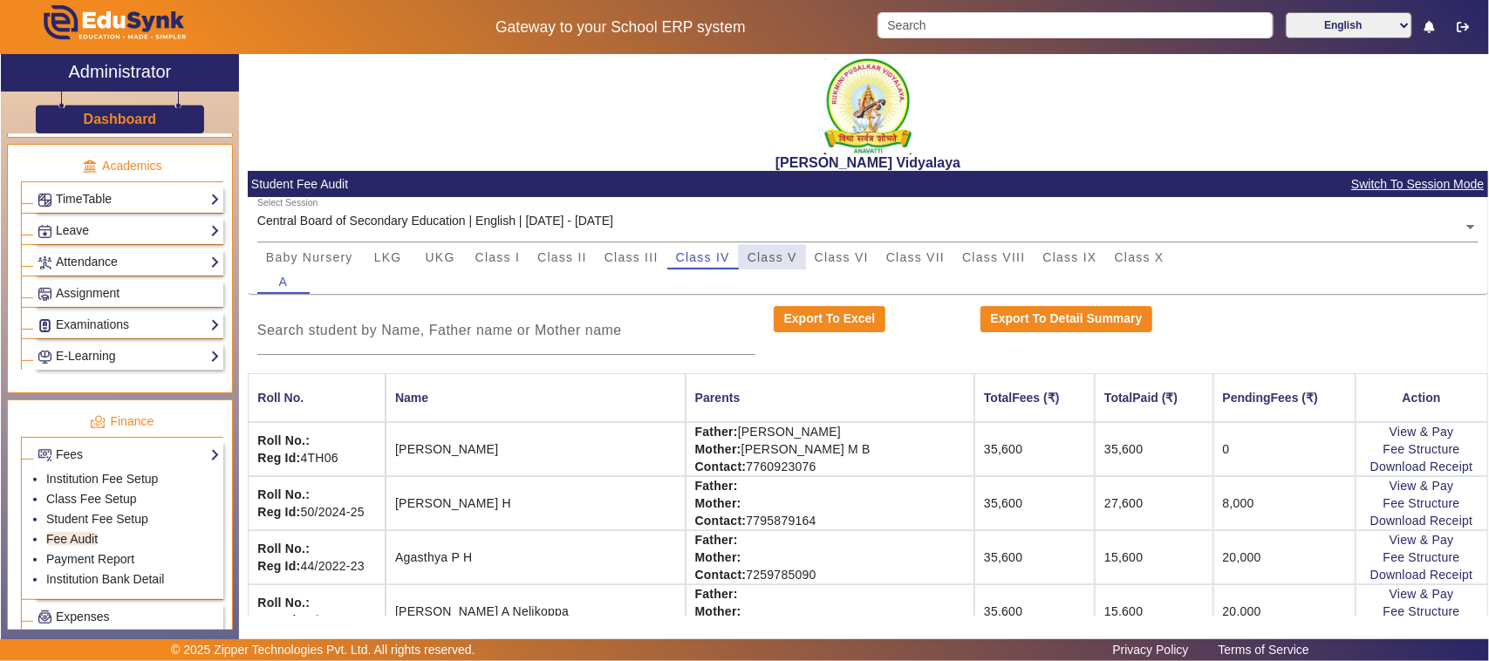
click at [768, 256] on span "Class V" at bounding box center [772, 257] width 50 height 12
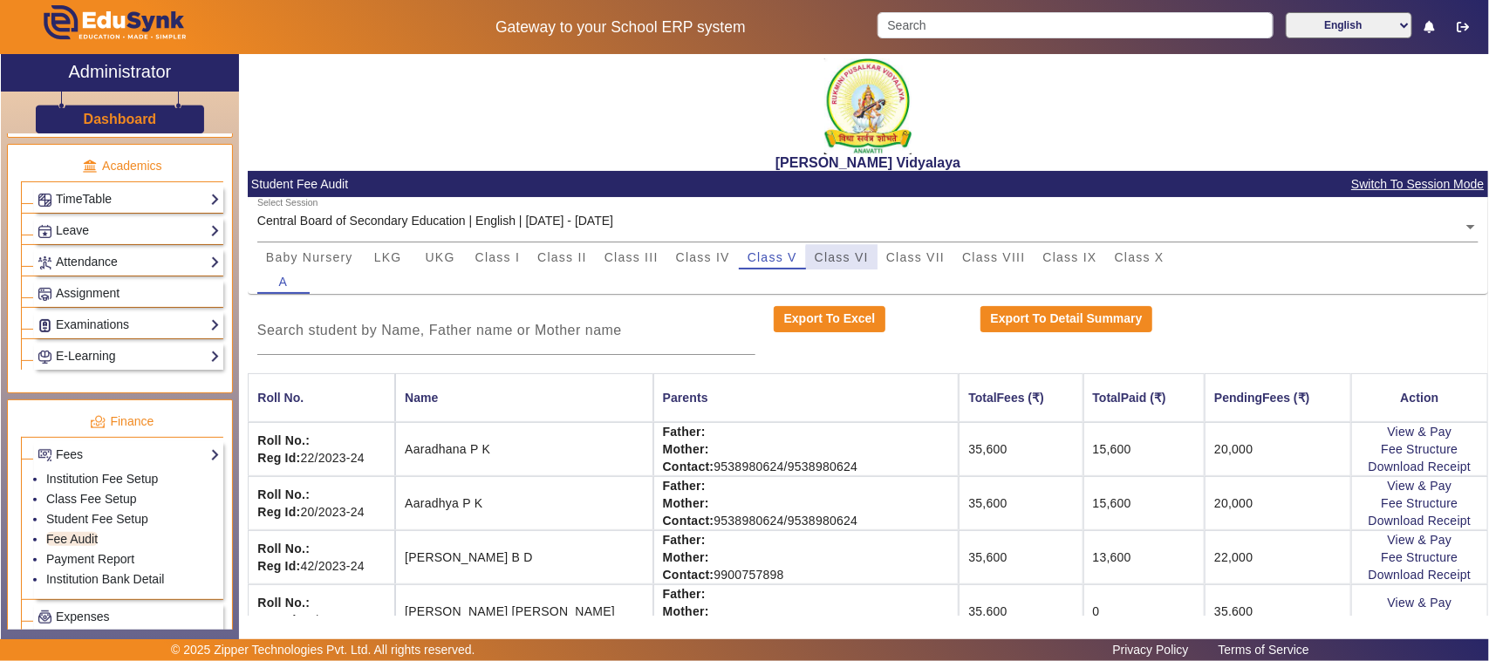
click at [857, 263] on span "Class VI" at bounding box center [842, 257] width 54 height 24
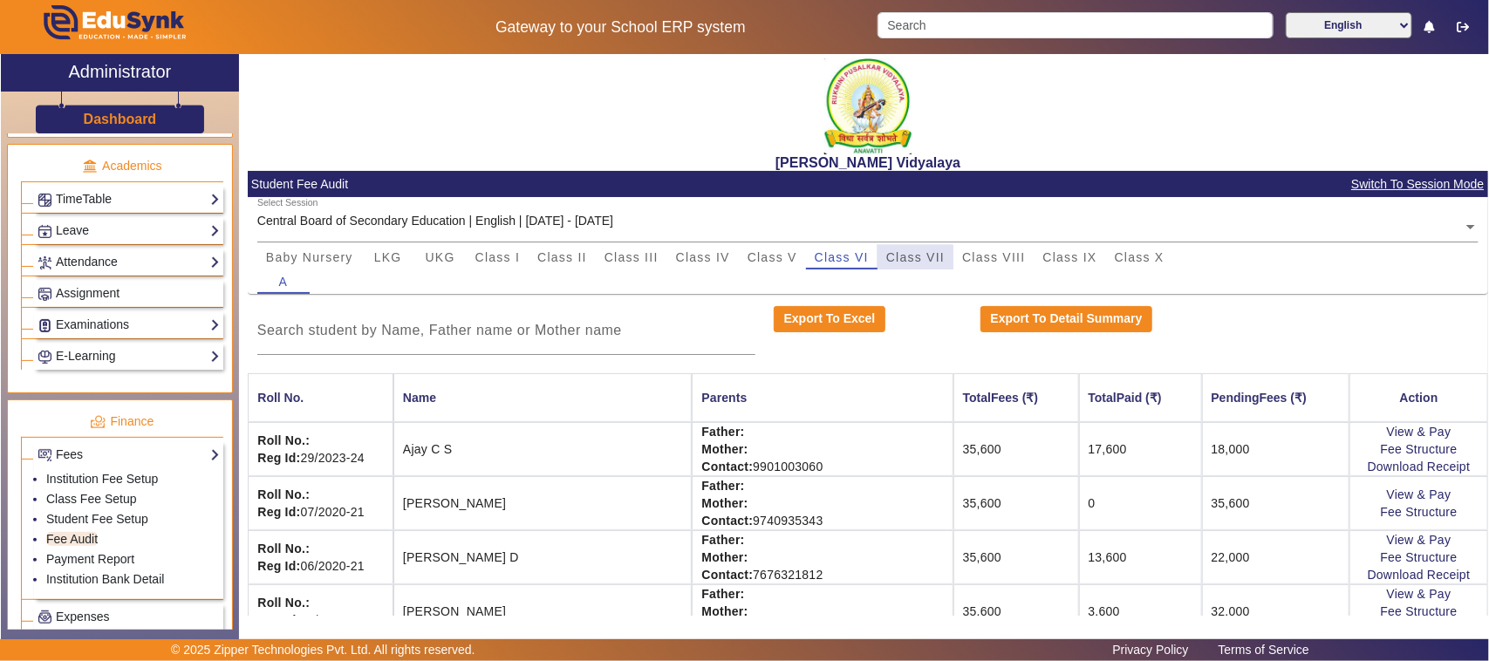
click at [907, 258] on span "Class VII" at bounding box center [915, 257] width 58 height 12
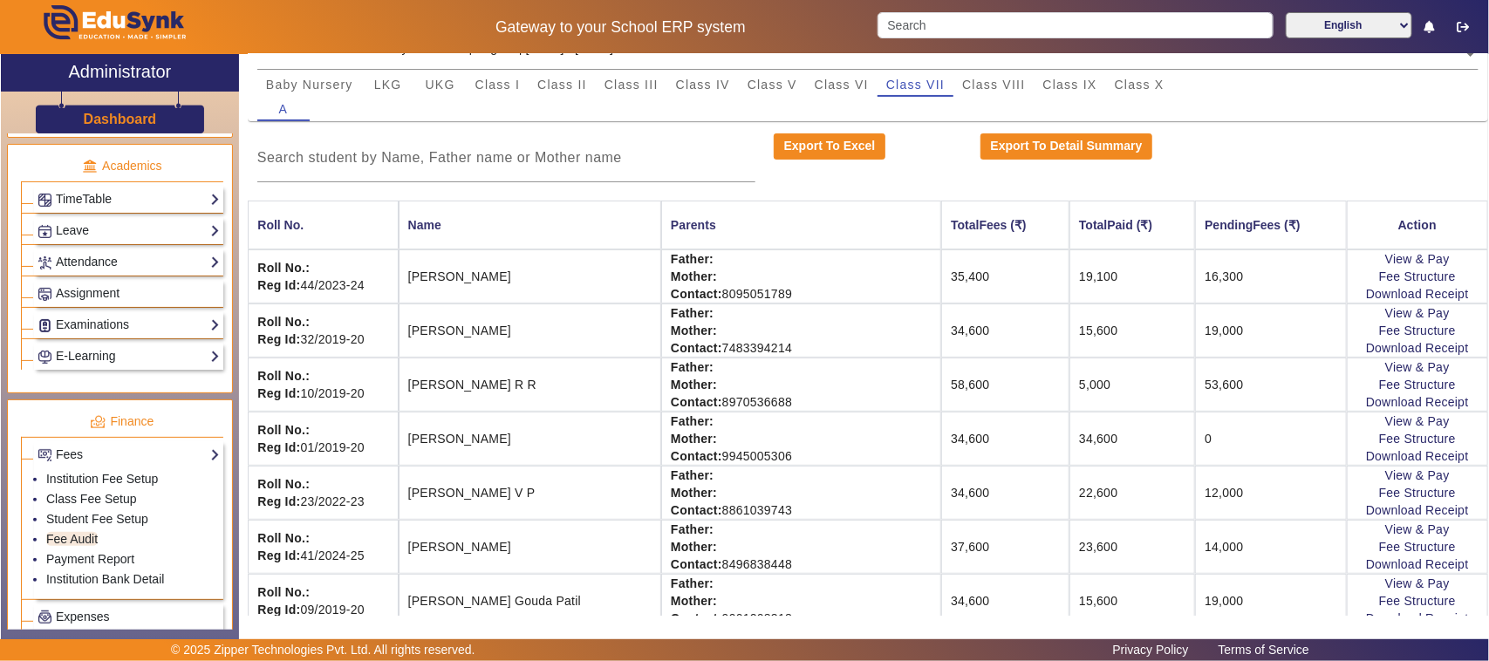
scroll to position [109, 0]
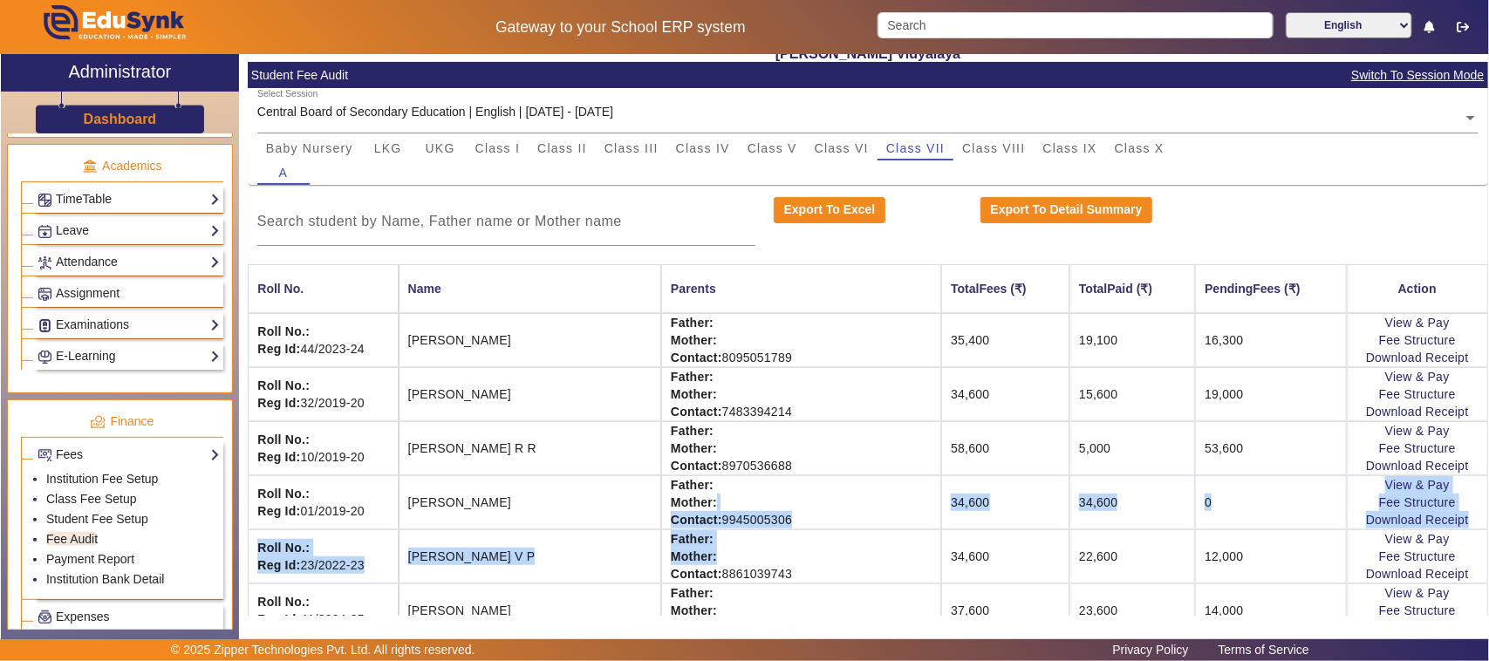
drag, startPoint x: 938, startPoint y: 555, endPoint x: 839, endPoint y: 416, distance: 170.1
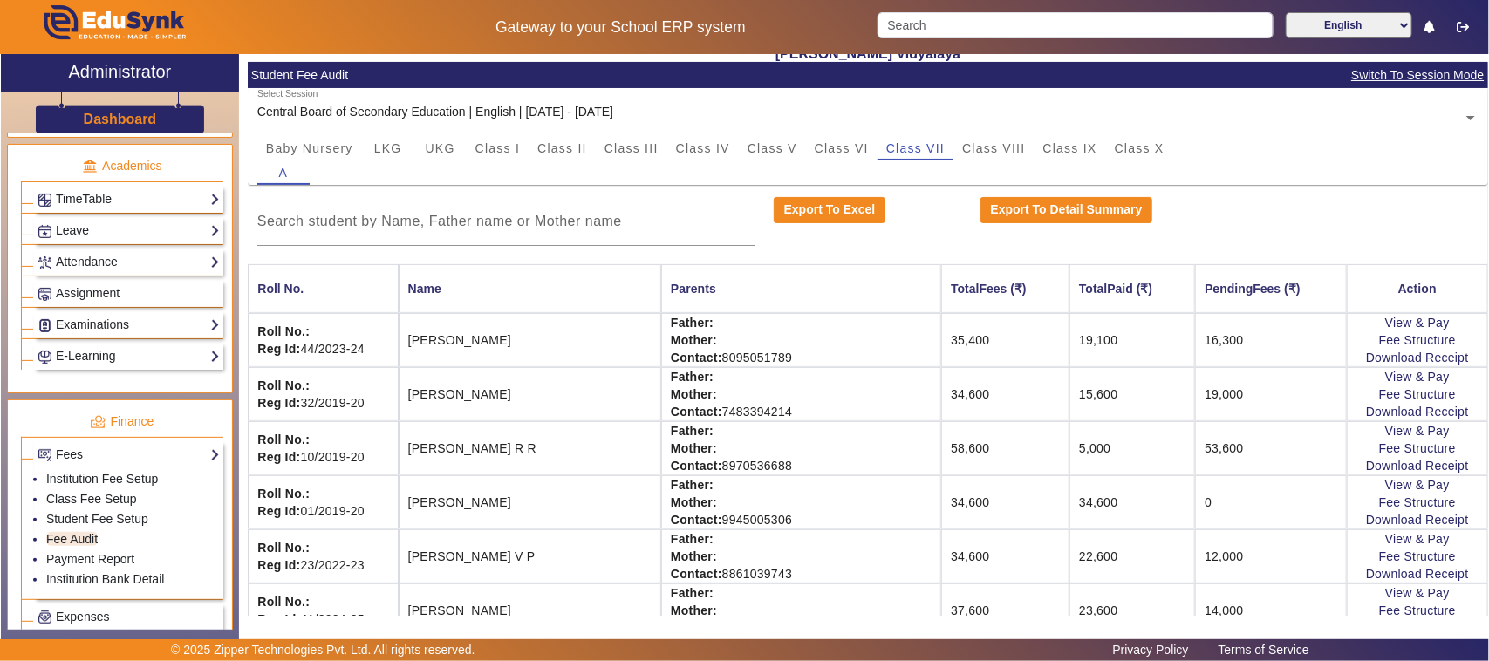
click at [669, 215] on input at bounding box center [506, 221] width 498 height 21
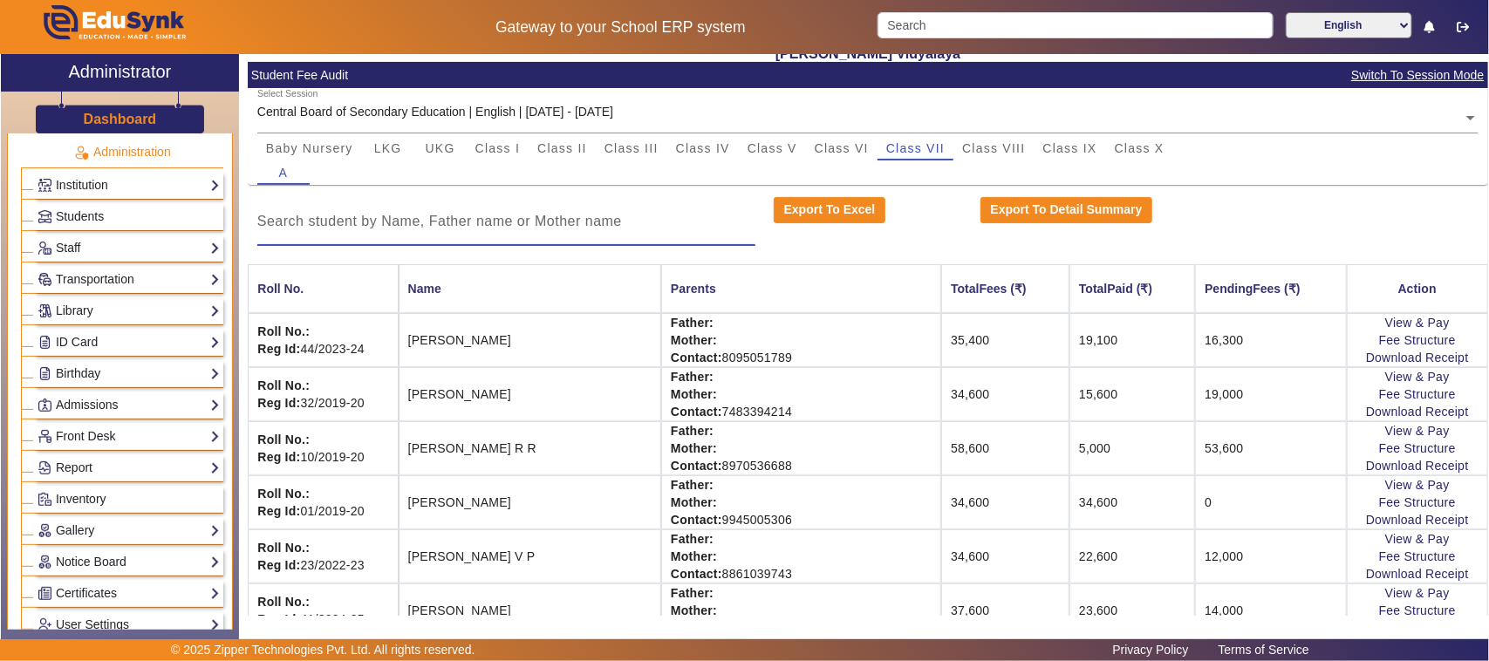
scroll to position [0, 0]
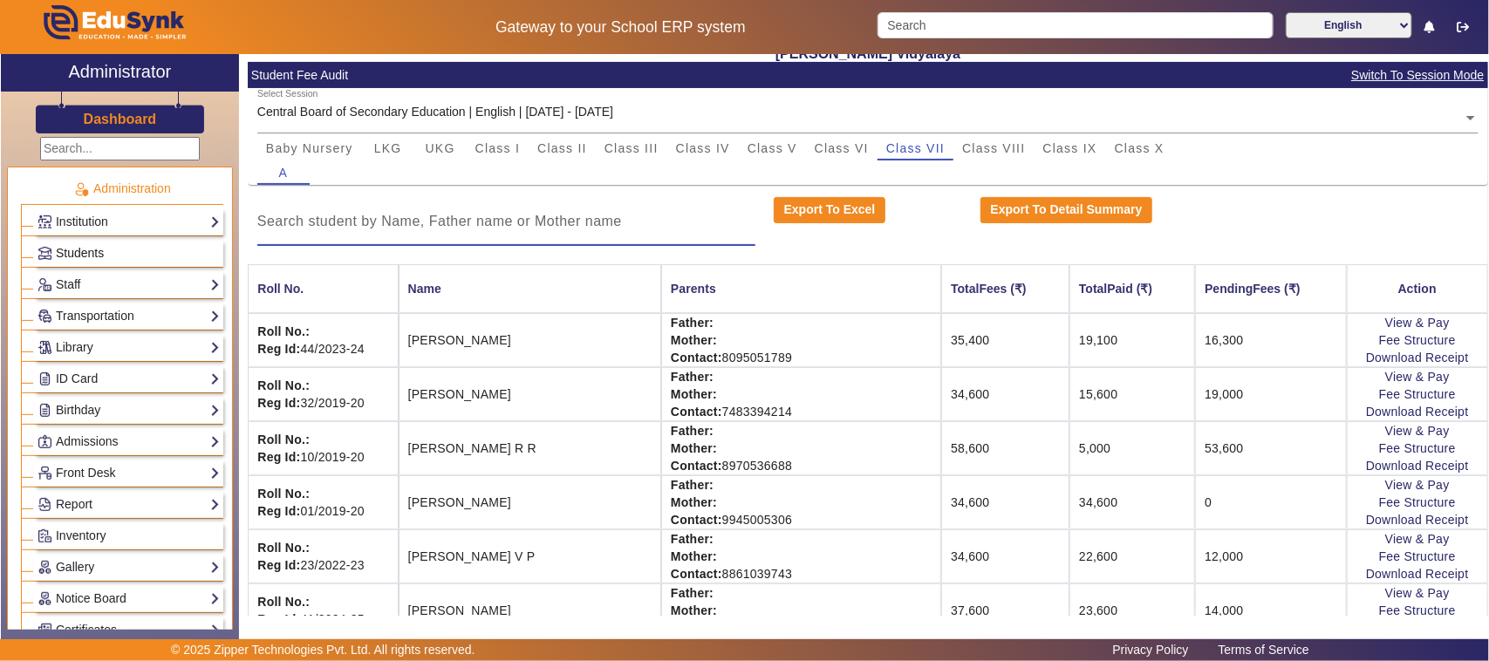
click at [111, 247] on link "Students" at bounding box center [129, 253] width 182 height 20
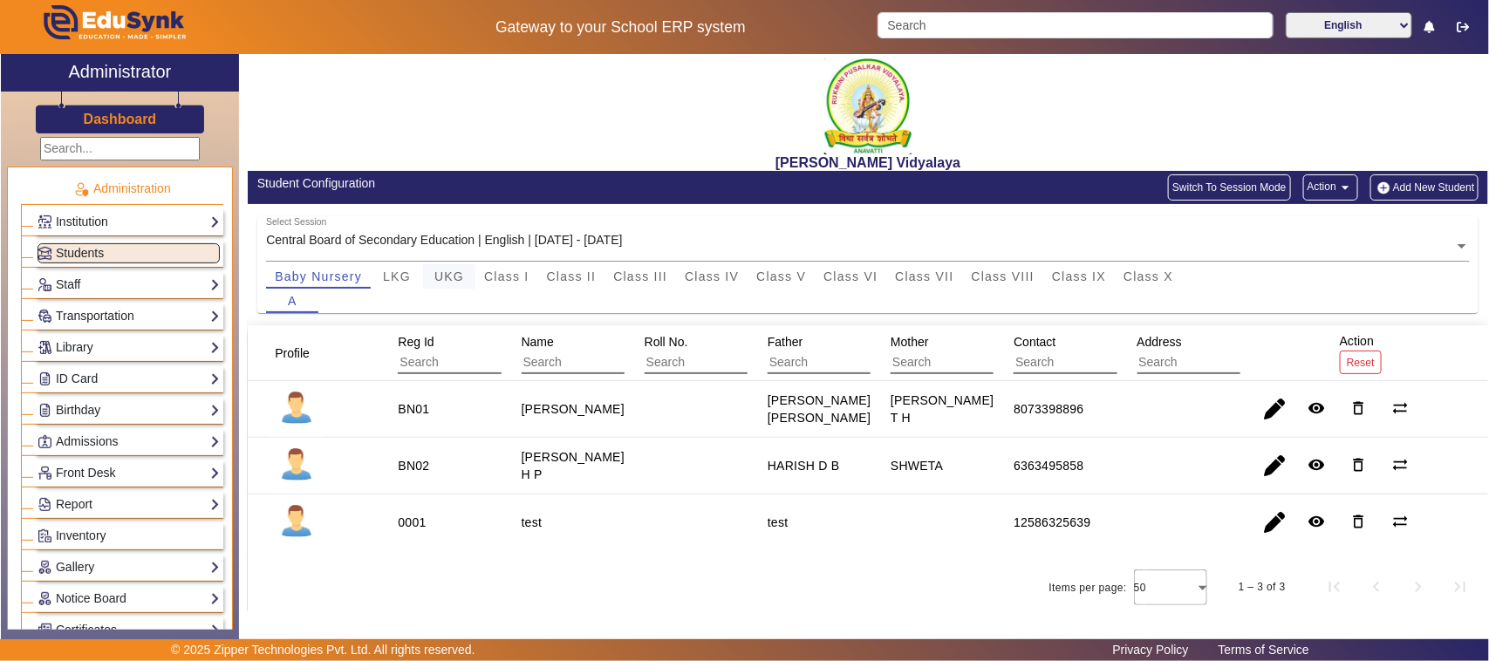
click at [436, 271] on span "UKG" at bounding box center [449, 276] width 30 height 12
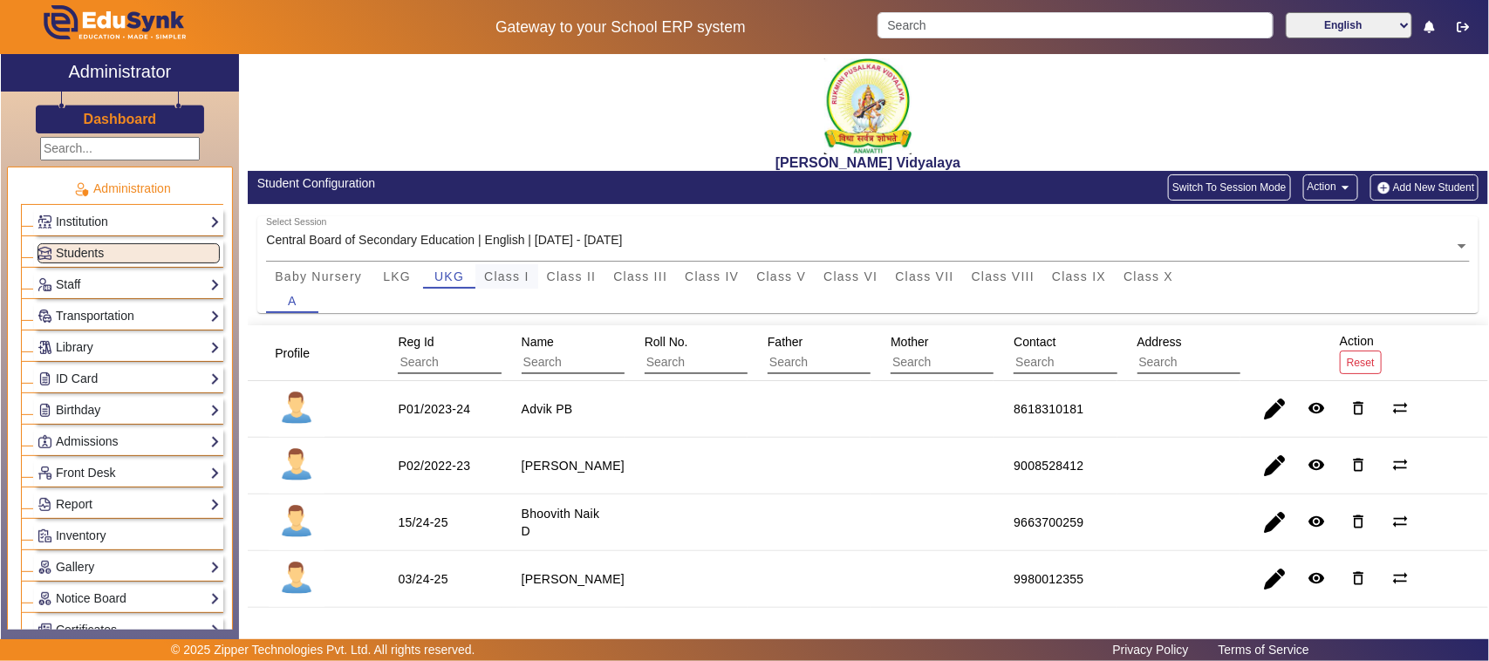
click at [504, 276] on span "Class I" at bounding box center [506, 276] width 45 height 12
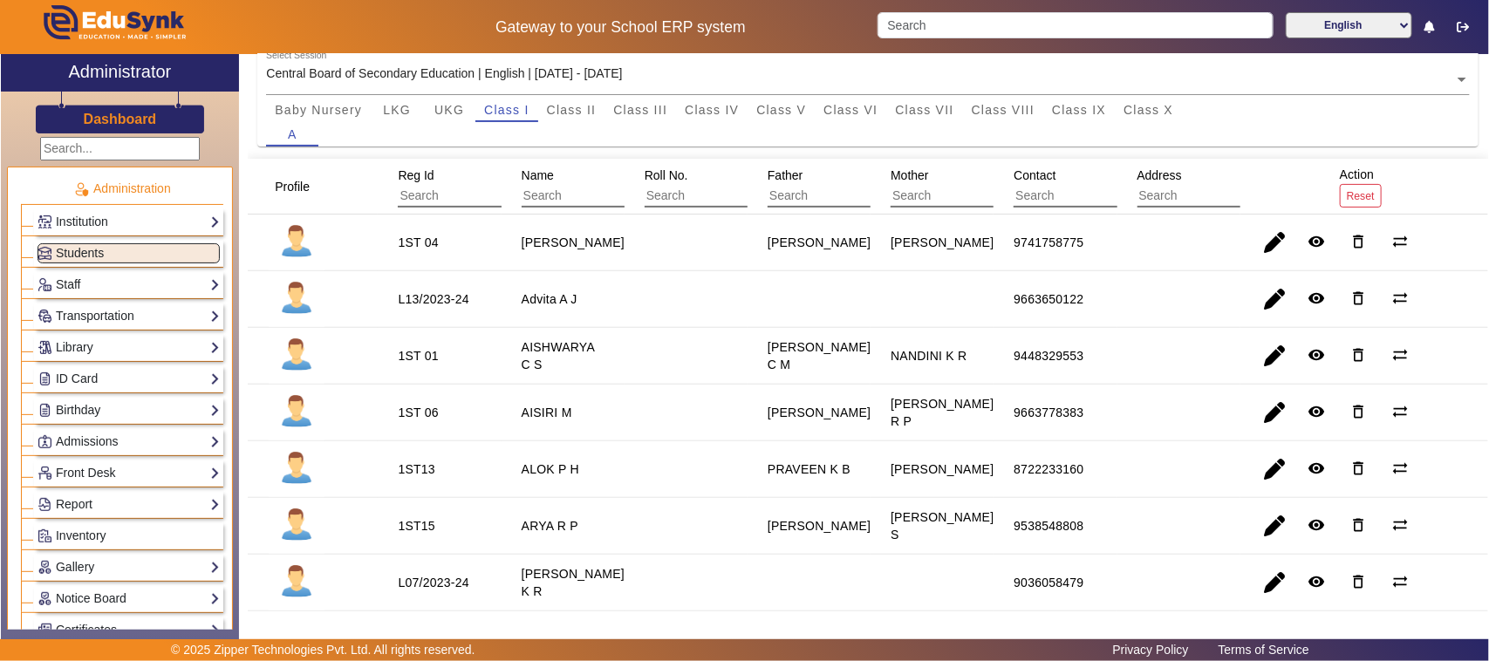
scroll to position [218, 0]
